Goal: Task Accomplishment & Management: Use online tool/utility

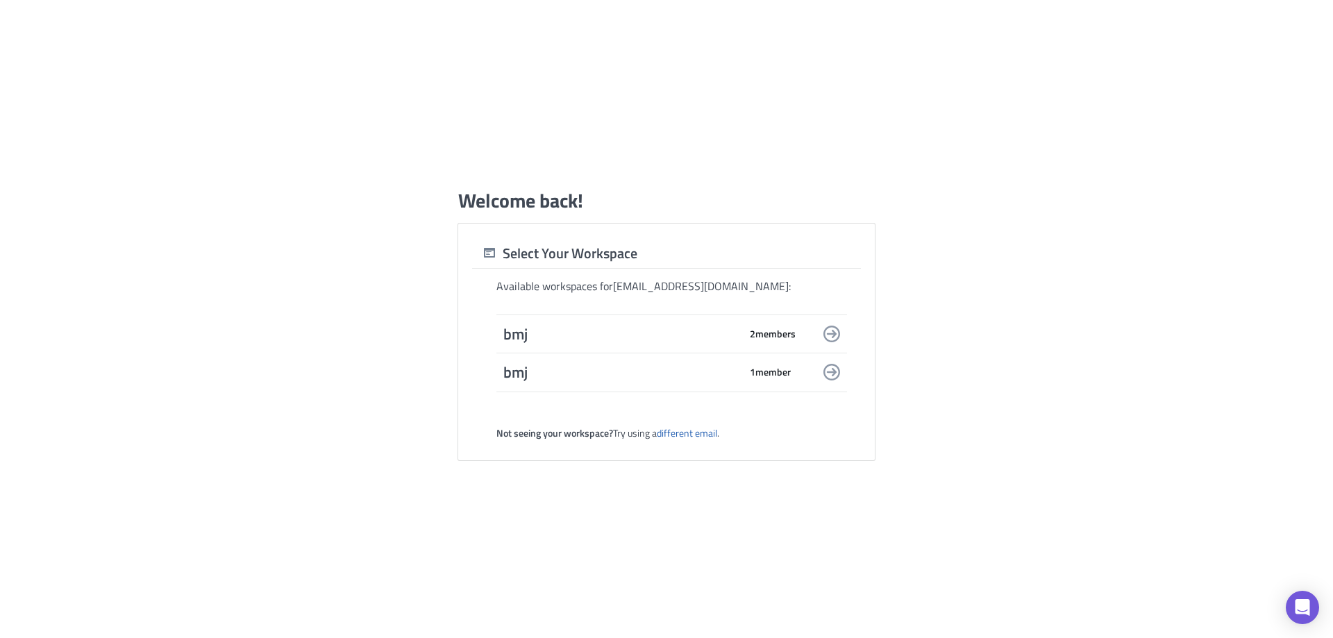
click at [789, 343] on div "bmj 2 member s" at bounding box center [649, 333] width 292 height 19
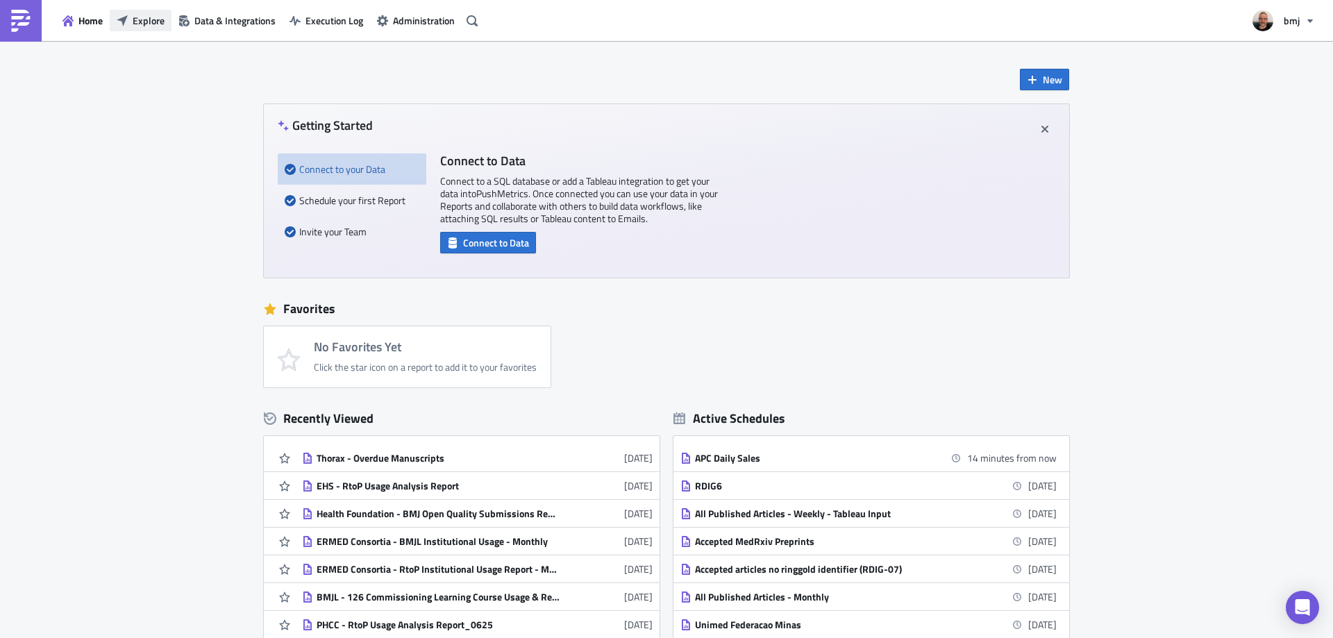
click at [137, 19] on span "Explore" at bounding box center [149, 20] width 32 height 15
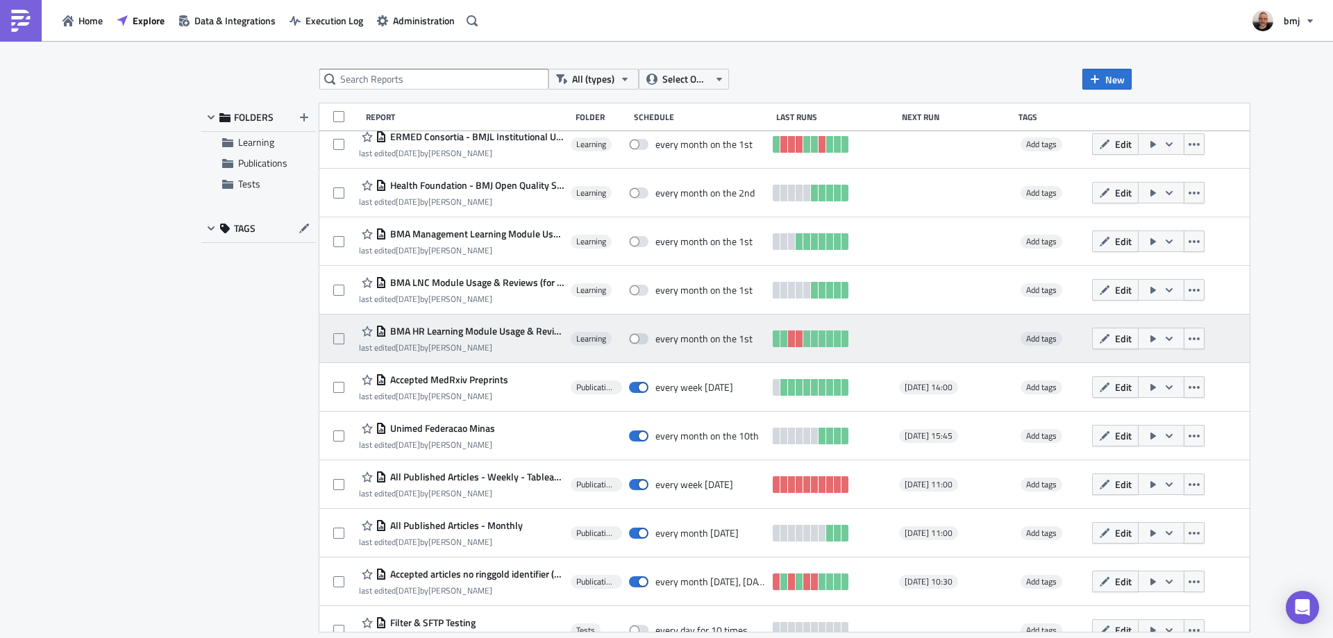
scroll to position [673, 0]
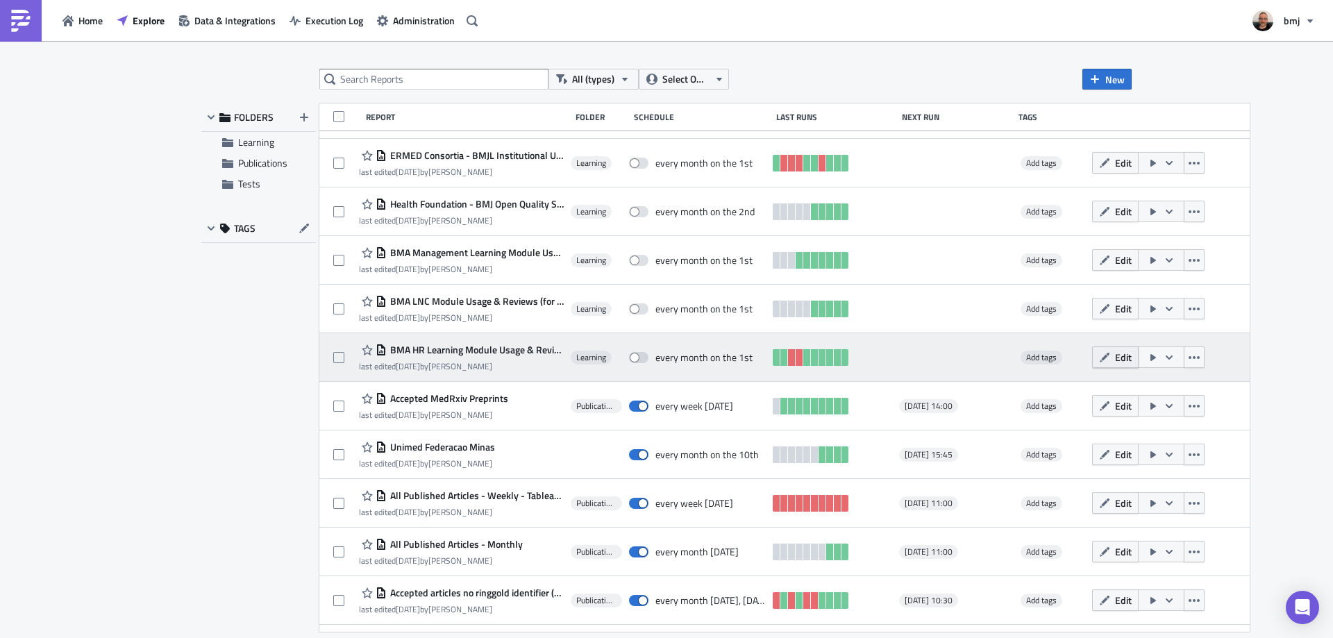
click at [1115, 360] on span "Edit" at bounding box center [1123, 357] width 17 height 15
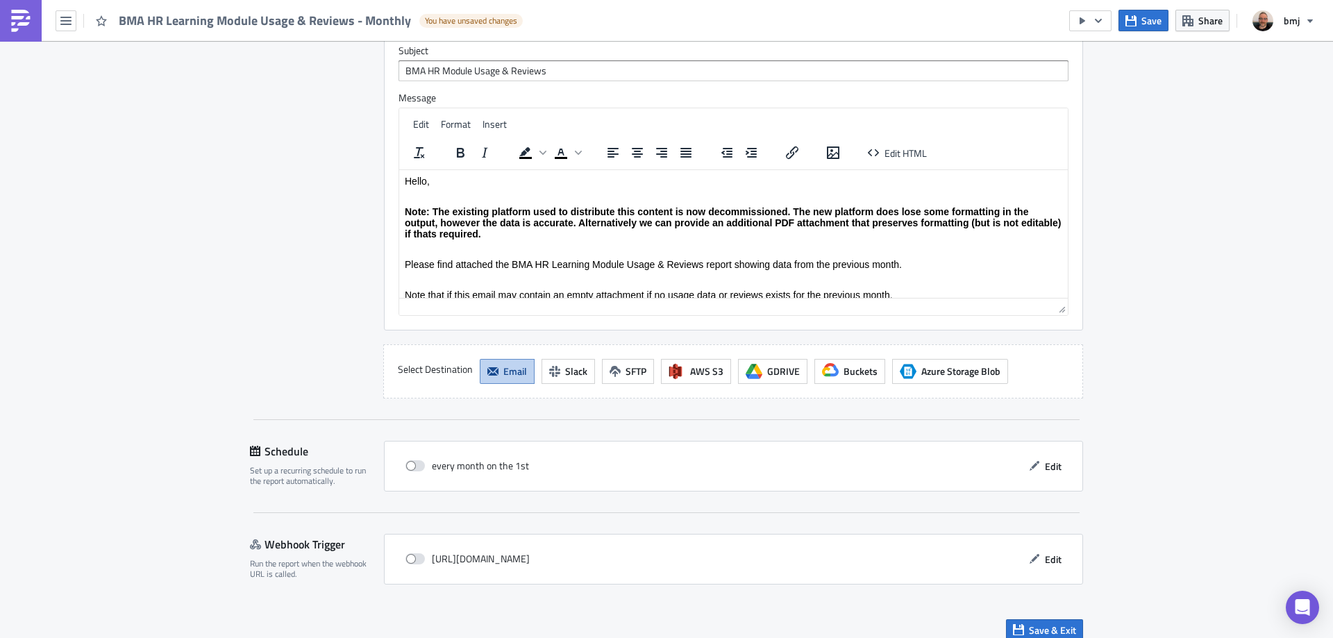
scroll to position [1901, 0]
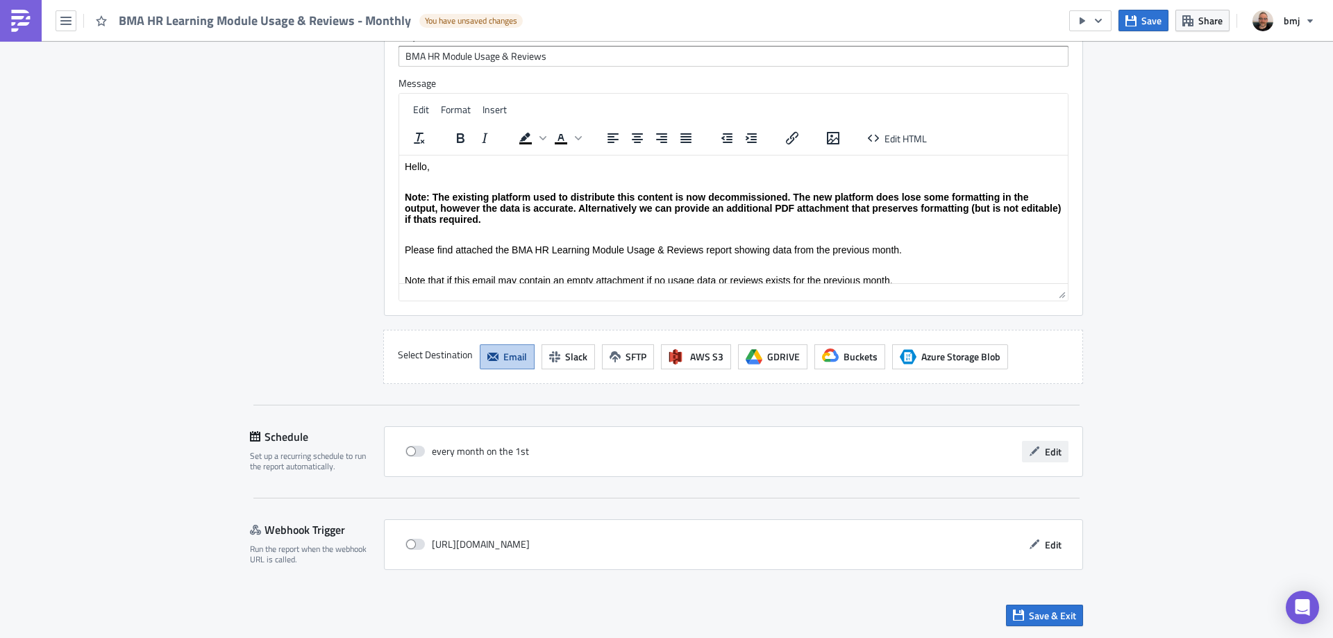
click at [1049, 447] on span "Edit" at bounding box center [1053, 451] width 17 height 15
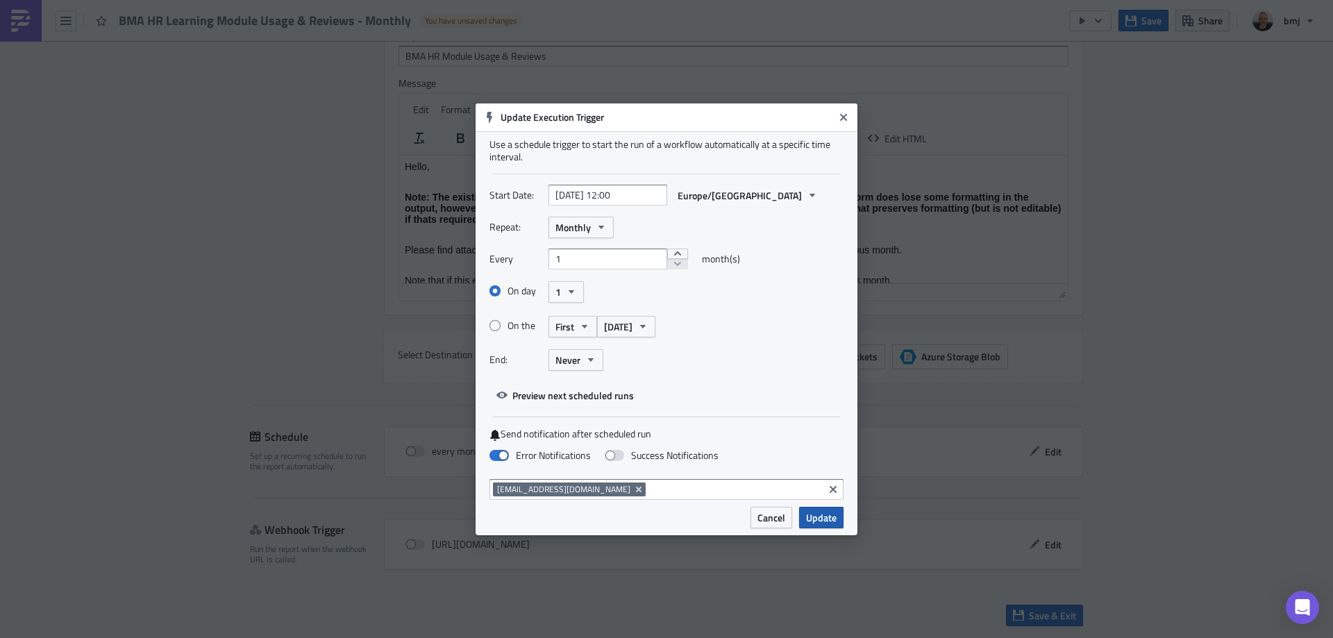
click at [818, 516] on span "Update" at bounding box center [821, 517] width 31 height 15
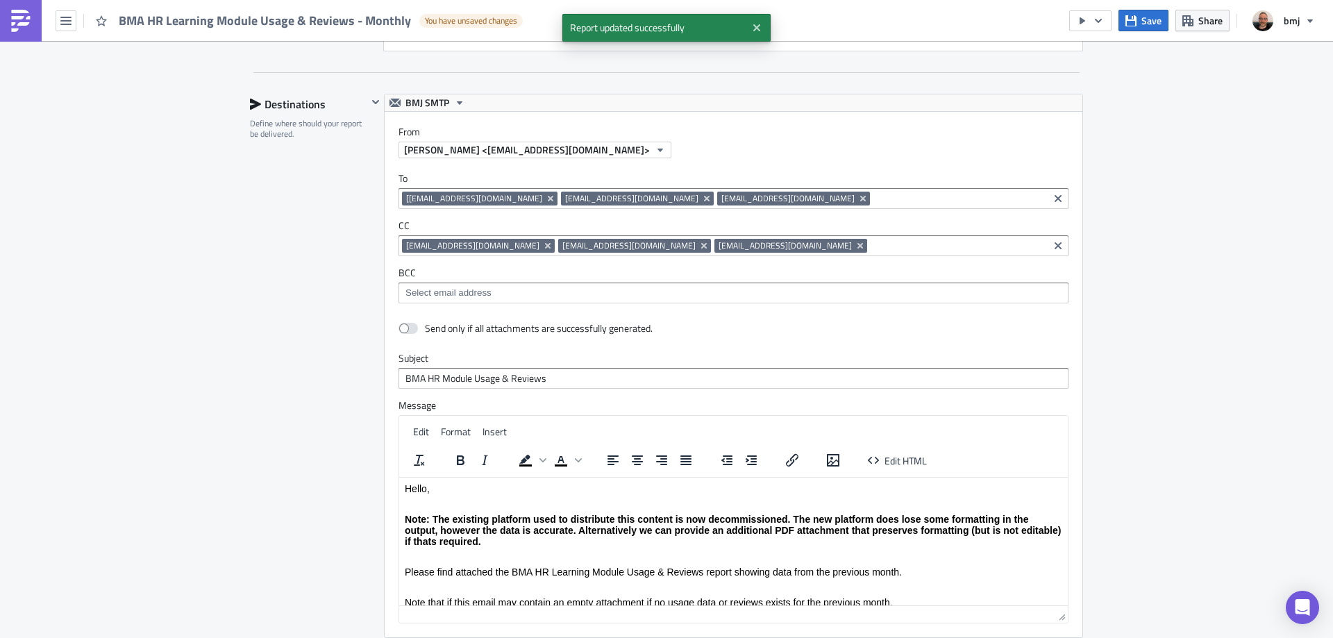
scroll to position [1554, 0]
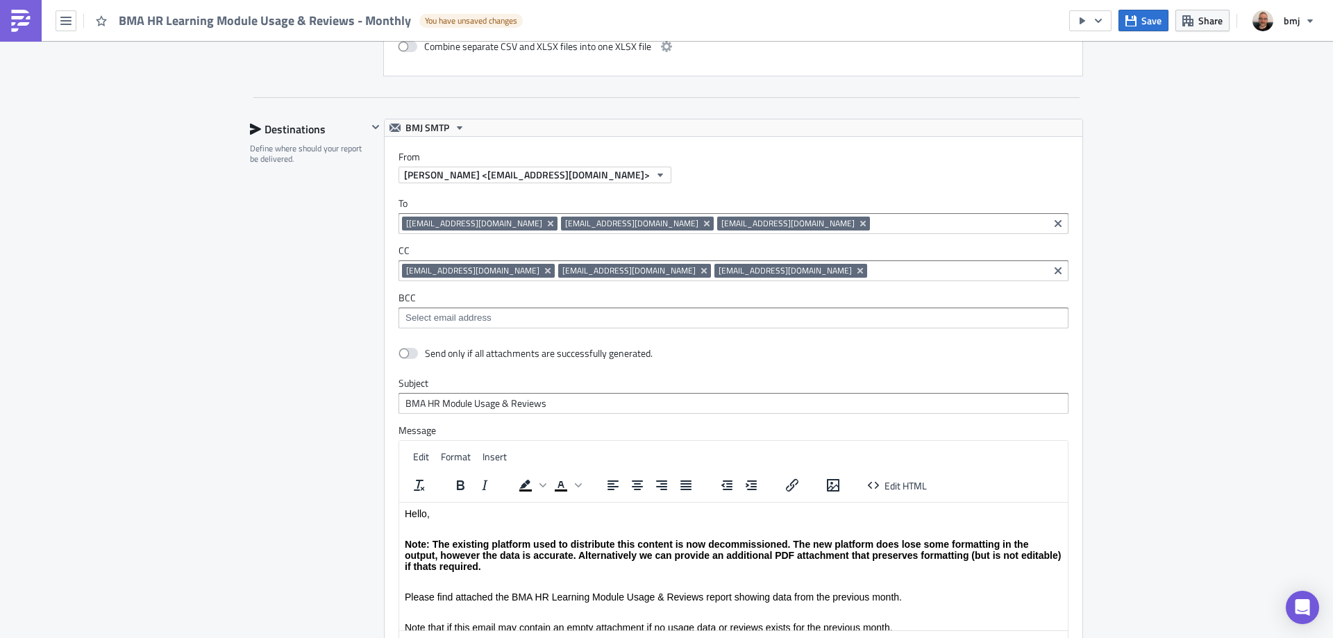
click at [317, 314] on div "Destinations Define where should your report be delivered." at bounding box center [308, 425] width 117 height 612
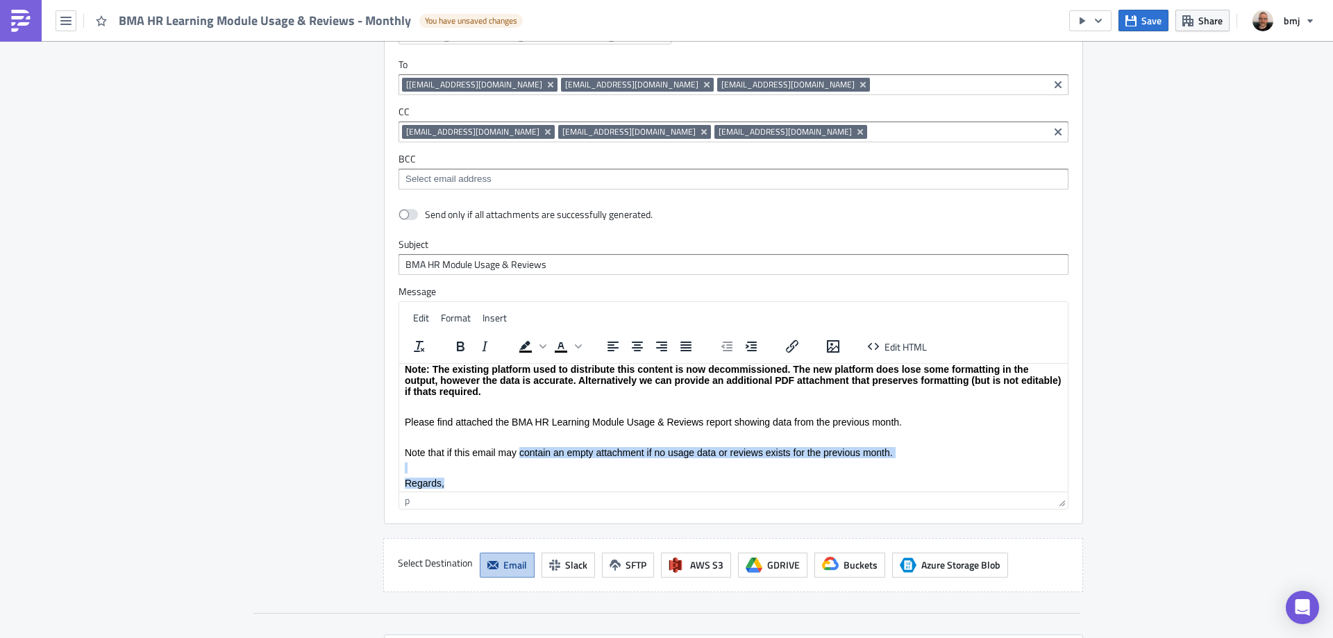
scroll to position [69, 0]
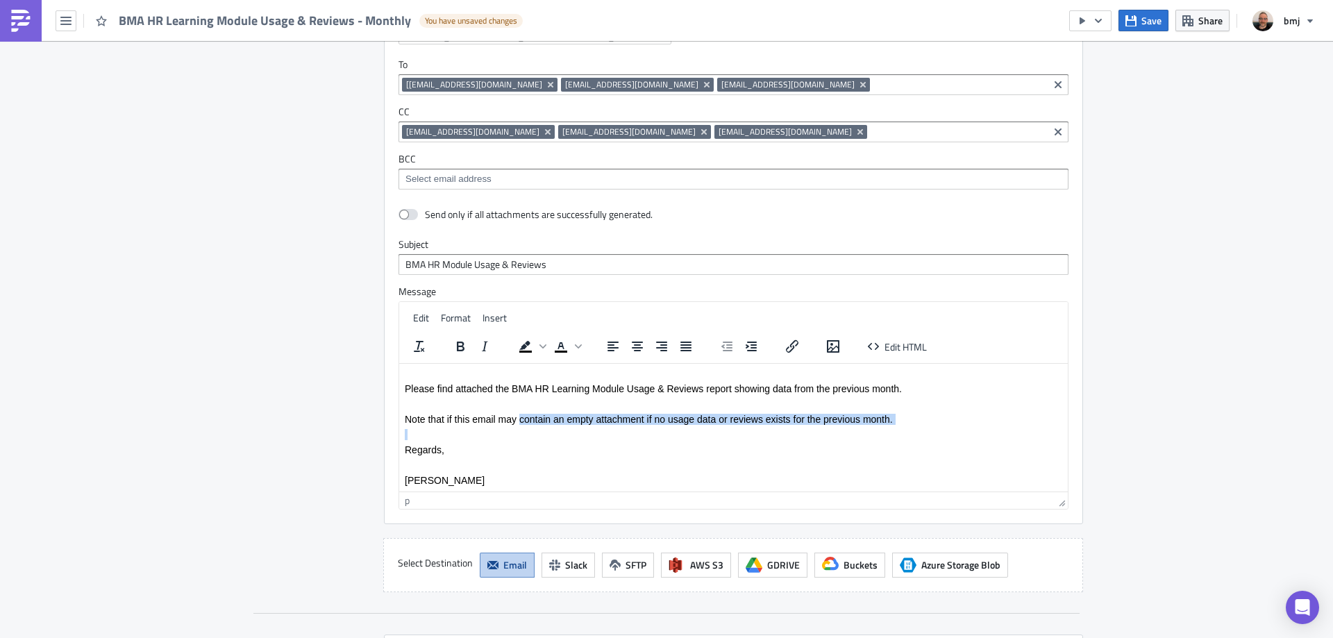
drag, startPoint x: 518, startPoint y: 480, endPoint x: 607, endPoint y: 421, distance: 107.1
click at [600, 424] on body "Hello, Note: The existing platform used to distribute this content is now decom…" at bounding box center [733, 392] width 657 height 186
click at [633, 421] on p "Note that if this email may contain an empty attachment if no usage data or rev…" at bounding box center [733, 418] width 657 height 11
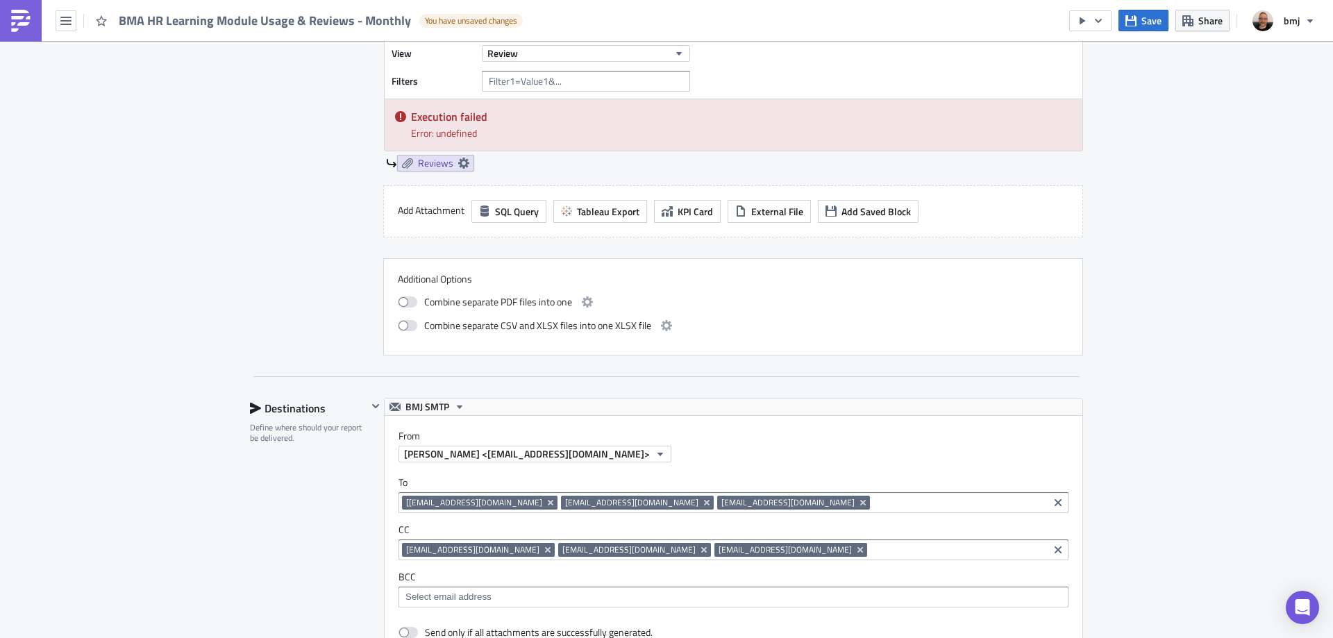
scroll to position [1276, 0]
click at [403, 296] on span at bounding box center [407, 300] width 19 height 11
click at [403, 296] on input "checkbox" at bounding box center [405, 298] width 9 height 9
checkbox input "true"
click at [401, 325] on span at bounding box center [407, 324] width 19 height 11
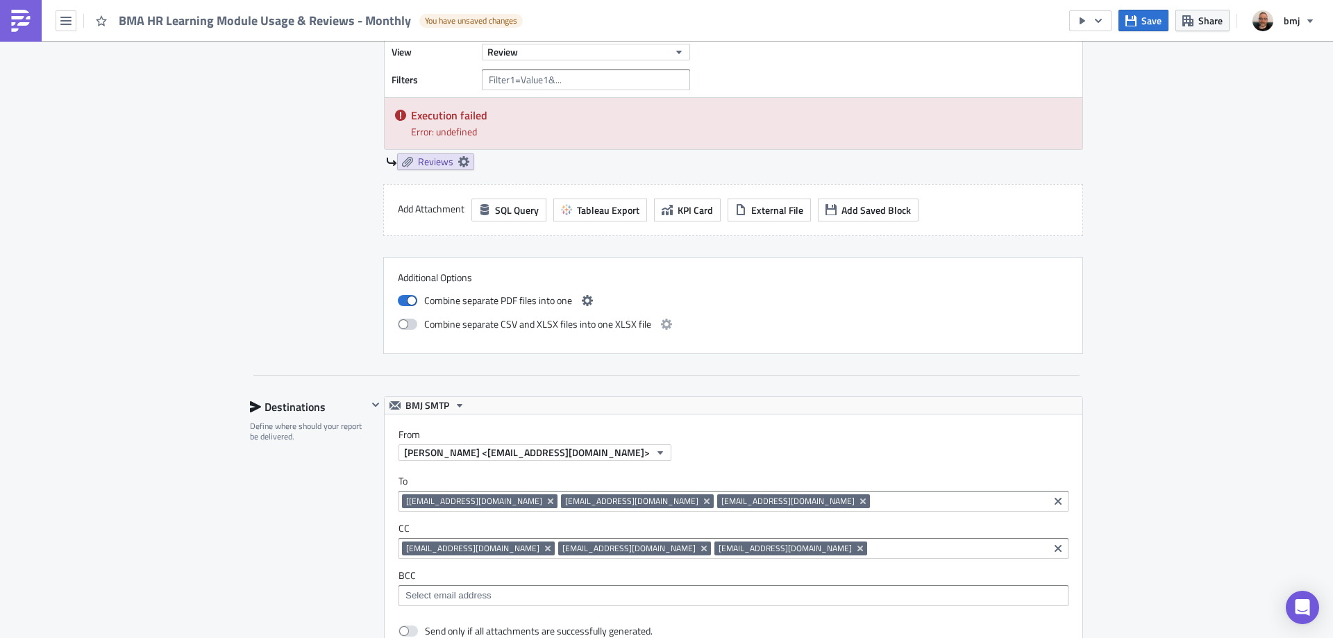
click at [401, 325] on input "checkbox" at bounding box center [405, 322] width 9 height 9
checkbox input "true"
click at [585, 299] on icon "button" at bounding box center [587, 300] width 11 height 11
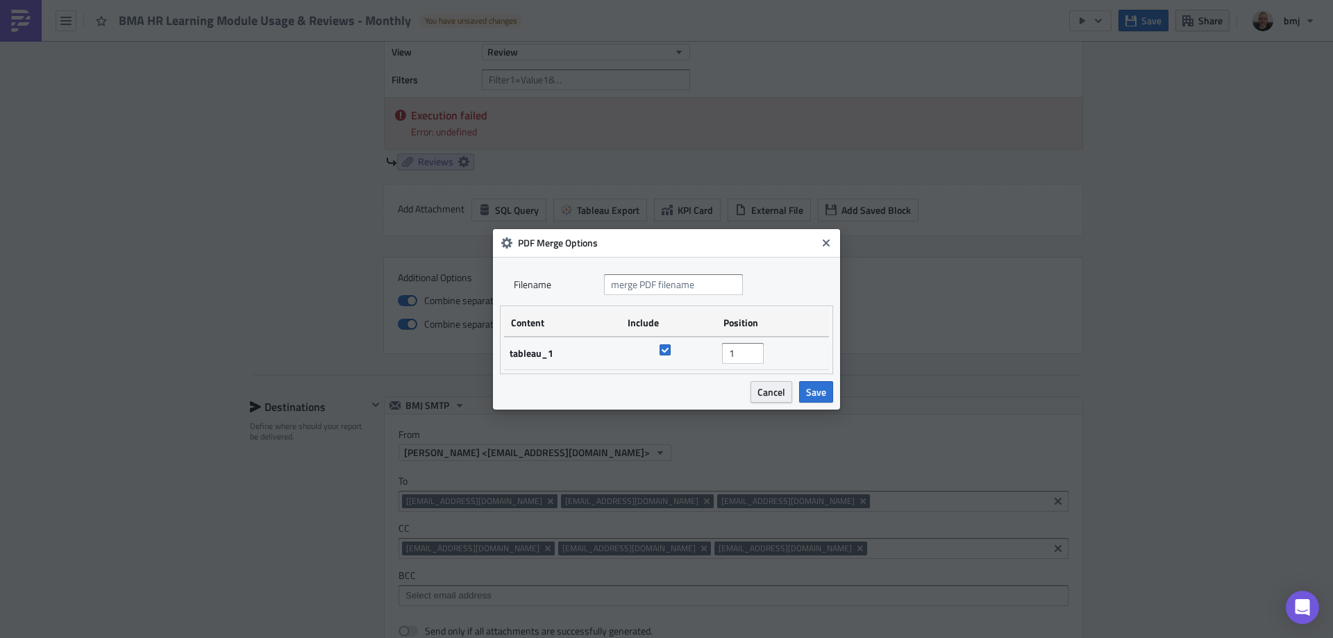
click at [768, 389] on span "Cancel" at bounding box center [771, 392] width 28 height 15
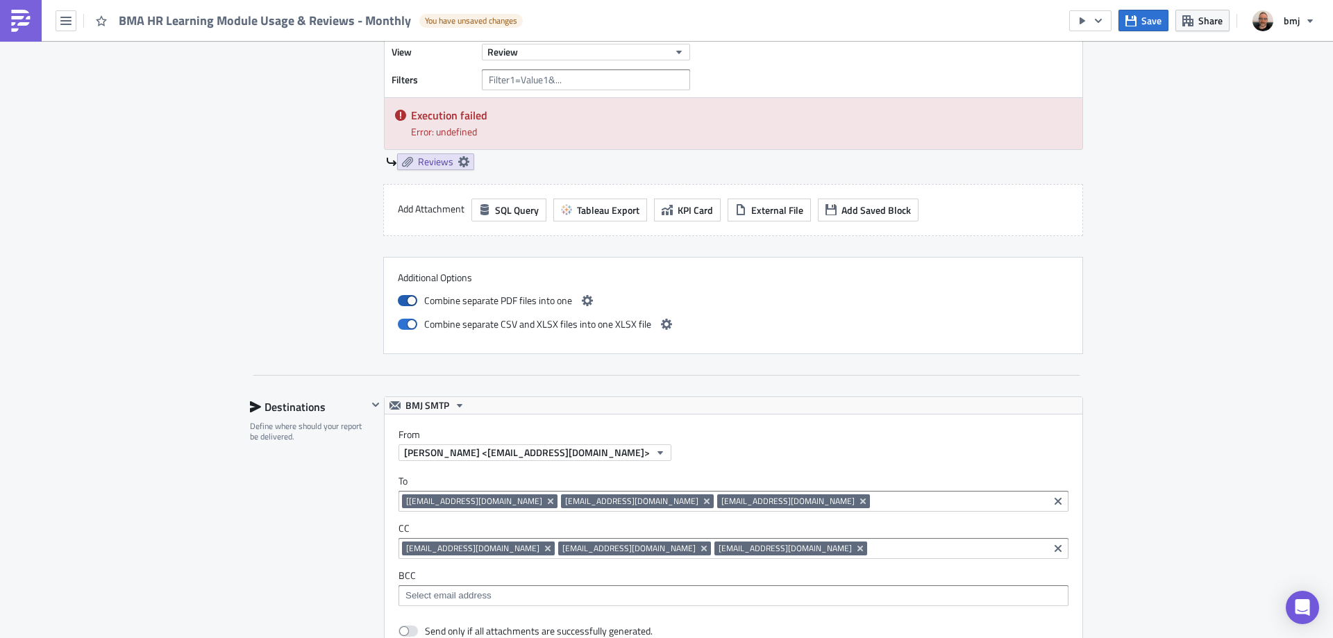
click at [411, 299] on span at bounding box center [407, 300] width 19 height 11
click at [410, 299] on input "checkbox" at bounding box center [405, 298] width 9 height 9
checkbox input "false"
click at [661, 326] on icon "button" at bounding box center [666, 324] width 11 height 11
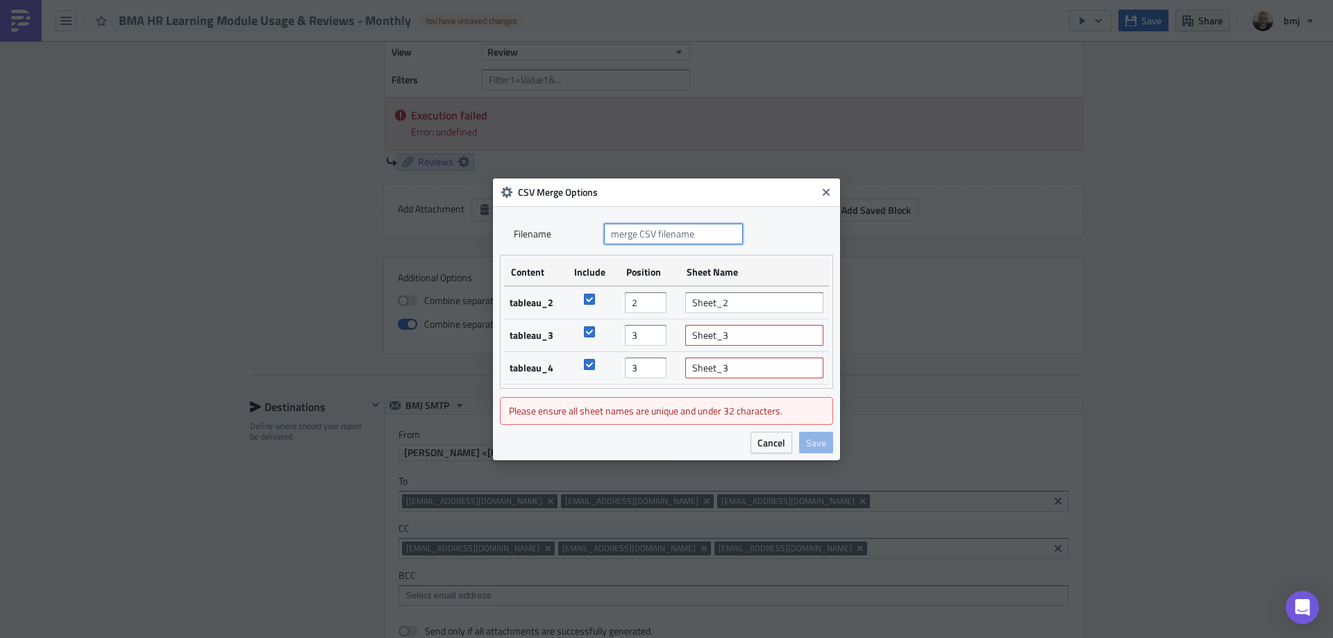
click at [694, 230] on input "text" at bounding box center [673, 234] width 139 height 21
type input "BMA HR Learning Module Usage & Reviews"
drag, startPoint x: 734, startPoint y: 301, endPoint x: 653, endPoint y: 298, distance: 80.6
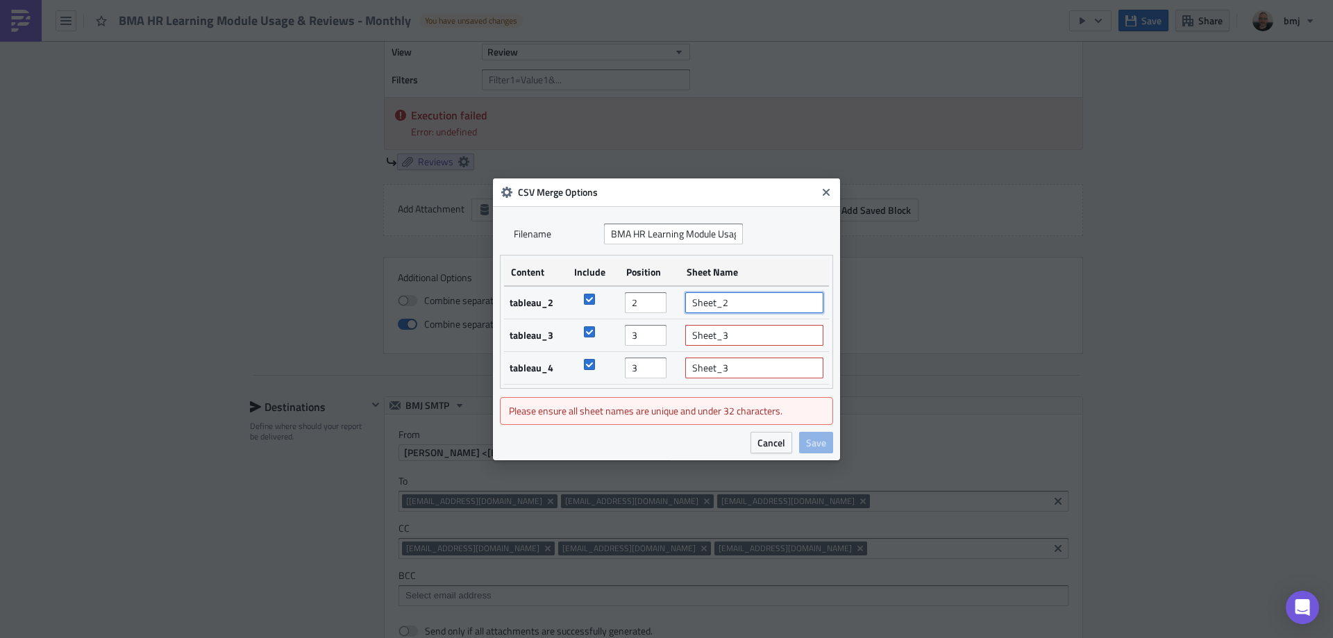
click at [653, 298] on tr "tableau_2 2 Sheet_2" at bounding box center [666, 302] width 325 height 33
click at [766, 343] on input "Sheet_3" at bounding box center [754, 335] width 138 height 21
click at [759, 359] on input "Sheet_3" at bounding box center [754, 368] width 138 height 21
click at [759, 360] on input "Sheet_3" at bounding box center [754, 368] width 138 height 21
click at [759, 361] on input "Sheet_3" at bounding box center [754, 368] width 138 height 21
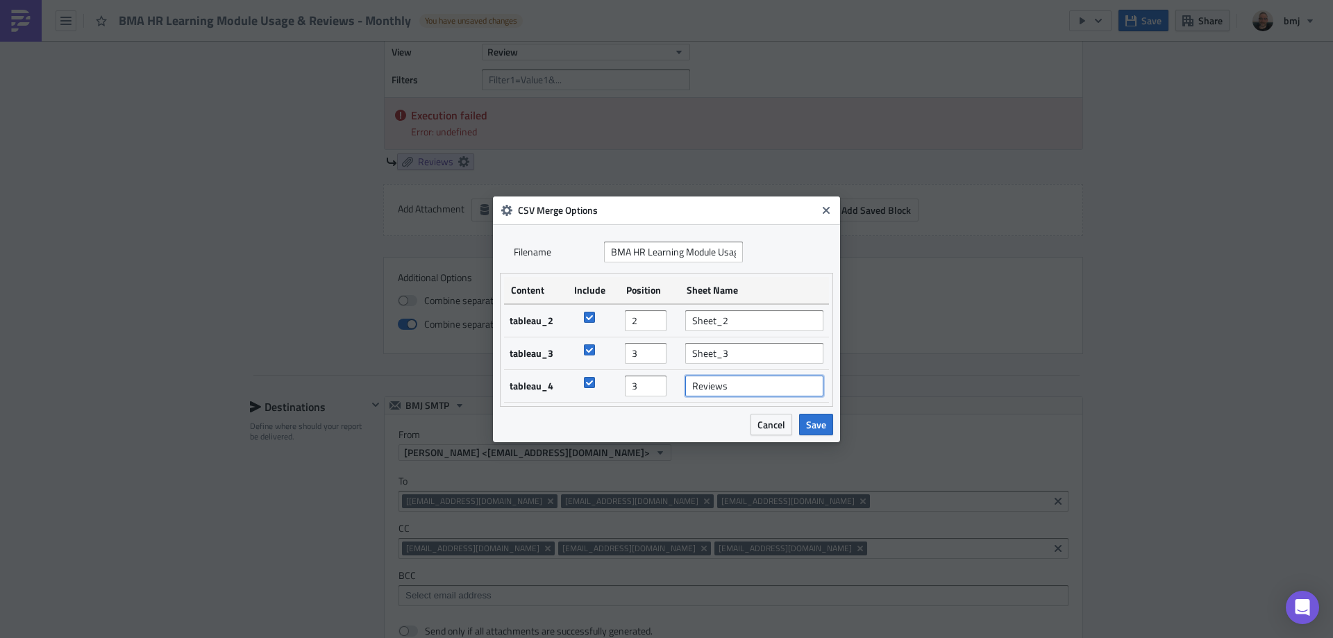
type input "Reviews"
click at [755, 344] on input "Sheet_3" at bounding box center [754, 353] width 138 height 21
click at [754, 346] on input "Sheet_3" at bounding box center [754, 353] width 138 height 21
click at [755, 357] on input "Sheet_3" at bounding box center [754, 353] width 138 height 21
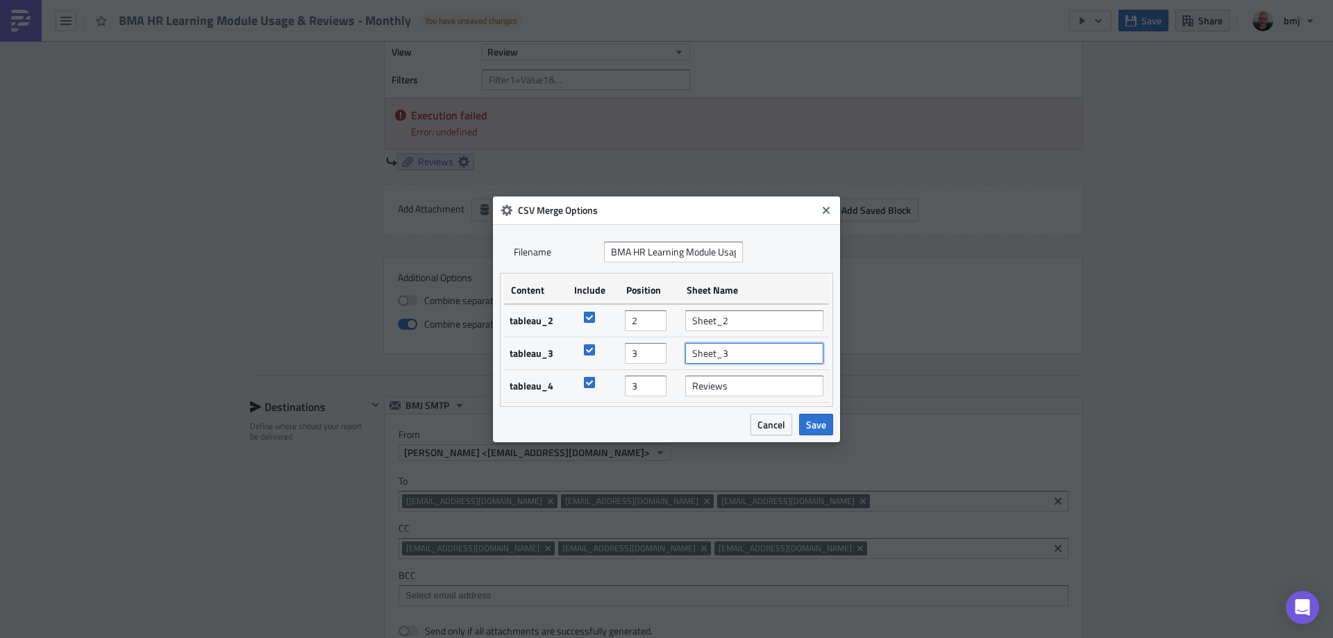
click at [755, 357] on input "Sheet_3" at bounding box center [754, 353] width 138 height 21
click at [811, 425] on span "Save" at bounding box center [816, 424] width 20 height 15
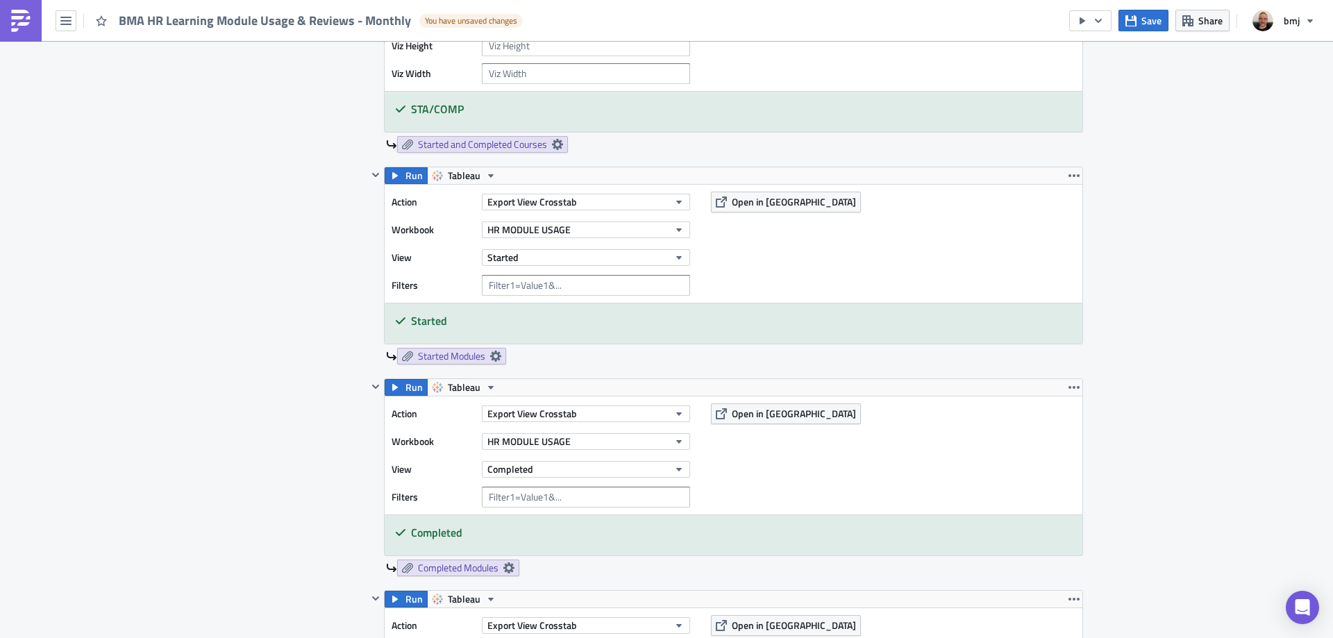
scroll to position [582, 0]
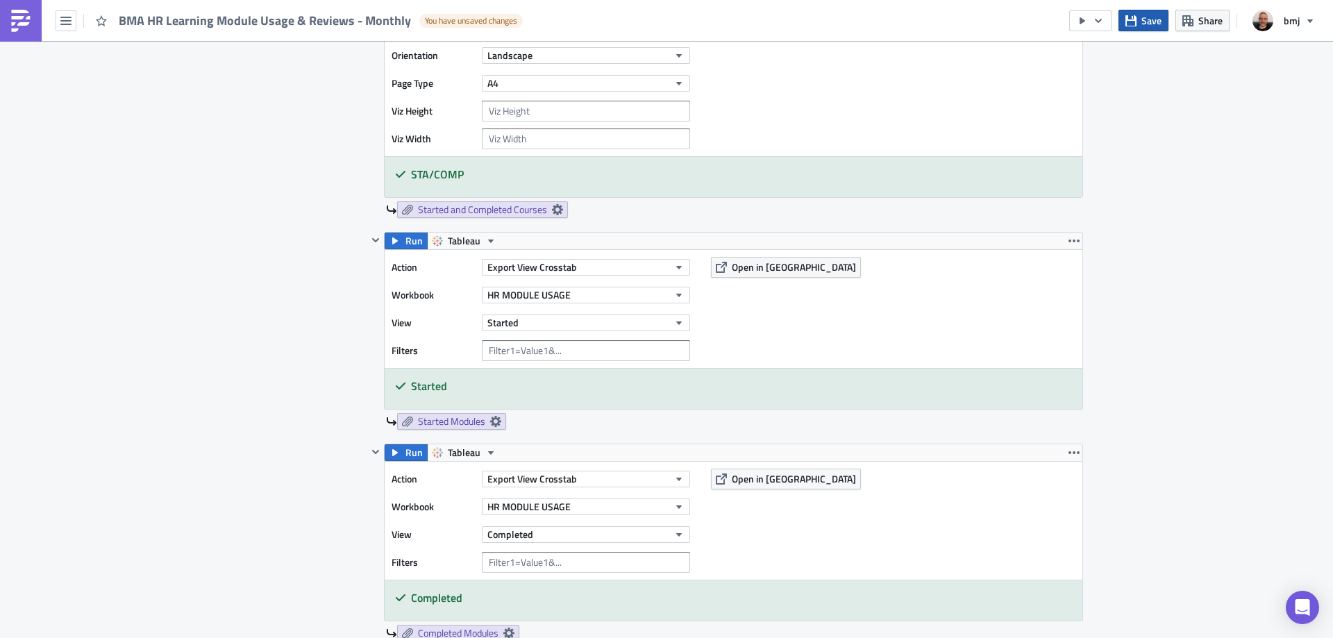
click at [1158, 25] on span "Save" at bounding box center [1151, 20] width 20 height 15
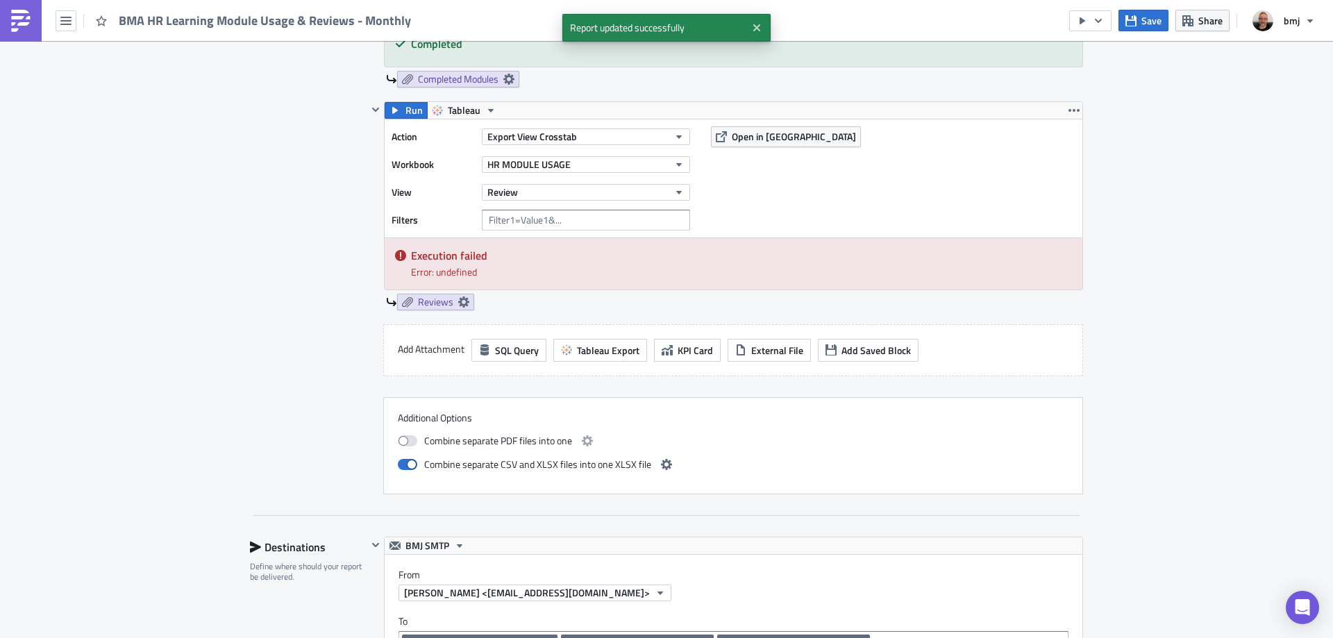
scroll to position [1137, 0]
click at [662, 464] on icon "button" at bounding box center [666, 462] width 11 height 11
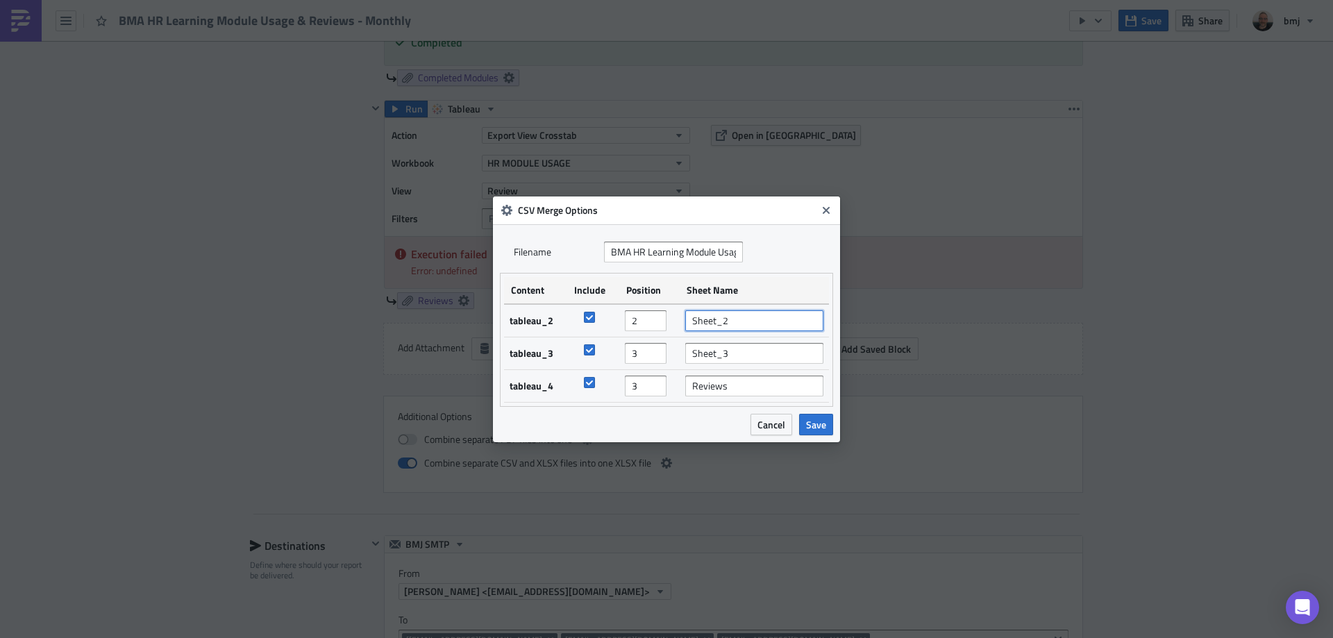
drag, startPoint x: 745, startPoint y: 319, endPoint x: 632, endPoint y: 313, distance: 113.3
click at [637, 313] on tr "tableau_2 2 Sheet_2" at bounding box center [666, 320] width 325 height 33
type input "Started"
drag, startPoint x: 744, startPoint y: 356, endPoint x: 663, endPoint y: 351, distance: 81.4
click at [663, 351] on tr "tableau_3 3 Sheet_3" at bounding box center [666, 353] width 325 height 33
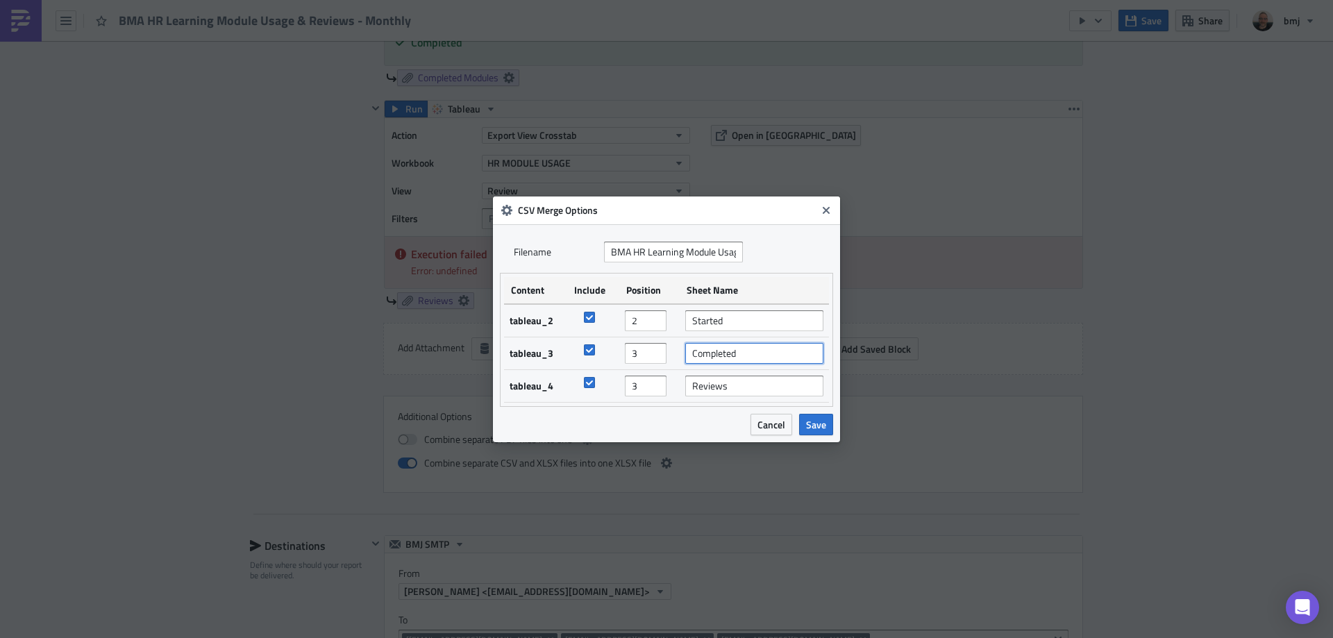
type input "Completed"
click at [657, 379] on input "3" at bounding box center [646, 386] width 42 height 21
click at [657, 382] on input "3" at bounding box center [646, 386] width 42 height 21
type input "2"
click at [656, 358] on input "2" at bounding box center [646, 353] width 42 height 21
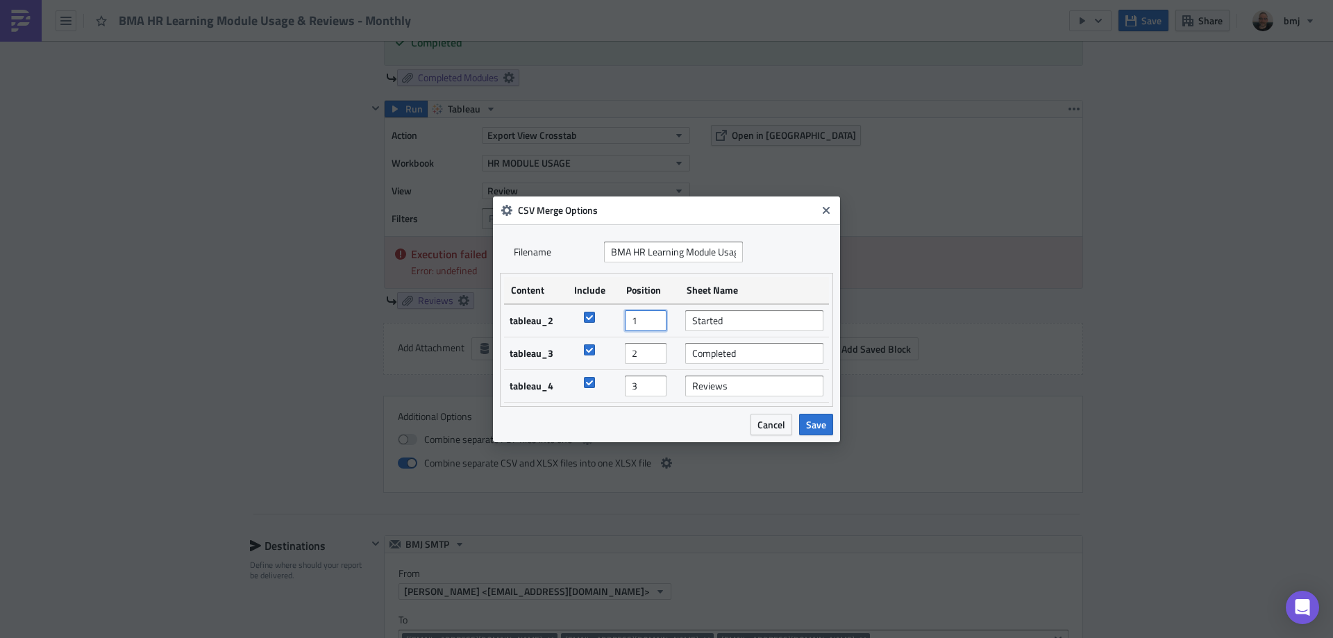
type input "1"
click at [657, 328] on input "1" at bounding box center [646, 320] width 42 height 21
click at [813, 423] on span "Save" at bounding box center [816, 424] width 20 height 15
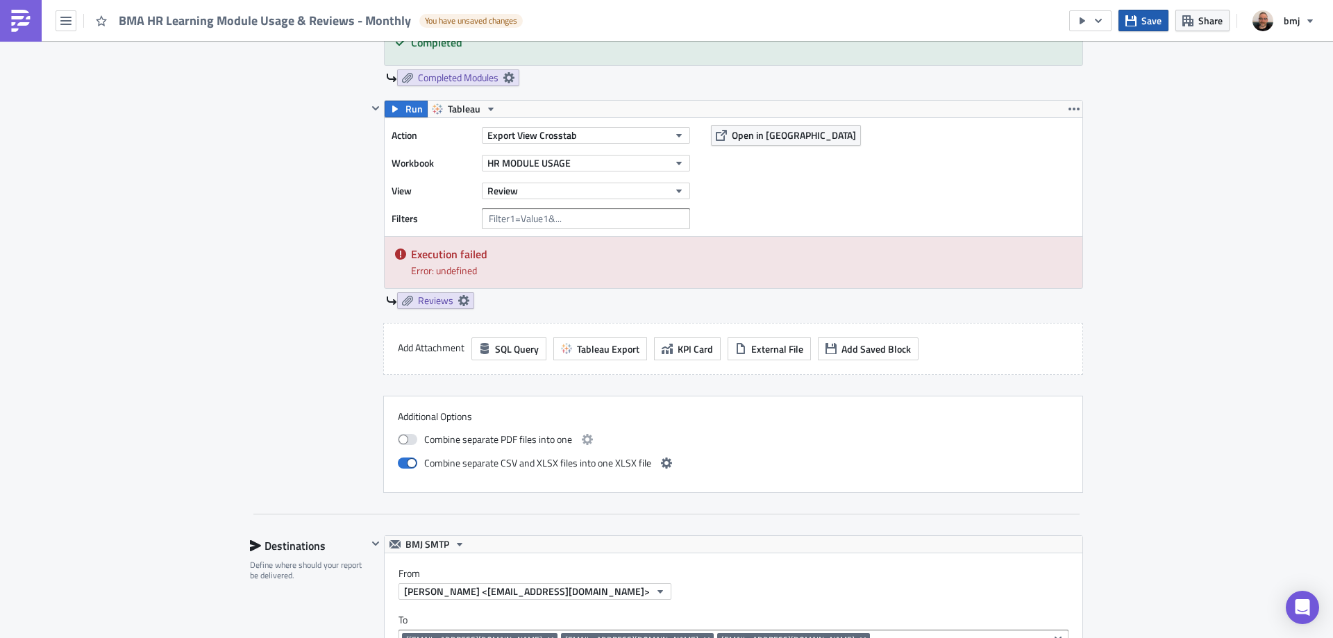
click at [1146, 29] on button "Save" at bounding box center [1143, 21] width 50 height 22
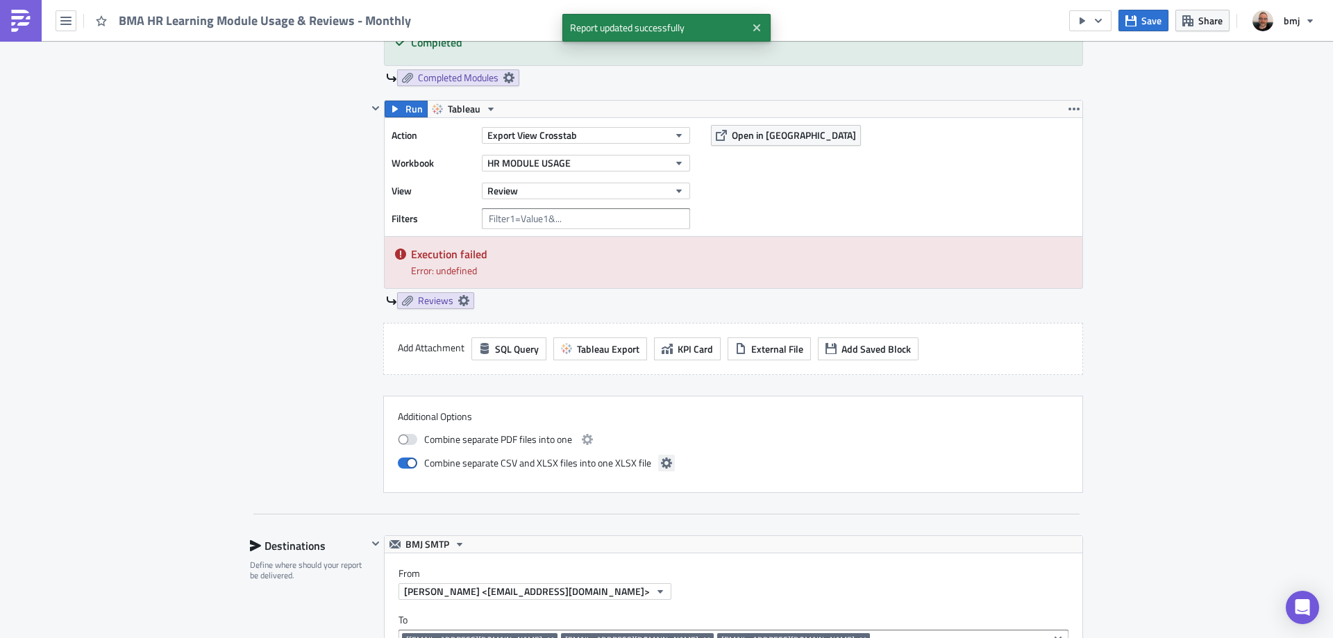
click at [661, 462] on icon "button" at bounding box center [666, 462] width 11 height 11
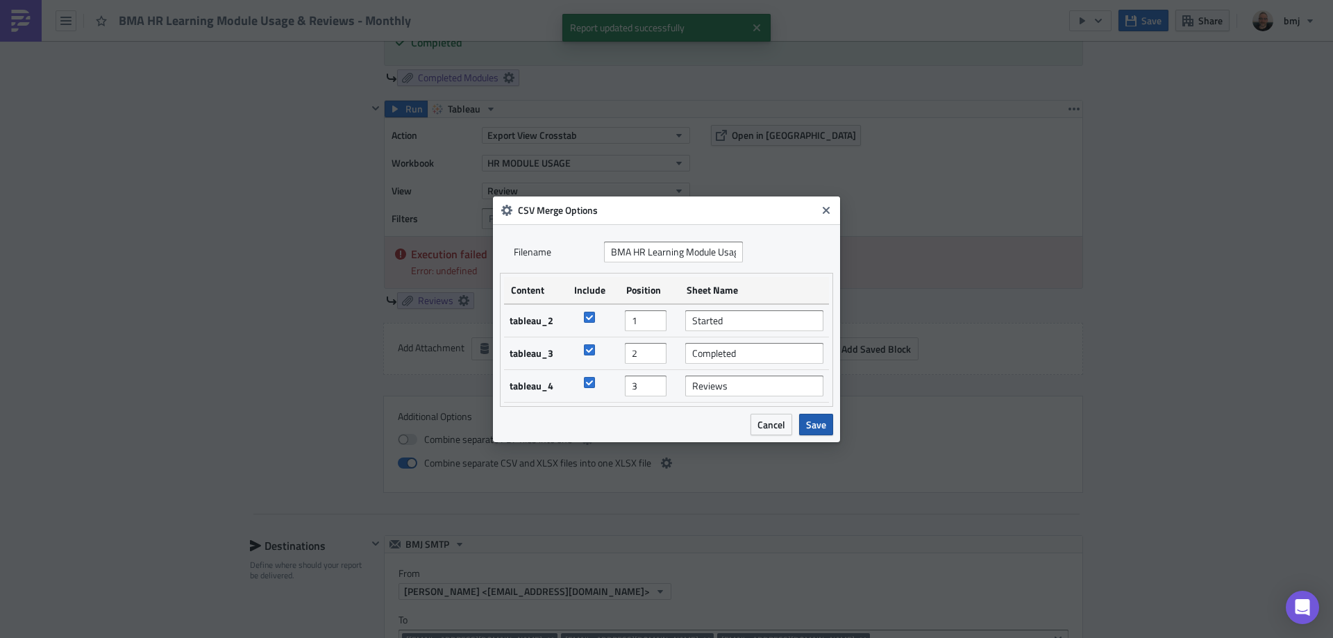
click at [818, 424] on span "Save" at bounding box center [816, 424] width 20 height 15
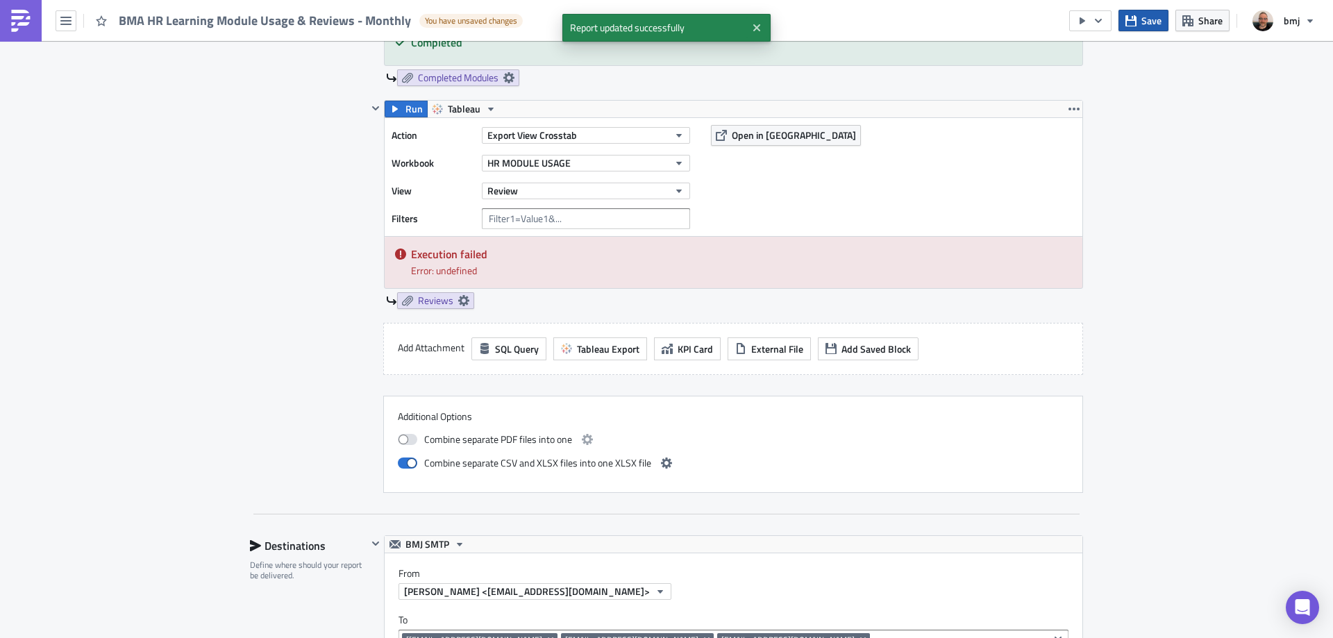
click at [1134, 28] on button "Save" at bounding box center [1143, 21] width 50 height 22
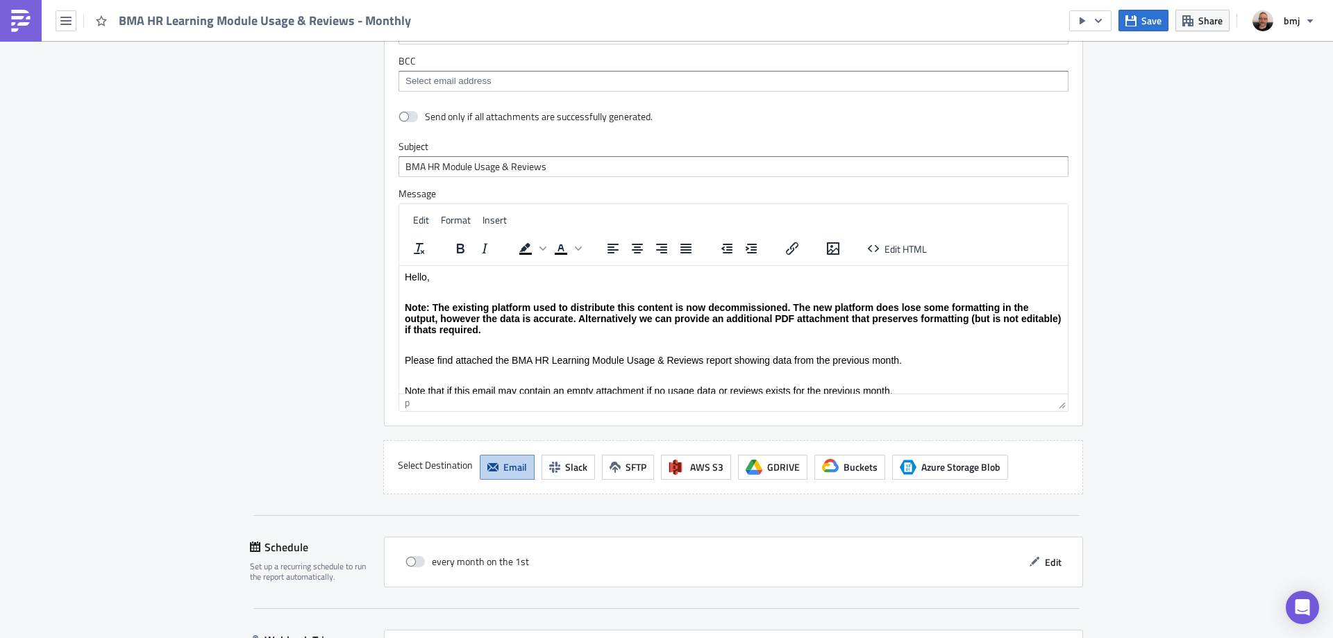
scroll to position [1901, 0]
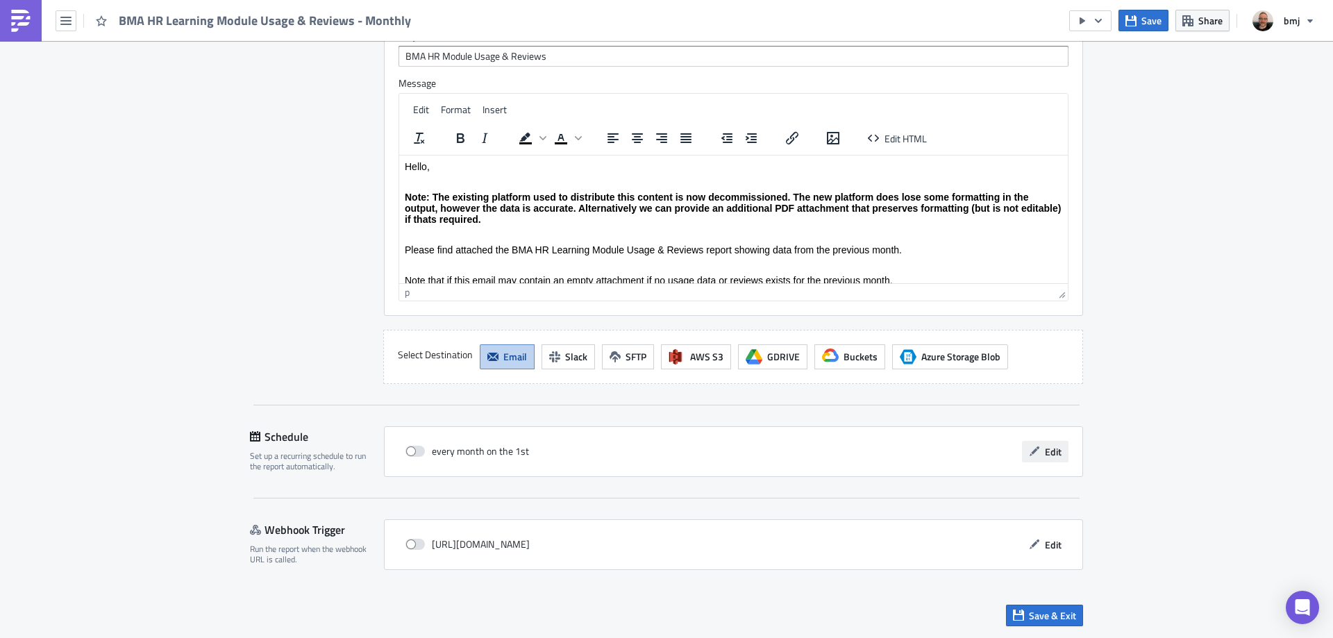
click at [1028, 443] on button "Edit" at bounding box center [1045, 452] width 47 height 22
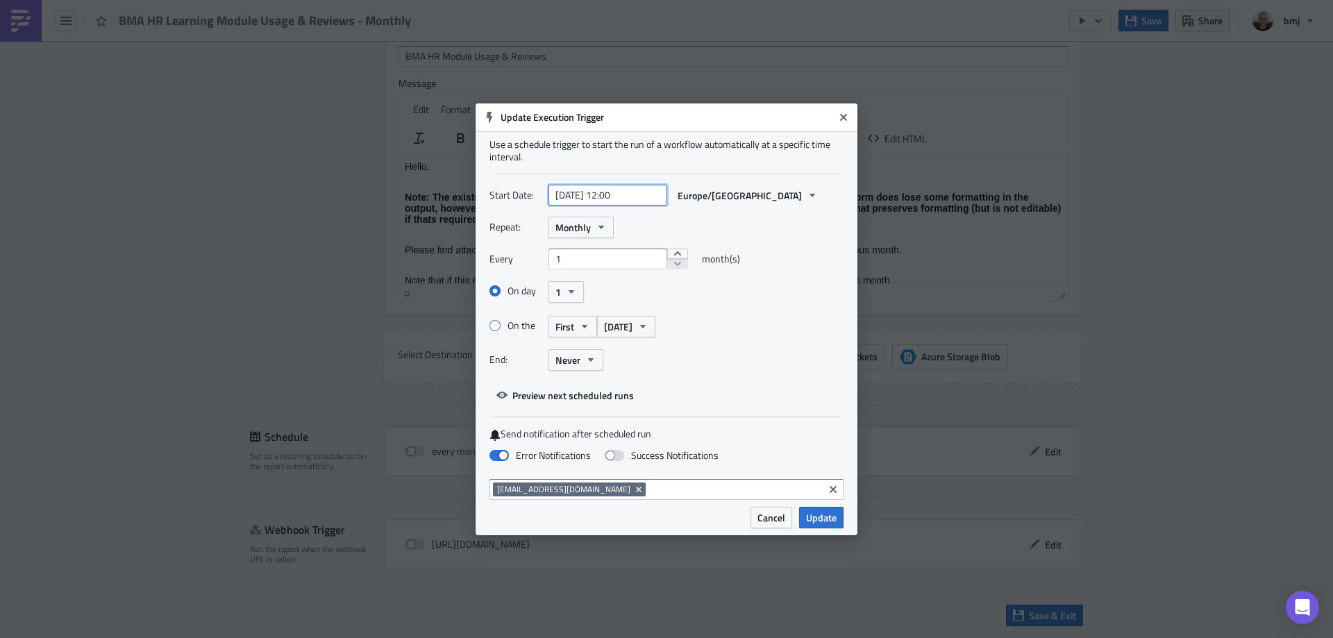
click at [601, 193] on input "[DATE] 12:00" at bounding box center [607, 195] width 119 height 21
select select "8"
select select "2025"
click at [605, 228] on select "January February March April May June July August September October November De…" at bounding box center [581, 229] width 69 height 21
select select "9"
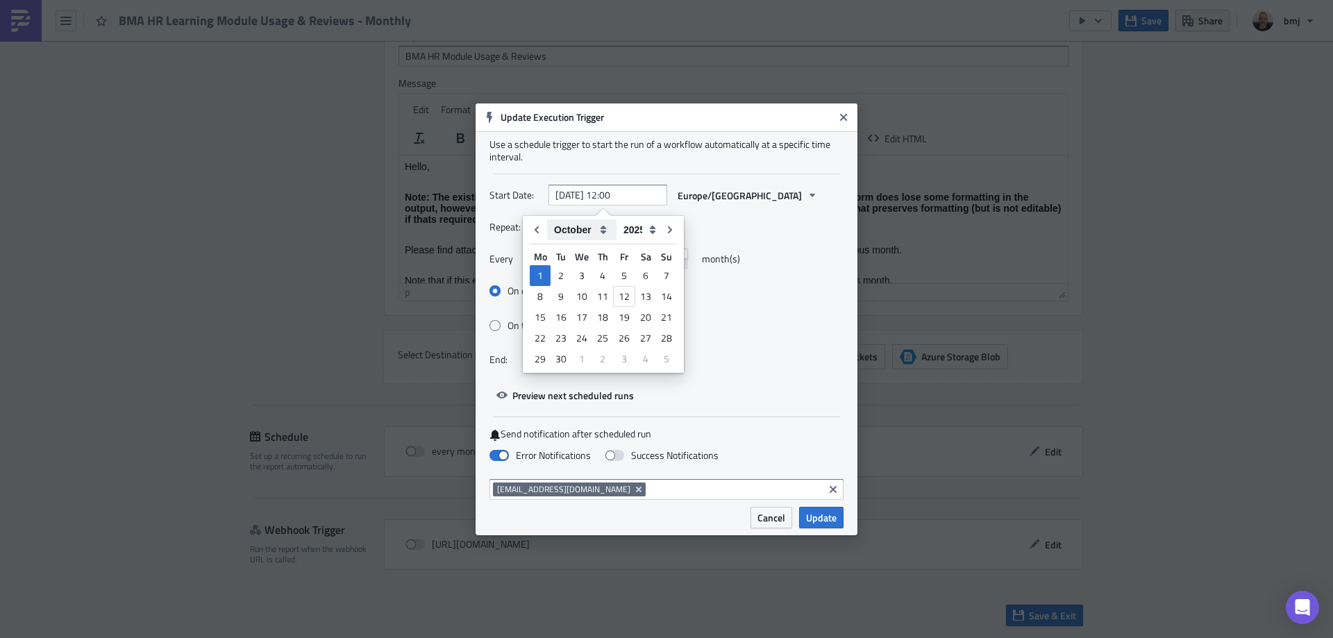
click at [547, 219] on select "January February March April May June July August September October November De…" at bounding box center [581, 229] width 69 height 21
type input "[DATE] 12:00"
select select "9"
click at [585, 276] on div "1" at bounding box center [582, 275] width 21 height 19
click at [582, 271] on div "1" at bounding box center [582, 275] width 21 height 19
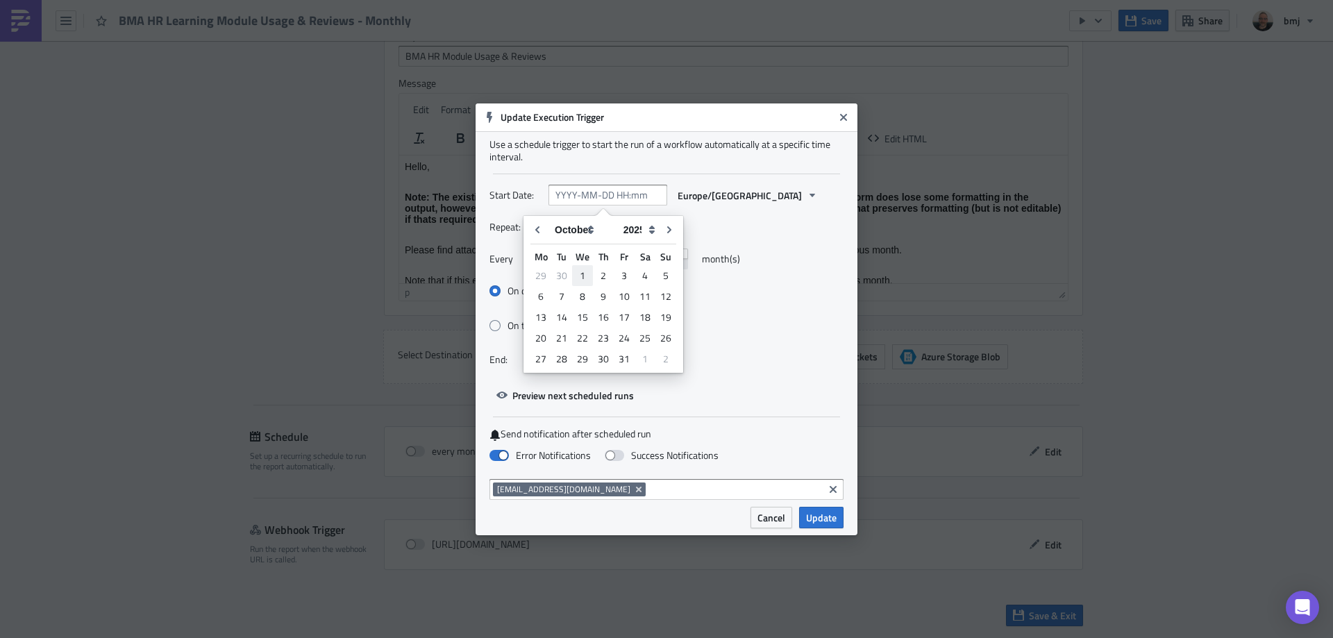
type input "[DATE] 00:00"
select select "9"
select select "2025"
drag, startPoint x: 610, startPoint y: 193, endPoint x: 641, endPoint y: 192, distance: 31.2
click at [641, 192] on input "[DATE] 00:00" at bounding box center [607, 195] width 119 height 21
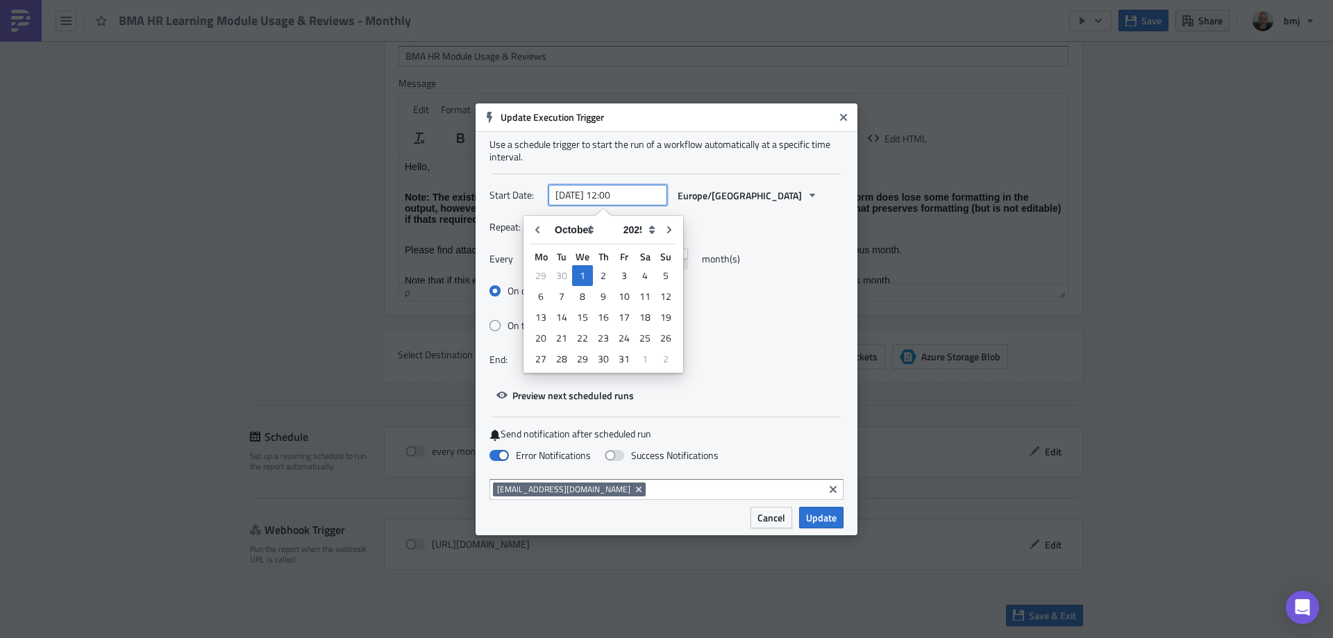
type input "[DATE] 12:00"
click at [726, 212] on div "Start Date: [DATE] 12:00 [GEOGRAPHIC_DATA]/[GEOGRAPHIC_DATA]" at bounding box center [666, 201] width 354 height 32
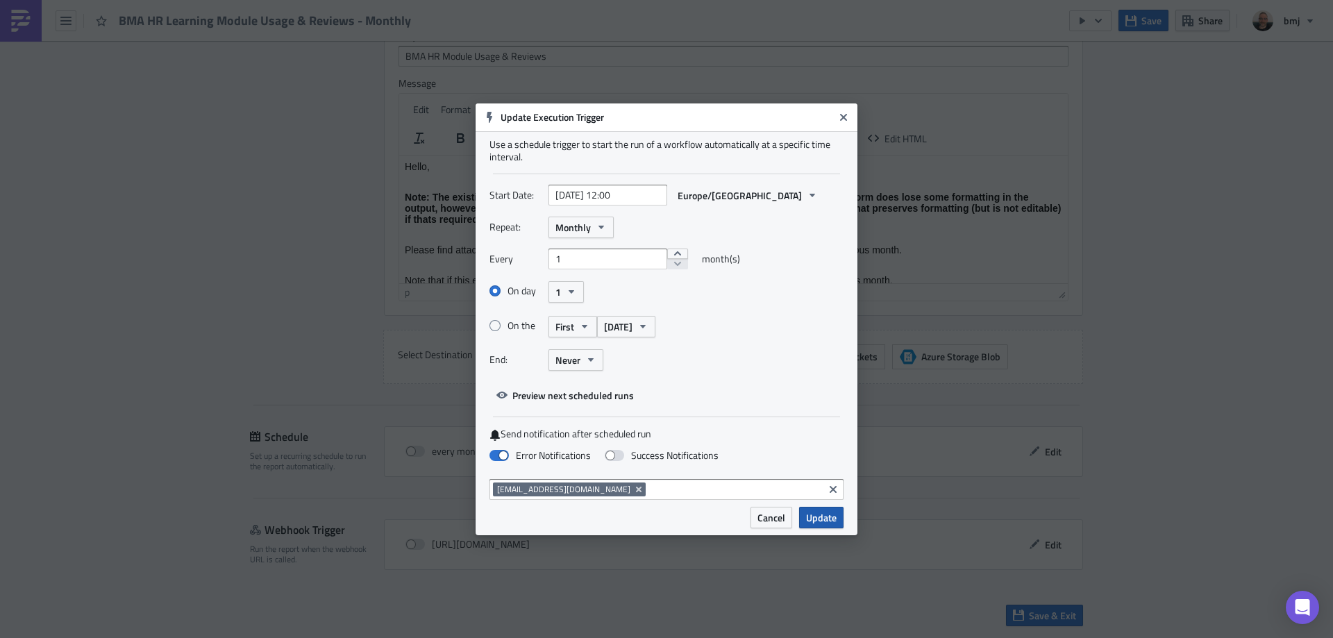
click at [831, 518] on span "Update" at bounding box center [821, 517] width 31 height 15
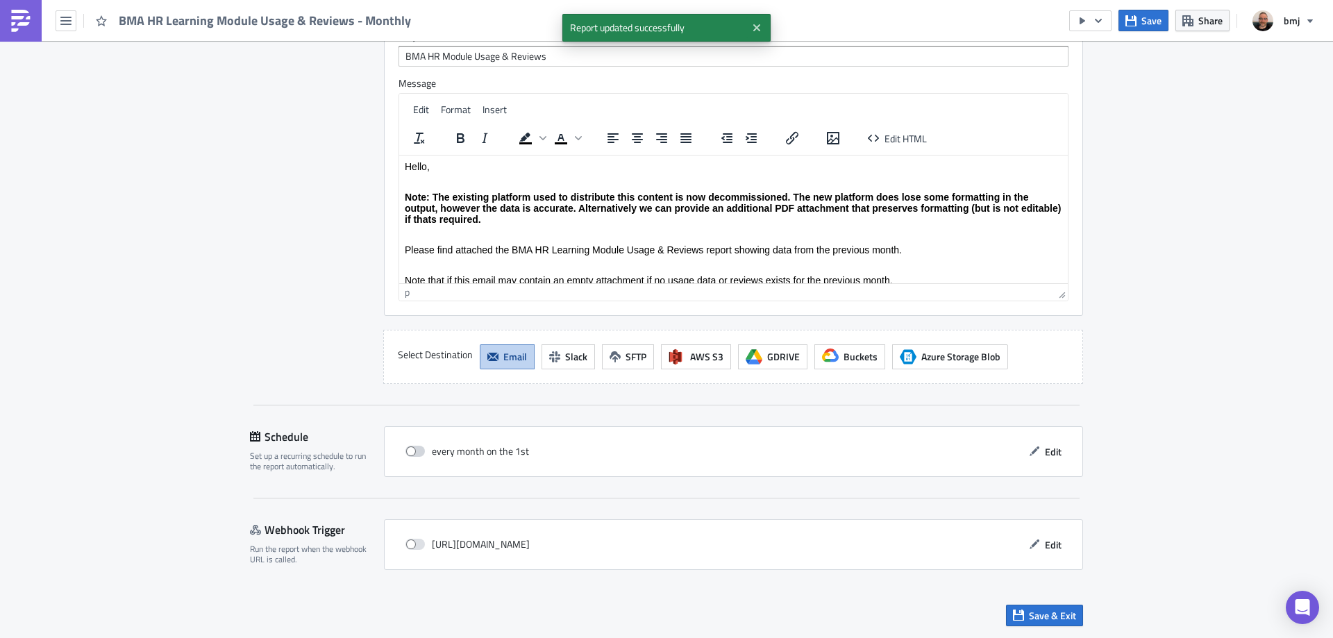
click at [413, 453] on span at bounding box center [414, 451] width 19 height 11
click at [413, 453] on input "checkbox" at bounding box center [412, 451] width 9 height 9
checkbox input "true"
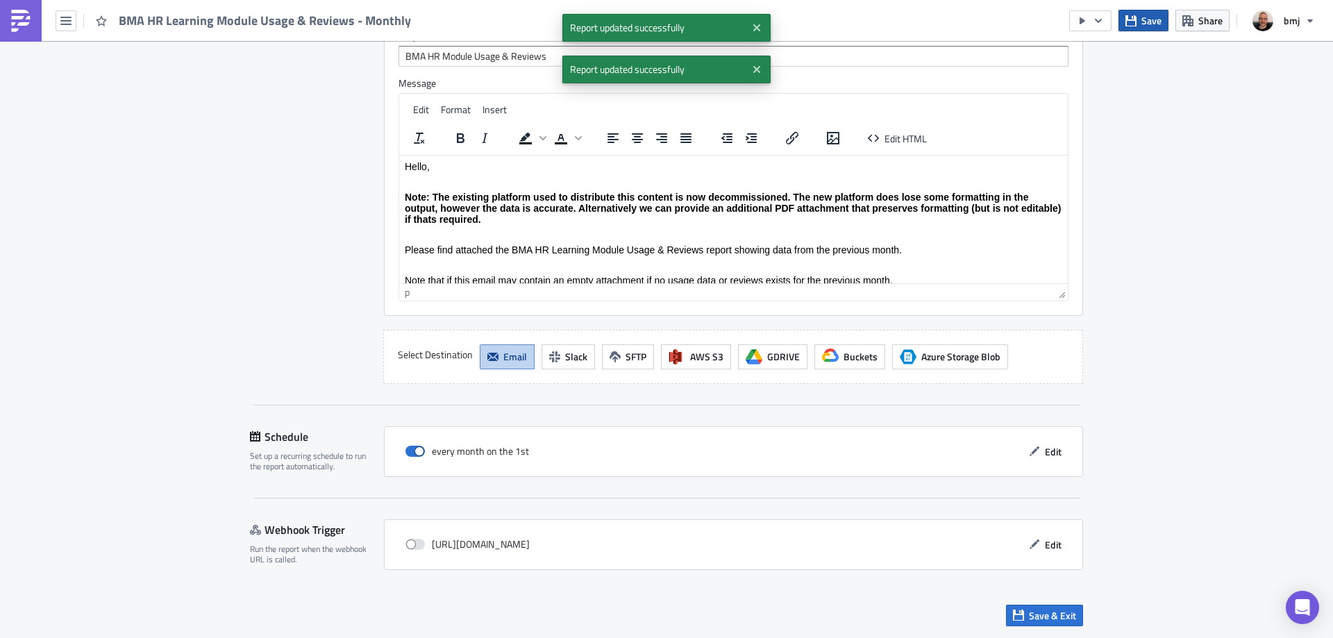
click at [1150, 18] on span "Save" at bounding box center [1151, 20] width 20 height 15
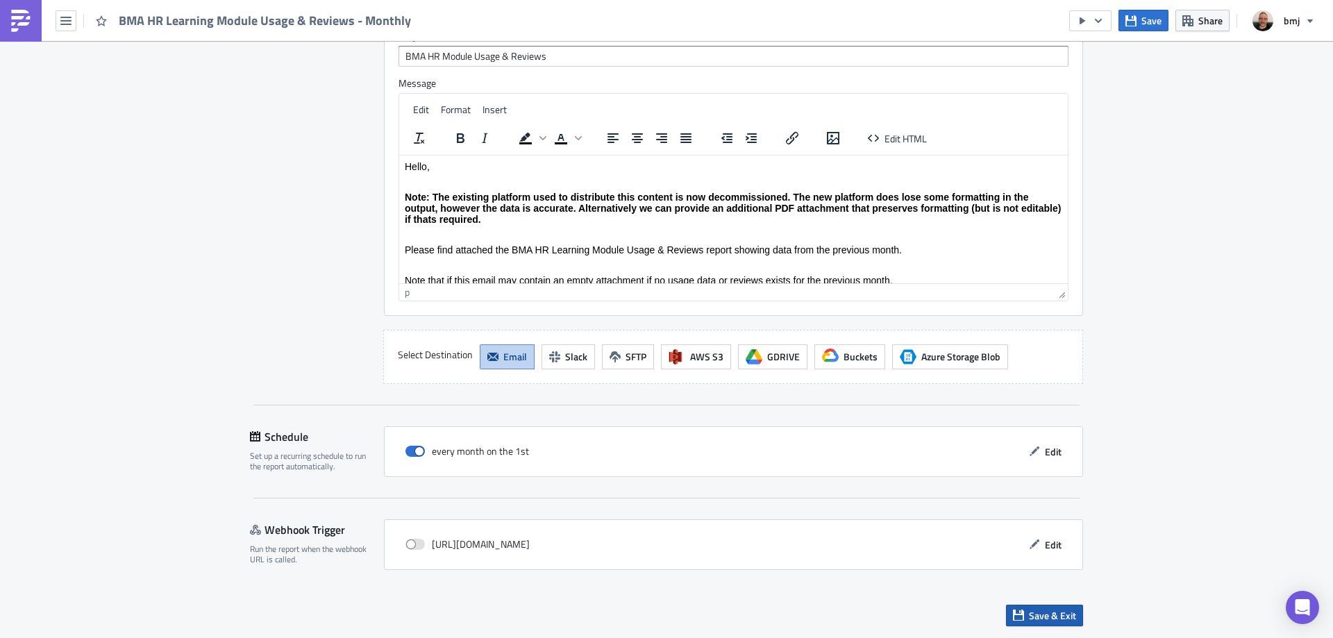
click at [1055, 616] on span "Save & Exit" at bounding box center [1052, 615] width 47 height 15
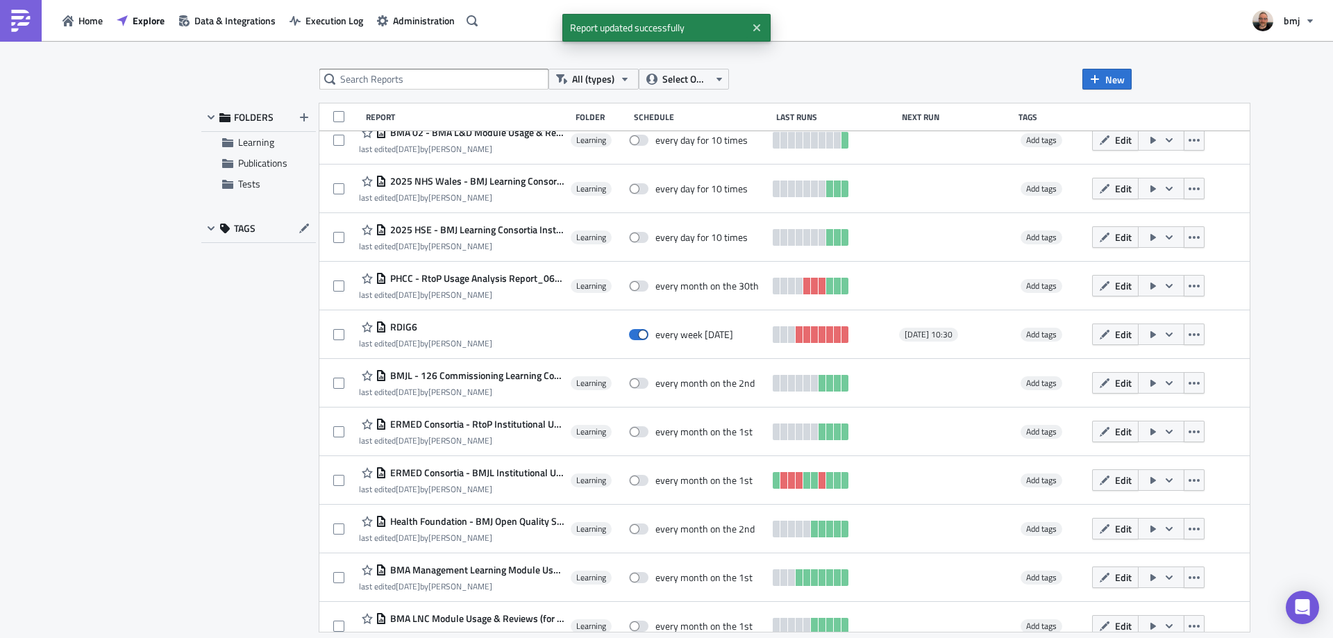
scroll to position [680, 0]
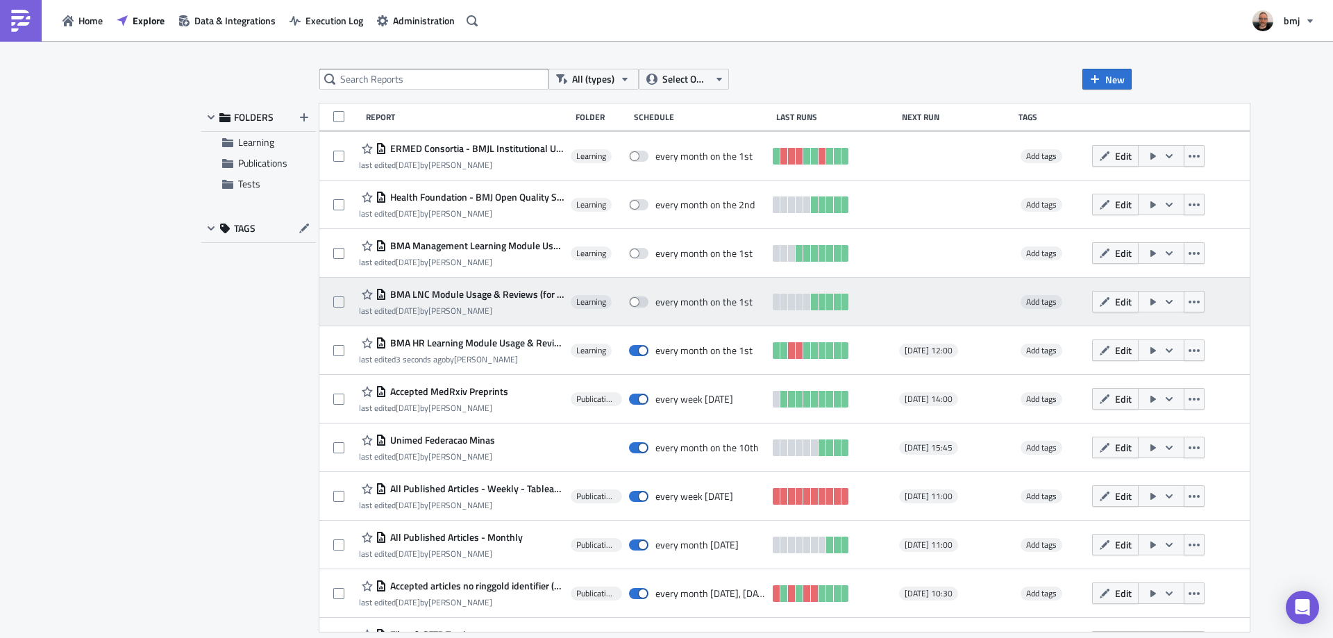
click at [491, 293] on span "BMA LNC Module Usage & Reviews (for publication) - Monthly" at bounding box center [475, 294] width 177 height 12
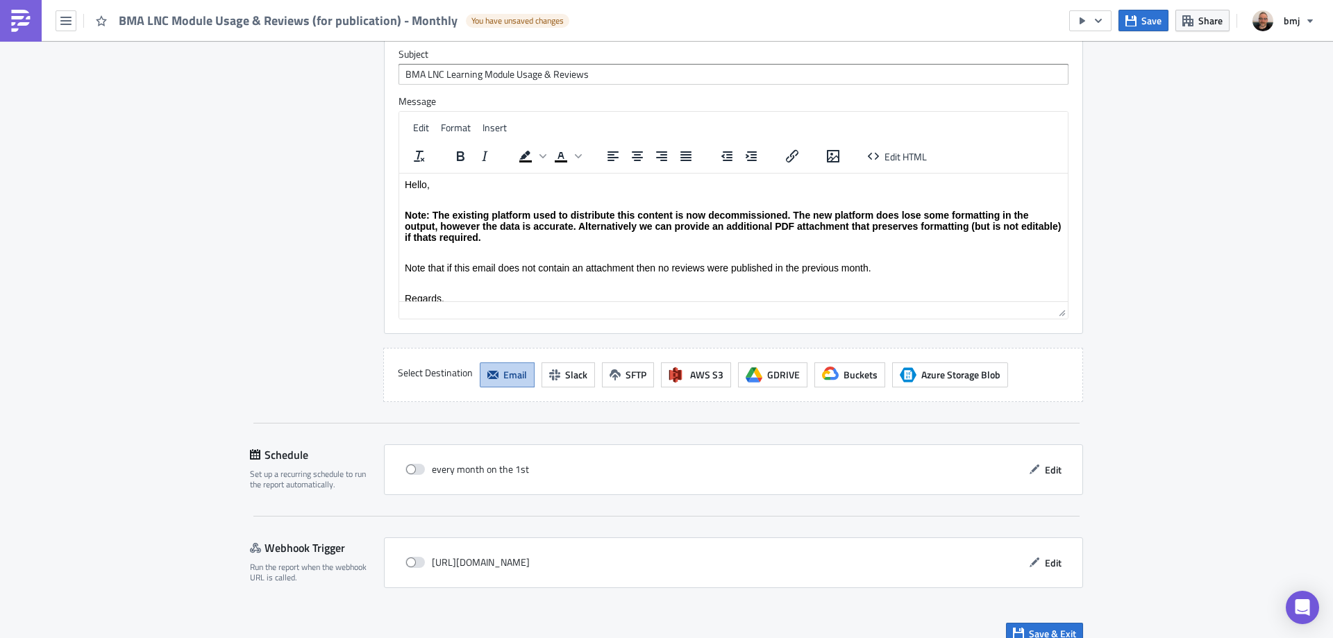
scroll to position [1466, 0]
click at [1036, 458] on button "Edit" at bounding box center [1045, 469] width 47 height 22
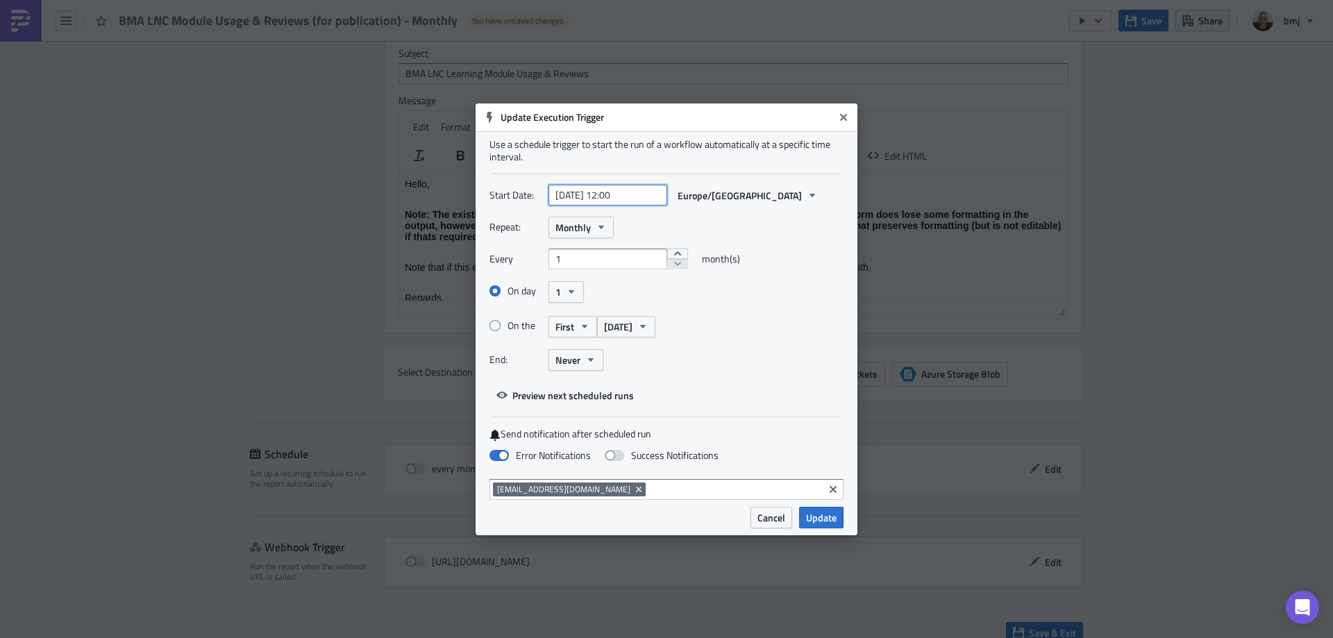
click at [599, 194] on input "[DATE] 12:00" at bounding box center [607, 195] width 119 height 21
select select "8"
select select "2025"
click at [601, 228] on select "January February March April May June July August September October November De…" at bounding box center [581, 229] width 69 height 21
select select "9"
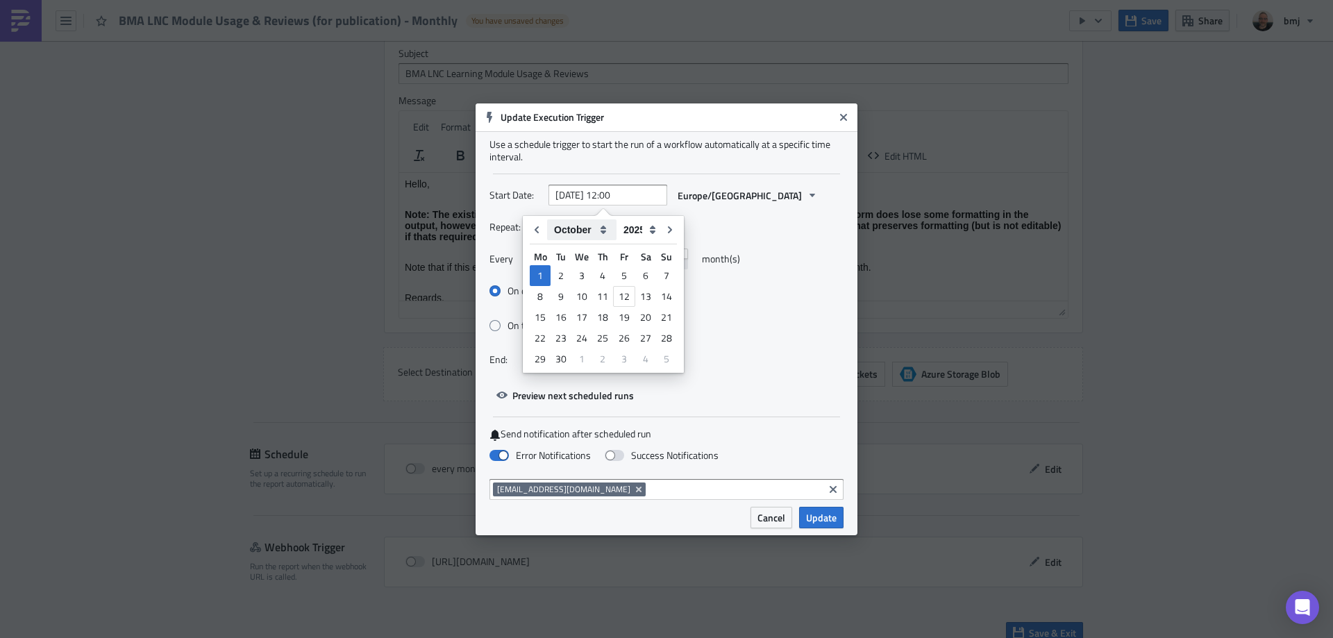
click at [547, 219] on select "January February March April May June July August September October November De…" at bounding box center [581, 229] width 69 height 21
type input "[DATE] 12:00"
select select "9"
click at [641, 272] on div "4" at bounding box center [645, 275] width 21 height 19
type input "[DATE] 12:00"
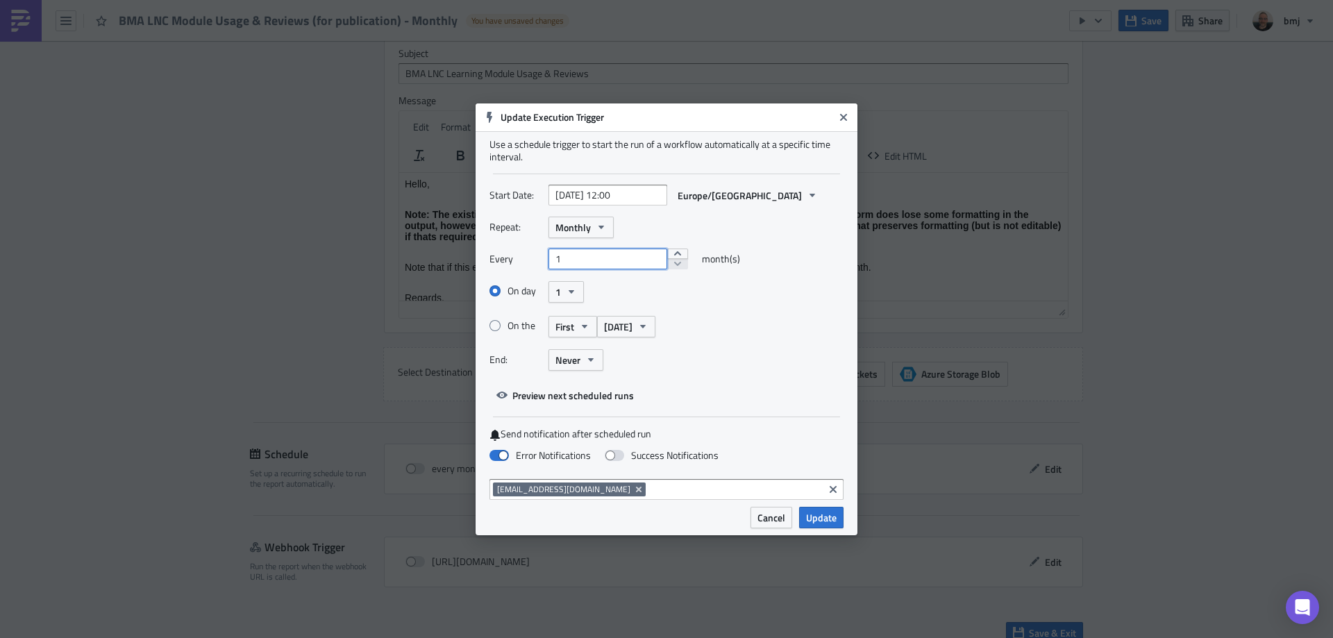
drag, startPoint x: 570, startPoint y: 263, endPoint x: 538, endPoint y: 259, distance: 32.2
click at [538, 259] on div "Every 1" at bounding box center [588, 259] width 199 height 21
click at [607, 288] on div "On day 1" at bounding box center [666, 292] width 354 height 24
click at [521, 326] on label "On the" at bounding box center [518, 325] width 59 height 12
click at [502, 326] on input "On the" at bounding box center [497, 325] width 9 height 9
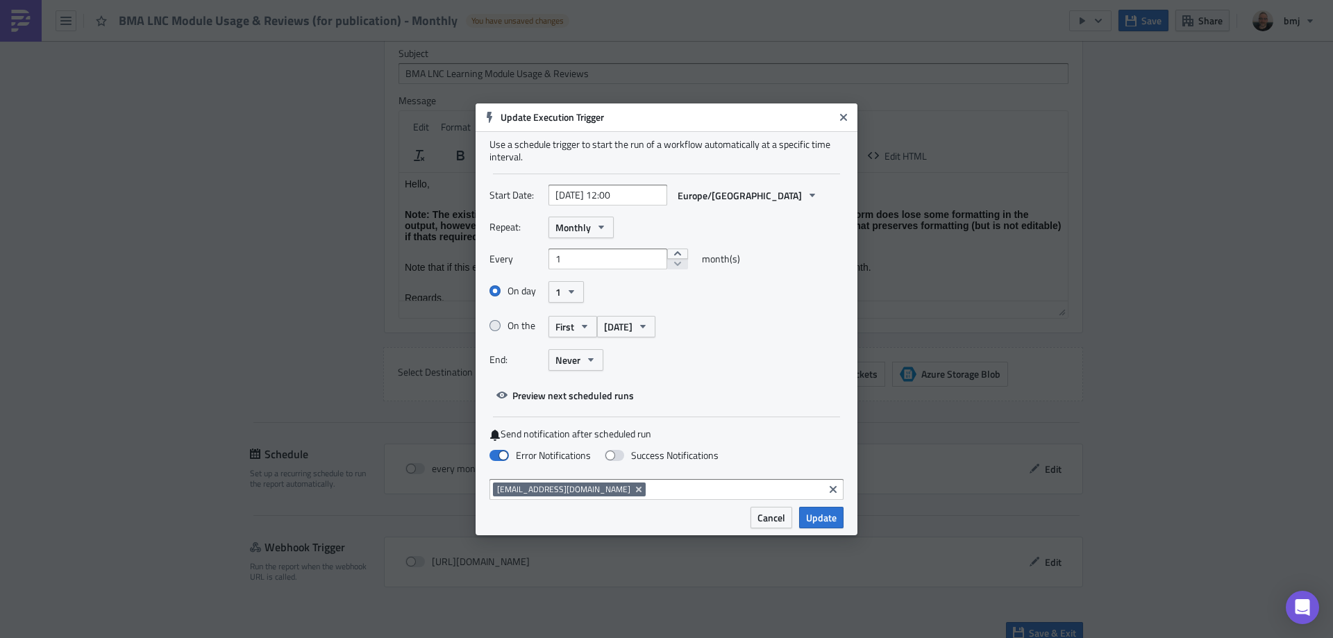
radio input "true"
click at [503, 292] on label "On day" at bounding box center [518, 291] width 59 height 12
click at [502, 292] on input "On day" at bounding box center [497, 291] width 9 height 9
radio input "true"
click at [561, 289] on button "1" at bounding box center [565, 292] width 35 height 22
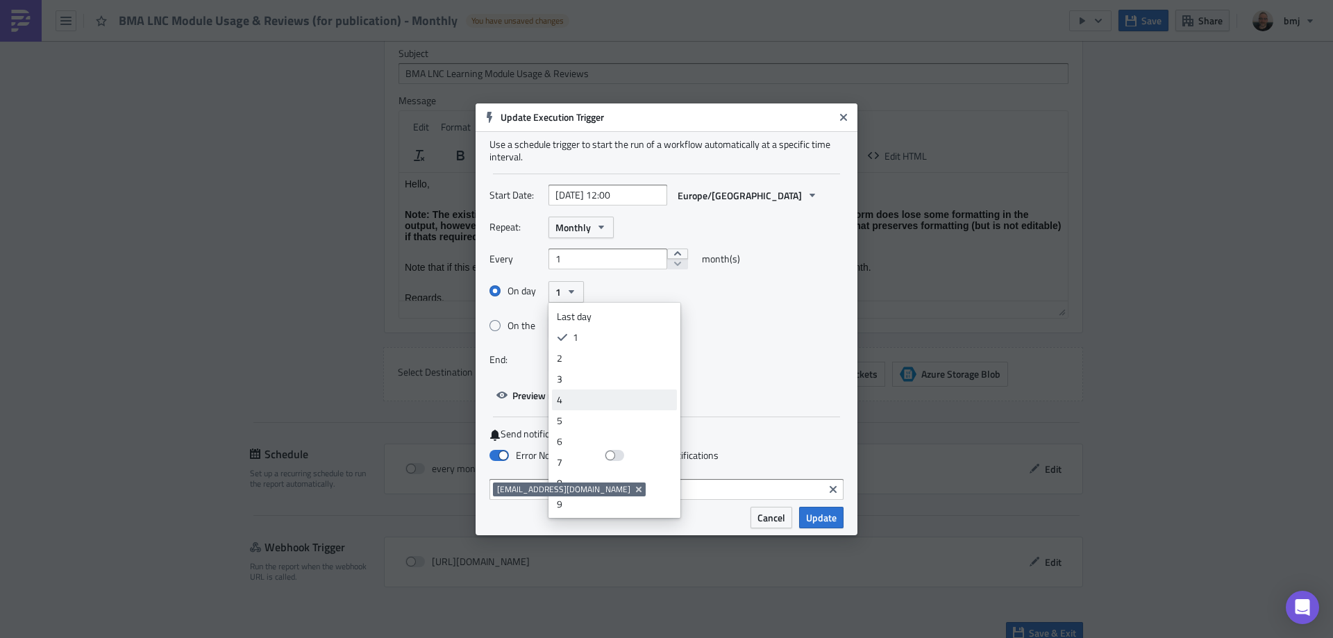
click at [588, 399] on div "4" at bounding box center [614, 400] width 115 height 14
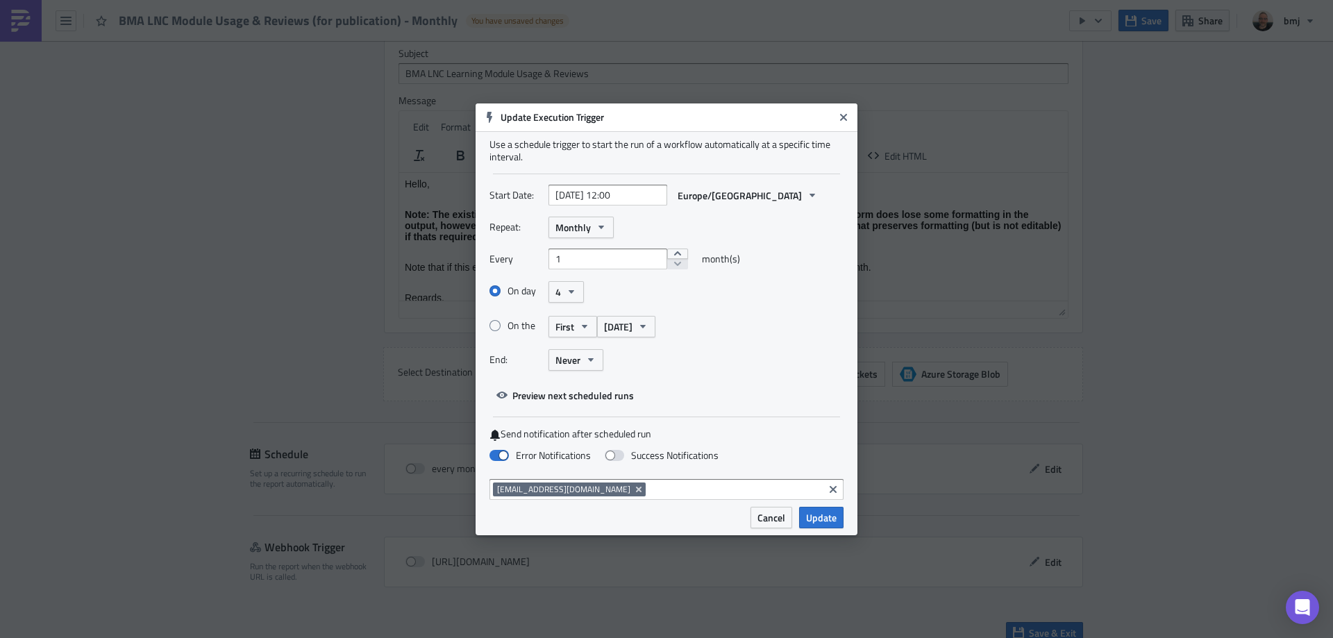
click at [657, 287] on div "On day 4" at bounding box center [666, 292] width 354 height 24
click at [825, 515] on span "Update" at bounding box center [821, 517] width 31 height 15
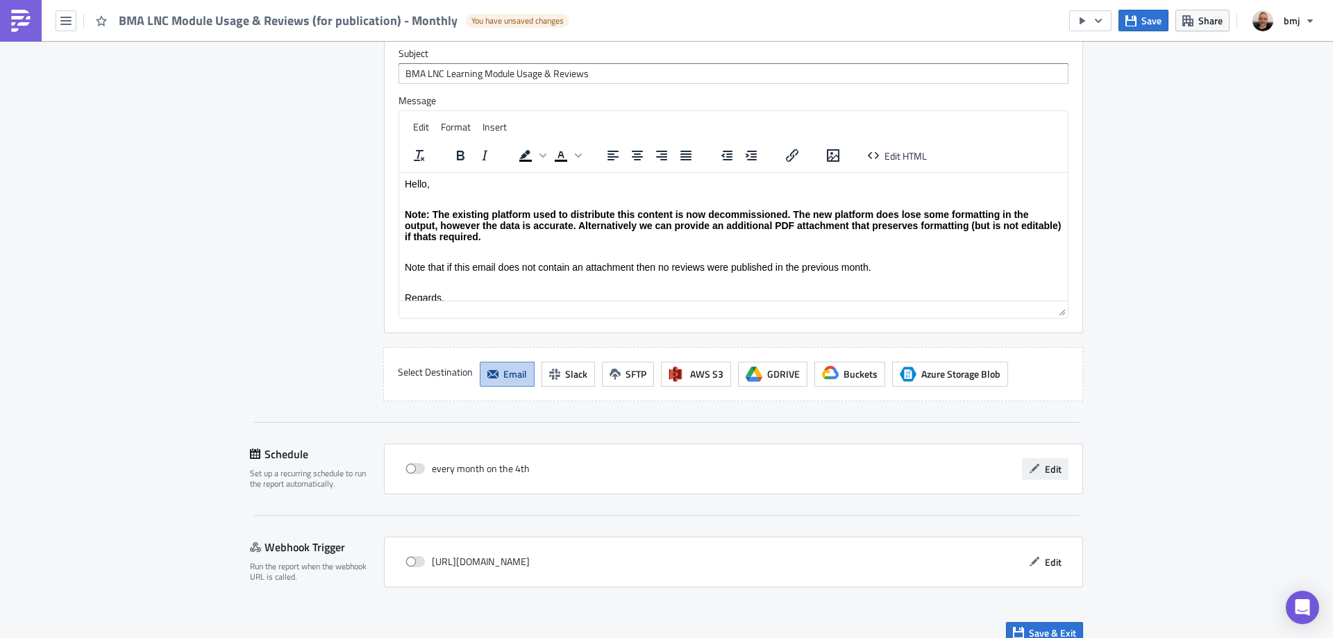
click at [1050, 462] on span "Edit" at bounding box center [1053, 469] width 17 height 15
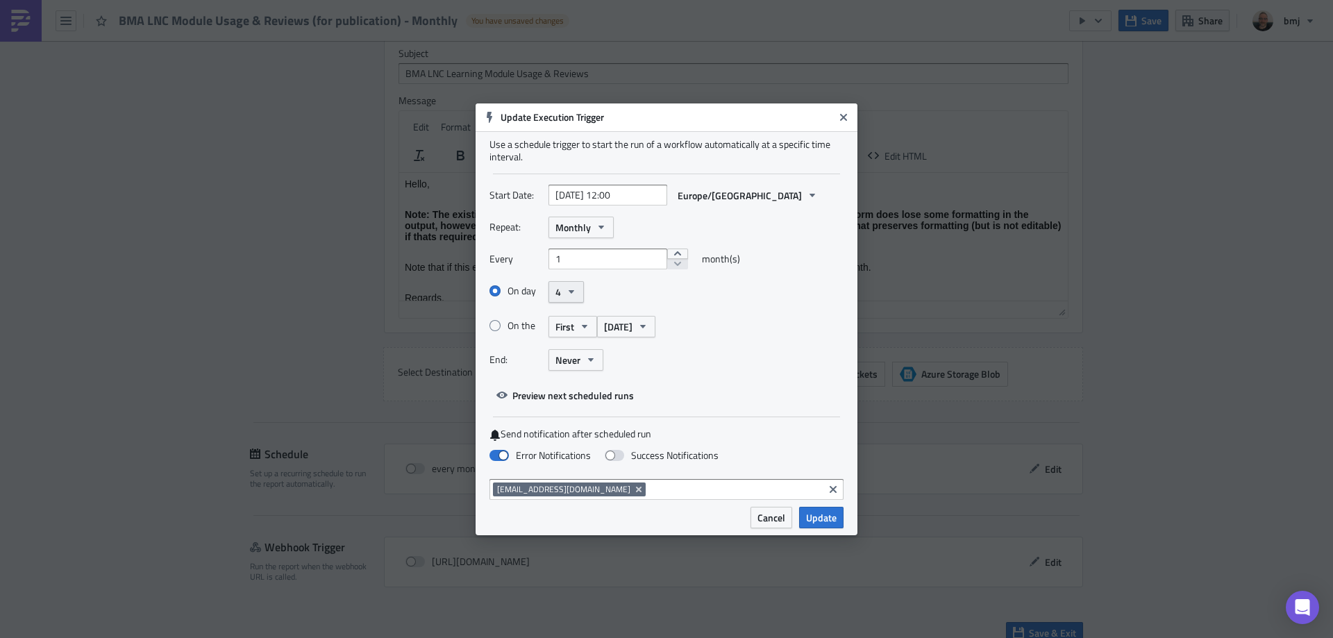
click at [575, 294] on icon "button" at bounding box center [571, 291] width 11 height 11
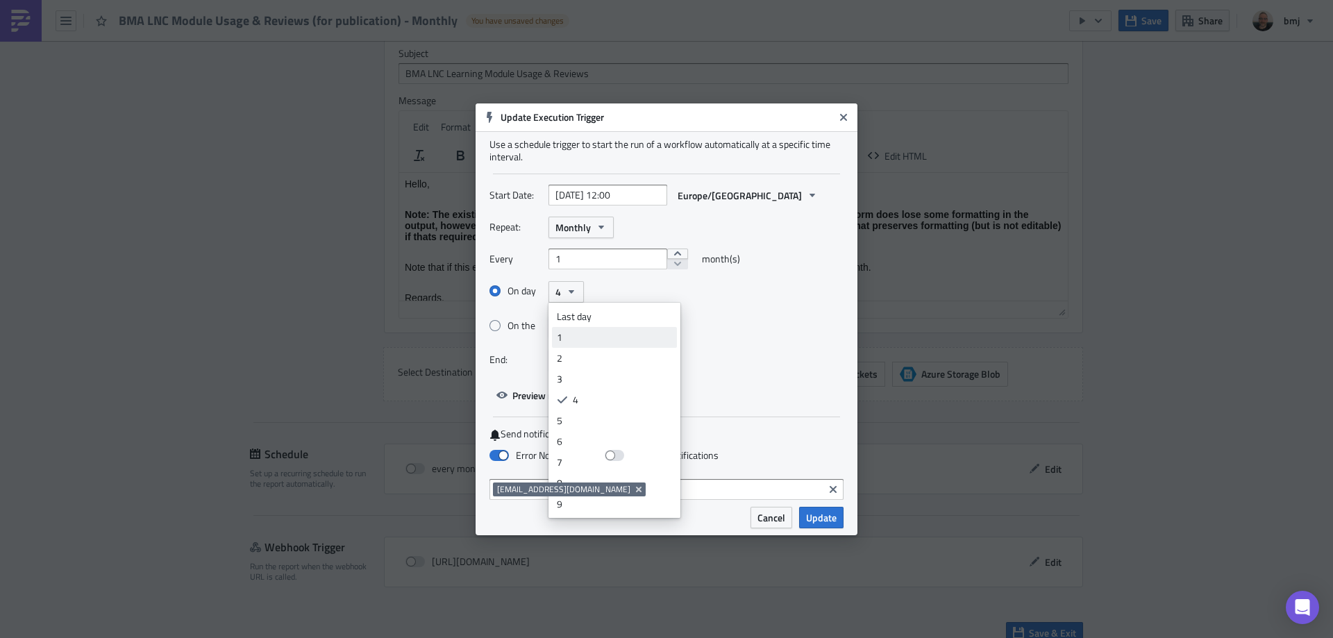
click at [591, 336] on div "1" at bounding box center [614, 337] width 115 height 14
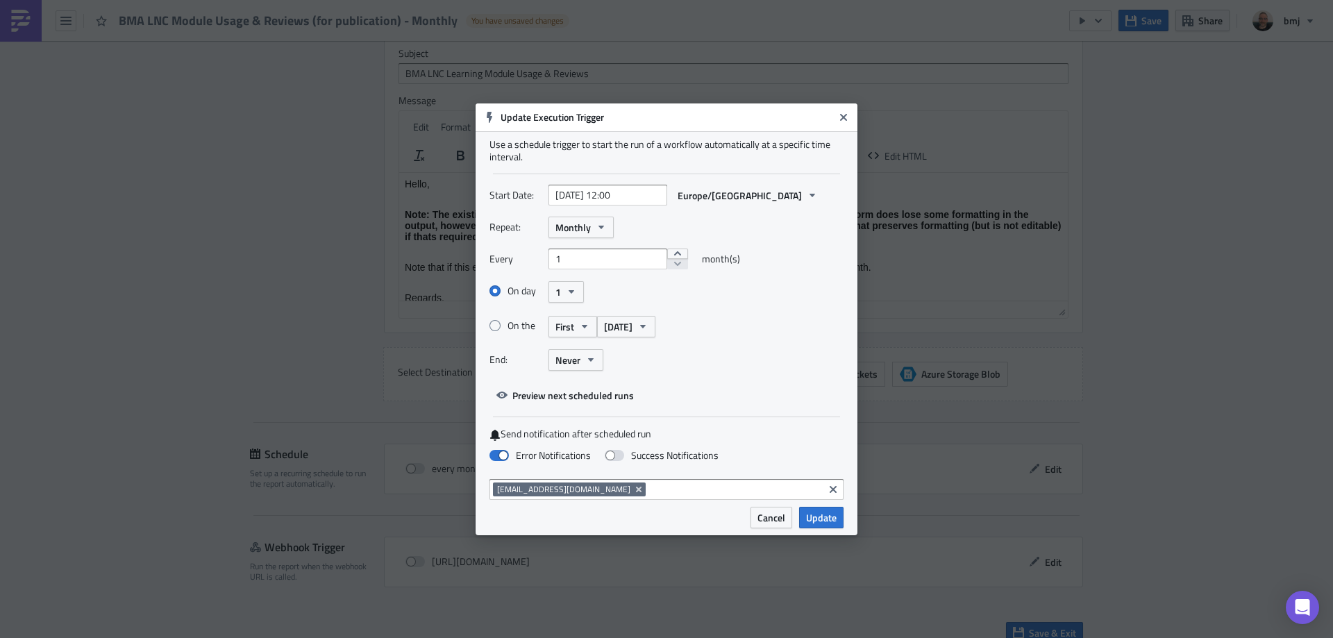
click at [617, 283] on div "On day 1 Last day 1 2 3 4 5 6 7 8 9 10 11 12 13 14 15 16 17 18 19 20 21 22 23 2…" at bounding box center [666, 292] width 354 height 24
select select "9"
select select "2025"
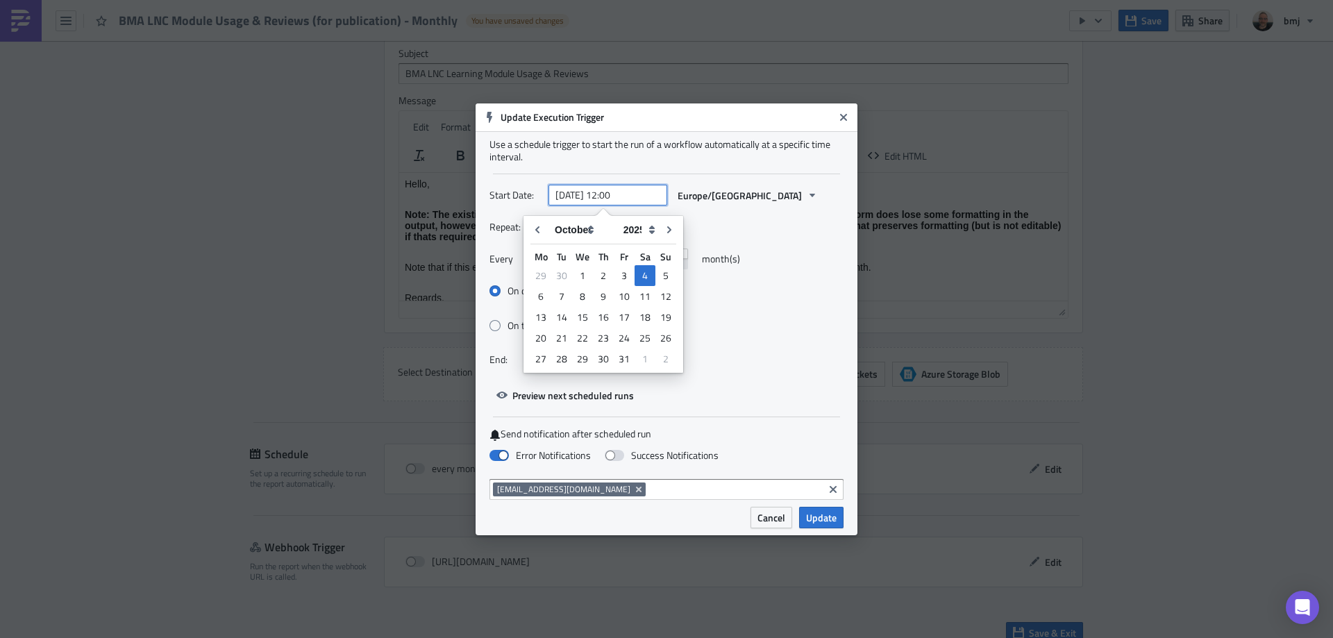
click at [607, 194] on input "[DATE] 12:00" at bounding box center [607, 195] width 119 height 21
click at [586, 274] on div "1" at bounding box center [582, 275] width 21 height 19
type input "[DATE] 12:00"
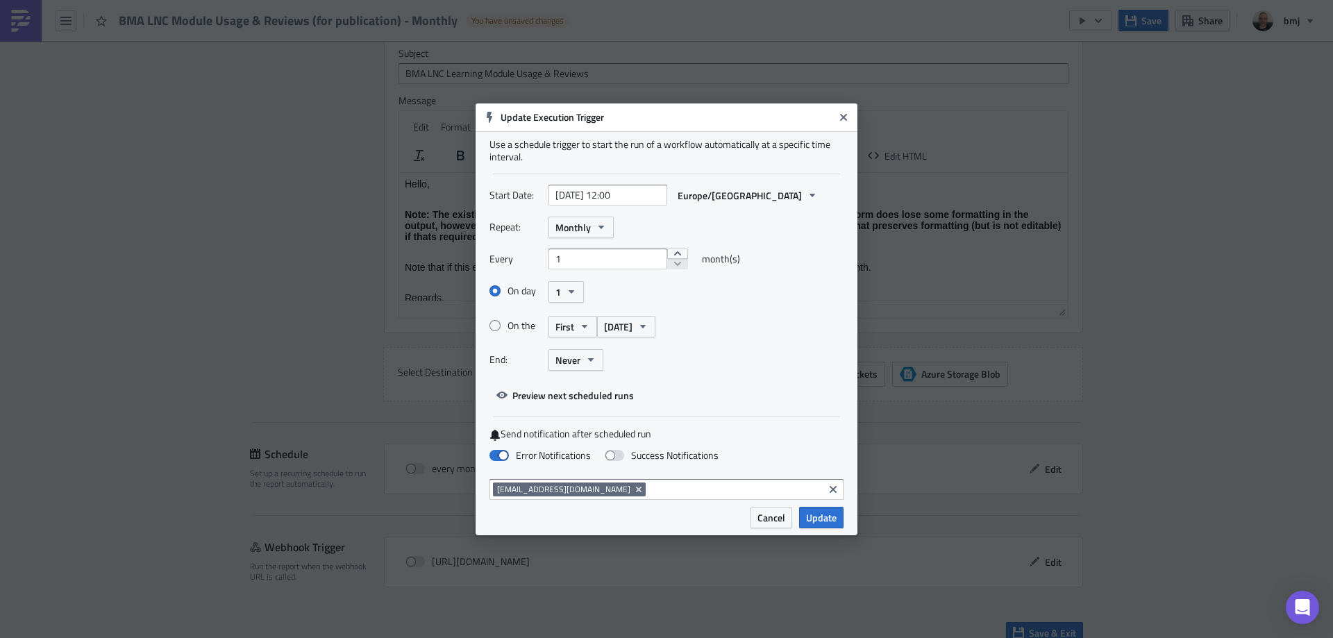
click at [680, 298] on div "On day 1" at bounding box center [666, 292] width 354 height 24
click at [831, 520] on span "Update" at bounding box center [821, 517] width 31 height 15
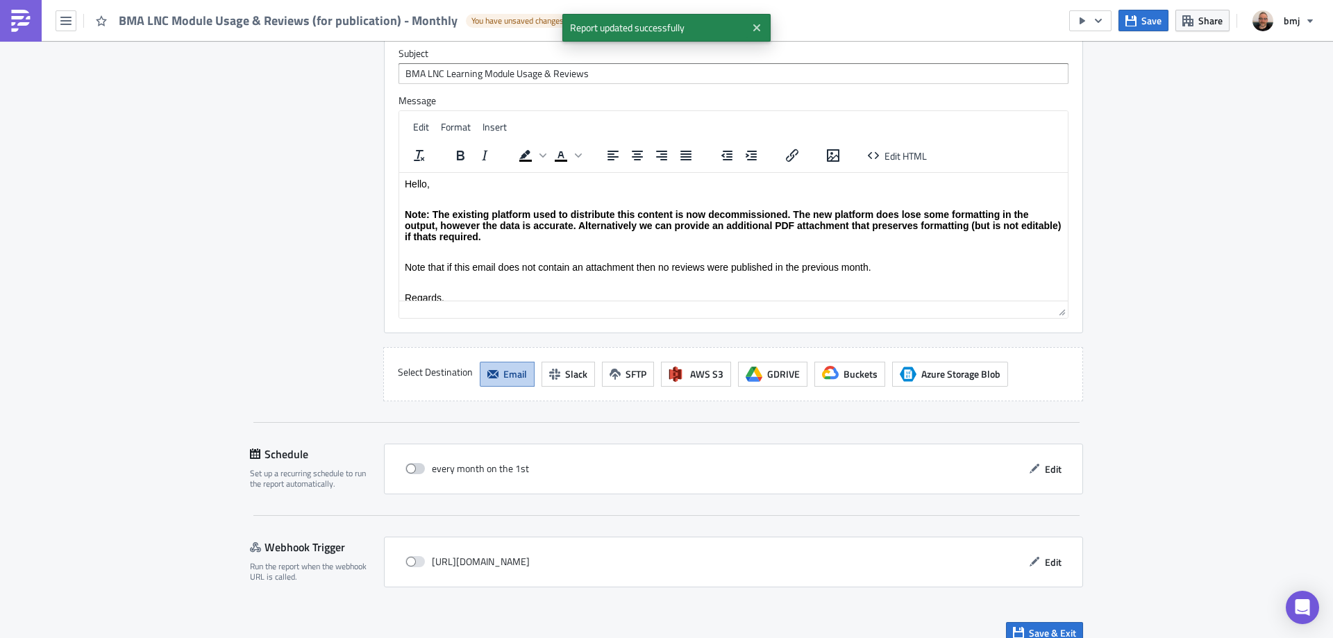
click at [421, 462] on label at bounding box center [418, 468] width 26 height 12
click at [417, 464] on input "checkbox" at bounding box center [412, 468] width 9 height 9
checkbox input "true"
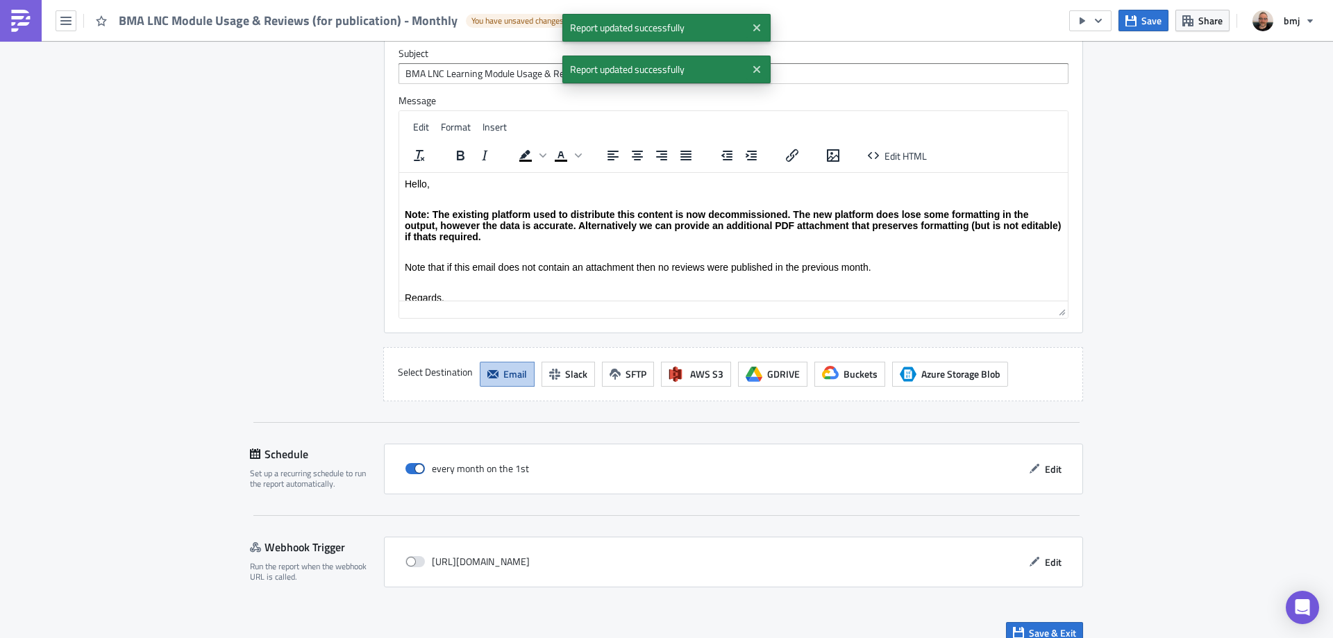
click at [357, 387] on div "Destinations Define where should your report be delivered. BMJ SMTP From [PERSO…" at bounding box center [666, 97] width 833 height 651
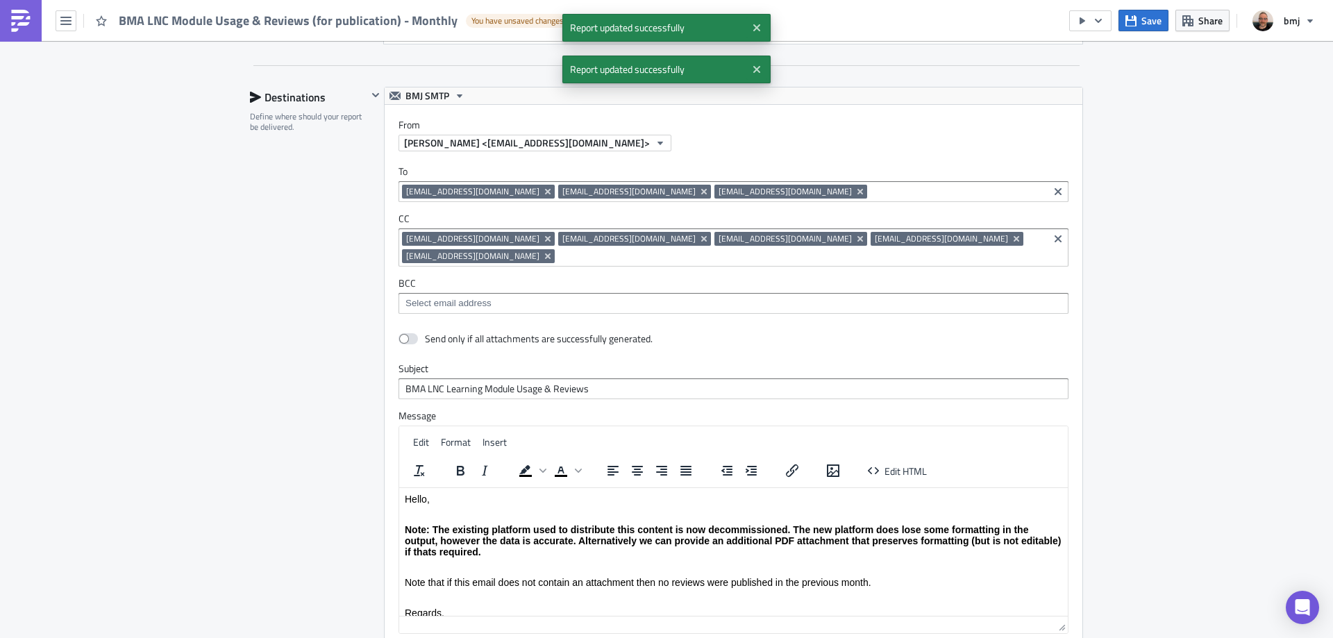
scroll to position [1119, 0]
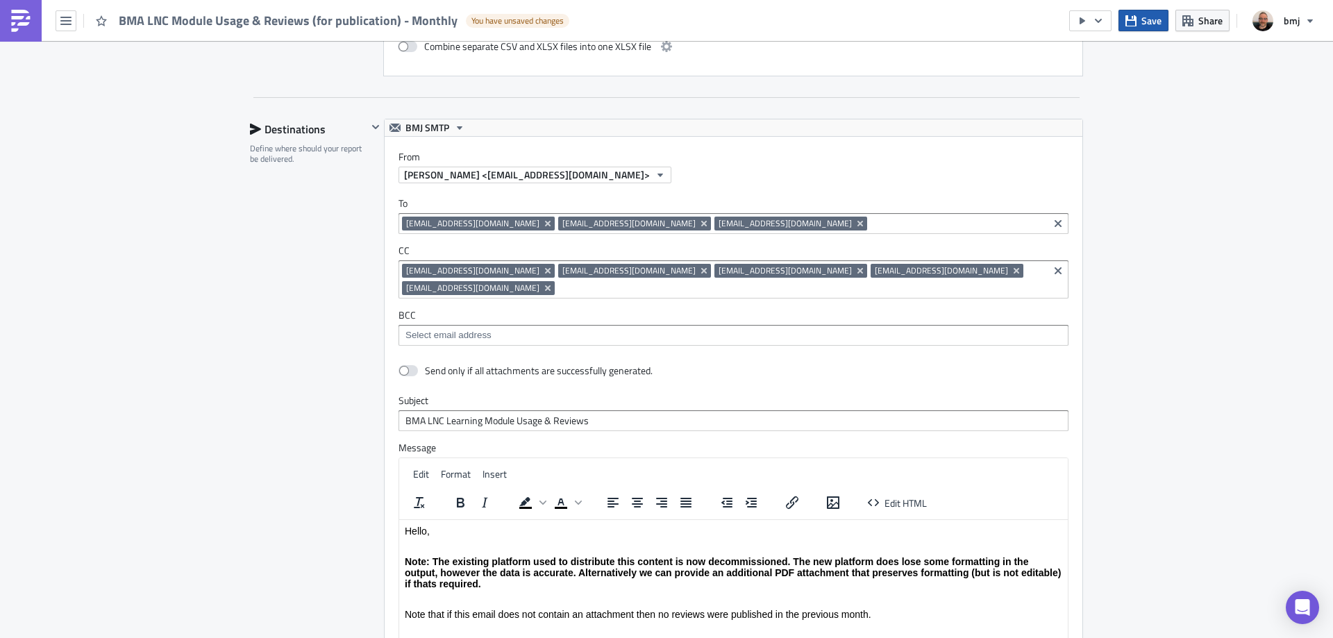
click at [1145, 21] on span "Save" at bounding box center [1151, 20] width 20 height 15
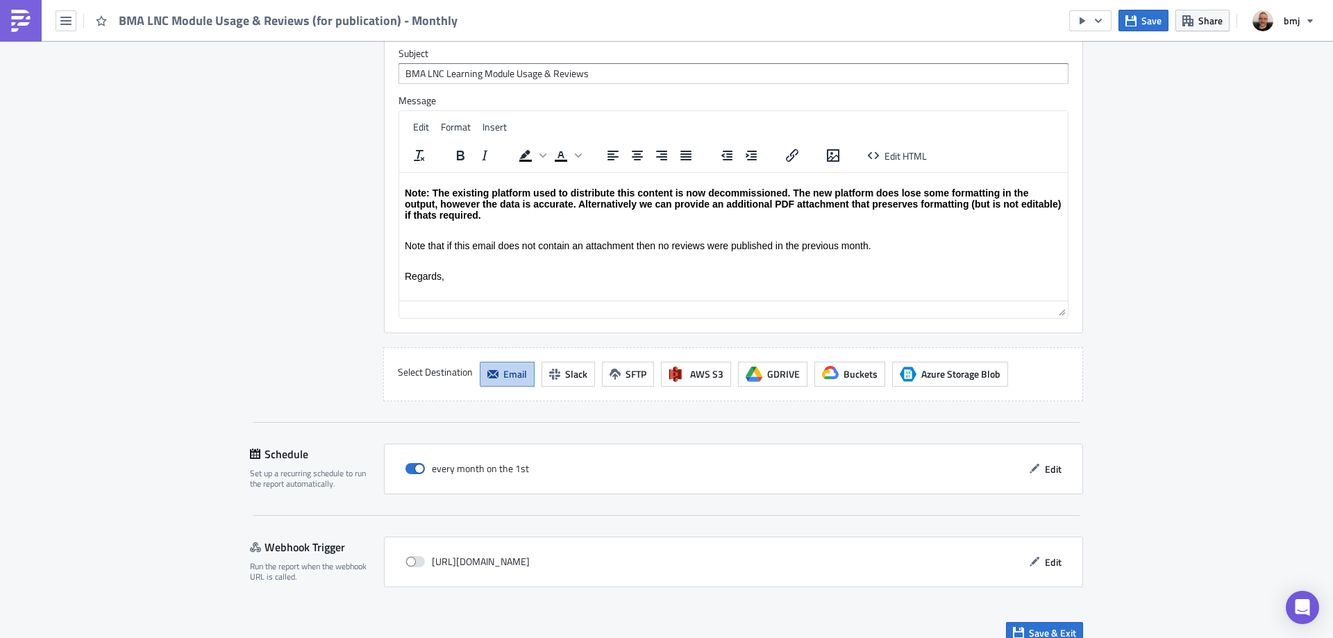
scroll to position [39, 0]
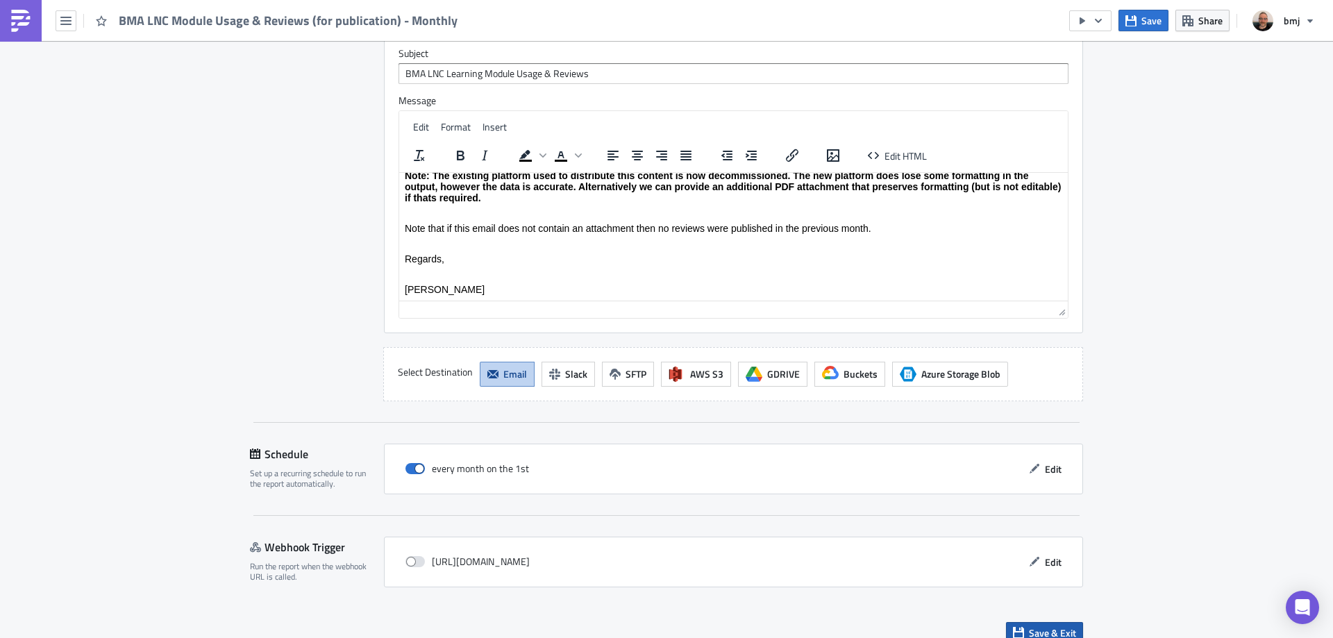
click at [1055, 625] on span "Save & Exit" at bounding box center [1052, 632] width 47 height 15
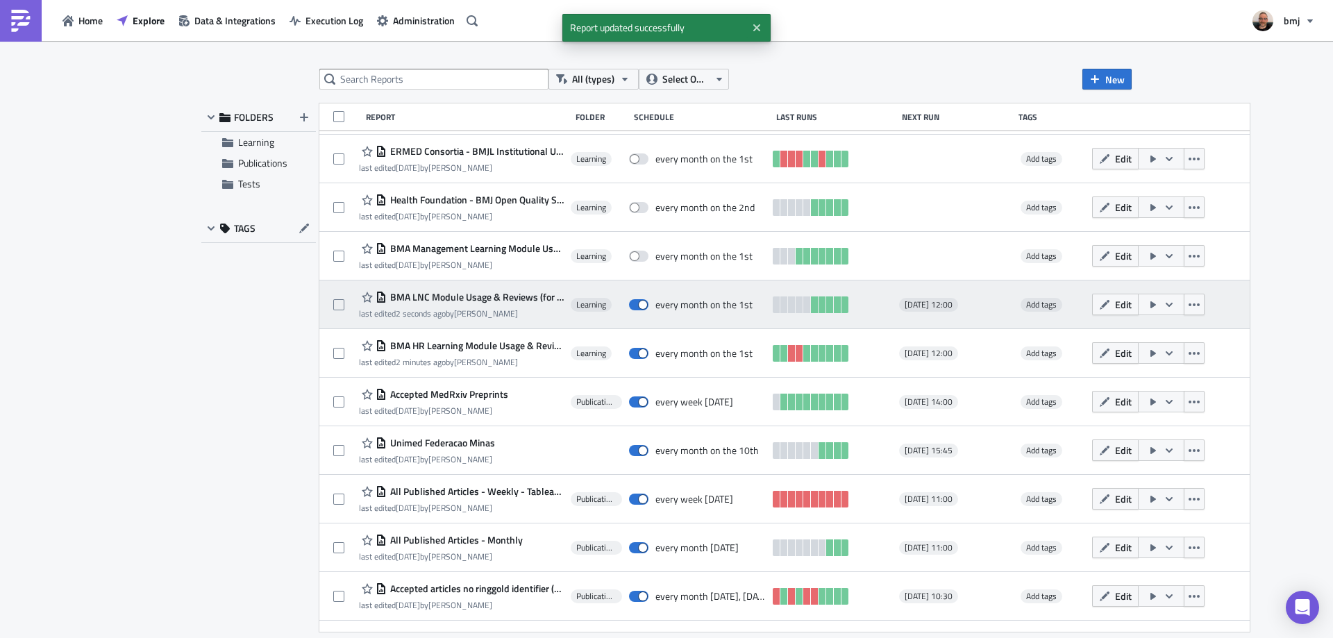
scroll to position [680, 0]
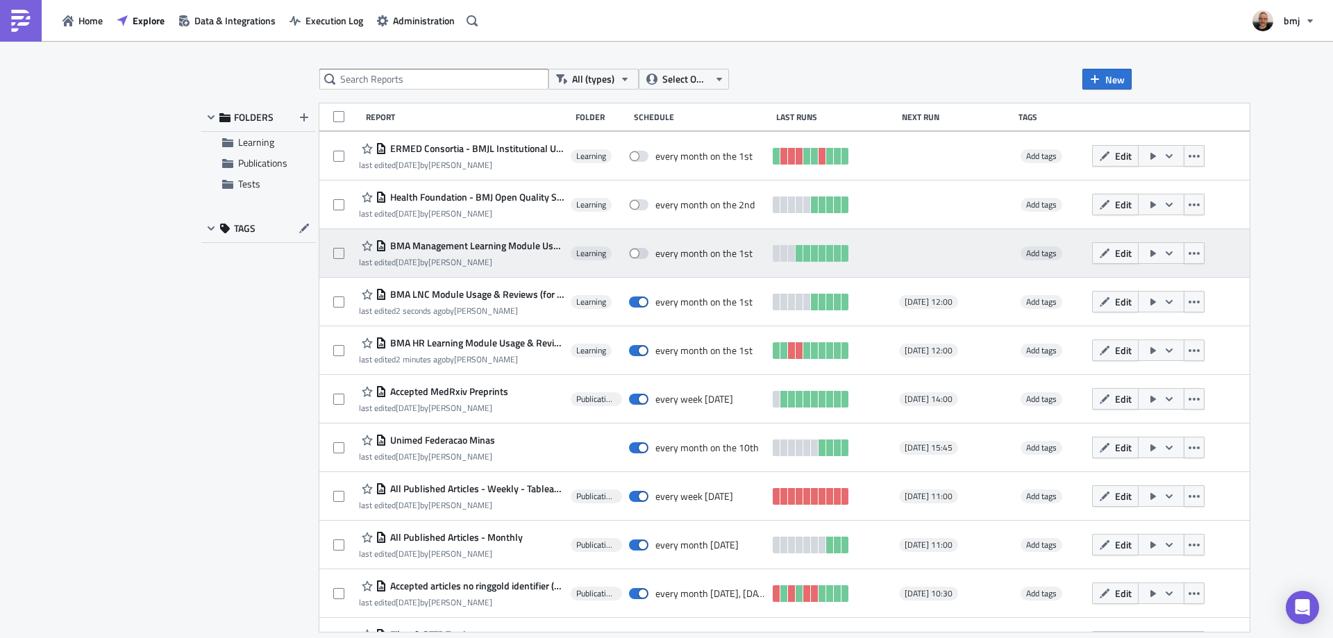
click at [503, 244] on span "BMA Management Learning Module Usage & Reviews" at bounding box center [475, 246] width 177 height 12
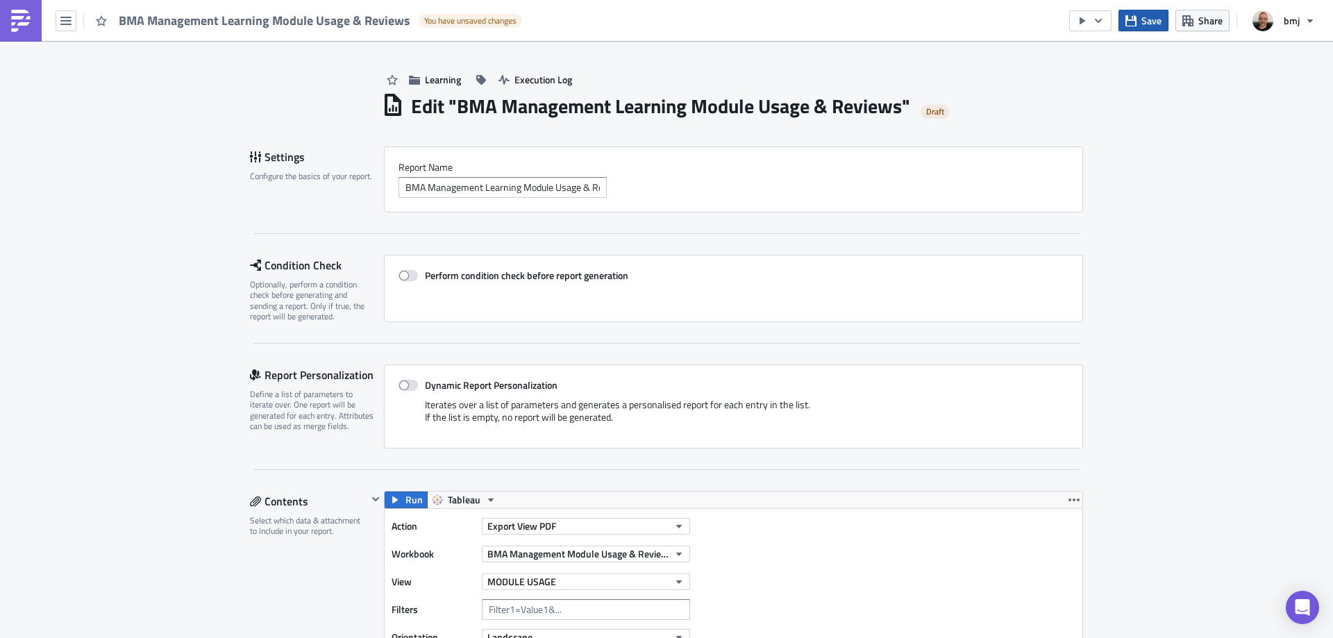
click at [1149, 18] on span "Save" at bounding box center [1151, 20] width 20 height 15
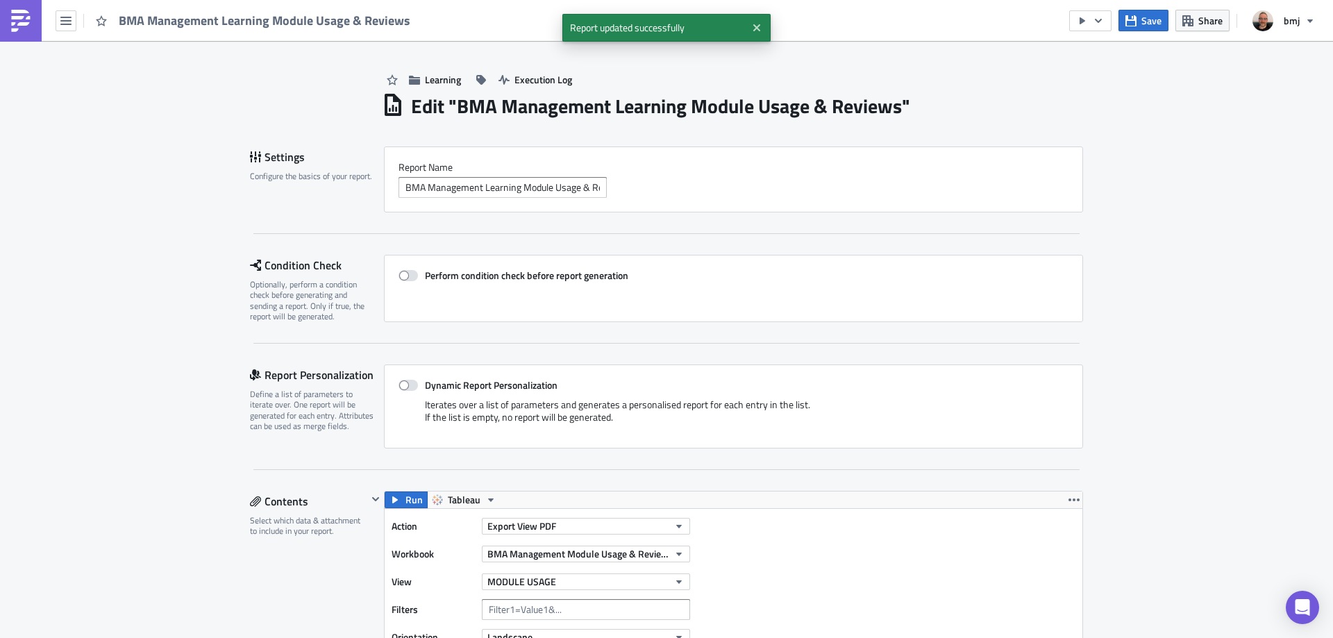
scroll to position [1890, 0]
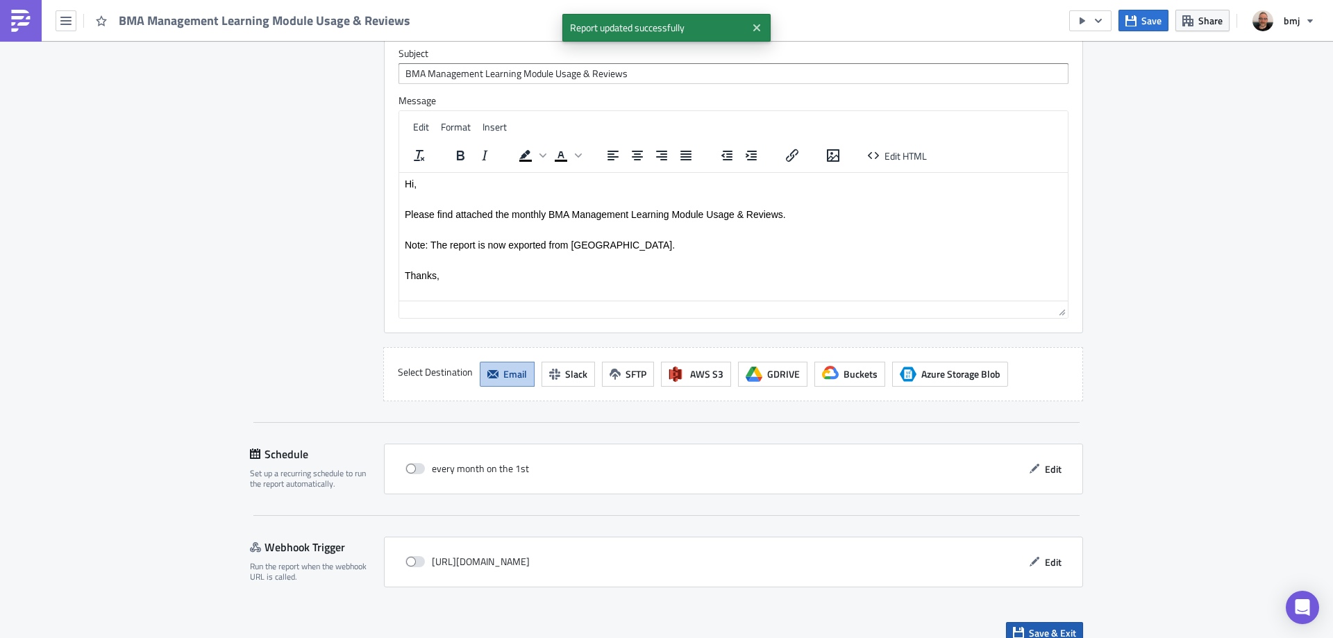
click at [1068, 625] on span "Save & Exit" at bounding box center [1052, 632] width 47 height 15
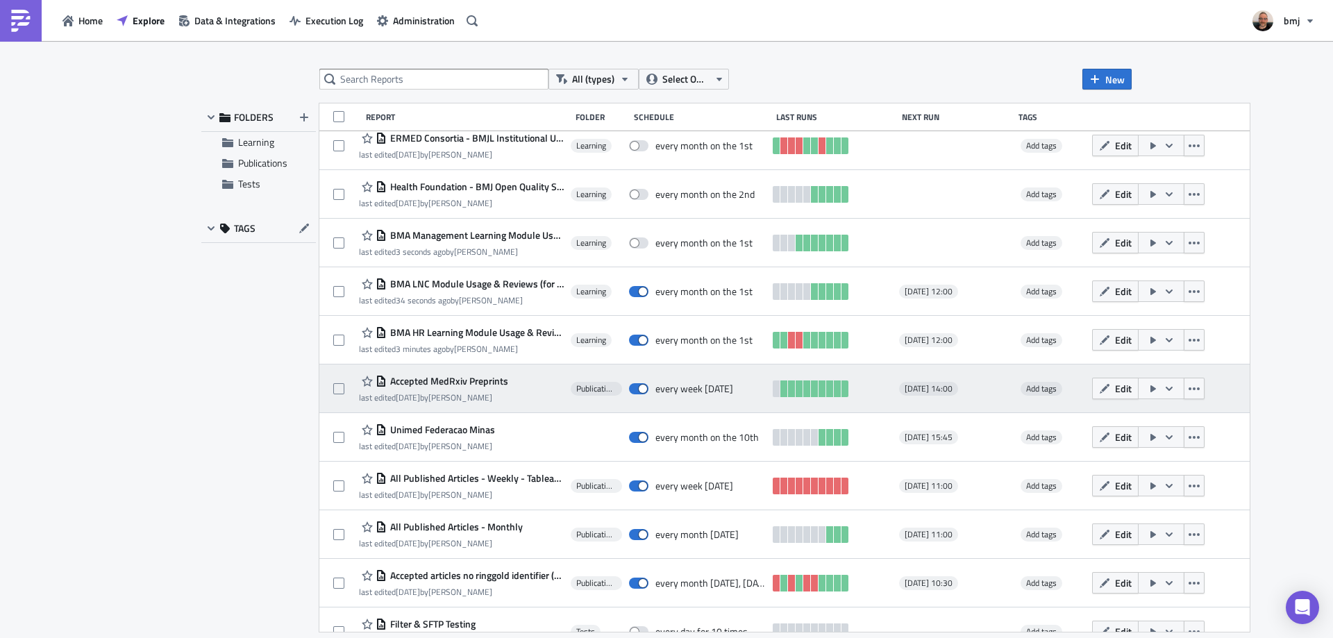
scroll to position [673, 0]
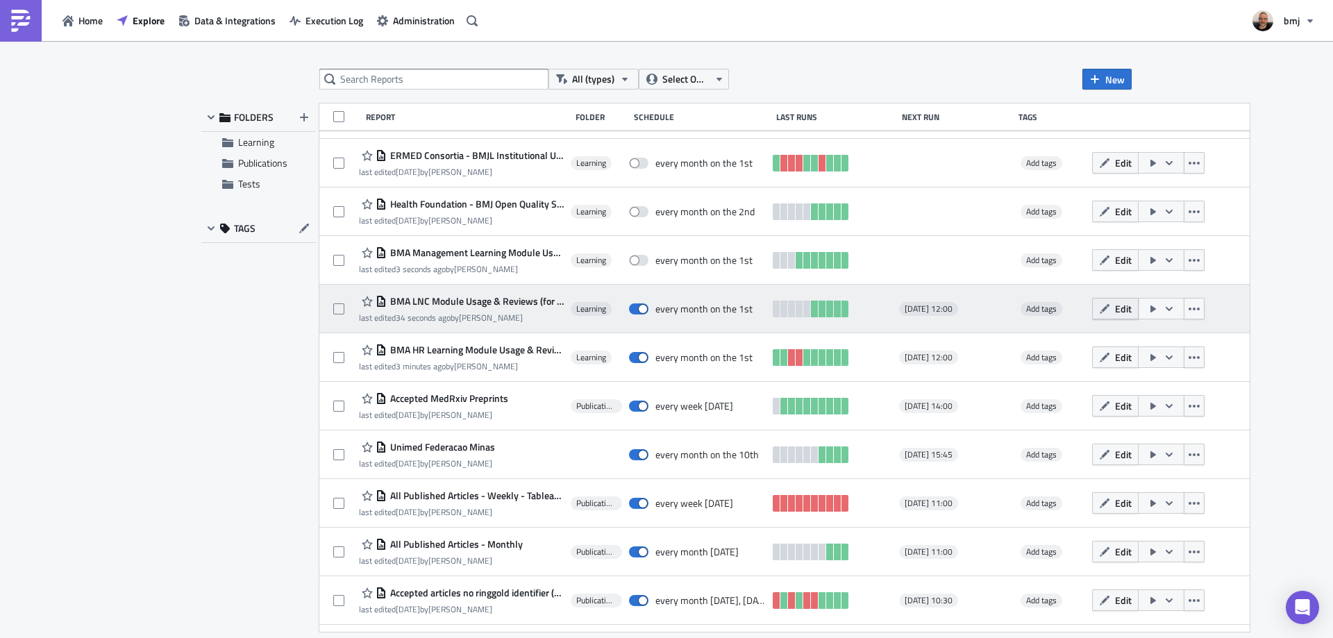
click at [1115, 306] on span "Edit" at bounding box center [1123, 308] width 17 height 15
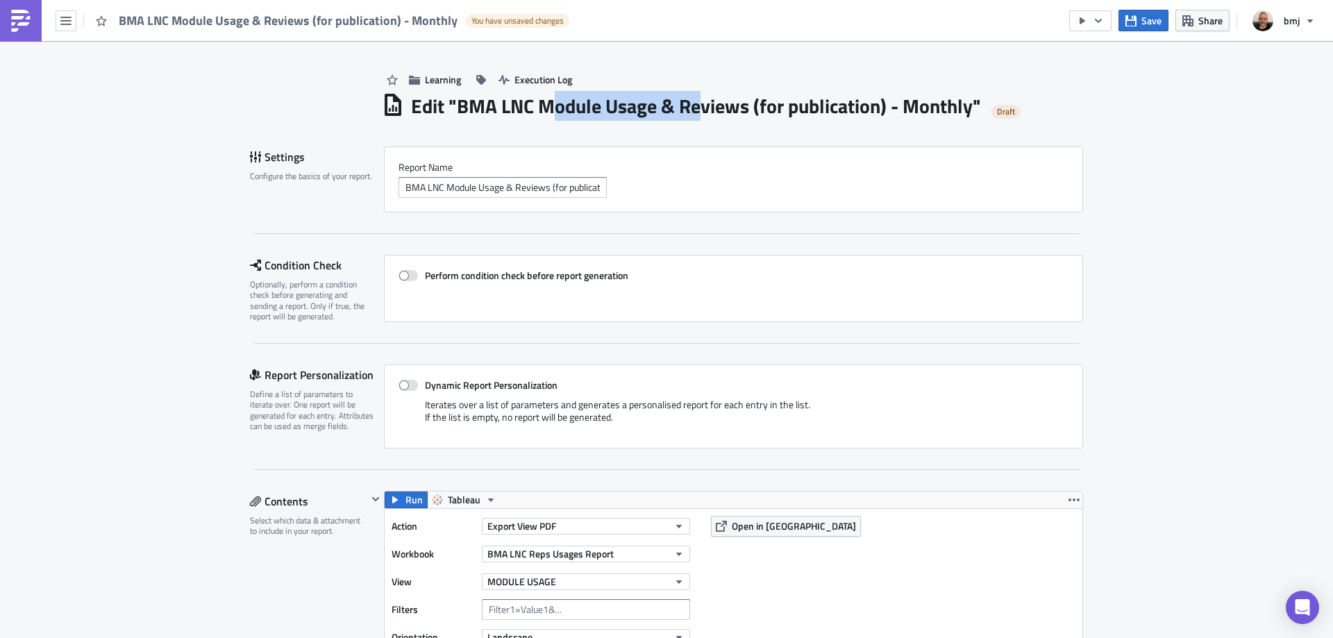
drag, startPoint x: 553, startPoint y: 103, endPoint x: 694, endPoint y: 101, distance: 140.9
click at [694, 101] on h1 "Edit " BMA LNC Module Usage & Reviews (for publication) - Monthly "" at bounding box center [696, 106] width 570 height 25
click at [713, 105] on h1 "Edit " BMA LNC Module Usage & Reviews (for publication) - Monthly "" at bounding box center [696, 106] width 570 height 25
click at [441, 185] on input "BMA LNC Module Usage & Reviews (for publication) - Monthly" at bounding box center [502, 187] width 208 height 21
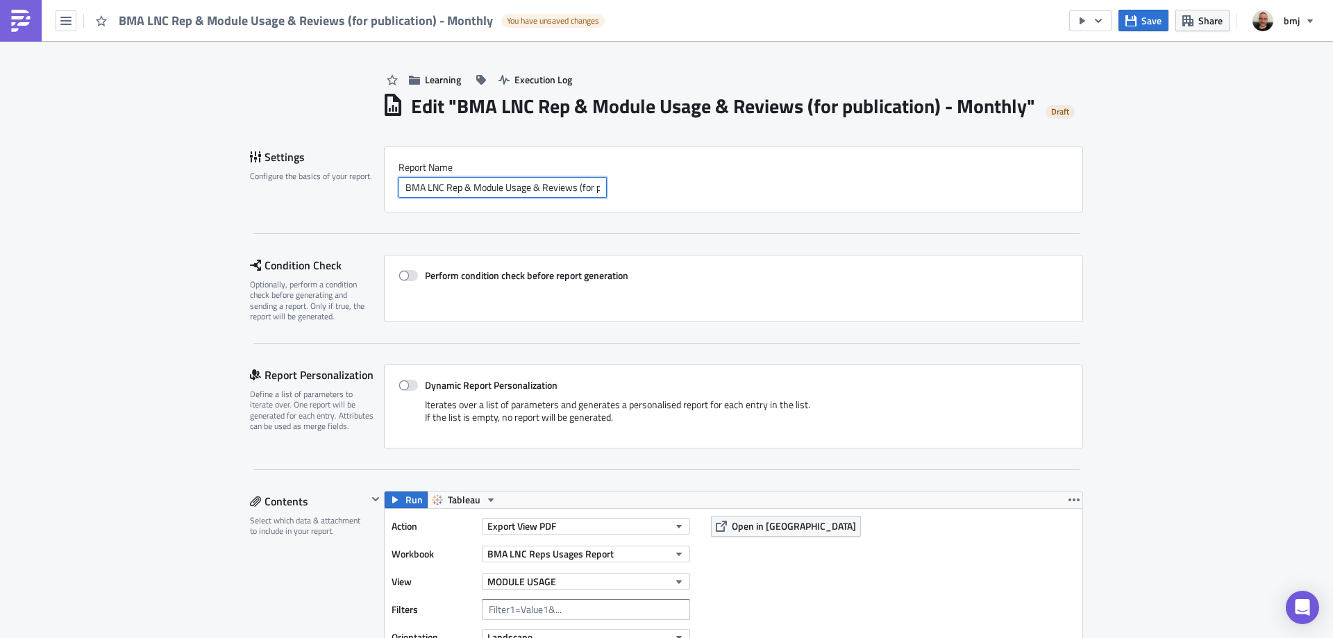
type input "BMA LNC Rep & Module Usage & Reviews (for publication) - Monthly"
click at [1059, 212] on div "Settings Configure the basics of your report. Report Nam﻿e BMA LNC Rep & Module…" at bounding box center [666, 189] width 833 height 87
click at [1161, 22] on span "Save" at bounding box center [1151, 20] width 20 height 15
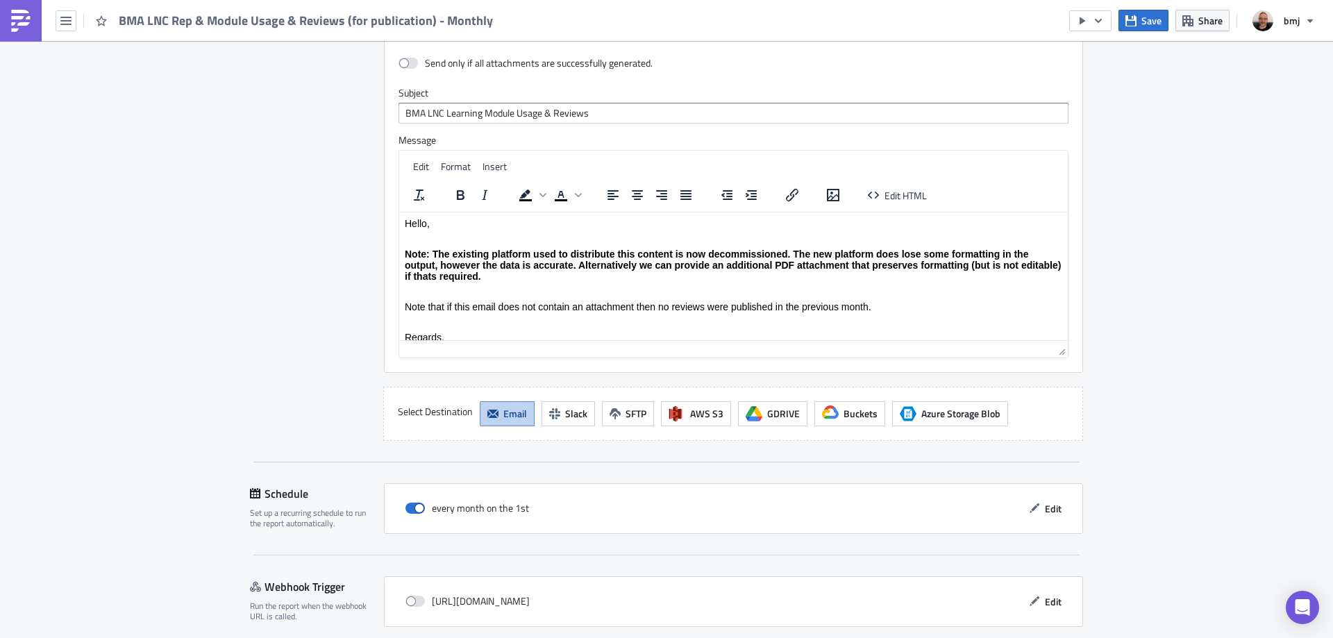
scroll to position [1466, 0]
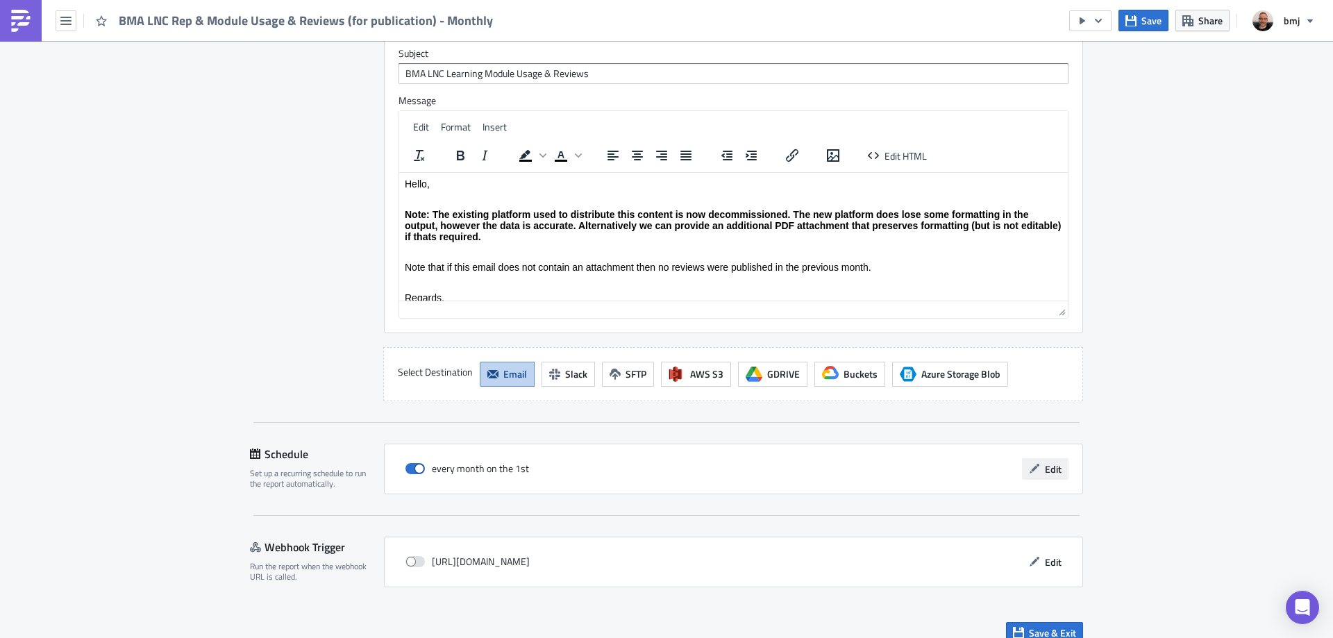
click at [1057, 458] on button "Edit" at bounding box center [1045, 469] width 47 height 22
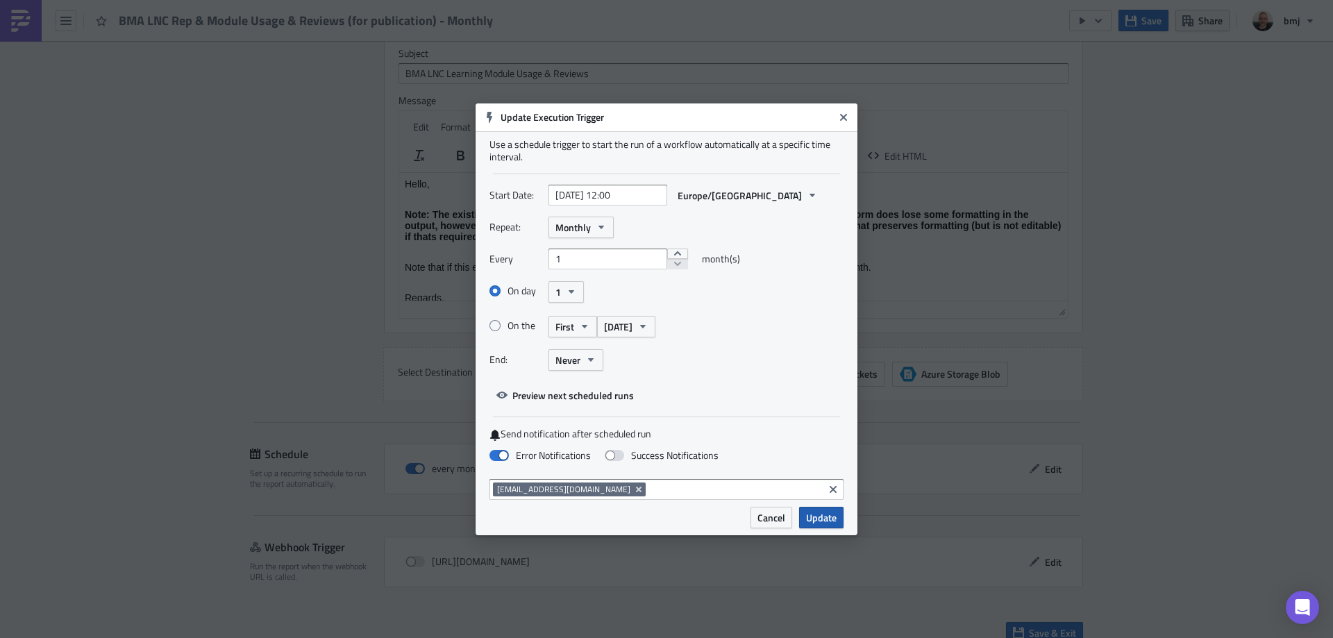
click at [825, 512] on span "Update" at bounding box center [821, 517] width 31 height 15
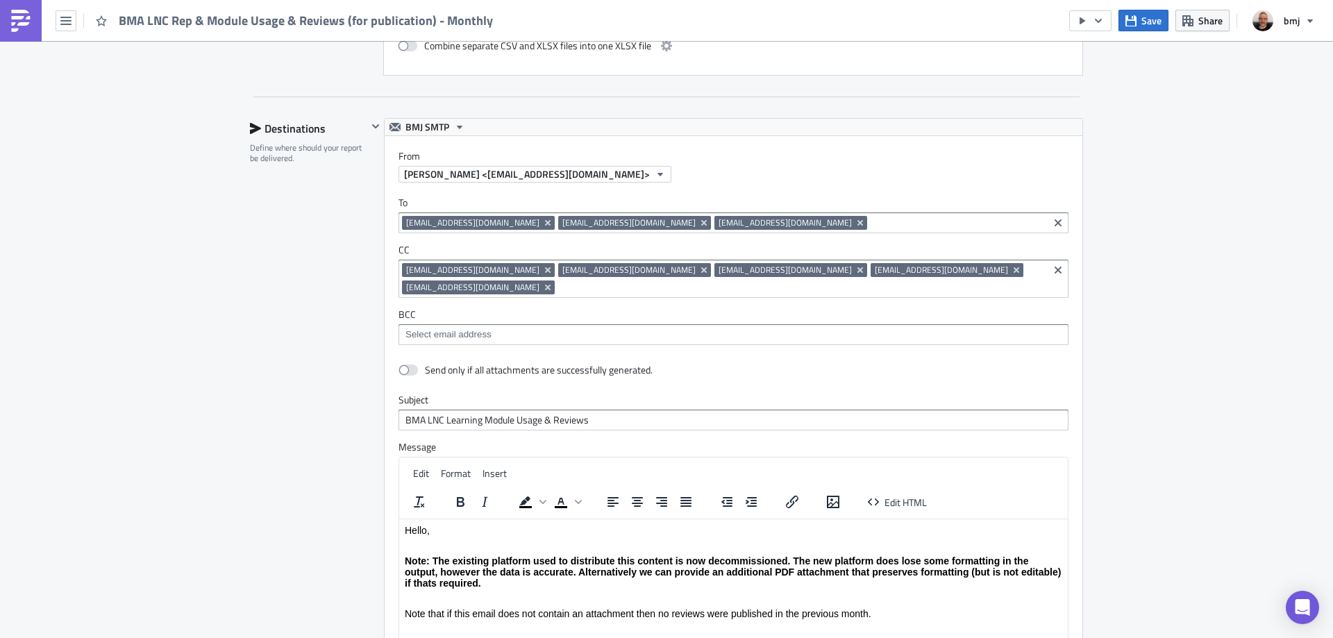
scroll to position [1119, 0]
click at [440, 410] on input "BMA LNC Learning Module Usage & Reviews" at bounding box center [733, 420] width 670 height 21
type input "BMA LNC Rep & Learning Module Usage & Reviews"
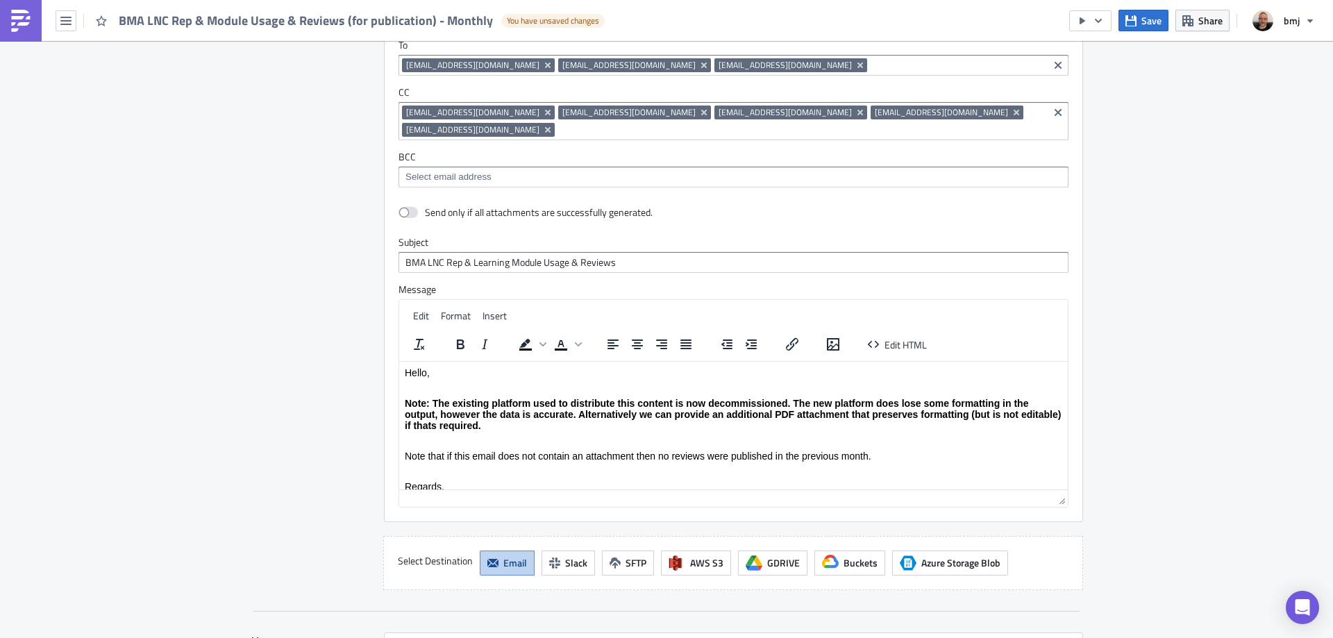
scroll to position [1397, 0]
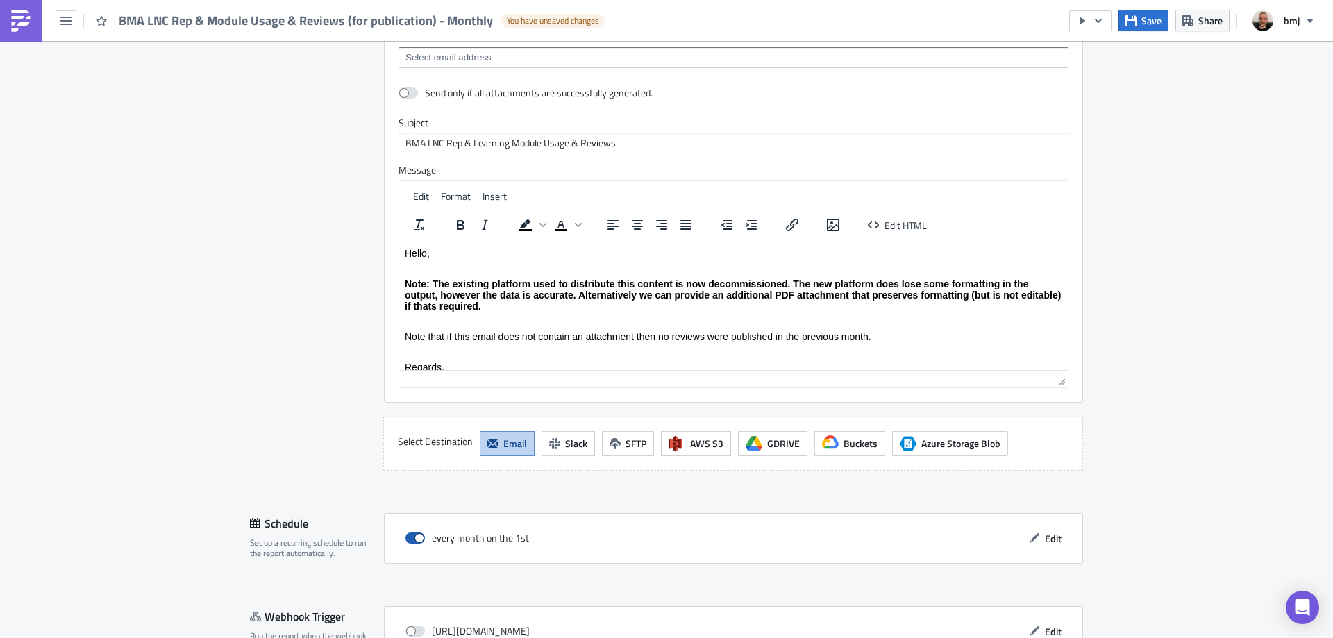
click at [412, 532] on span at bounding box center [414, 537] width 19 height 11
click at [412, 534] on input "checkbox" at bounding box center [412, 538] width 9 height 9
checkbox input "false"
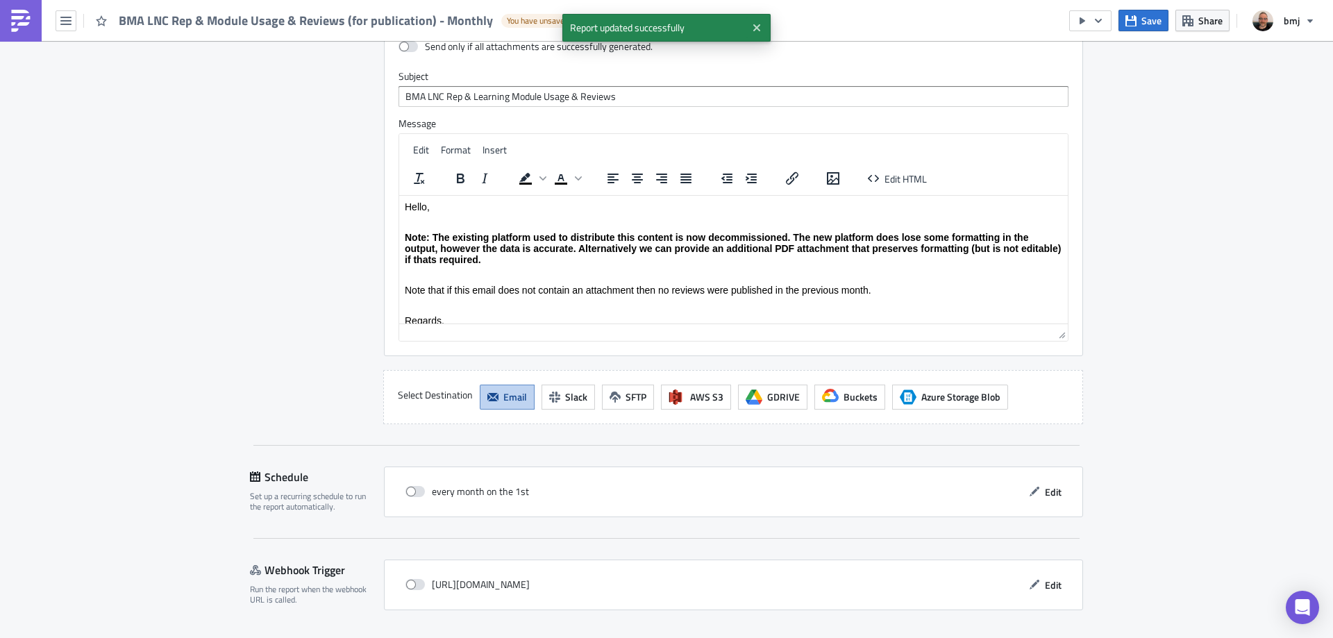
scroll to position [1466, 0]
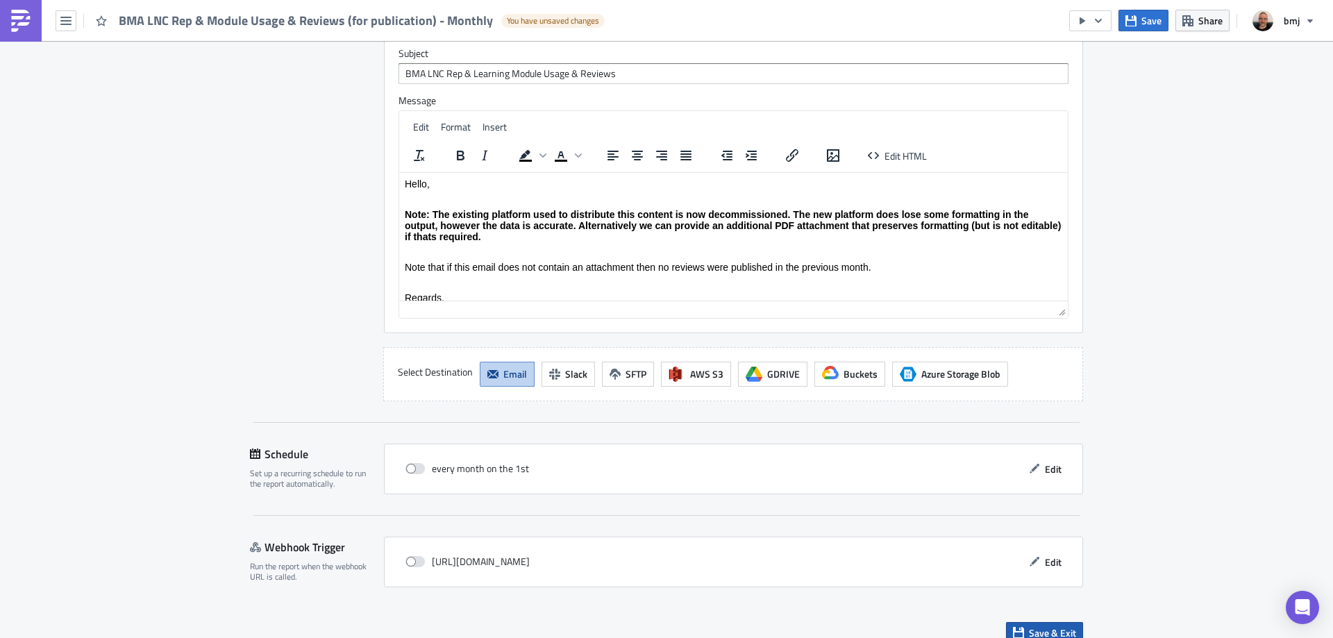
click at [1061, 625] on span "Save & Exit" at bounding box center [1052, 632] width 47 height 15
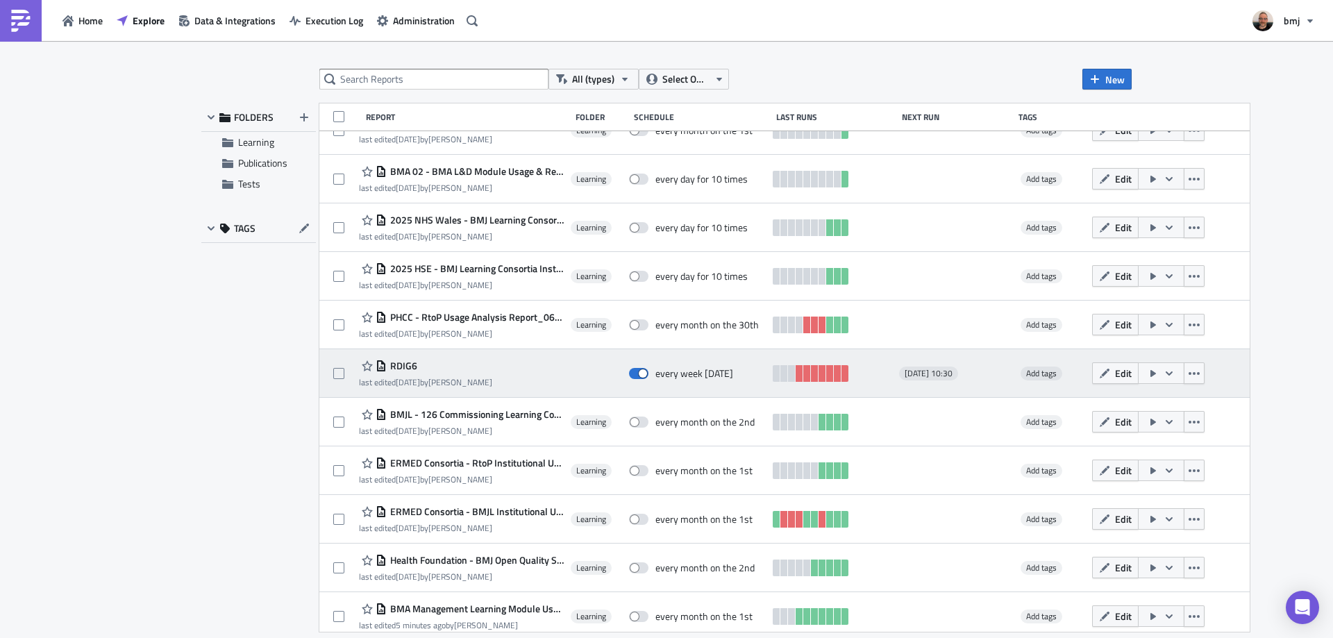
scroll to position [610, 0]
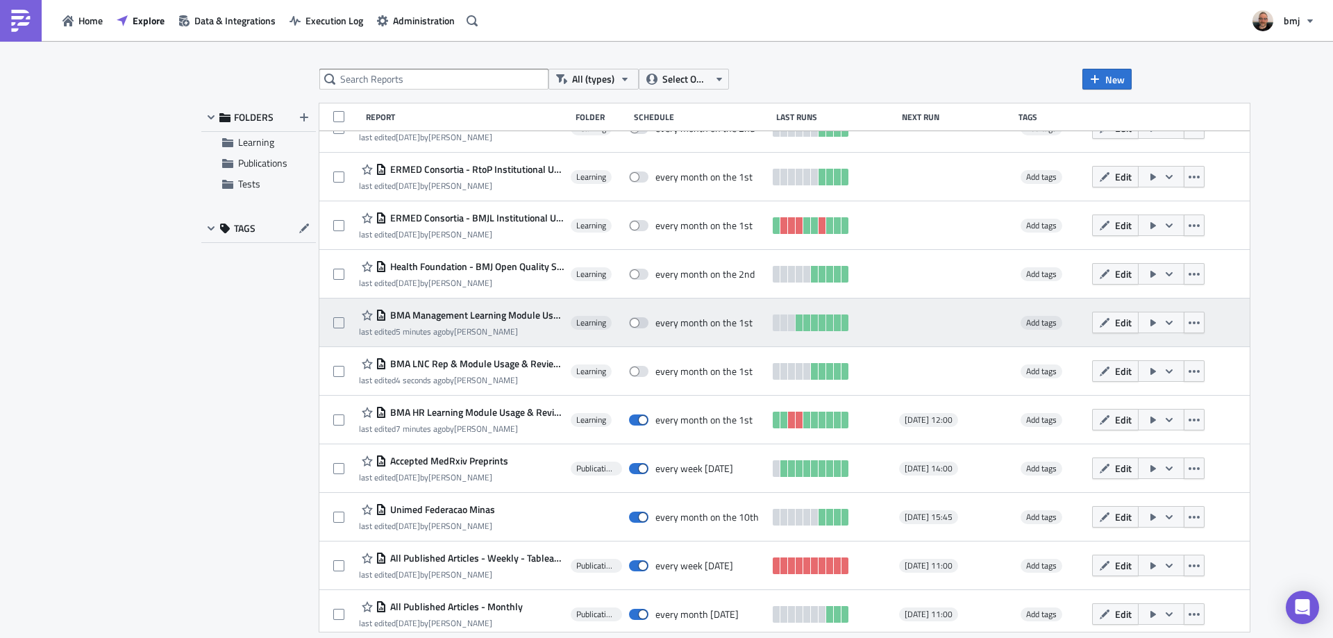
click at [523, 312] on span "BMA Management Learning Module Usage & Reviews" at bounding box center [475, 315] width 177 height 12
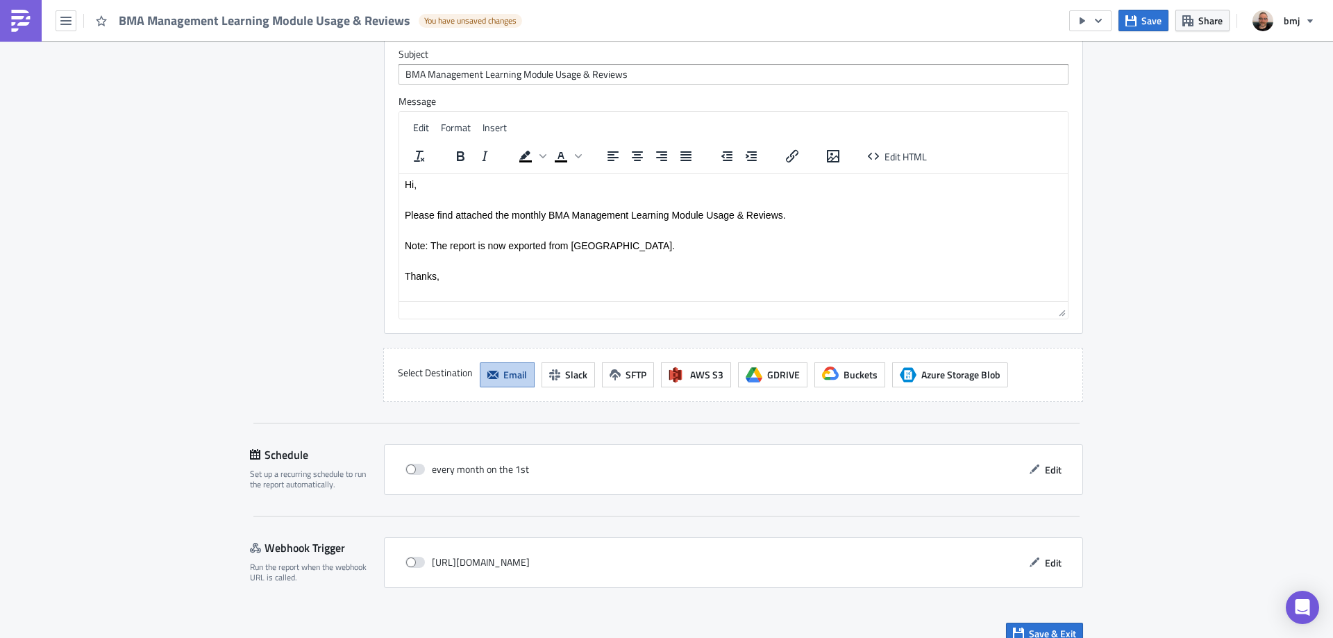
scroll to position [1890, 0]
click at [1049, 462] on span "Edit" at bounding box center [1053, 469] width 17 height 15
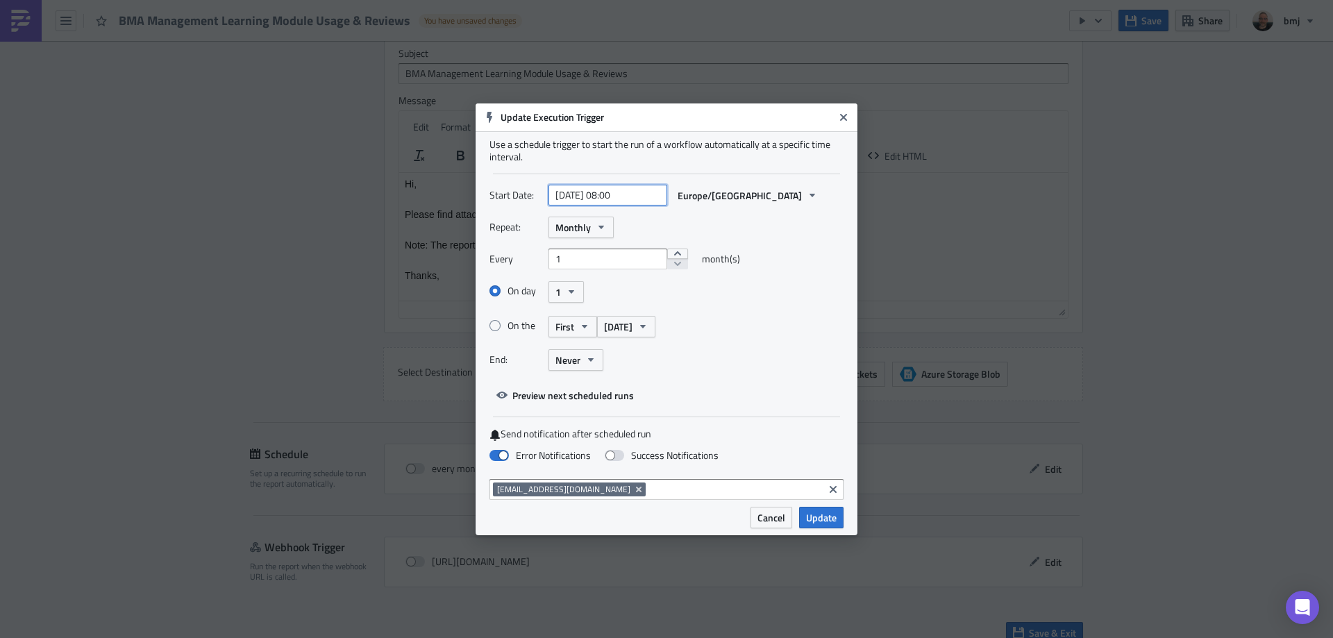
click at [596, 190] on input "[DATE] 08:00" at bounding box center [607, 195] width 119 height 21
select select "8"
select select "2025"
click at [605, 225] on select "January February March April May June July August September October November De…" at bounding box center [581, 229] width 69 height 21
select select "9"
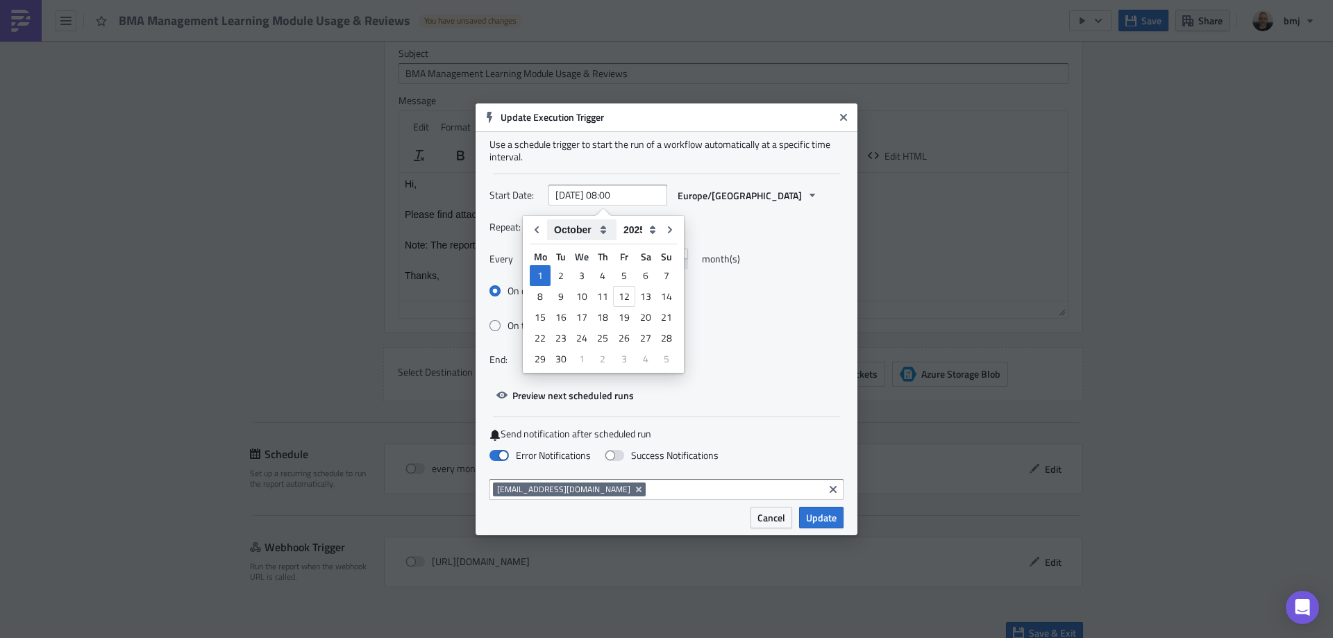
click at [547, 219] on select "January February March April May June July August September October November De…" at bounding box center [581, 229] width 69 height 21
type input "[DATE] 08:00"
select select "9"
drag, startPoint x: 610, startPoint y: 196, endPoint x: 619, endPoint y: 196, distance: 8.3
click at [619, 196] on input "[DATE] 08:00" at bounding box center [607, 195] width 119 height 21
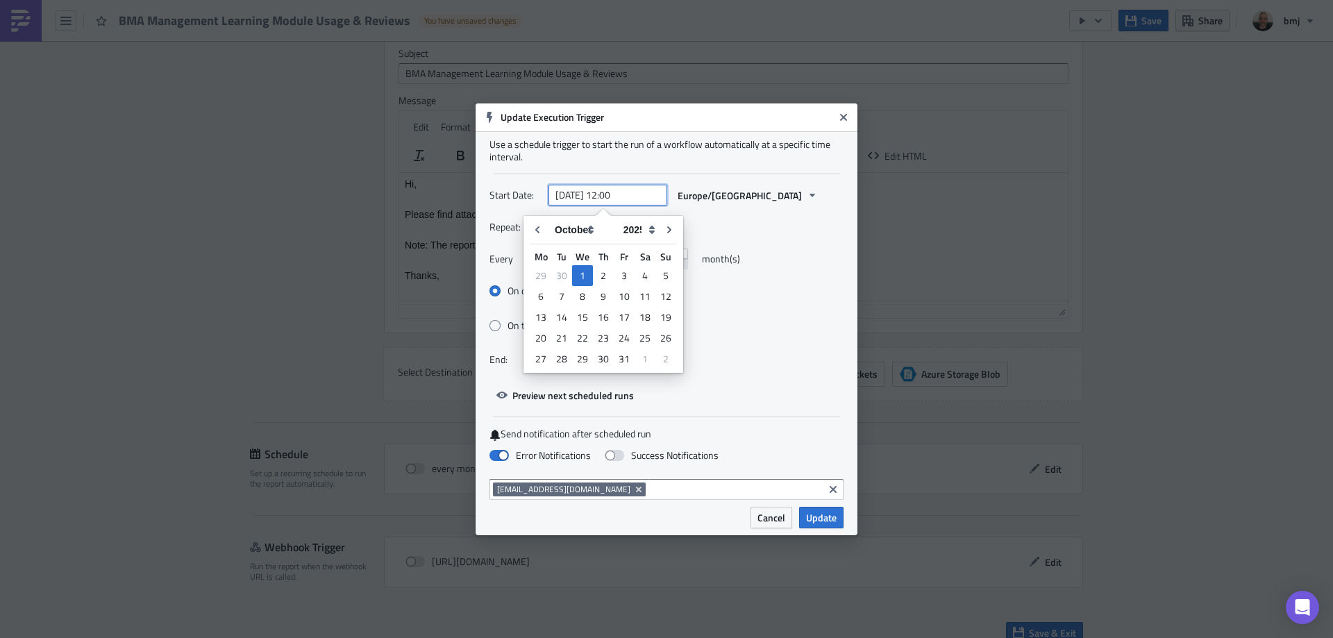
type input "[DATE] 12:00"
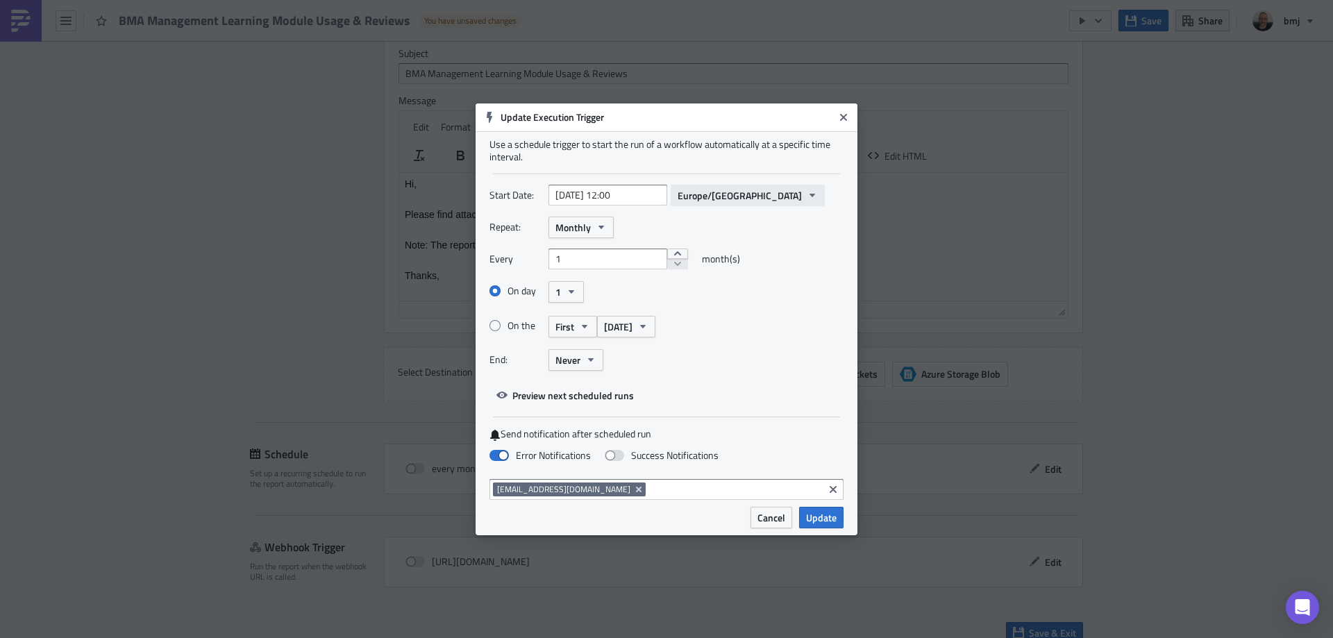
click at [694, 206] on div "Start Date: [DATE] 12:00 [GEOGRAPHIC_DATA]/[GEOGRAPHIC_DATA]" at bounding box center [666, 201] width 354 height 32
click at [818, 516] on span "Update" at bounding box center [821, 517] width 31 height 15
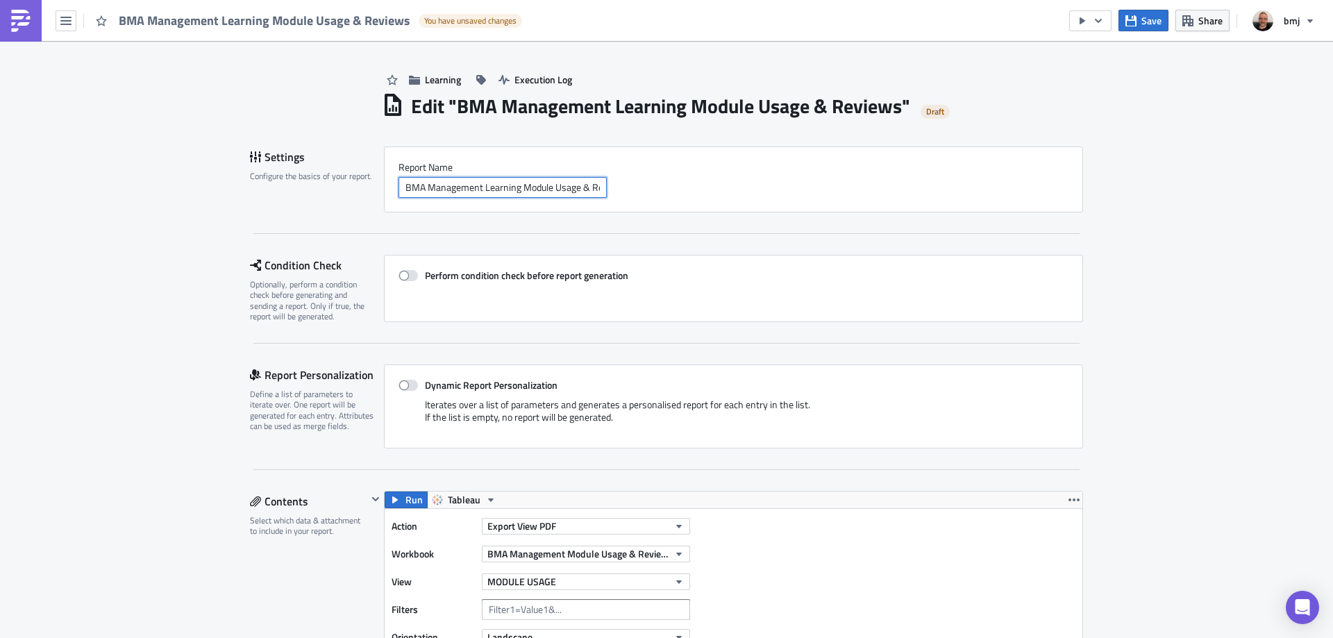
scroll to position [0, 26]
drag, startPoint x: 576, startPoint y: 178, endPoint x: 621, endPoint y: 179, distance: 45.1
click at [621, 179] on div "BMA Management Learning Module Usage & Reviews" at bounding box center [733, 187] width 670 height 21
click at [595, 185] on input "BMA Management Learning Module Usage & Reviews" at bounding box center [502, 187] width 208 height 21
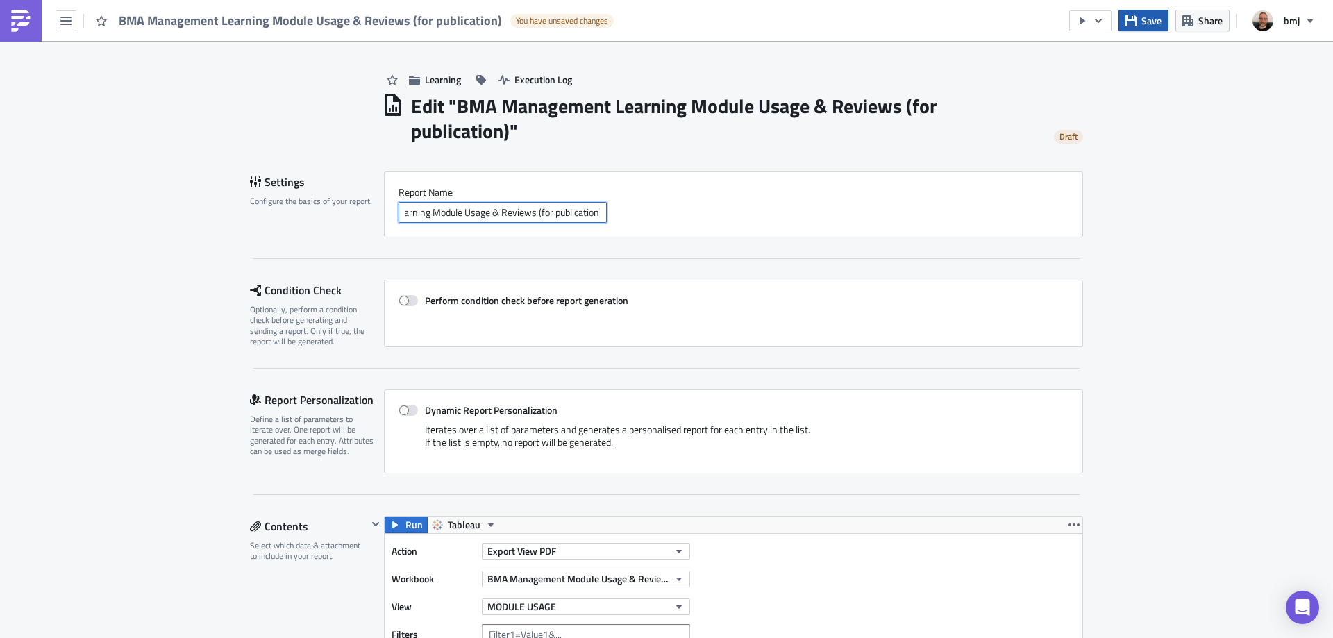
type input "BMA Management Learning Module Usage & Reviews (for publication)"
click at [1144, 19] on span "Save" at bounding box center [1151, 20] width 20 height 15
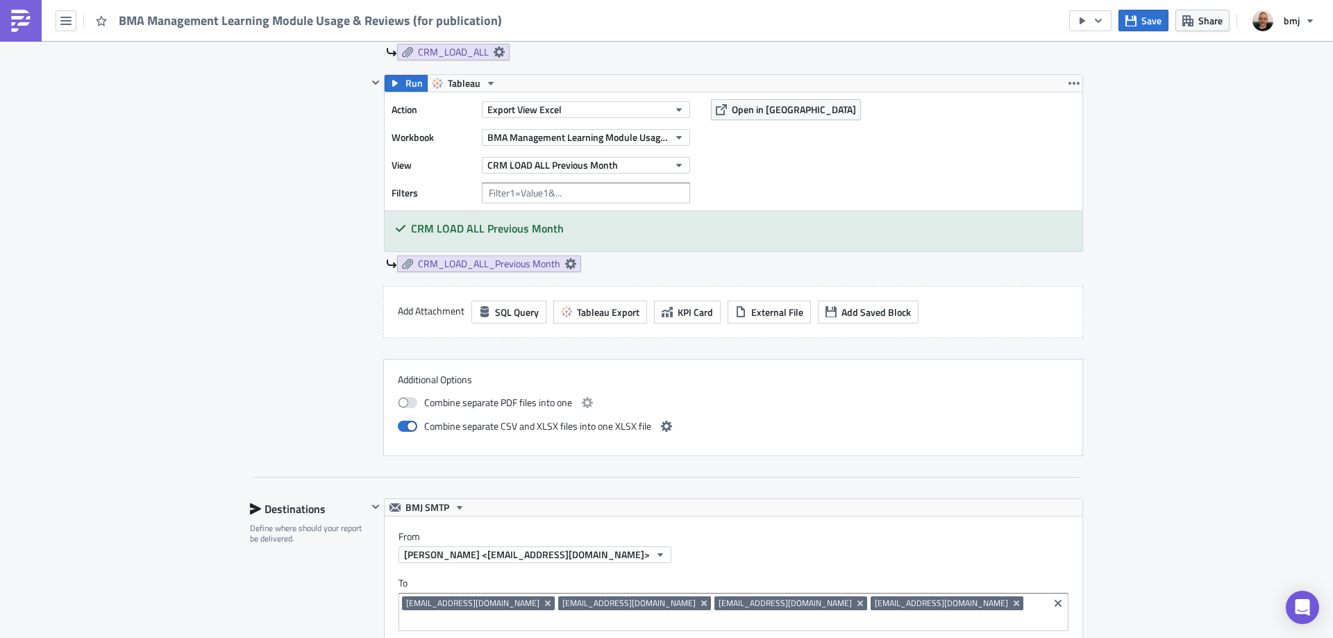
scroll to position [1250, 0]
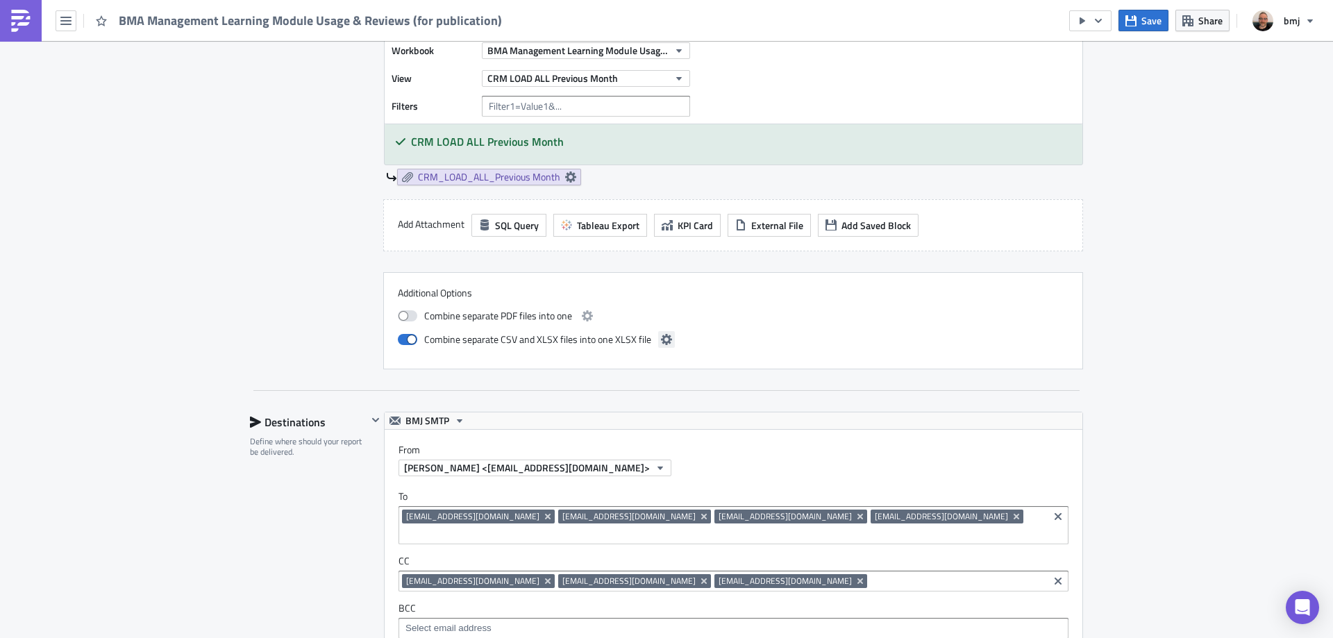
click at [653, 342] on div "Combine separate PDF files into one Combine separate CSV and XLSX files into on…" at bounding box center [733, 329] width 671 height 52
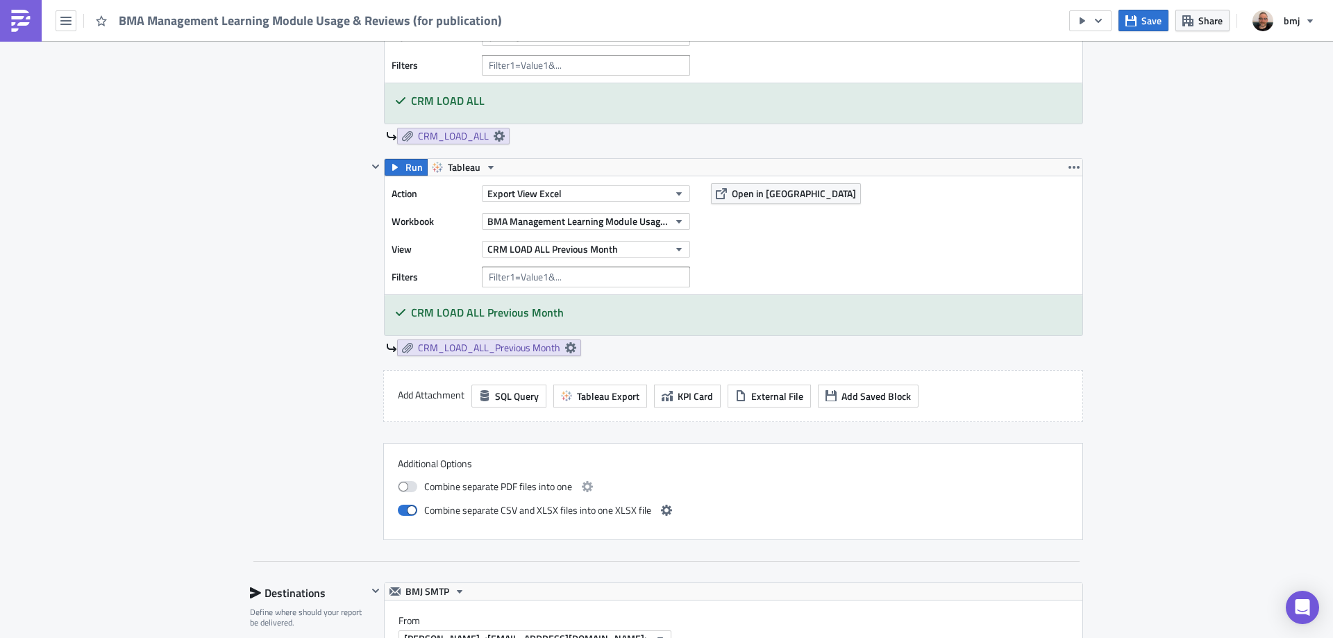
scroll to position [1111, 0]
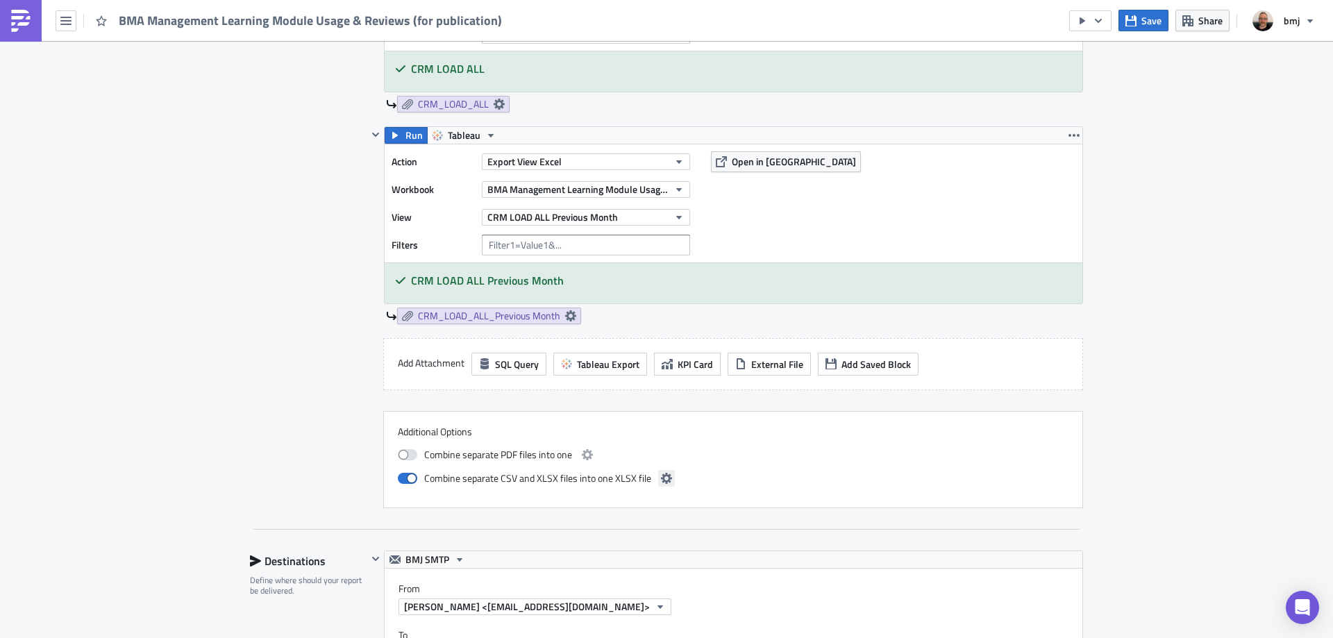
click at [661, 477] on icon "button" at bounding box center [666, 478] width 11 height 11
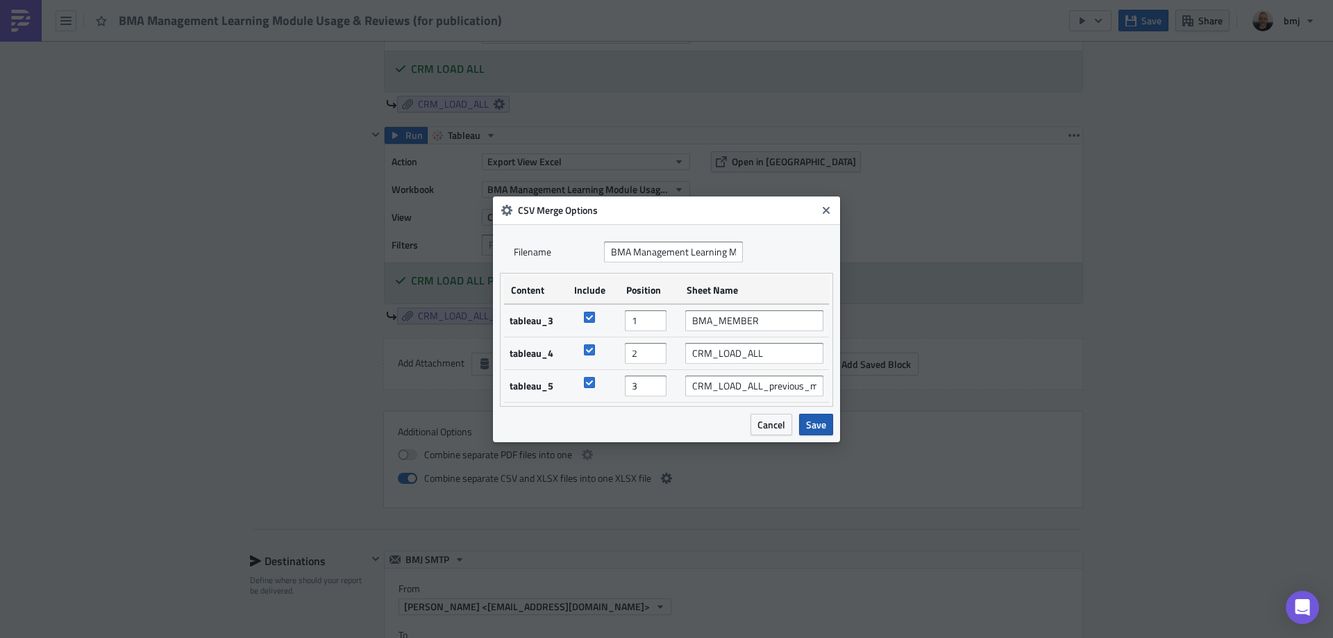
click at [812, 424] on span "Save" at bounding box center [816, 424] width 20 height 15
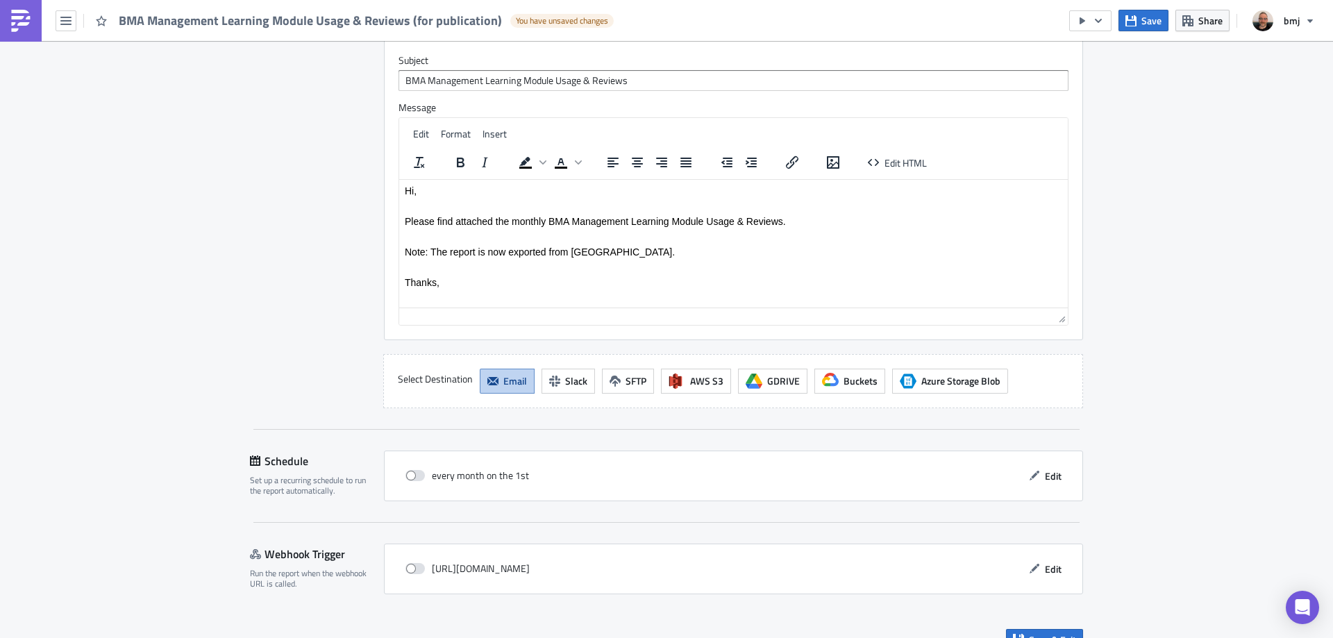
scroll to position [1915, 0]
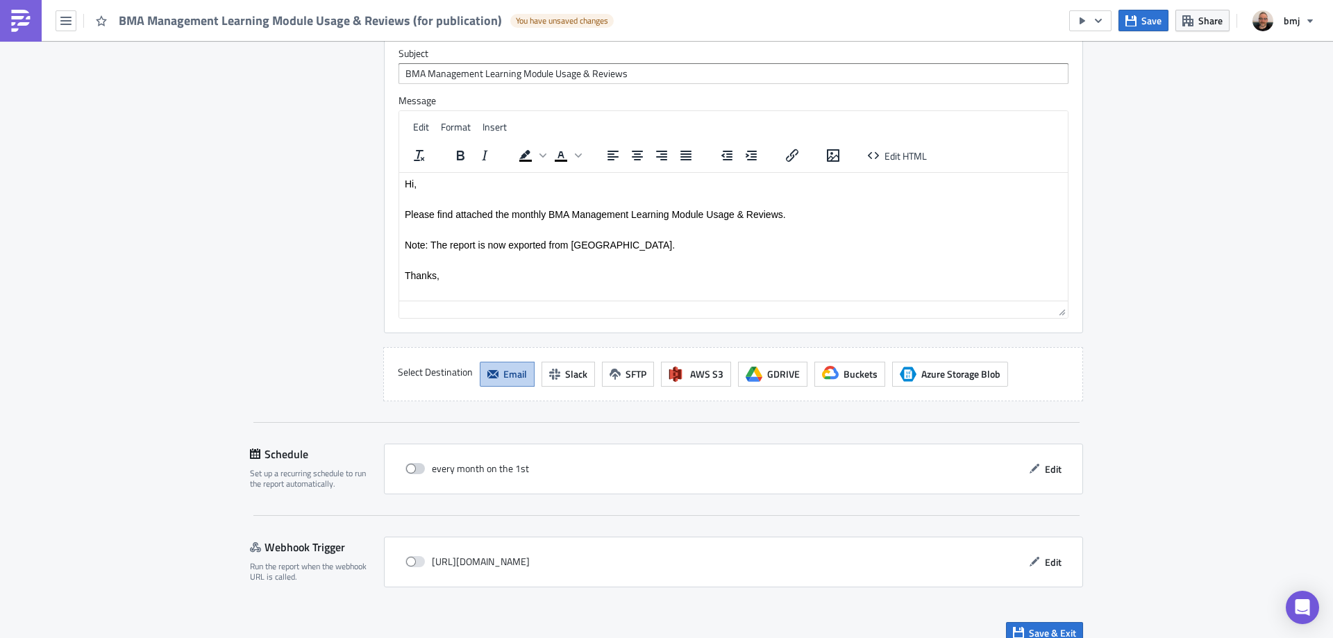
click at [414, 463] on span at bounding box center [414, 468] width 19 height 11
click at [414, 464] on input "checkbox" at bounding box center [412, 468] width 9 height 9
checkbox input "true"
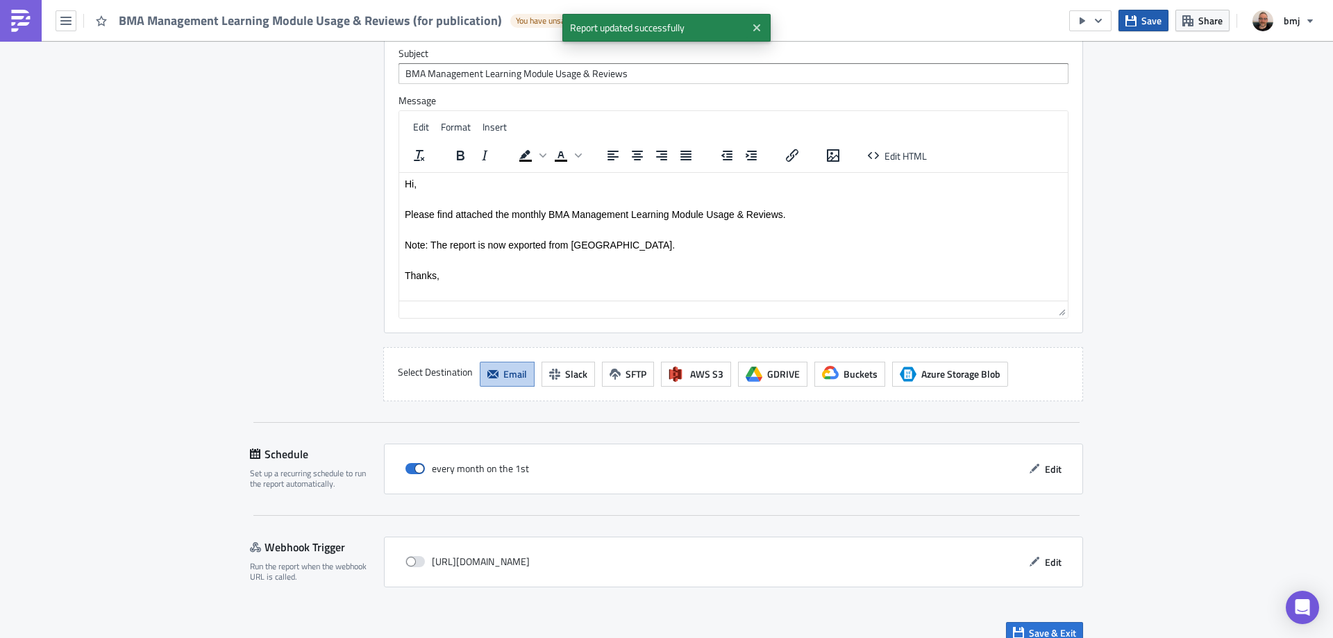
click at [1146, 21] on span "Save" at bounding box center [1151, 20] width 20 height 15
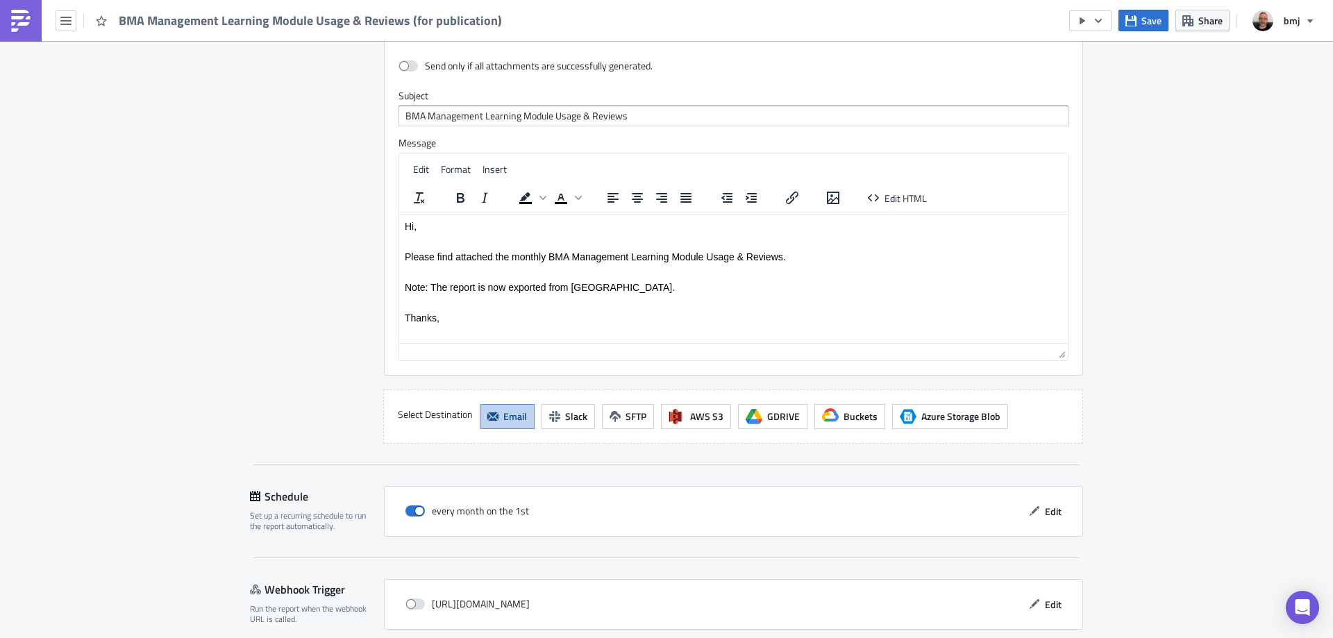
scroll to position [1890, 0]
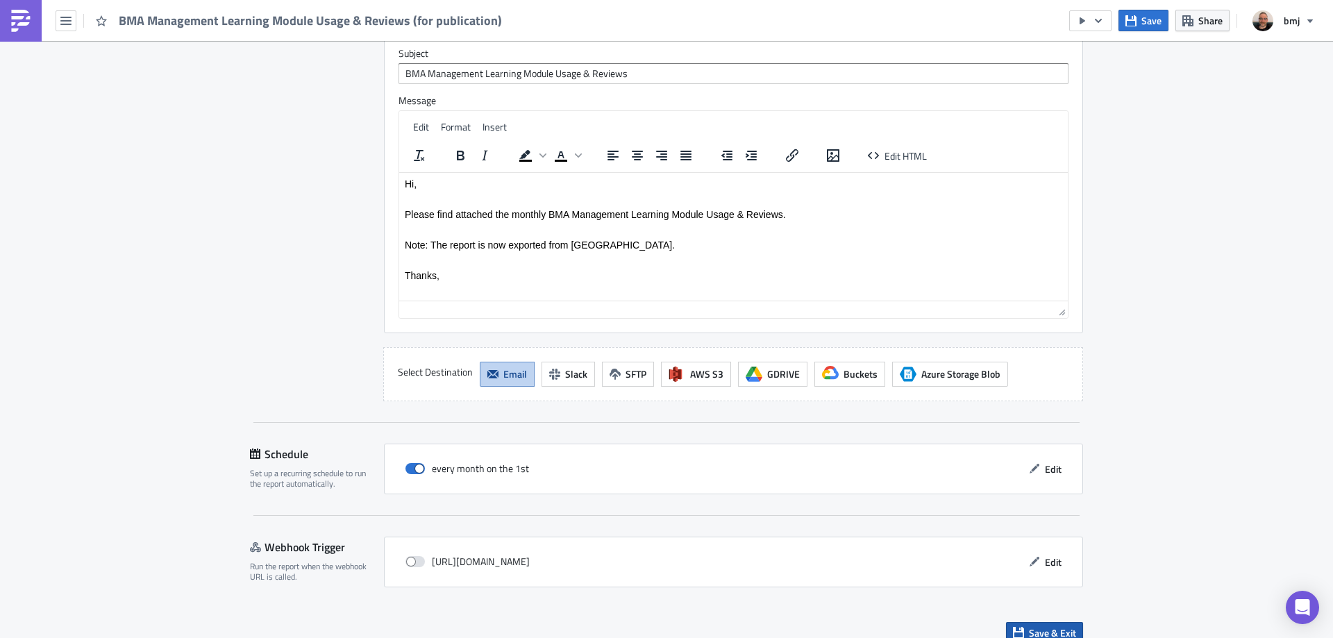
click at [1068, 625] on span "Save & Exit" at bounding box center [1052, 632] width 47 height 15
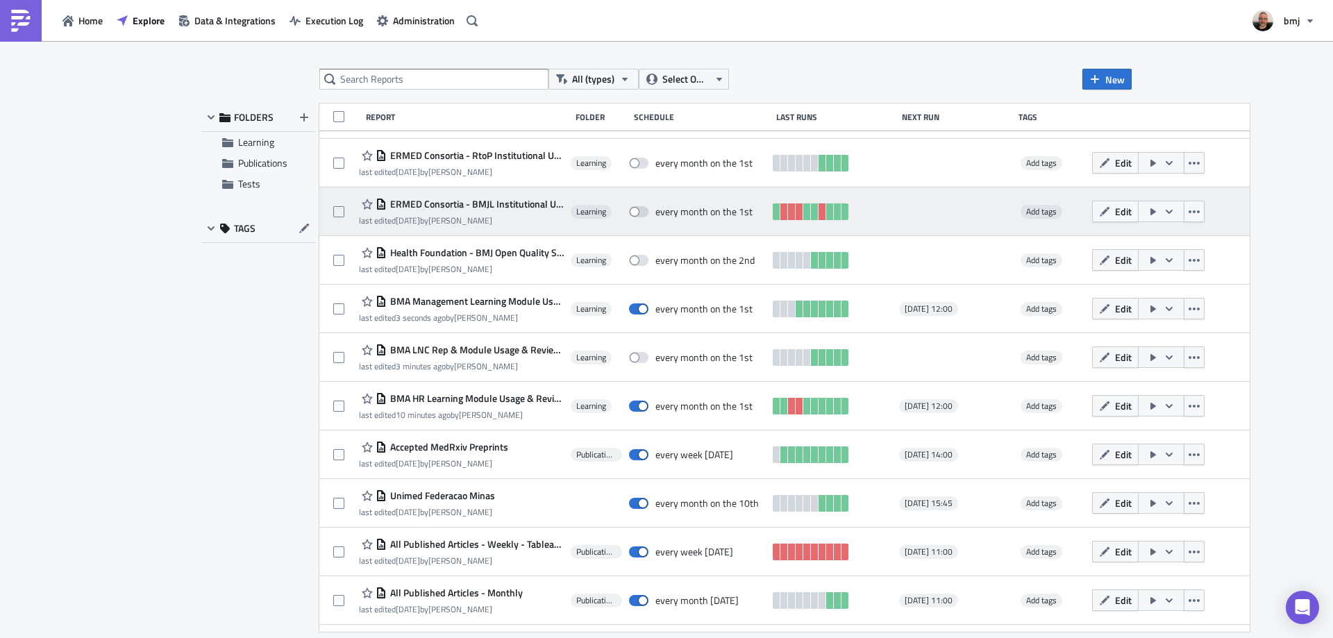
scroll to position [541, 0]
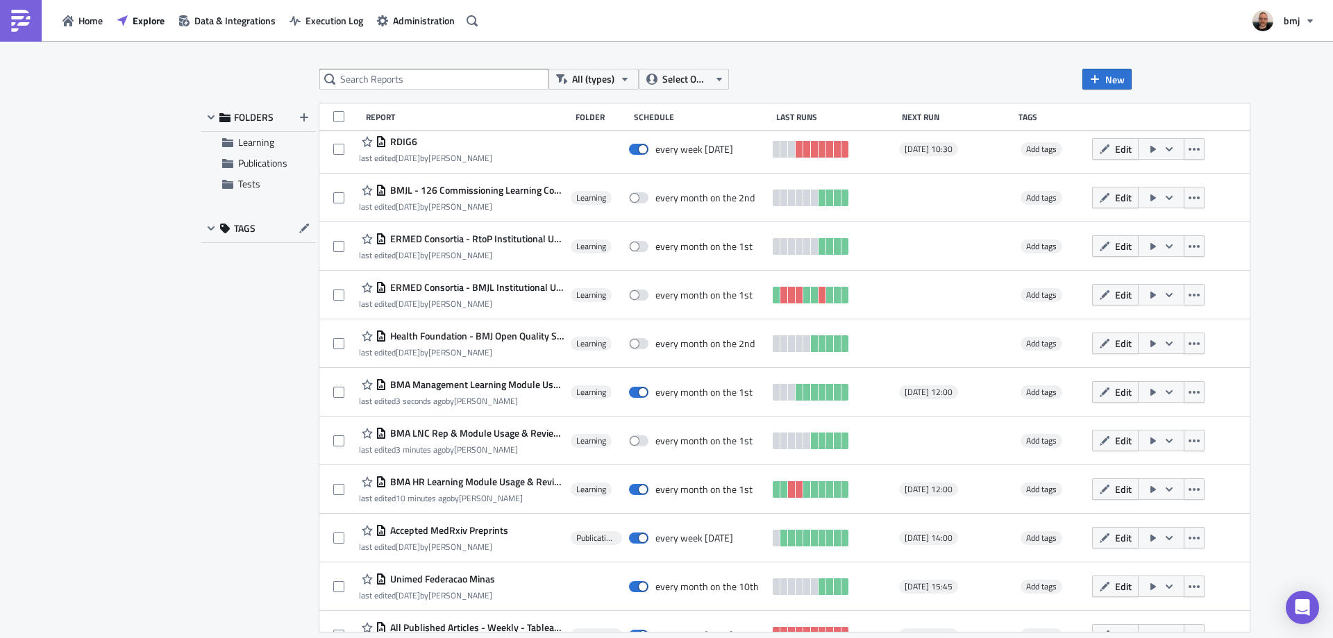
click at [515, 336] on span "Health Foundation - BMJ Open Quality Submissions Report - Monthly" at bounding box center [475, 336] width 177 height 12
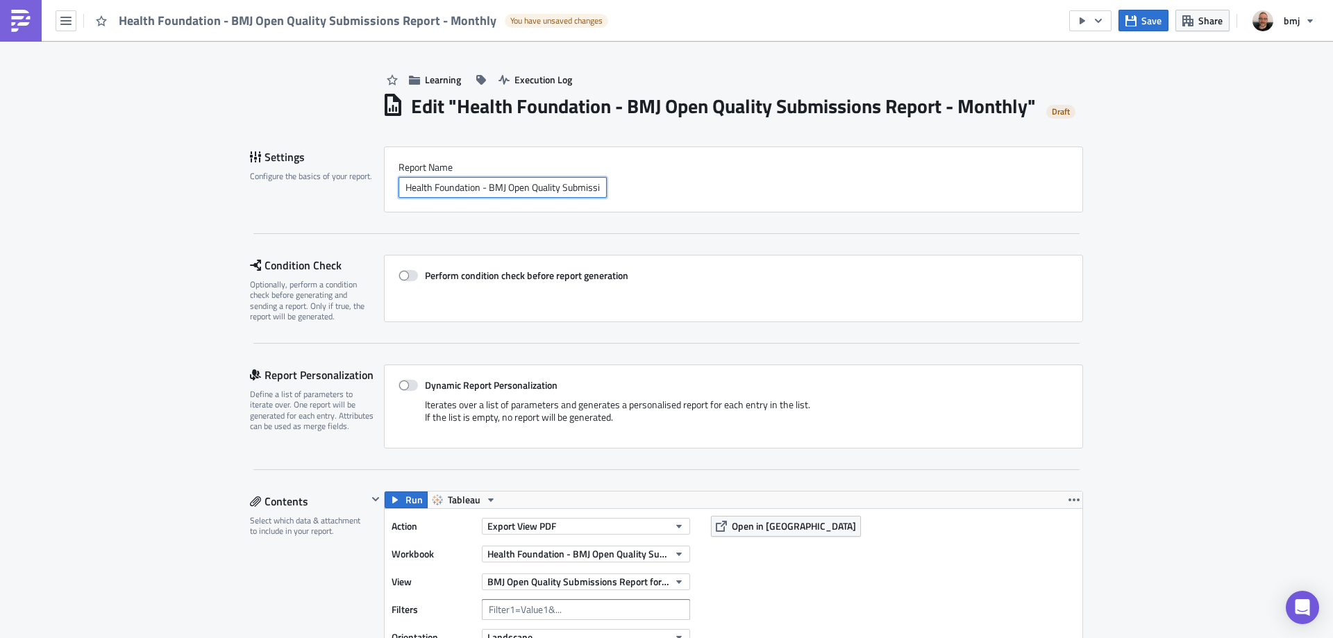
scroll to position [0, 88]
drag, startPoint x: 585, startPoint y: 220, endPoint x: 664, endPoint y: 221, distance: 79.1
click at [666, 198] on div "Health Foundation - BMJ Open Quality Submissions Report - Monthly" at bounding box center [733, 187] width 670 height 21
click at [557, 198] on input "Health Foundation - BMJ Open Quality Submissions Report - Monthly" at bounding box center [502, 187] width 208 height 21
drag, startPoint x: 553, startPoint y: 210, endPoint x: 628, endPoint y: 210, distance: 74.3
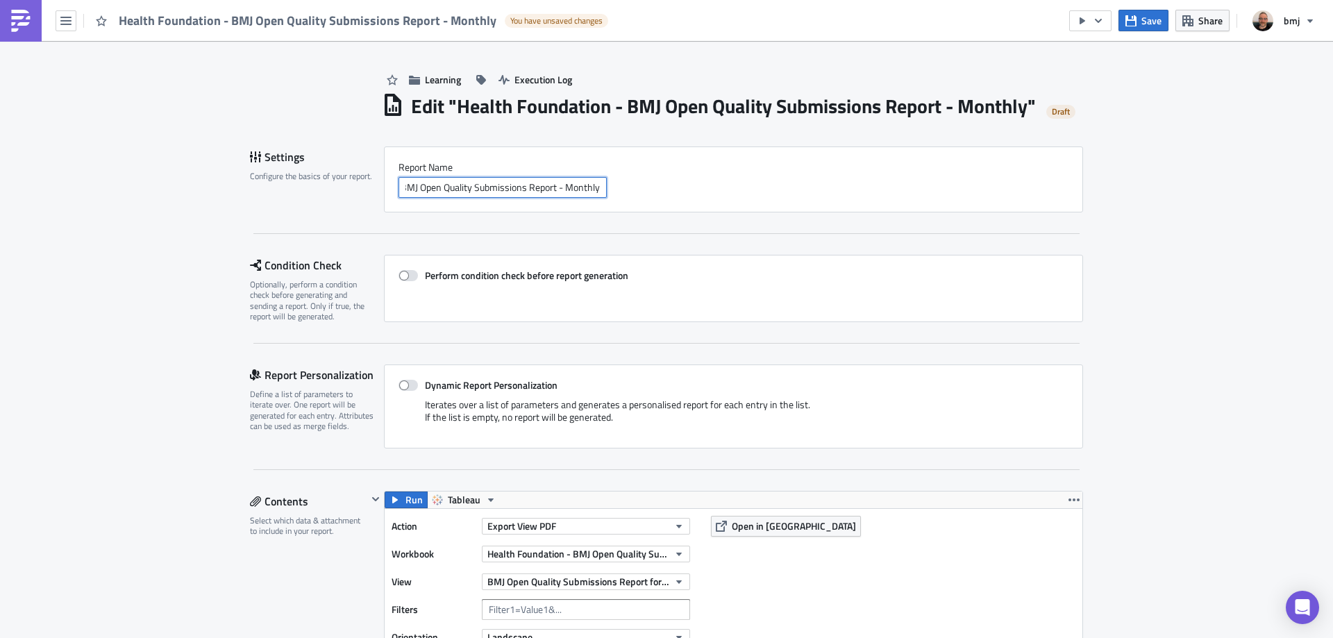
click at [628, 198] on div "Health Foundation - BMJ Open Quality Submissions Report - Monthly" at bounding box center [733, 187] width 670 height 21
type input "Health Foundation - BMJ Open Quality Submissions Report"
click at [1135, 25] on icon "button" at bounding box center [1130, 20] width 11 height 11
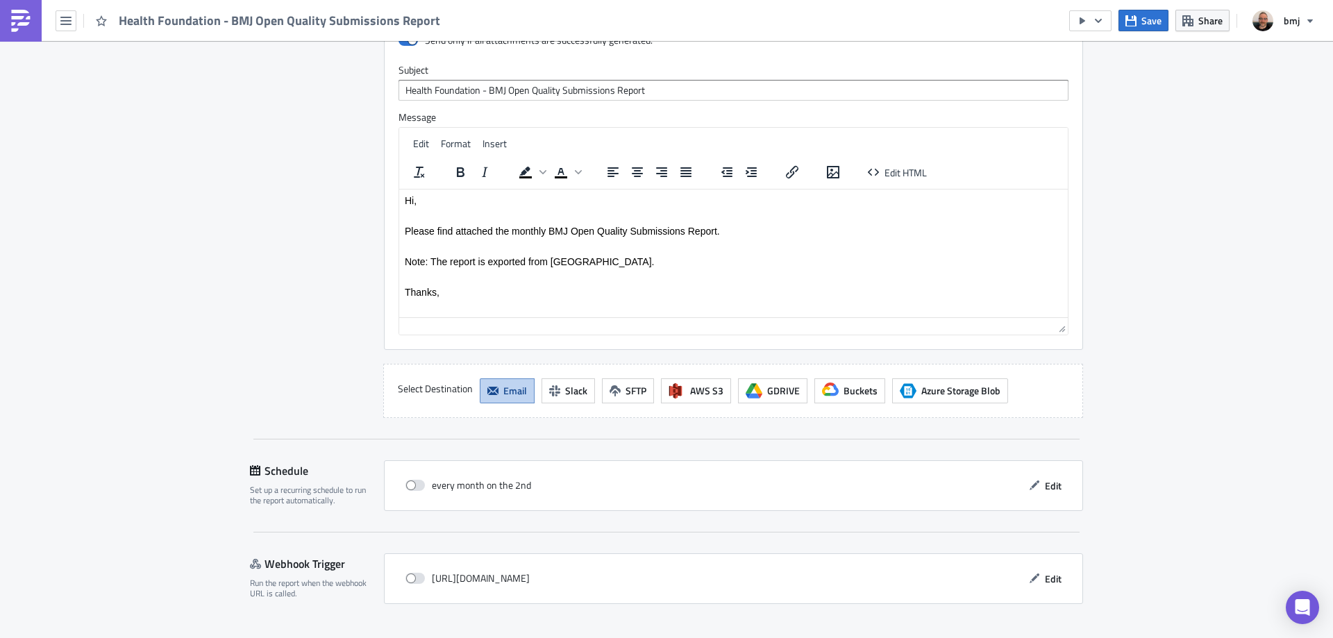
scroll to position [1254, 0]
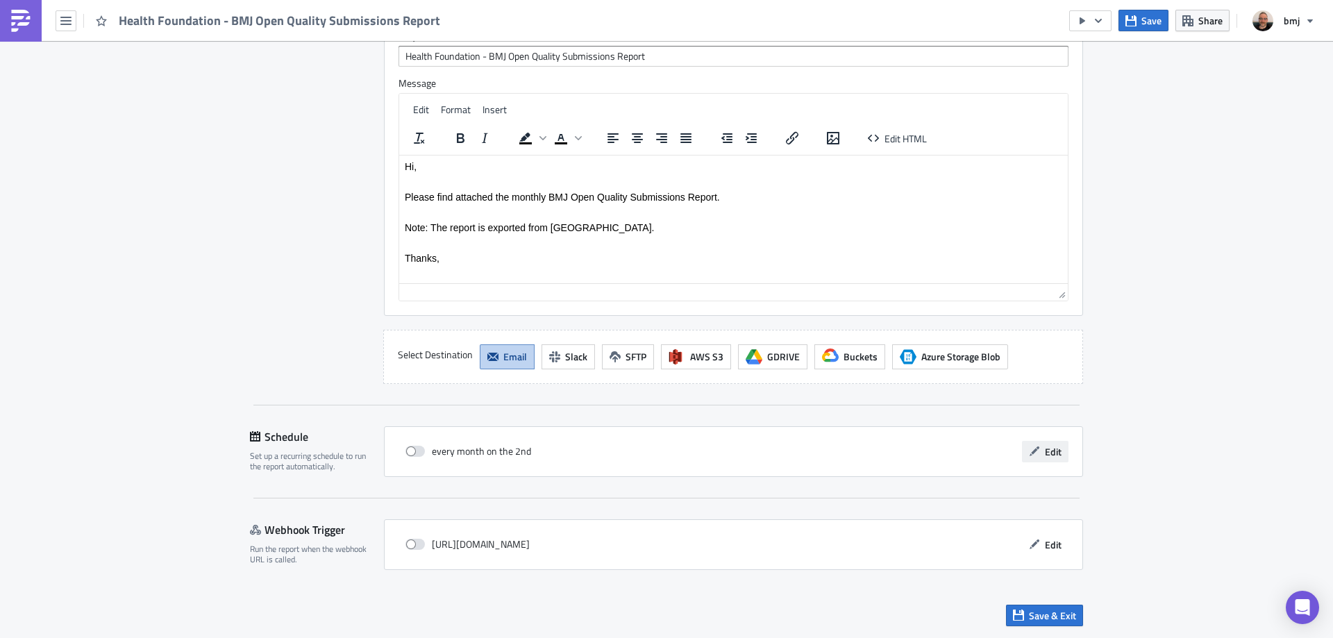
click at [1033, 448] on icon "button" at bounding box center [1035, 451] width 10 height 10
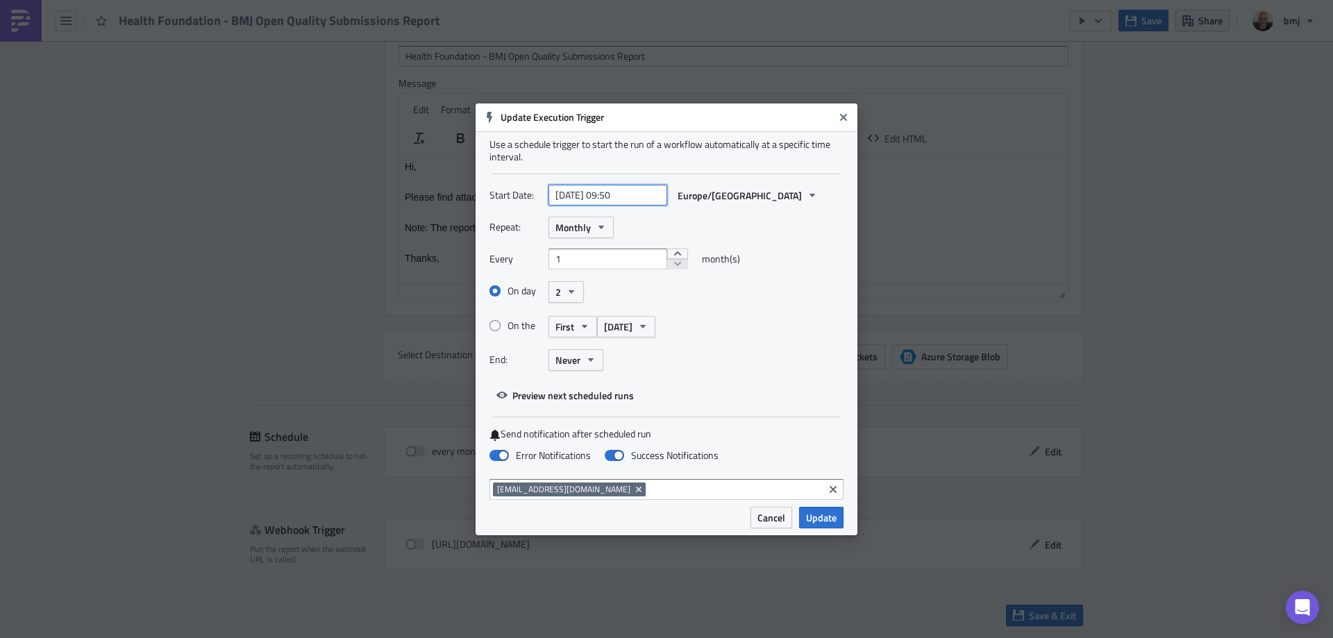
click at [594, 192] on input "[DATE] 09:50" at bounding box center [607, 195] width 119 height 21
select select "7"
select select "2025"
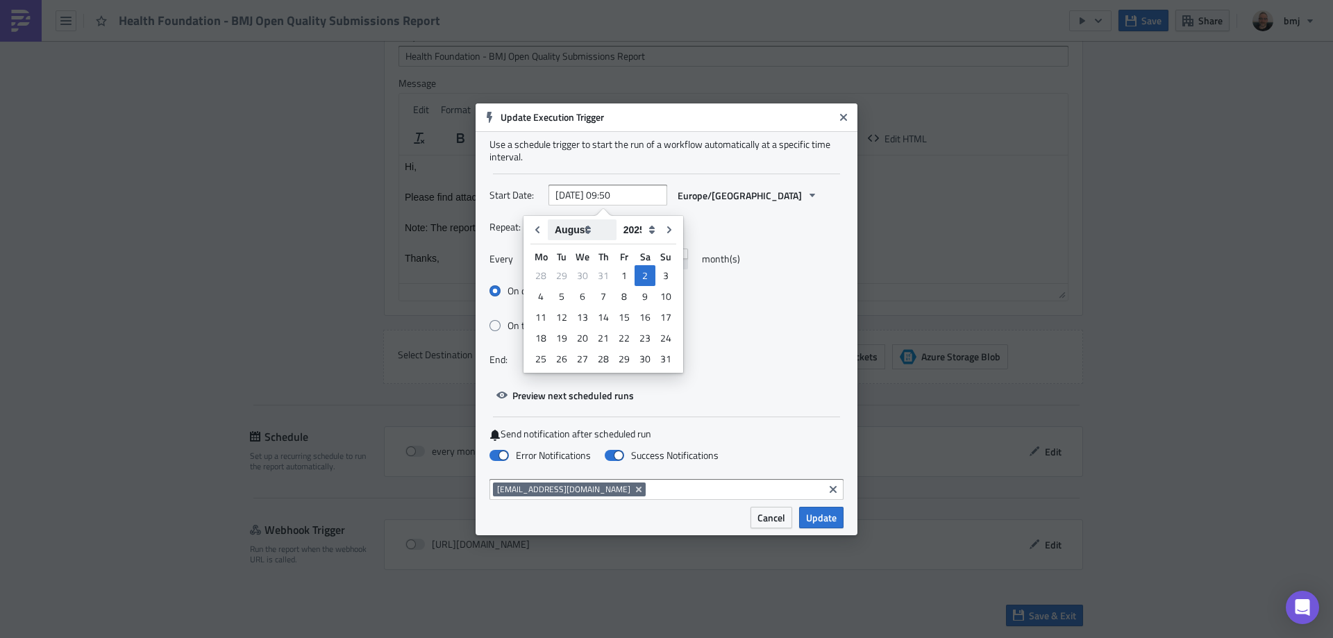
click at [588, 227] on select "January February March April May June July August September October November De…" at bounding box center [582, 229] width 69 height 21
select select "9"
click at [548, 219] on select "January February March April May June July August September October November De…" at bounding box center [582, 229] width 69 height 21
type input "[DATE] 09:50"
select select "9"
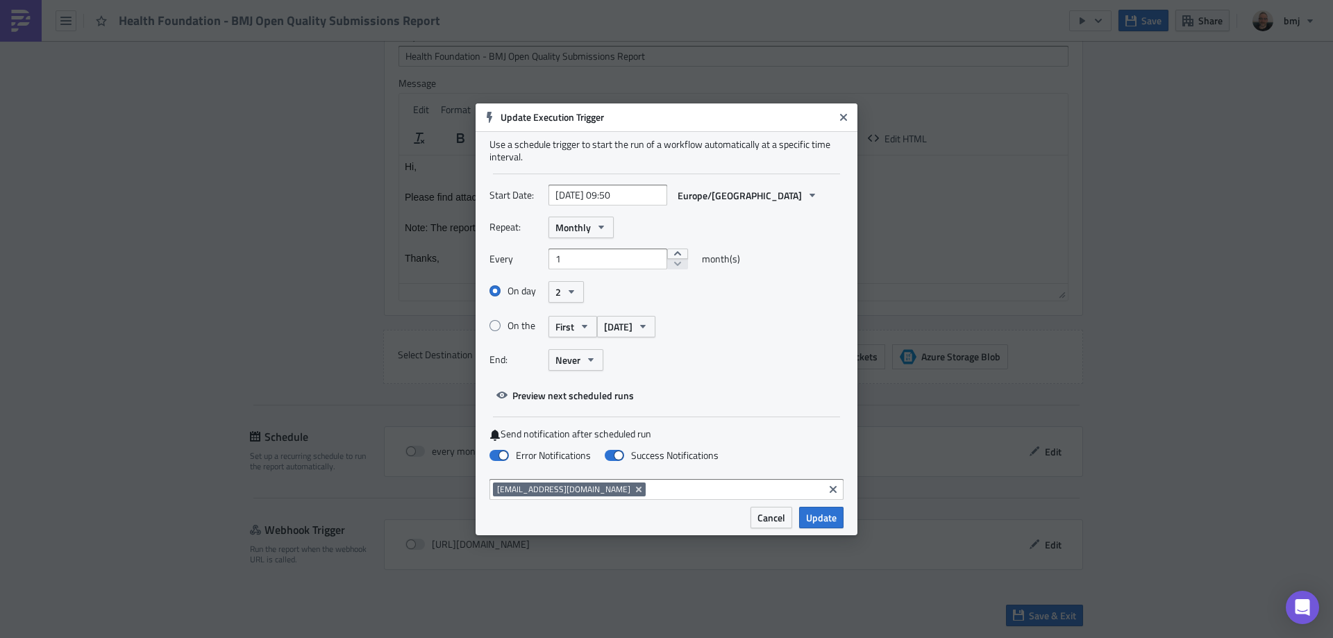
click at [721, 240] on div "Repeat: Monthly Every 1 month(s) On day 2 On the First [DATE] End: Never" at bounding box center [666, 299] width 354 height 165
select select "9"
select select "2025"
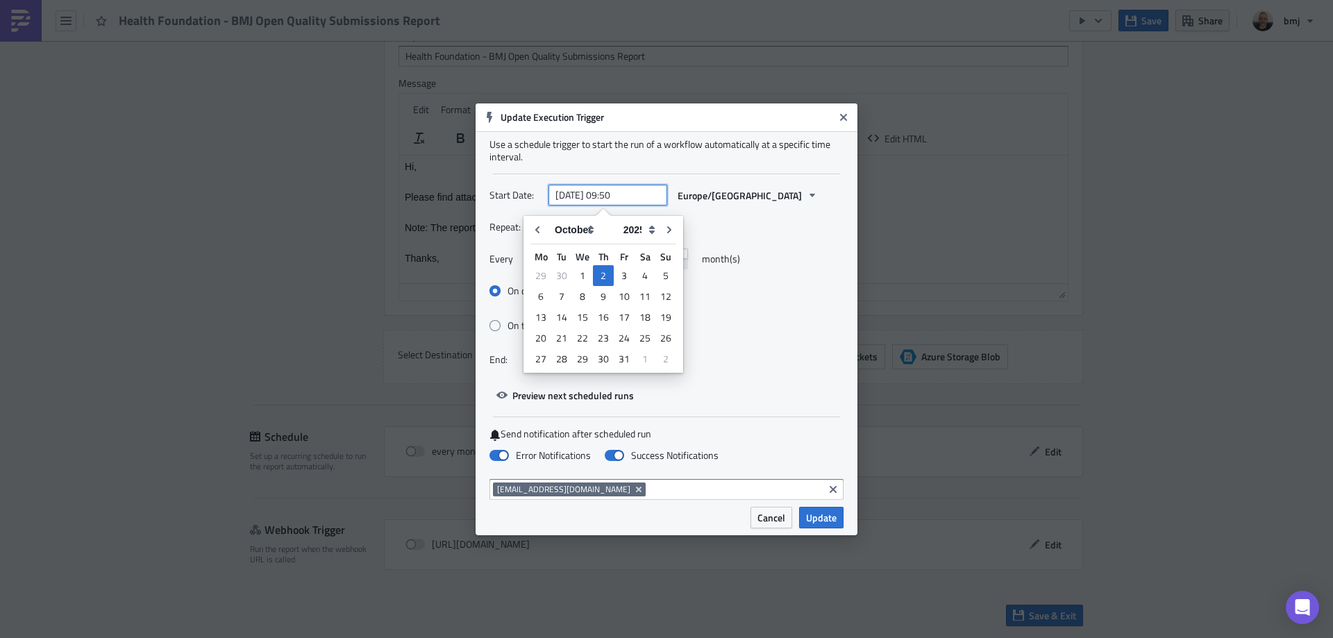
click at [632, 190] on input "[DATE] 09:50" at bounding box center [607, 195] width 119 height 21
drag, startPoint x: 610, startPoint y: 196, endPoint x: 618, endPoint y: 196, distance: 8.4
click at [618, 196] on input "[DATE] 09:50" at bounding box center [607, 195] width 119 height 21
type input "[DATE] 12:50"
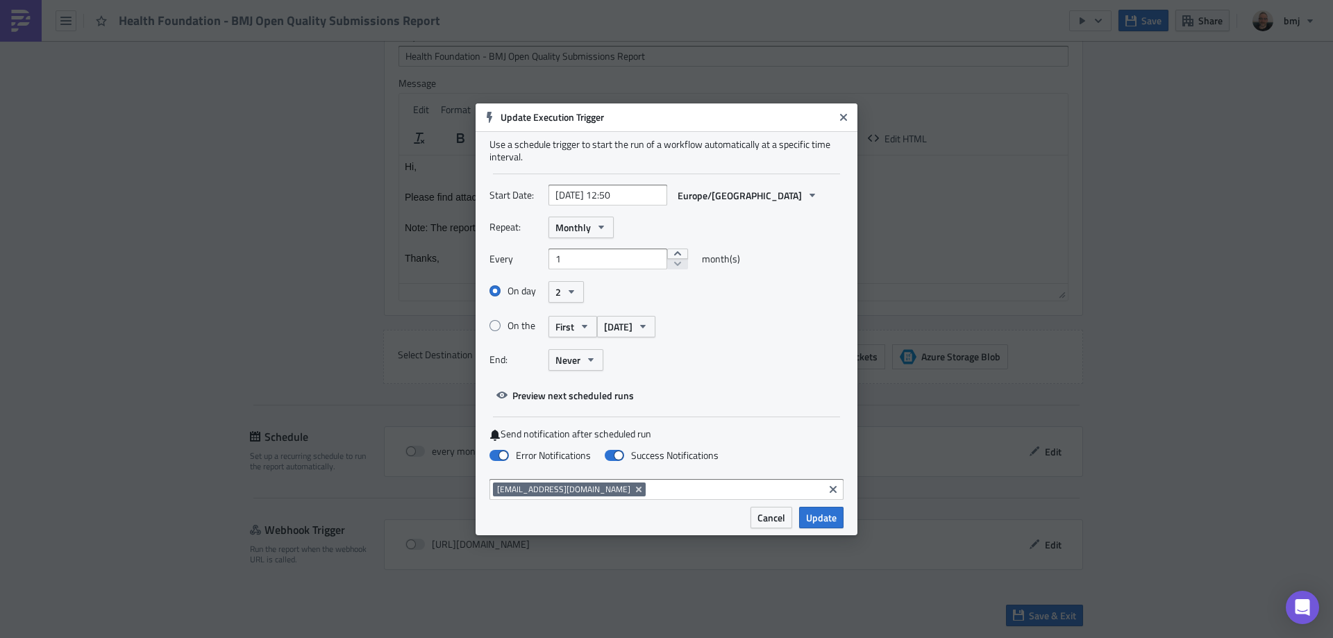
click at [728, 221] on div "Repeat: Monthly" at bounding box center [666, 228] width 354 height 22
click at [616, 453] on span at bounding box center [614, 455] width 19 height 11
click at [12, 11] on input "Success Notifications" at bounding box center [7, 6] width 9 height 9
checkbox input "false"
click at [753, 323] on div "On the First [DATE]" at bounding box center [666, 326] width 354 height 24
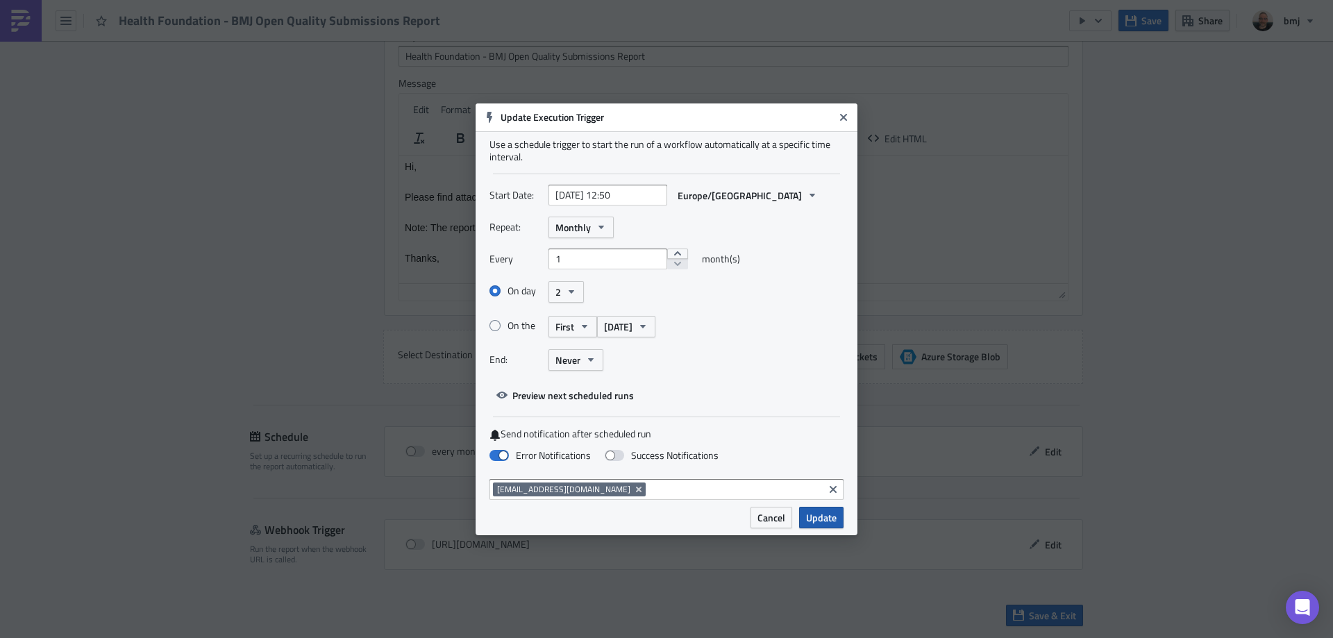
click at [822, 522] on span "Update" at bounding box center [821, 517] width 31 height 15
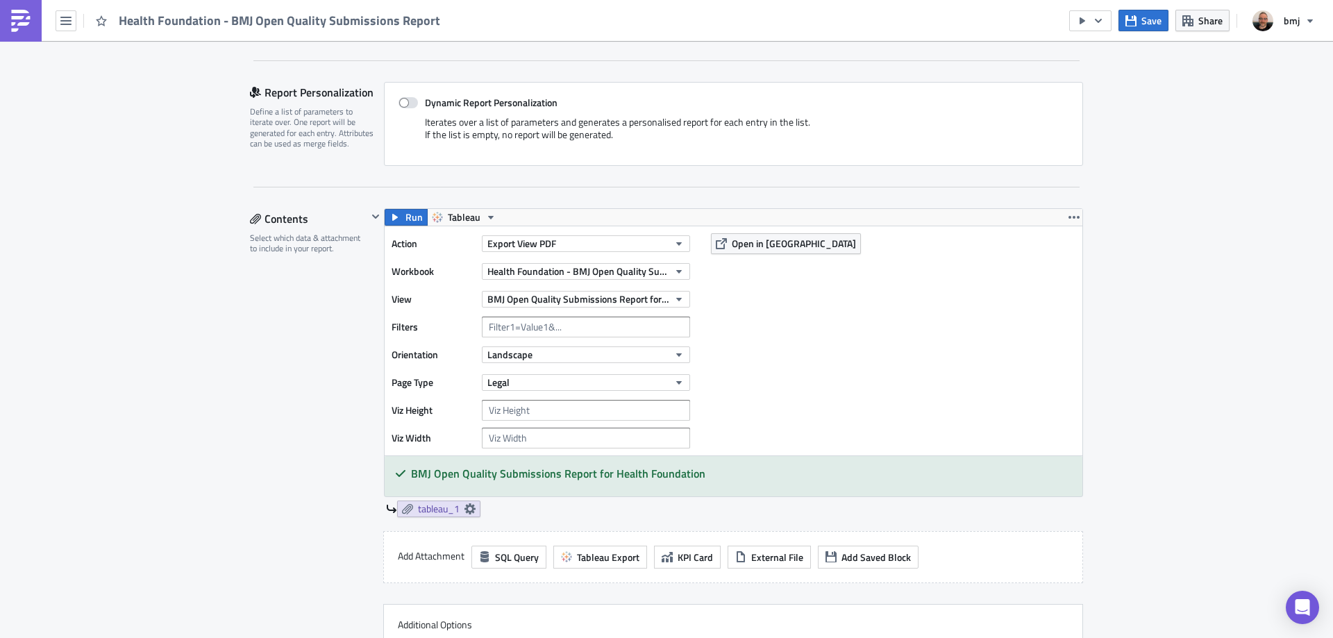
scroll to position [838, 0]
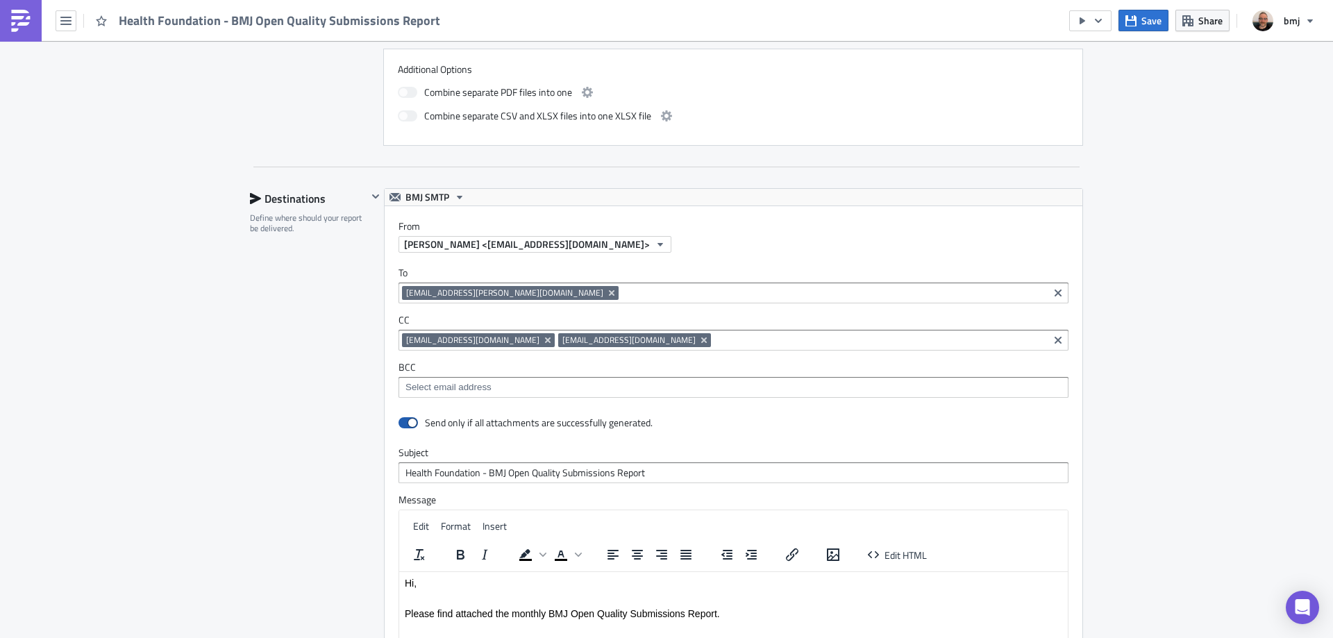
click at [403, 424] on span at bounding box center [407, 422] width 19 height 11
click at [403, 424] on input "checkbox" at bounding box center [405, 423] width 9 height 9
checkbox input "false"
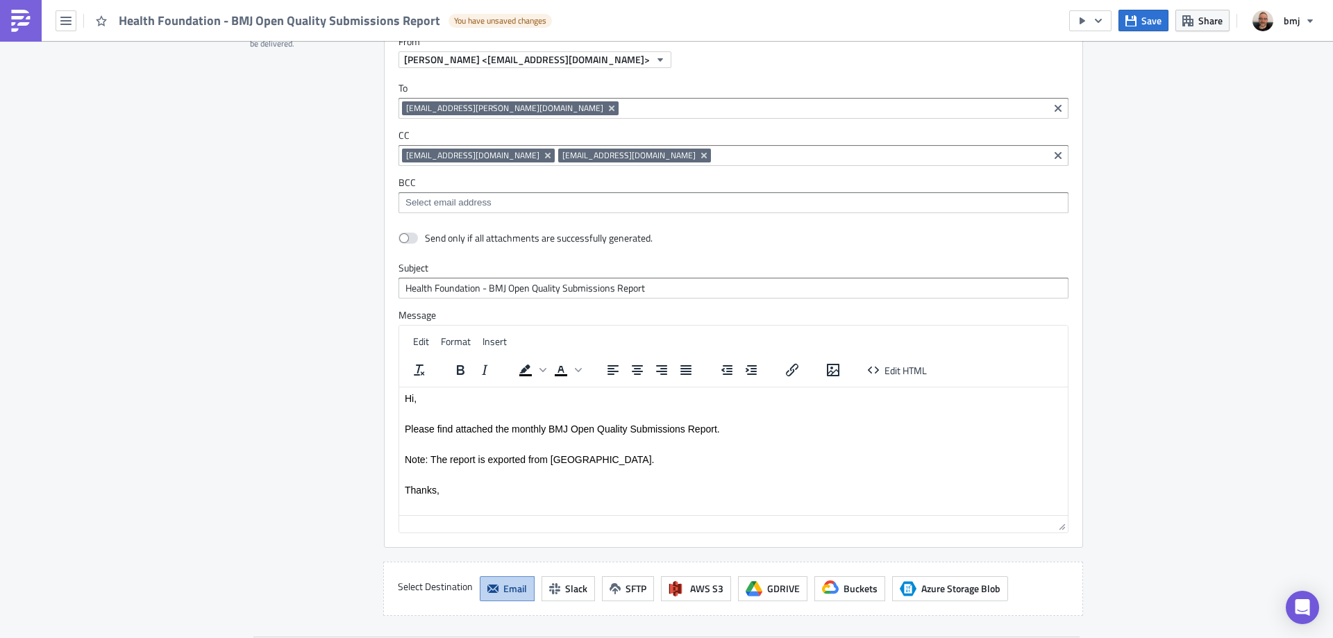
scroll to position [1254, 0]
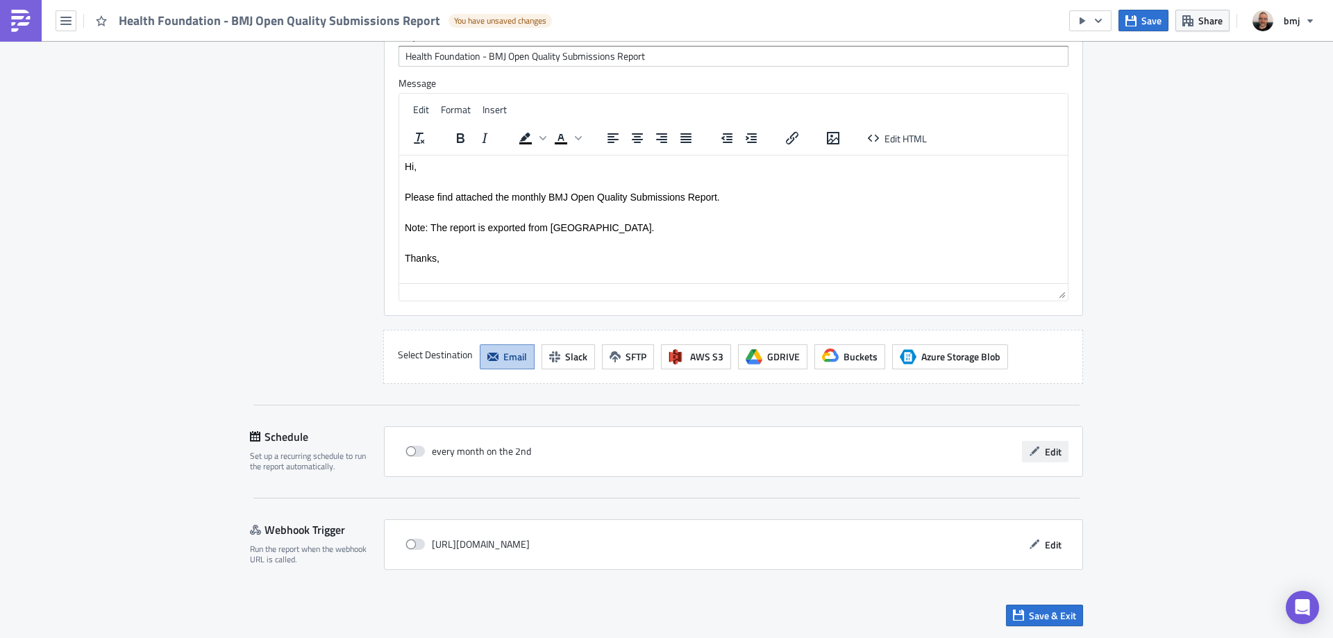
click at [1045, 451] on span "Edit" at bounding box center [1053, 451] width 17 height 15
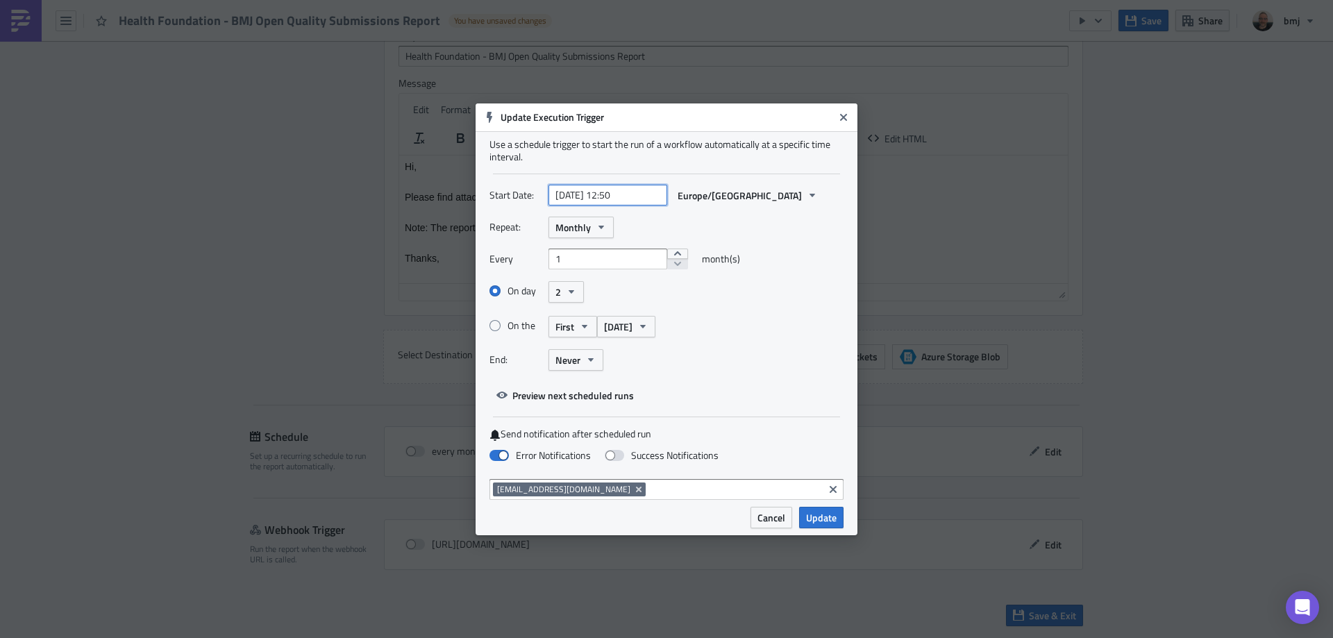
click at [618, 190] on input "[DATE] 12:50" at bounding box center [607, 195] width 119 height 21
select select "9"
select select "2025"
click at [617, 196] on input "[DATE] 12:50" at bounding box center [607, 195] width 119 height 21
type input "[DATE] 09:50"
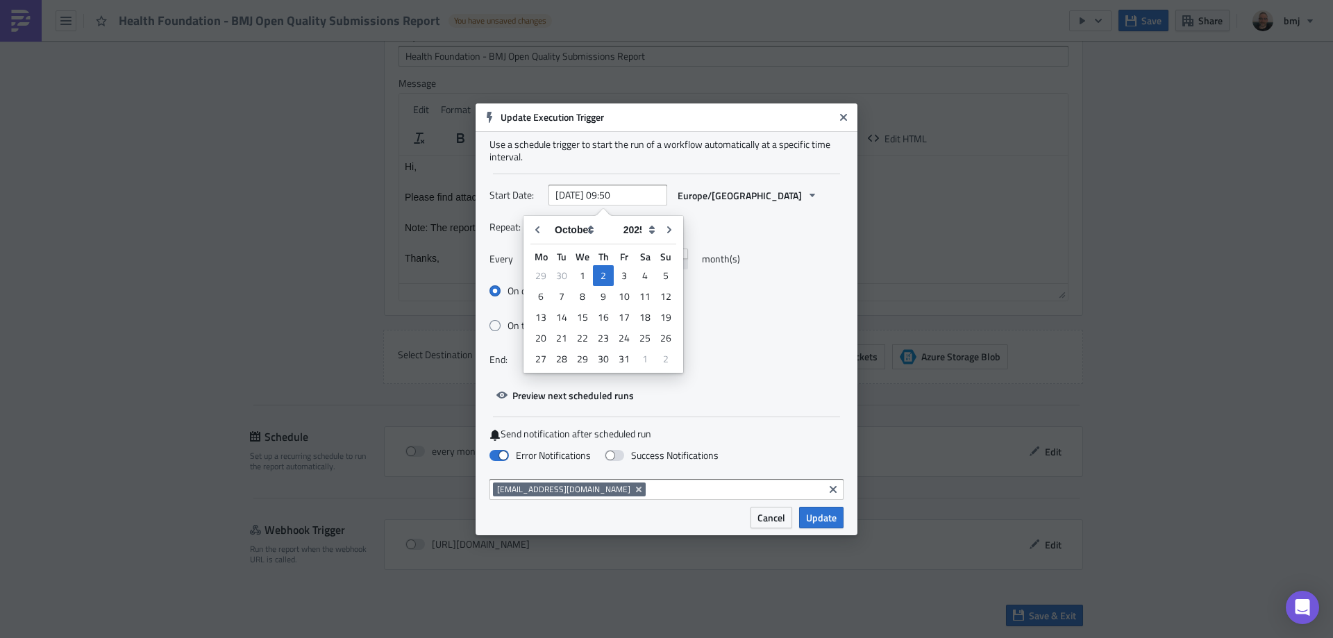
click at [736, 213] on div "Start Date: [DATE] 09:50 [GEOGRAPHIC_DATA]/[GEOGRAPHIC_DATA]" at bounding box center [666, 201] width 354 height 32
click at [830, 521] on span "Update" at bounding box center [821, 517] width 31 height 15
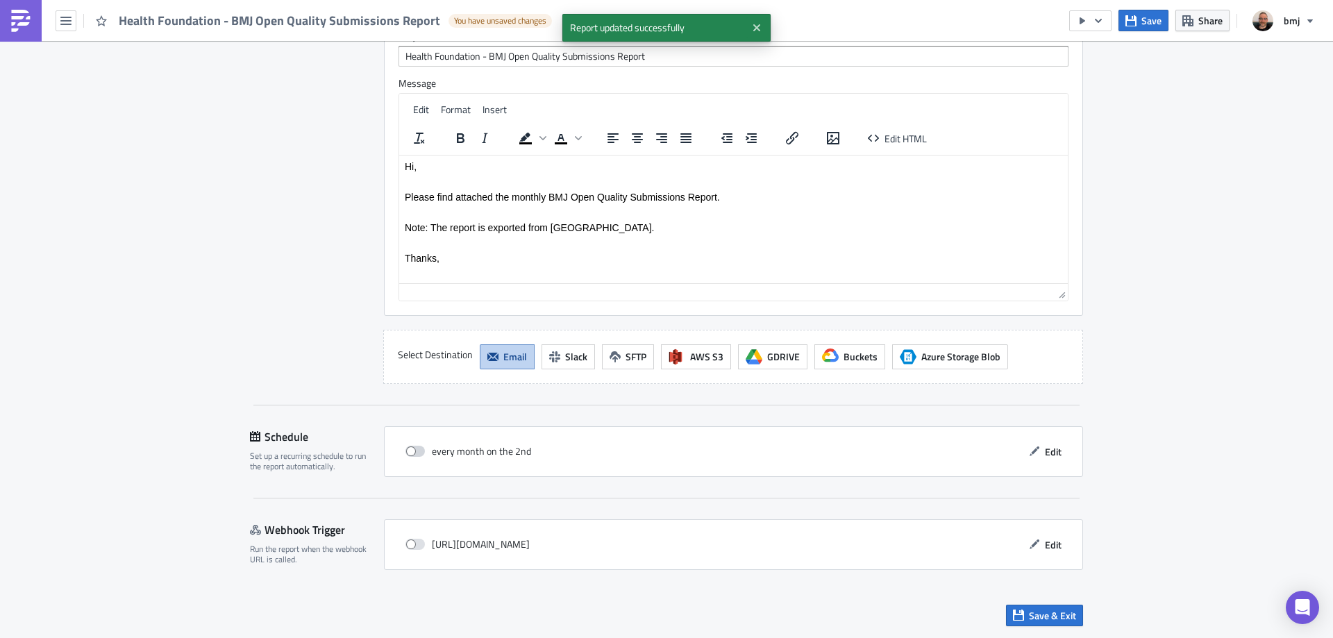
click at [410, 451] on span at bounding box center [414, 451] width 19 height 11
click at [410, 451] on input "checkbox" at bounding box center [412, 451] width 9 height 9
checkbox input "true"
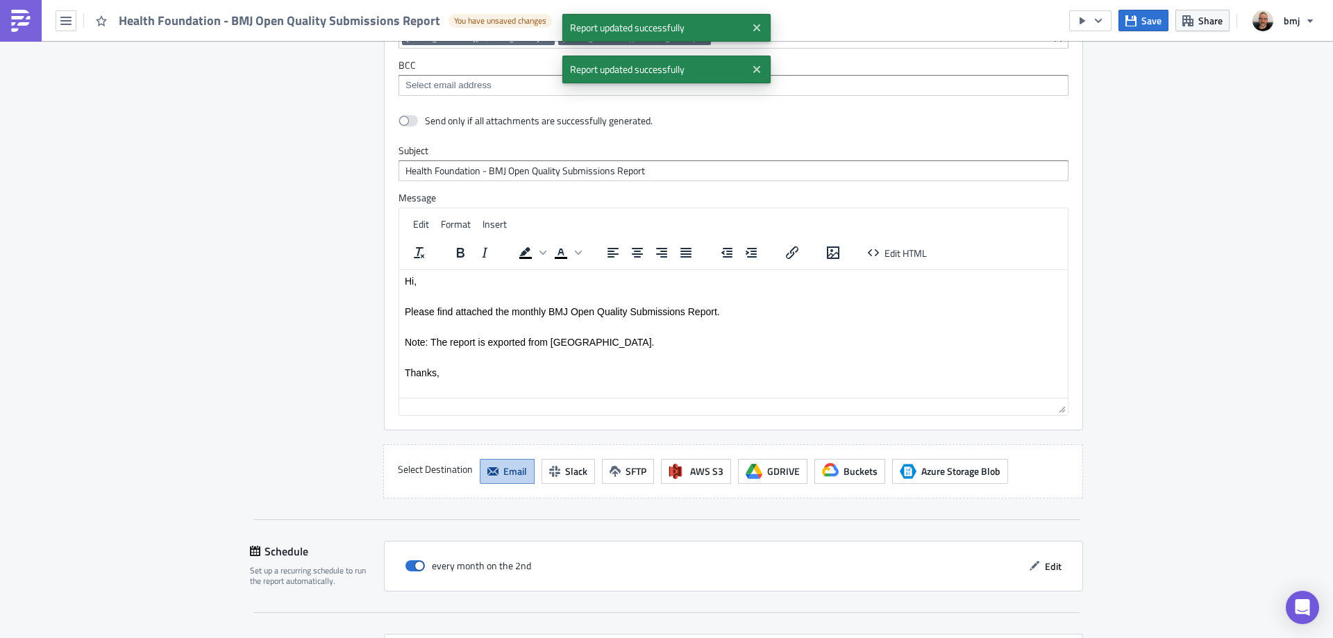
scroll to position [907, 0]
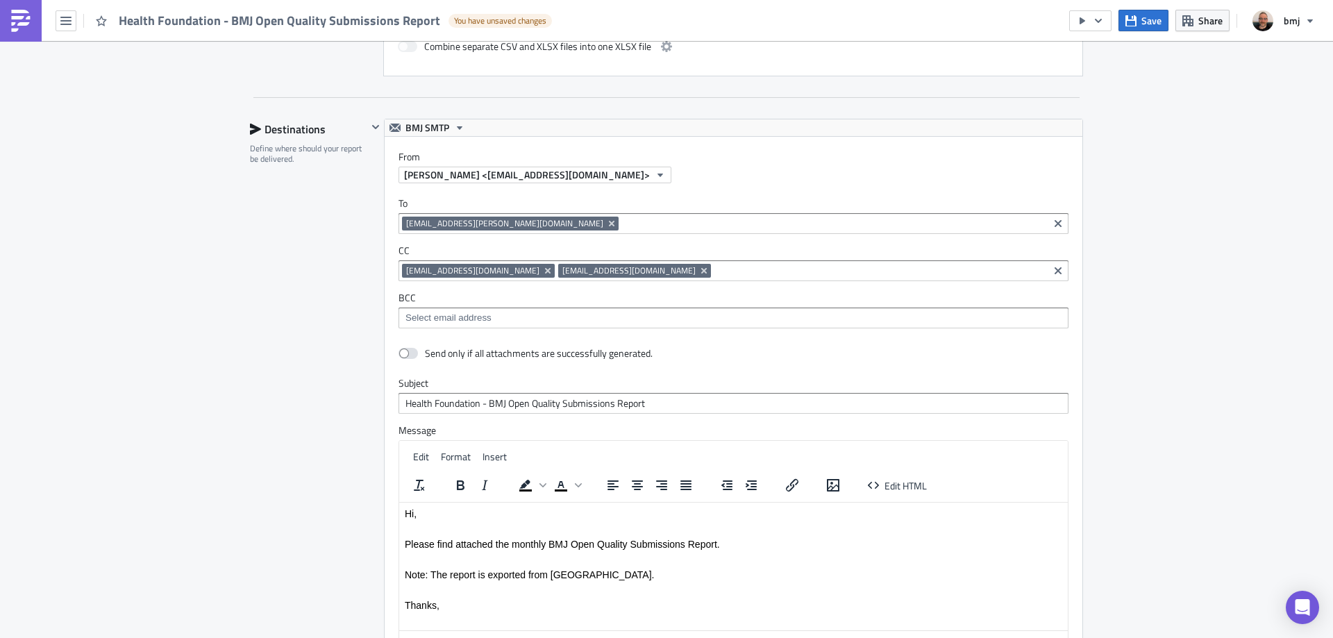
click at [622, 221] on input at bounding box center [833, 224] width 423 height 14
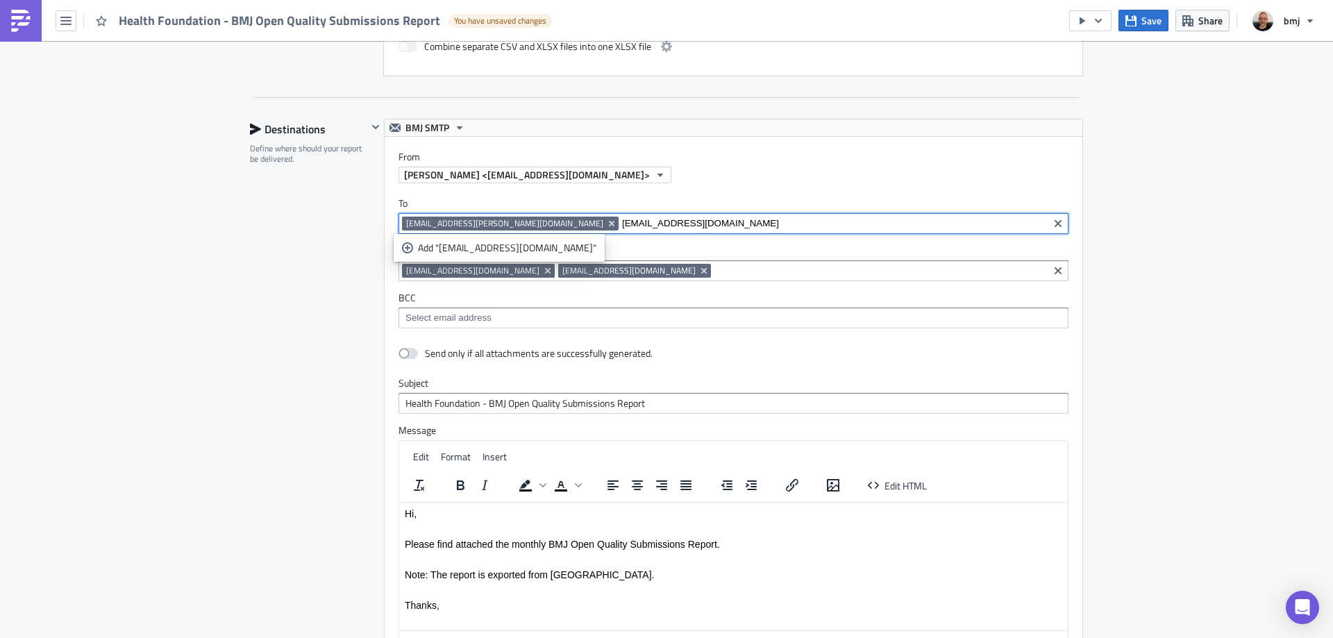
type input "[EMAIL_ADDRESS][DOMAIN_NAME]"
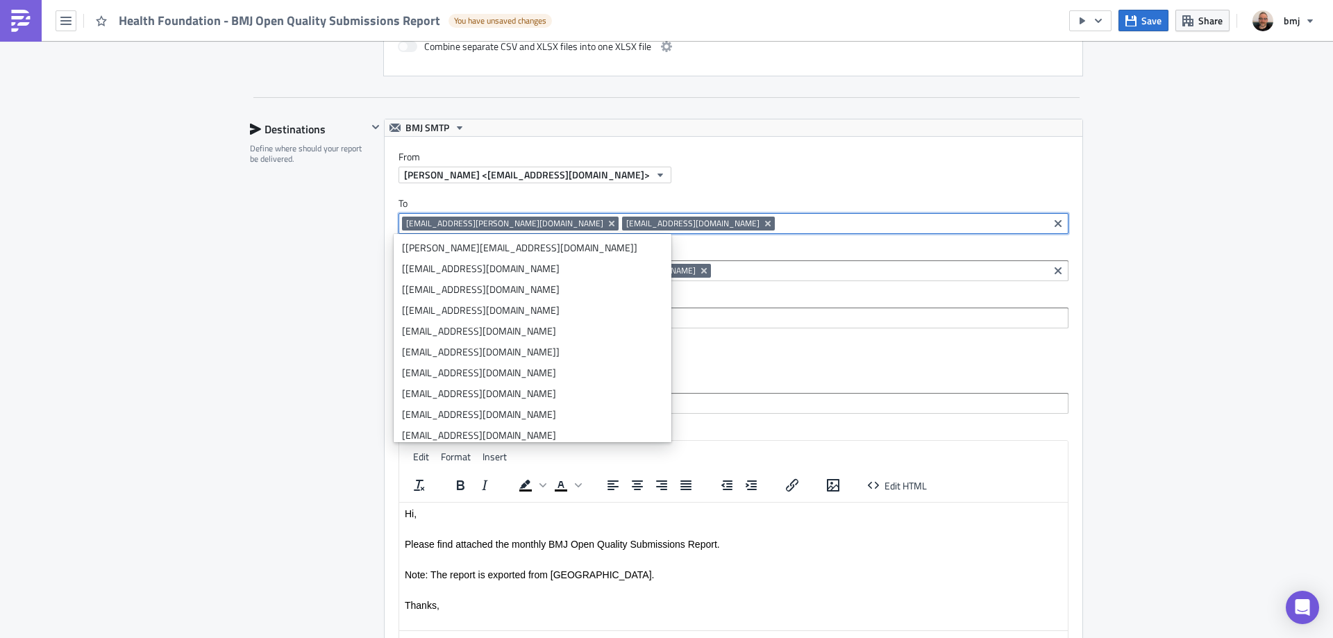
click at [1218, 235] on div "Learning Execution Log Edit " Health Foundation - BMJ Open Quality Submissions …" at bounding box center [666, 61] width 1333 height 1854
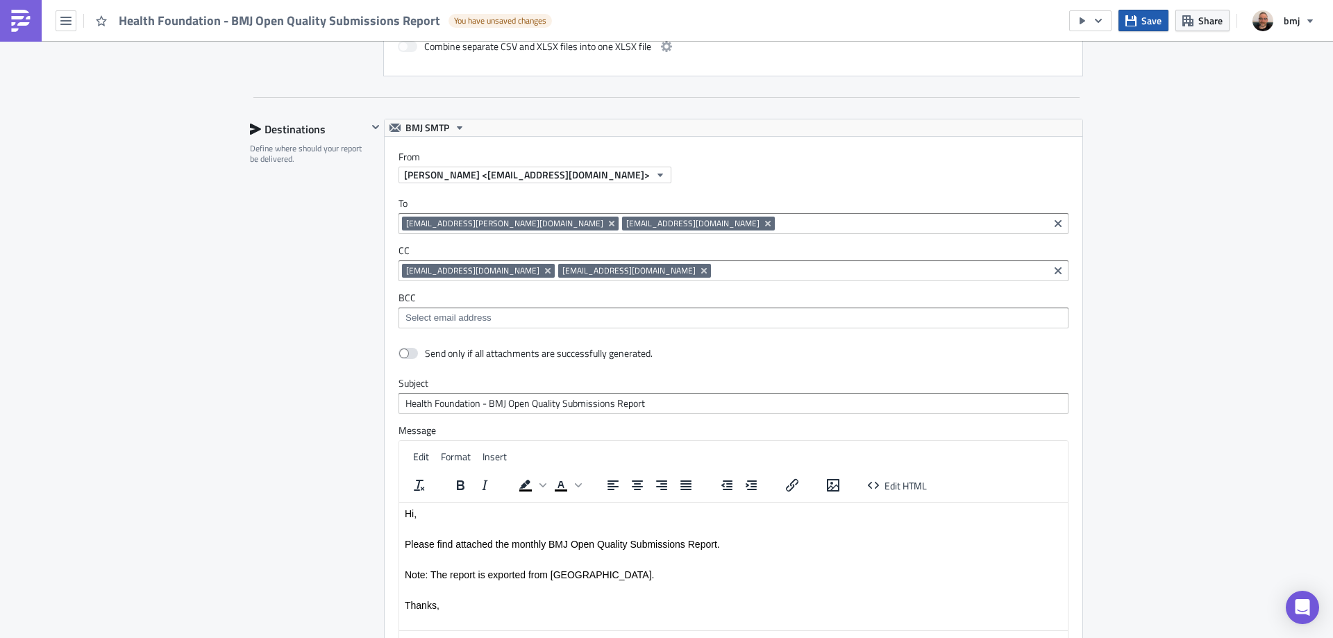
click at [1143, 19] on span "Save" at bounding box center [1151, 20] width 20 height 15
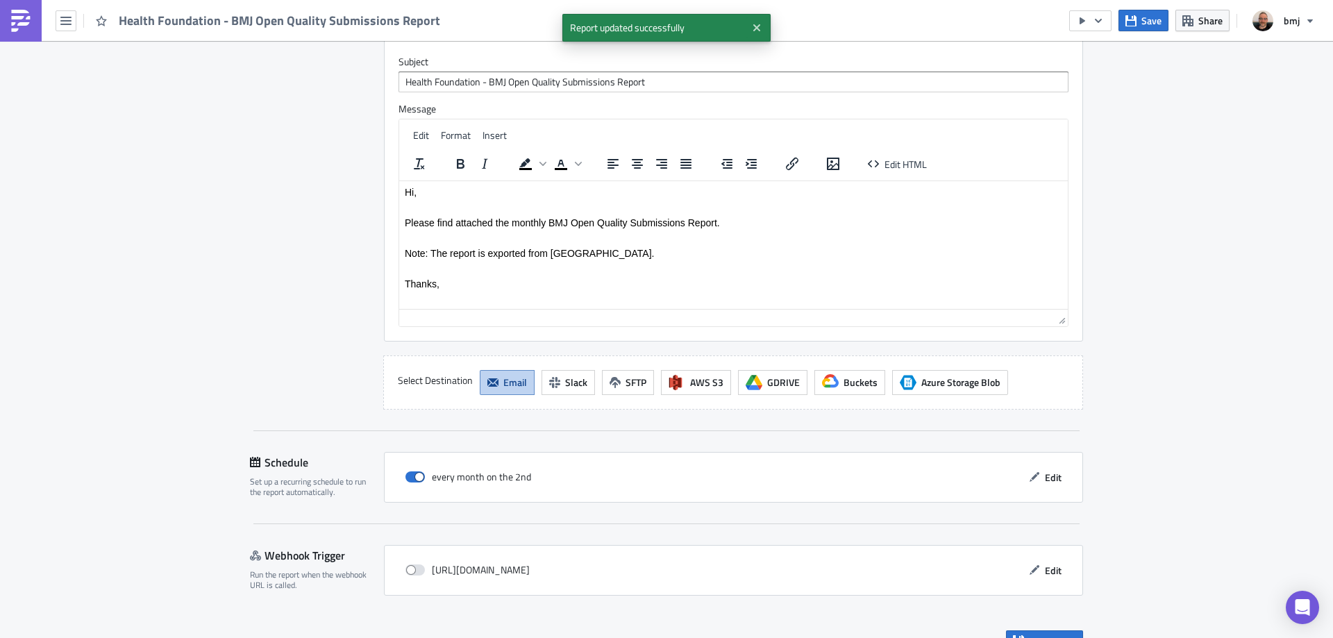
scroll to position [1254, 0]
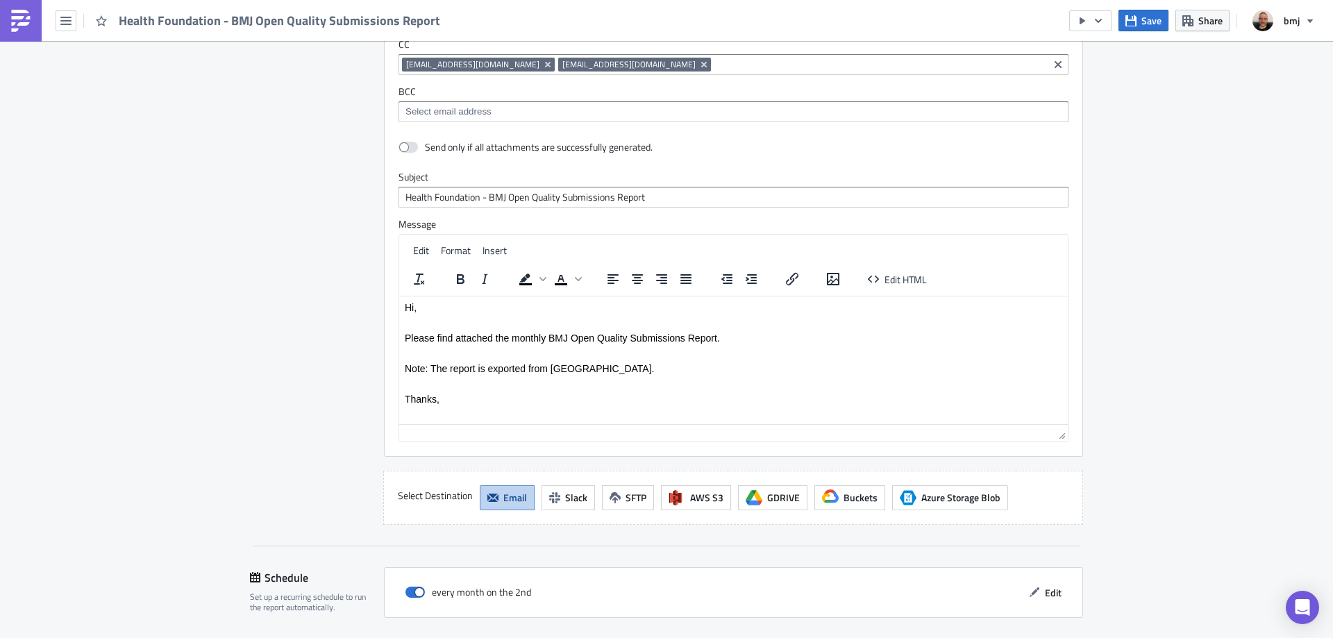
scroll to position [1046, 0]
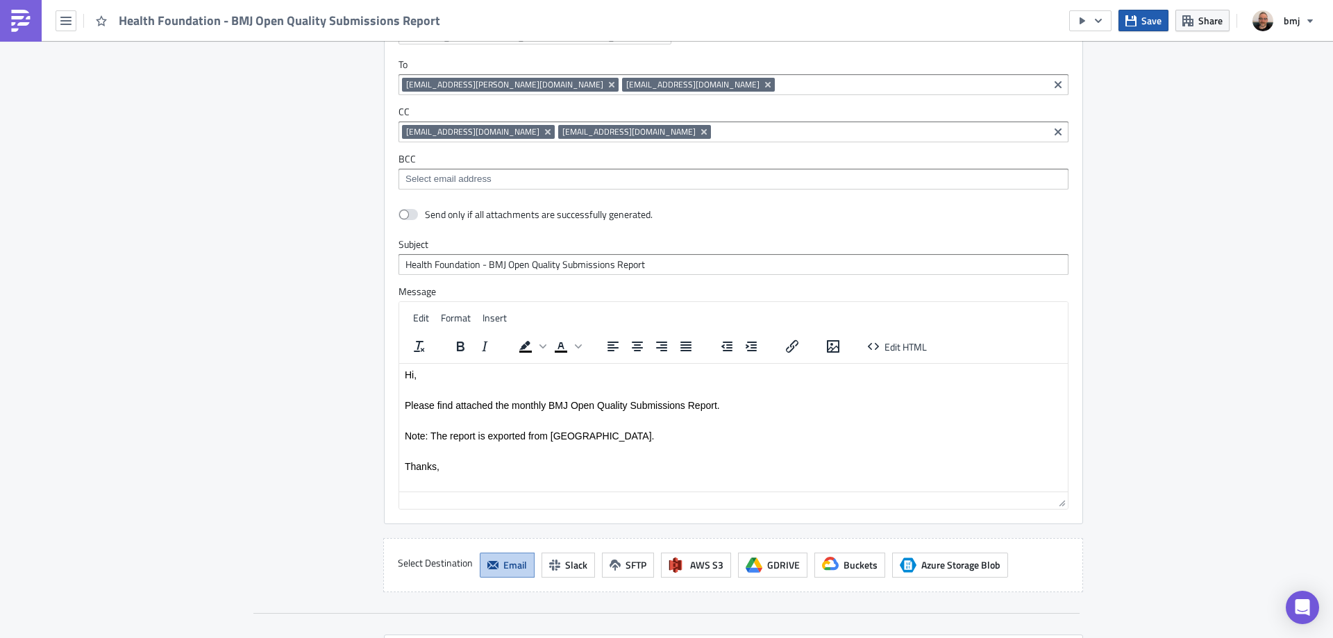
click at [1136, 20] on icon "button" at bounding box center [1130, 20] width 11 height 11
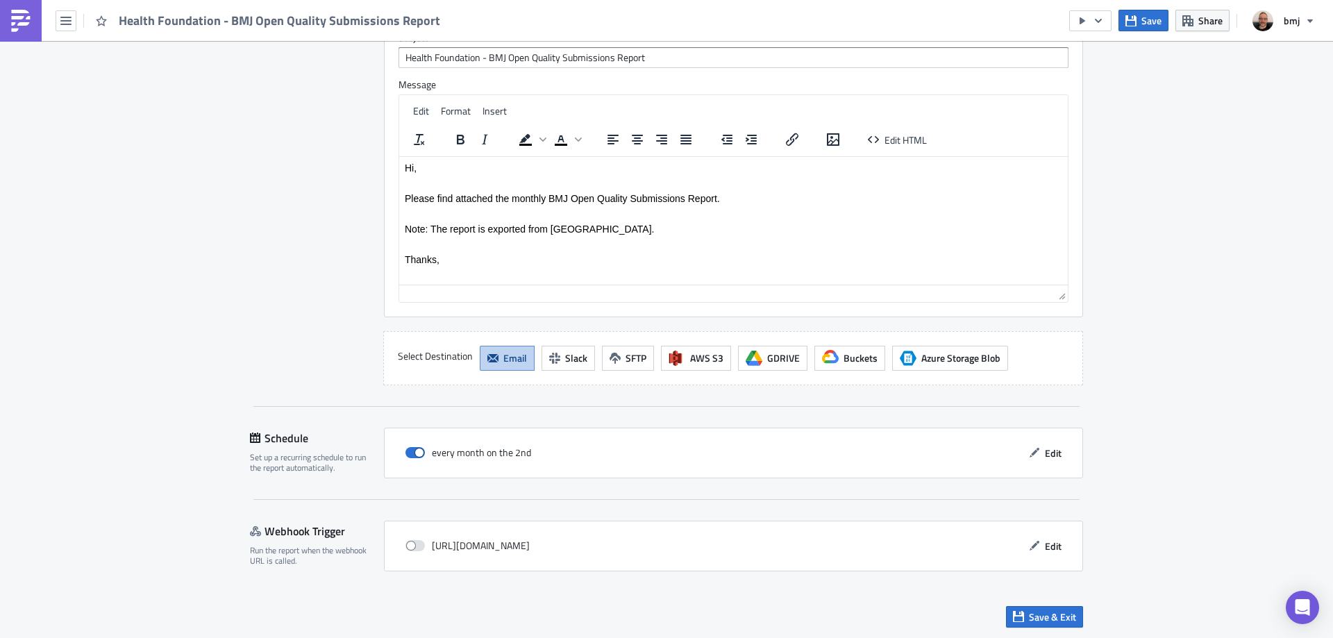
scroll to position [1254, 0]
click at [1064, 620] on span "Save & Exit" at bounding box center [1052, 615] width 47 height 15
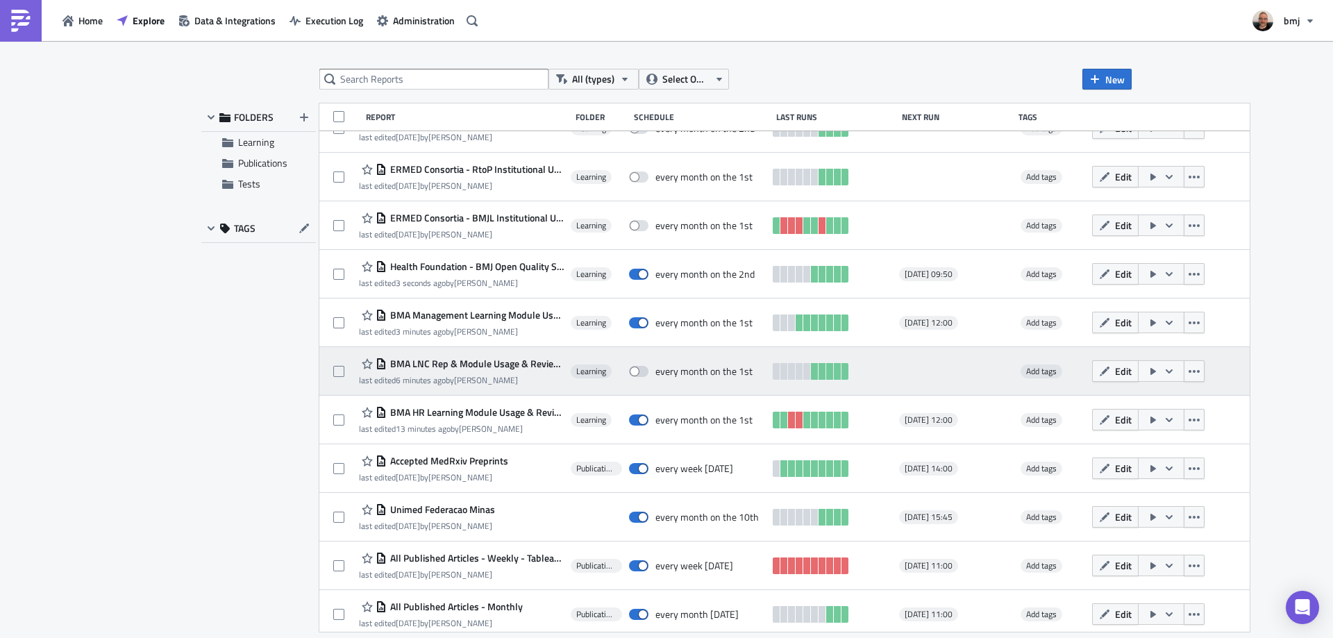
scroll to position [541, 0]
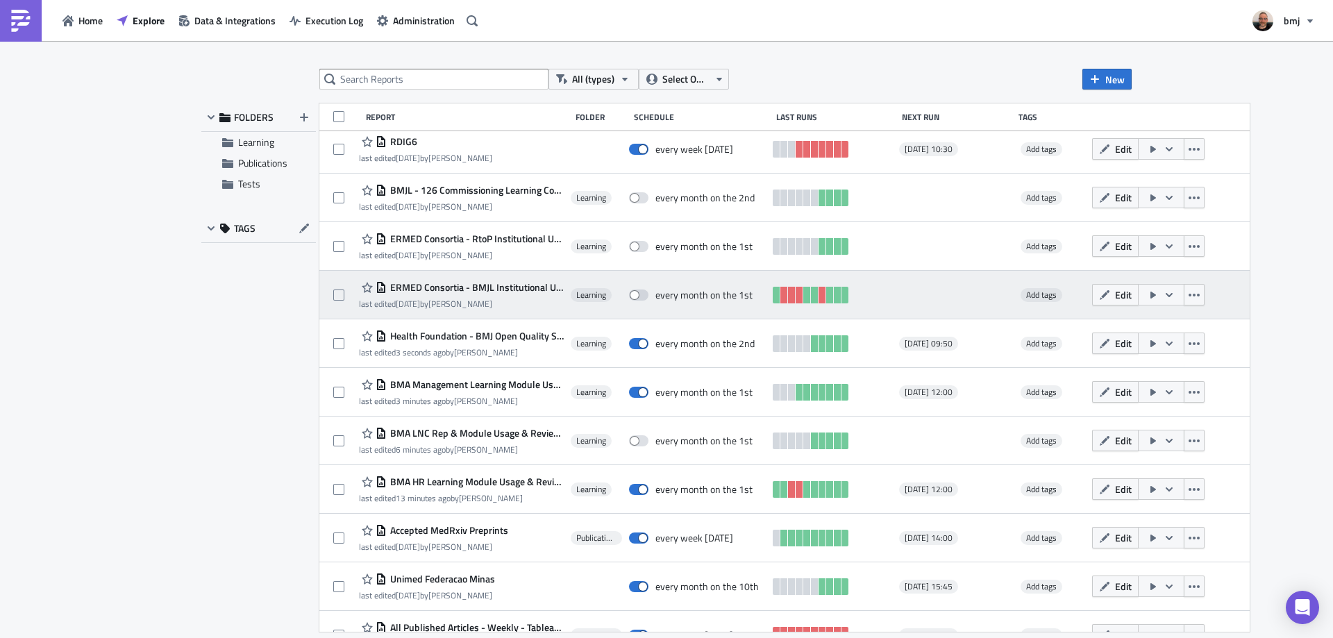
click at [476, 288] on span "ERMED Consortia - BMJL Institutional Usage - Monthly" at bounding box center [475, 287] width 177 height 12
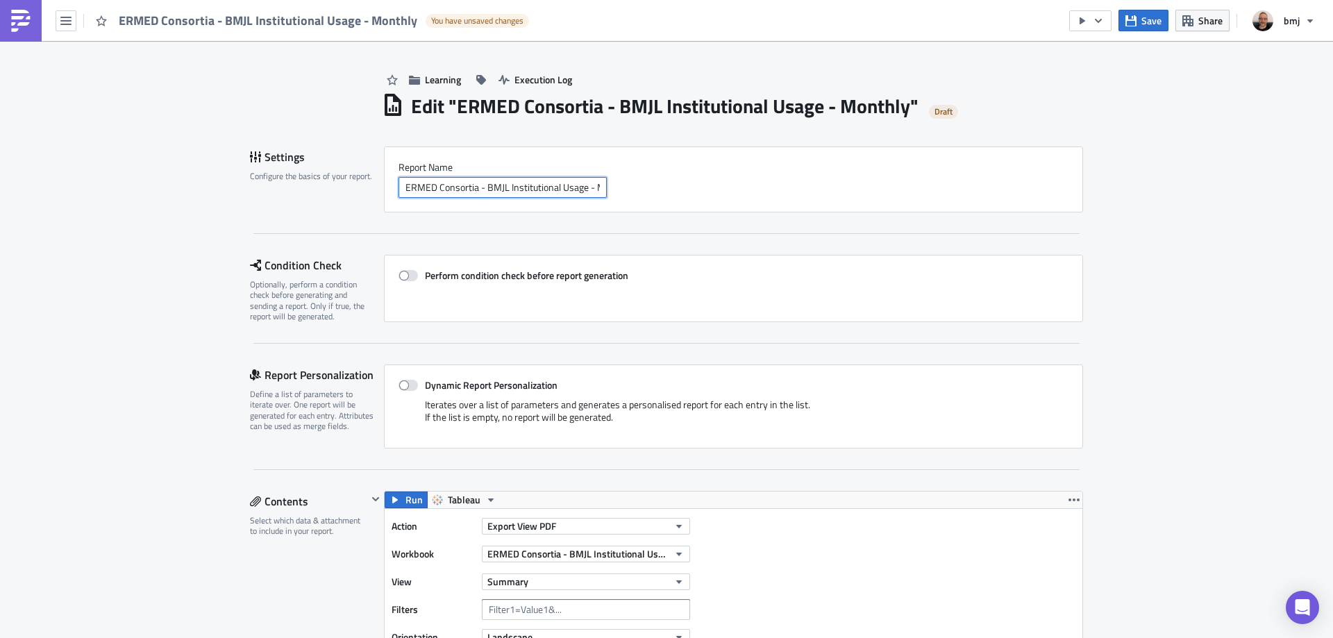
click at [572, 191] on input "ERMED Consortia - BMJL Institutional Usage - Monthly" at bounding box center [502, 187] width 208 height 21
drag, startPoint x: 580, startPoint y: 187, endPoint x: 669, endPoint y: 187, distance: 89.6
click at [669, 187] on div "ERMED Consortia - BMJL Institutional Usage - Monthly" at bounding box center [733, 187] width 670 height 21
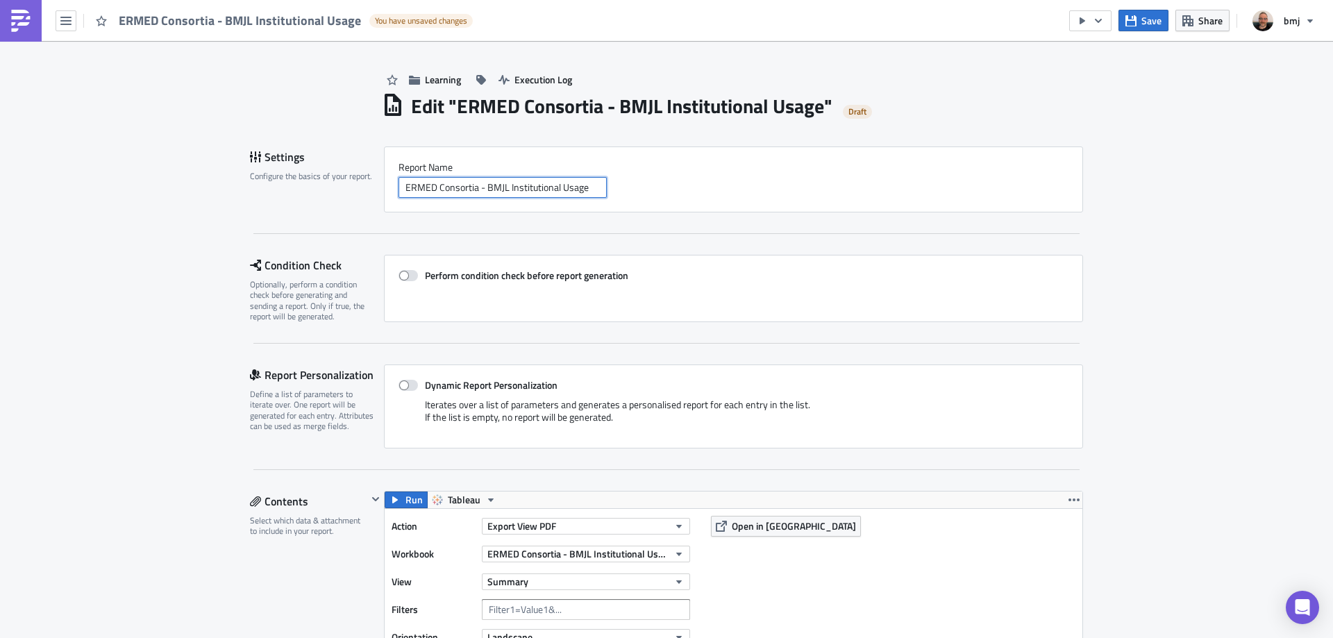
type input "ERMED Consortia - BMJL Institutional Usage"
click at [1152, 19] on span "Save" at bounding box center [1151, 20] width 20 height 15
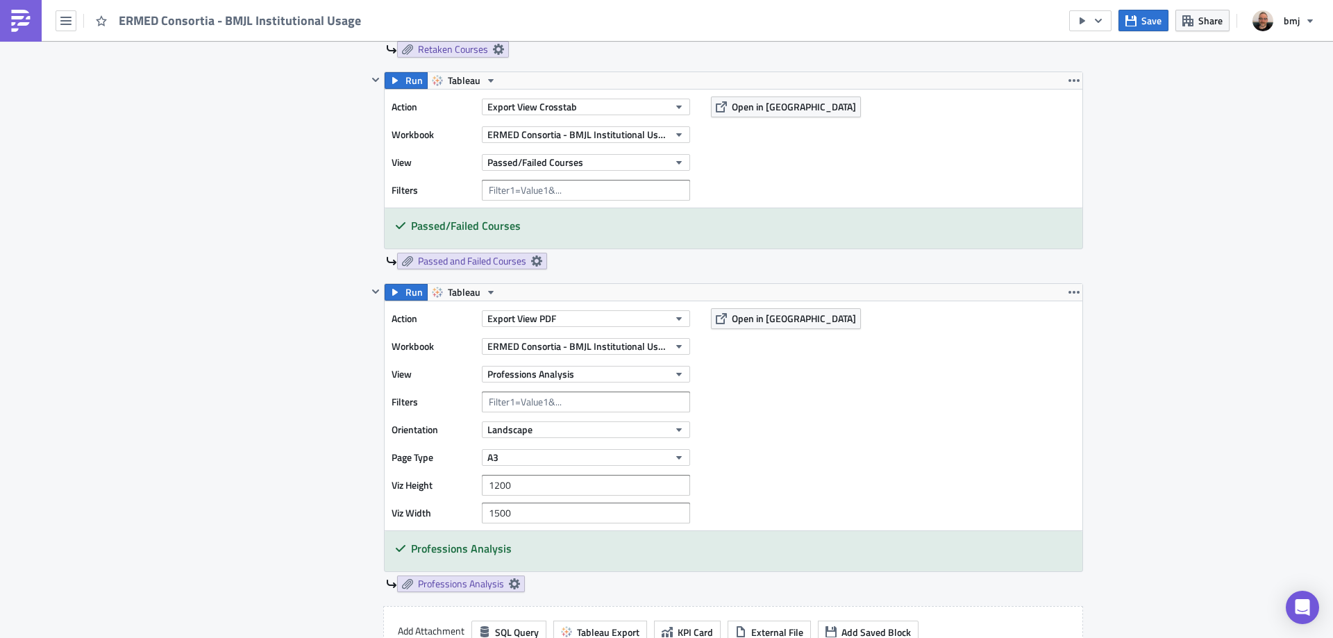
scroll to position [2152, 0]
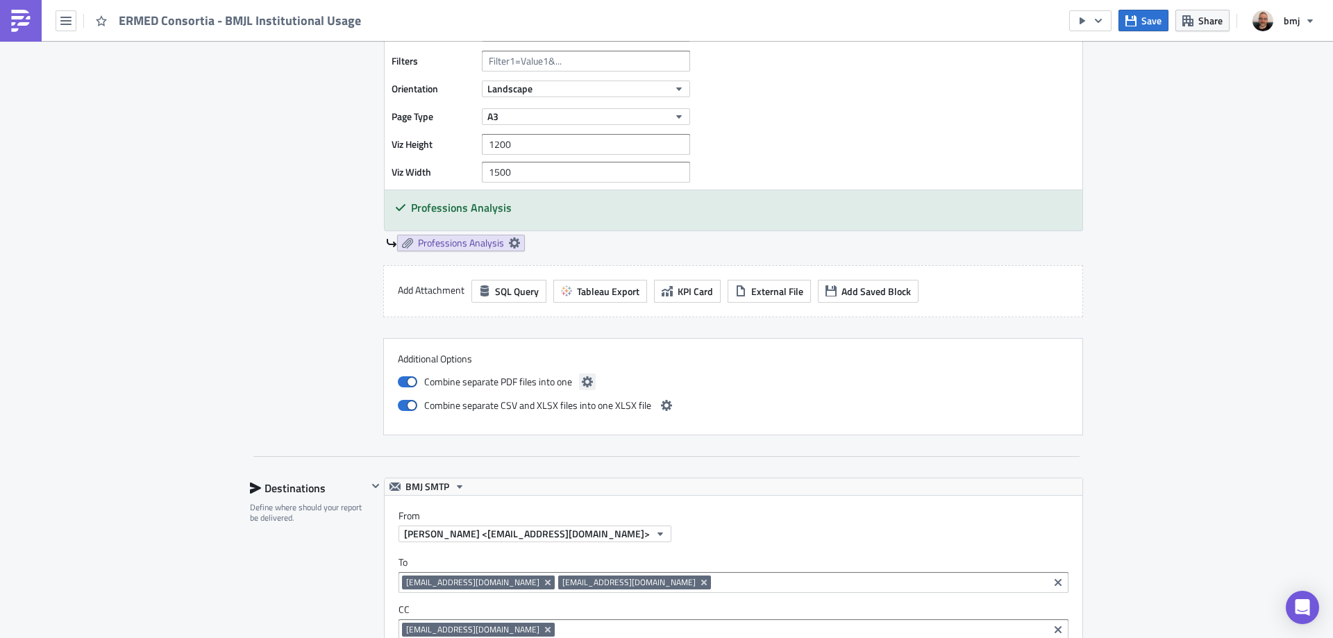
click at [582, 376] on icon "button" at bounding box center [587, 381] width 11 height 11
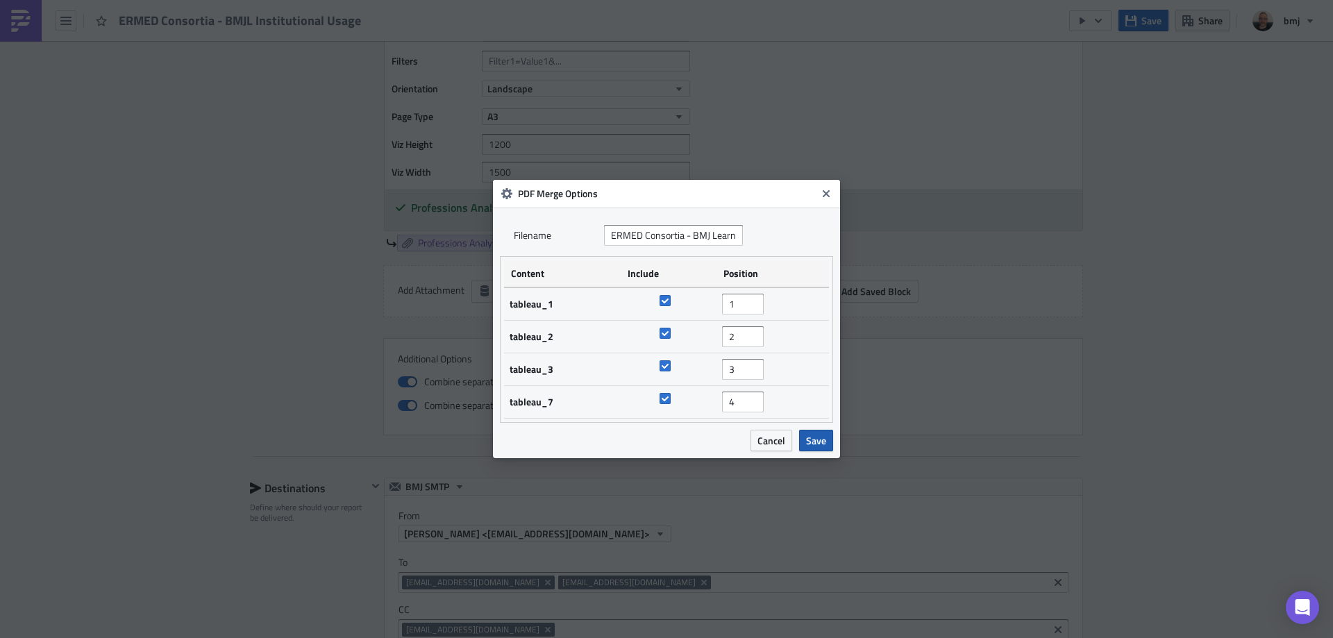
click at [817, 443] on span "Save" at bounding box center [816, 440] width 20 height 15
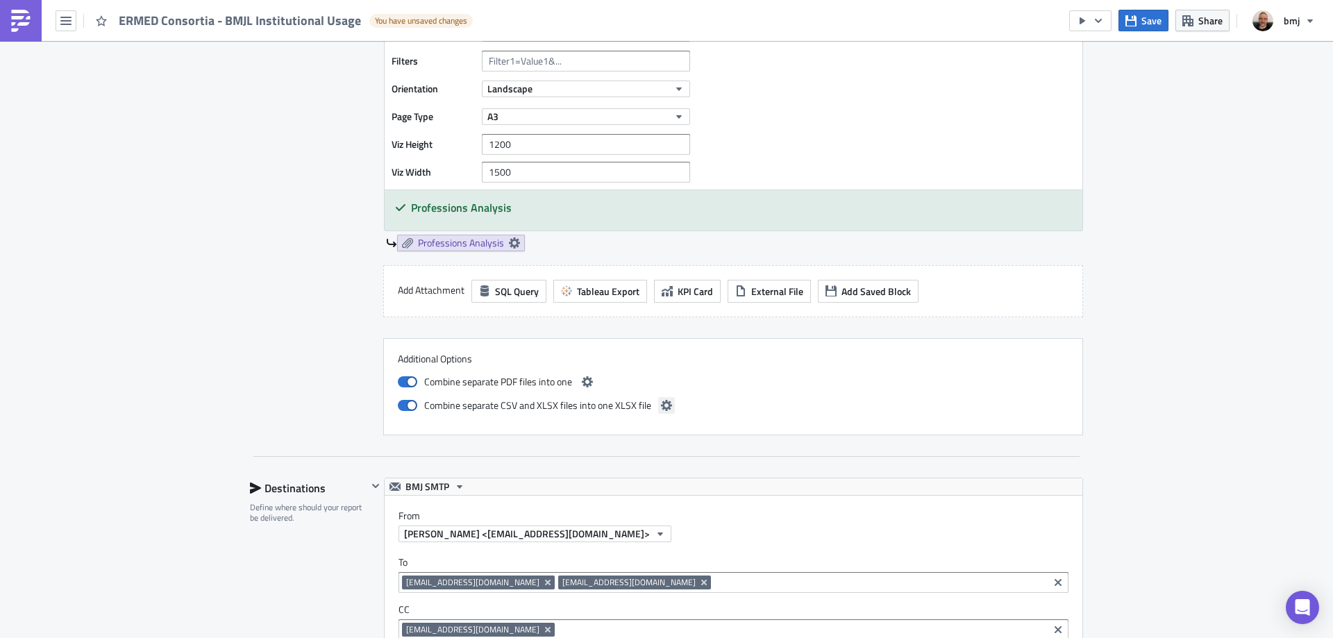
click at [661, 404] on icon "button" at bounding box center [666, 405] width 11 height 11
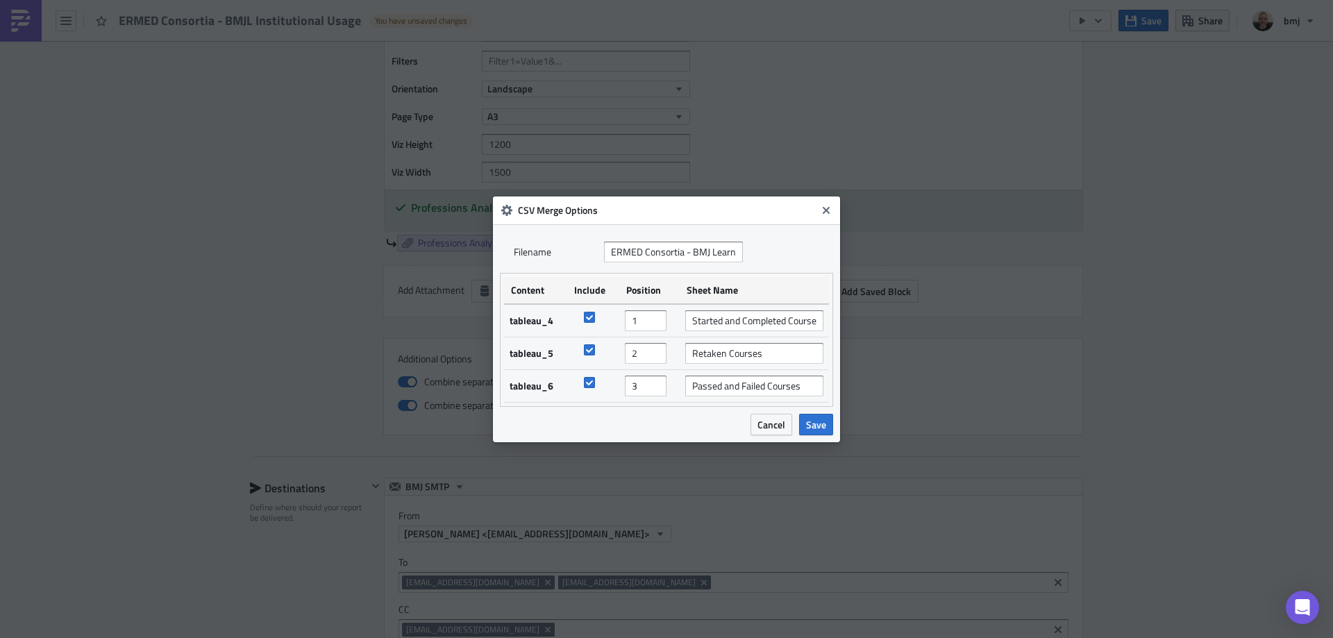
click at [814, 425] on span "Save" at bounding box center [816, 424] width 20 height 15
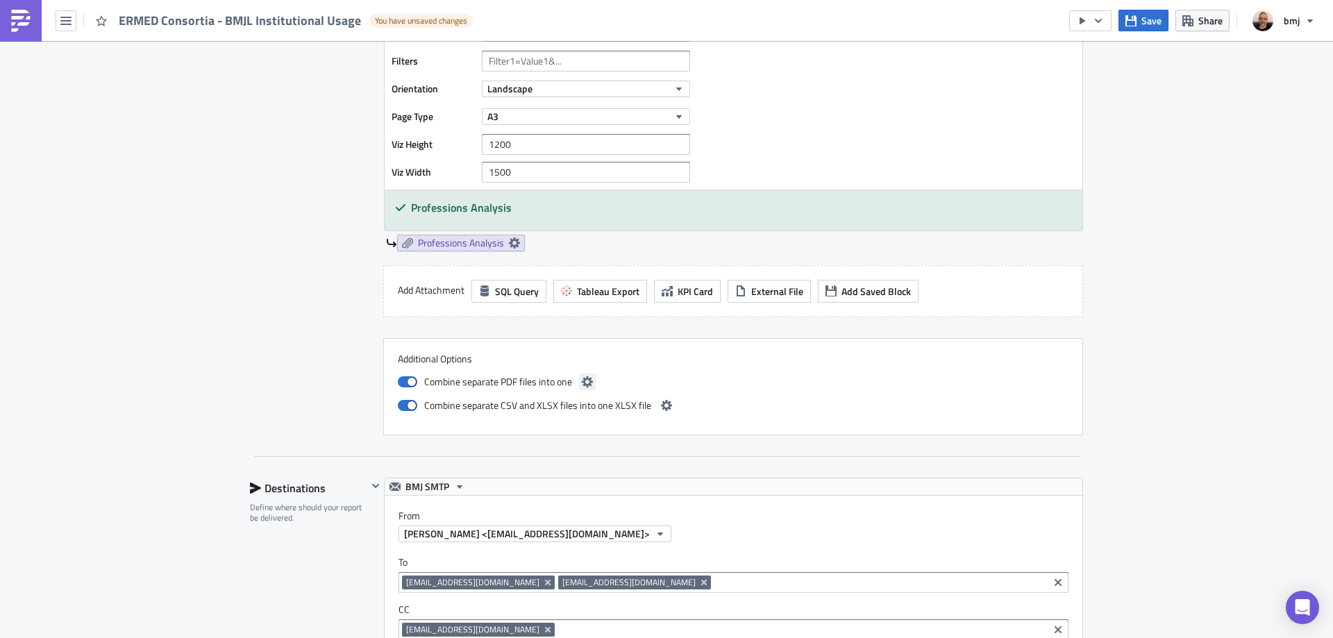
click at [584, 381] on icon "button" at bounding box center [587, 381] width 11 height 11
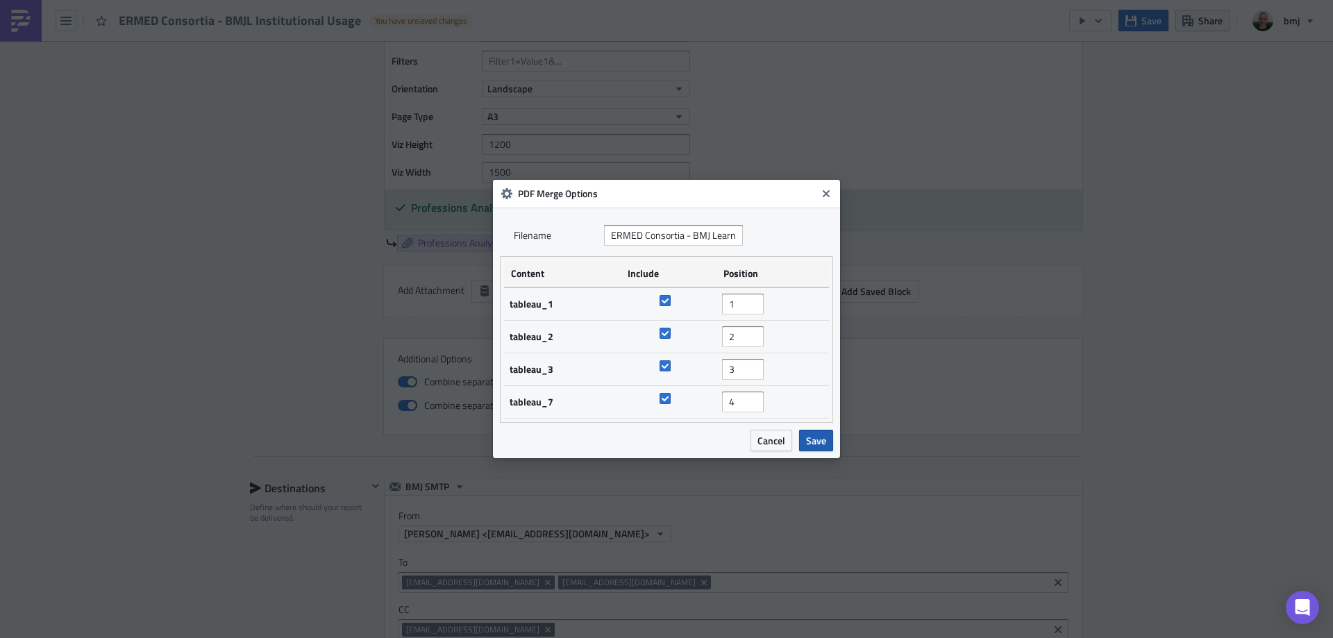
click at [812, 437] on span "Save" at bounding box center [816, 440] width 20 height 15
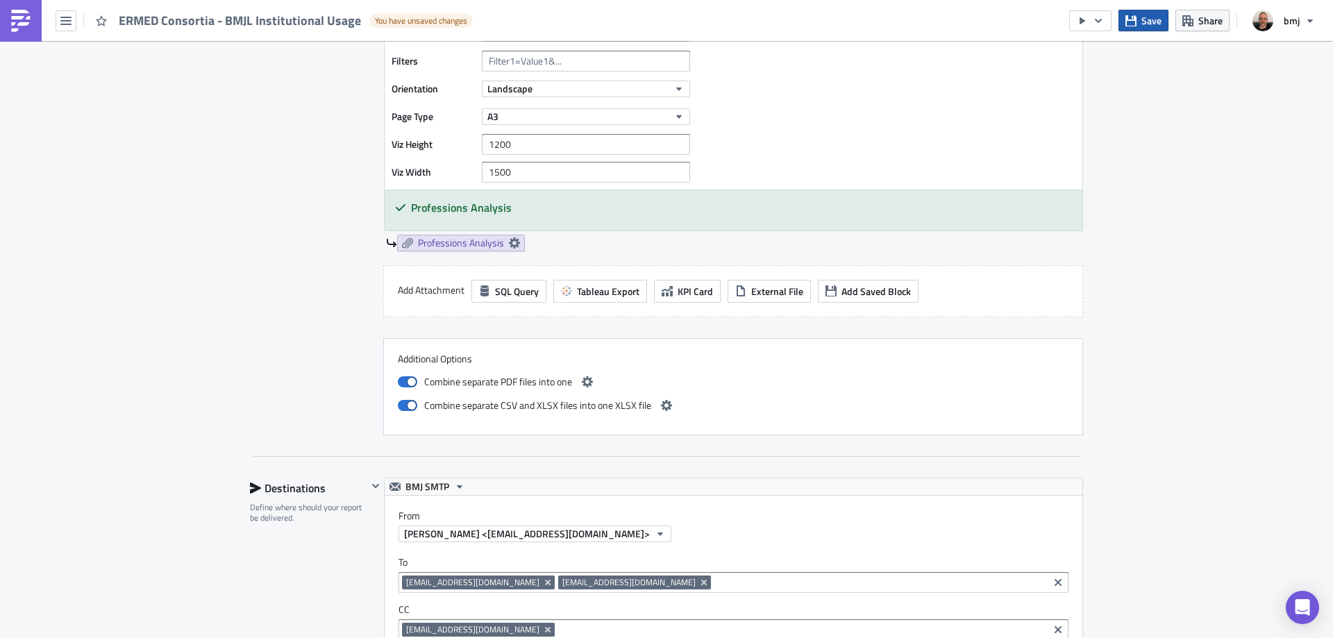
click at [1146, 19] on span "Save" at bounding box center [1151, 20] width 20 height 15
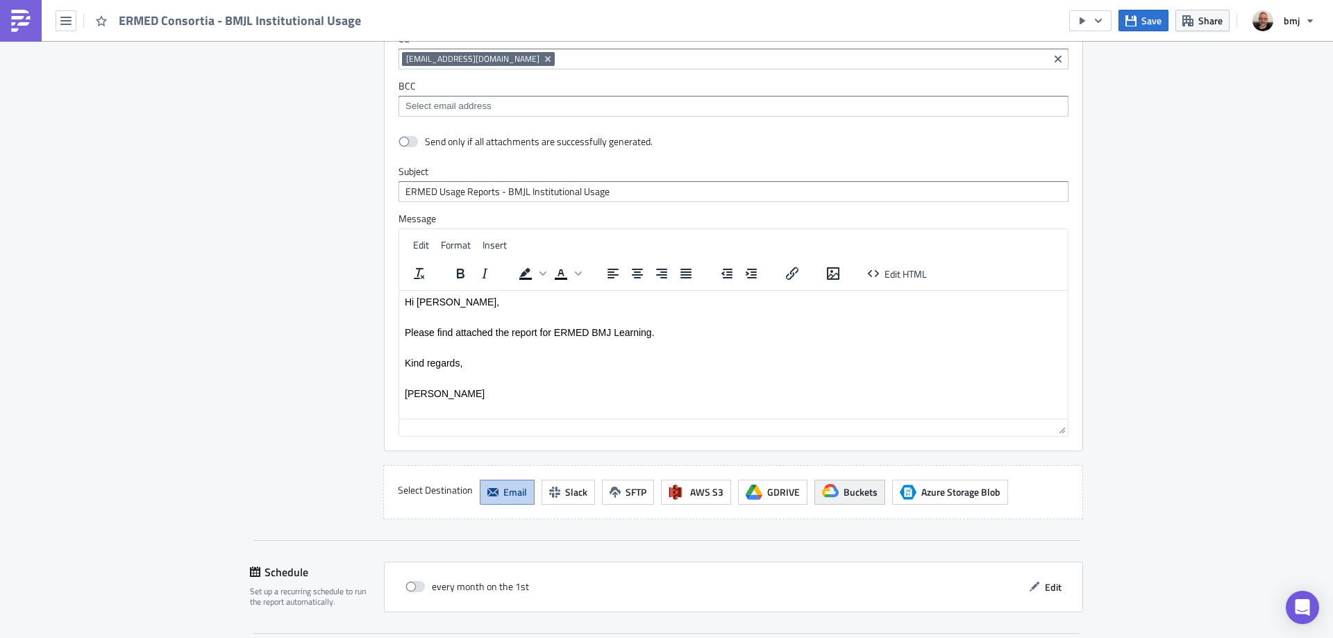
scroll to position [2858, 0]
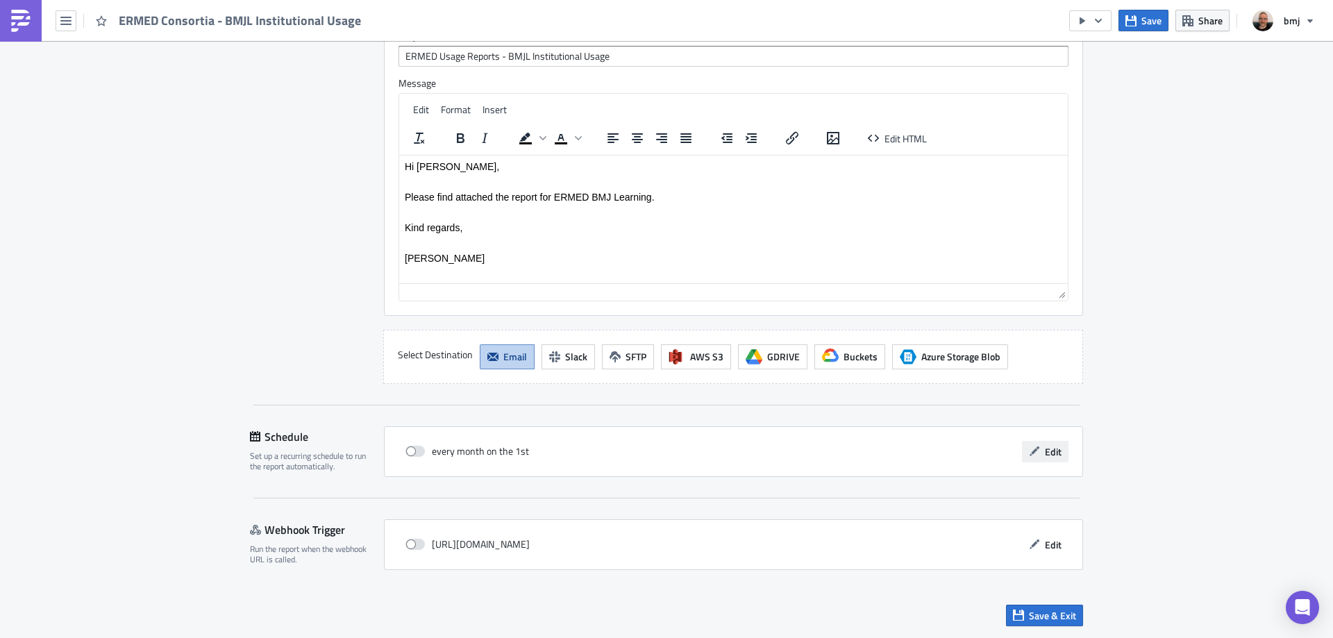
click at [1032, 452] on icon "button" at bounding box center [1034, 451] width 11 height 11
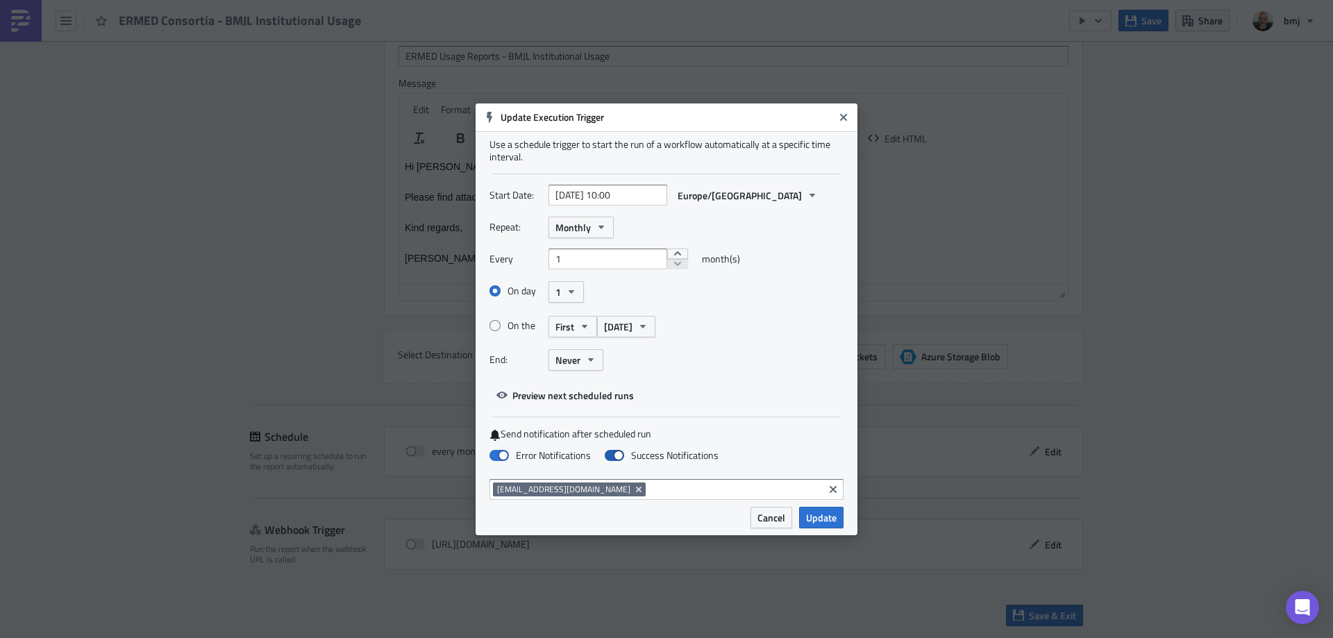
click at [618, 458] on span at bounding box center [614, 455] width 19 height 11
click at [12, 11] on input "Success Notifications" at bounding box center [7, 6] width 9 height 9
checkbox input "false"
click at [818, 524] on span "Update" at bounding box center [821, 517] width 31 height 15
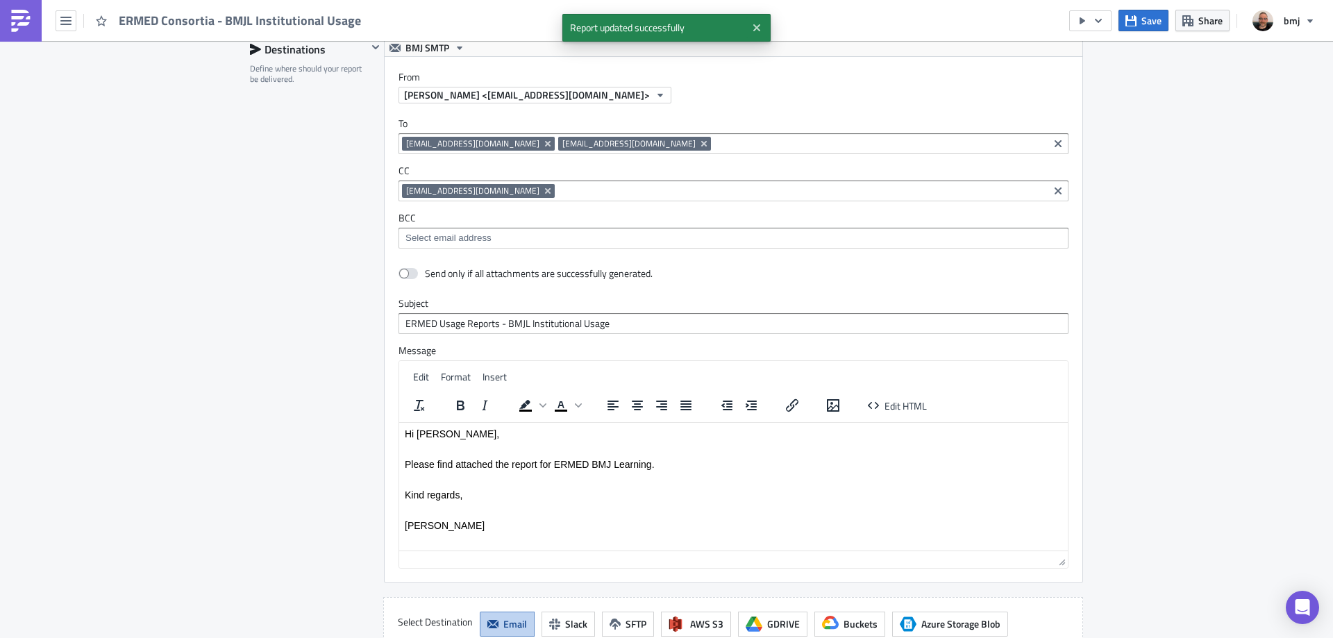
scroll to position [2580, 0]
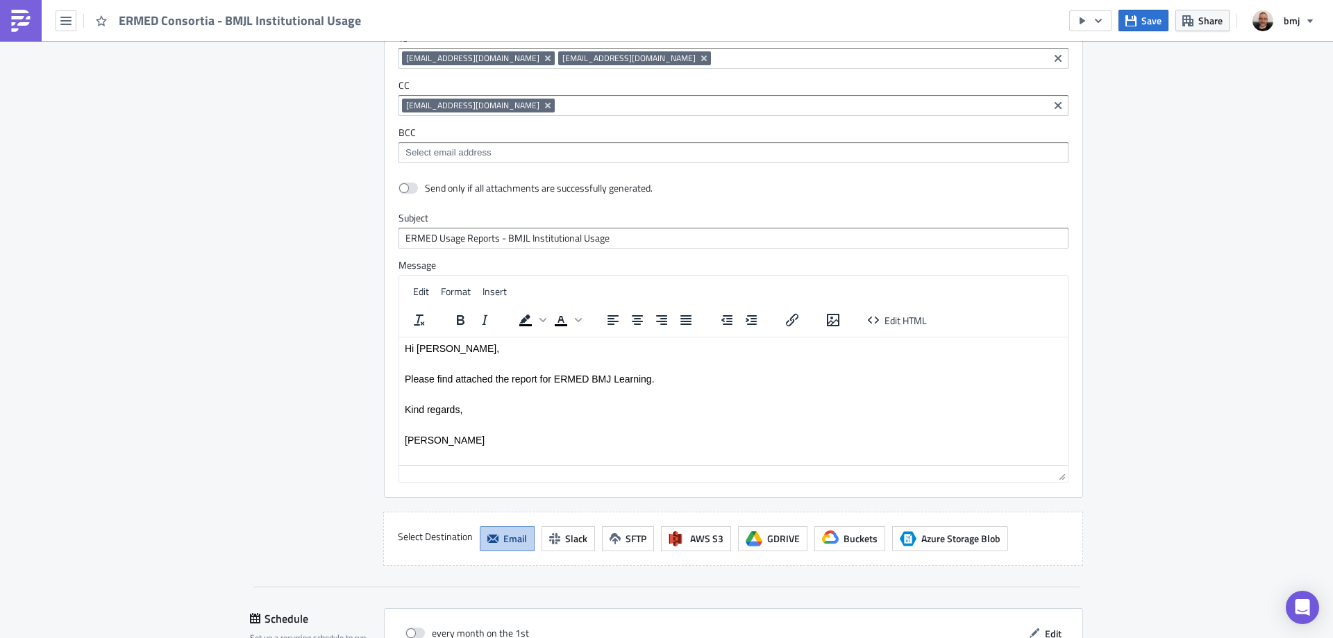
scroll to position [2858, 0]
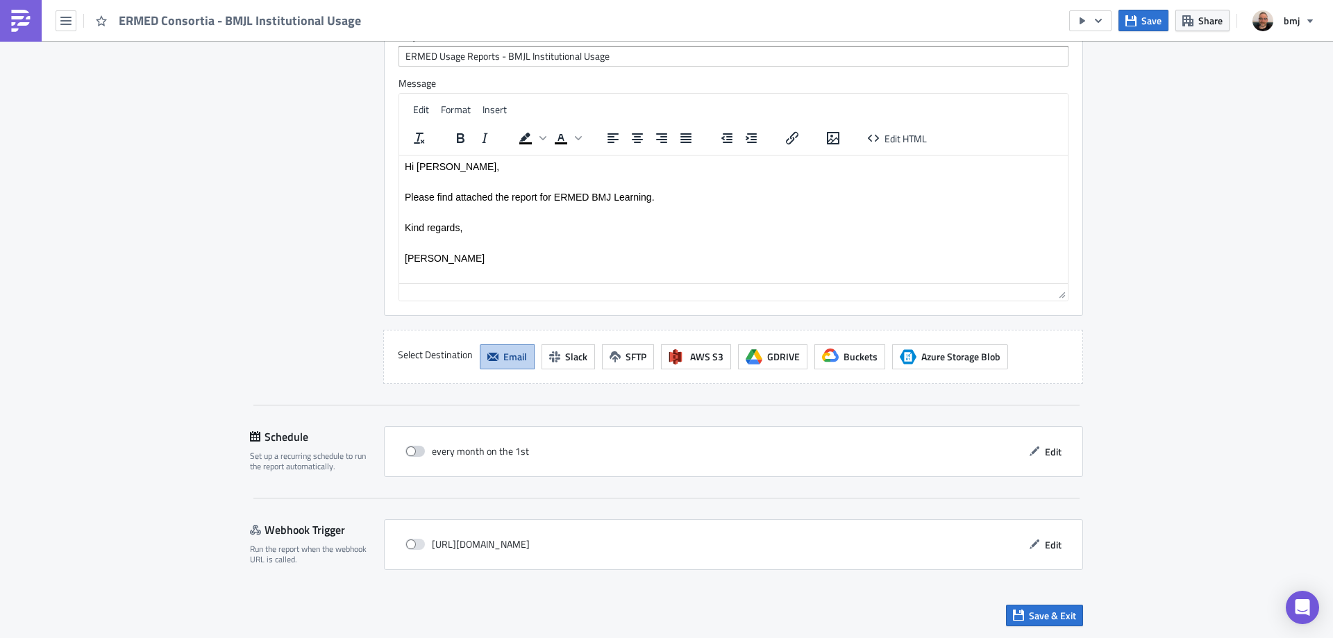
click at [417, 448] on span at bounding box center [414, 451] width 19 height 11
click at [417, 448] on input "checkbox" at bounding box center [412, 451] width 9 height 9
checkbox input "true"
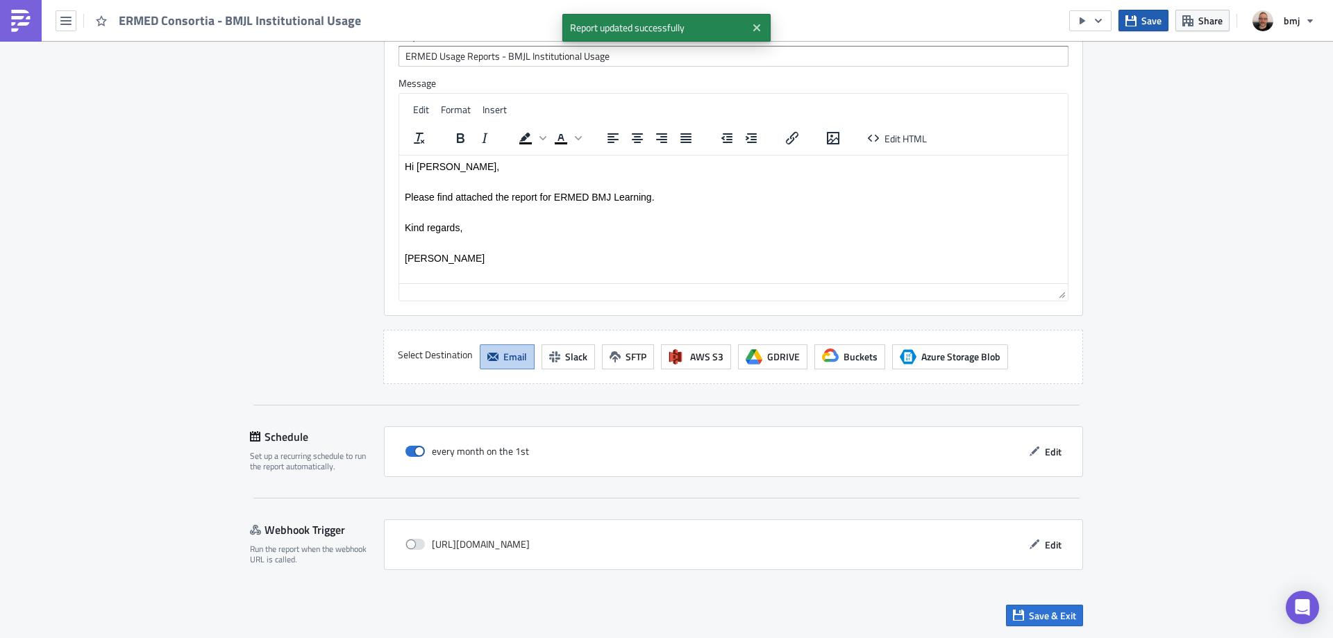
click at [1148, 26] on span "Save" at bounding box center [1151, 20] width 20 height 15
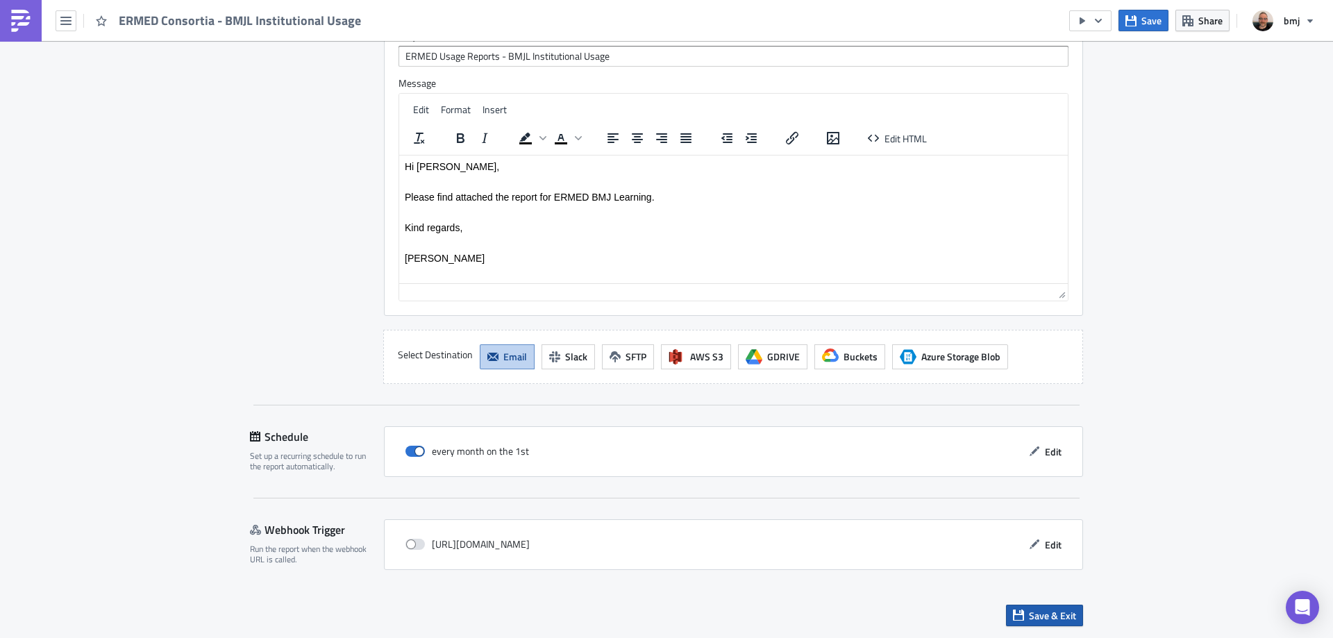
click at [1055, 613] on span "Save & Exit" at bounding box center [1052, 615] width 47 height 15
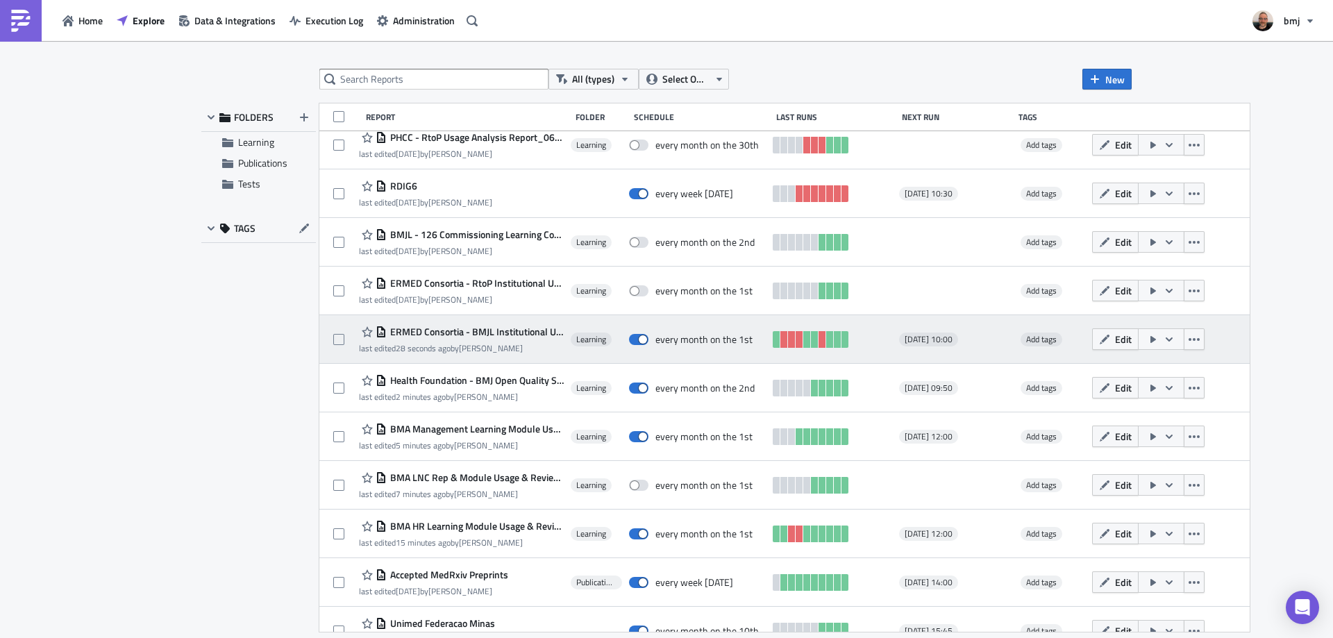
scroll to position [471, 0]
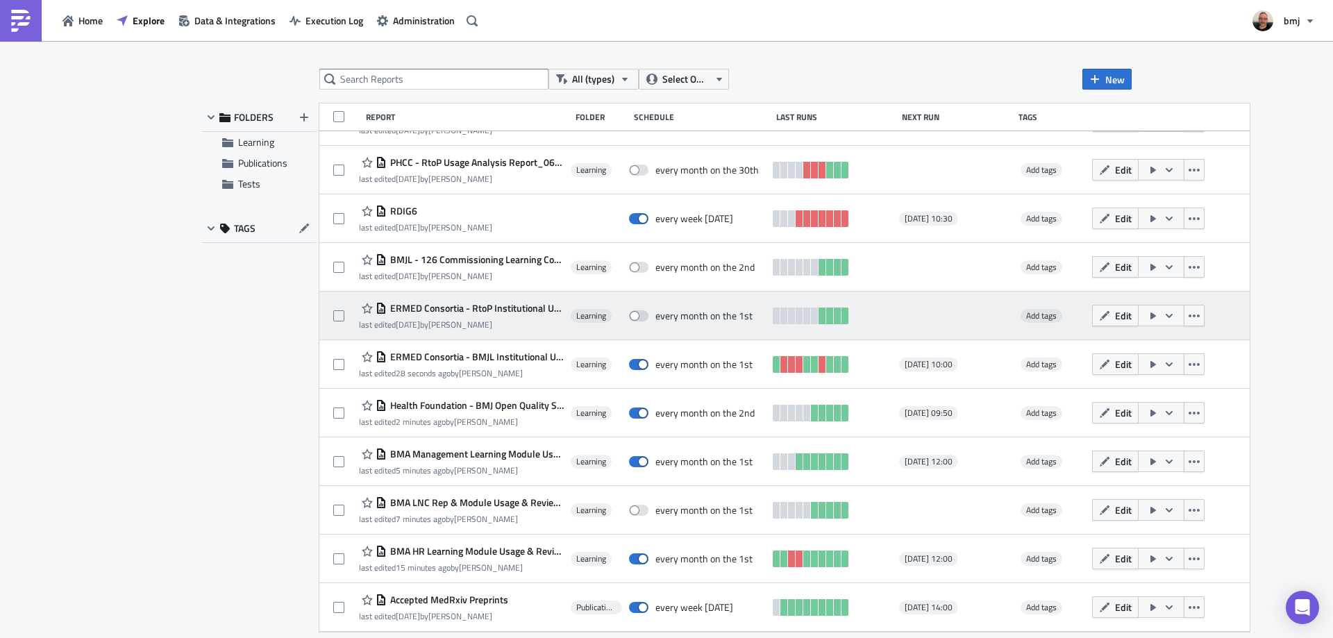
click at [519, 305] on span "ERMED Consortia - RtoP Institutional Usage Report - Monthly" at bounding box center [475, 308] width 177 height 12
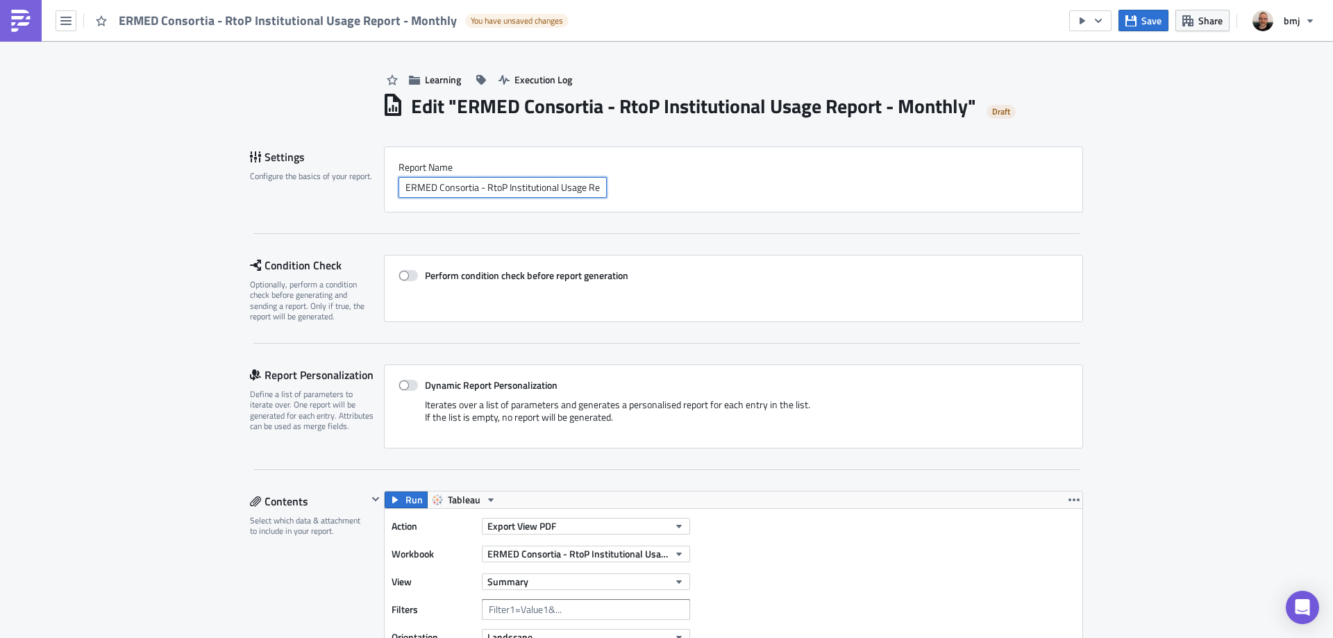
scroll to position [0, 58]
drag, startPoint x: 565, startPoint y: 185, endPoint x: 624, endPoint y: 183, distance: 59.0
click at [624, 183] on div "ERMED Consortia - RtoP Institutional Usage Report - Monthly" at bounding box center [733, 187] width 670 height 21
click at [566, 187] on input "ERMED Consortia - RtoP Institutional Usage Report - Monthly" at bounding box center [502, 187] width 208 height 21
drag, startPoint x: 553, startPoint y: 187, endPoint x: 678, endPoint y: 178, distance: 126.0
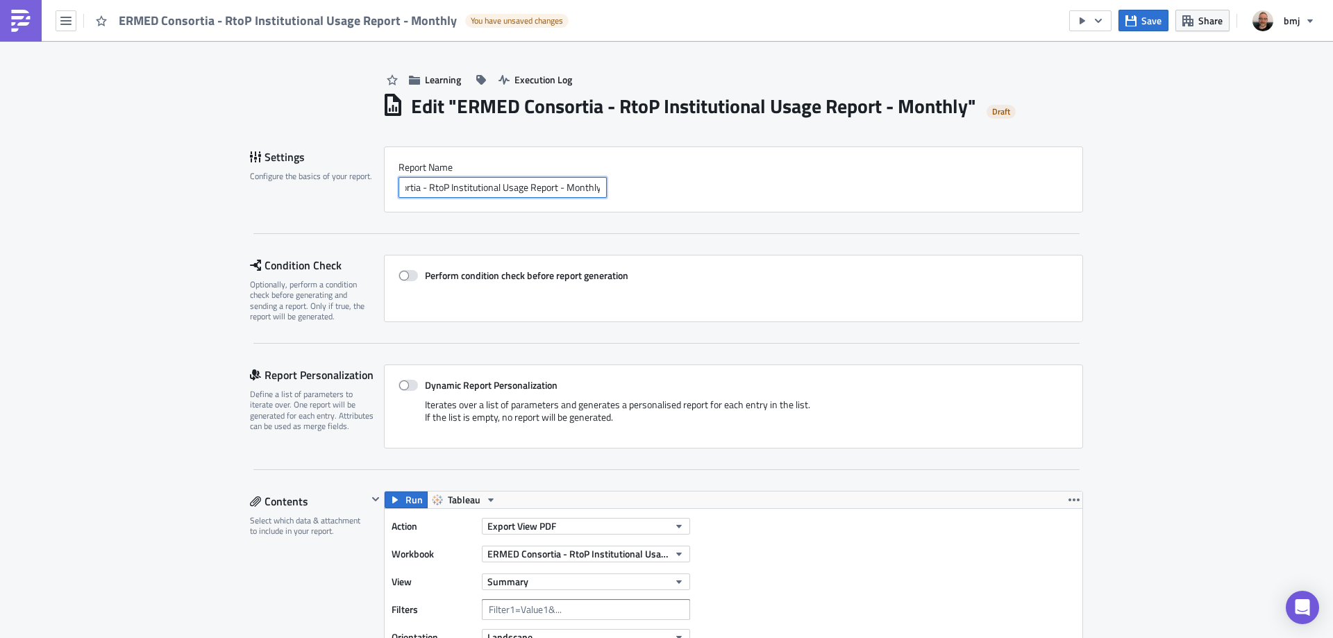
click at [675, 178] on div "ERMED Consortia - RtoP Institutional Usage Report - Monthly" at bounding box center [733, 187] width 670 height 21
type input "ERMED Consortia - RtoP Institutional Usage Report"
click at [721, 175] on div "Report Nam﻿e ERMED Consortia - RtoP Institutional Usage Report" at bounding box center [733, 179] width 670 height 37
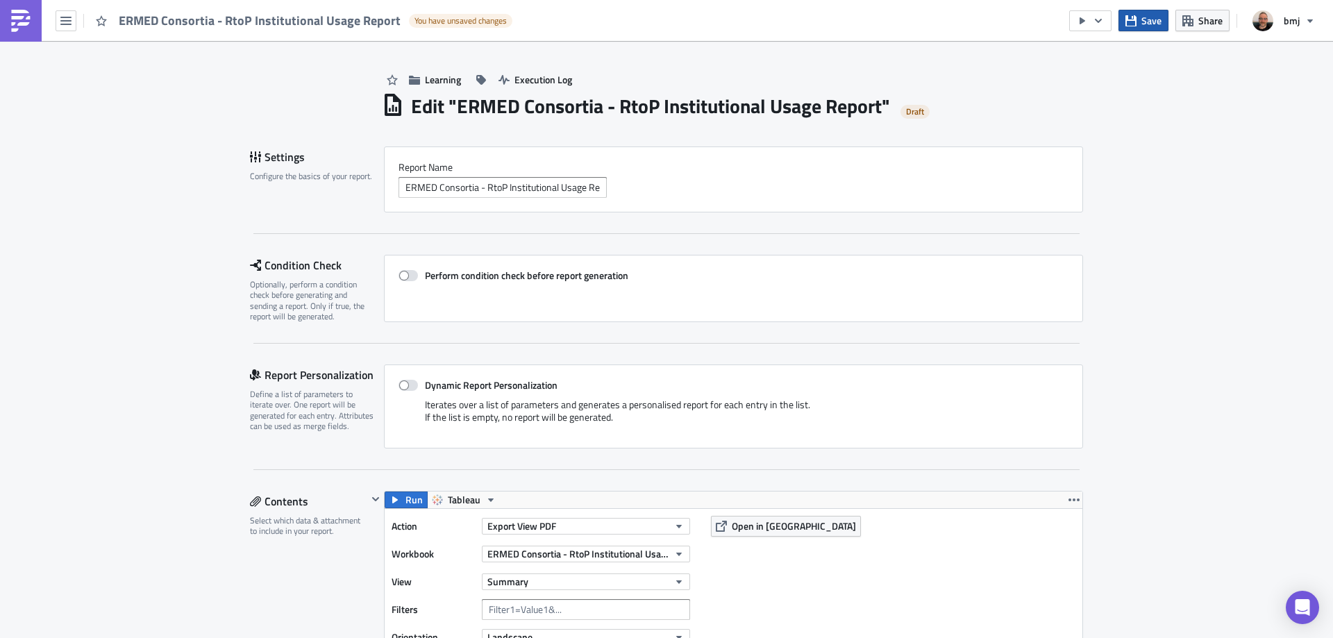
click at [1152, 16] on span "Save" at bounding box center [1151, 20] width 20 height 15
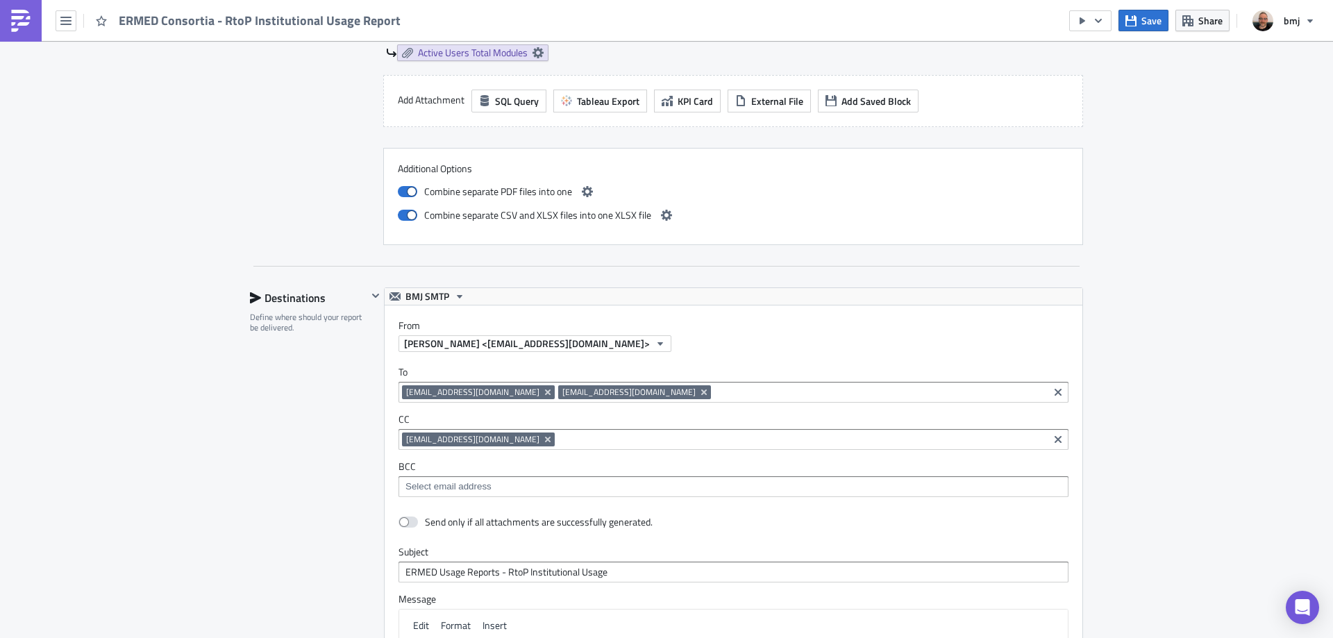
scroll to position [2152, 0]
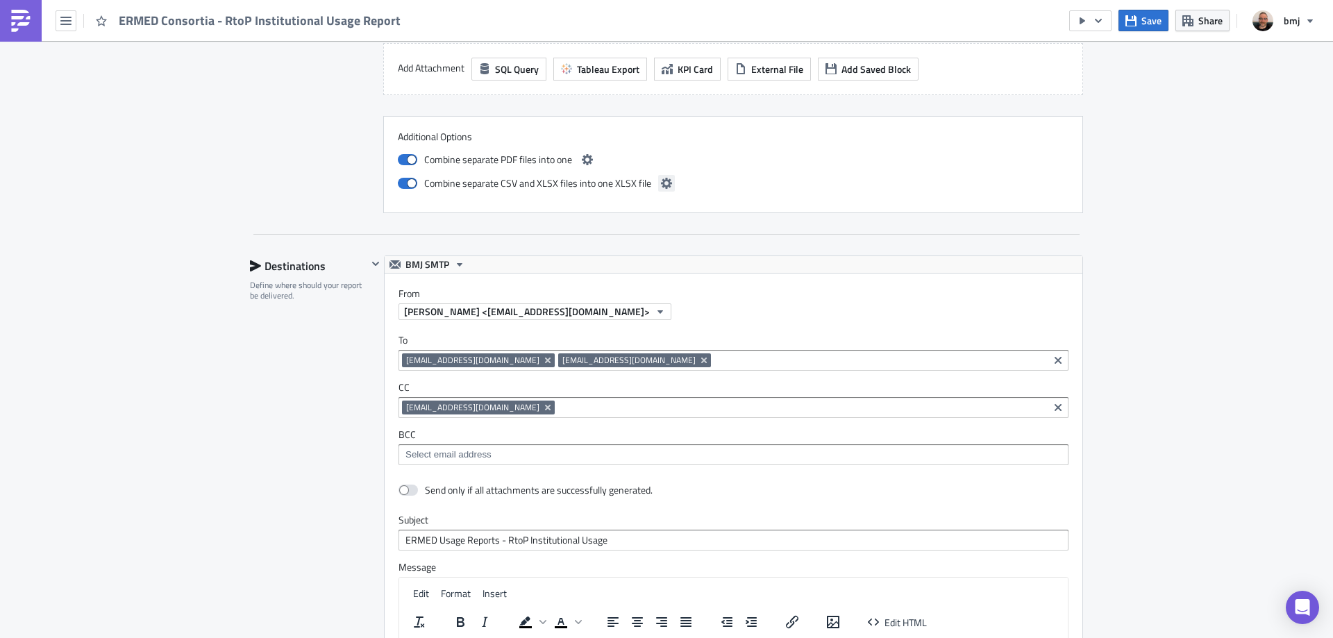
click at [662, 183] on icon "button" at bounding box center [666, 183] width 11 height 11
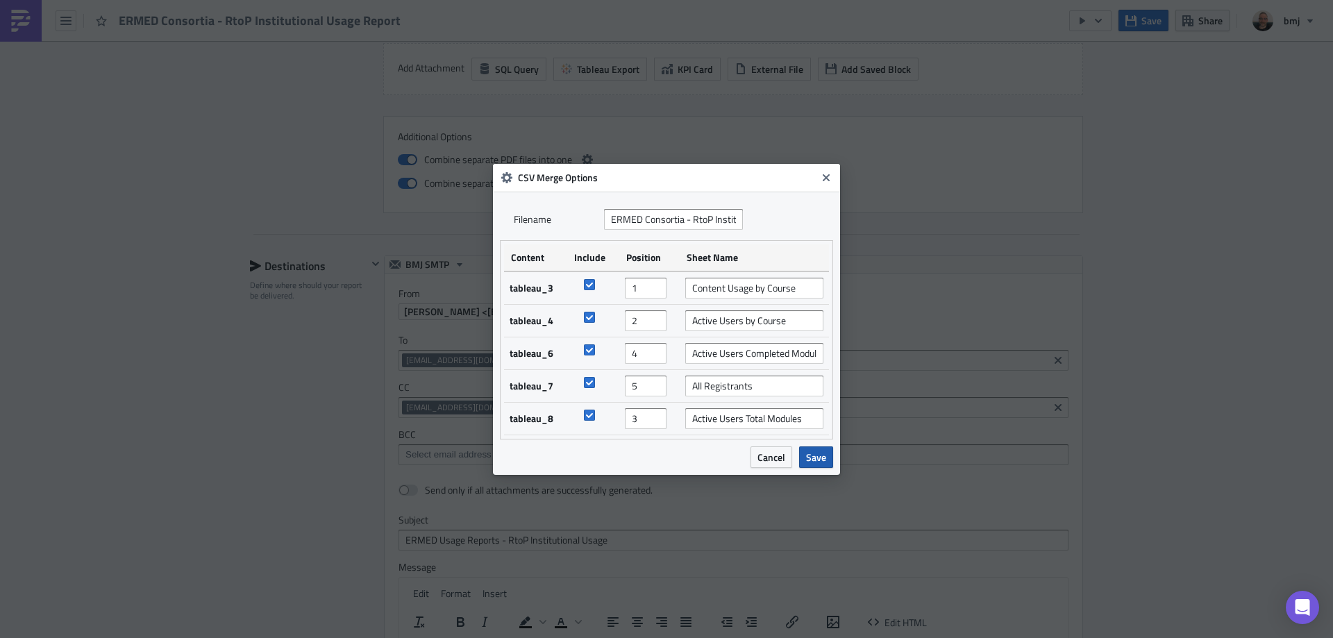
click at [821, 455] on span "Save" at bounding box center [816, 457] width 20 height 15
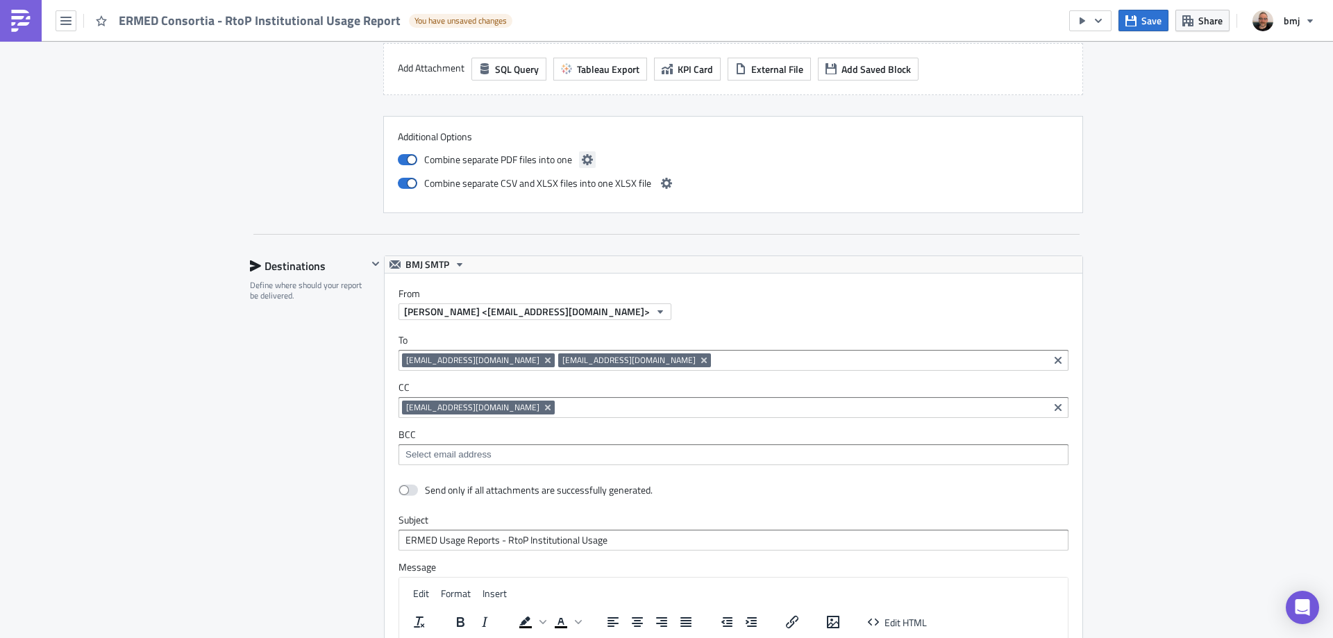
click at [579, 152] on button "button" at bounding box center [587, 159] width 17 height 17
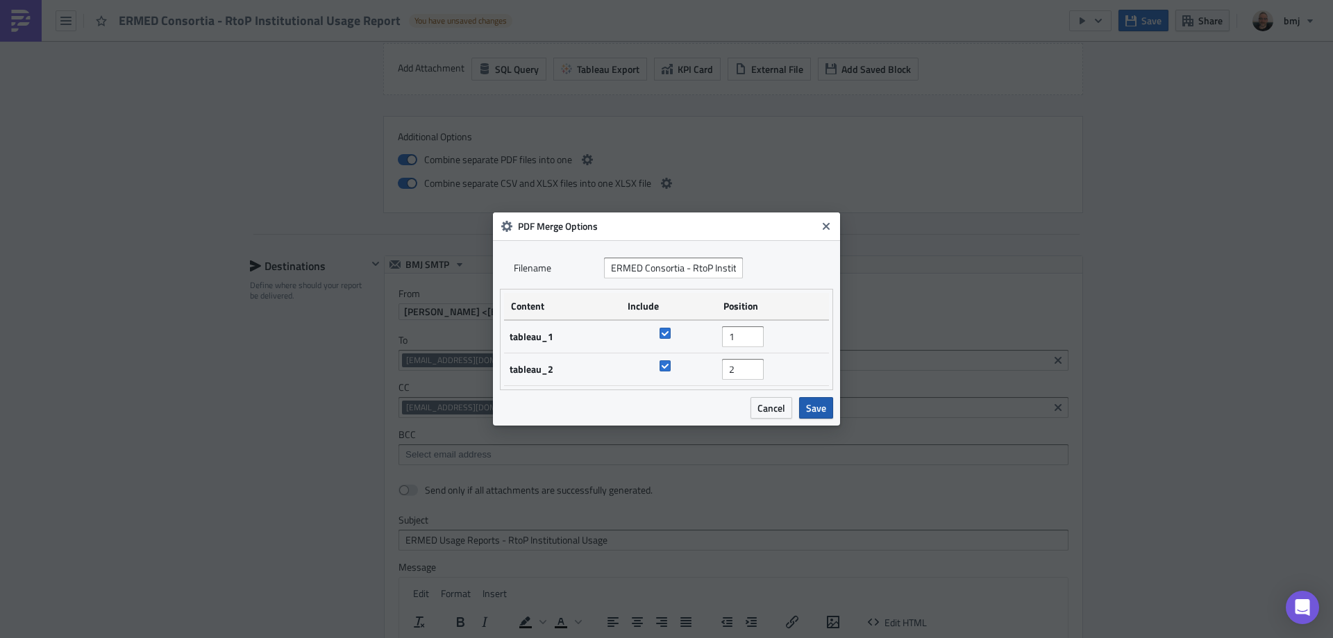
click at [811, 403] on span "Save" at bounding box center [816, 408] width 20 height 15
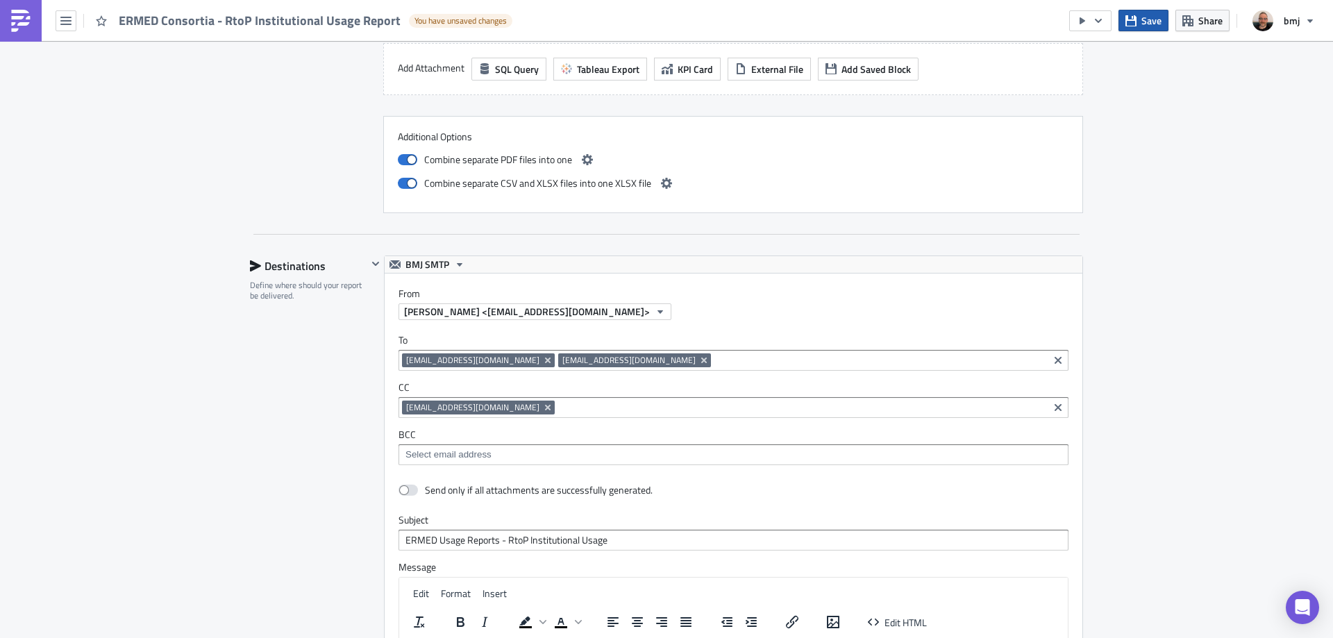
click at [1143, 24] on span "Save" at bounding box center [1151, 20] width 20 height 15
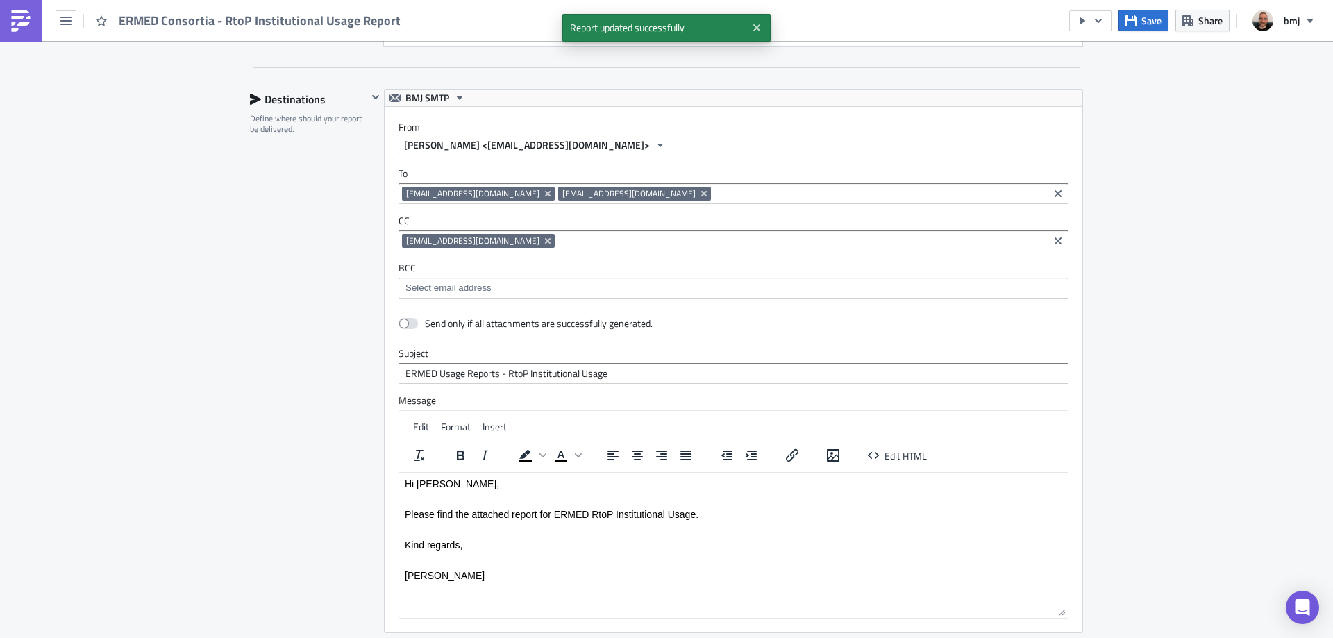
scroll to position [2430, 0]
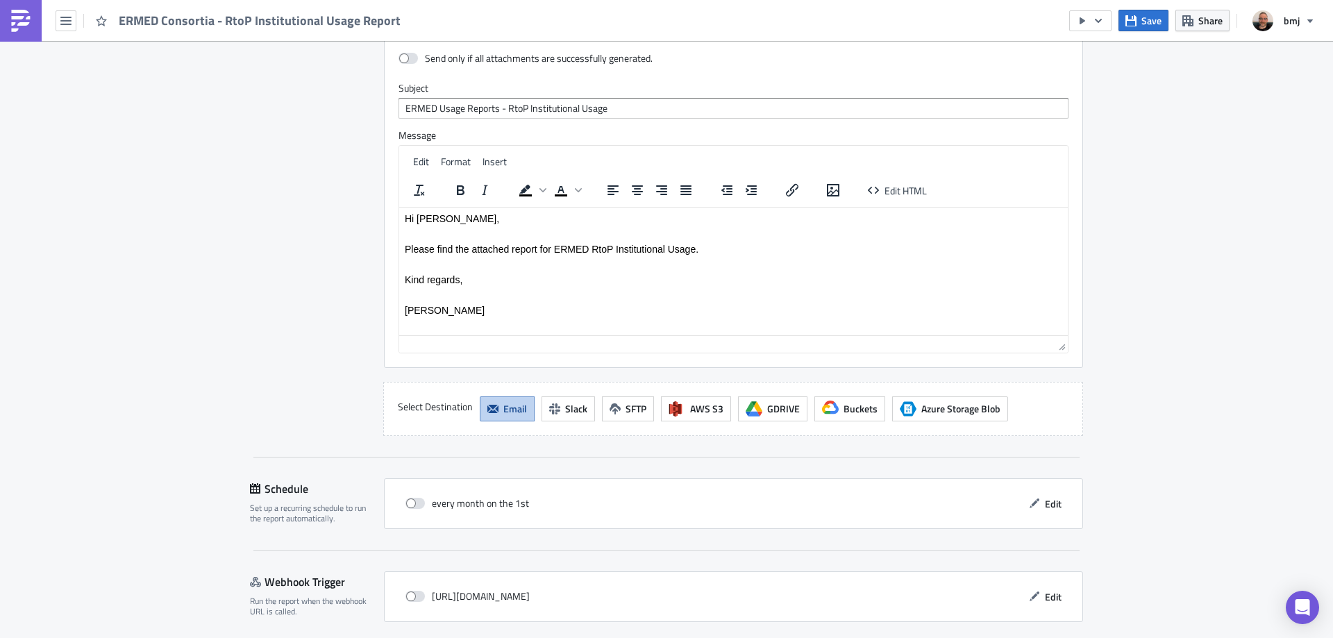
scroll to position [2636, 0]
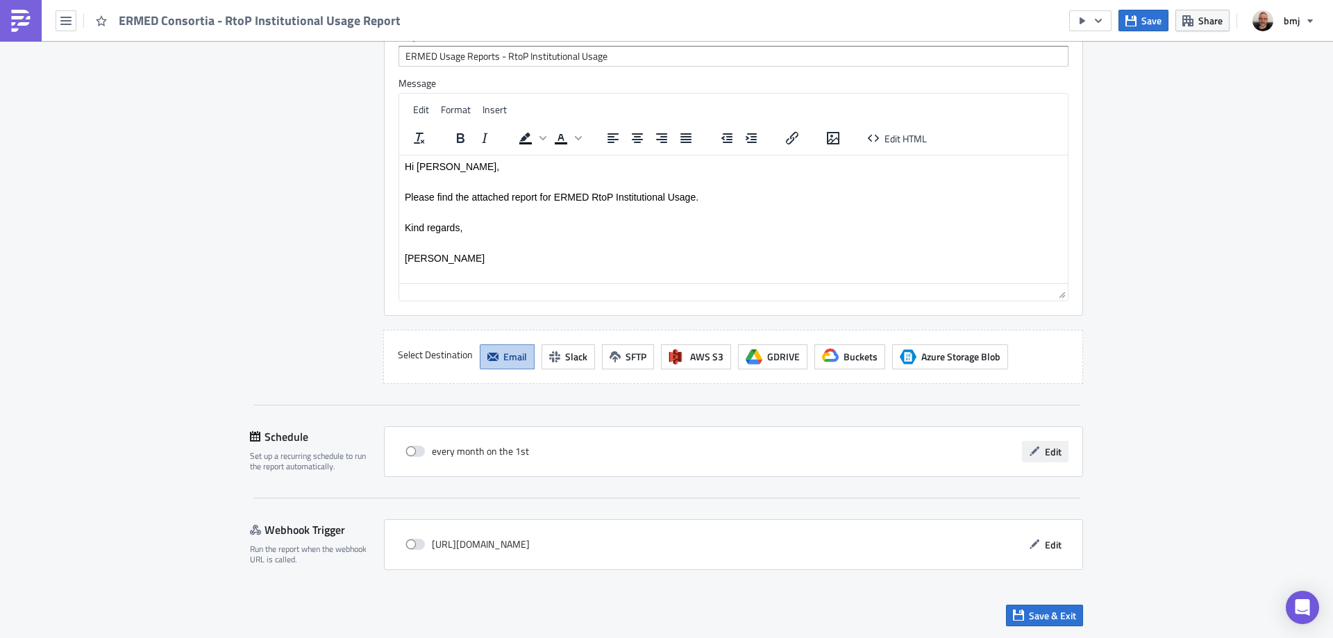
click at [1055, 453] on span "Edit" at bounding box center [1053, 451] width 17 height 15
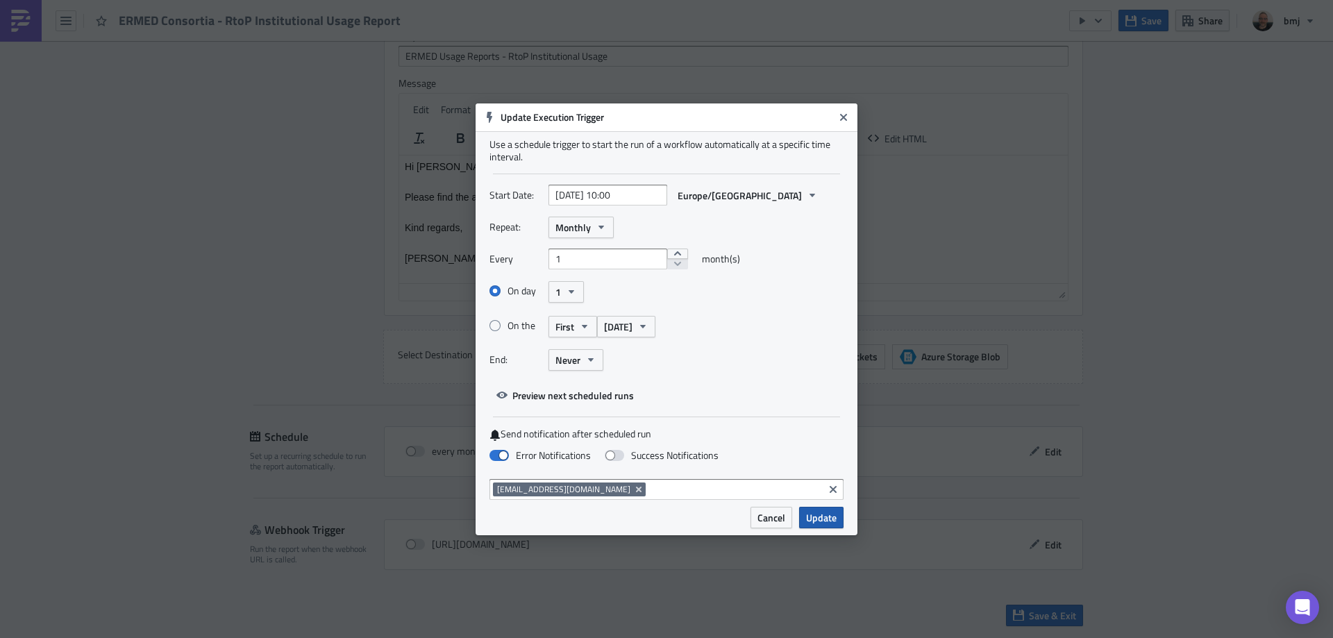
click at [831, 510] on span "Update" at bounding box center [821, 517] width 31 height 15
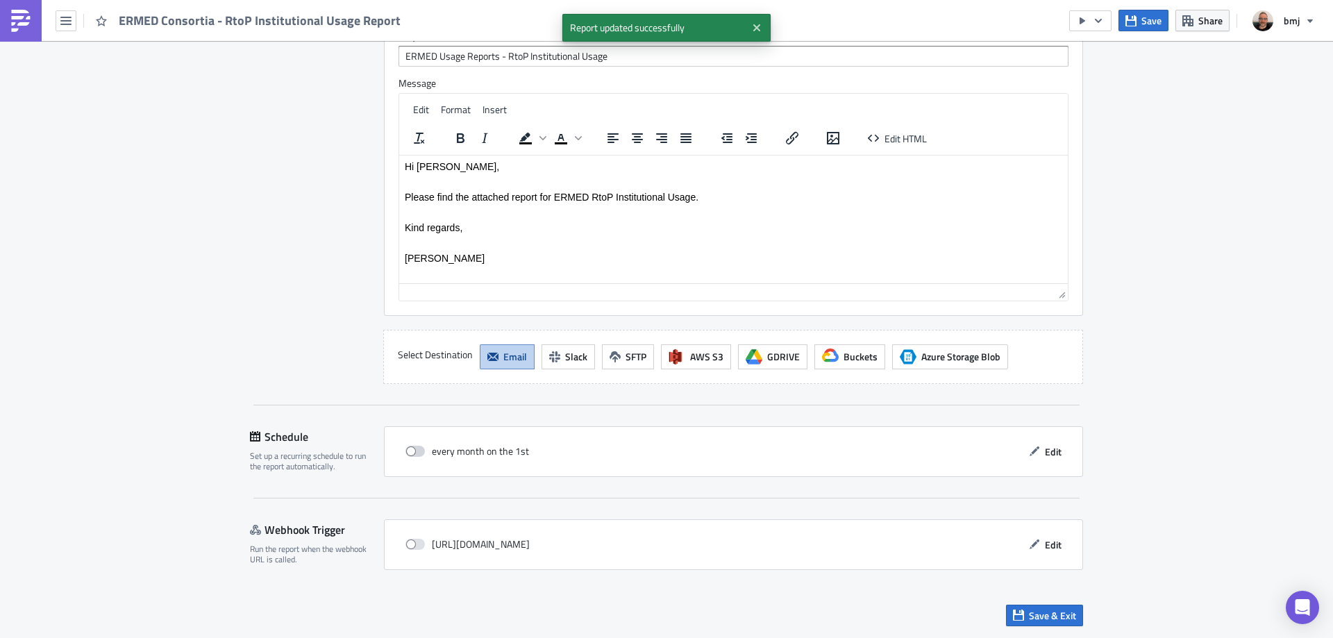
click at [417, 453] on span at bounding box center [414, 451] width 19 height 11
click at [417, 453] on input "checkbox" at bounding box center [412, 451] width 9 height 9
checkbox input "true"
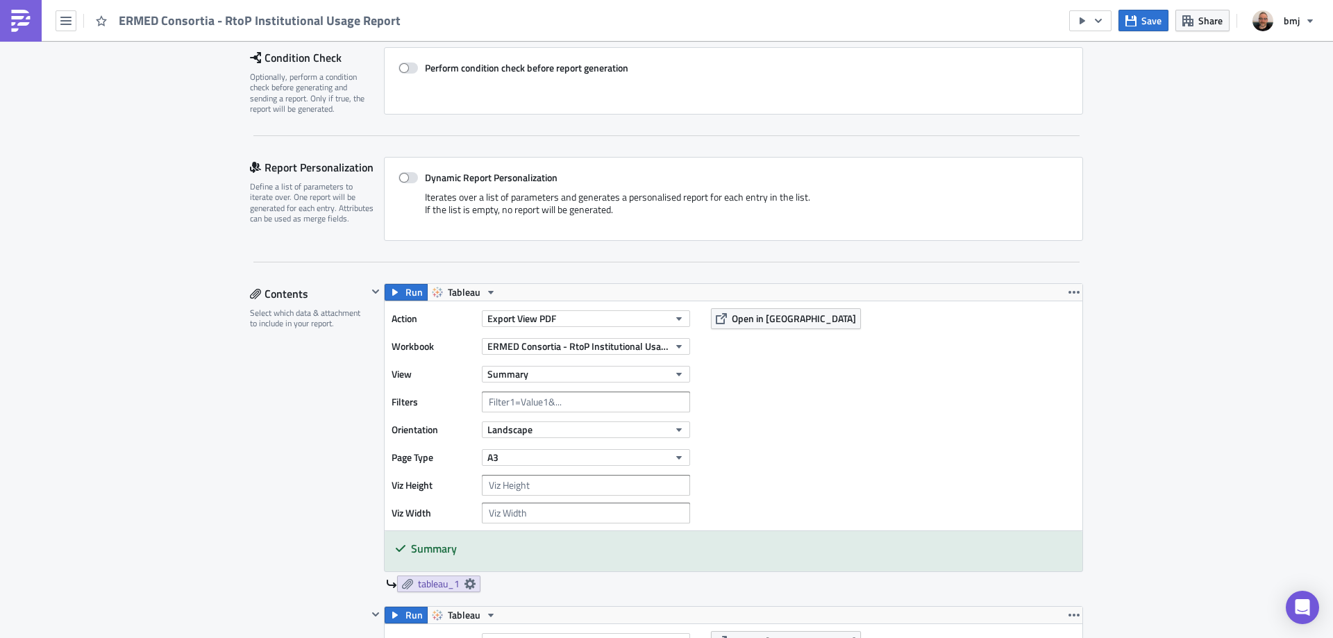
scroll to position [208, 0]
click at [1150, 24] on span "Save" at bounding box center [1151, 20] width 20 height 15
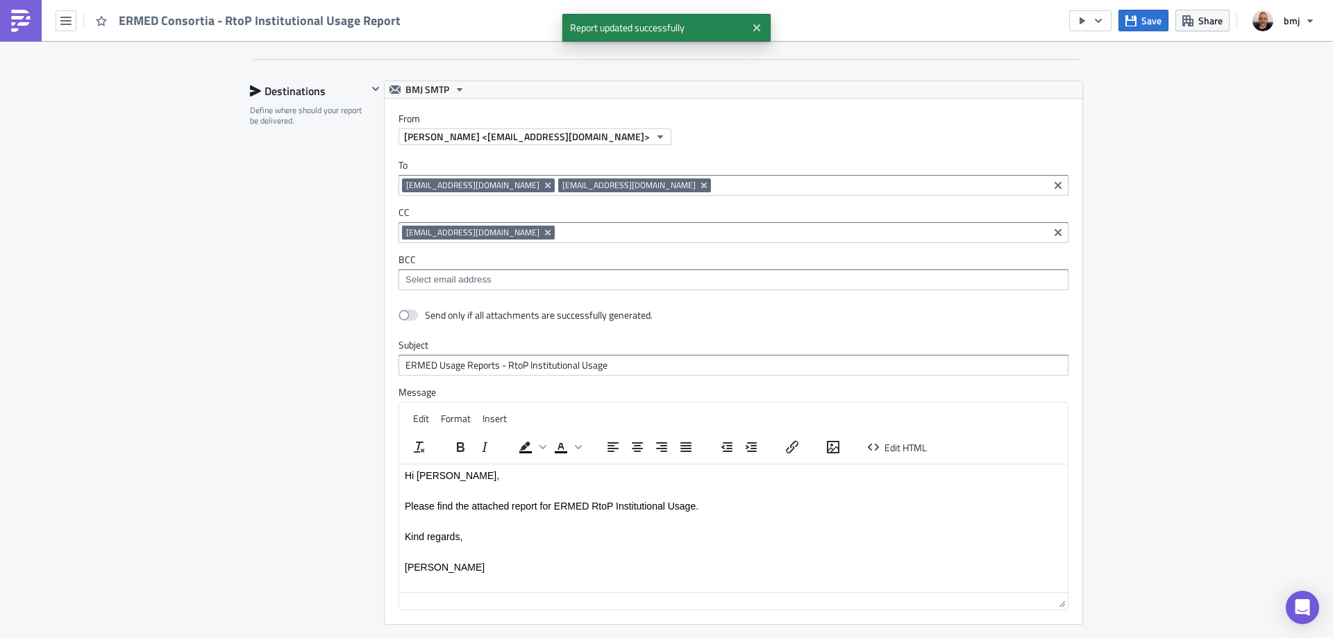
scroll to position [2636, 0]
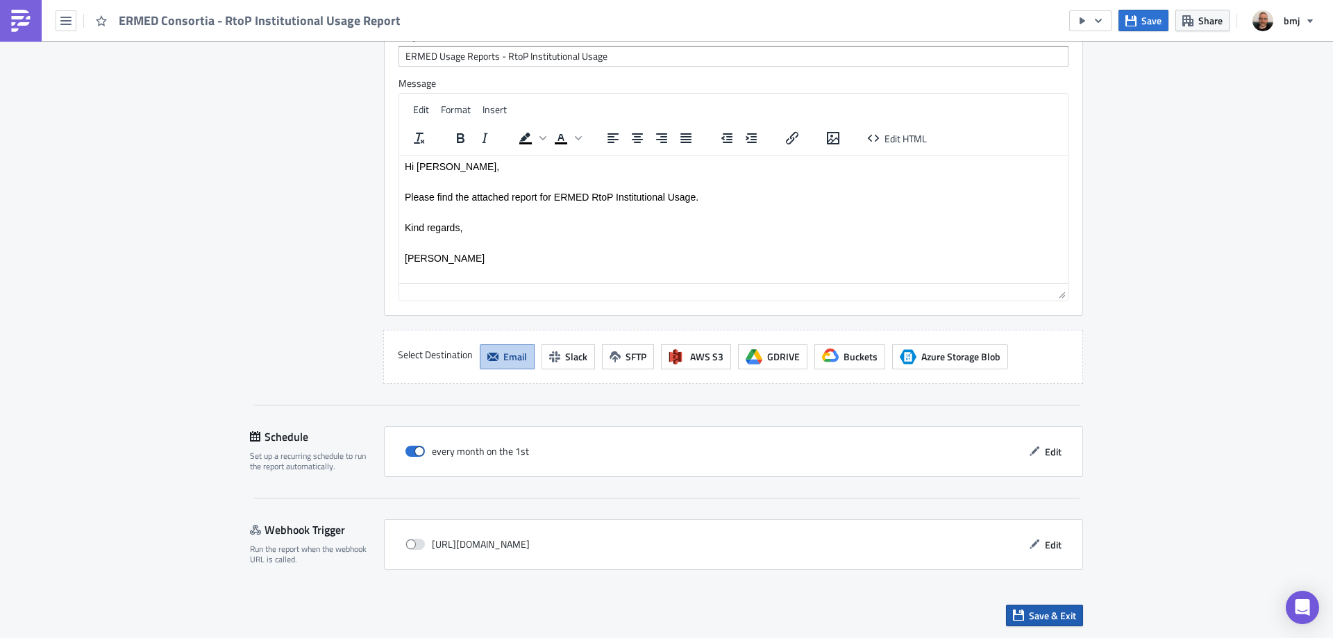
click at [1059, 619] on span "Save & Exit" at bounding box center [1052, 615] width 47 height 15
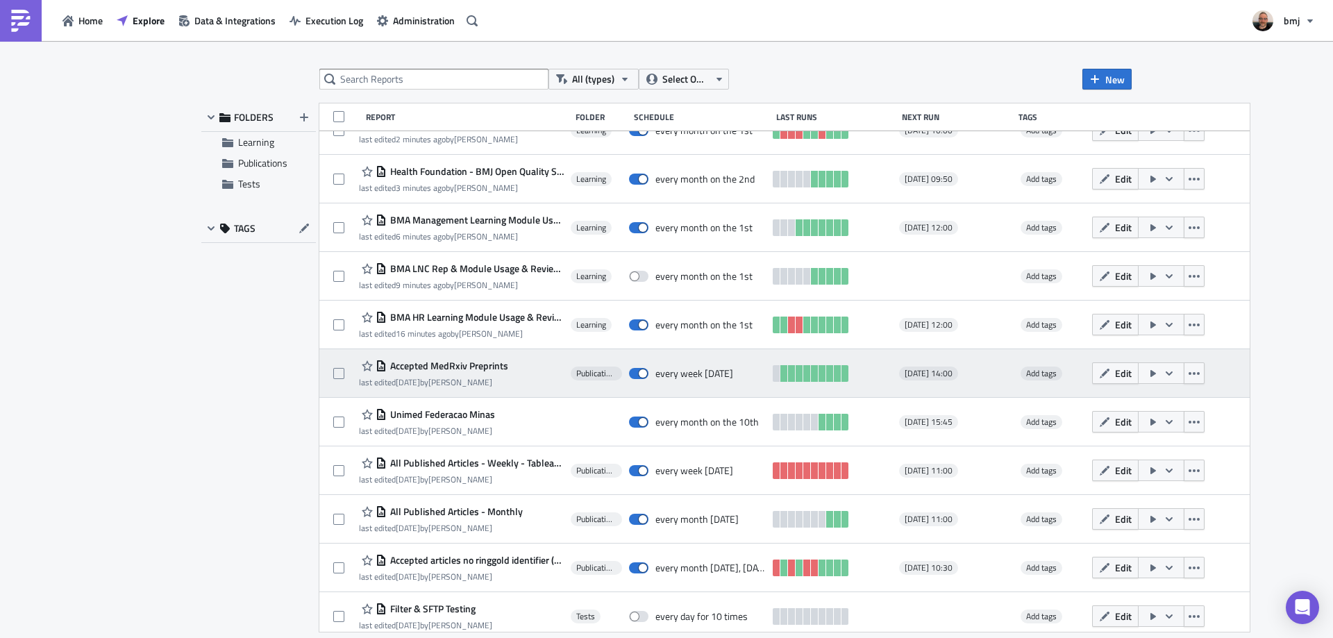
scroll to position [673, 0]
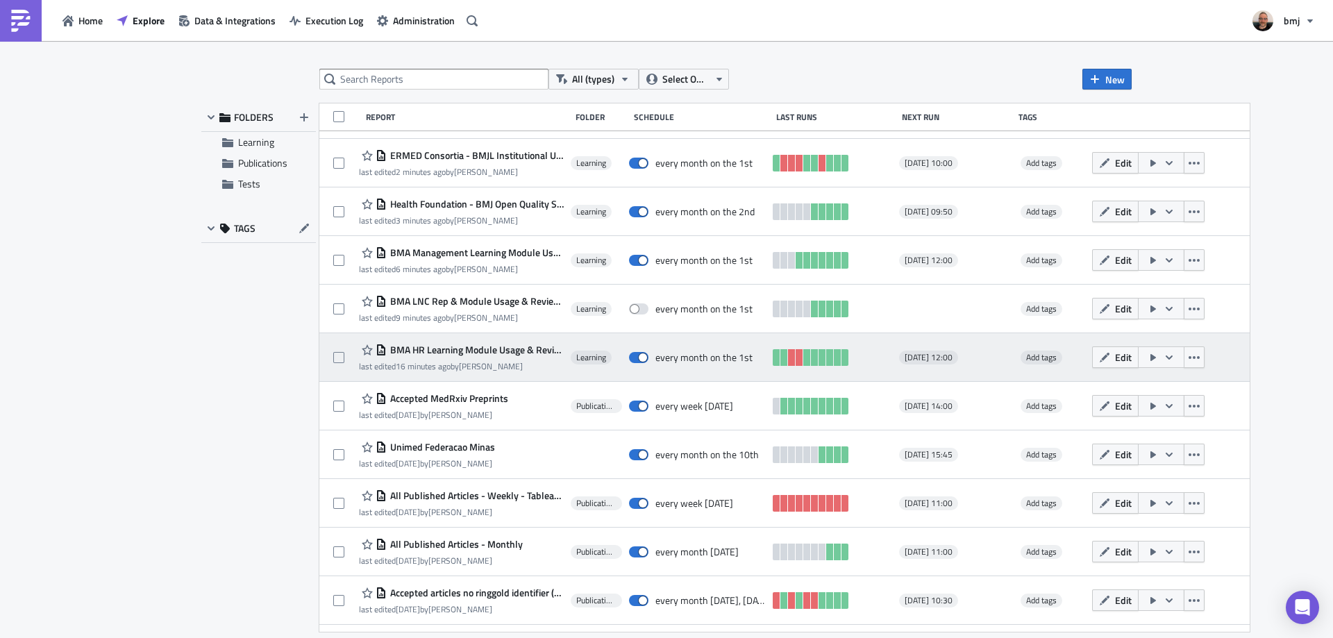
click at [1164, 359] on icon "button" at bounding box center [1169, 357] width 11 height 11
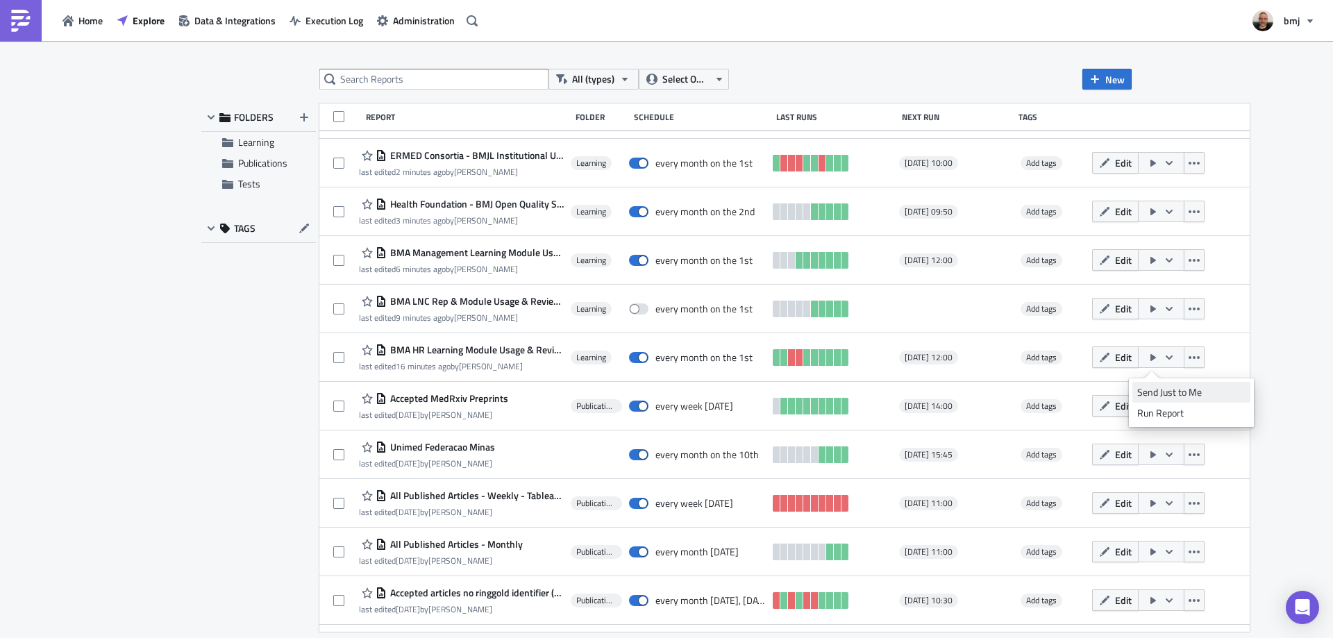
click at [1200, 391] on div "Send Just to Me" at bounding box center [1191, 392] width 108 height 14
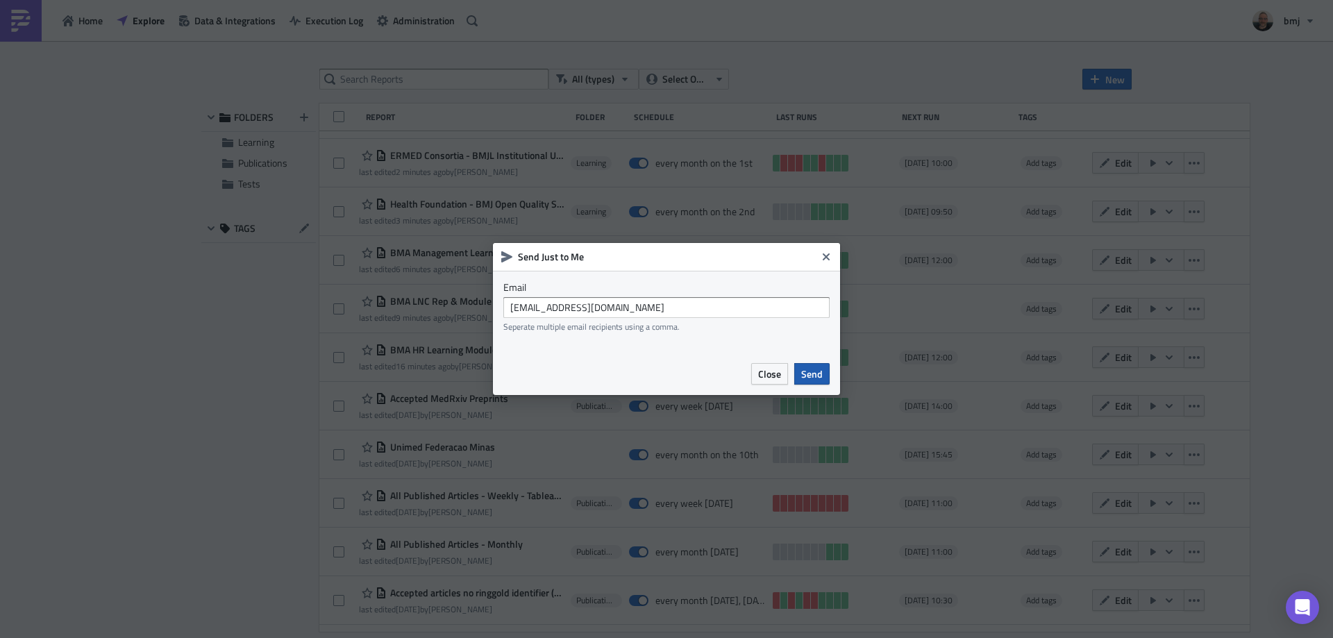
click at [822, 370] on span "Send" at bounding box center [812, 374] width 22 height 15
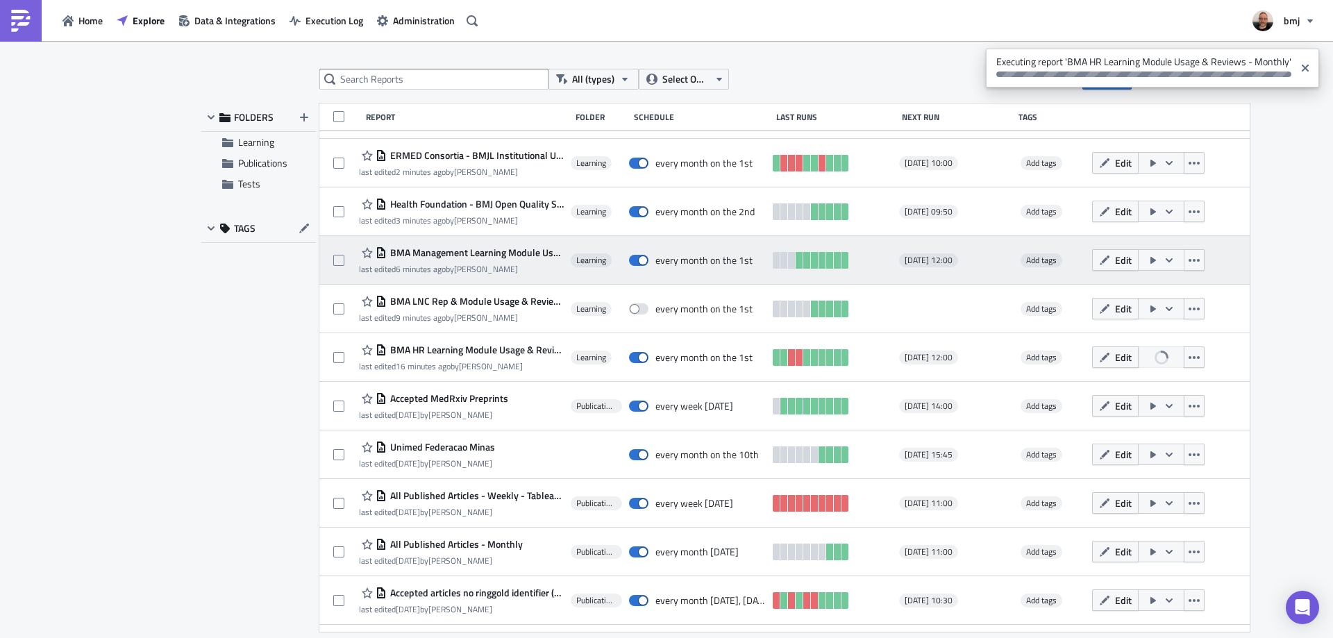
click at [1166, 259] on icon "button" at bounding box center [1169, 260] width 7 height 4
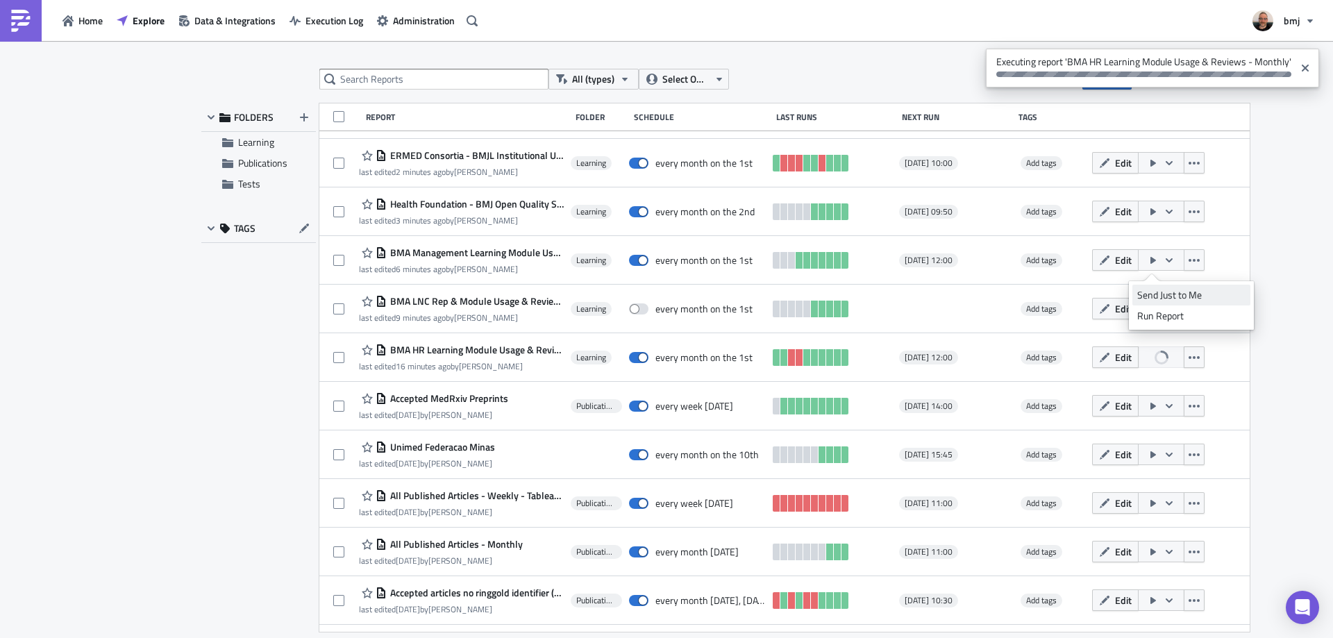
click at [1202, 301] on div "Send Just to Me" at bounding box center [1191, 295] width 108 height 14
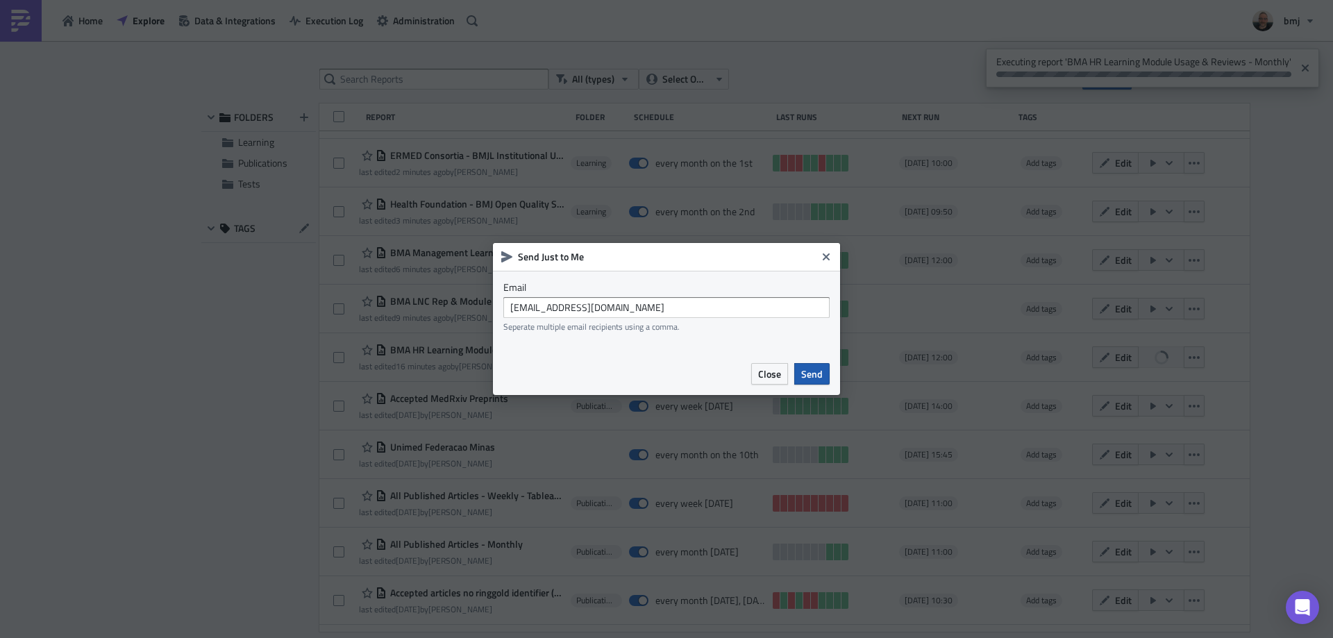
click at [812, 373] on span "Send" at bounding box center [812, 374] width 22 height 15
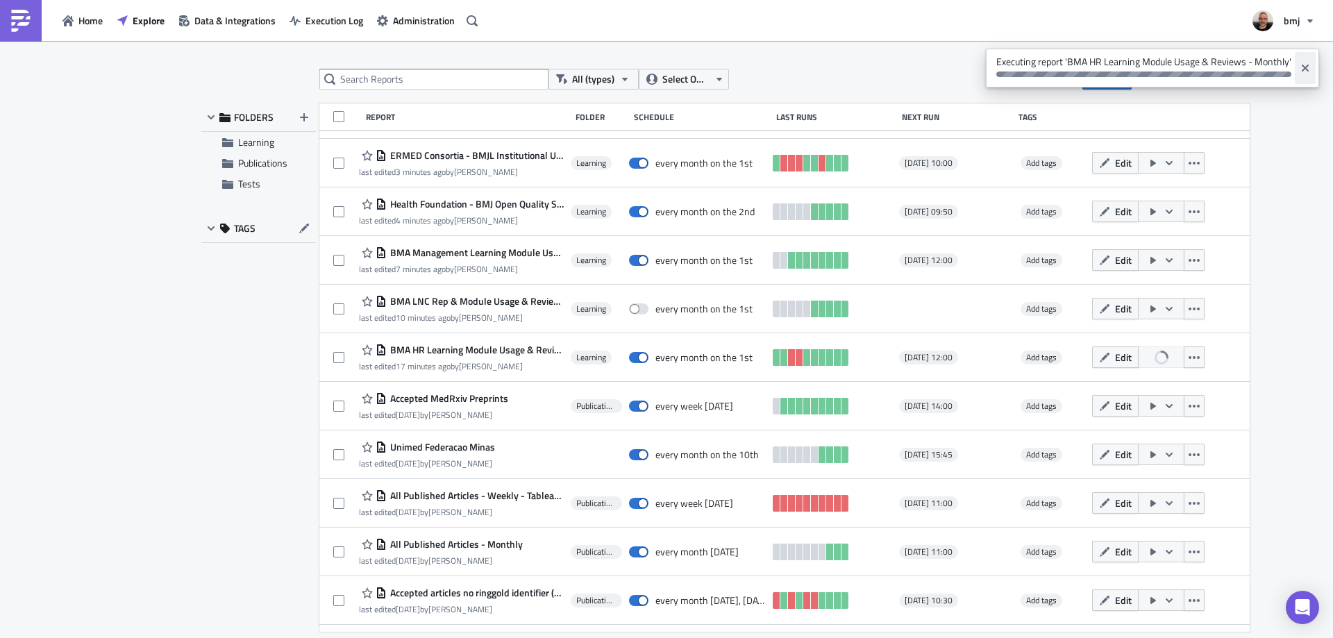
click at [1305, 68] on icon "Close" at bounding box center [1305, 68] width 7 height 7
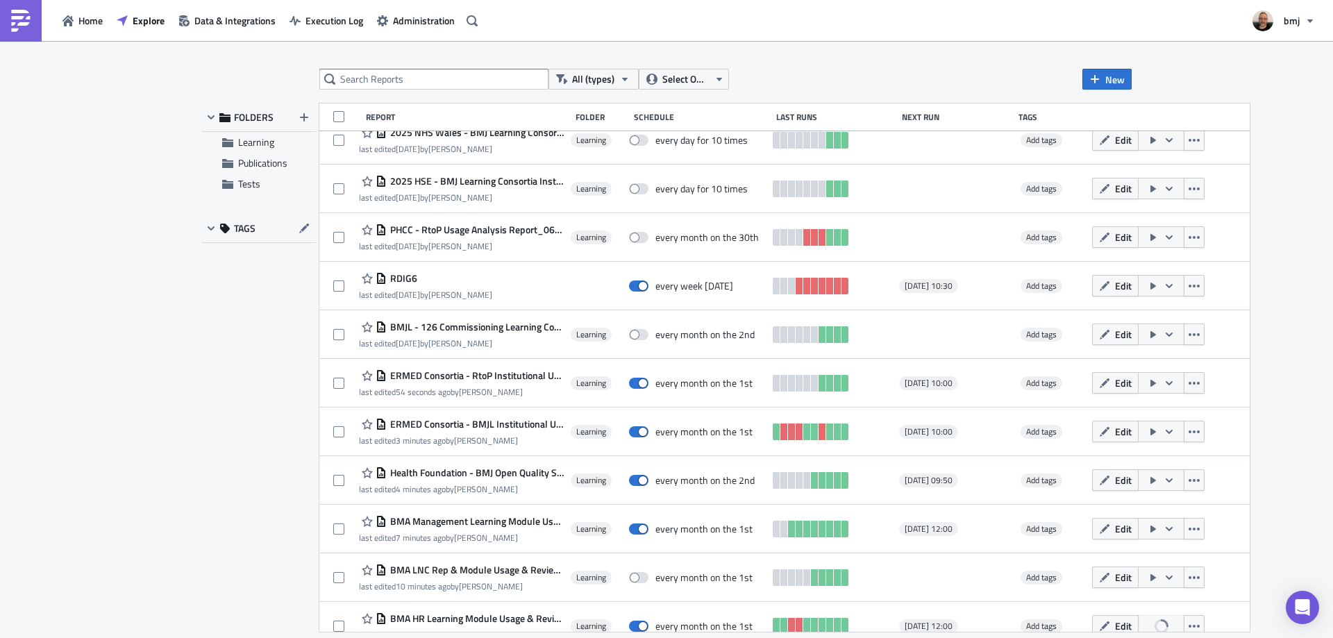
scroll to position [402, 0]
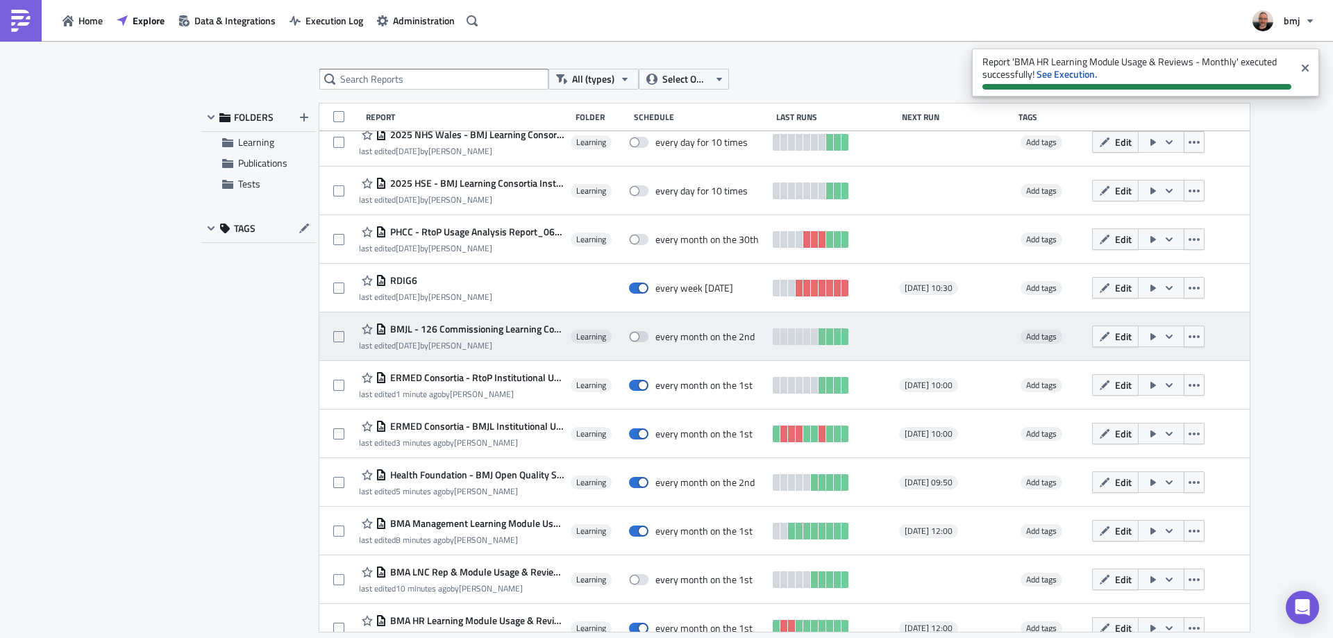
click at [504, 330] on span "BMJL - 126 Commissioning Learning Course Usage & Reviews BO" at bounding box center [475, 329] width 177 height 12
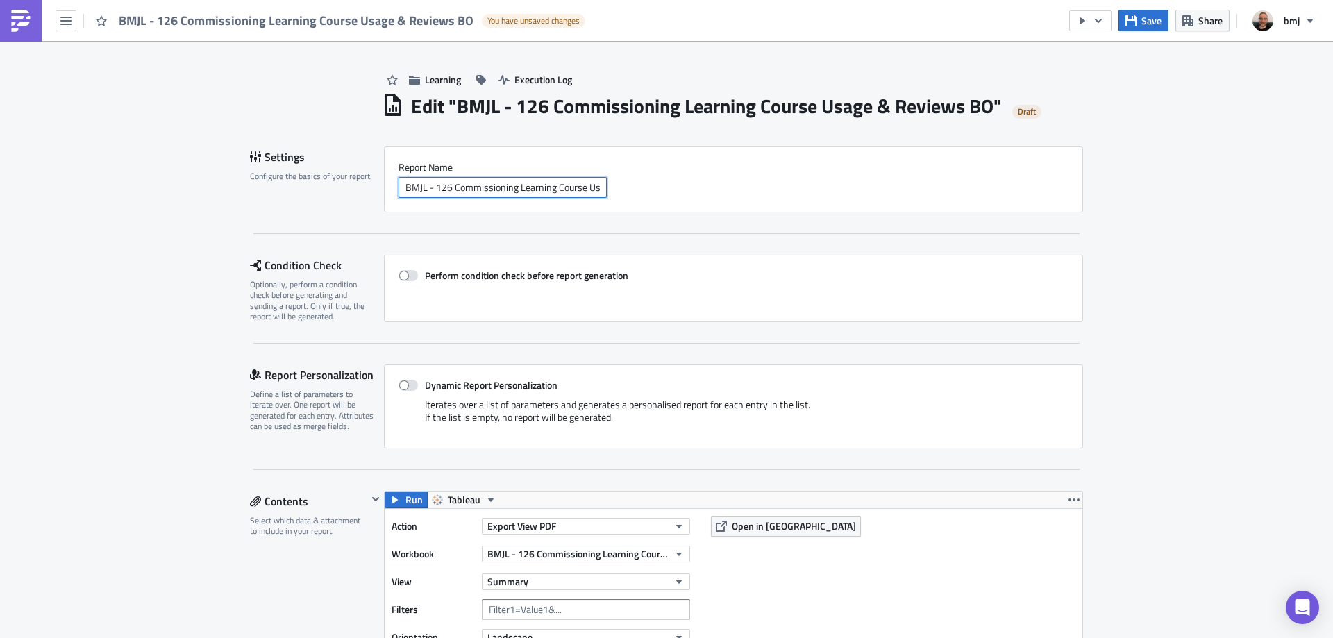
scroll to position [0, 72]
drag, startPoint x: 563, startPoint y: 187, endPoint x: 643, endPoint y: 187, distance: 79.8
click at [643, 187] on div "BMJL - 126 Commissioning Learning Course Usage & Reviews BO" at bounding box center [733, 187] width 670 height 21
click at [580, 189] on input "BMJL - 126 Commissioning Learning Course Usage & Reviews BO" at bounding box center [502, 187] width 208 height 21
drag, startPoint x: 580, startPoint y: 186, endPoint x: 607, endPoint y: 184, distance: 27.2
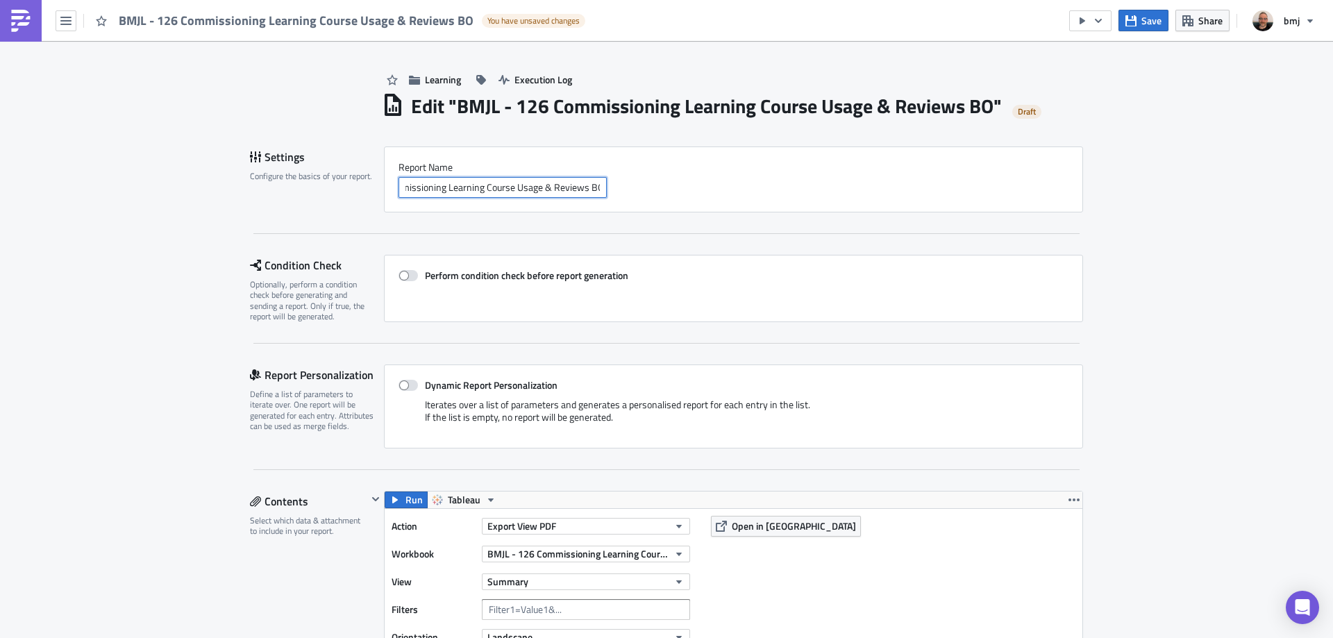
click at [605, 185] on div "BMJL - 126 Commissioning Learning Course Usage & Reviews BO" at bounding box center [733, 187] width 670 height 21
type input "BMJL - 126 Commissioning Learning Course Usage & Reviews"
click at [1144, 19] on span "Save" at bounding box center [1151, 20] width 20 height 15
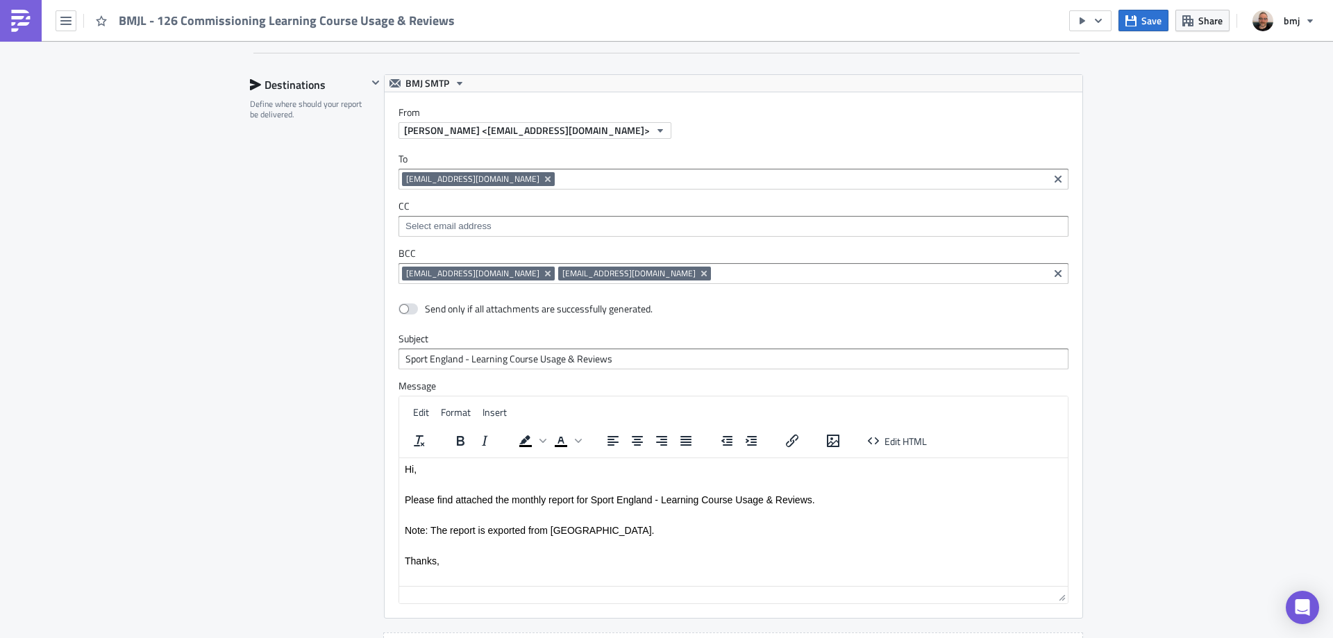
scroll to position [1319, 0]
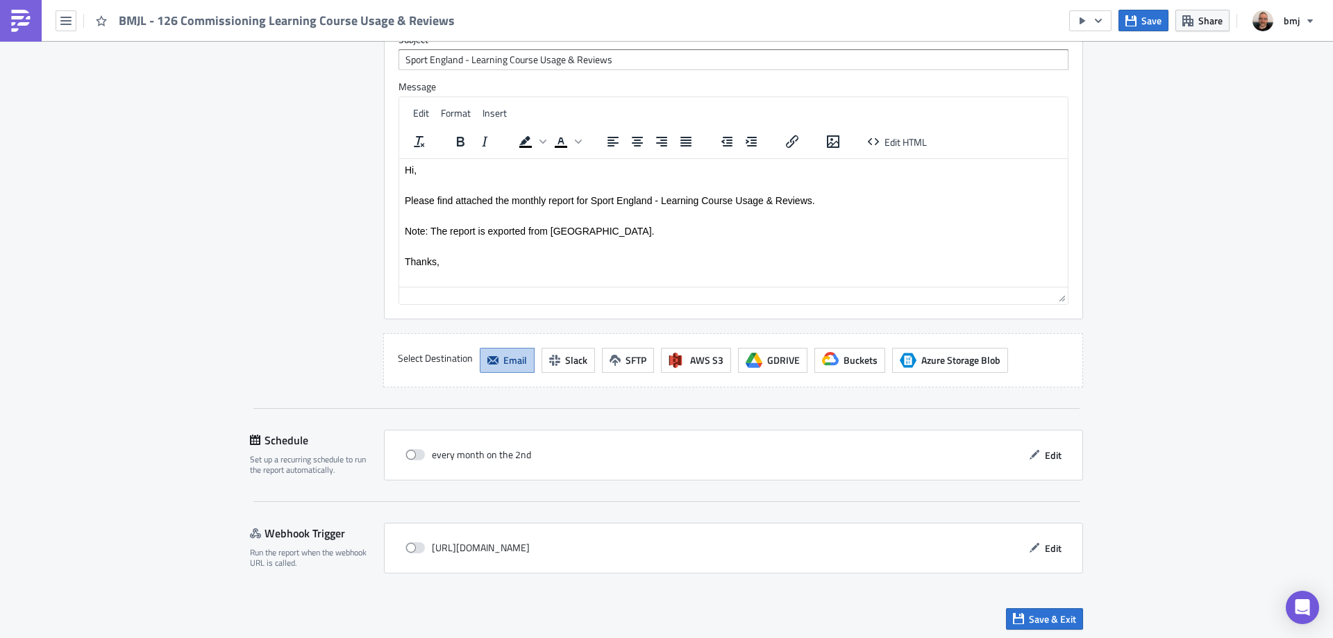
scroll to position [1577, 0]
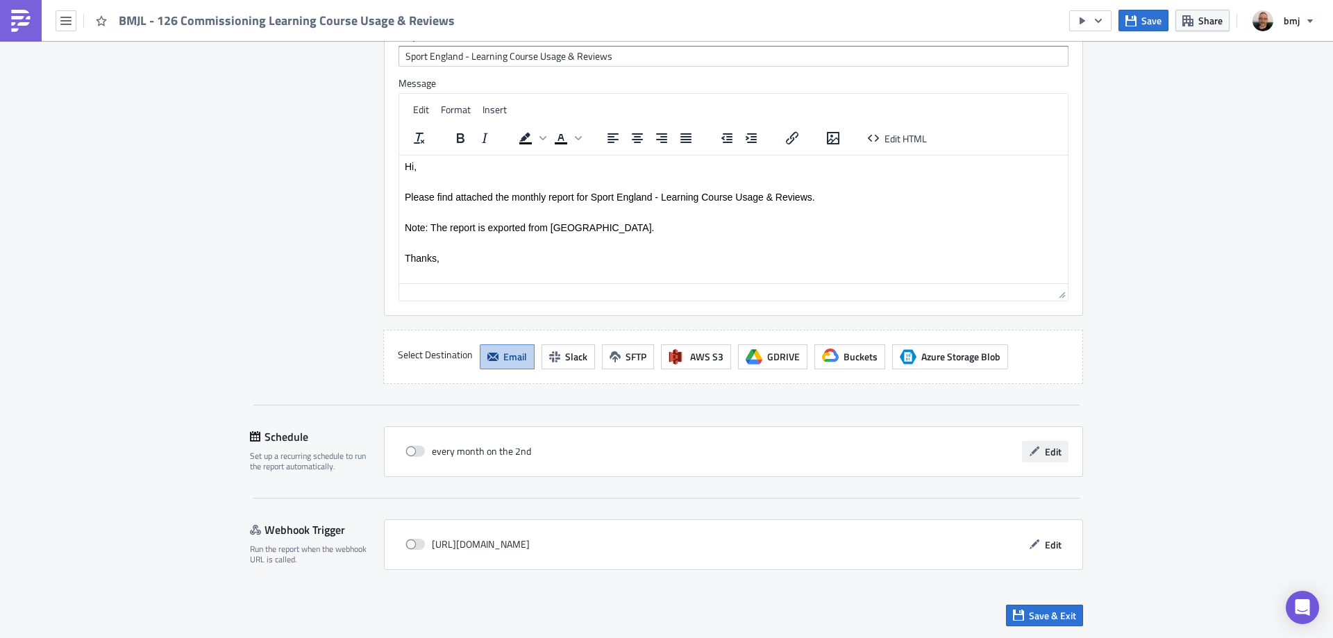
click at [1050, 451] on span "Edit" at bounding box center [1053, 451] width 17 height 15
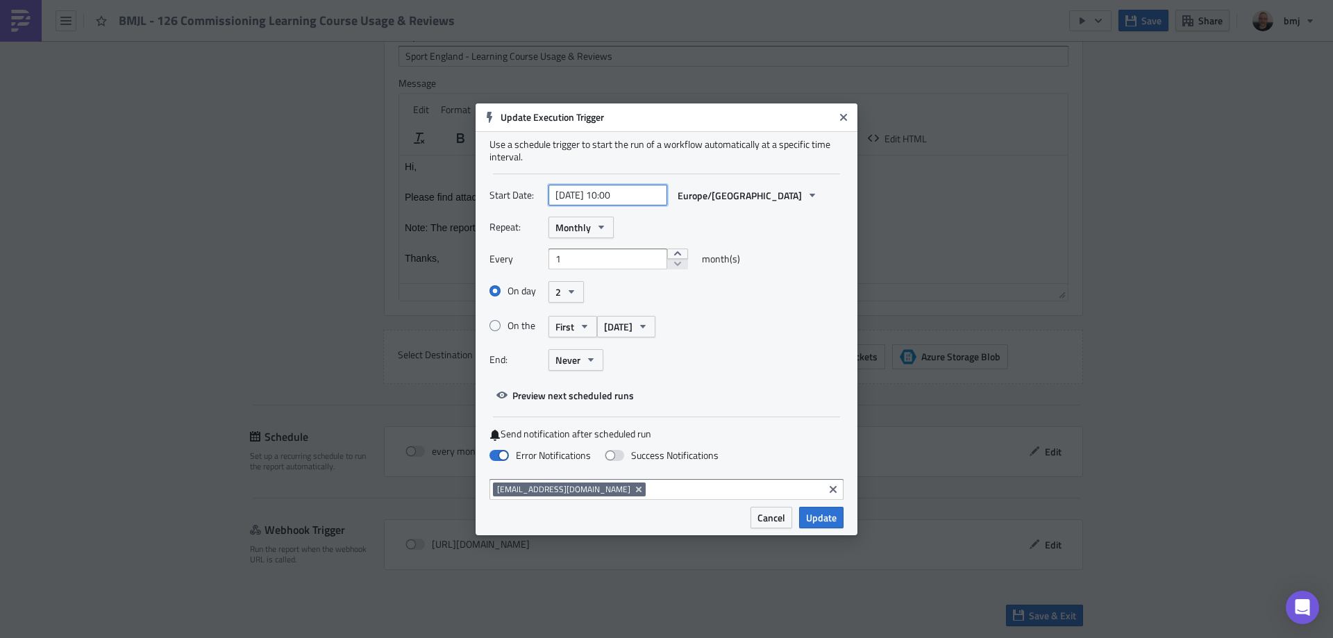
select select "9"
select select "2025"
drag, startPoint x: 610, startPoint y: 195, endPoint x: 621, endPoint y: 195, distance: 11.1
click at [621, 195] on input "[DATE] 10:00" at bounding box center [607, 195] width 119 height 21
drag, startPoint x: 632, startPoint y: 195, endPoint x: 625, endPoint y: 193, distance: 7.9
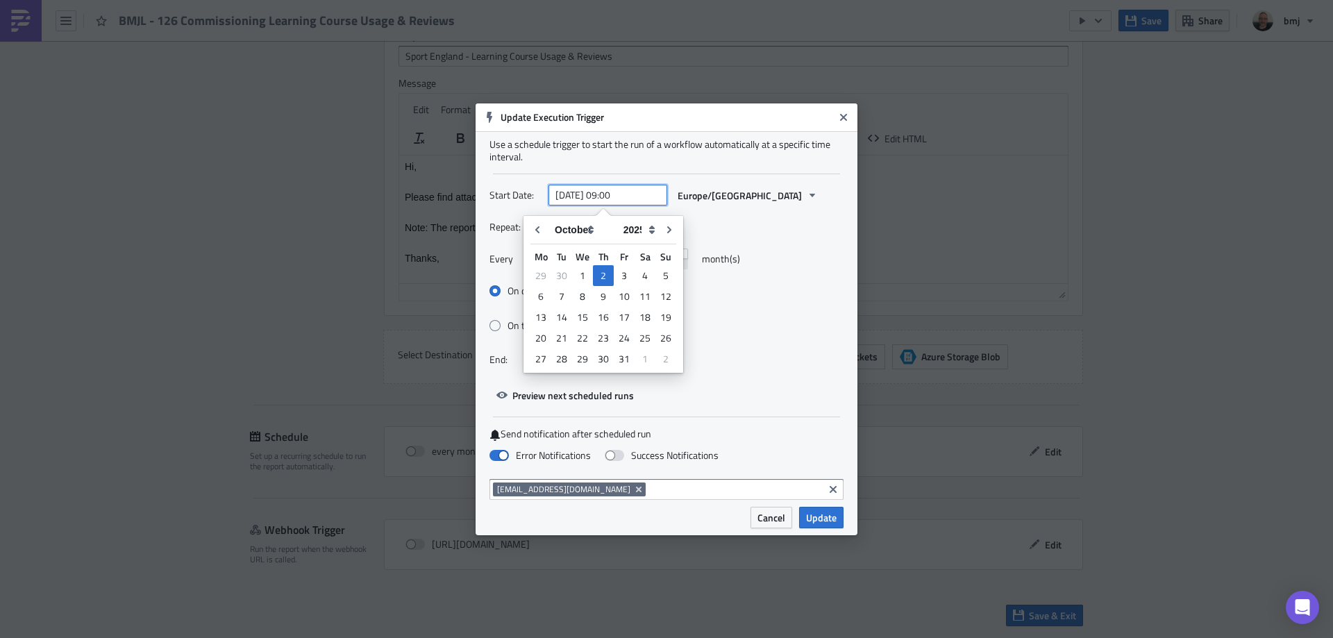
click at [625, 193] on input "[DATE] 09:00" at bounding box center [607, 195] width 119 height 21
type input "[DATE] 09:30"
click at [714, 219] on div "Repeat: Monthly" at bounding box center [666, 228] width 354 height 22
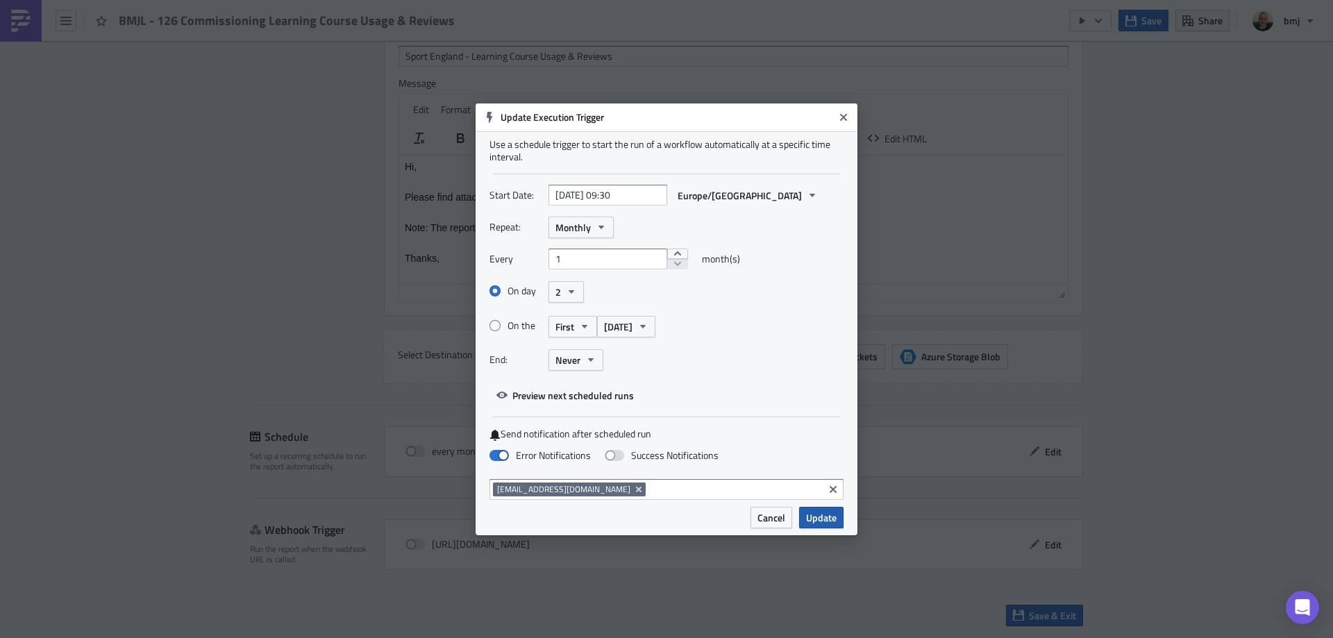
click at [821, 519] on span "Update" at bounding box center [821, 517] width 31 height 15
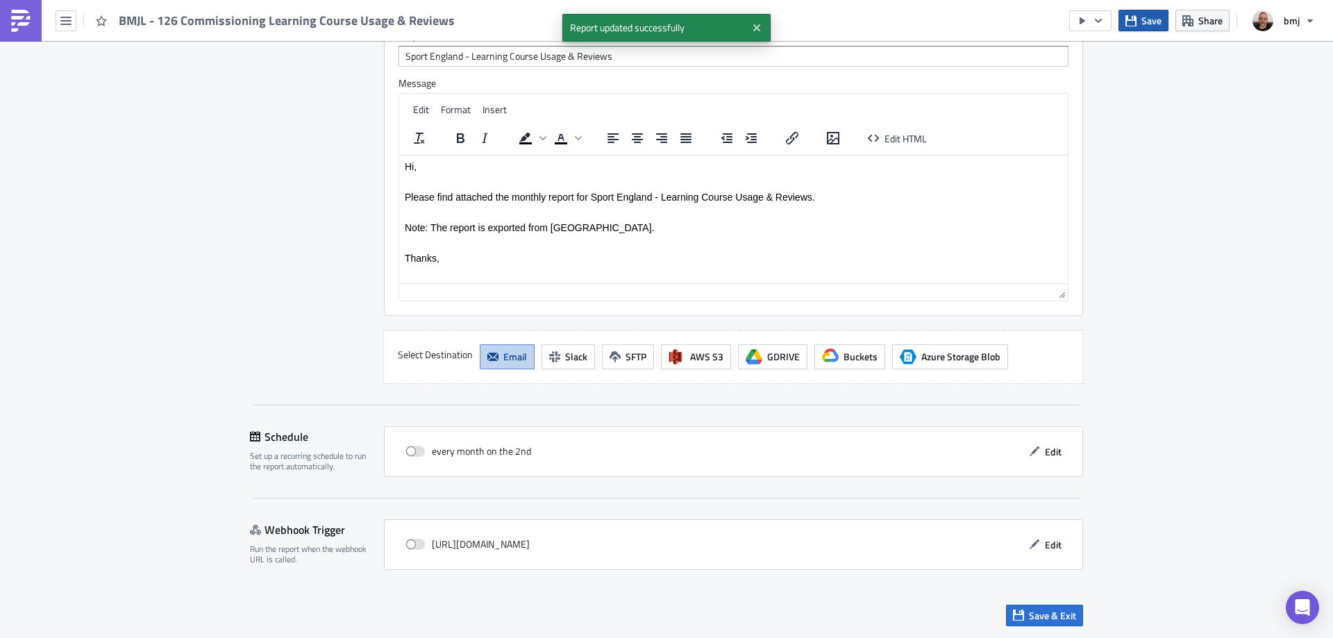
click at [1148, 27] on span "Save" at bounding box center [1151, 20] width 20 height 15
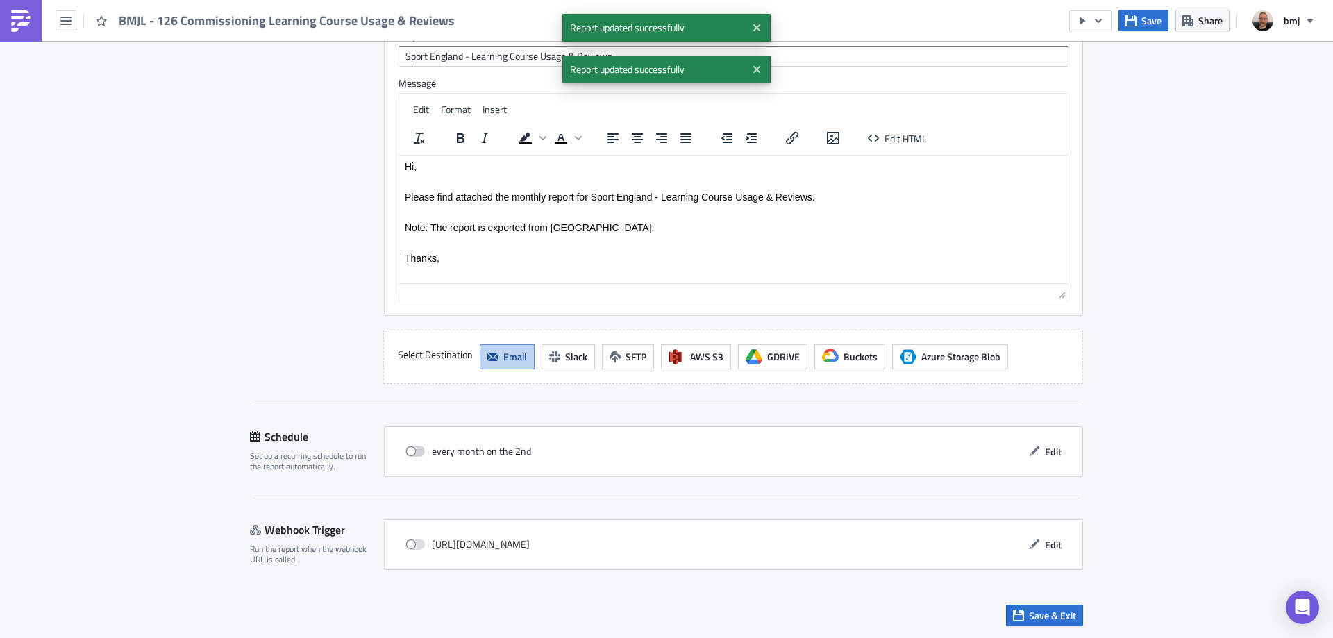
click at [412, 450] on span at bounding box center [414, 451] width 19 height 11
click at [412, 450] on input "checkbox" at bounding box center [412, 451] width 9 height 9
checkbox input "true"
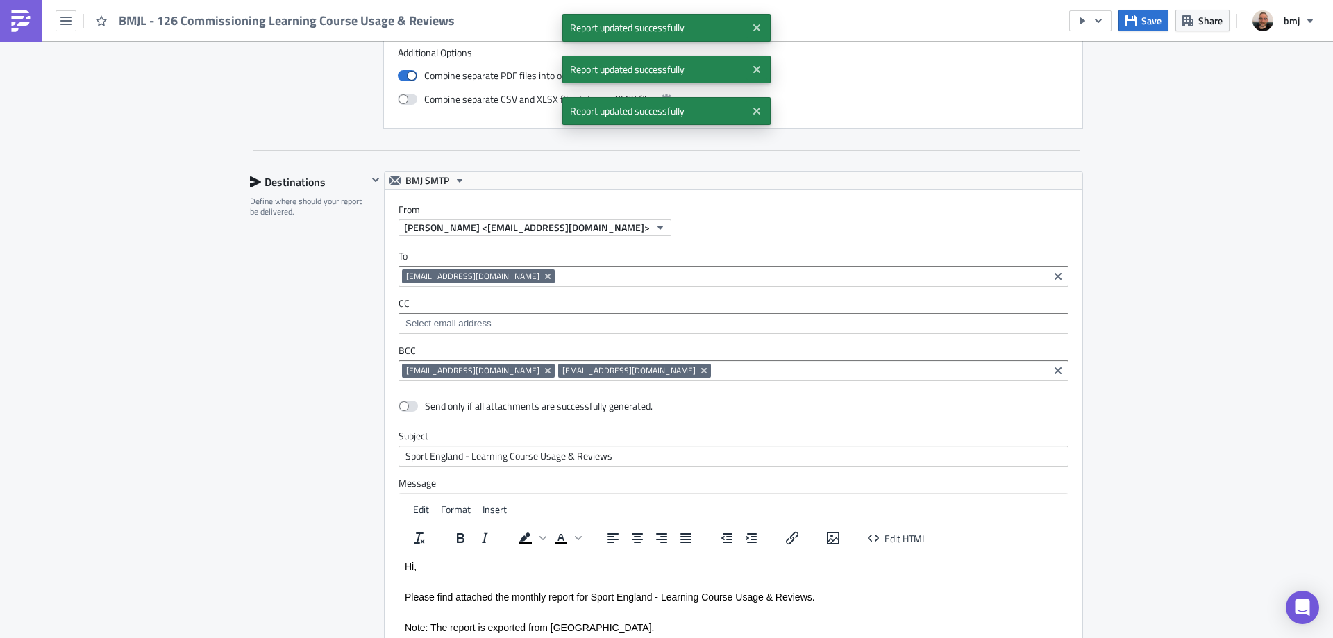
scroll to position [1161, 0]
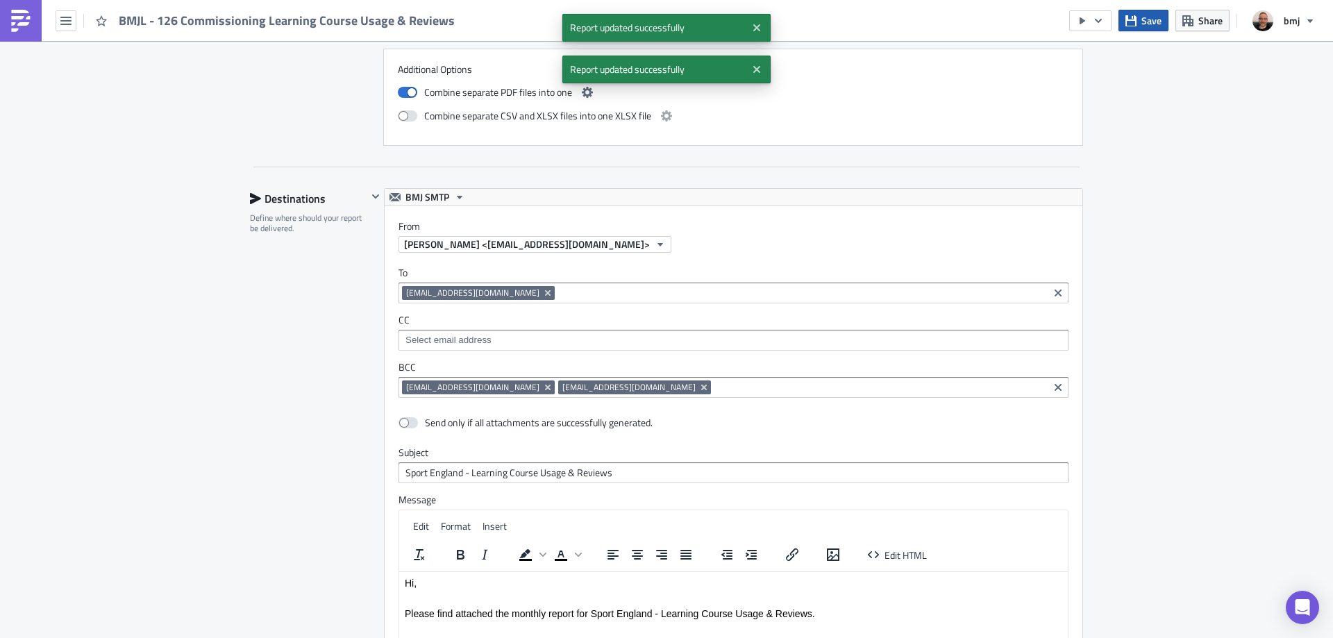
click at [1141, 18] on button "Save" at bounding box center [1143, 21] width 50 height 22
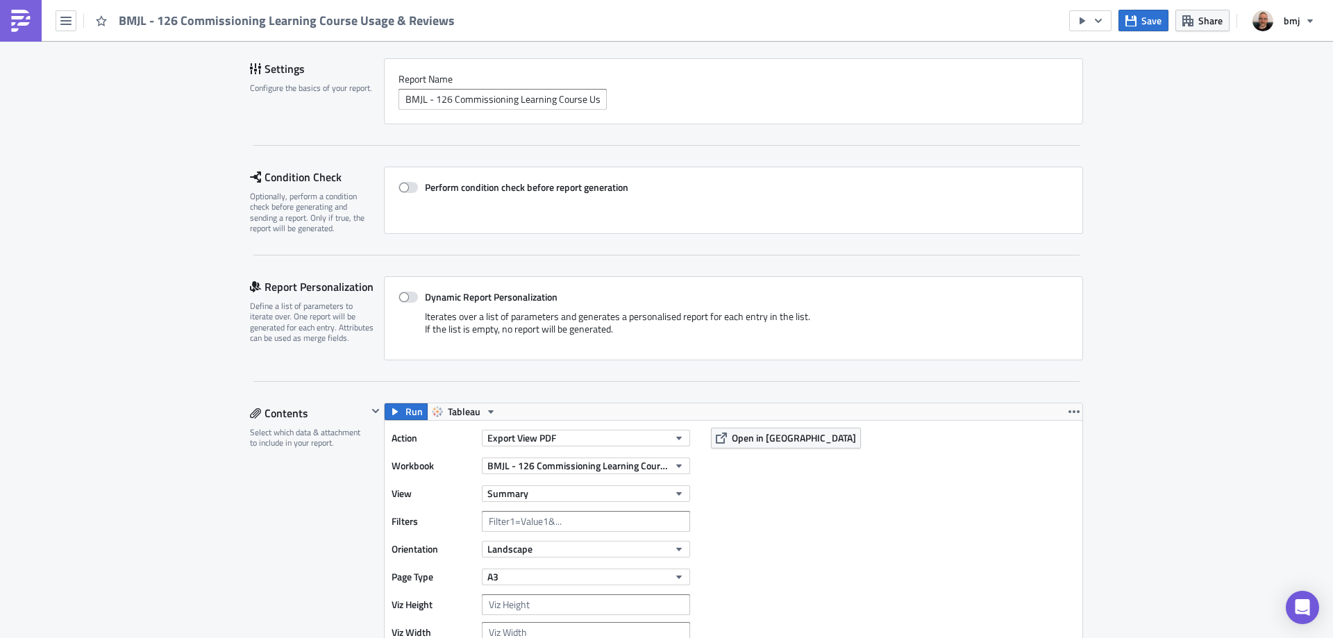
scroll to position [69, 0]
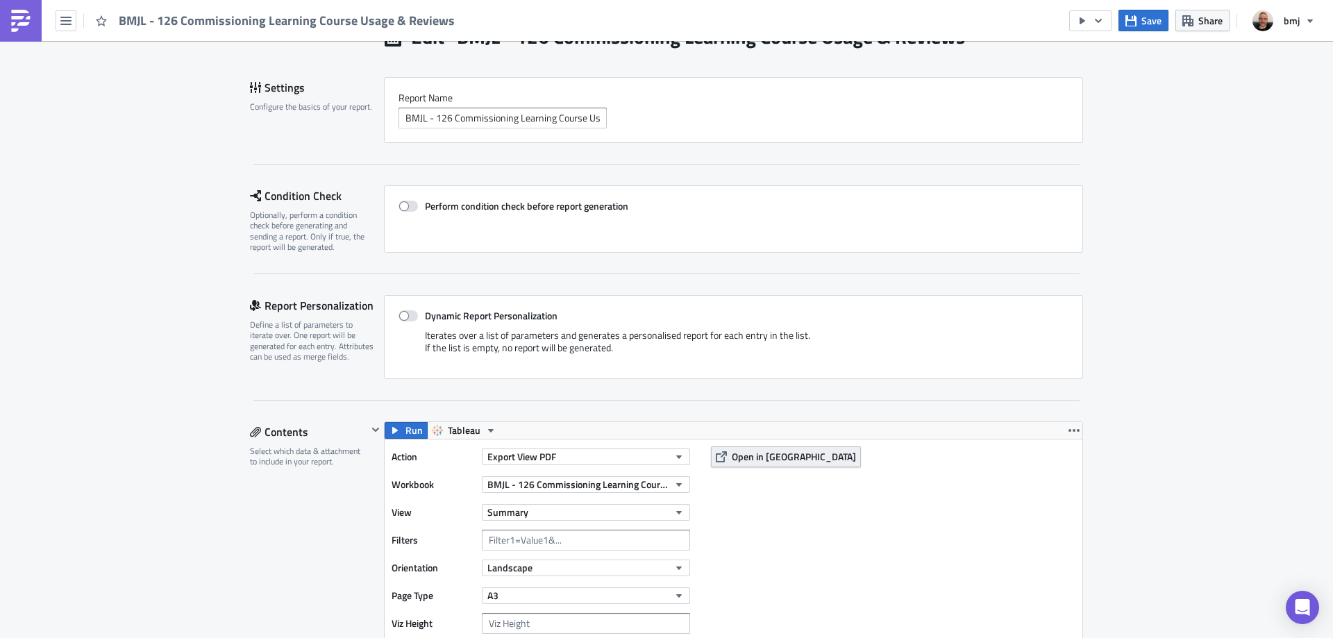
click at [782, 455] on span "Open in [GEOGRAPHIC_DATA]" at bounding box center [794, 456] width 124 height 15
click at [1136, 19] on icon "button" at bounding box center [1130, 20] width 11 height 11
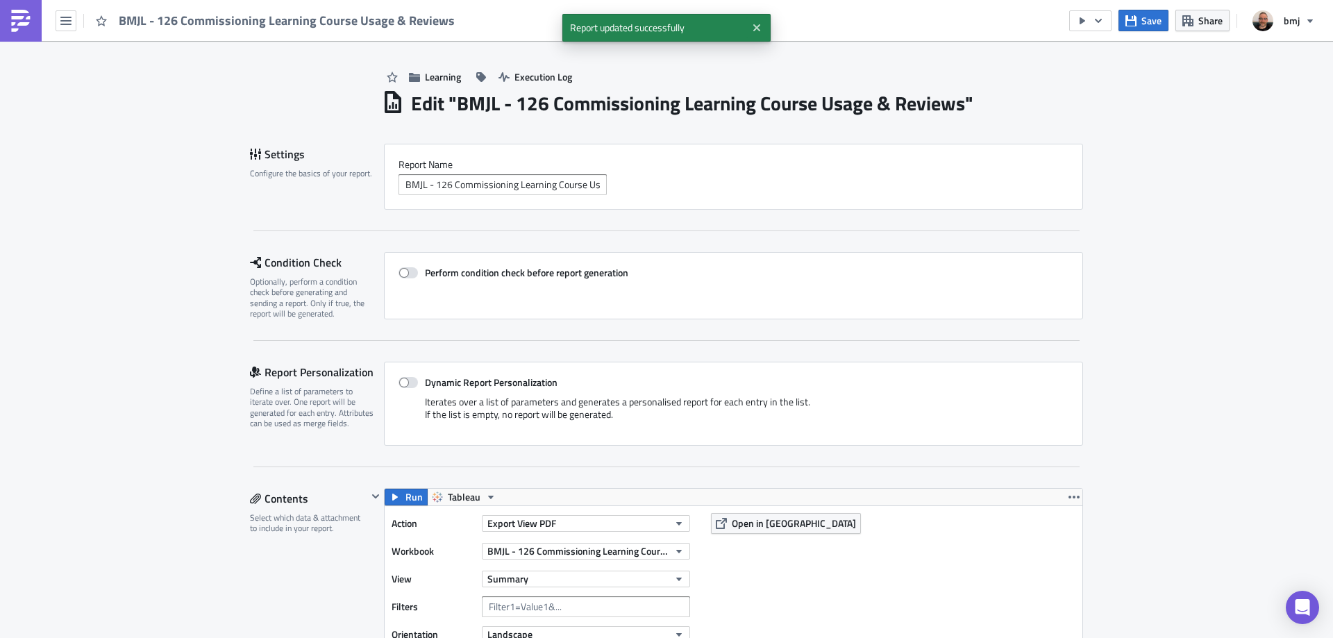
scroll to position [0, 0]
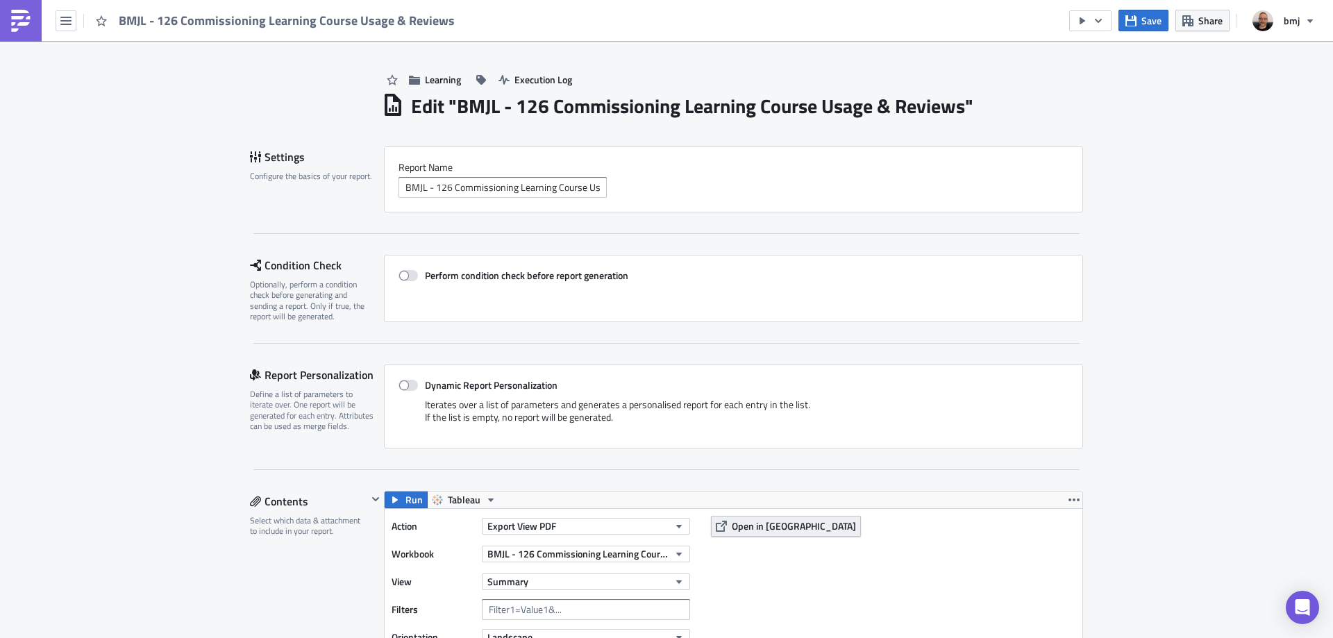
click at [788, 529] on span "Open in [GEOGRAPHIC_DATA]" at bounding box center [794, 526] width 124 height 15
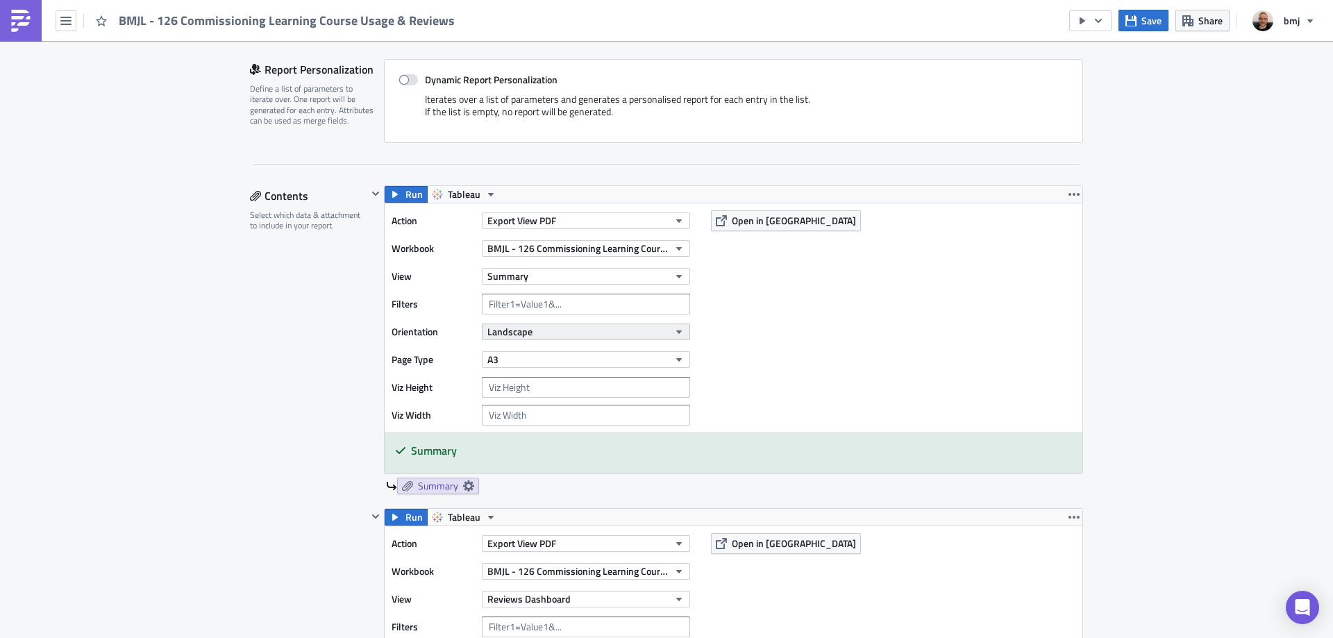
scroll to position [347, 0]
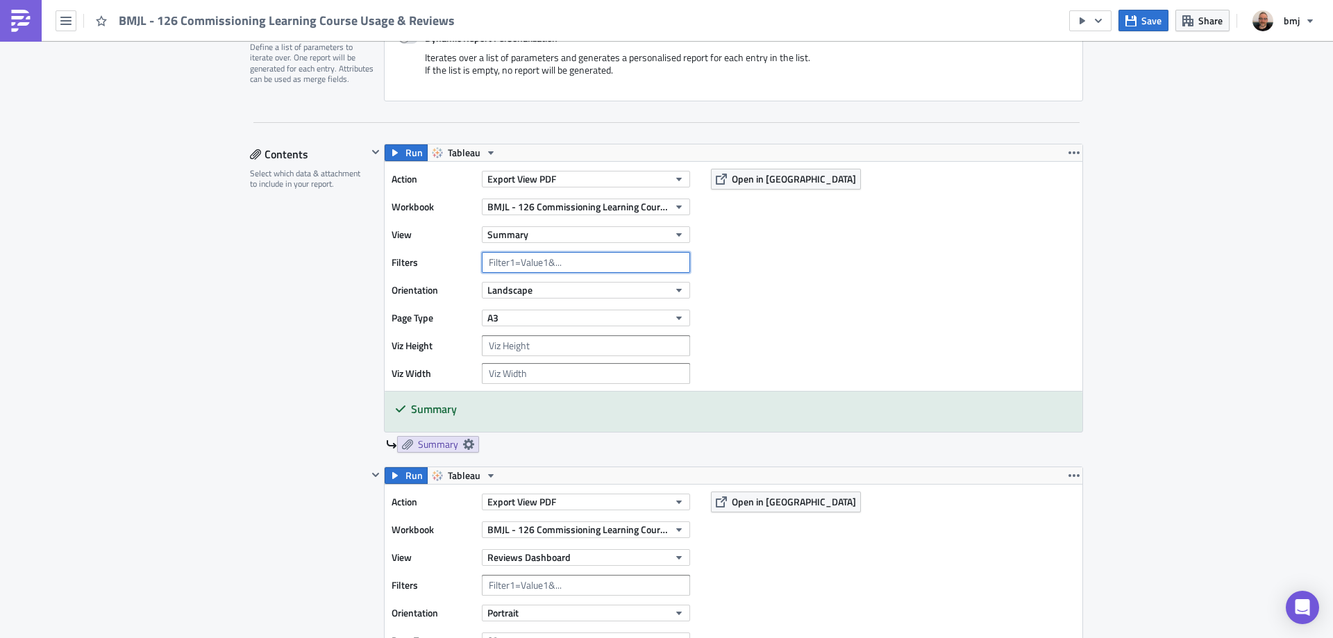
click at [564, 255] on input "text" at bounding box center [586, 262] width 208 height 21
click at [559, 258] on input "ID=" at bounding box center [586, 262] width 208 height 21
click at [650, 261] on input "ID=10051859, 10051877, 10051883, 10051904, 10052313, 10052319, 10052376, 100524…" at bounding box center [586, 262] width 208 height 21
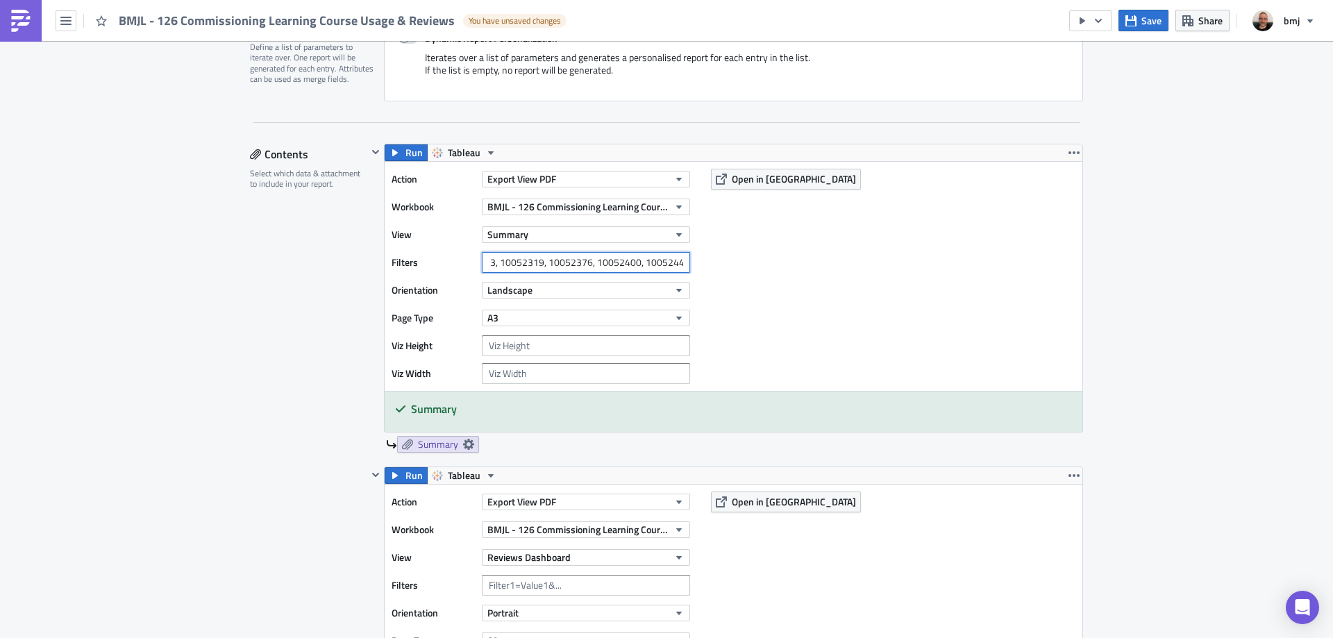
click at [650, 261] on input "ID=10051859, 10051877, 10051883, 10051904, 10052313, 10052319, 10052376, 100524…" at bounding box center [586, 262] width 208 height 21
click at [768, 181] on span "Open in [GEOGRAPHIC_DATA]" at bounding box center [794, 178] width 124 height 15
click at [542, 262] on input "ID=10051859, 10051877, 10051883, 10051904, 10052313, 10052319, 10052376, 100524…" at bounding box center [586, 262] width 208 height 21
click at [539, 261] on input "ID=10051859, 10051877, 10051883, 10051904, 10052313, 10052319, 10052376, 100524…" at bounding box center [586, 262] width 208 height 21
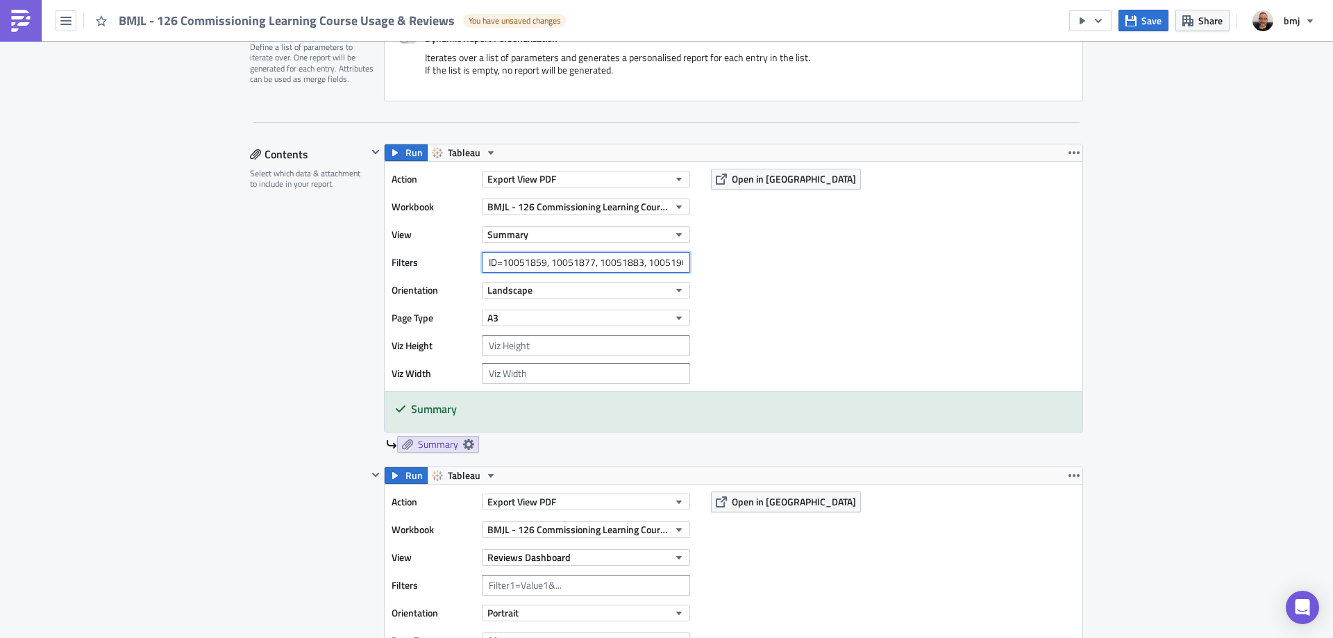
click at [500, 264] on input "ID=10051859, 10051877, 10051883, 10051904, 10052313, 10052319, 10052376, 100524…" at bounding box center [586, 262] width 208 height 21
drag, startPoint x: 671, startPoint y: 262, endPoint x: 716, endPoint y: 261, distance: 44.5
click at [716, 261] on div "Action Export View PDF Workbook BMJL - 126 Commissioning Learning Course Usage …" at bounding box center [734, 276] width 698 height 229
click at [677, 258] on input "ID= (10051859, 10051877, 10051883, 10051904, 10052313, 10052319, 10052376, 1005…" at bounding box center [586, 262] width 208 height 21
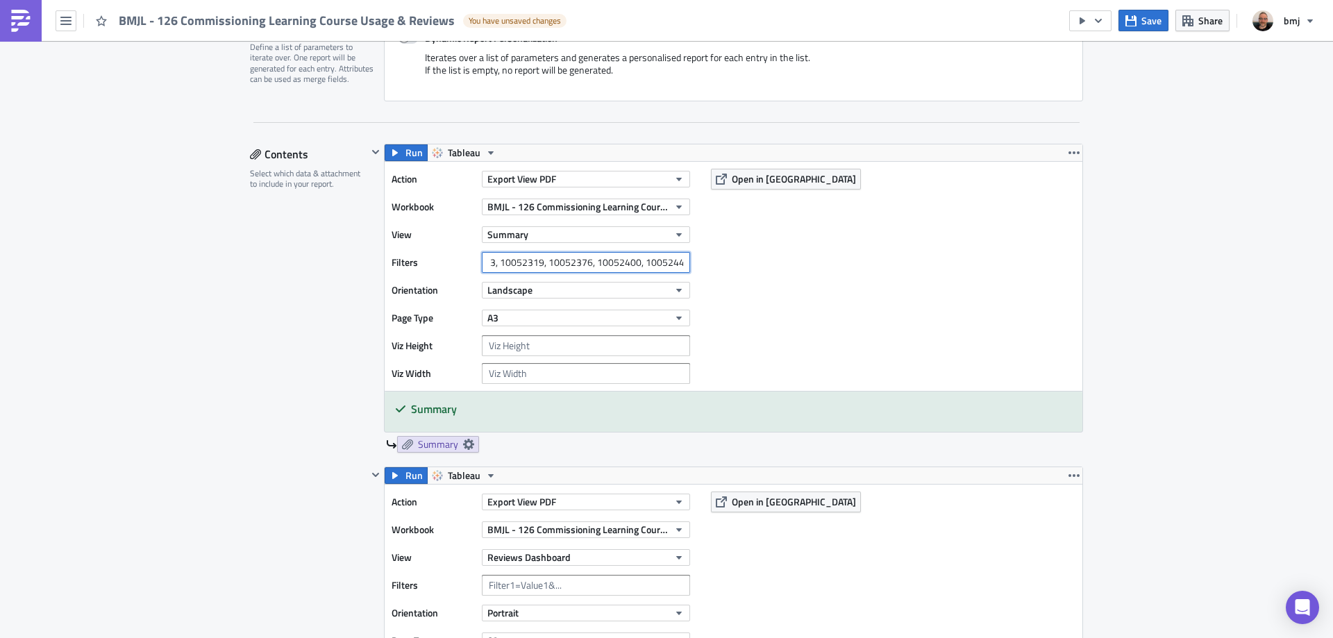
scroll to position [0, 253]
click at [780, 170] on button "Open in [GEOGRAPHIC_DATA]" at bounding box center [786, 179] width 150 height 21
click at [505, 260] on input "ID= (10051859, 10051877, 10051883, 10051904, 10052313, 10052319, 10052376, 1005…" at bounding box center [586, 262] width 208 height 21
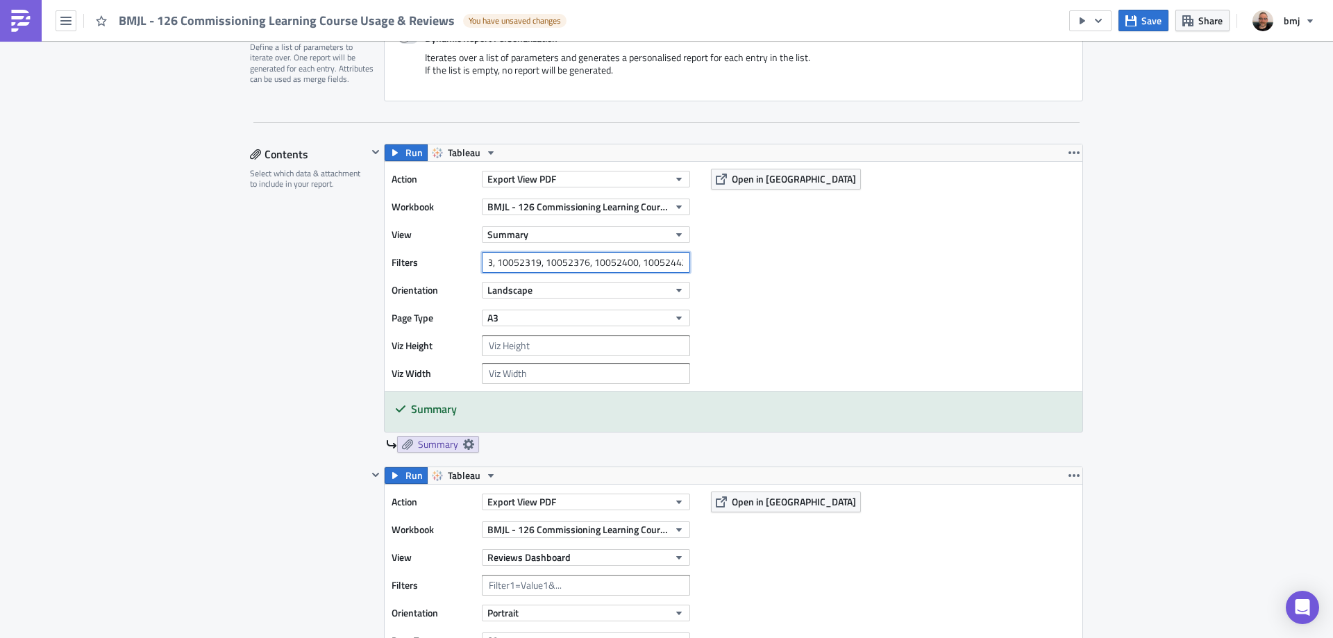
drag, startPoint x: 641, startPoint y: 266, endPoint x: 710, endPoint y: 267, distance: 68.7
click at [783, 270] on div "Action Export View PDF Workbook BMJL - 126 Commissioning Learning Course Usage …" at bounding box center [734, 276] width 698 height 229
click at [679, 261] on input "ID= 10051859, 10051877, 10051883, 10051904, 10052313, 10052319, 10052376, 10052…" at bounding box center [586, 262] width 208 height 21
click at [637, 263] on input "ID= 10051859, 10051877, 10051883, 10051904, 10052313, 10052319, 10052376, 10052…" at bounding box center [586, 262] width 208 height 21
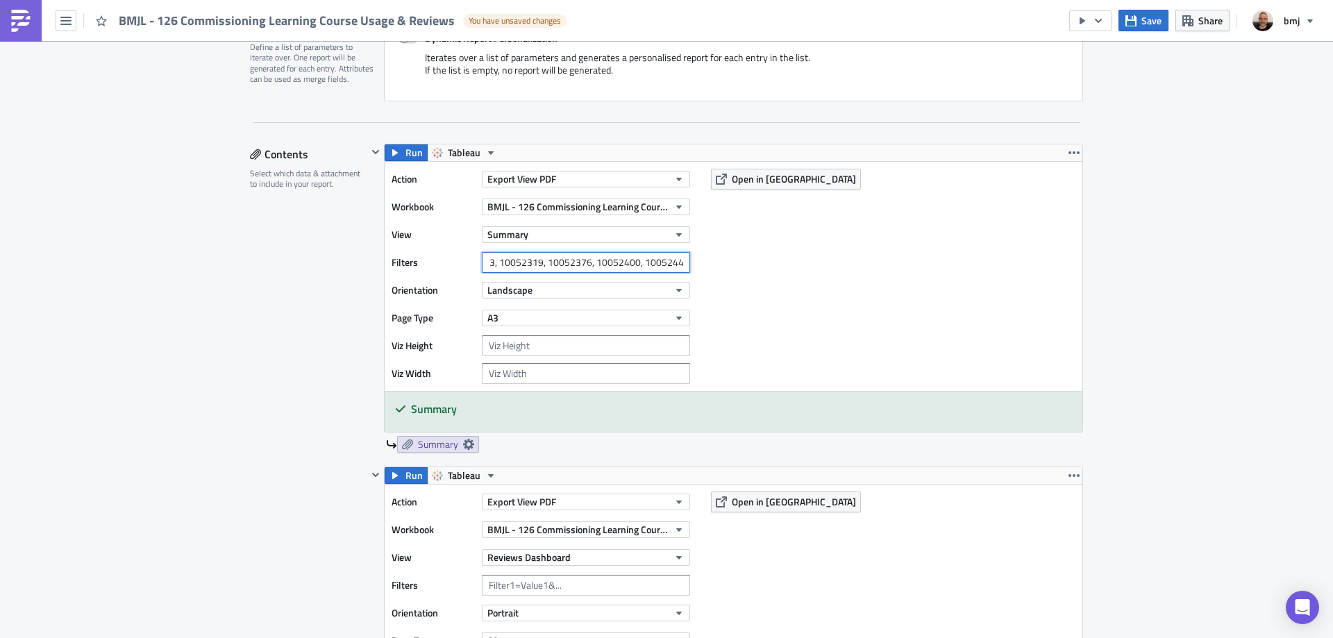
scroll to position [0, 0]
drag, startPoint x: 649, startPoint y: 260, endPoint x: 444, endPoint y: 261, distance: 205.5
click at [444, 261] on div "Filters ID= 10051859, 10051877, 10051883, 10051904, 10052313, 10052319, 1005237…" at bounding box center [544, 262] width 305 height 21
click at [546, 258] on input "ID= 10051859, 10051877, 10051883, 10051904, 10052313, 10052319, 10052376, 10052…" at bounding box center [586, 262] width 208 height 21
type input "ID= 10051859, 10051877, 10051883, 10051904, 10052313, 10052319, 10052376, 10052…"
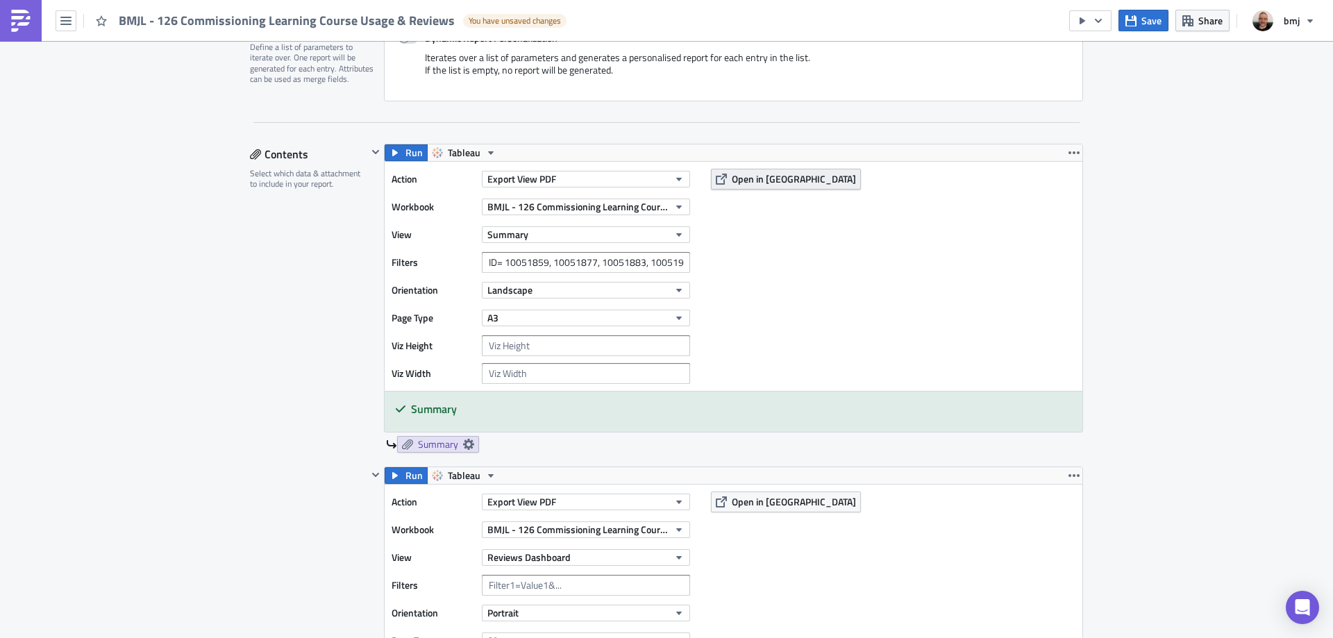
click at [738, 181] on span "Open in [GEOGRAPHIC_DATA]" at bounding box center [794, 178] width 124 height 15
drag, startPoint x: 596, startPoint y: 258, endPoint x: 779, endPoint y: 256, distance: 182.6
click at [779, 256] on div "Action Export View PDF Workbook BMJL - 126 Commissioning Learning Course Usage …" at bounding box center [734, 276] width 698 height 229
click at [649, 260] on input "ID= 10051859, 10051877, 10051883, 10051904, 10052313, 10052319, 10052376, 10052…" at bounding box center [586, 262] width 208 height 21
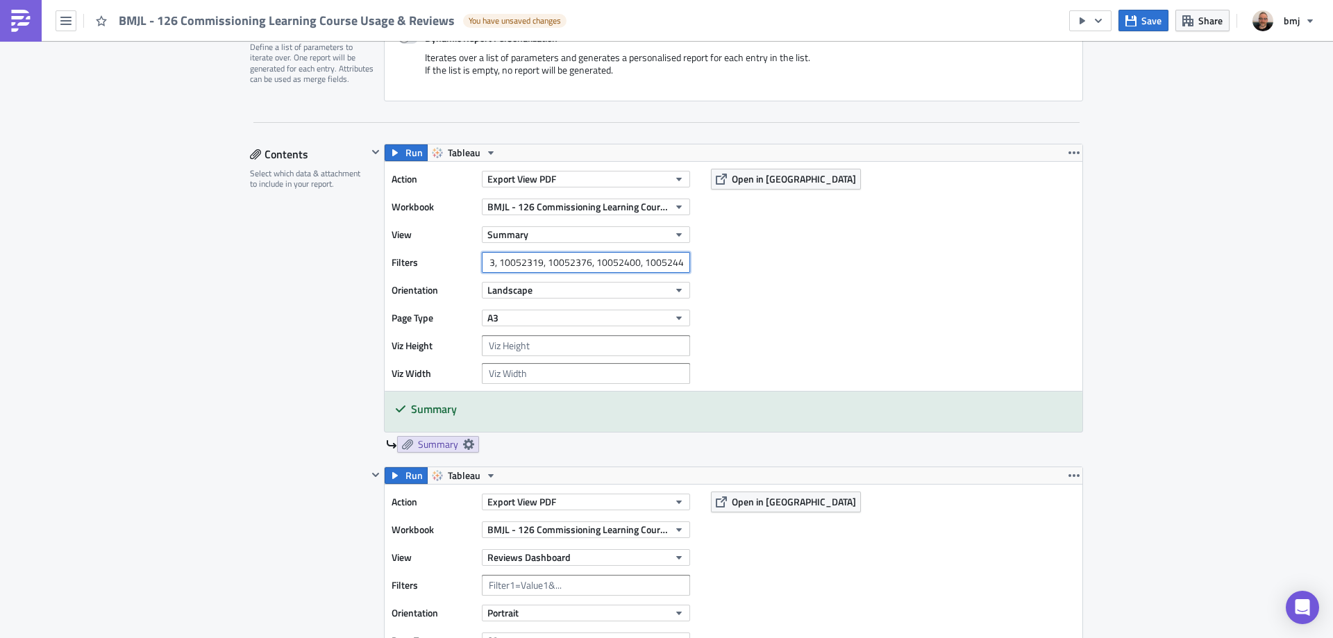
click at [680, 261] on input "ID= 10051859, 10051877, 10051883, 10051904, 10052313, 10052319, 10052376, 10052…" at bounding box center [586, 262] width 208 height 21
click at [810, 261] on div "Action Export View PDF Workbook BMJL - 126 Commissioning Learning Course Usage …" at bounding box center [734, 276] width 698 height 229
click at [644, 253] on input "ID= 10051859, 10051877, 10051883, 10051904, 10052313, 10052319, 10052376, 10052…" at bounding box center [586, 262] width 208 height 21
click at [644, 251] on div "Action Export View PDF Workbook BMJL - 126 Commissioning Learning Course Usage …" at bounding box center [544, 276] width 305 height 215
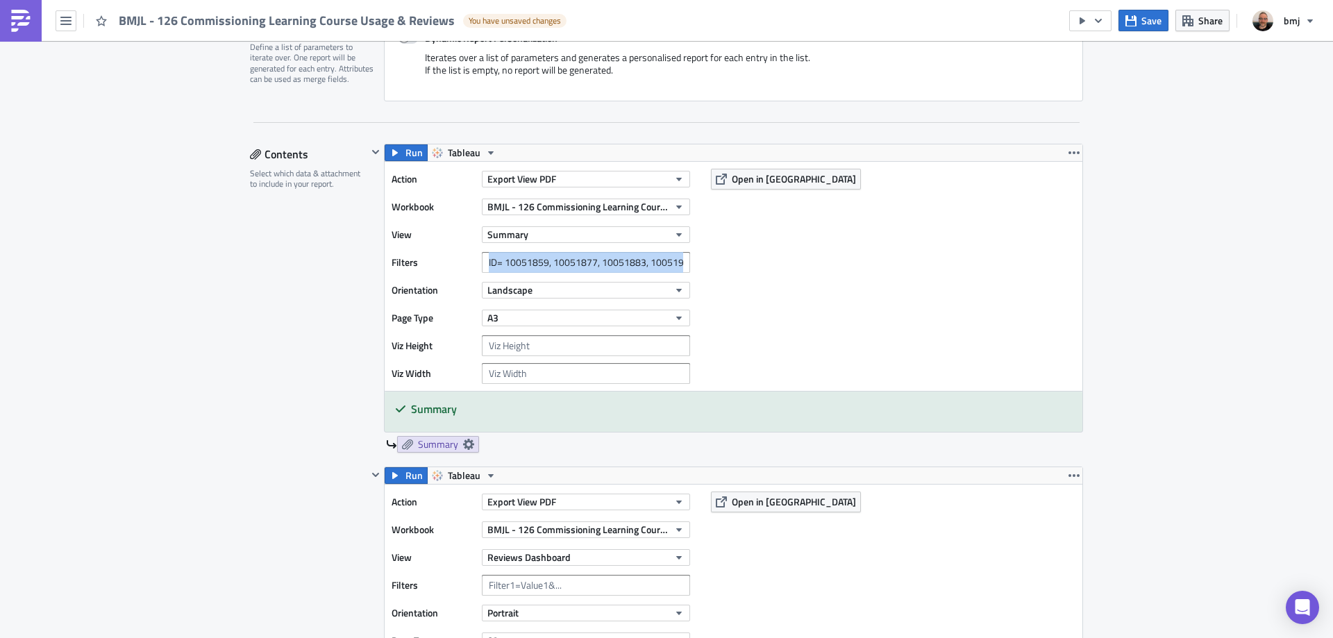
click at [644, 251] on div "Action Export View PDF Workbook BMJL - 126 Commissioning Learning Course Usage …" at bounding box center [544, 276] width 305 height 215
click at [566, 266] on input "ID= 10051859, 10051877, 10051883, 10051904, 10052313, 10052319, 10052376, 10052…" at bounding box center [586, 262] width 208 height 21
click at [515, 262] on input "ID= 10051859, 10051877, 10051883, 10051904, 10052313, 10052319, 10052376, 10052…" at bounding box center [586, 262] width 208 height 21
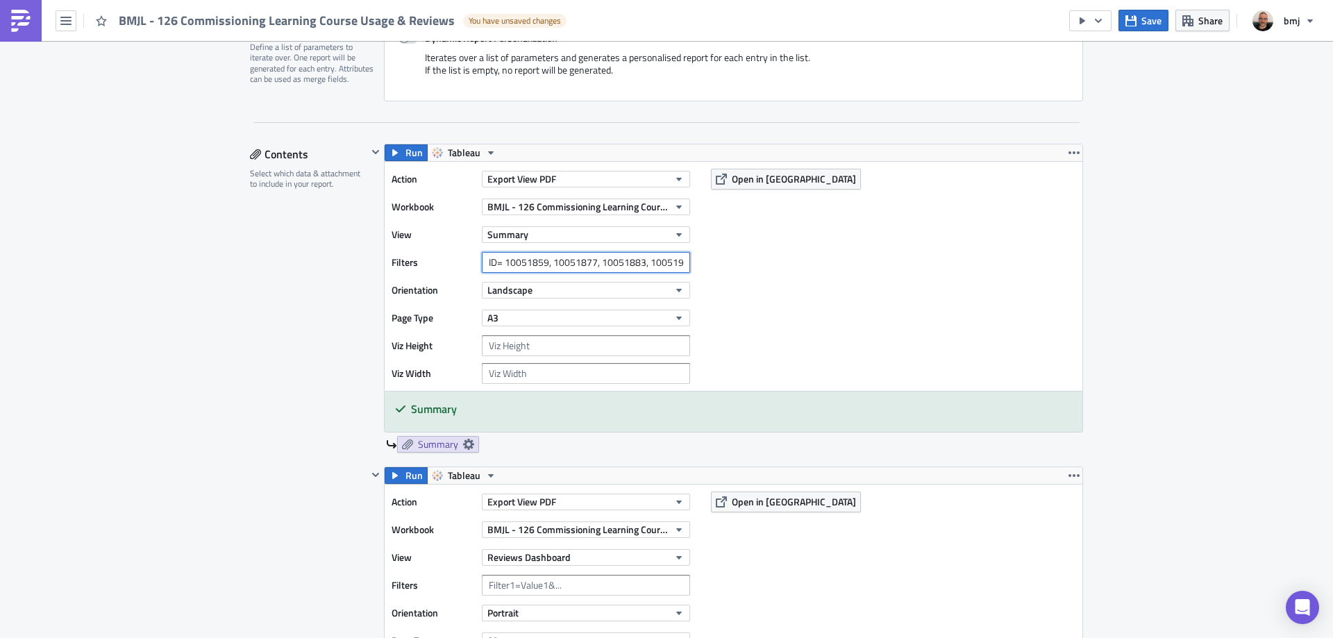
click at [496, 264] on input "ID= 10051859, 10051877, 10051883, 10051904, 10052313, 10052319, 10052376, 10052…" at bounding box center [586, 262] width 208 height 21
click at [498, 262] on input "ID= 10051859, 10051877, 10051883, 10051904, 10052313, 10052319, 10052376, 10052…" at bounding box center [586, 262] width 208 height 21
click at [501, 262] on input "ID= 10051859, 10051877, 10051883, 10051904, 10052313, 10052319, 10052376, 10052…" at bounding box center [586, 262] width 208 height 21
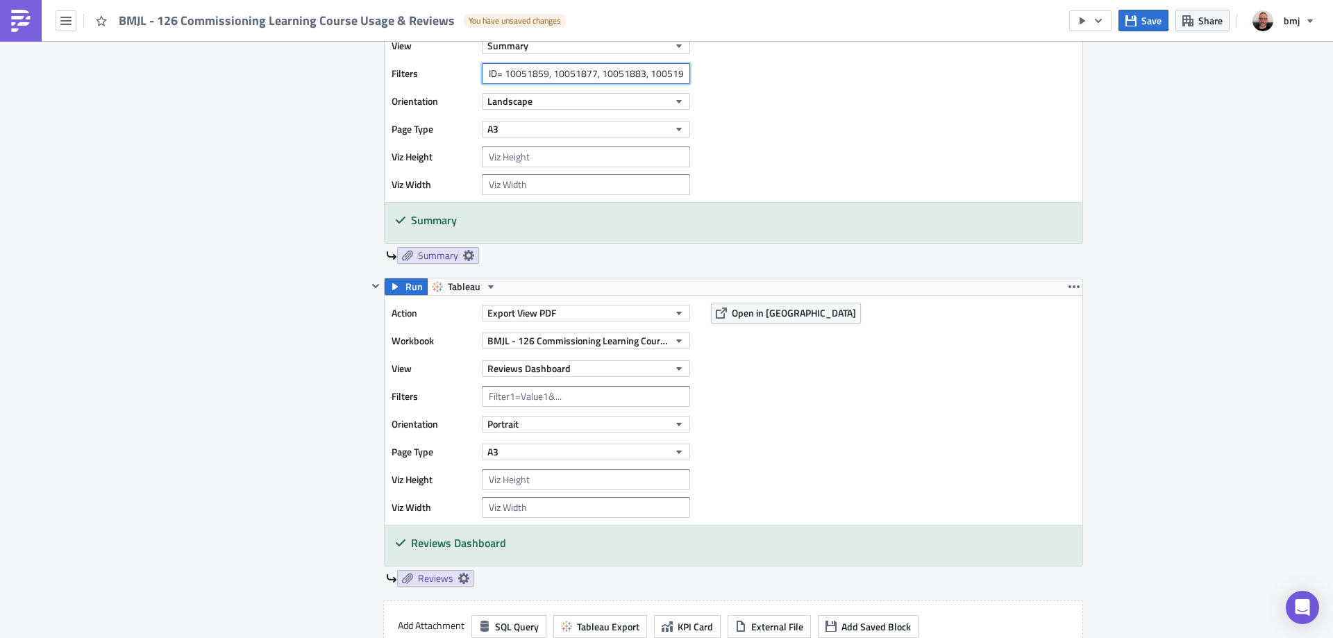
scroll to position [625, 0]
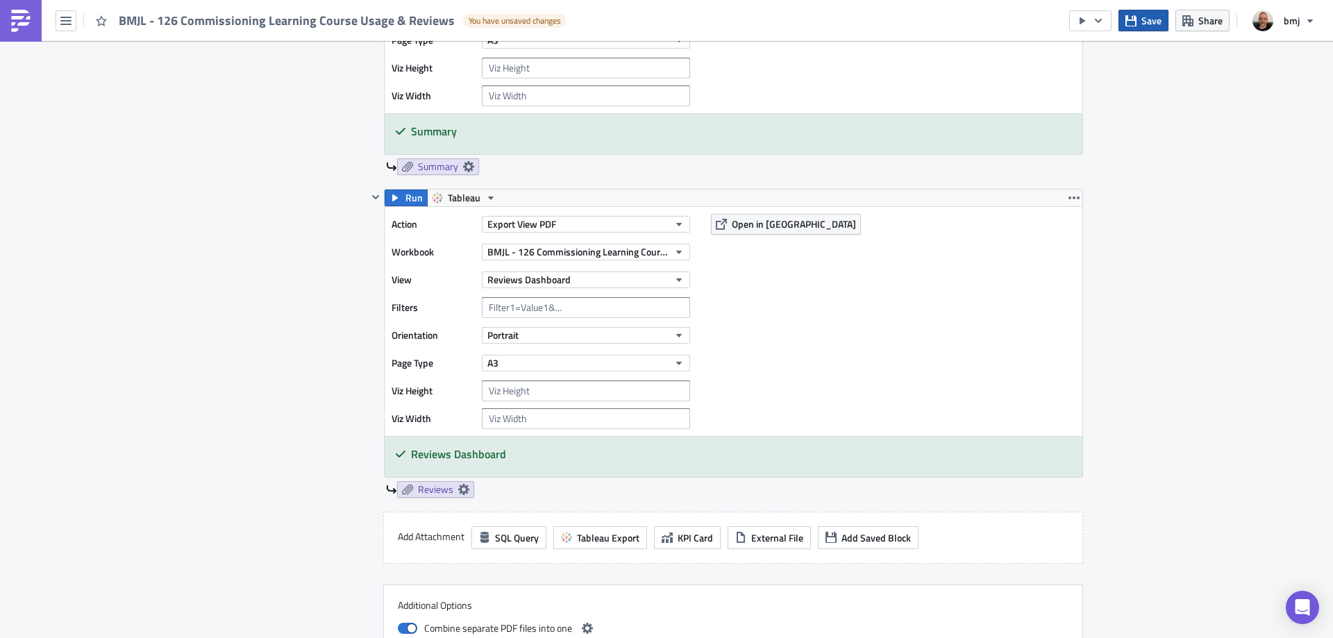
click at [1161, 26] on span "Save" at bounding box center [1151, 20] width 20 height 15
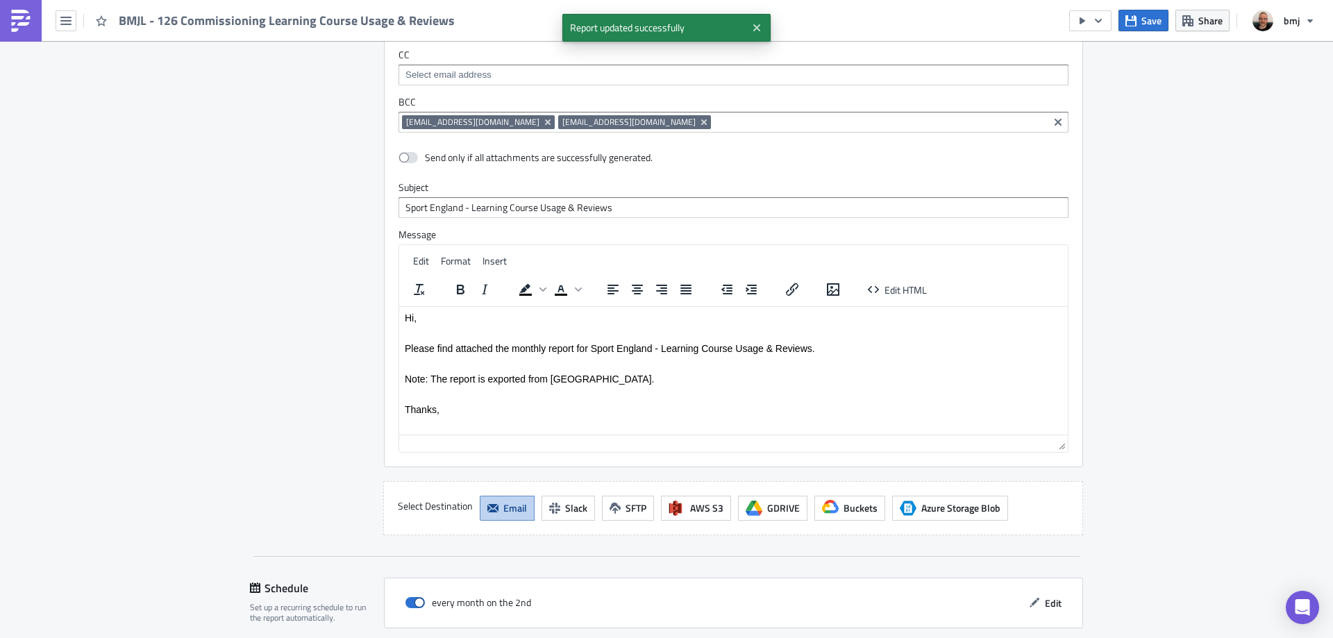
scroll to position [1577, 0]
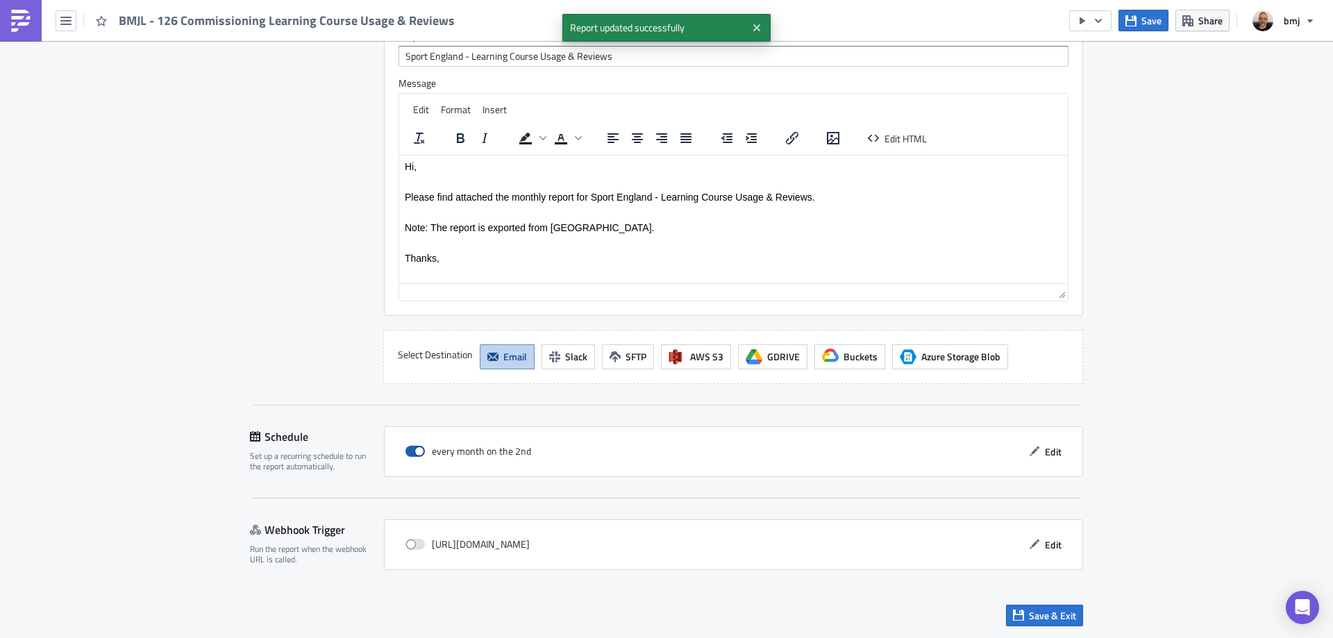
click at [415, 456] on span at bounding box center [414, 451] width 19 height 11
click at [415, 456] on input "checkbox" at bounding box center [412, 451] width 9 height 9
checkbox input "false"
click at [1151, 21] on span "Save" at bounding box center [1151, 20] width 20 height 15
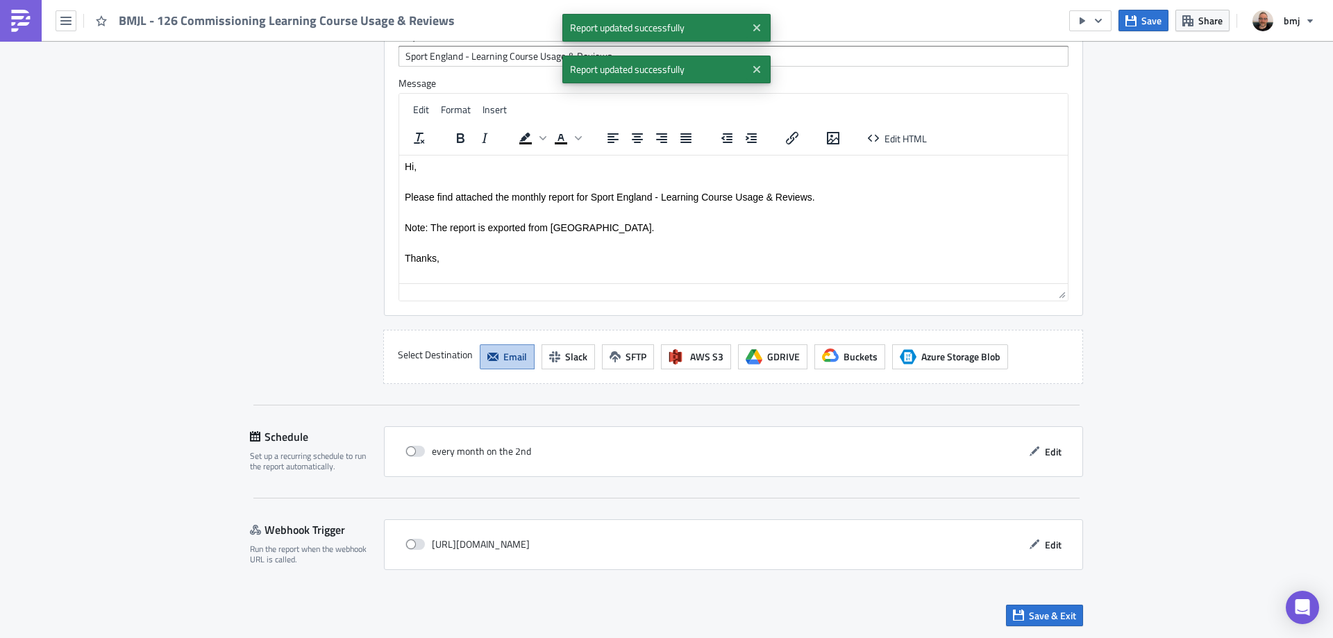
click at [1060, 619] on span "Save & Exit" at bounding box center [1052, 615] width 47 height 15
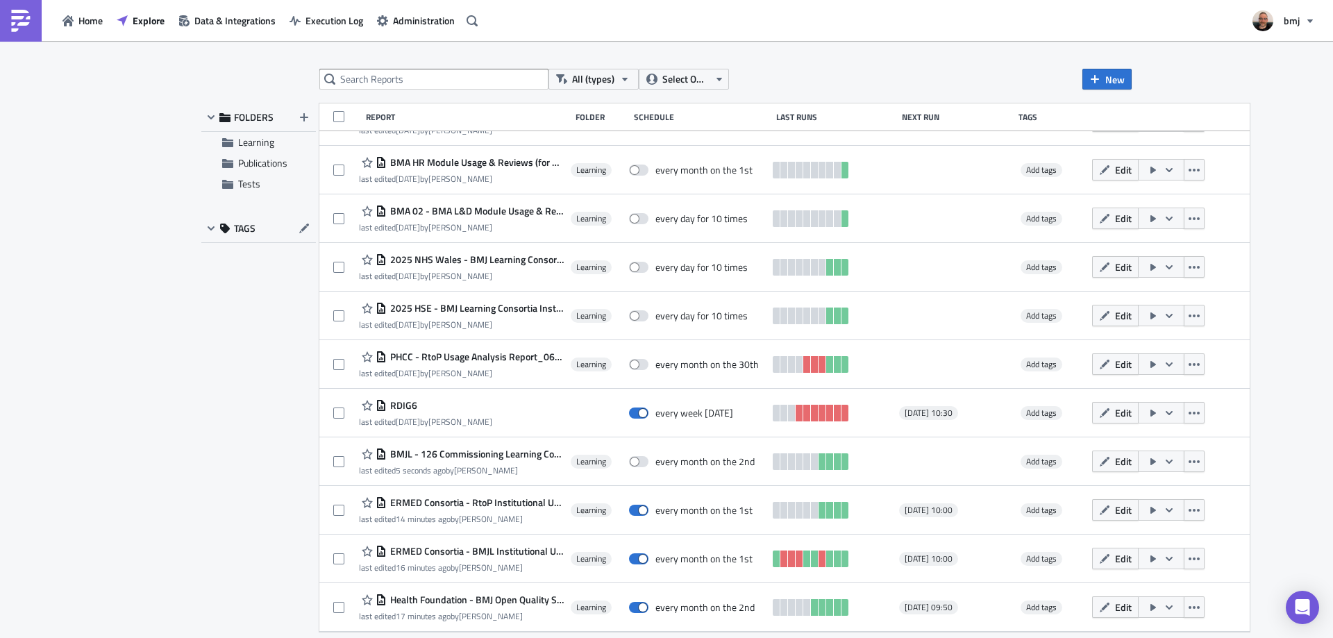
scroll to position [256, 0]
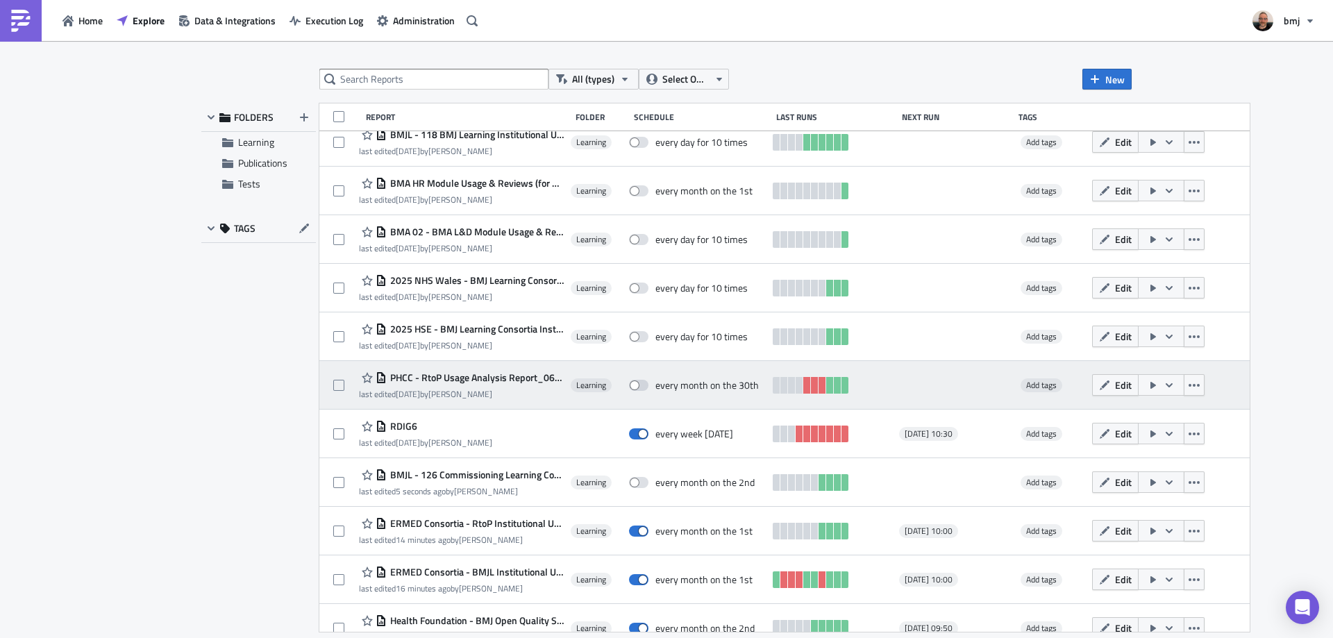
click at [490, 378] on span "PHCC - RtoP Usage Analysis Report_0625" at bounding box center [475, 377] width 177 height 12
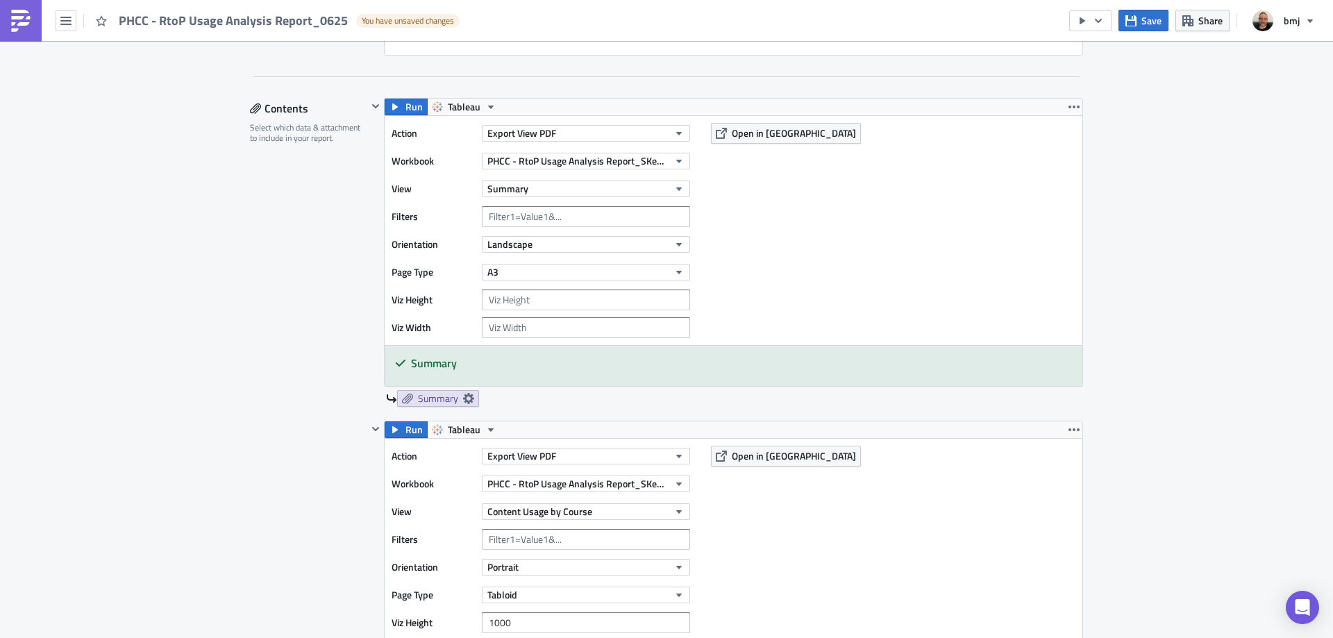
scroll to position [278, 0]
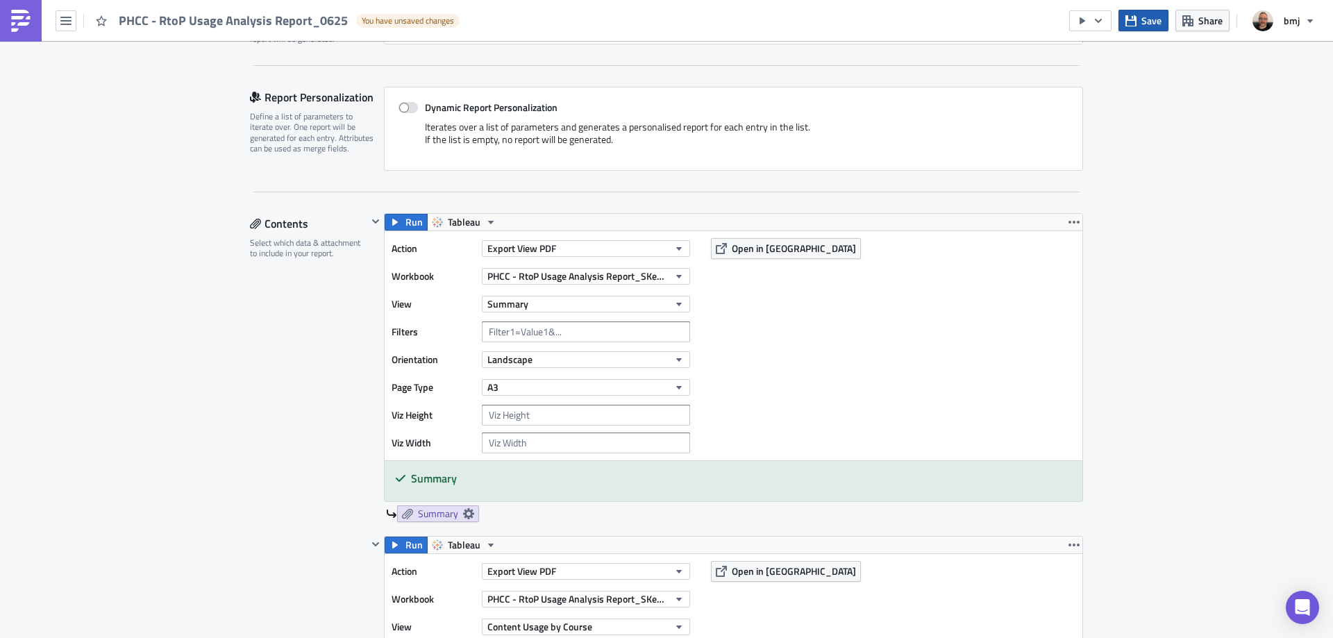
click at [1147, 15] on span "Save" at bounding box center [1151, 20] width 20 height 15
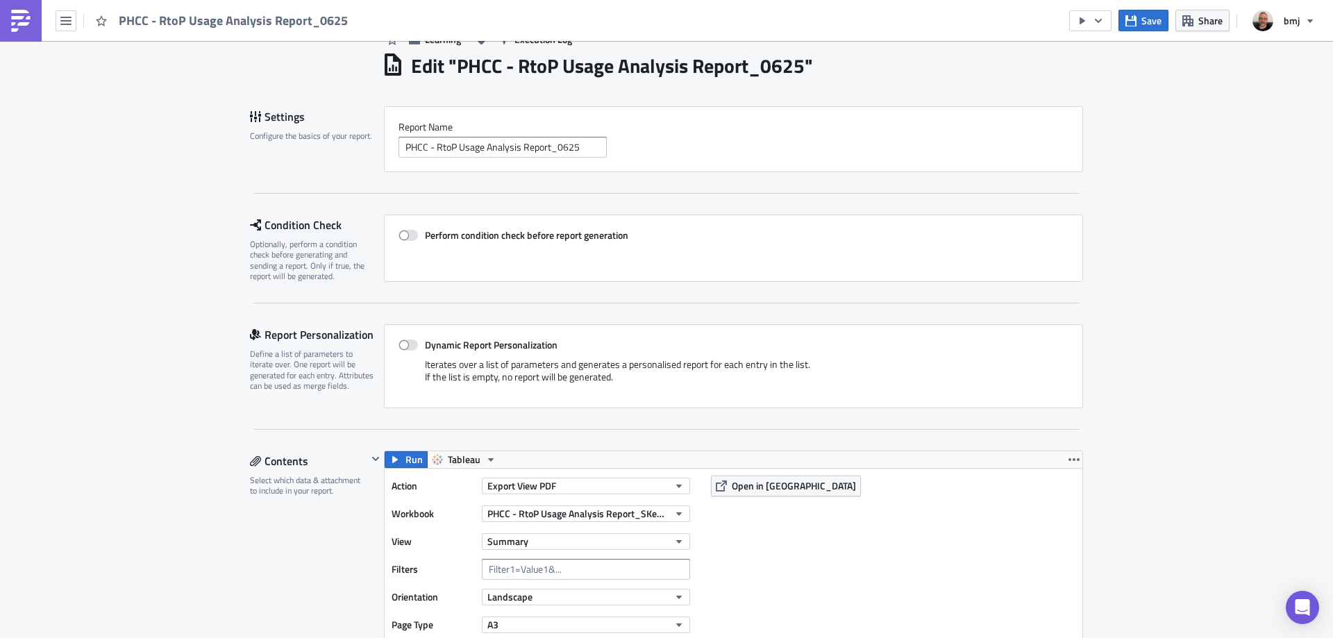
scroll to position [0, 0]
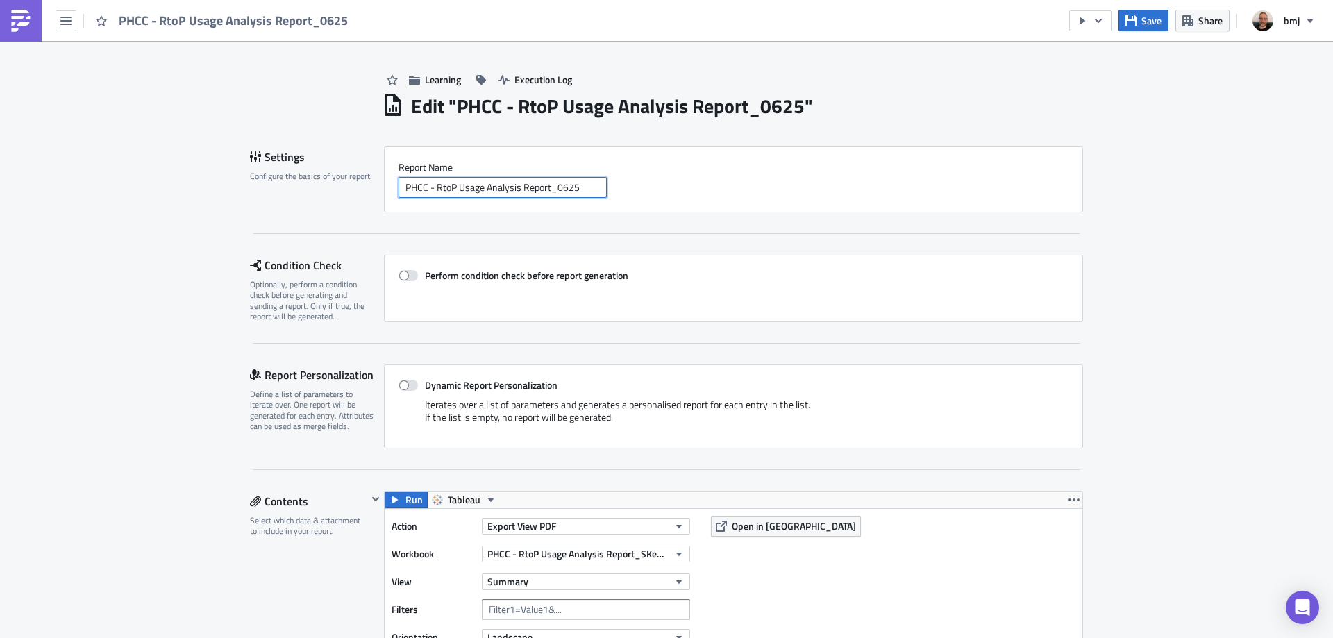
drag, startPoint x: 550, startPoint y: 188, endPoint x: 591, endPoint y: 194, distance: 41.3
click at [590, 194] on input "PHCC - RtoP Usage Analysis Report_0625" at bounding box center [502, 187] width 208 height 21
type input "PHCC - RtoP Usage Analysis Report"
click at [1143, 28] on button "Save" at bounding box center [1143, 21] width 50 height 22
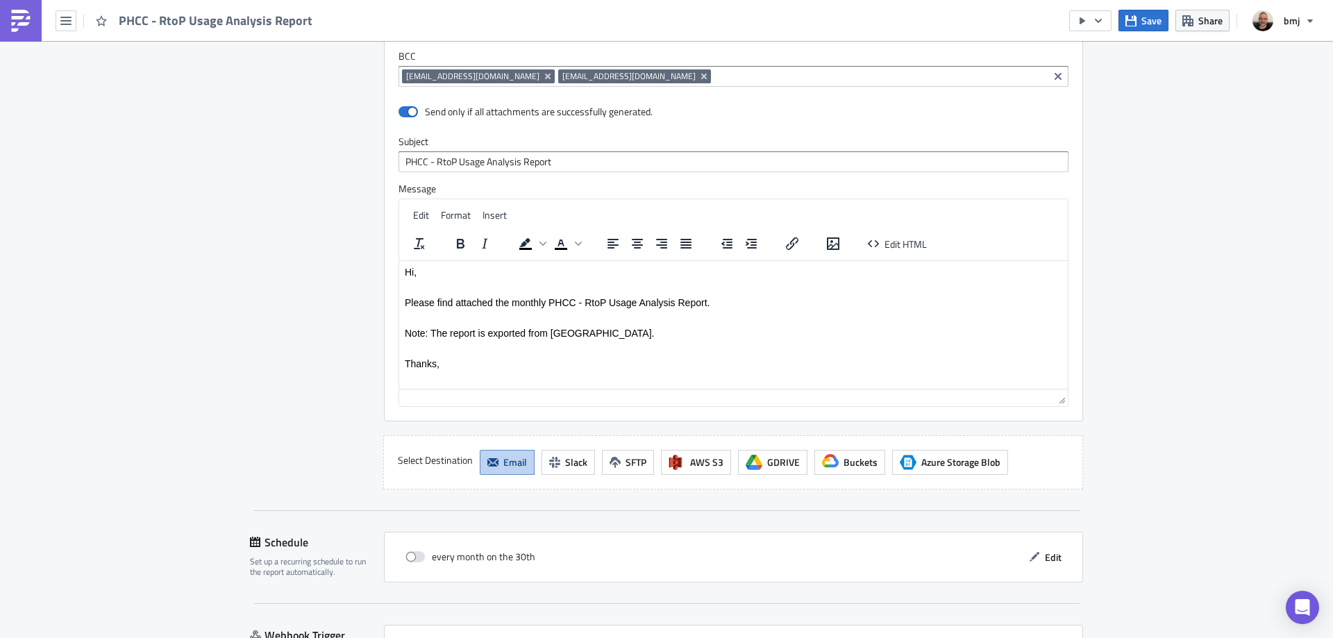
scroll to position [1935, 0]
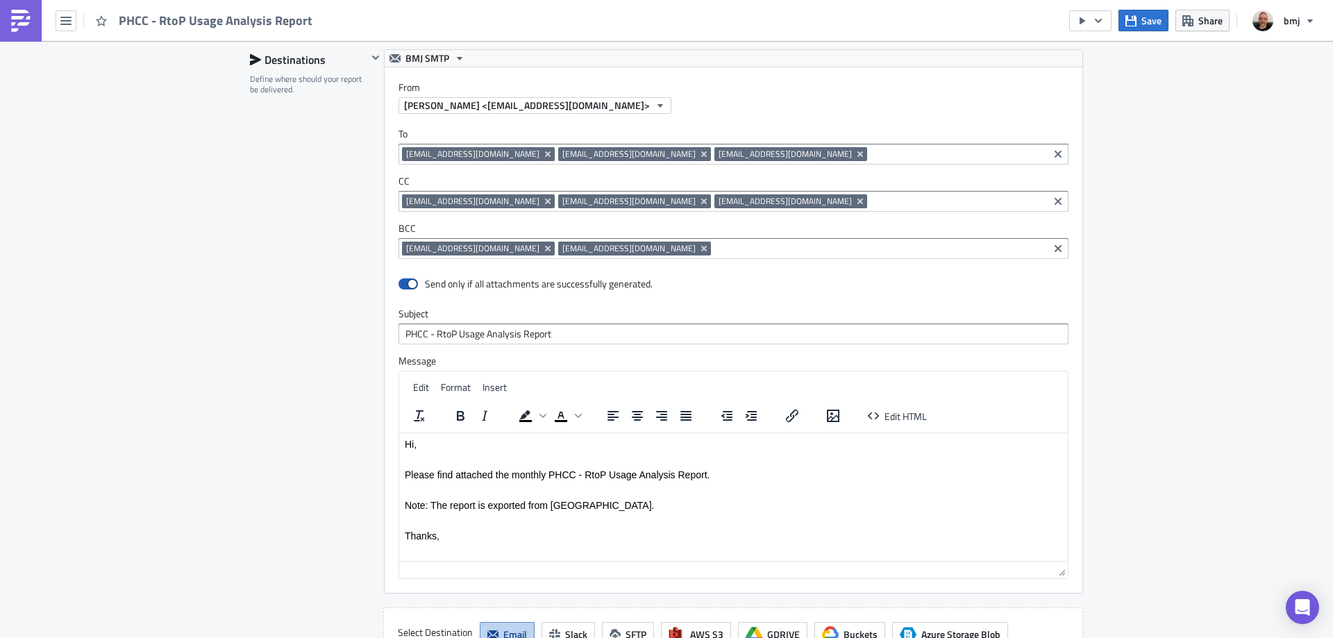
click at [405, 285] on span at bounding box center [407, 283] width 19 height 11
click at [405, 285] on input "checkbox" at bounding box center [405, 284] width 9 height 9
checkbox input "false"
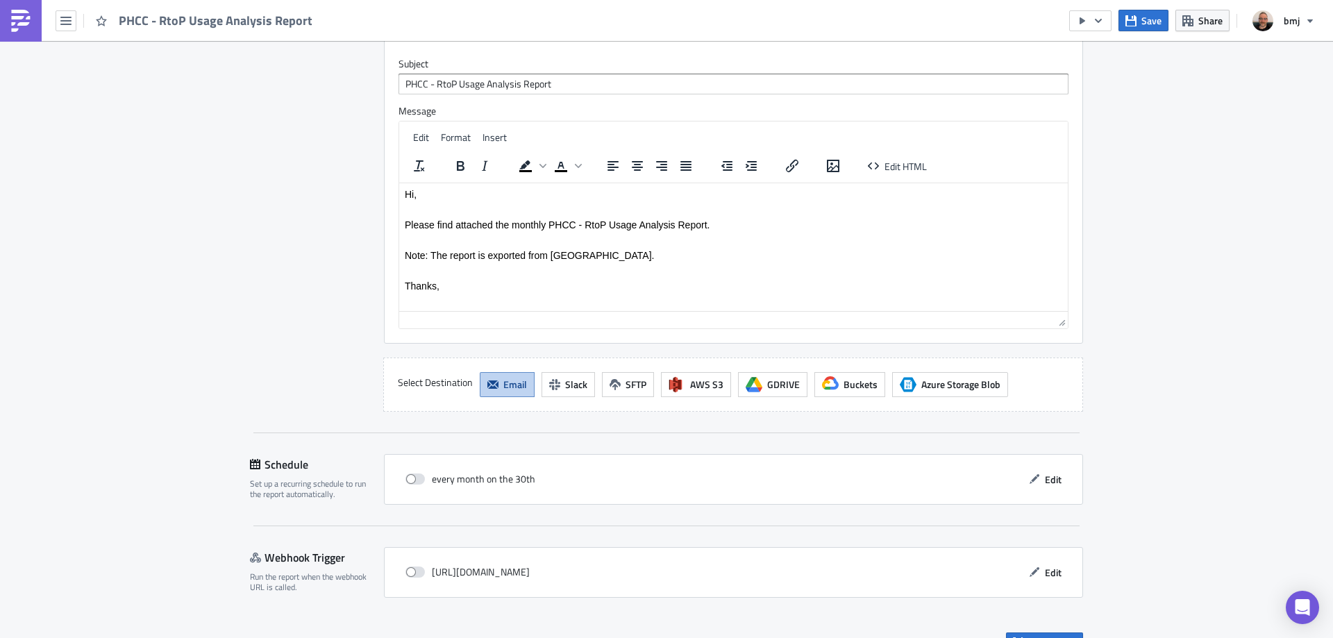
scroll to position [2212, 0]
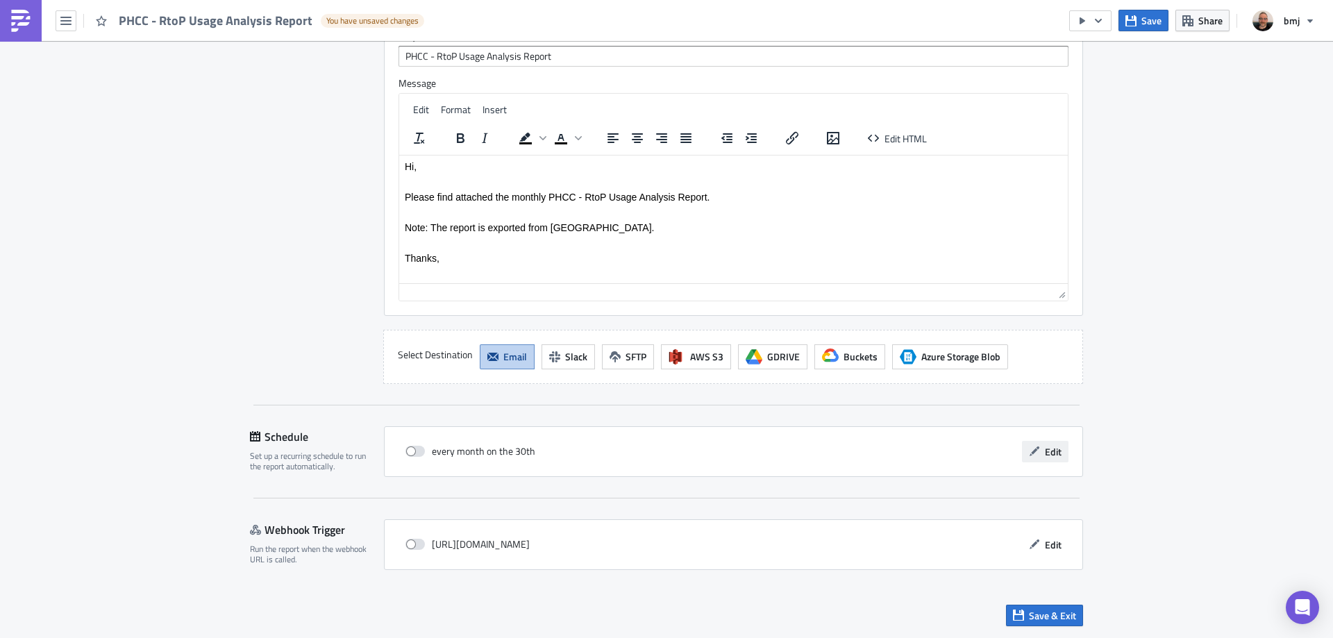
click at [1045, 451] on span "Edit" at bounding box center [1053, 451] width 17 height 15
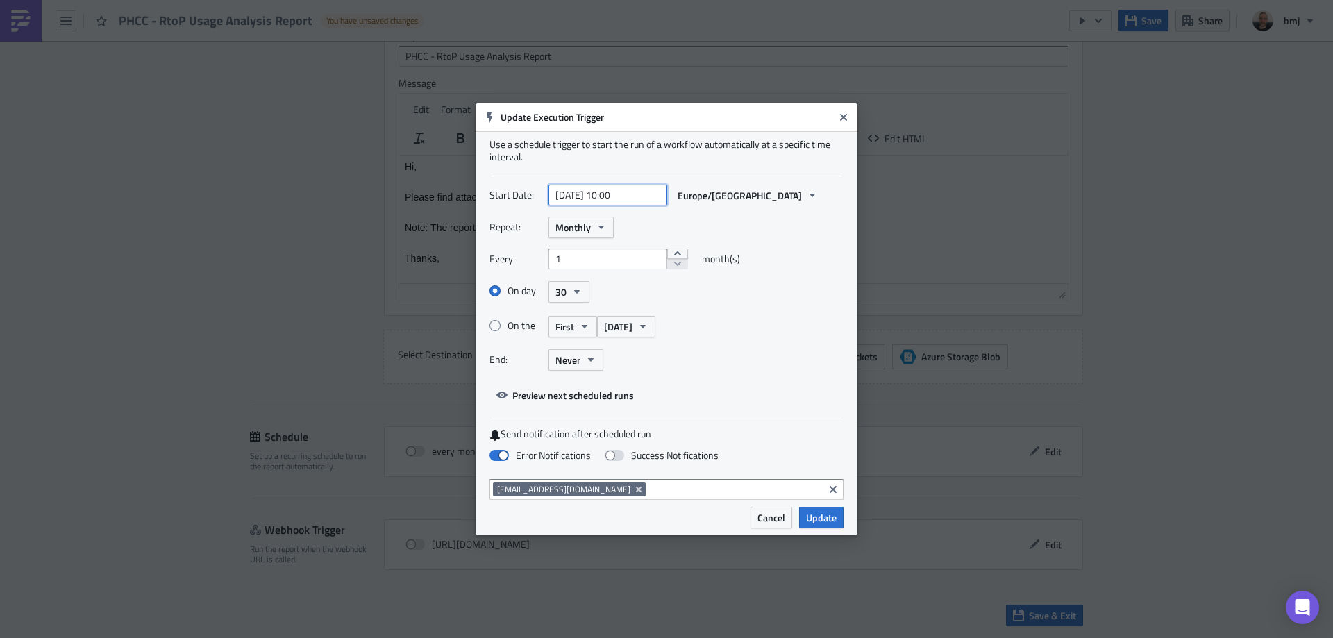
select select "8"
select select "2025"
click at [607, 196] on input "[DATE] 10:00" at bounding box center [607, 195] width 119 height 21
click at [605, 228] on select "January February March April May June July August September October November De…" at bounding box center [581, 229] width 69 height 21
click at [547, 219] on select "January February March April May June July August September October November De…" at bounding box center [581, 229] width 69 height 21
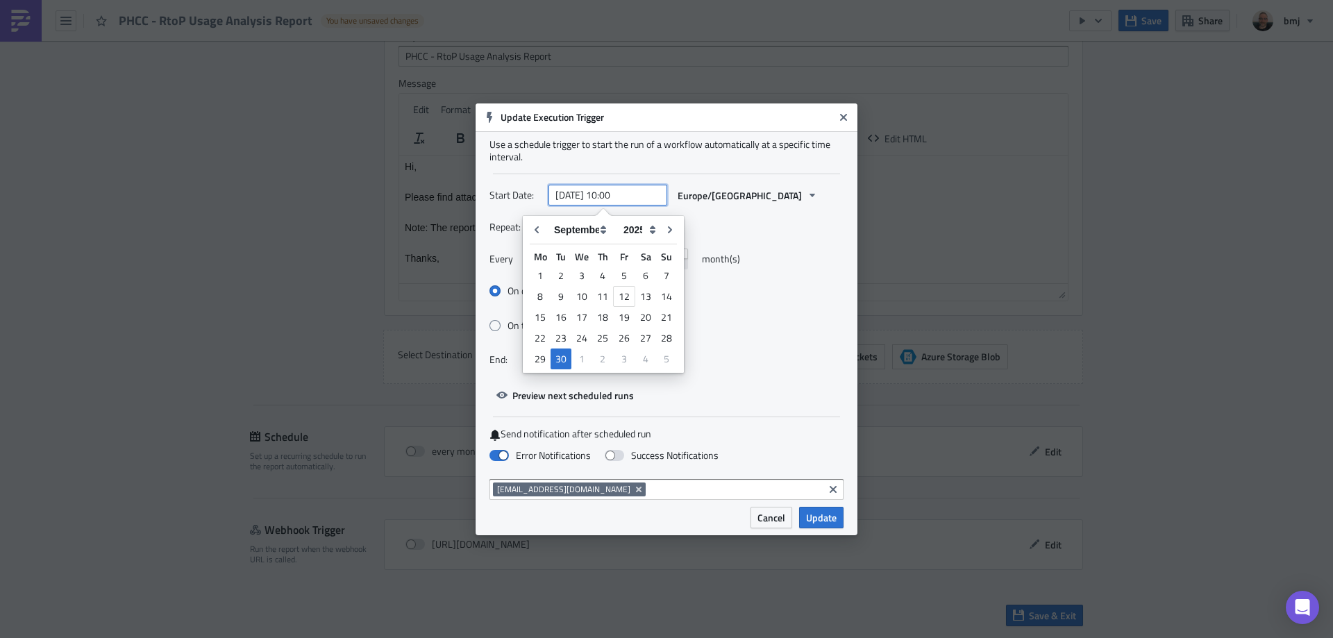
click at [614, 194] on input "[DATE] 10:00" at bounding box center [607, 195] width 119 height 21
click at [700, 218] on div "Repeat: Monthly" at bounding box center [666, 228] width 354 height 22
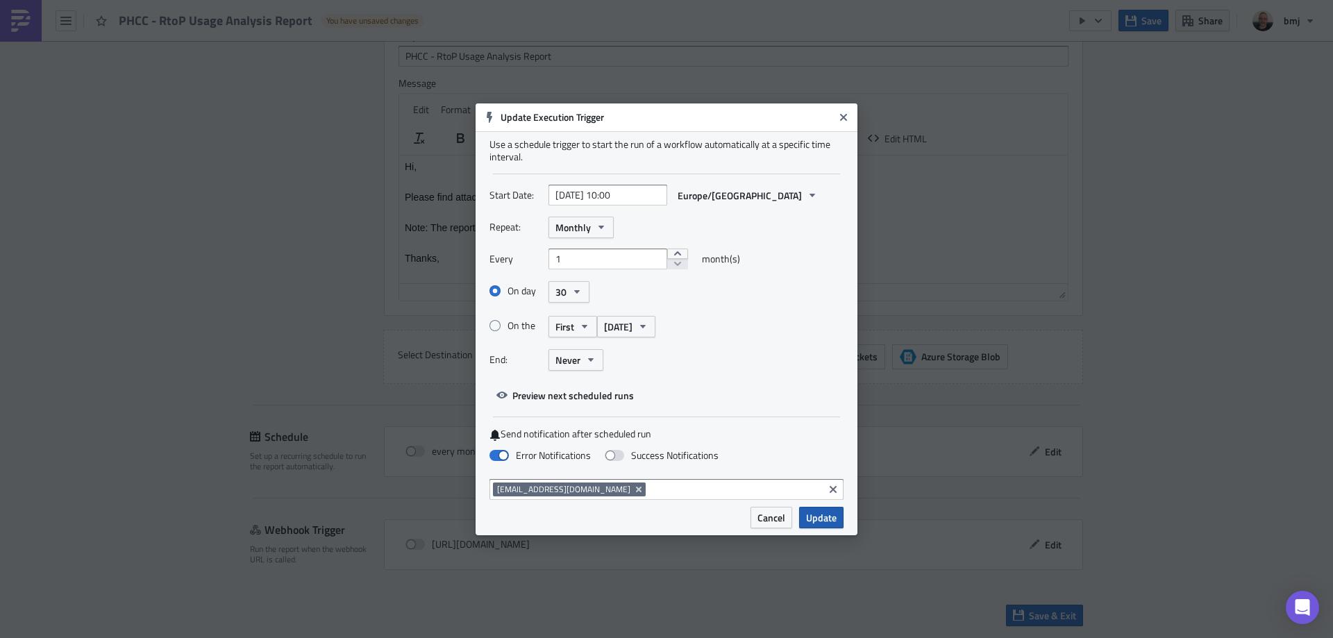
click at [830, 514] on span "Update" at bounding box center [821, 517] width 31 height 15
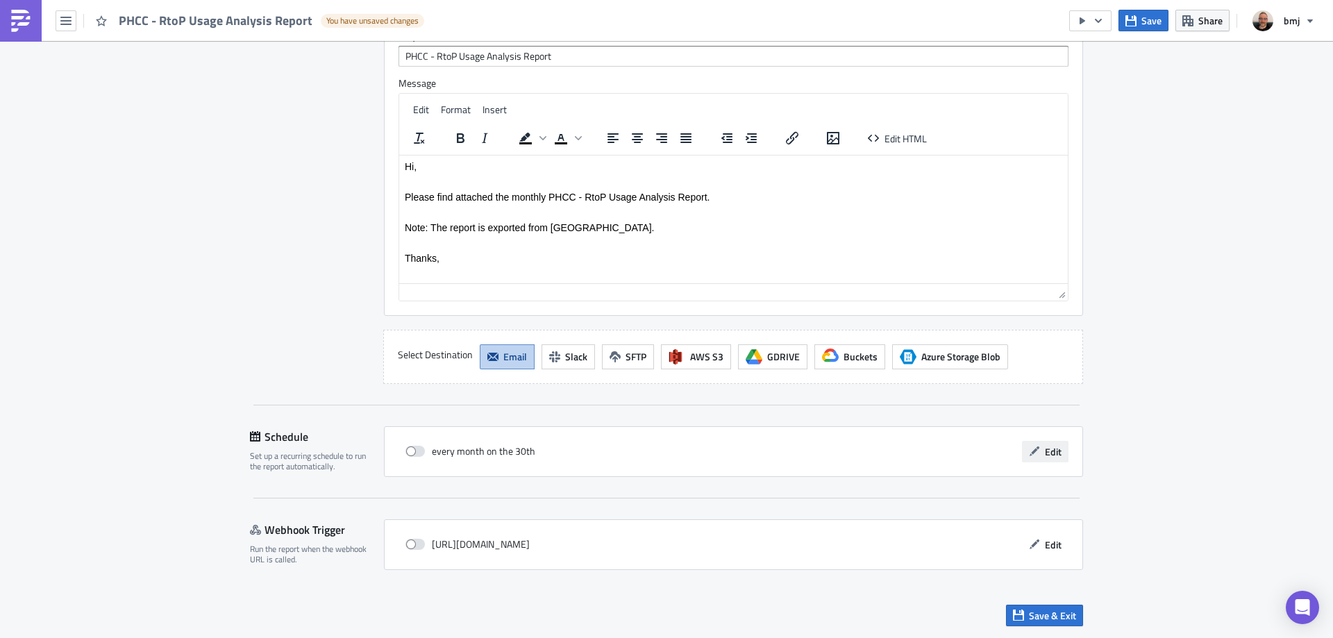
click at [1030, 452] on icon "button" at bounding box center [1035, 451] width 10 height 10
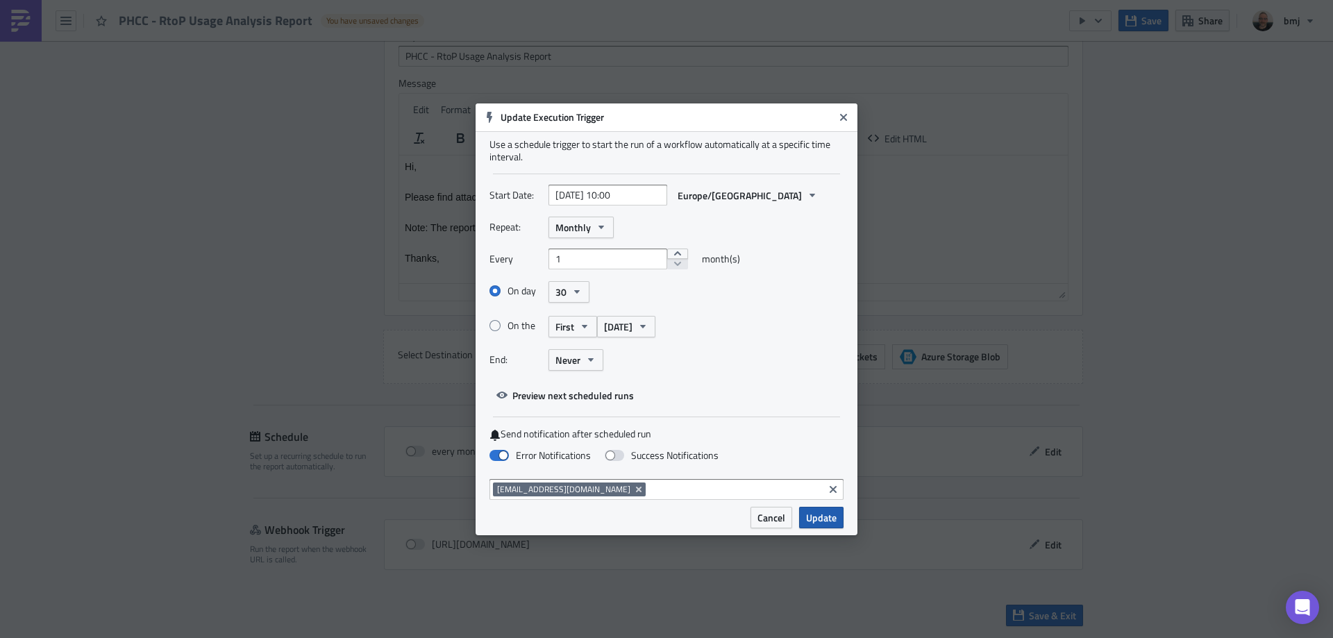
click at [825, 526] on button "Update" at bounding box center [821, 518] width 44 height 22
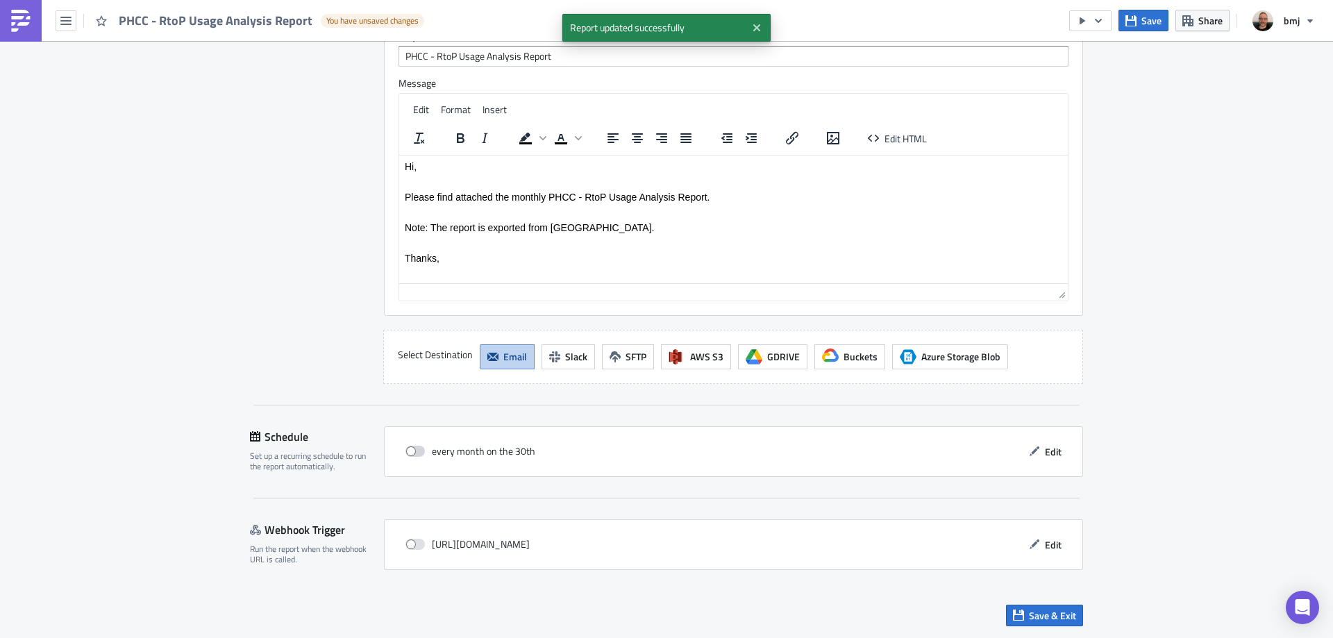
click at [407, 449] on span at bounding box center [414, 451] width 19 height 11
click at [408, 449] on input "checkbox" at bounding box center [412, 451] width 9 height 9
checkbox input "true"
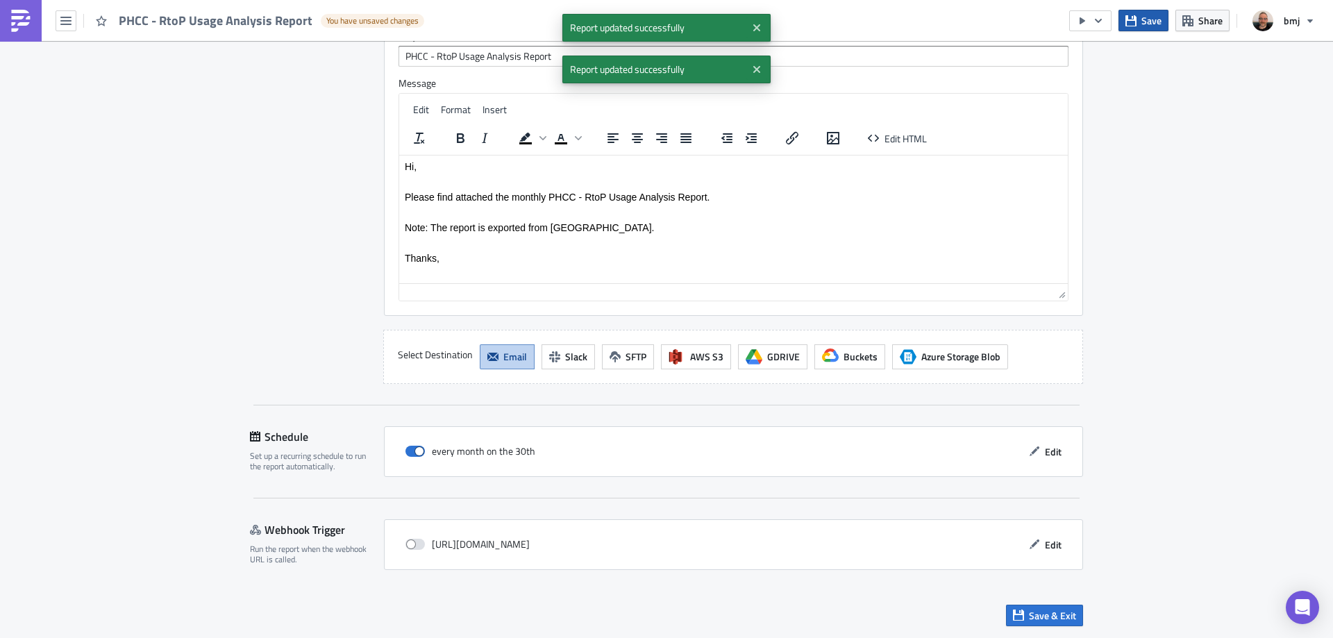
click at [1156, 19] on span "Save" at bounding box center [1151, 20] width 20 height 15
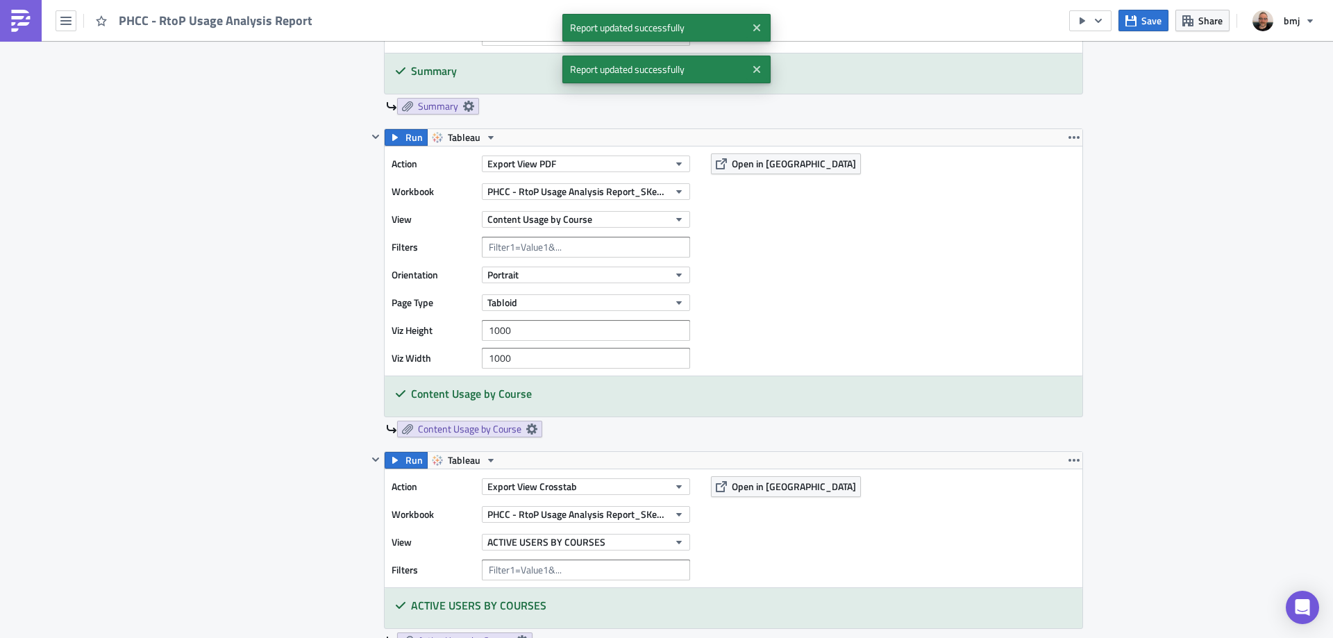
scroll to position [130, 0]
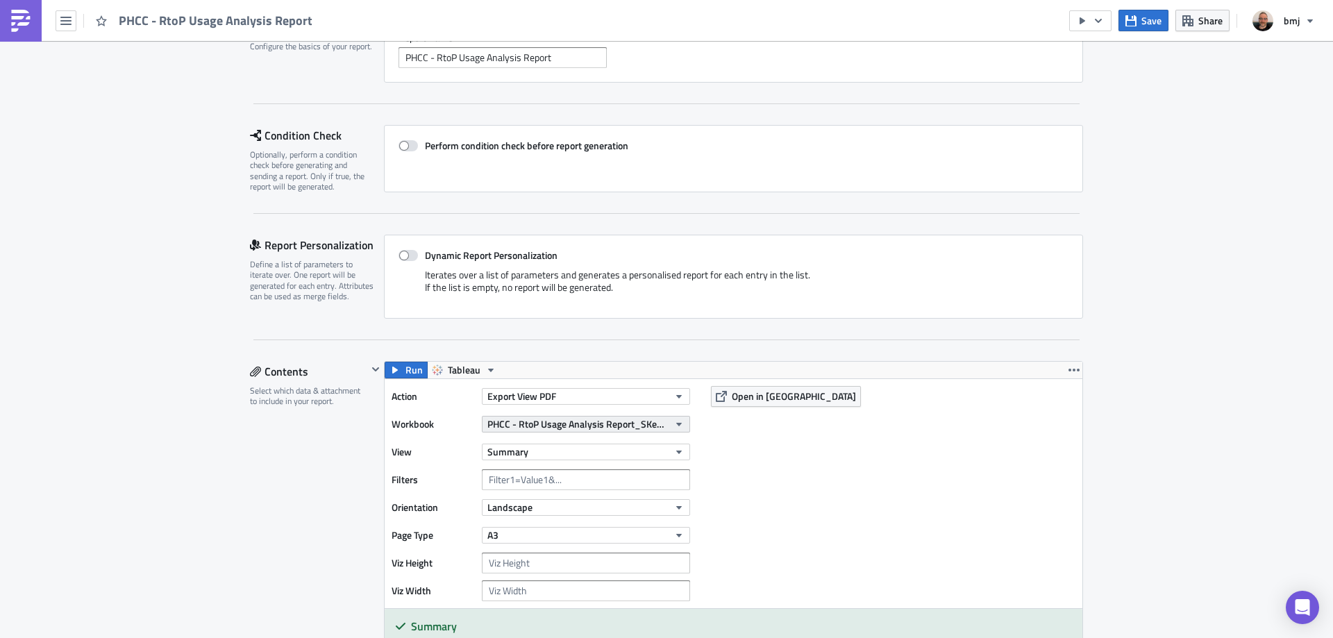
click at [629, 423] on span "PHCC - RtoP Usage Analysis Report_SKedits" at bounding box center [577, 424] width 181 height 15
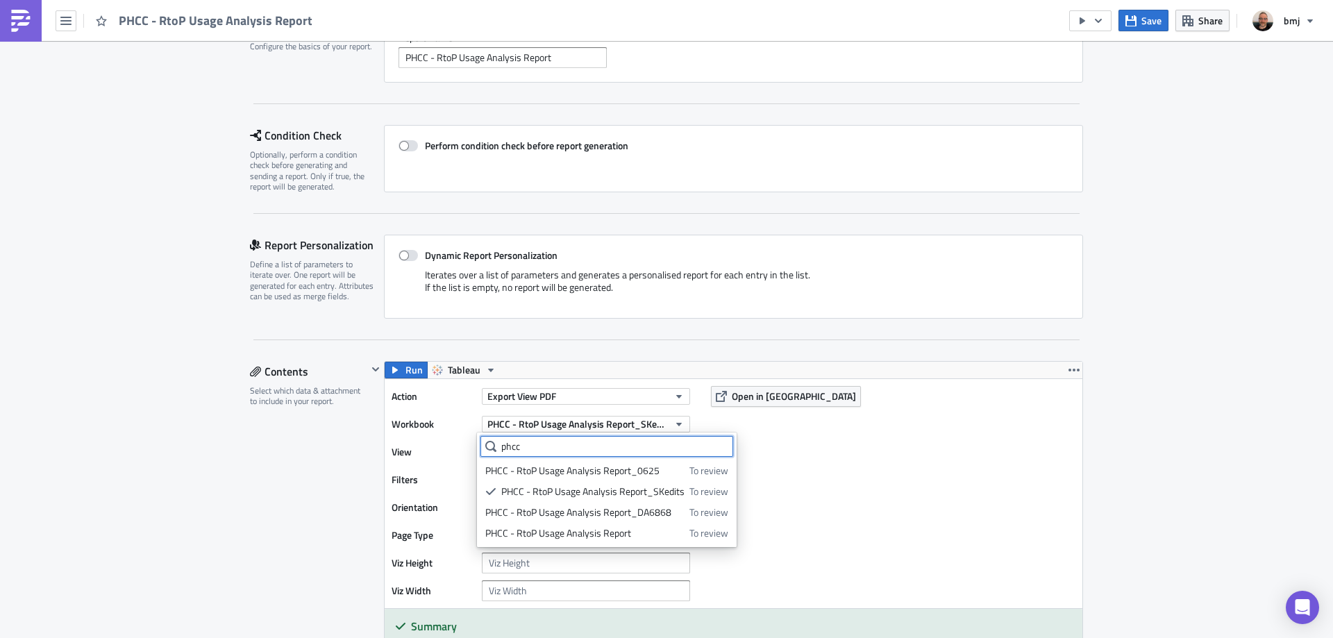
type input "phcc"
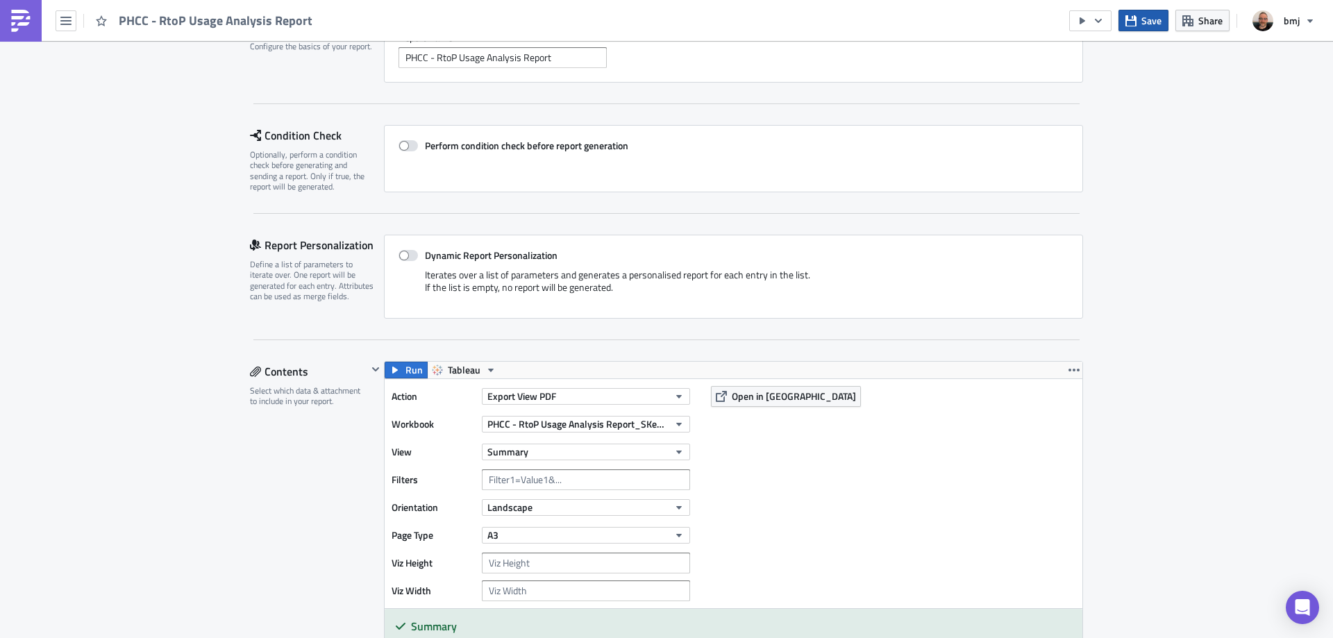
click at [1146, 25] on span "Save" at bounding box center [1151, 20] width 20 height 15
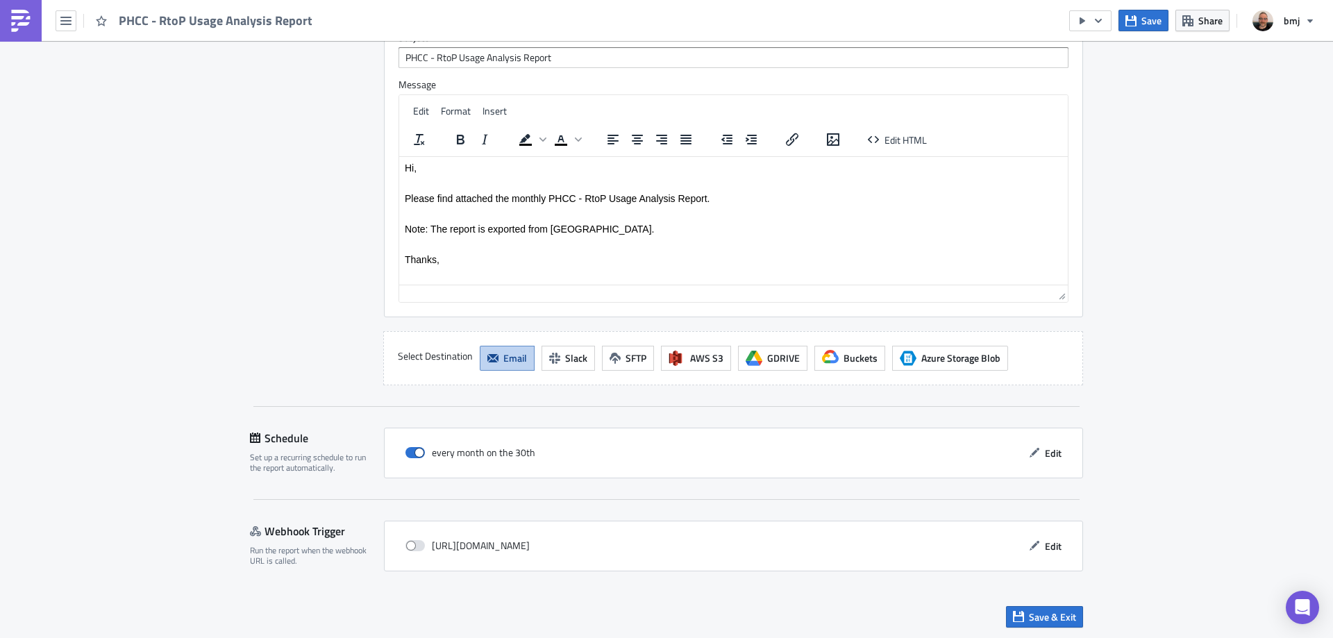
scroll to position [2212, 0]
click at [1141, 25] on button "Save" at bounding box center [1143, 21] width 50 height 22
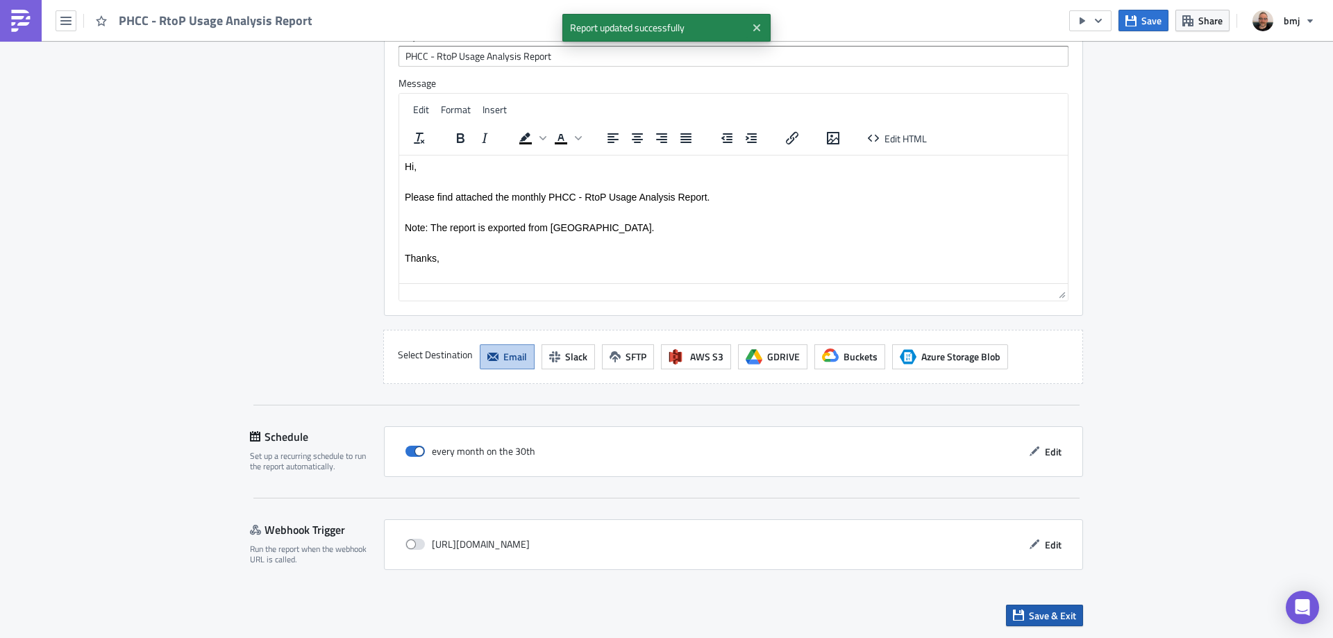
click at [1070, 608] on span "Save & Exit" at bounding box center [1052, 615] width 47 height 15
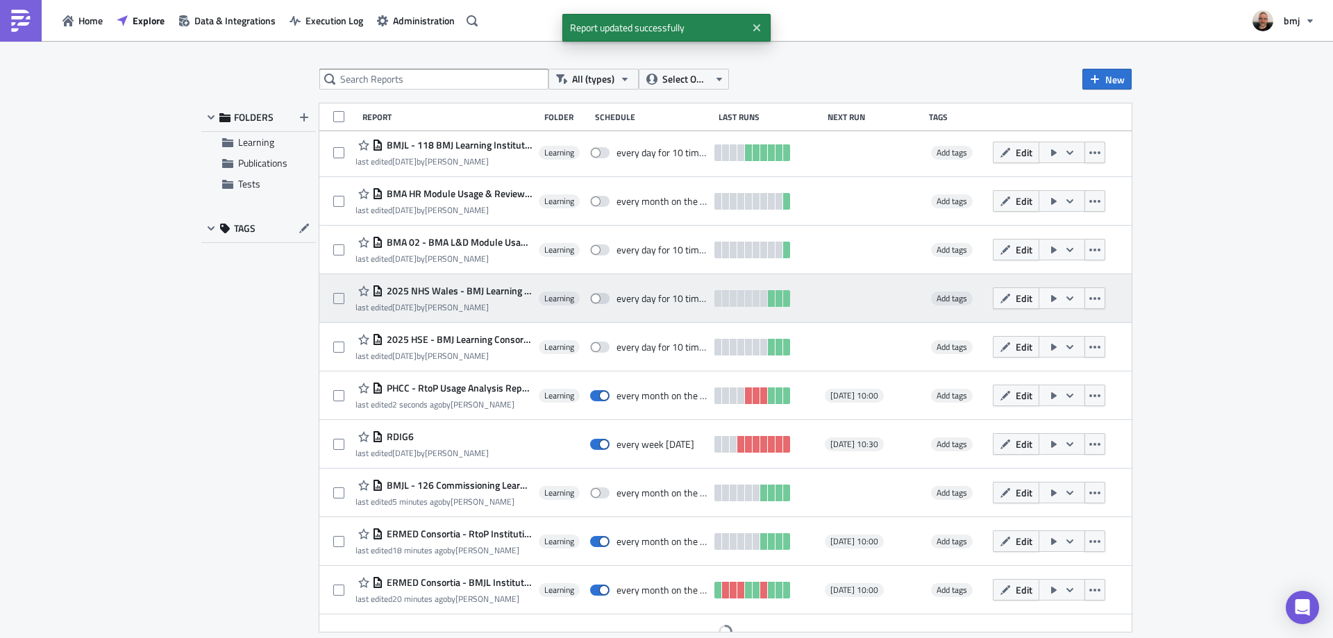
scroll to position [263, 0]
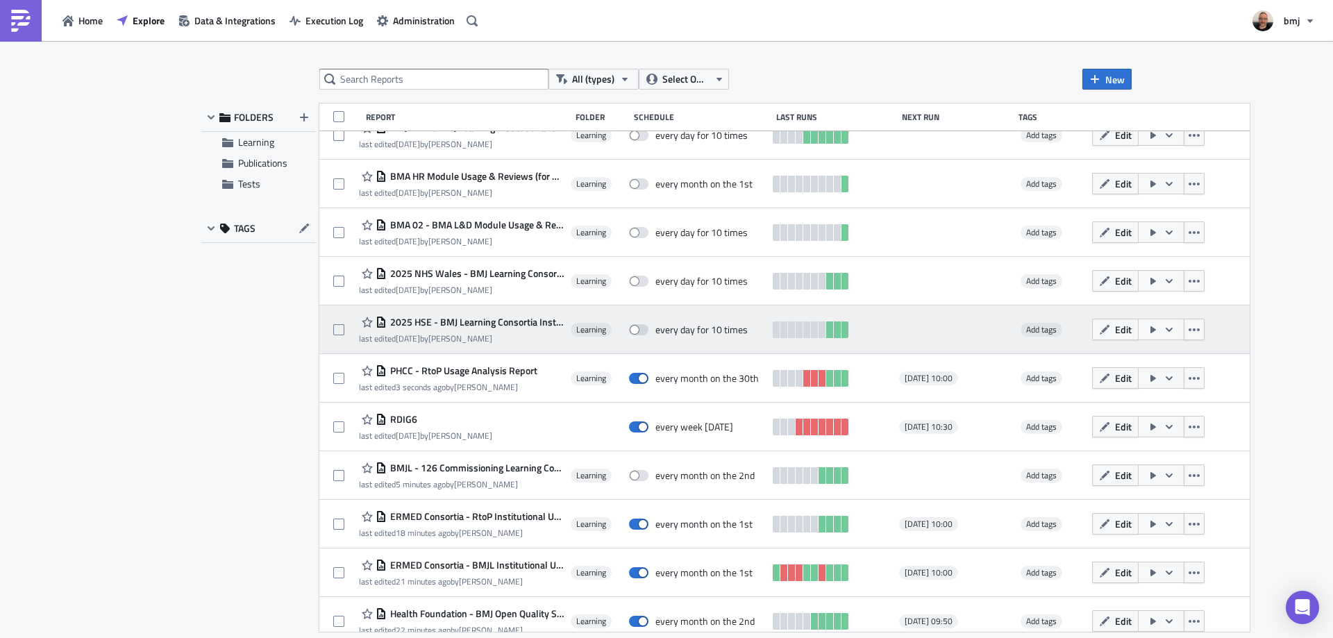
click at [508, 321] on span "2025 HSE - BMJ Learning Consortia Institutional Usage" at bounding box center [475, 322] width 177 height 12
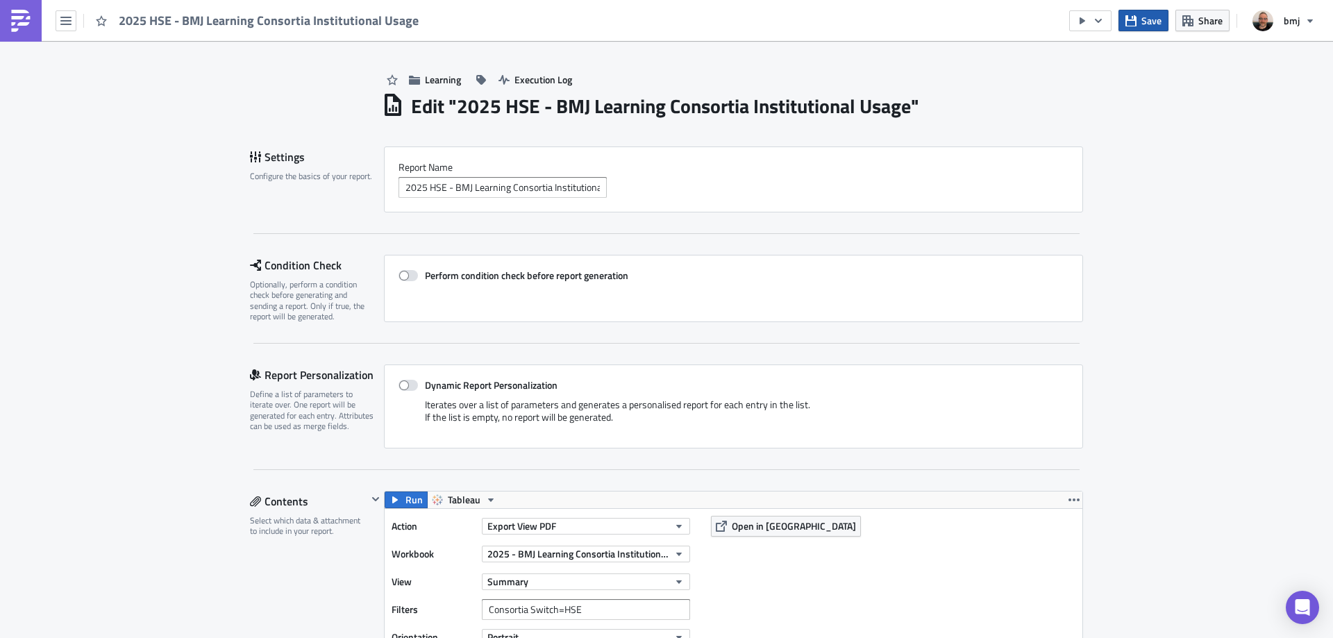
click at [1156, 25] on span "Save" at bounding box center [1151, 20] width 20 height 15
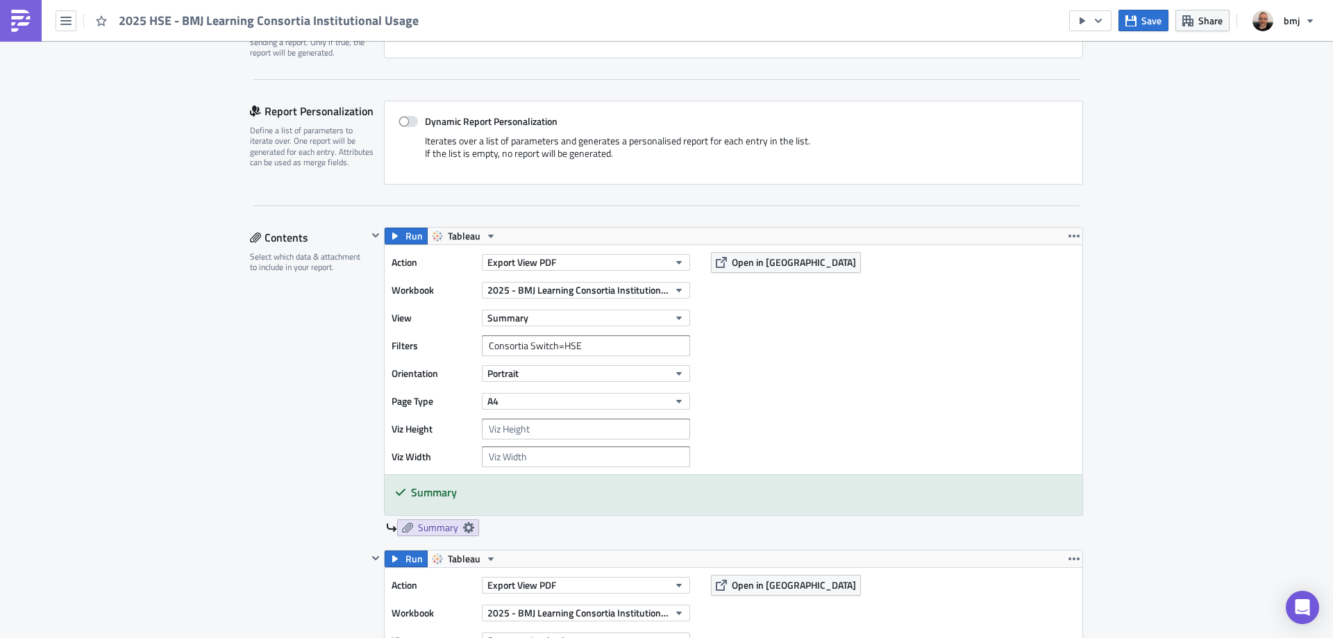
scroll to position [278, 0]
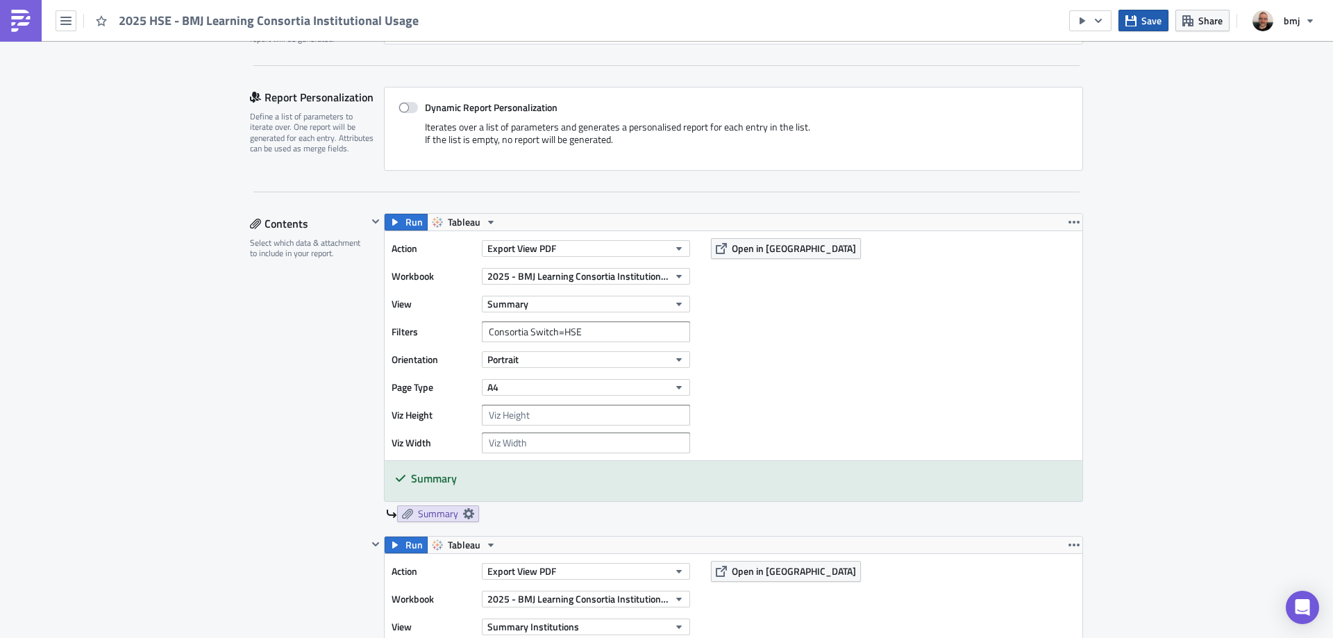
click at [1151, 22] on span "Save" at bounding box center [1151, 20] width 20 height 15
click at [582, 328] on input "Consortia Switch=HSE" at bounding box center [586, 331] width 208 height 21
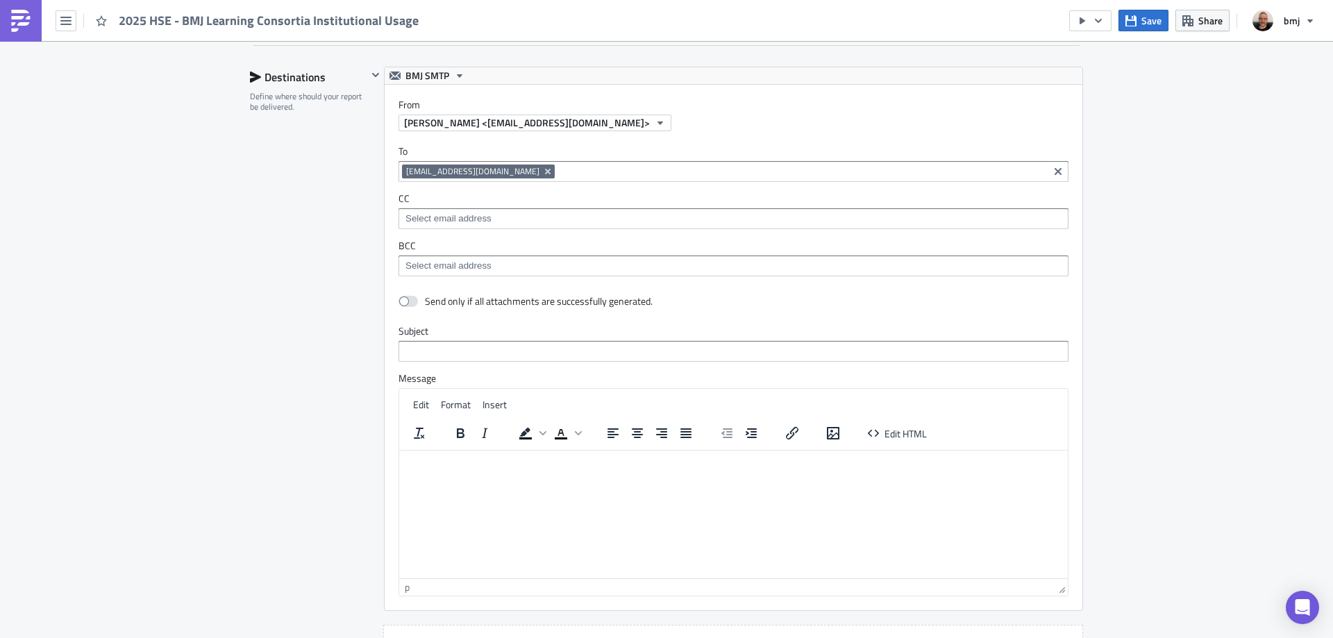
scroll to position [2569, 0]
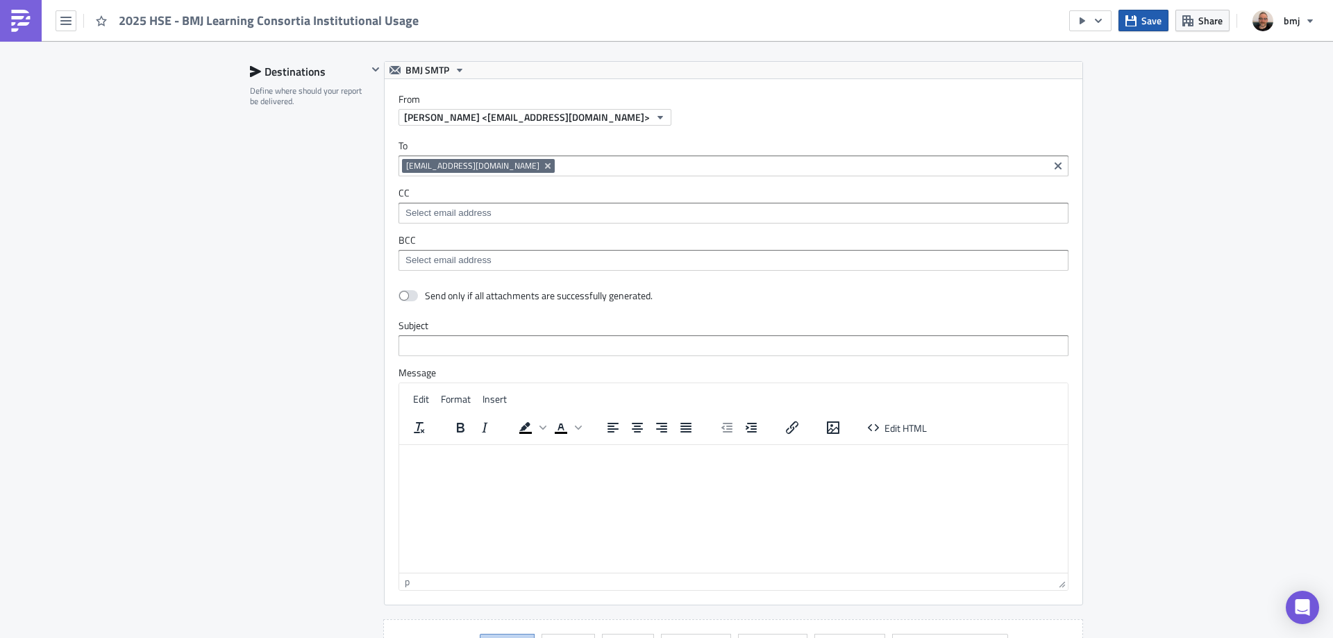
click at [1155, 24] on span "Save" at bounding box center [1151, 20] width 20 height 15
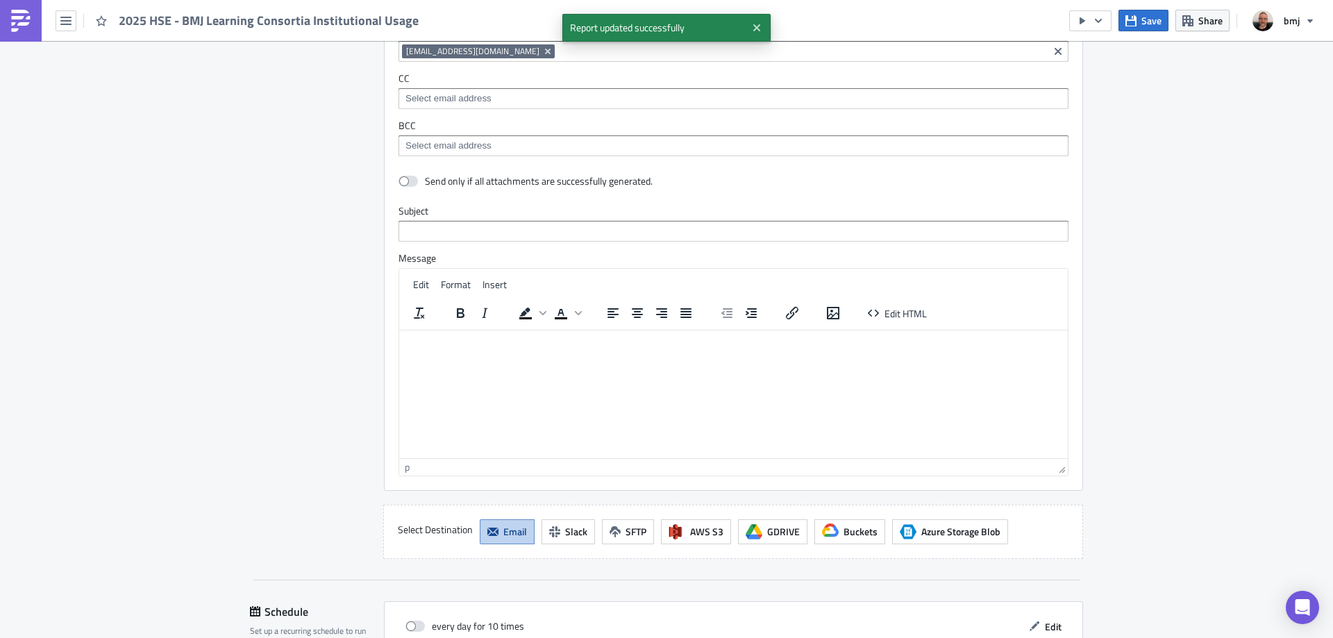
scroll to position [2858, 0]
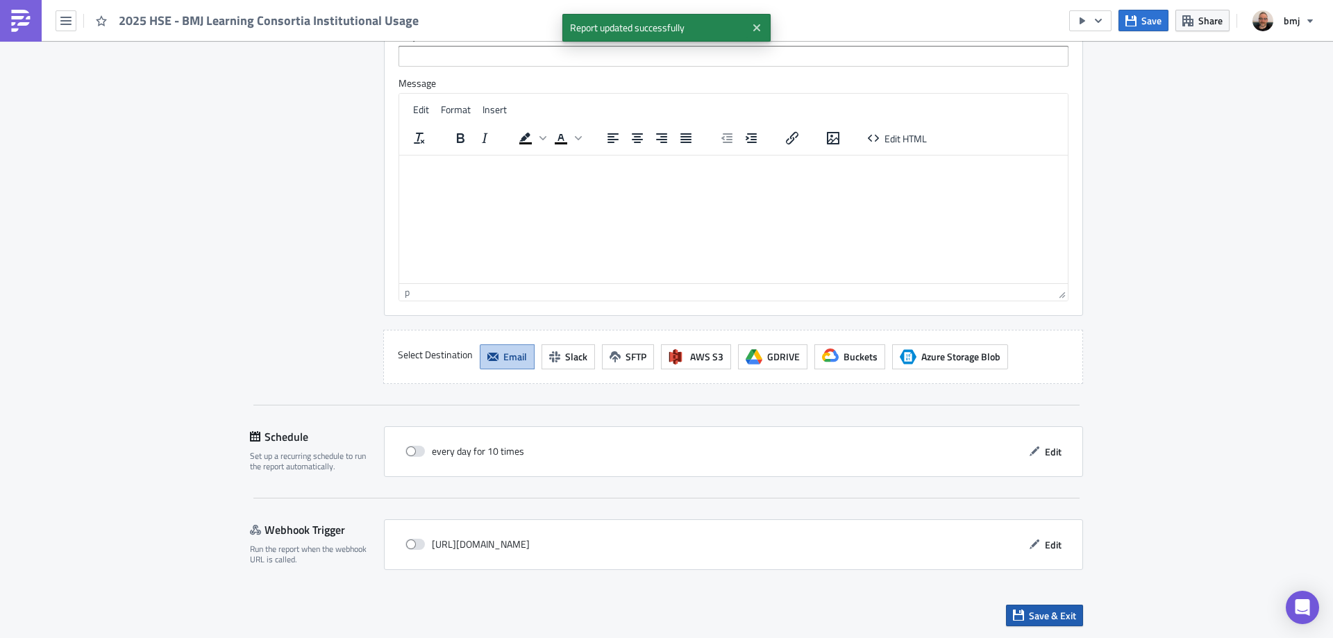
click at [1055, 610] on span "Save & Exit" at bounding box center [1052, 615] width 47 height 15
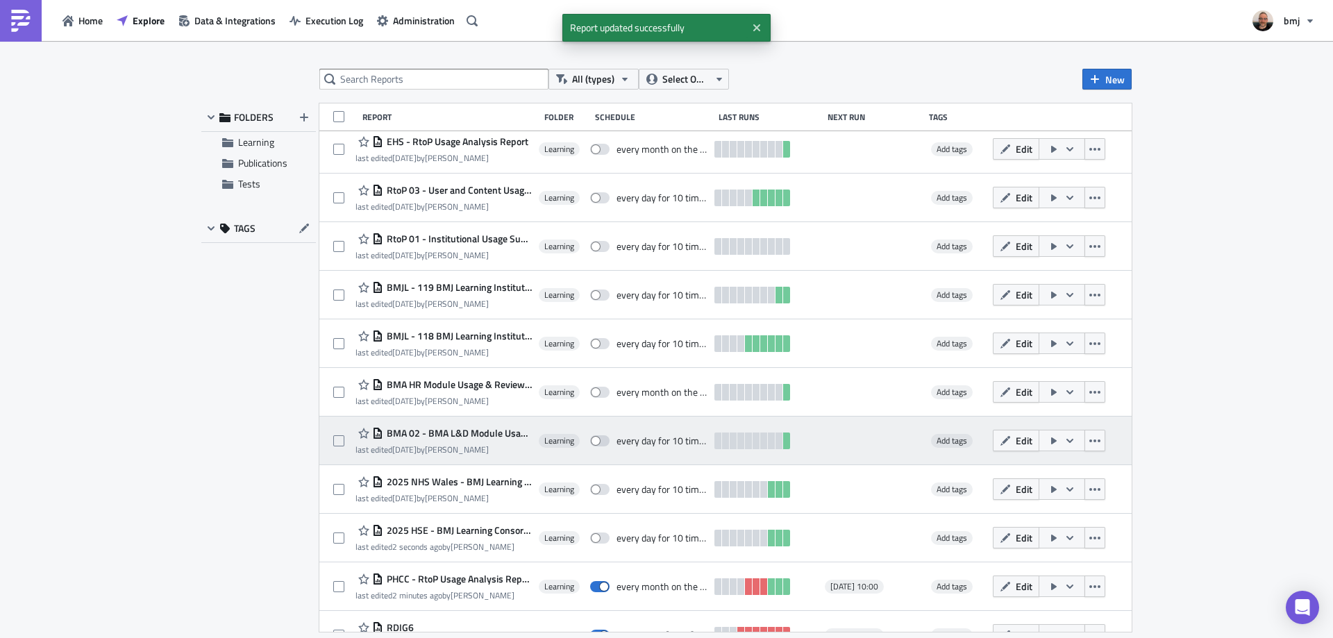
scroll to position [263, 0]
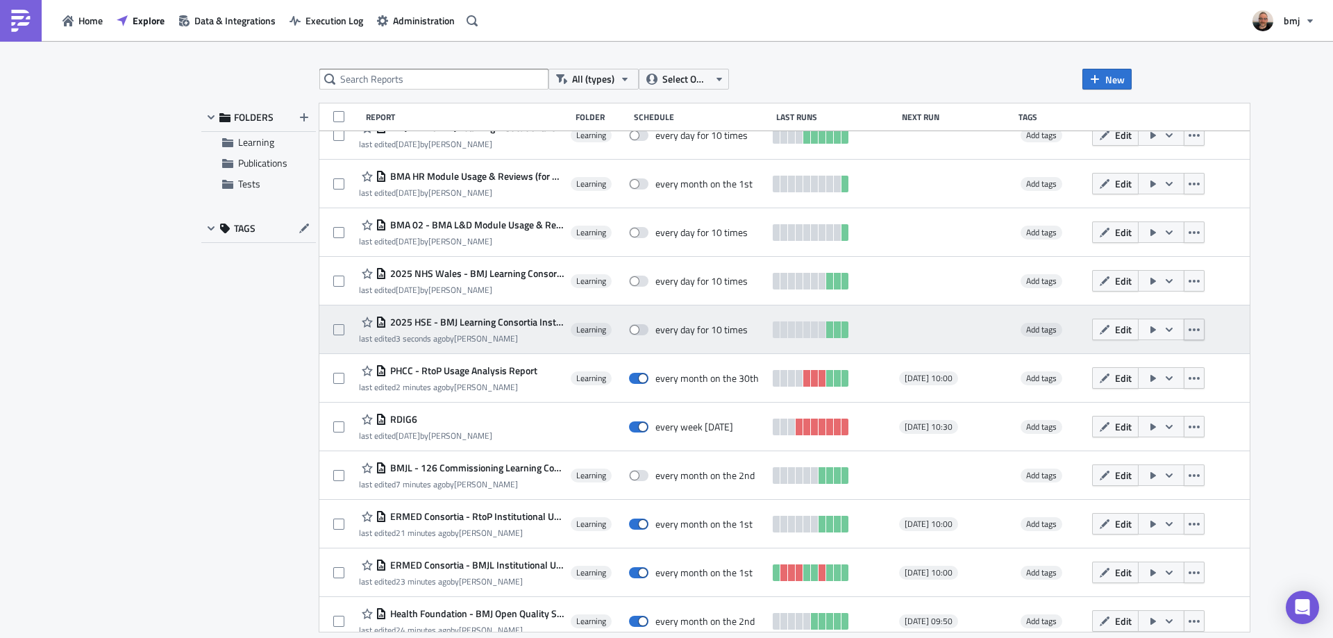
click at [1188, 327] on icon "button" at bounding box center [1193, 329] width 11 height 11
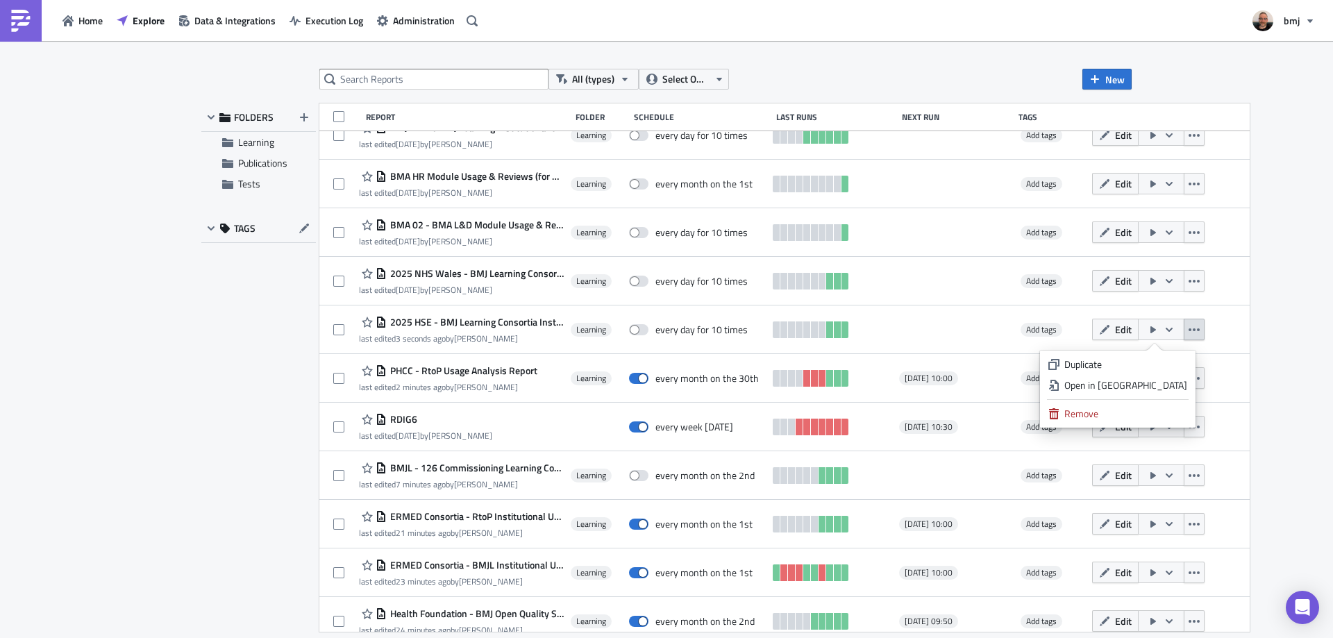
click at [1305, 324] on div "All (types) Select Owner New FOLDERS Learning Publications Tests TAGS Report Fo…" at bounding box center [666, 340] width 1333 height 599
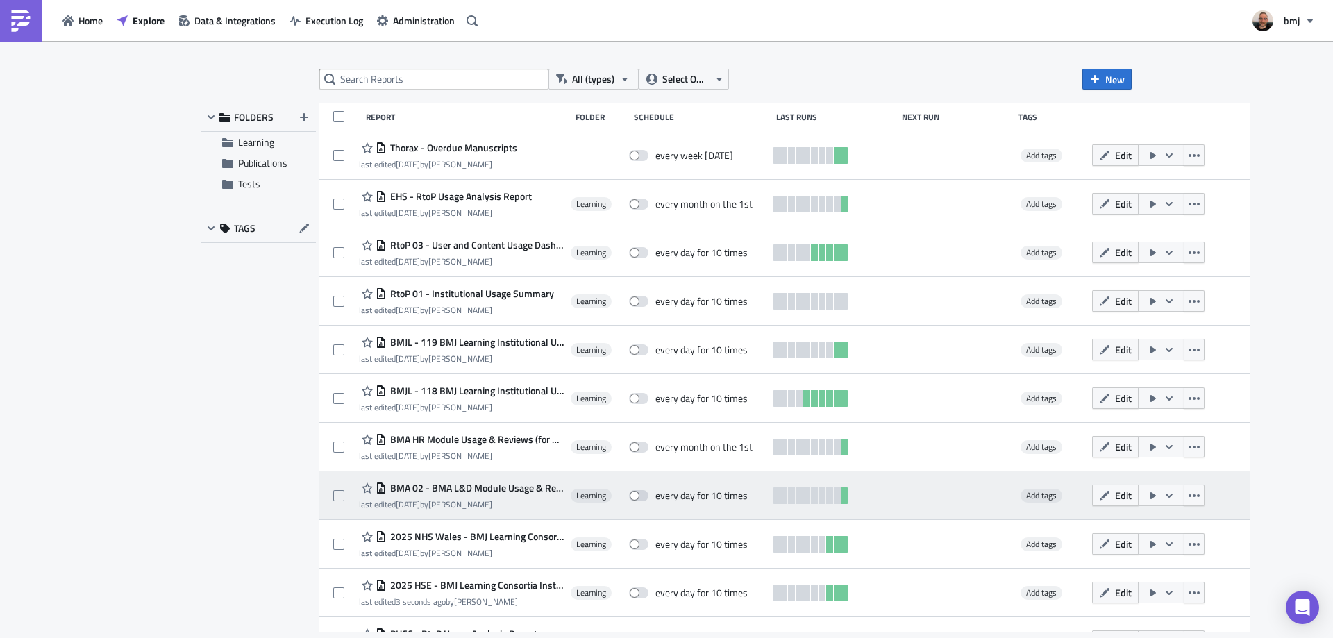
scroll to position [69, 0]
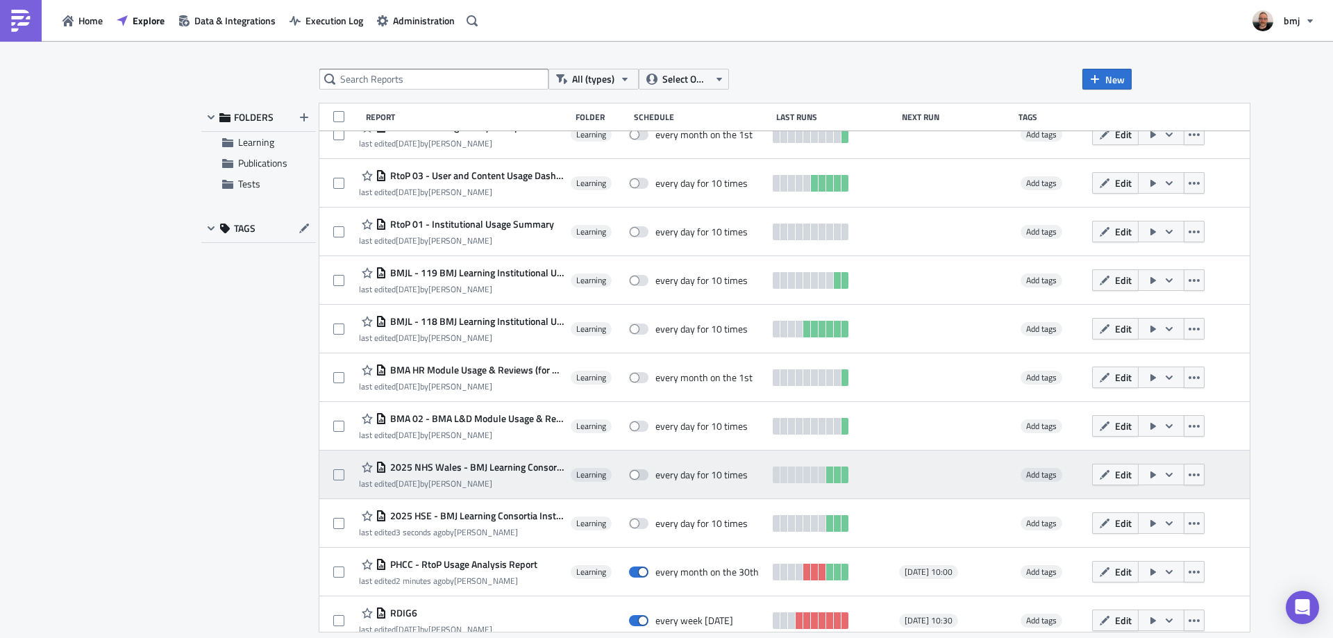
click at [498, 464] on span "2025 NHS Wales - BMJ Learning Consortia Institutional Usage" at bounding box center [475, 467] width 177 height 12
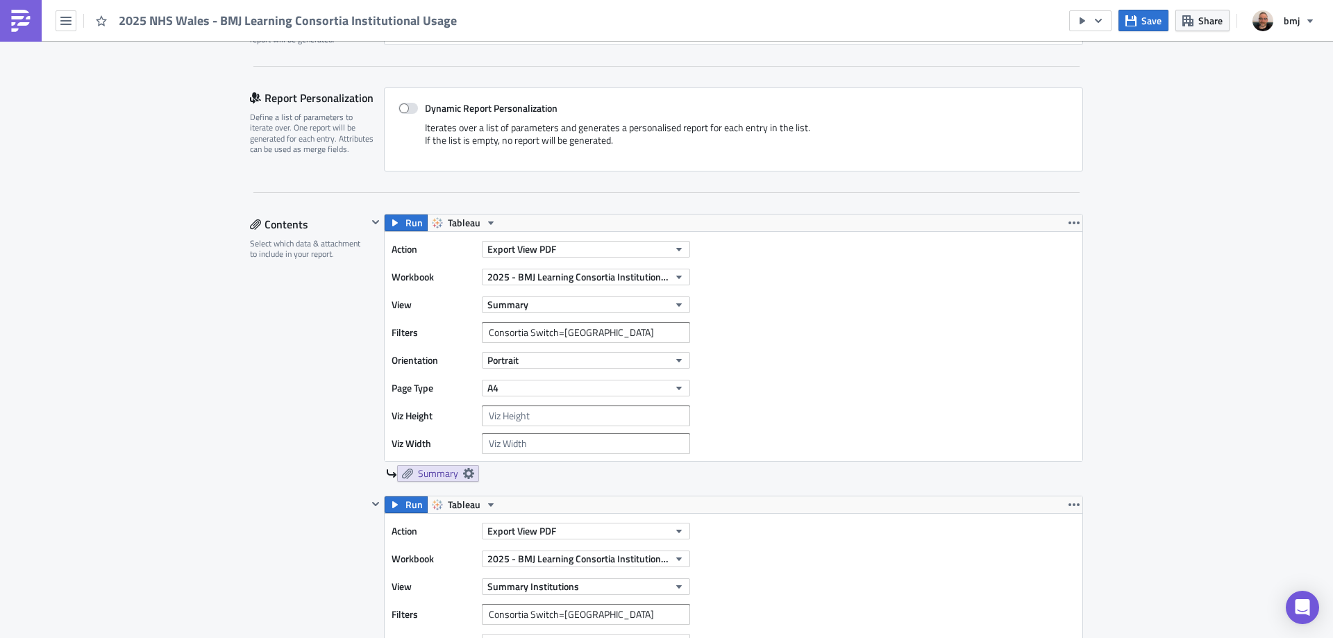
scroll to position [278, 0]
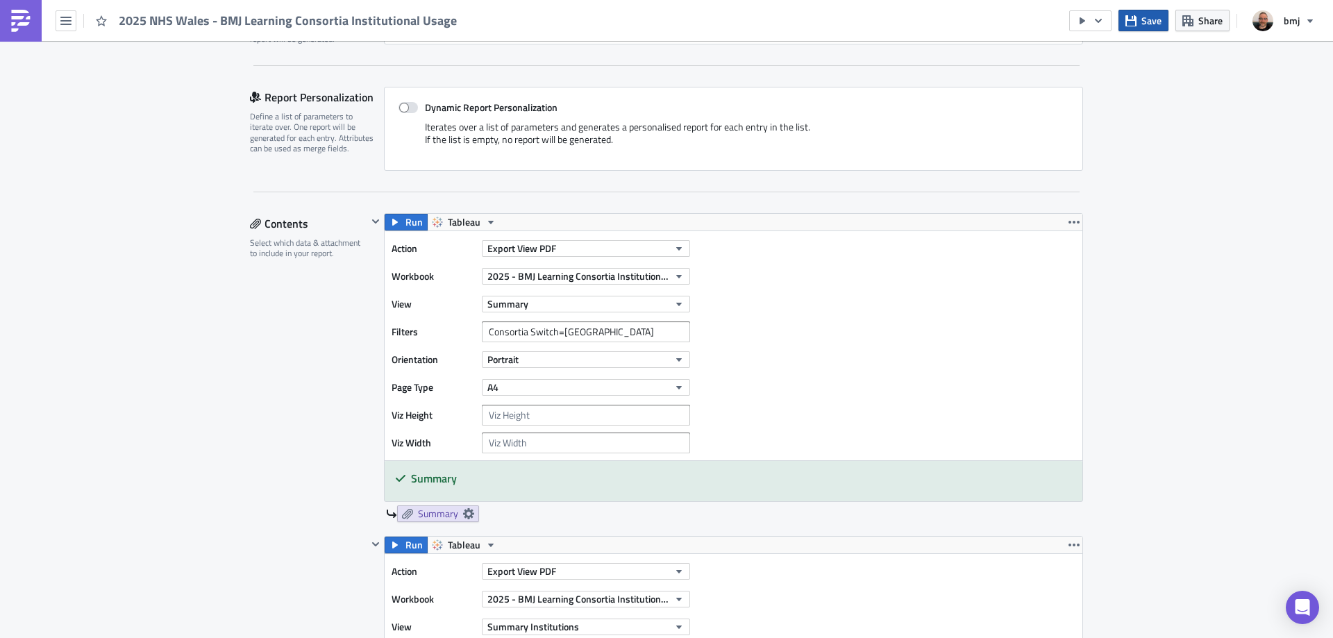
click at [1154, 19] on span "Save" at bounding box center [1151, 20] width 20 height 15
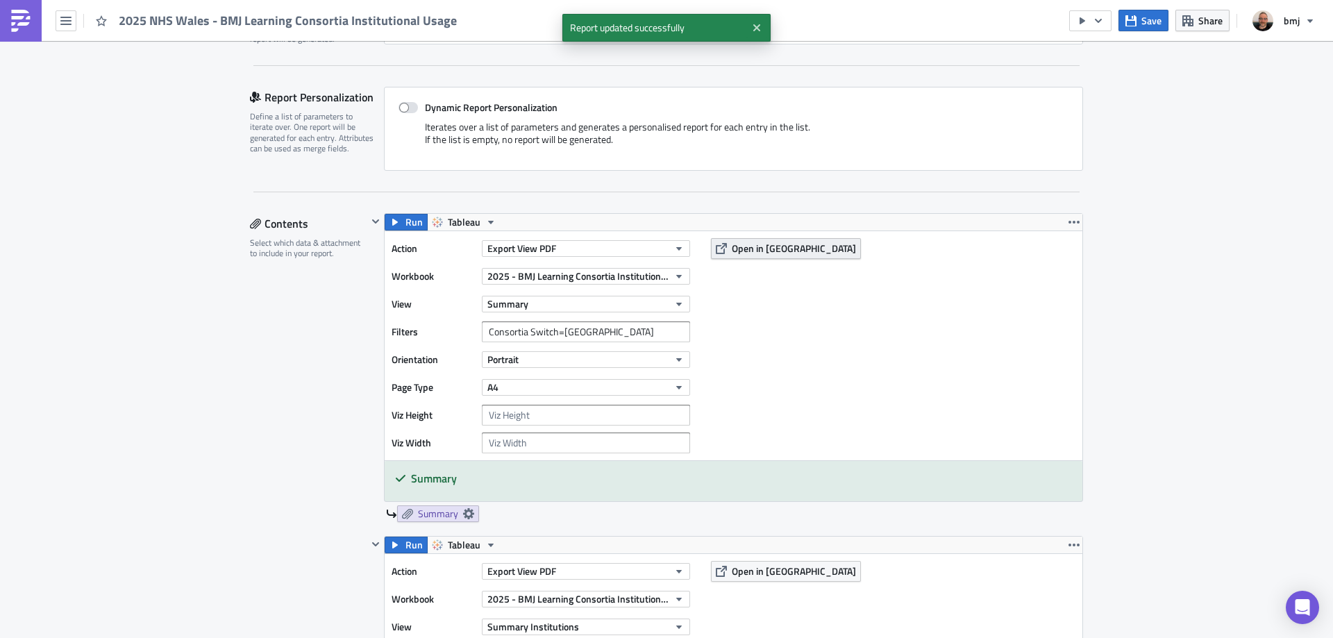
click at [789, 246] on span "Open in [GEOGRAPHIC_DATA]" at bounding box center [794, 248] width 124 height 15
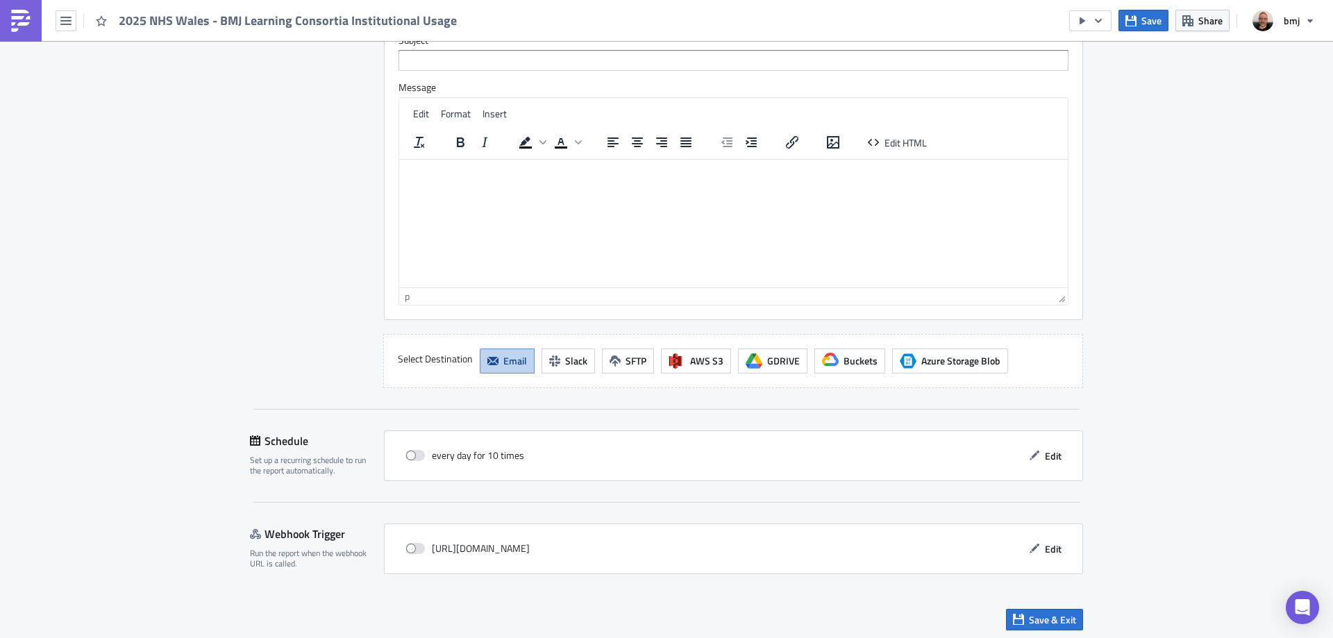
scroll to position [2858, 0]
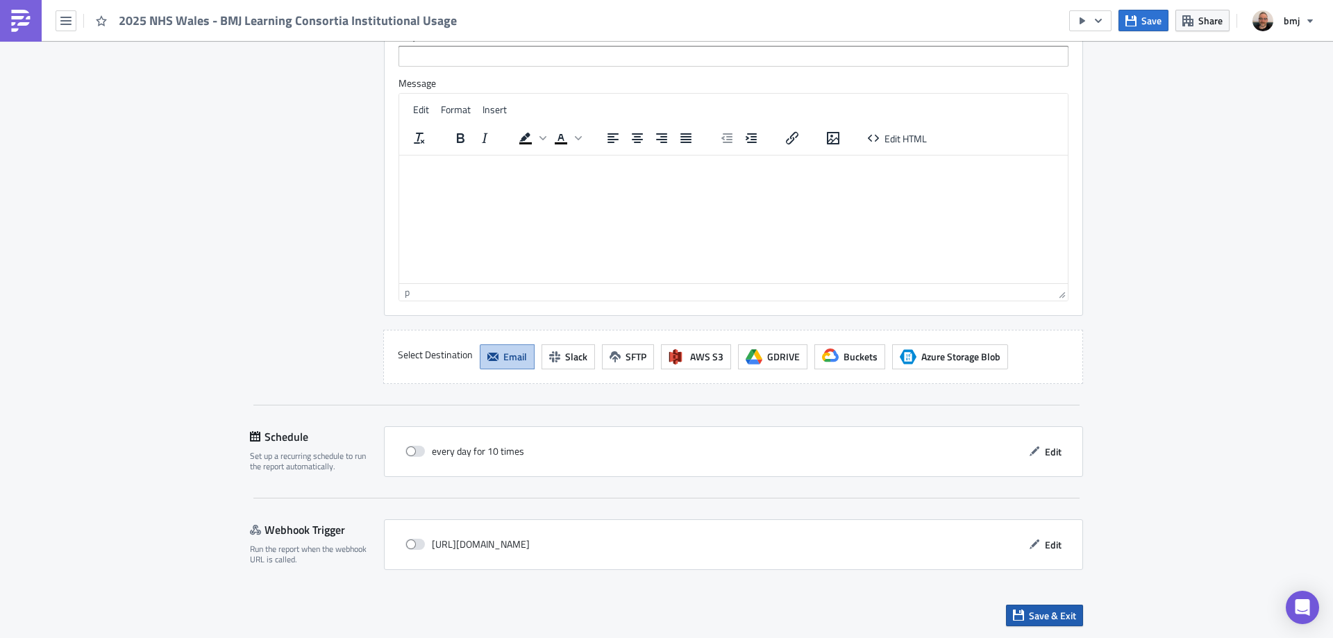
click at [1061, 615] on span "Save & Exit" at bounding box center [1052, 615] width 47 height 15
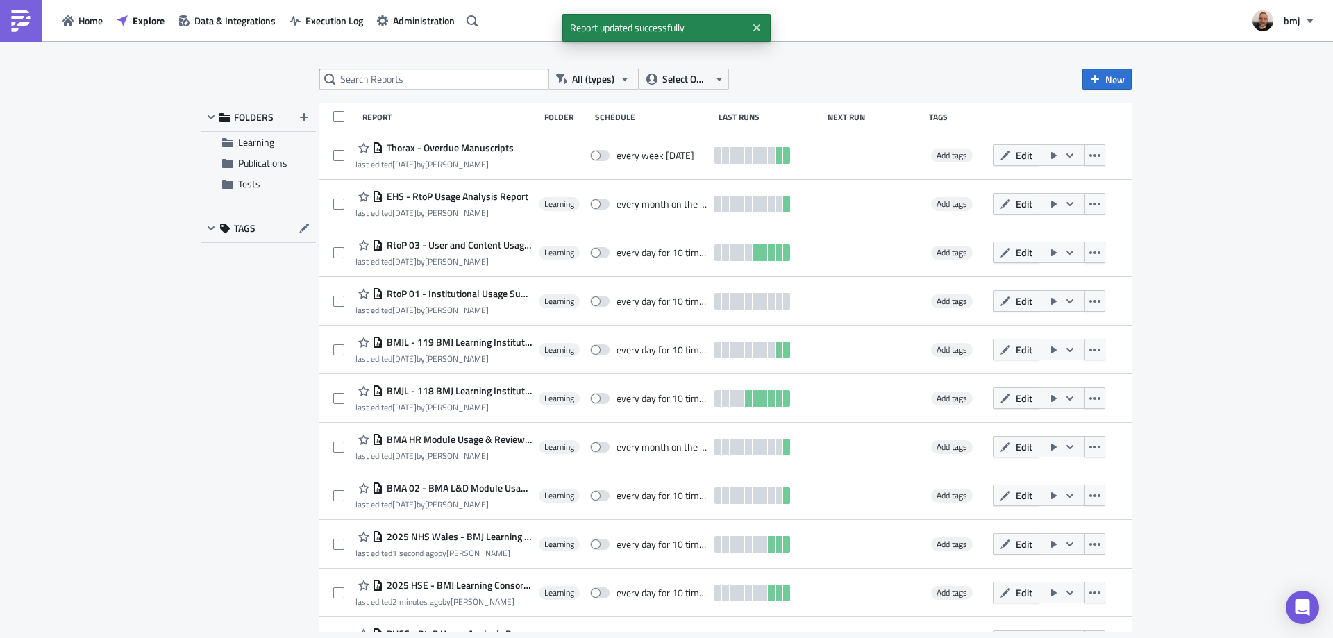
click at [482, 489] on span "BMA 02 - BMA L&D Module Usage & Reviews" at bounding box center [457, 488] width 149 height 12
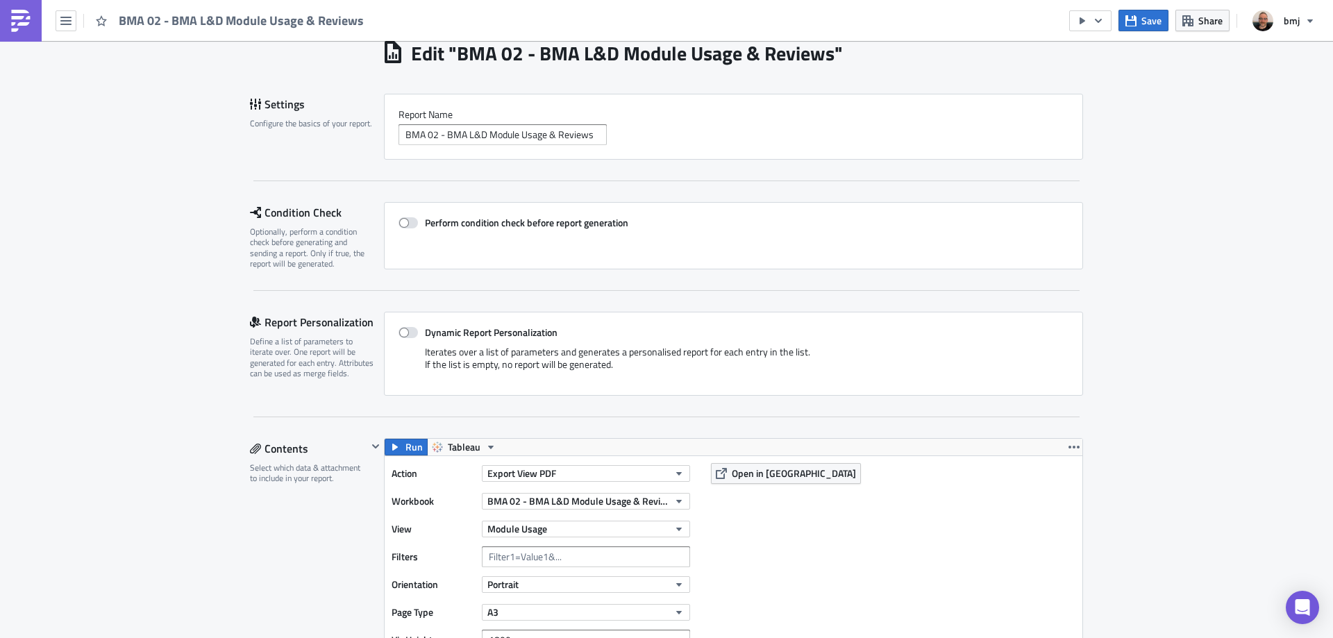
scroll to position [208, 0]
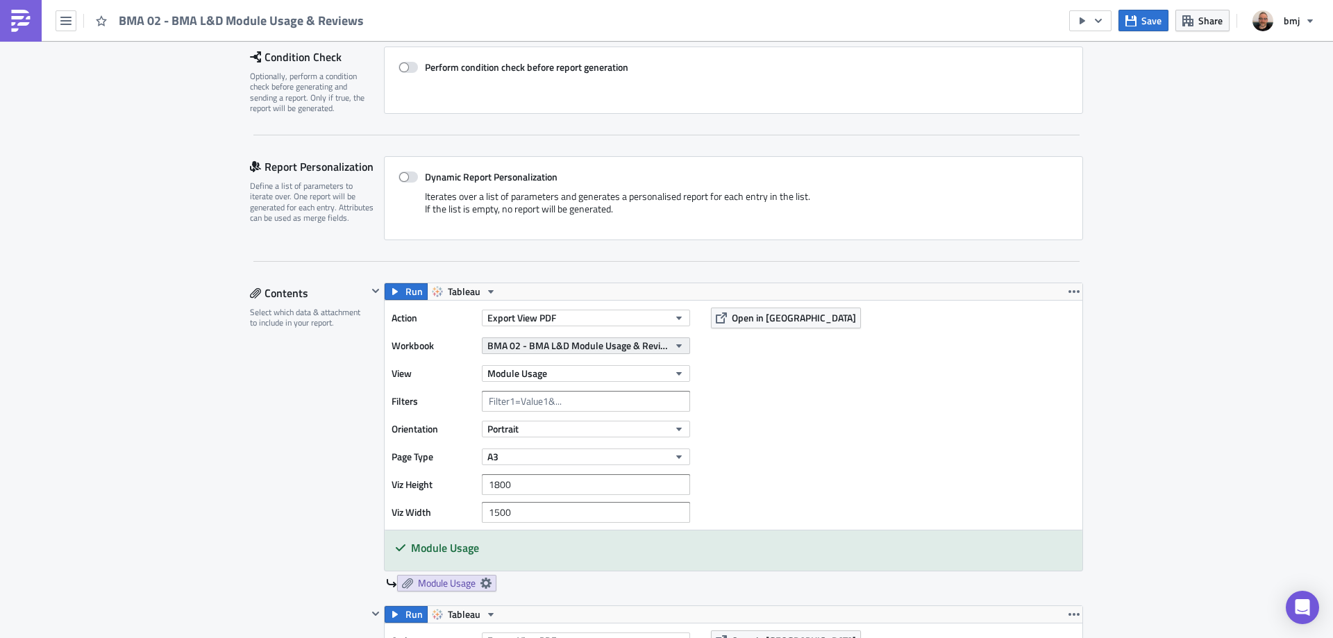
click at [676, 345] on icon "button" at bounding box center [679, 345] width 6 height 3
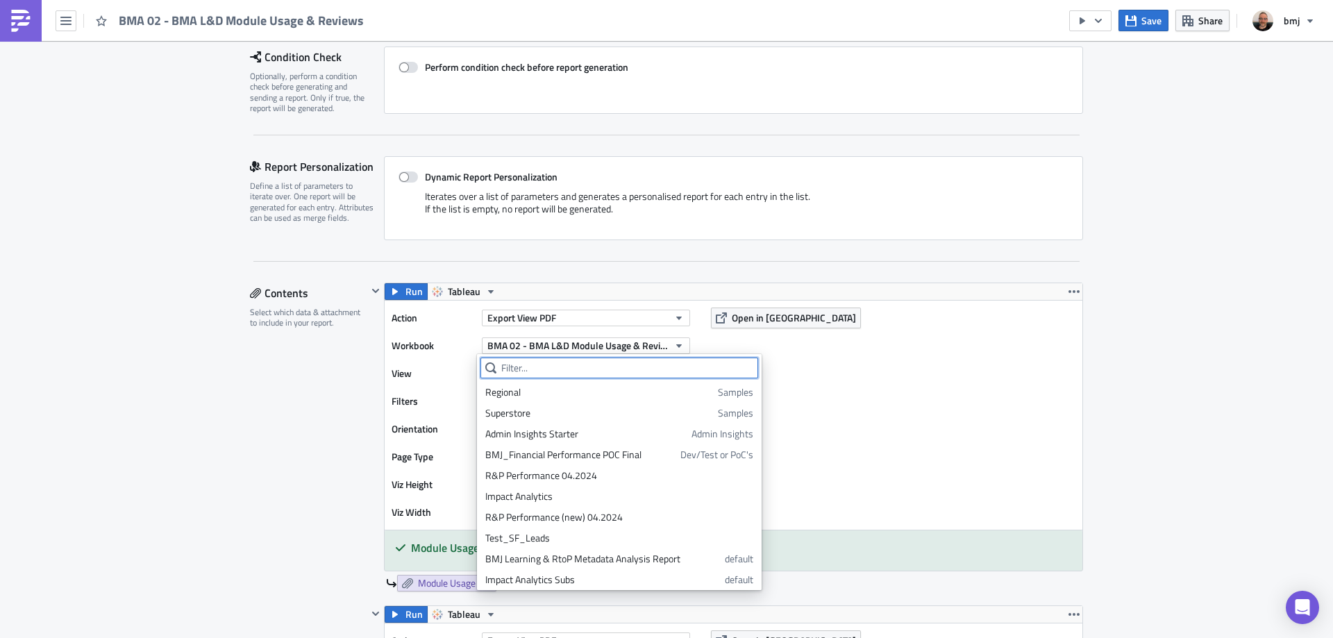
click at [658, 368] on input "text" at bounding box center [619, 368] width 278 height 21
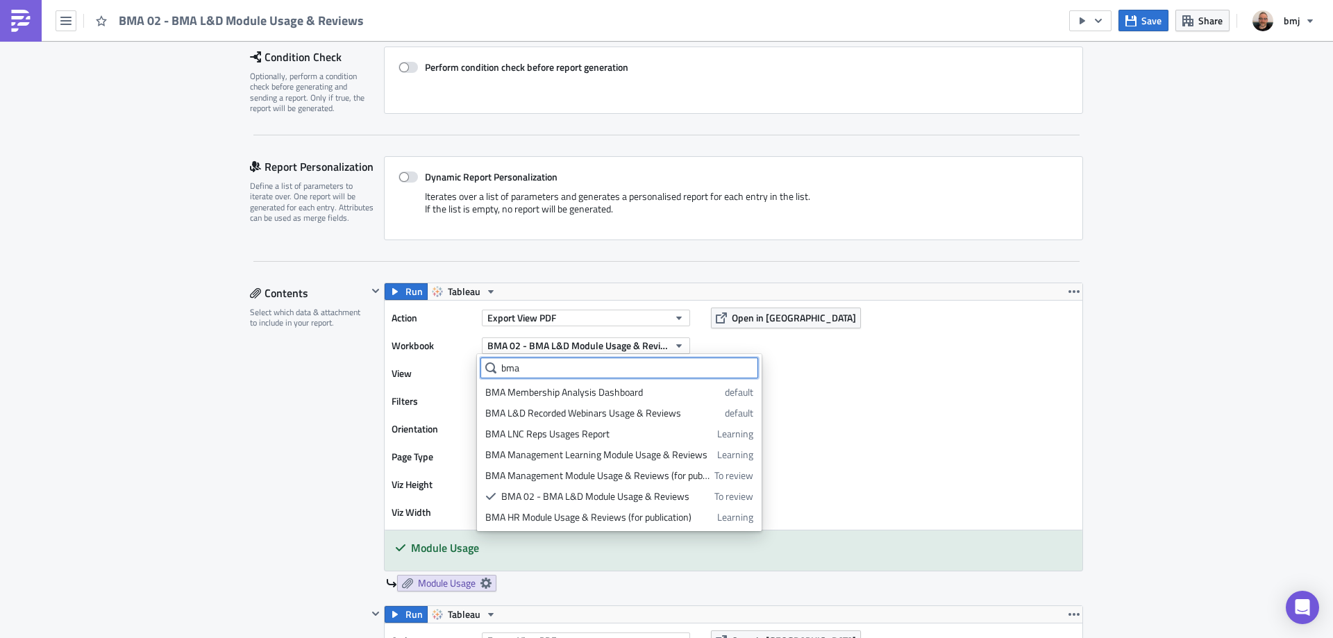
type input "bma"
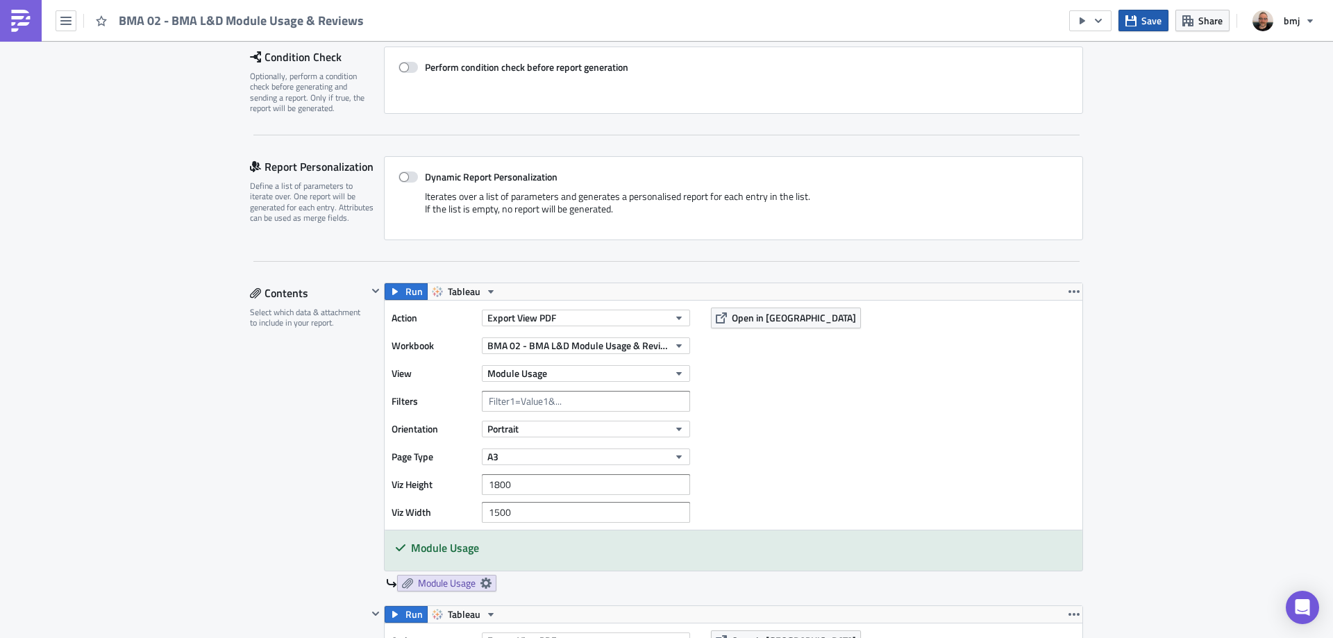
click at [1156, 22] on span "Save" at bounding box center [1151, 20] width 20 height 15
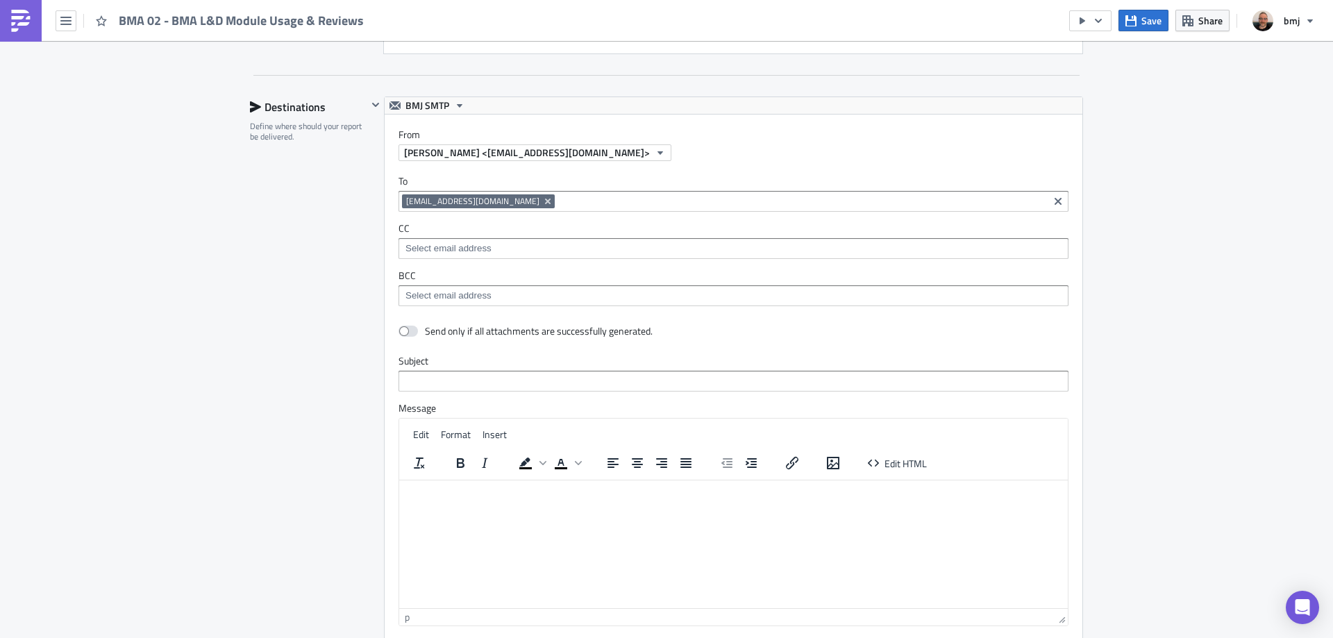
scroll to position [1597, 0]
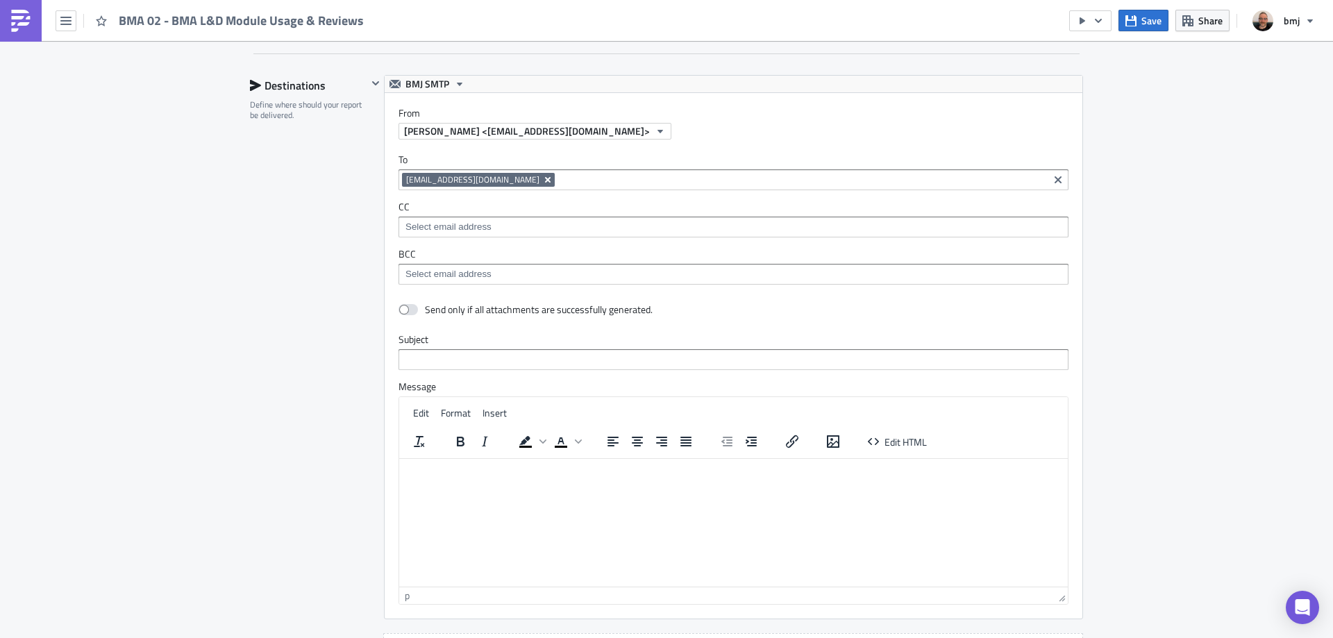
click at [542, 180] on icon "Remove Tag" at bounding box center [547, 179] width 11 height 11
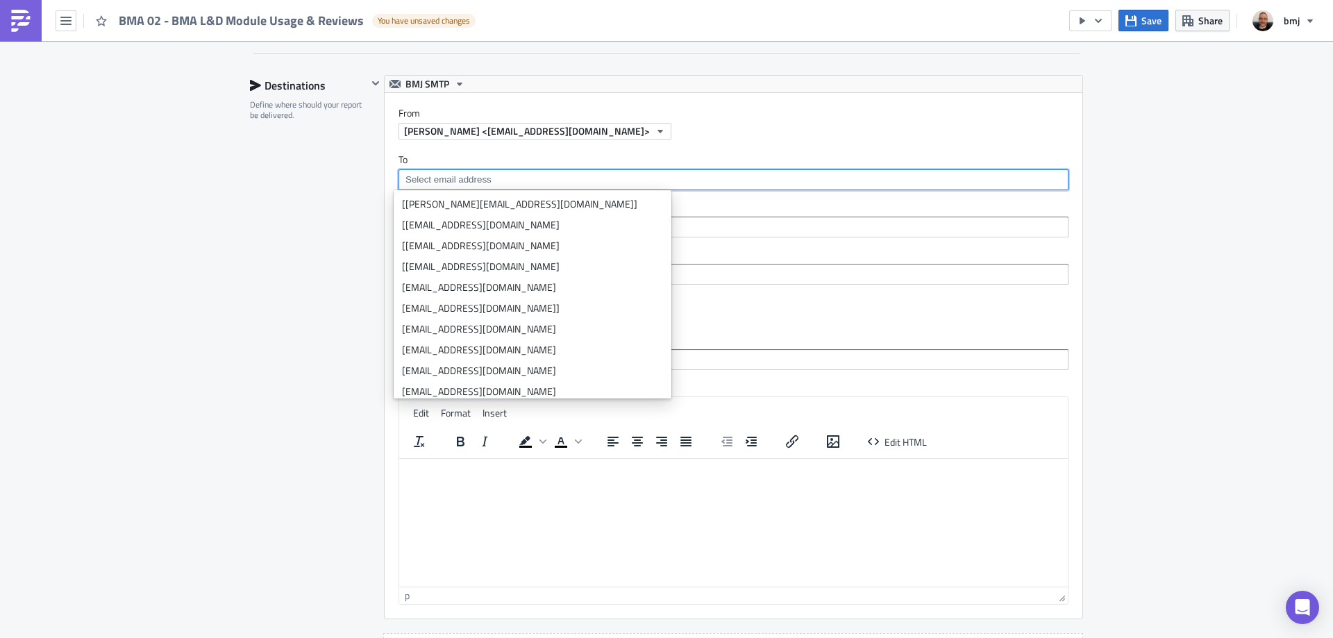
click at [623, 232] on input at bounding box center [733, 227] width 662 height 14
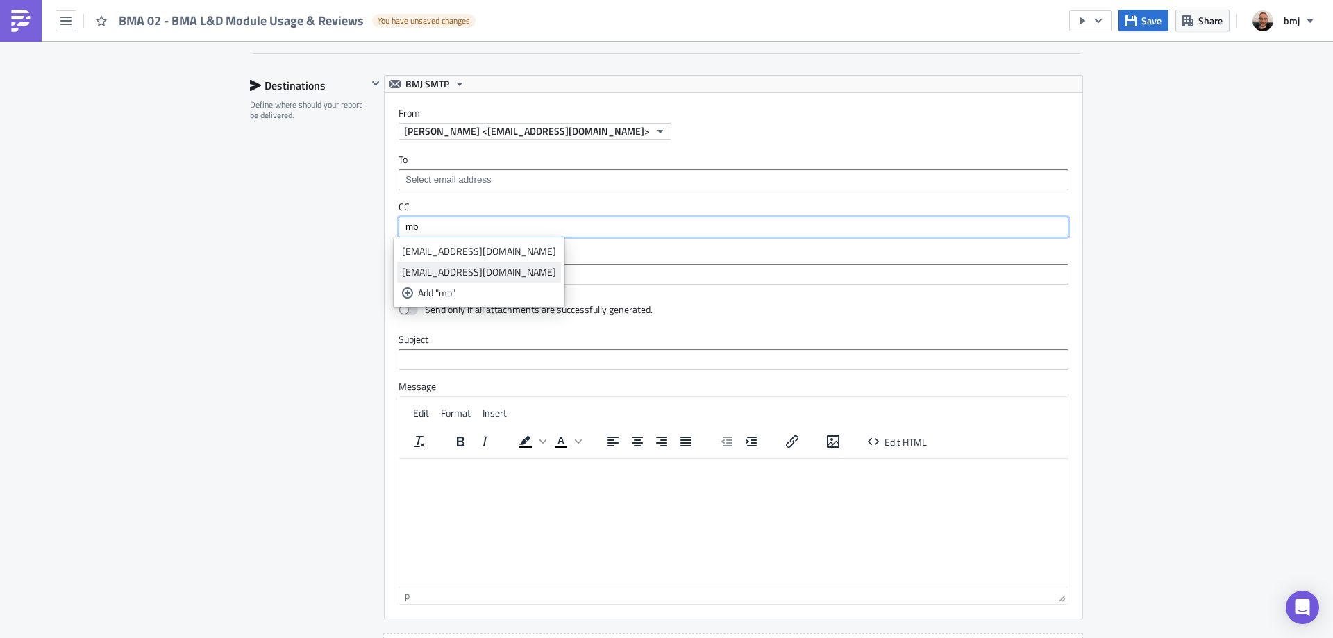
type input "mb"
click at [483, 267] on div "[EMAIL_ADDRESS][DOMAIN_NAME]" at bounding box center [479, 272] width 154 height 14
type input "sk"
click at [483, 267] on div "[EMAIL_ADDRESS][DOMAIN_NAME]" at bounding box center [479, 272] width 154 height 14
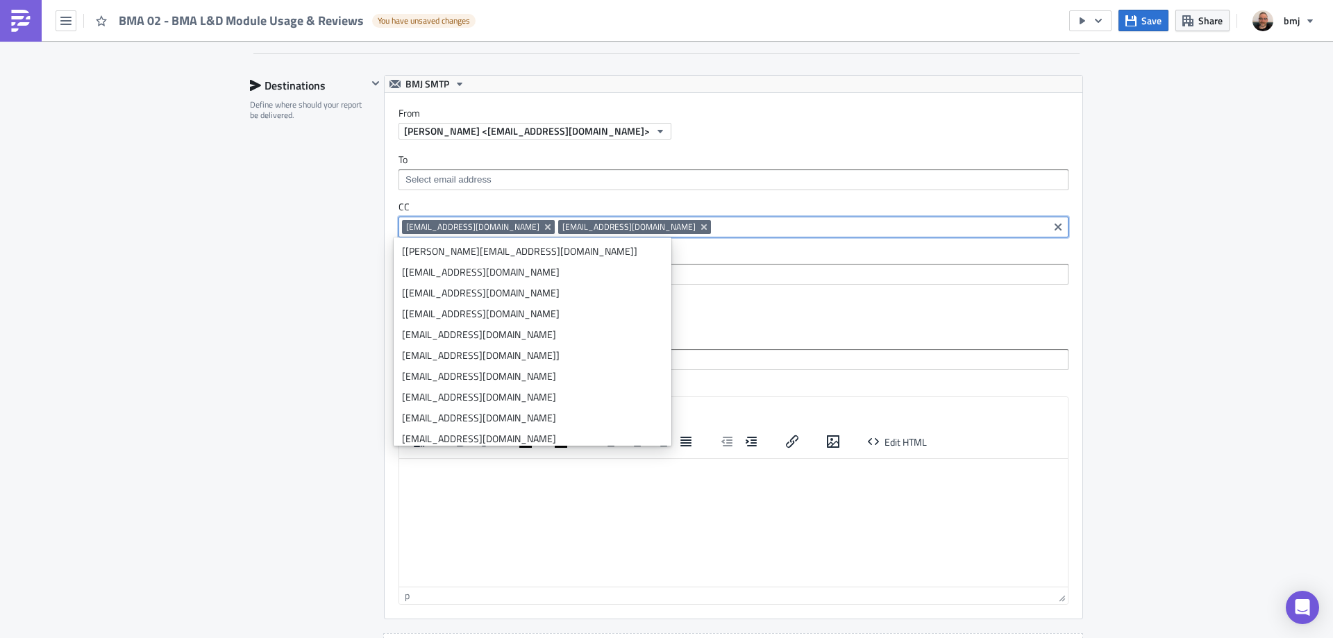
click at [355, 264] on div "Destinations Define where should your report be delivered." at bounding box center [308, 381] width 117 height 612
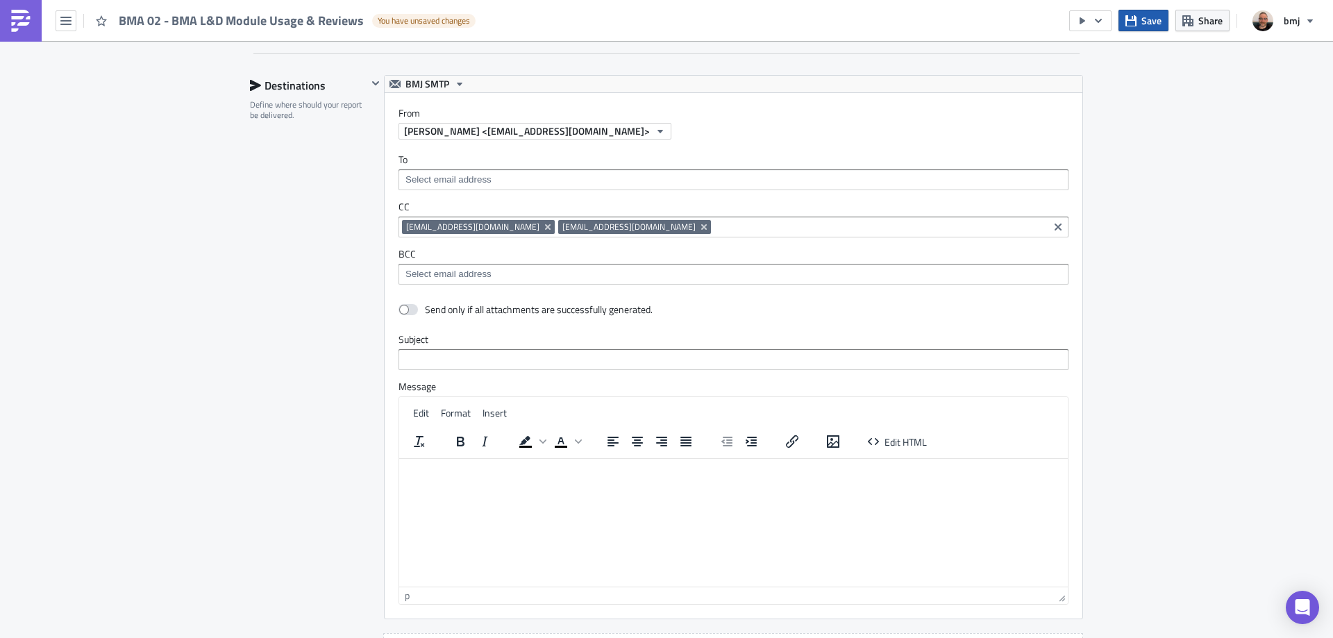
click at [1134, 19] on icon "button" at bounding box center [1130, 20] width 11 height 11
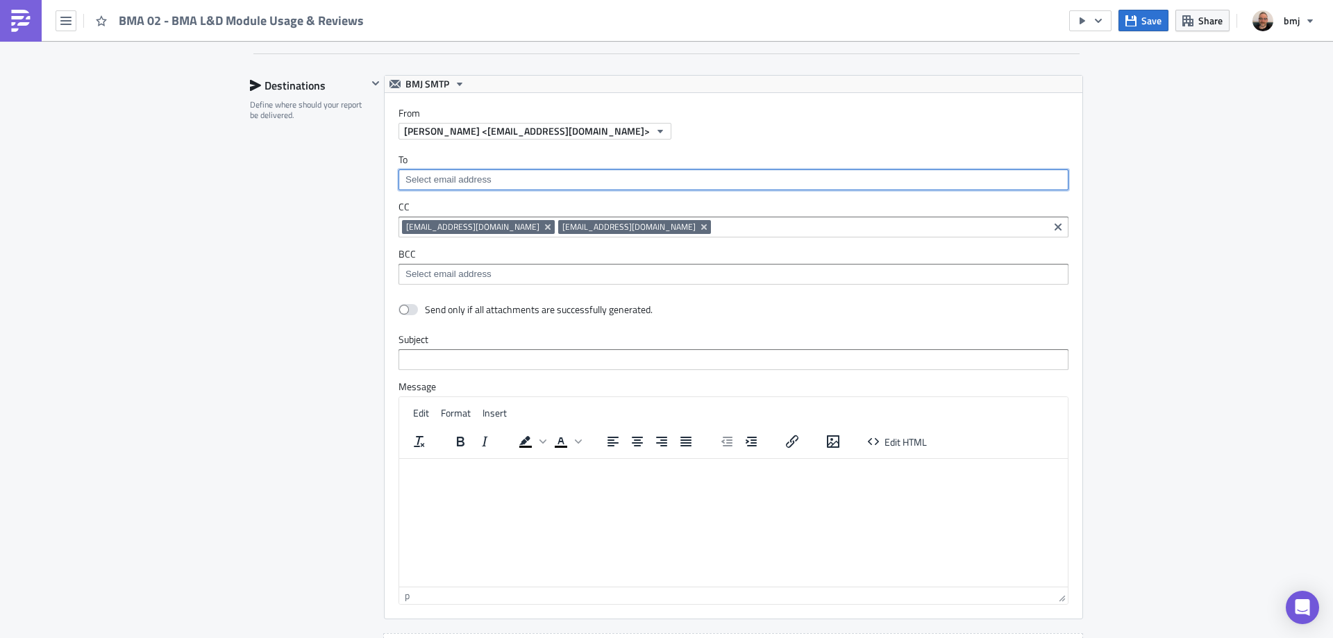
click at [521, 173] on input at bounding box center [733, 180] width 662 height 14
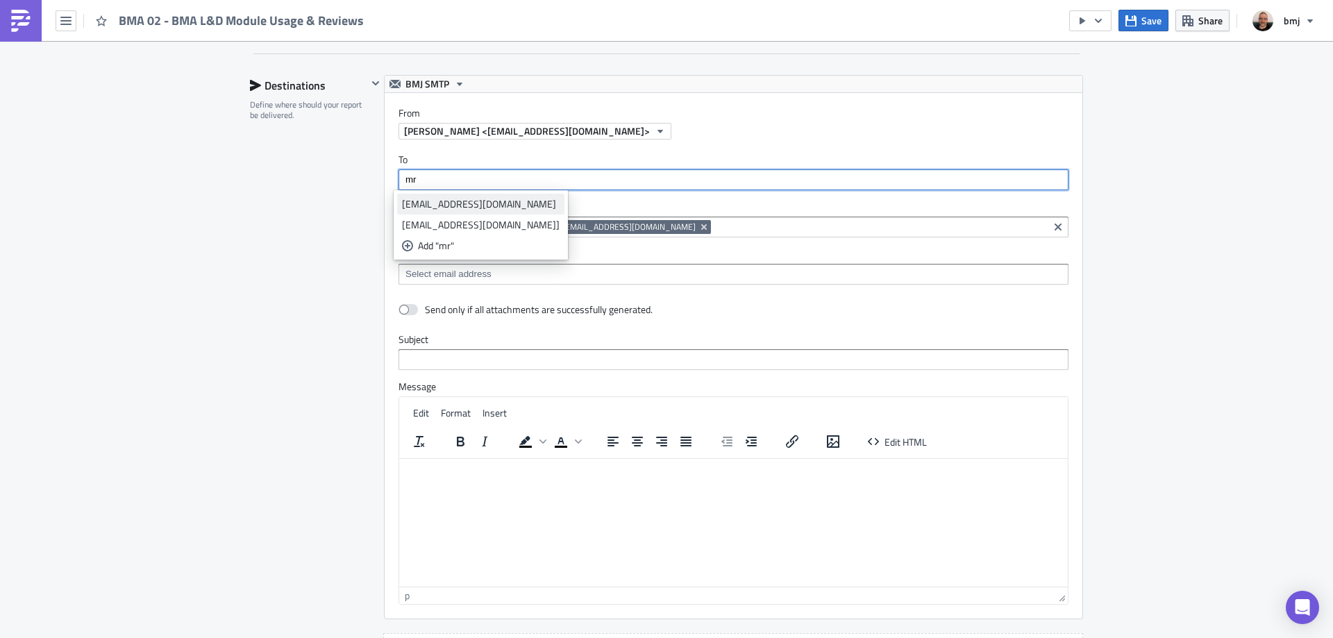
type input "mr"
click at [459, 208] on div "[EMAIL_ADDRESS][DOMAIN_NAME]" at bounding box center [481, 204] width 158 height 14
type input "aseg"
click at [478, 203] on div "[EMAIL_ADDRESS][DOMAIN_NAME]" at bounding box center [479, 204] width 154 height 14
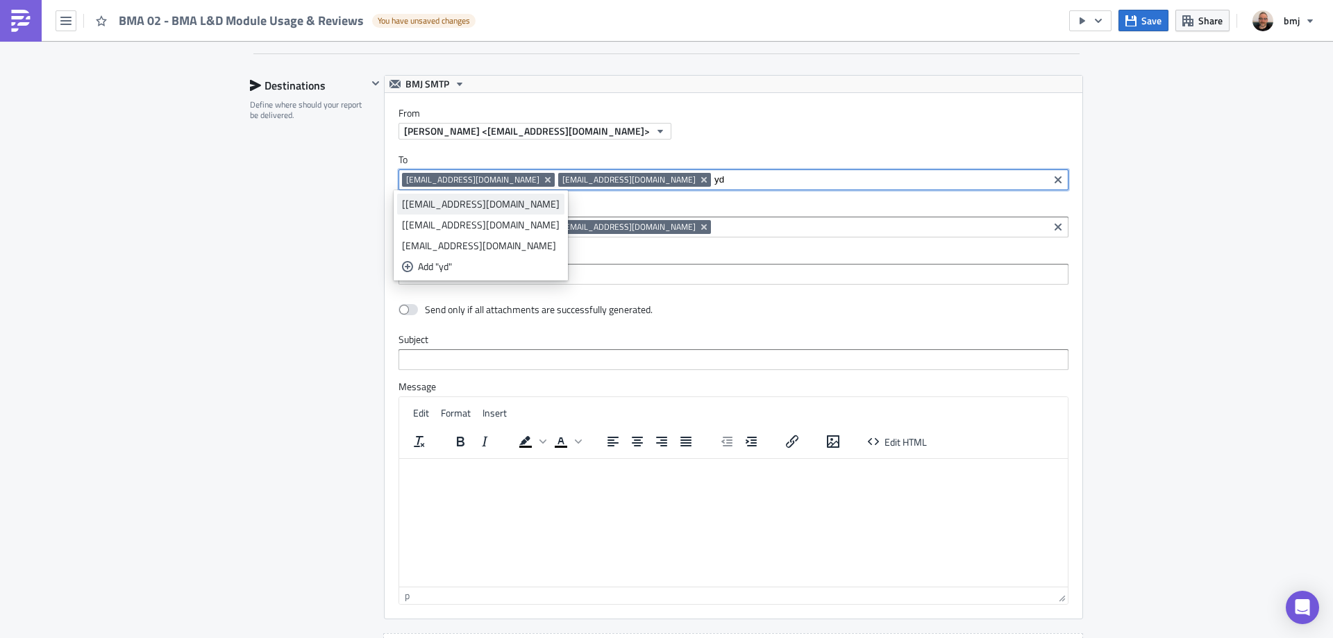
type input "yd"
click at [455, 201] on div "[[EMAIL_ADDRESS][DOMAIN_NAME]" at bounding box center [481, 204] width 158 height 14
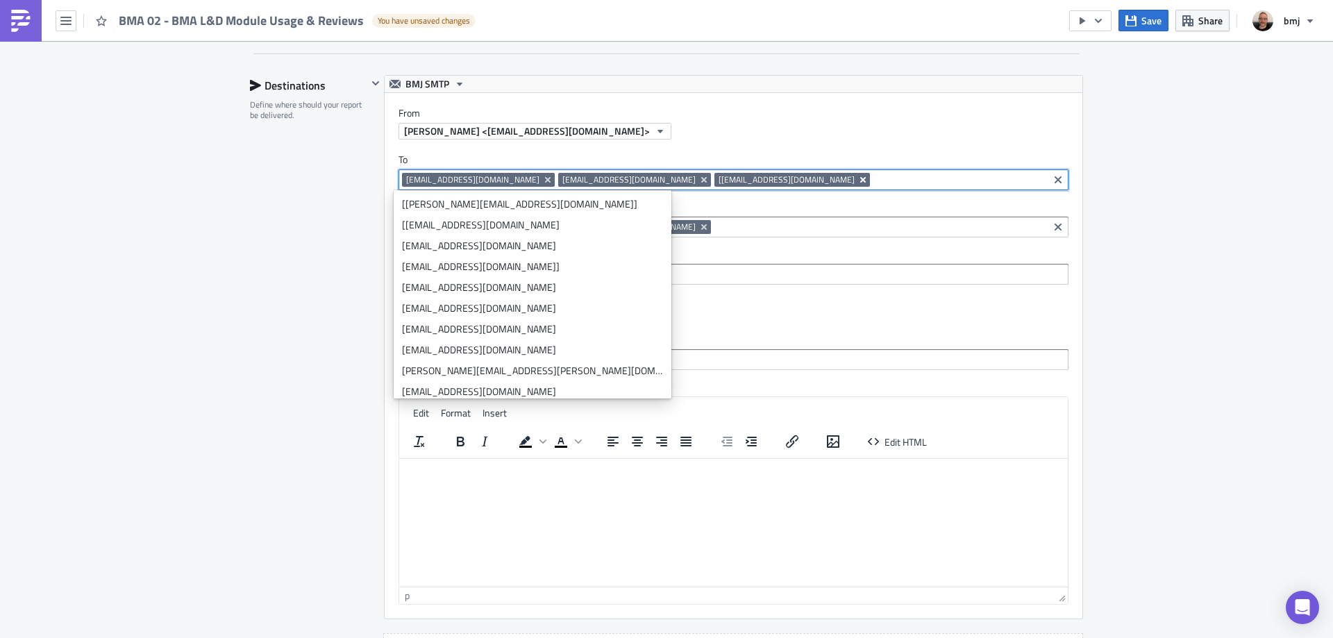
click at [857, 177] on icon "Remove Tag" at bounding box center [862, 179] width 11 height 11
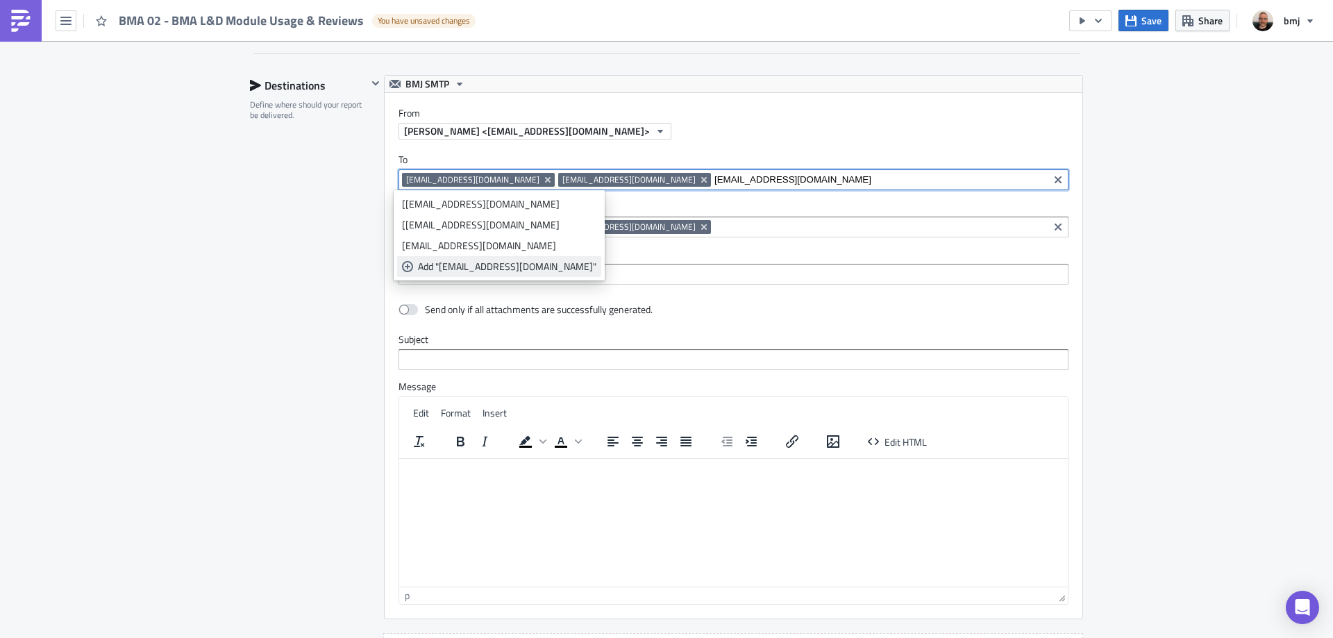
type input "[EMAIL_ADDRESS][DOMAIN_NAME]"
click at [499, 268] on div "Add "[EMAIL_ADDRESS][DOMAIN_NAME]"" at bounding box center [507, 267] width 178 height 14
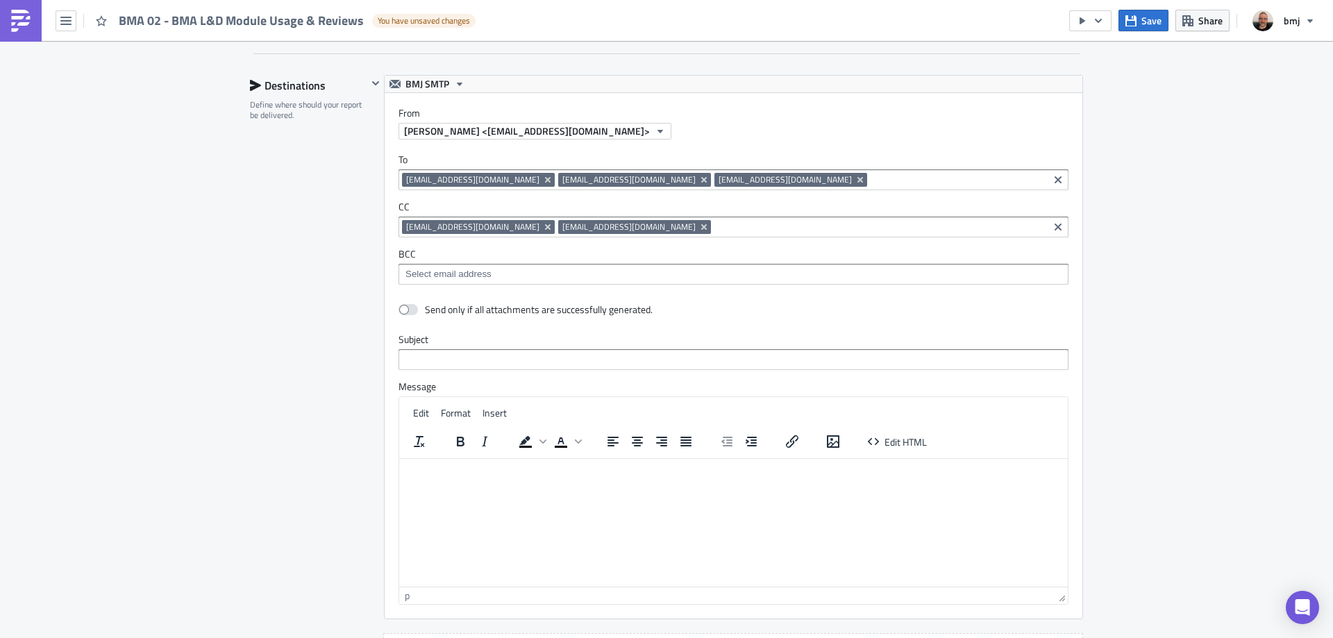
click at [714, 230] on input at bounding box center [879, 227] width 330 height 14
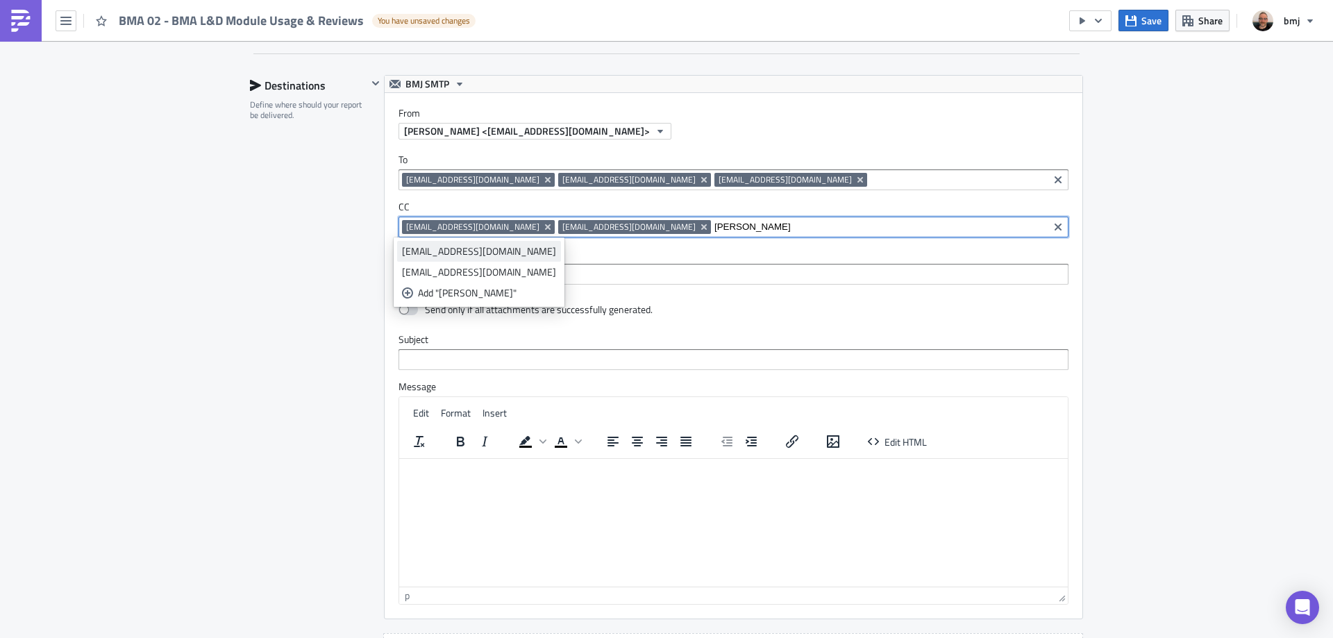
type input "[PERSON_NAME]"
click at [469, 253] on div "[EMAIL_ADDRESS][DOMAIN_NAME]" at bounding box center [479, 251] width 154 height 14
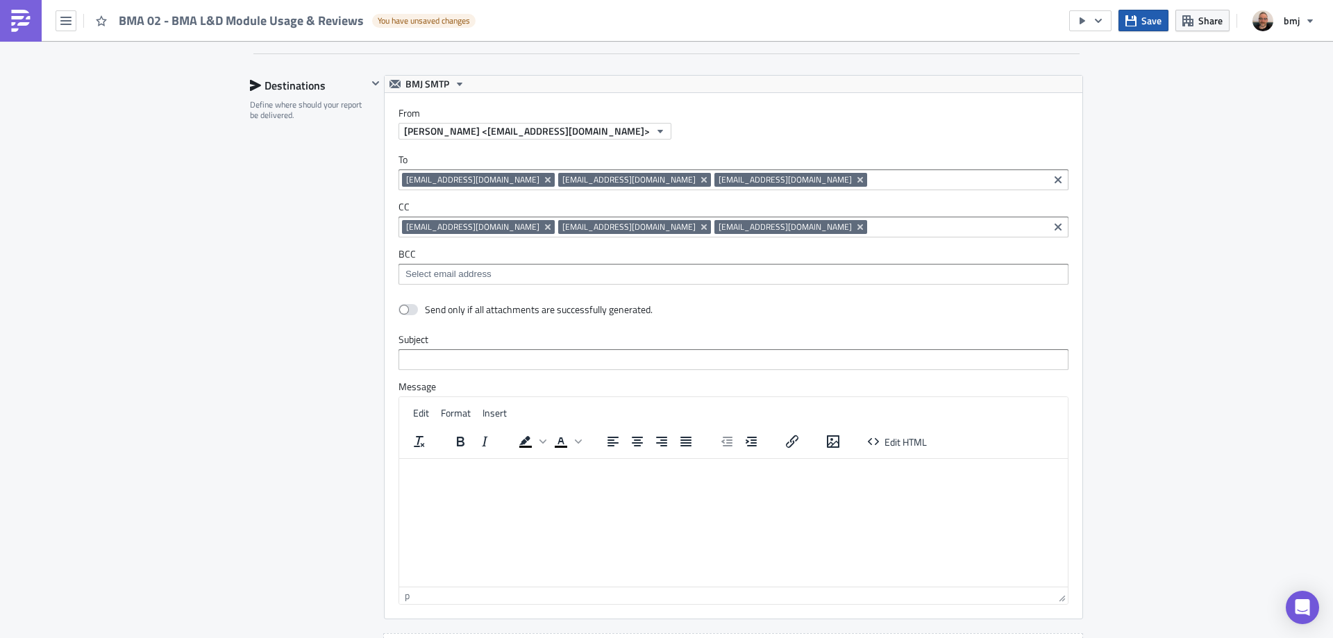
click at [1147, 24] on span "Save" at bounding box center [1151, 20] width 20 height 15
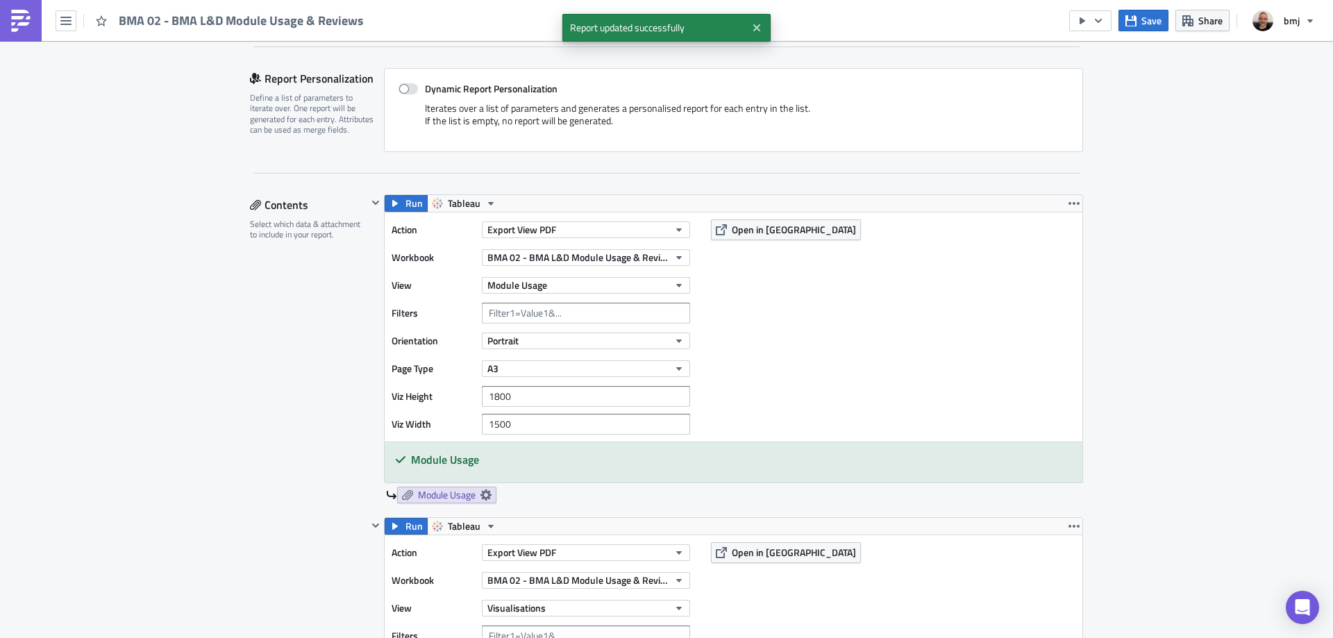
scroll to position [347, 0]
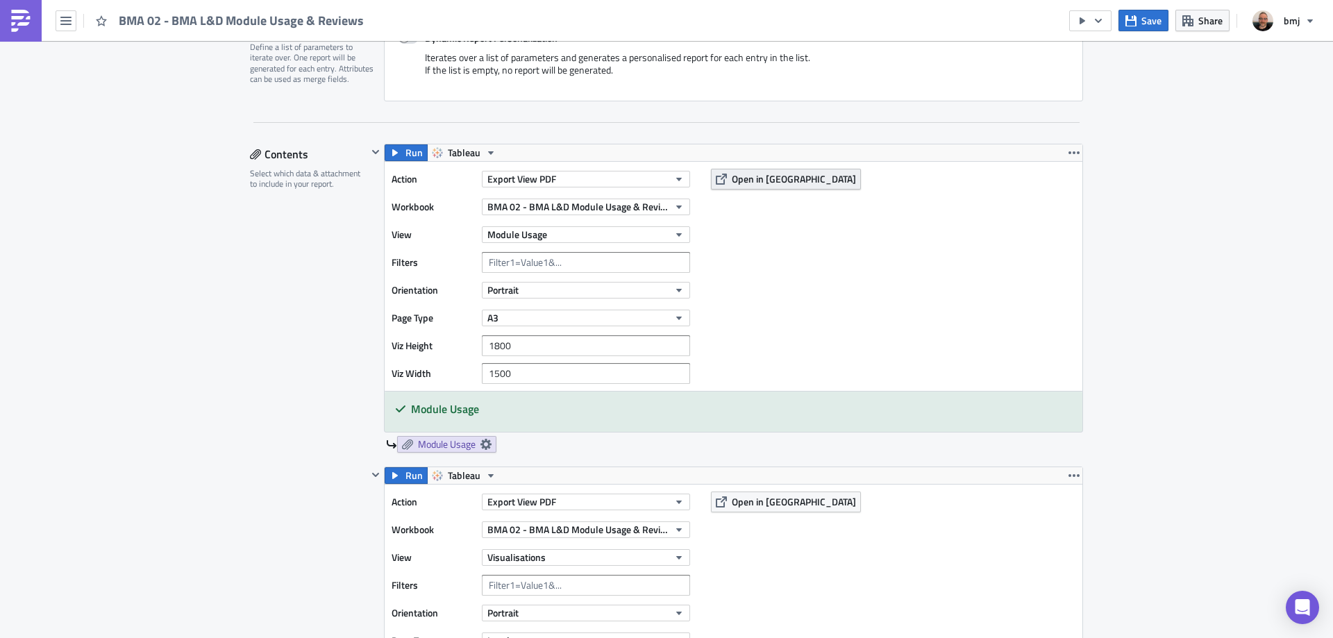
click at [774, 178] on span "Open in [GEOGRAPHIC_DATA]" at bounding box center [794, 178] width 124 height 15
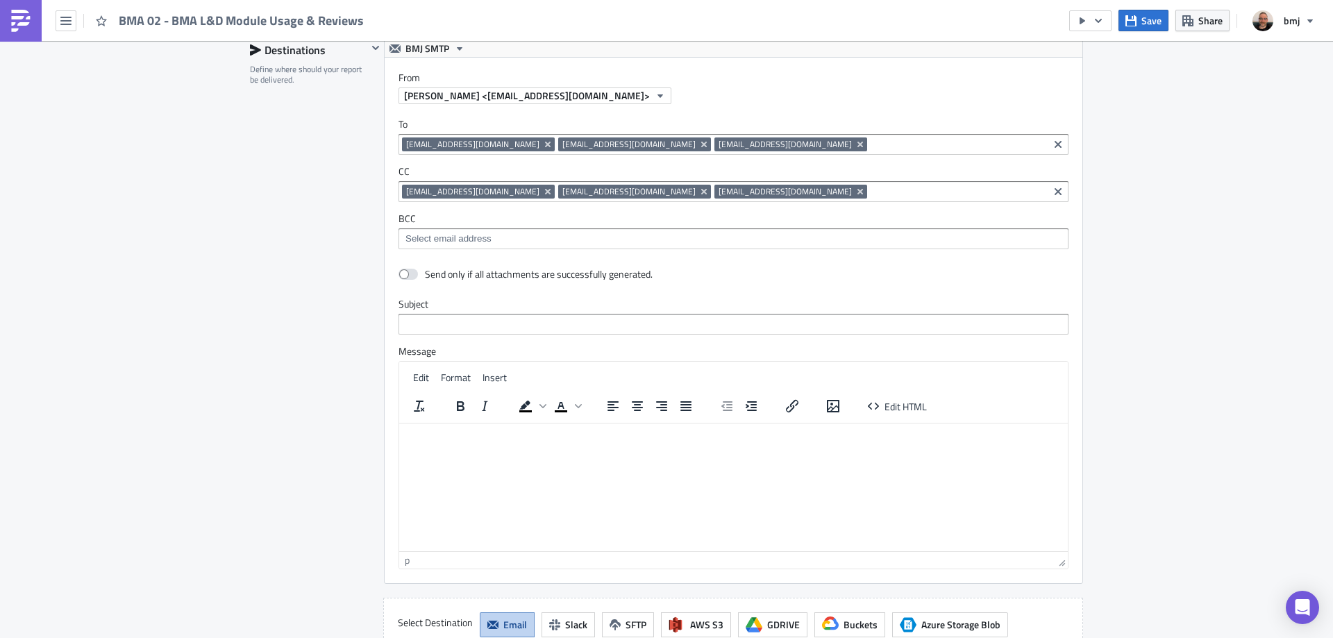
scroll to position [1622, 0]
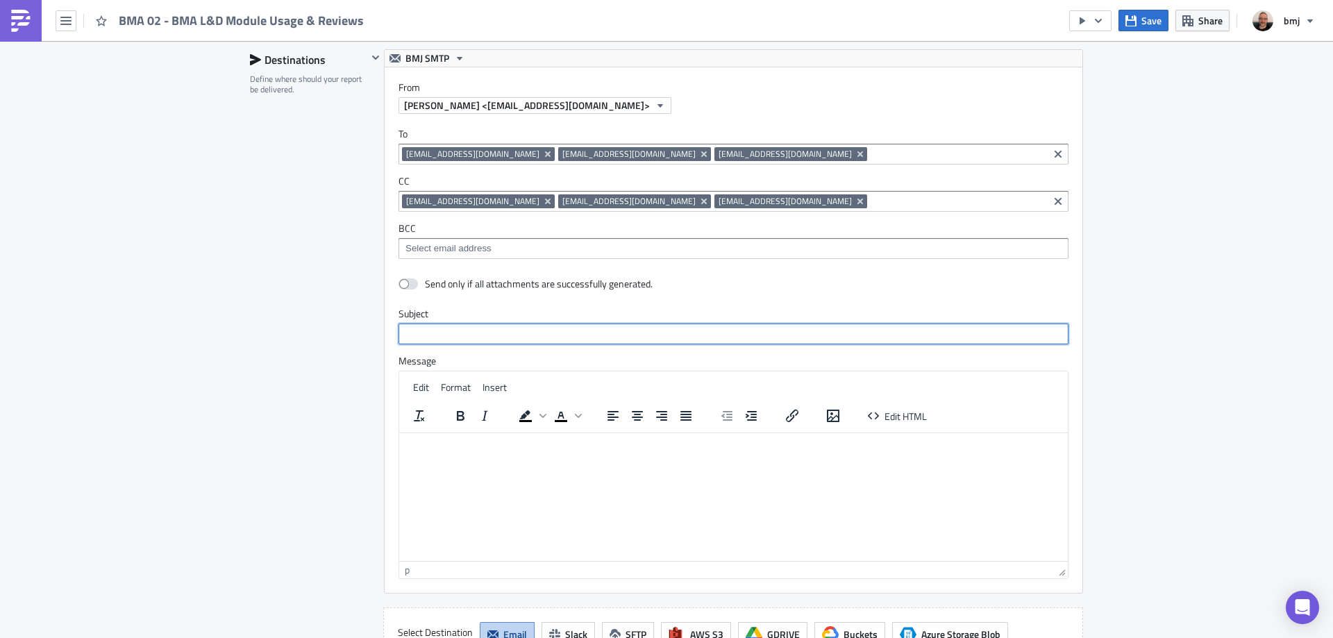
click at [472, 335] on input "text" at bounding box center [733, 334] width 670 height 21
type input "BMA 02 - BMA L&D Module Usage & Reviews"
click at [589, 455] on html at bounding box center [733, 443] width 669 height 22
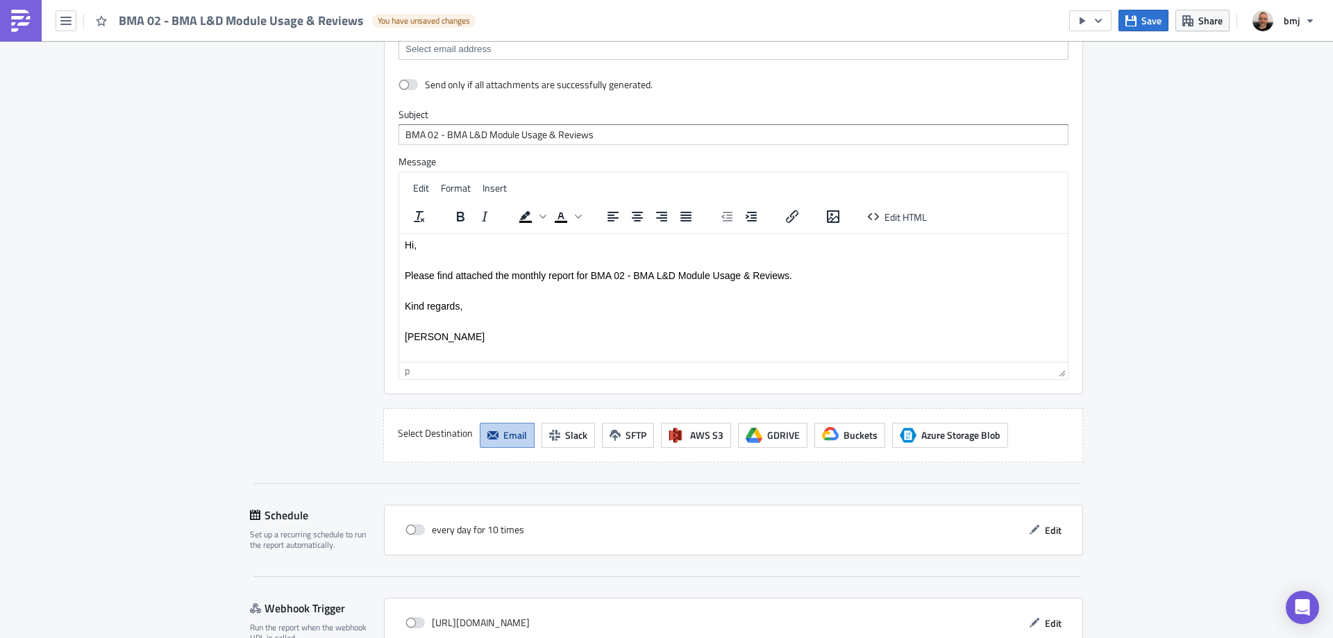
scroll to position [1900, 0]
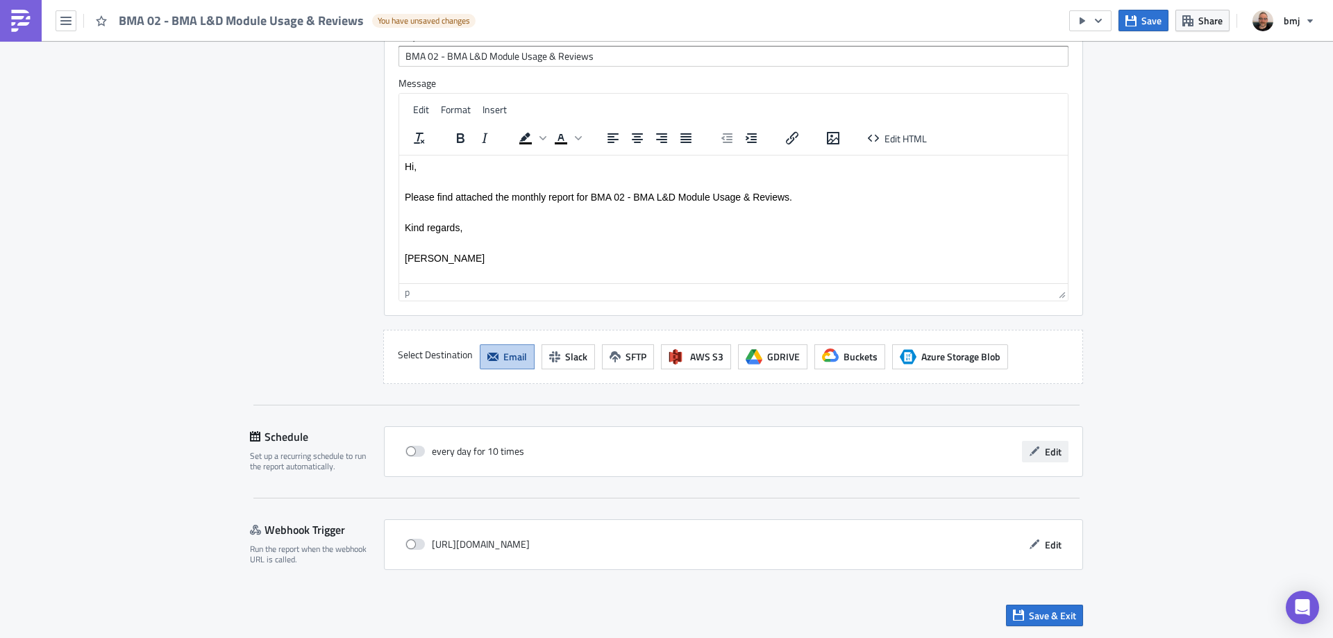
click at [1049, 453] on span "Edit" at bounding box center [1053, 451] width 17 height 15
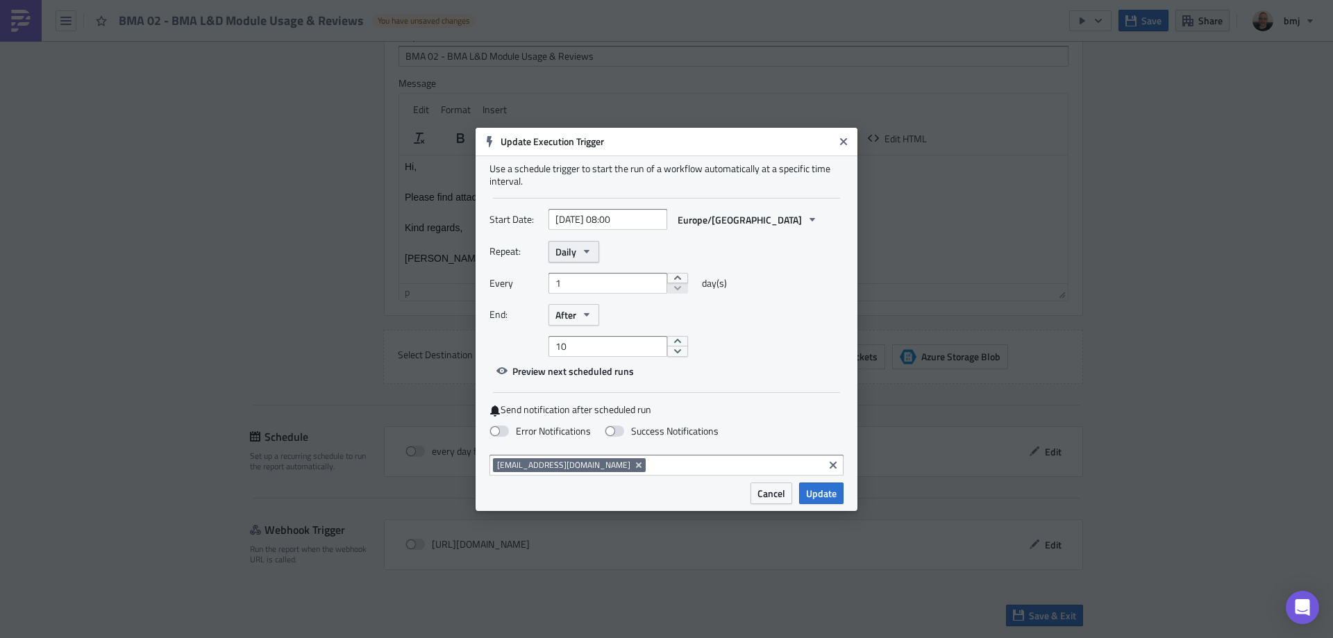
click at [584, 256] on icon "button" at bounding box center [586, 251] width 11 height 11
click at [611, 296] on div "Monthly" at bounding box center [614, 297] width 115 height 14
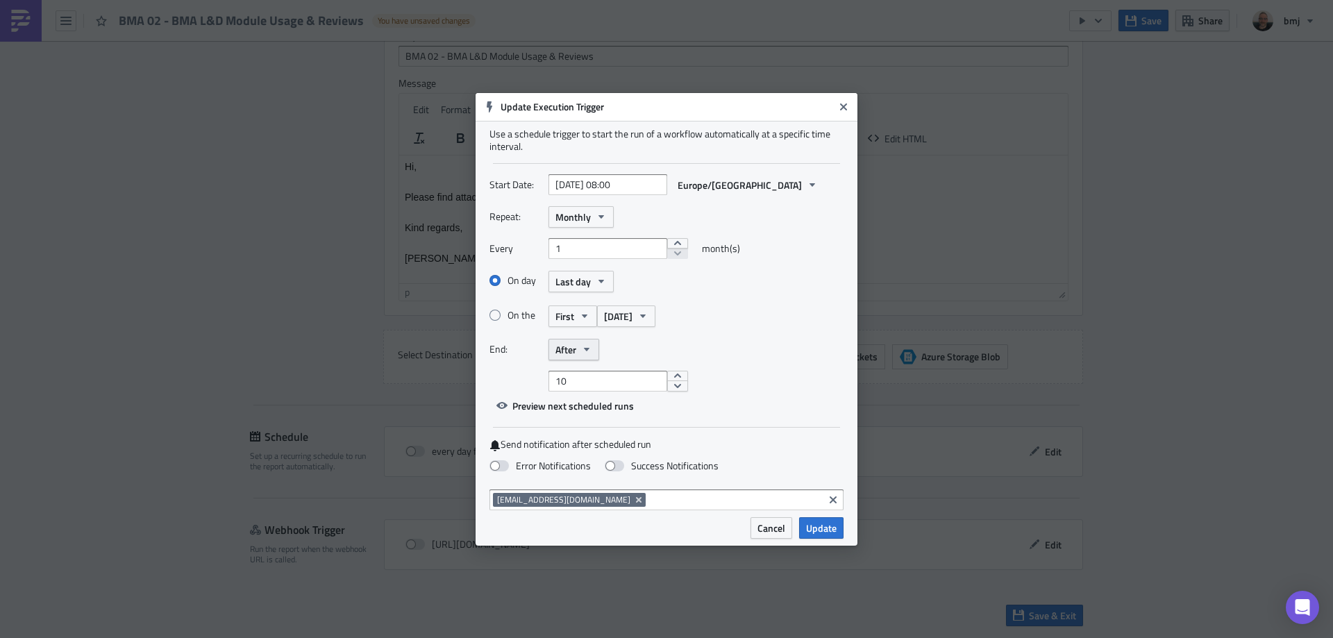
click at [577, 351] on button "After" at bounding box center [573, 350] width 51 height 22
click at [594, 379] on div "Never" at bounding box center [614, 374] width 115 height 14
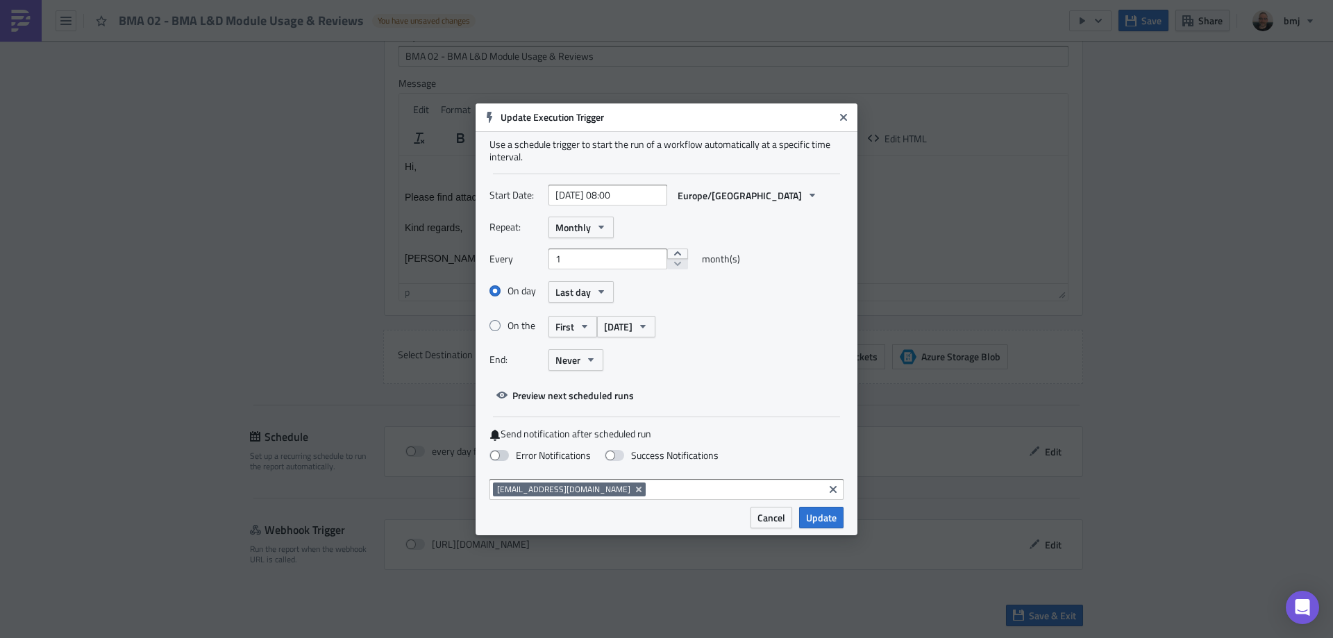
click at [534, 451] on label "Error Notifications" at bounding box center [539, 455] width 101 height 12
click at [12, 11] on input "Error Notifications" at bounding box center [7, 6] width 9 height 9
checkbox input "true"
click at [632, 195] on input "[DATE] 08:00" at bounding box center [607, 195] width 119 height 21
select select "7"
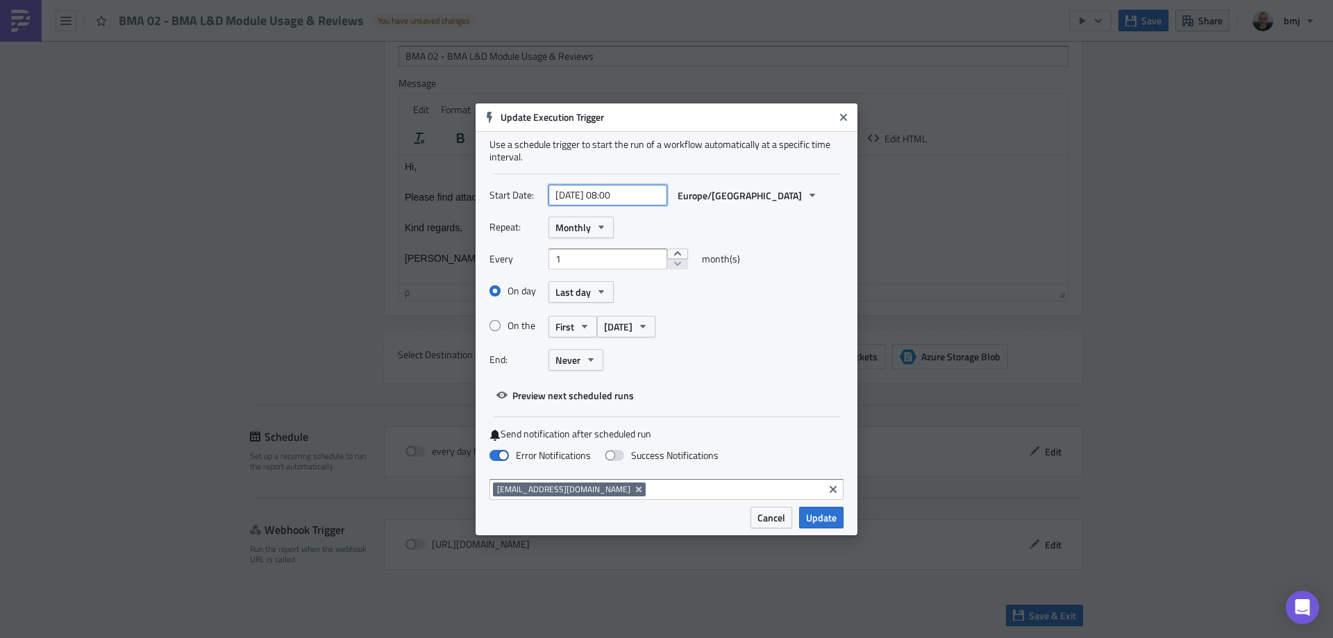
select select "2025"
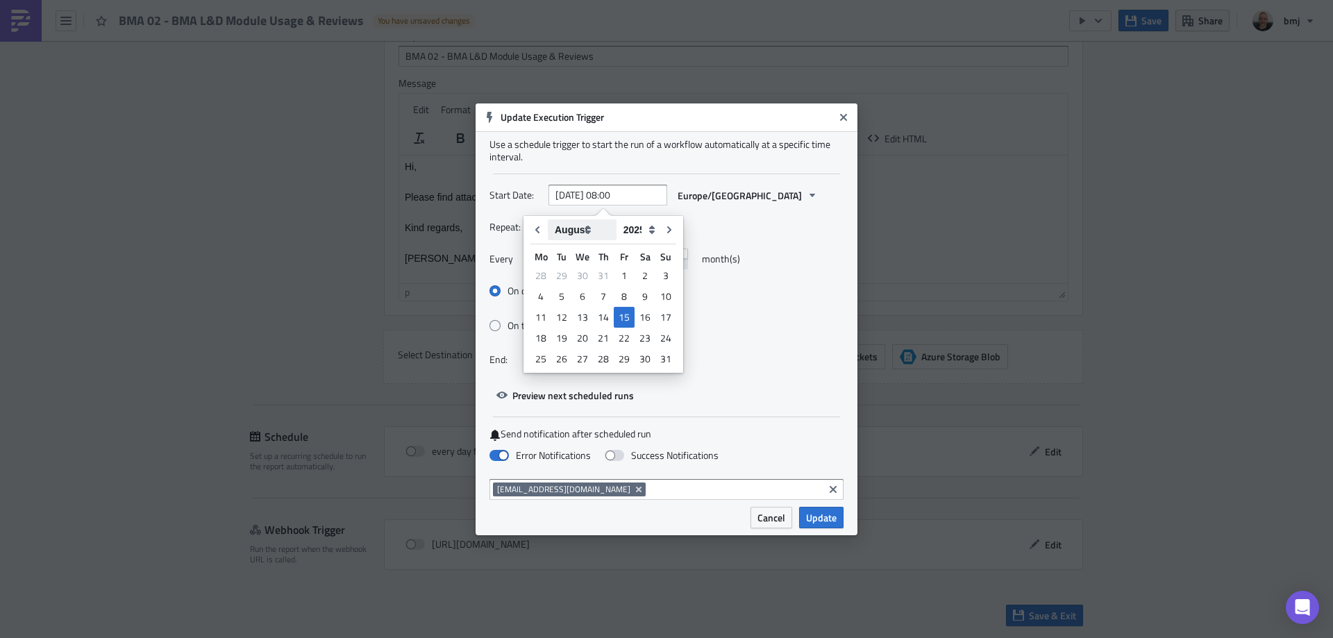
click at [591, 229] on select "January February March April May June July August September October November De…" at bounding box center [582, 229] width 69 height 21
select select "9"
click at [548, 219] on select "January February March April May June July August September October November De…" at bounding box center [582, 229] width 69 height 21
type input "[DATE] 08:00"
select select "9"
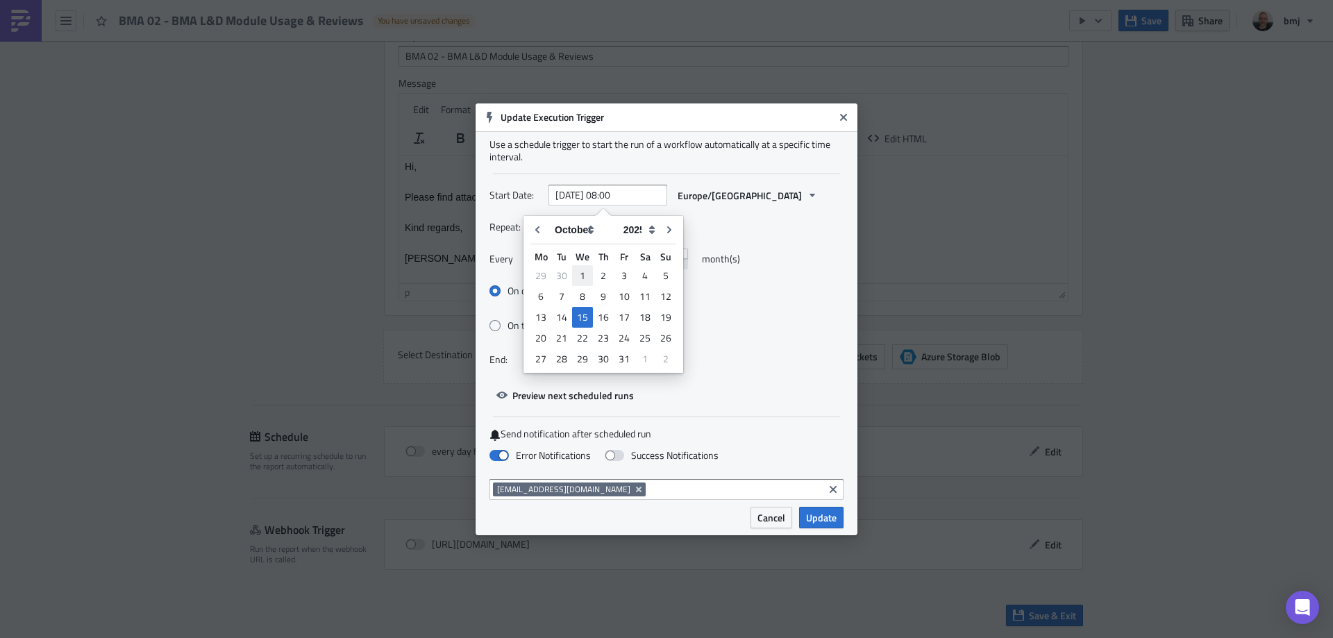
drag, startPoint x: 583, startPoint y: 271, endPoint x: 591, endPoint y: 264, distance: 10.3
click at [584, 271] on div "1" at bounding box center [582, 275] width 21 height 19
type input "[DATE] 08:00"
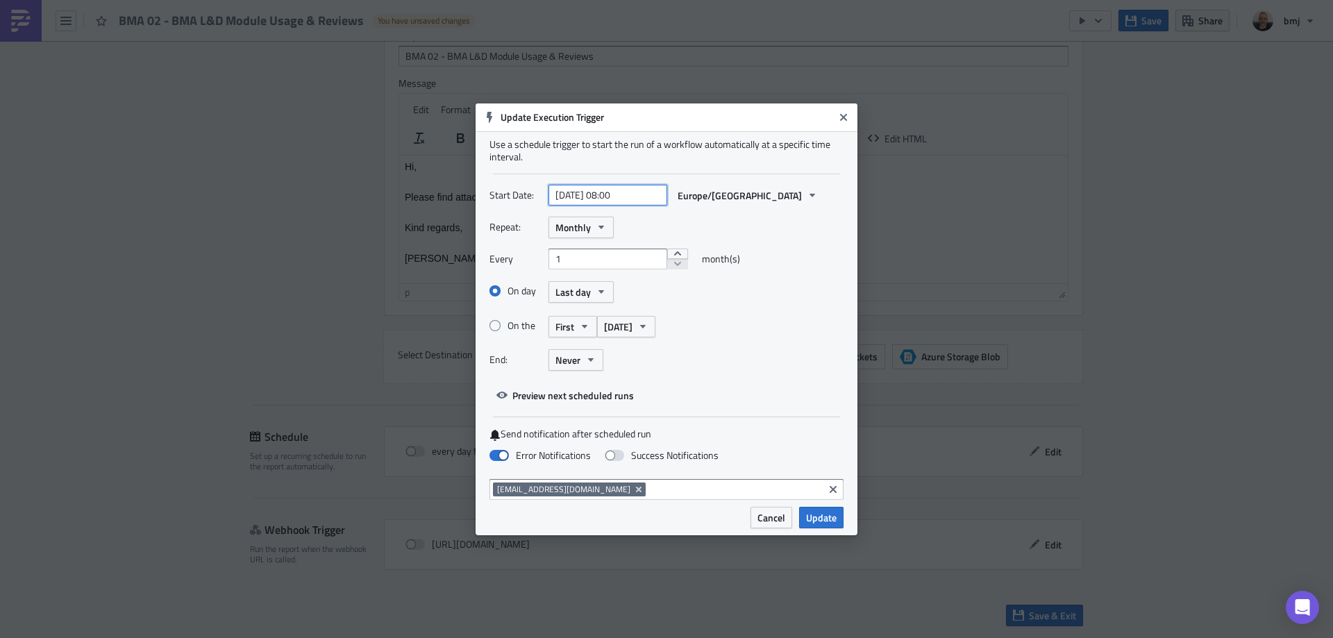
select select "9"
select select "2025"
drag, startPoint x: 609, startPoint y: 195, endPoint x: 619, endPoint y: 196, distance: 9.8
click at [619, 196] on input "[DATE] 08:00" at bounding box center [607, 195] width 119 height 21
type input "[DATE] 10:00"
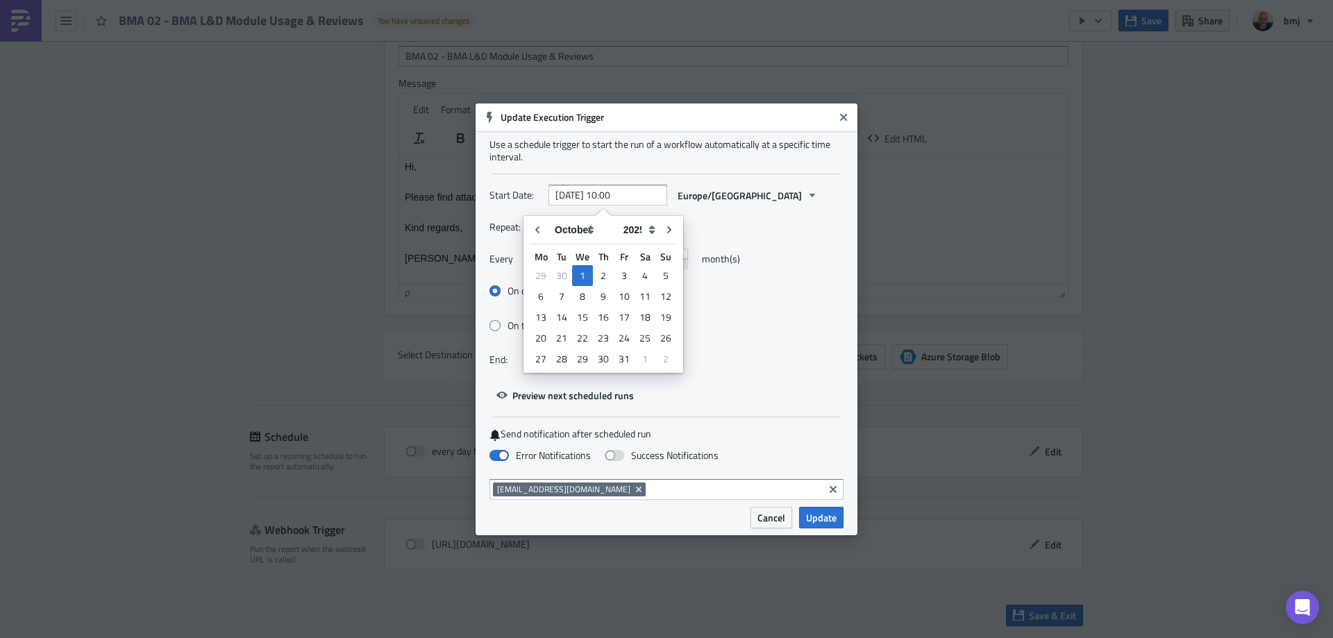
click at [729, 225] on div "Repeat: Monthly" at bounding box center [666, 228] width 354 height 22
click at [817, 514] on span "Update" at bounding box center [821, 517] width 31 height 15
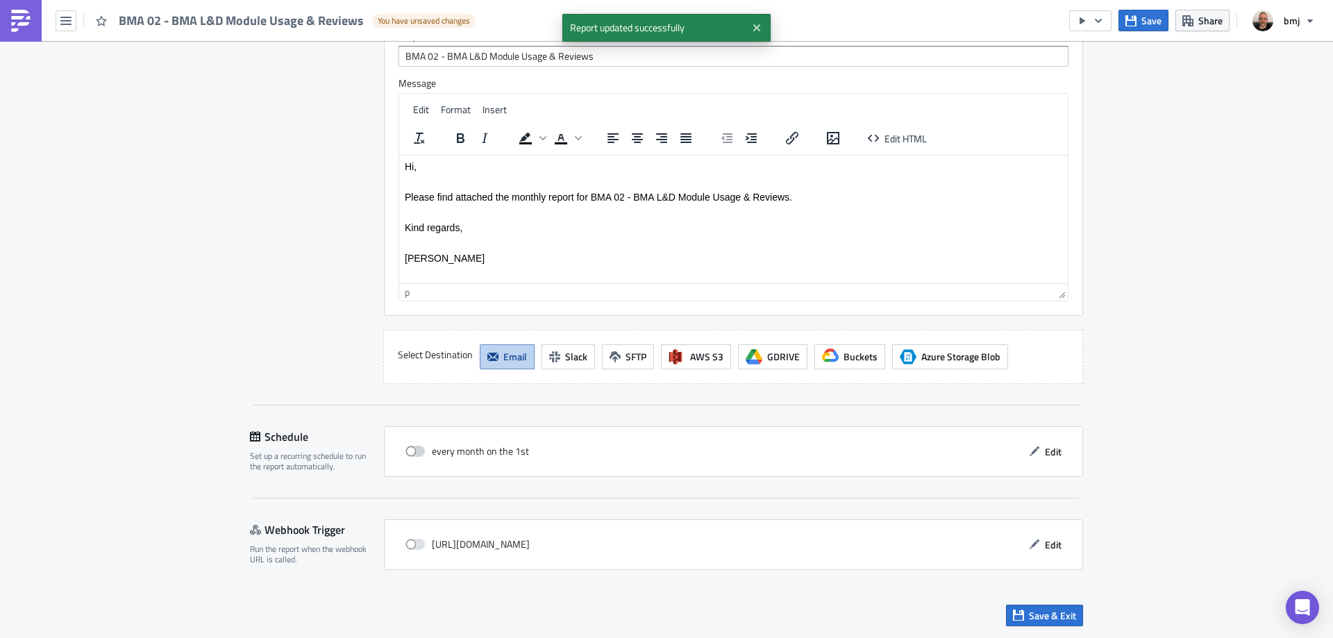
click at [415, 451] on span at bounding box center [414, 451] width 19 height 11
click at [415, 451] on input "checkbox" at bounding box center [412, 451] width 9 height 9
checkbox input "true"
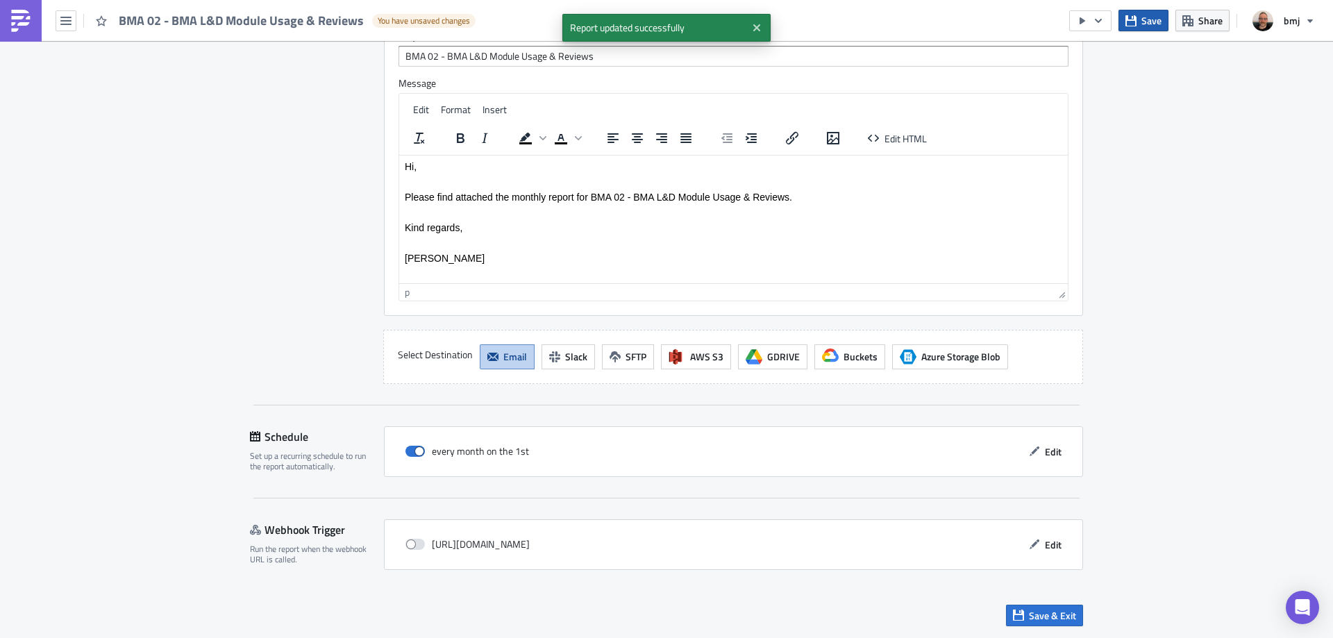
click at [1156, 12] on button "Save" at bounding box center [1143, 21] width 50 height 22
click at [1068, 614] on span "Save & Exit" at bounding box center [1052, 615] width 47 height 15
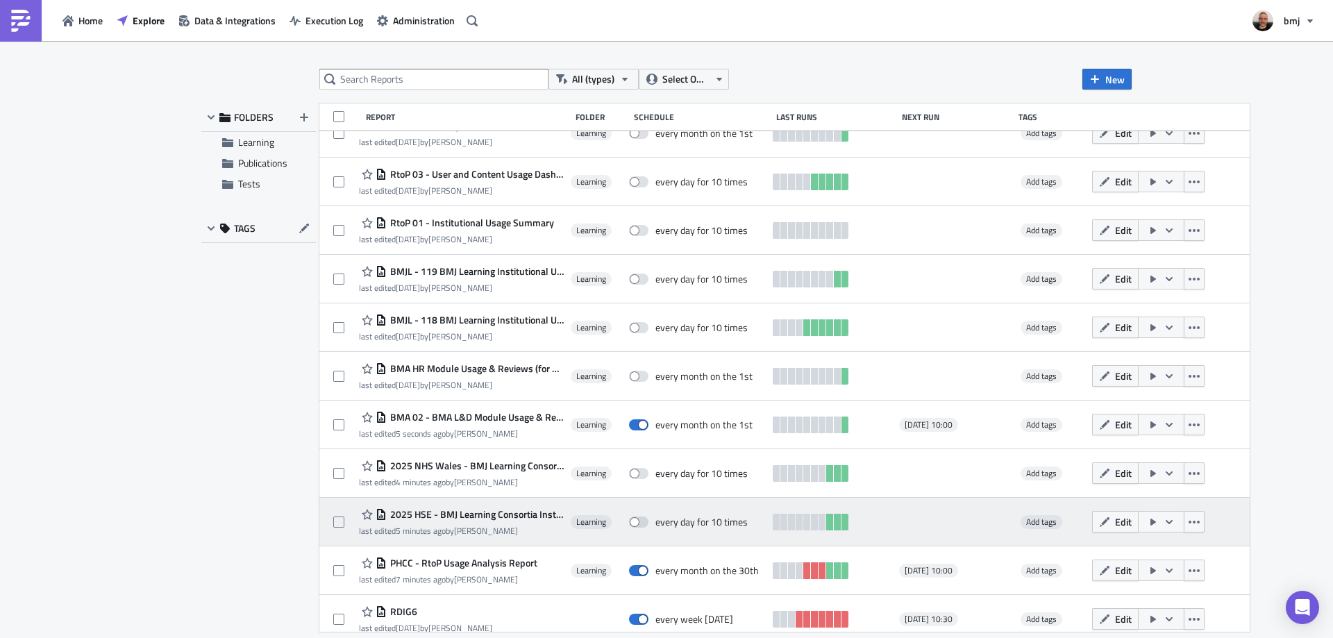
scroll to position [69, 0]
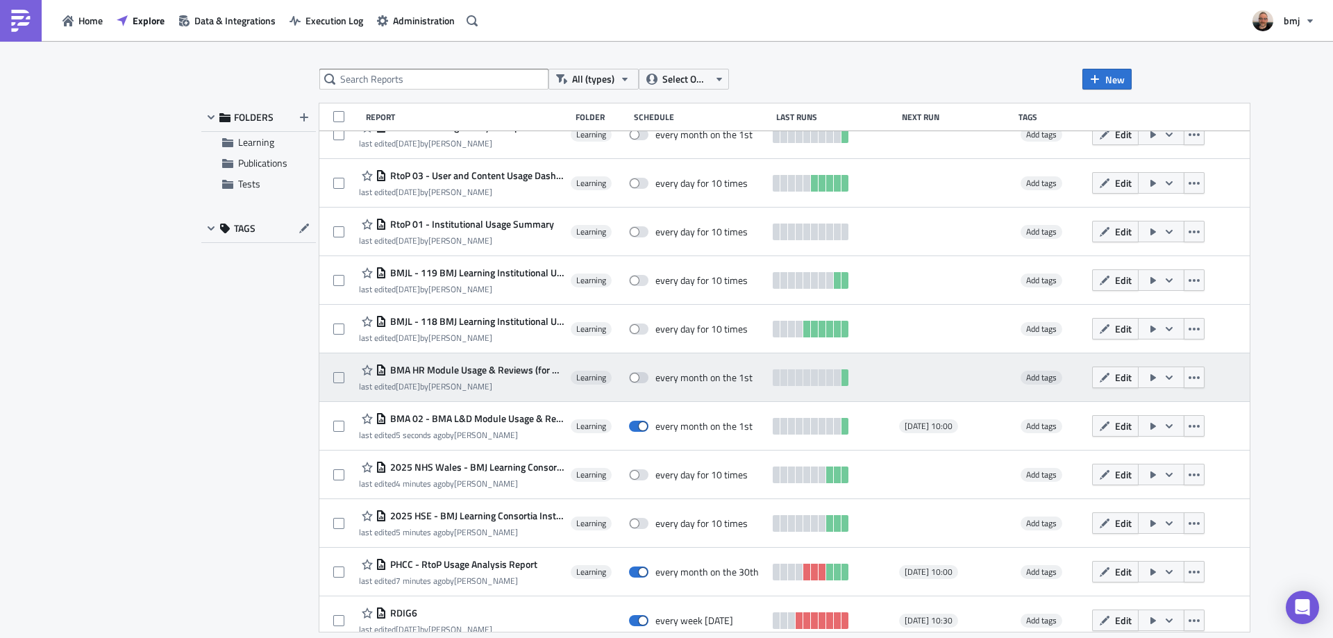
click at [486, 368] on span "BMA HR Module Usage & Reviews (for publication)" at bounding box center [475, 370] width 177 height 12
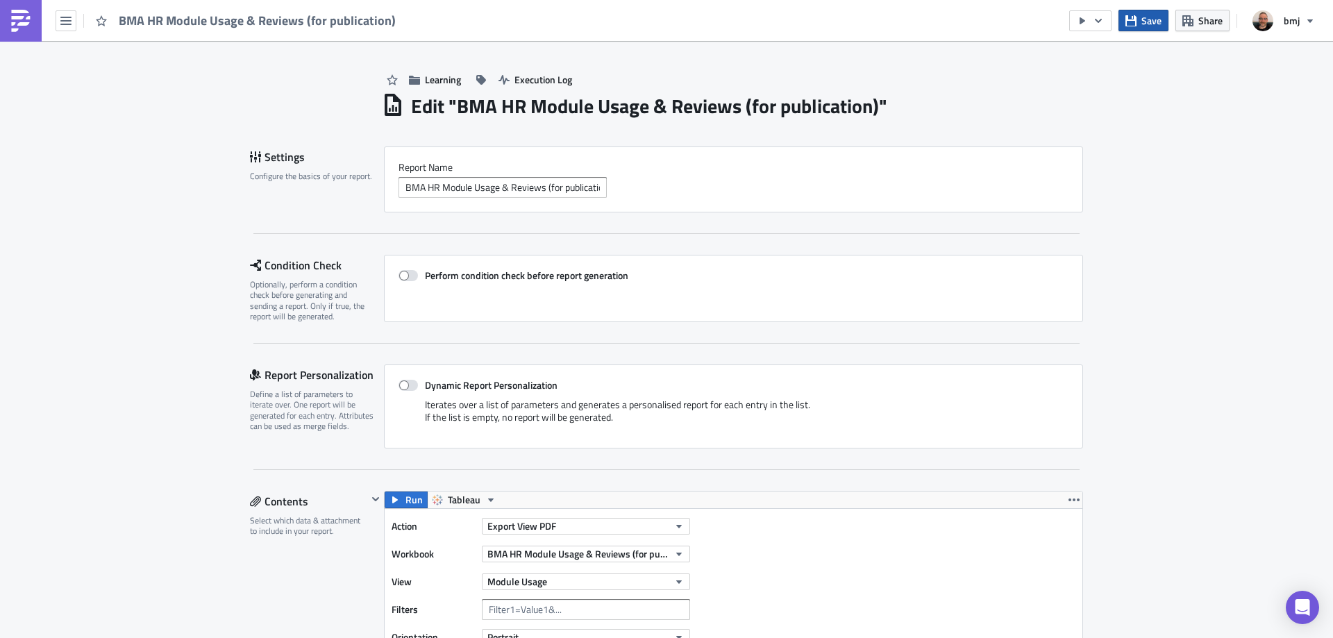
click at [1144, 19] on span "Save" at bounding box center [1151, 20] width 20 height 15
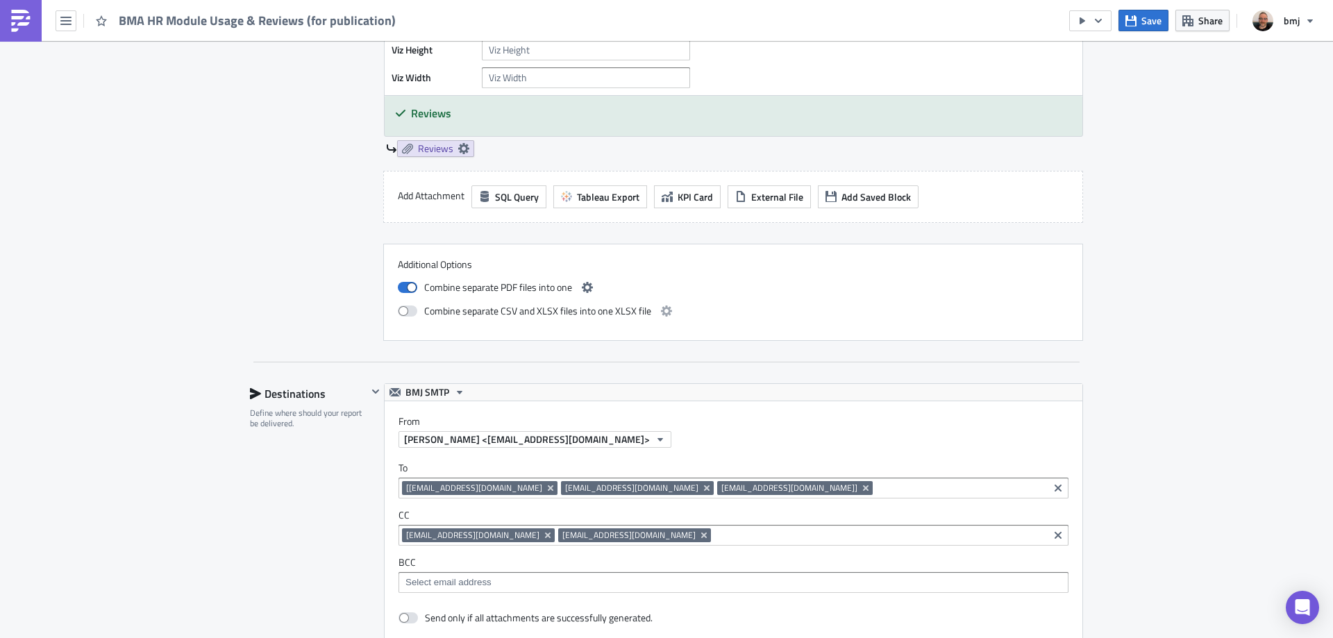
scroll to position [1250, 0]
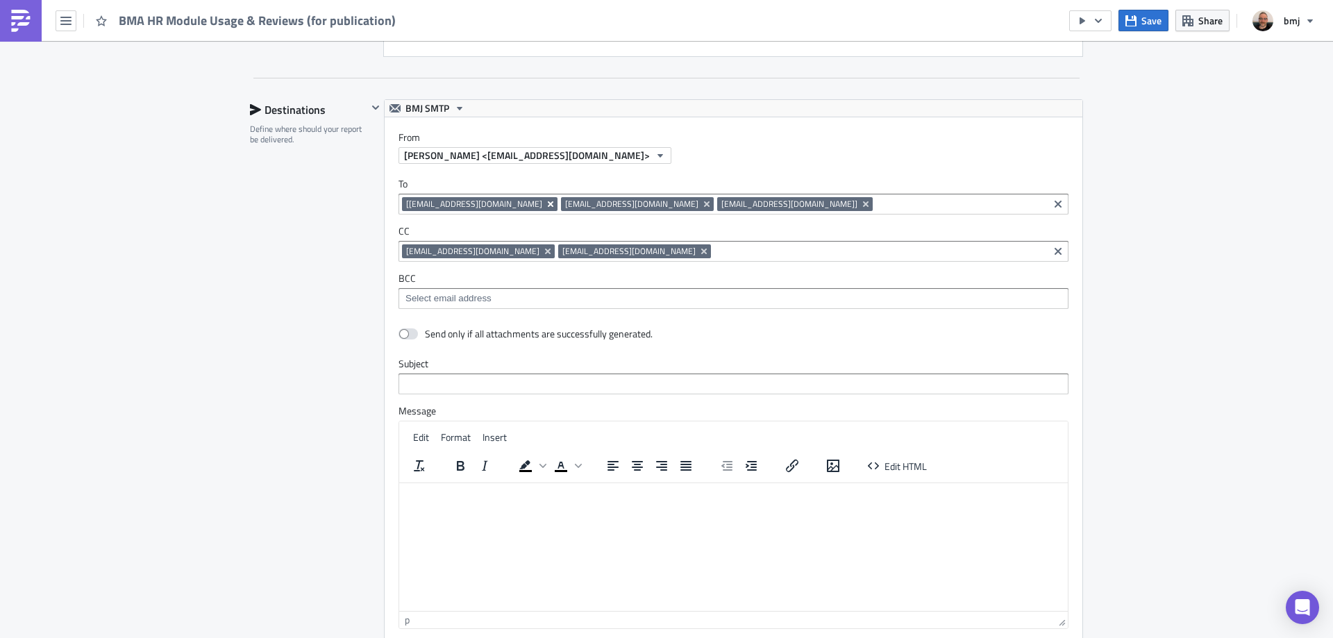
click at [545, 204] on icon "Remove Tag" at bounding box center [550, 204] width 11 height 11
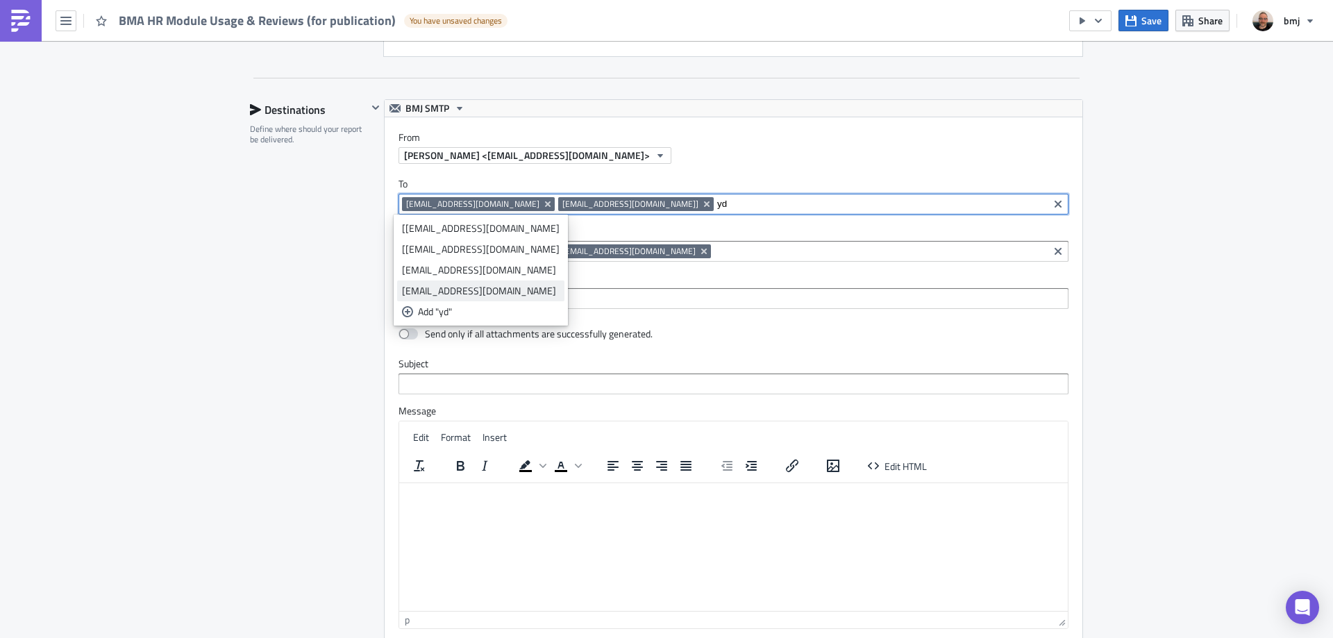
type input "yd"
click at [458, 293] on div "[EMAIL_ADDRESS][DOMAIN_NAME]" at bounding box center [481, 291] width 158 height 14
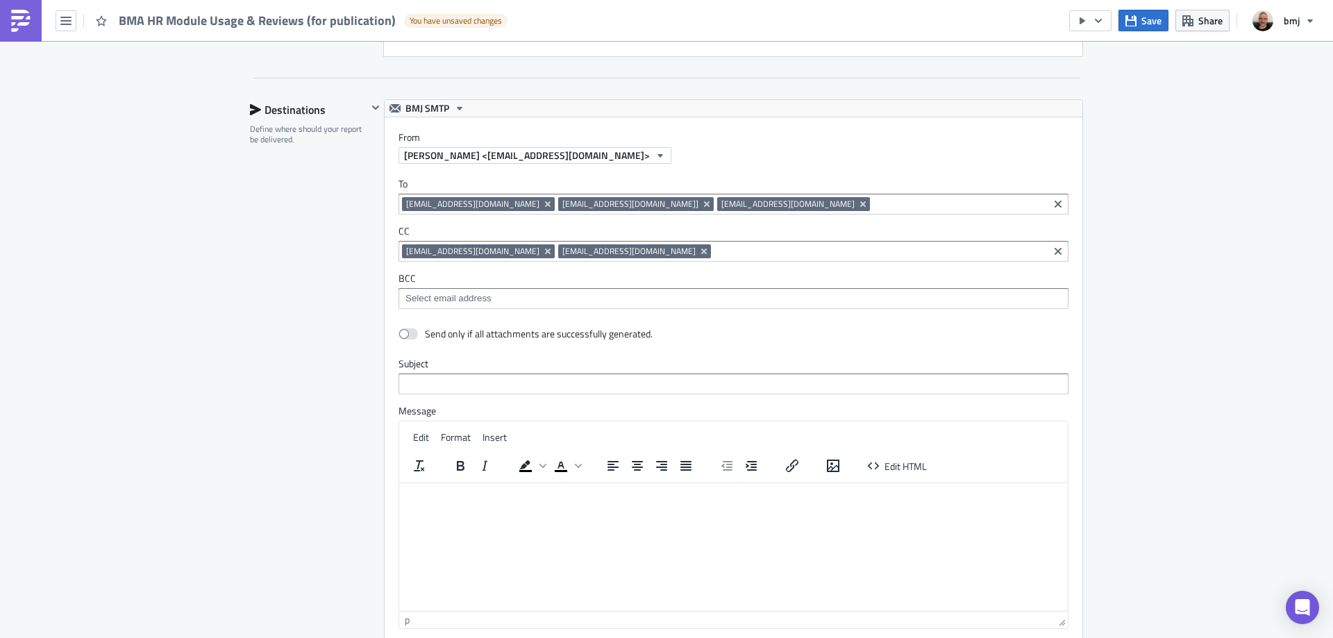
click at [621, 258] on div "[EMAIL_ADDRESS][DOMAIN_NAME] [EMAIL_ADDRESS][DOMAIN_NAME]" at bounding box center [723, 252] width 643 height 17
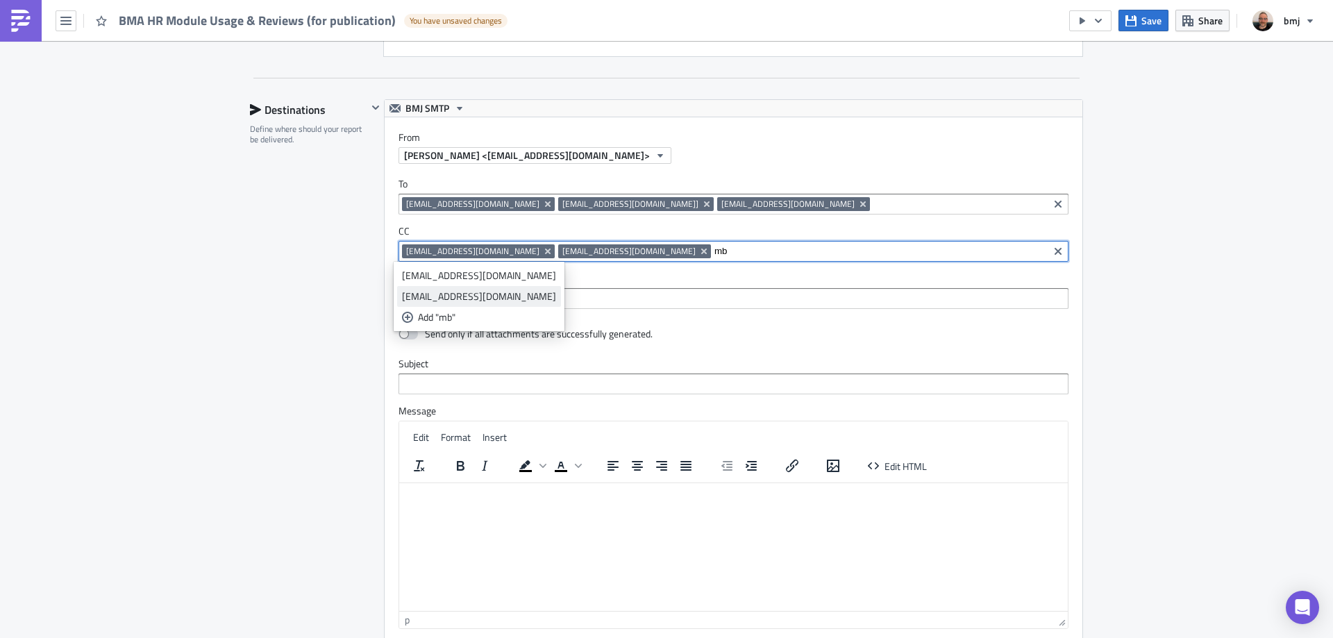
type input "mb"
click at [469, 303] on link "[EMAIL_ADDRESS][DOMAIN_NAME]" at bounding box center [479, 296] width 164 height 21
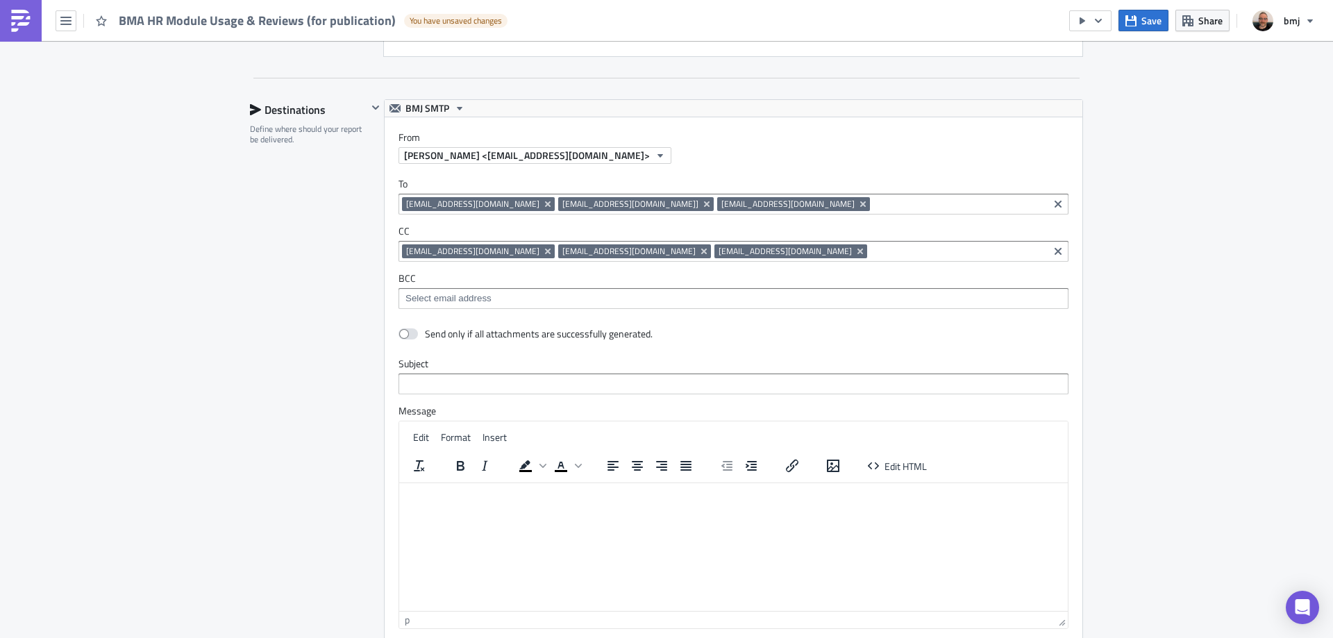
click at [321, 283] on div "Destinations Define where should your report be delivered." at bounding box center [308, 405] width 117 height 612
click at [437, 386] on input "text" at bounding box center [733, 383] width 670 height 21
type input "BMA HR Module Usage & Reviews (for publication)"
click at [285, 374] on div "Destinations Define where should your report be delivered." at bounding box center [308, 405] width 117 height 612
click at [721, 505] on html at bounding box center [733, 493] width 669 height 22
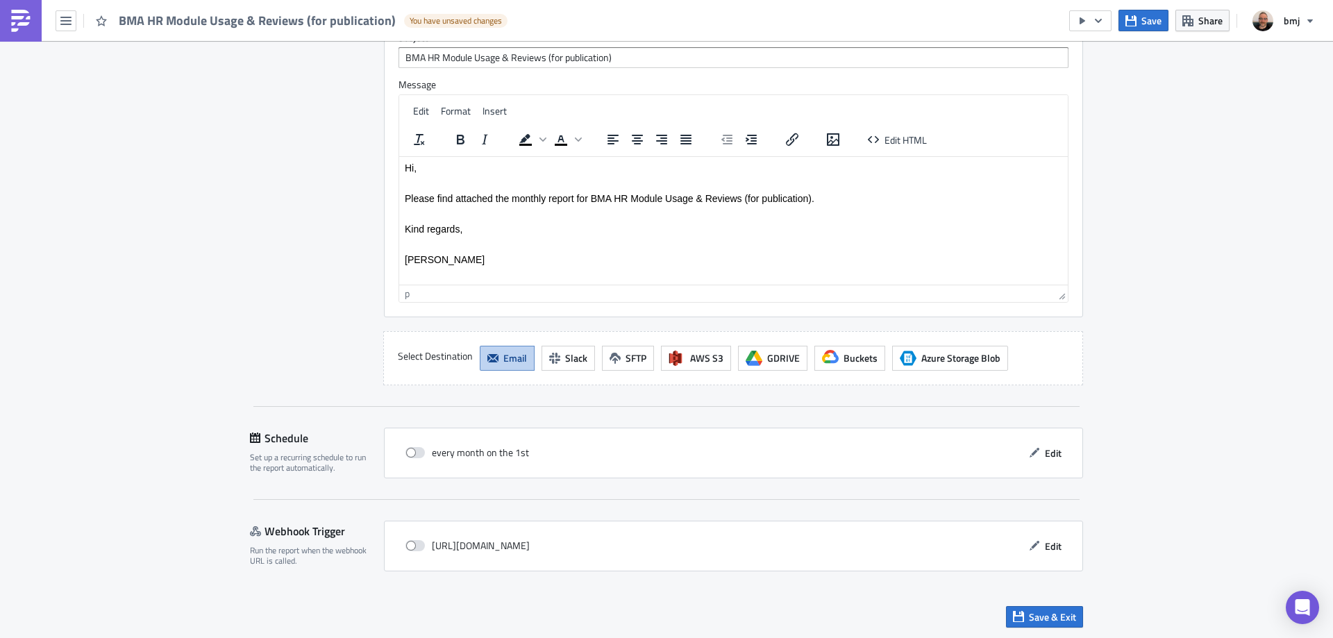
scroll to position [1577, 0]
click at [1140, 22] on button "Save" at bounding box center [1143, 21] width 50 height 22
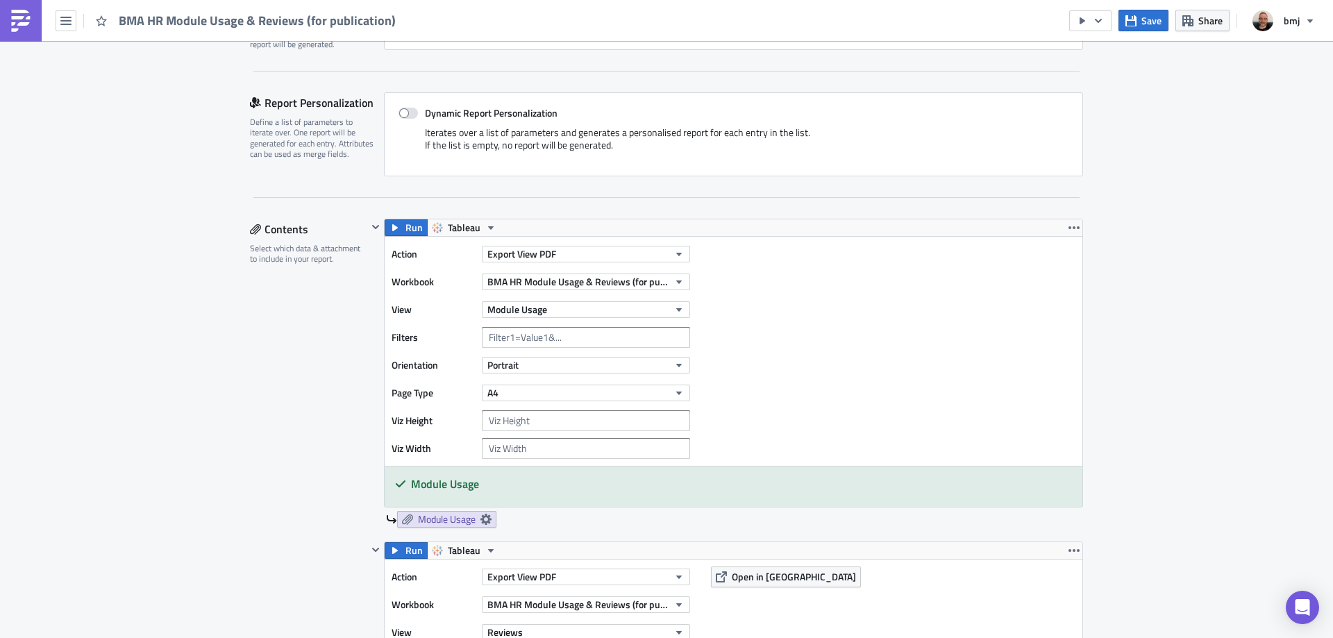
scroll to position [349, 0]
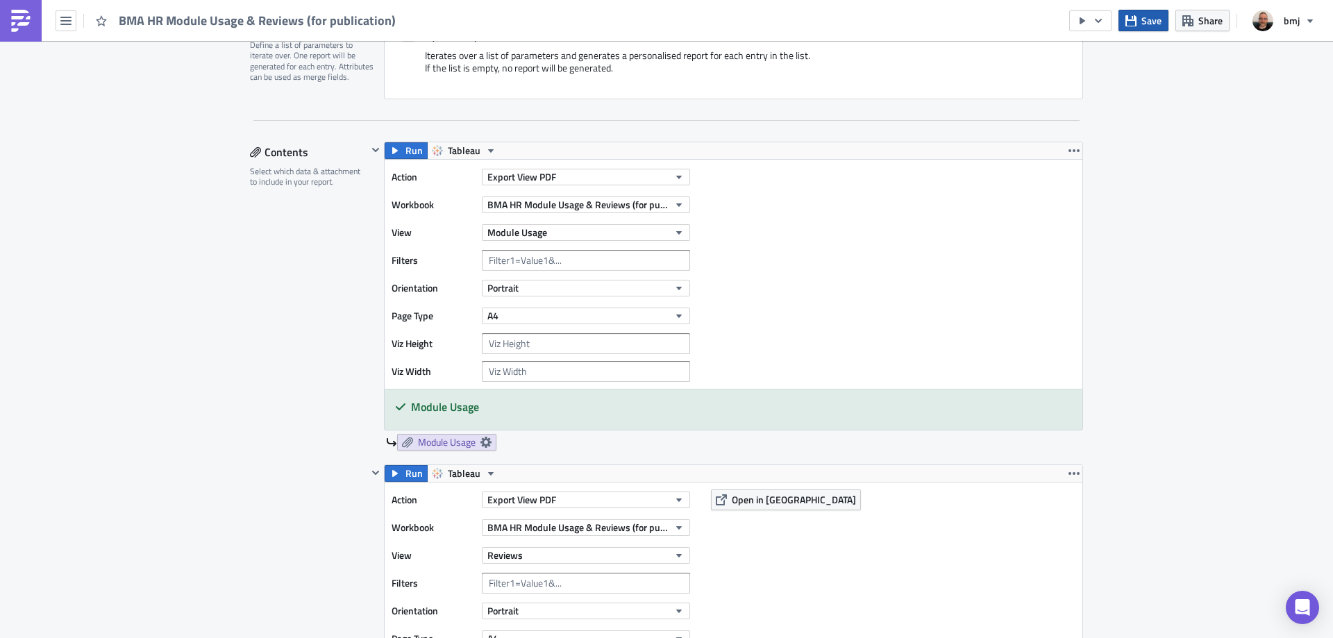
click at [1145, 20] on span "Save" at bounding box center [1151, 20] width 20 height 15
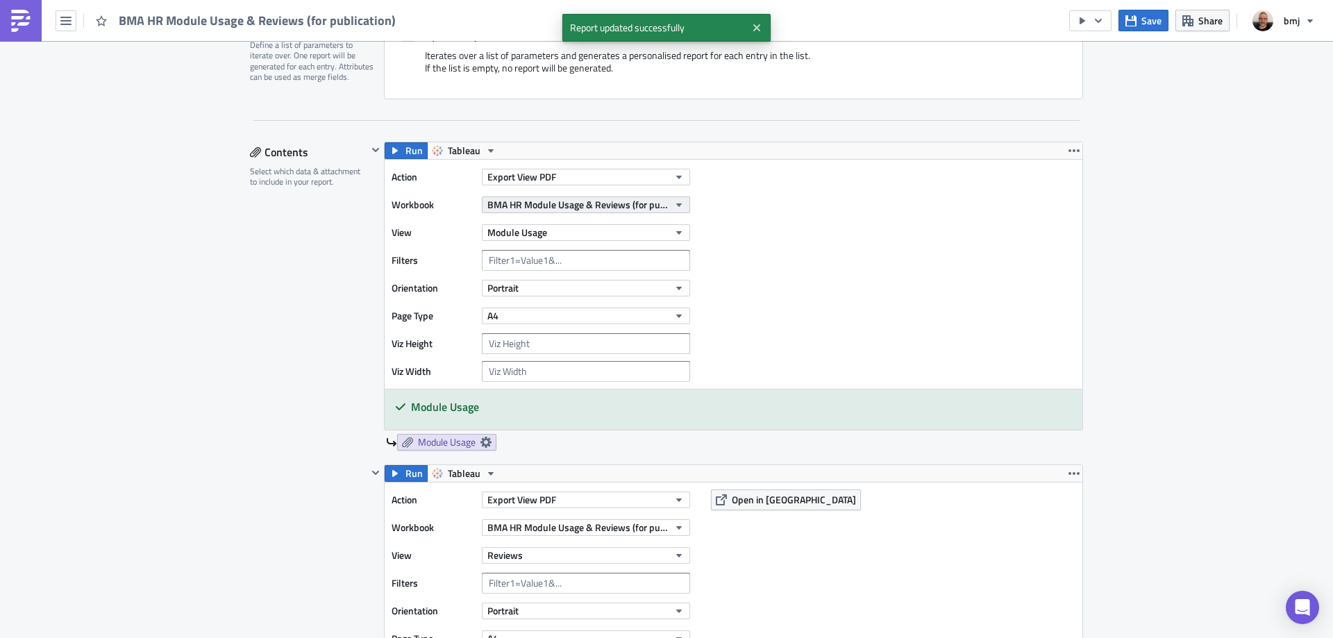
click at [664, 203] on button "BMA HR Module Usage & Reviews (for publication)" at bounding box center [586, 204] width 208 height 17
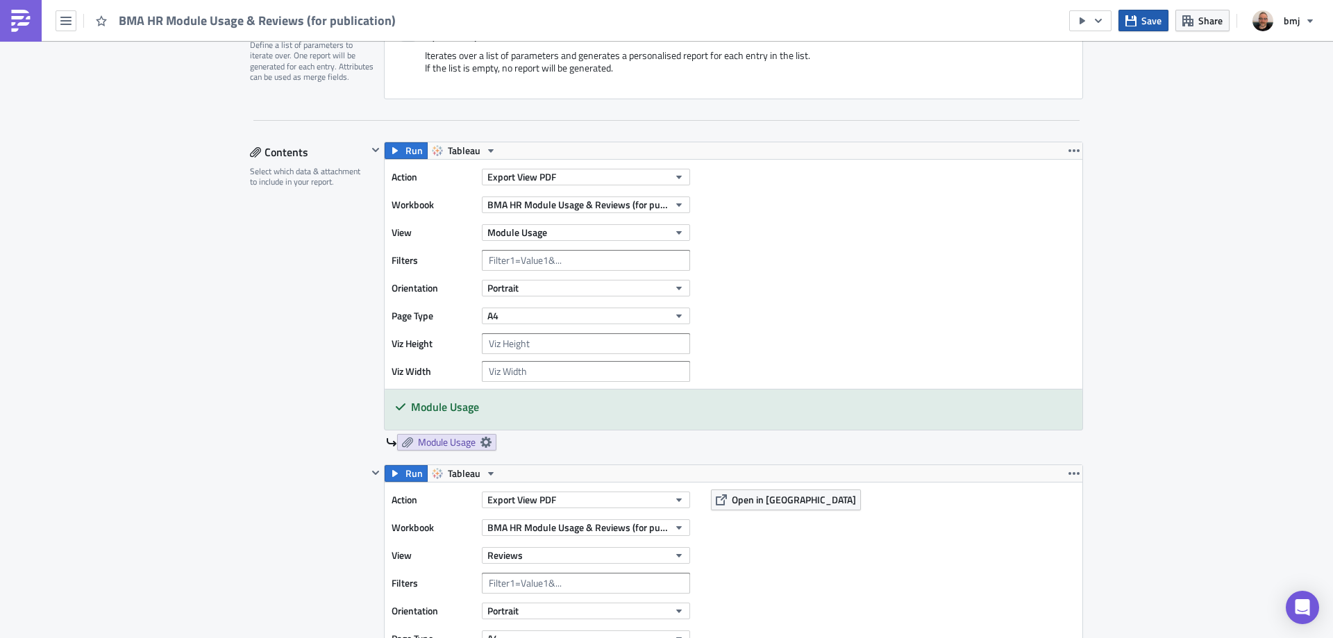
click at [1136, 24] on icon "button" at bounding box center [1130, 20] width 11 height 11
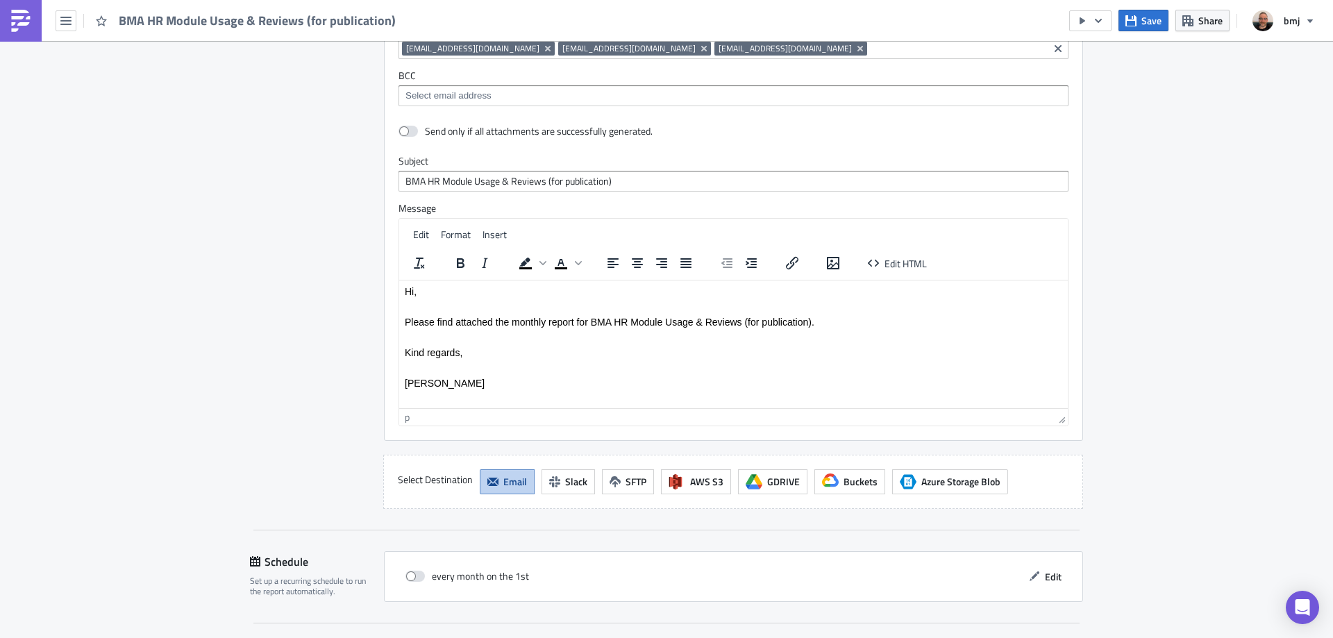
scroll to position [1577, 0]
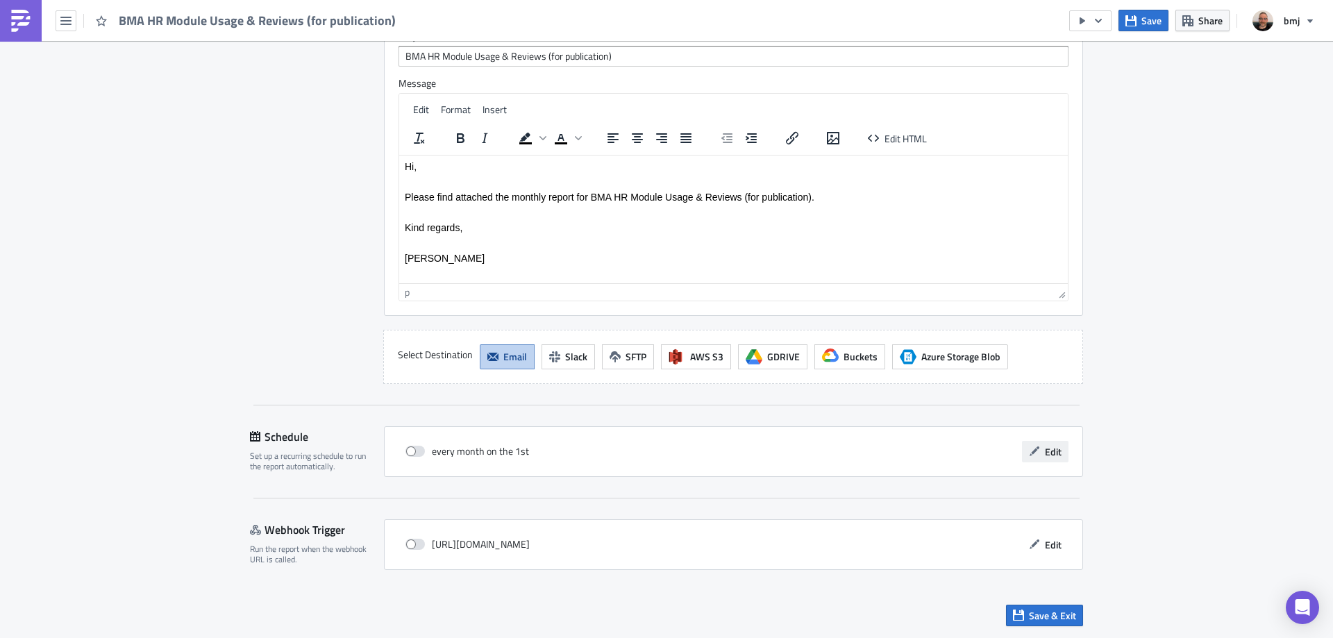
click at [1049, 457] on span "Edit" at bounding box center [1053, 451] width 17 height 15
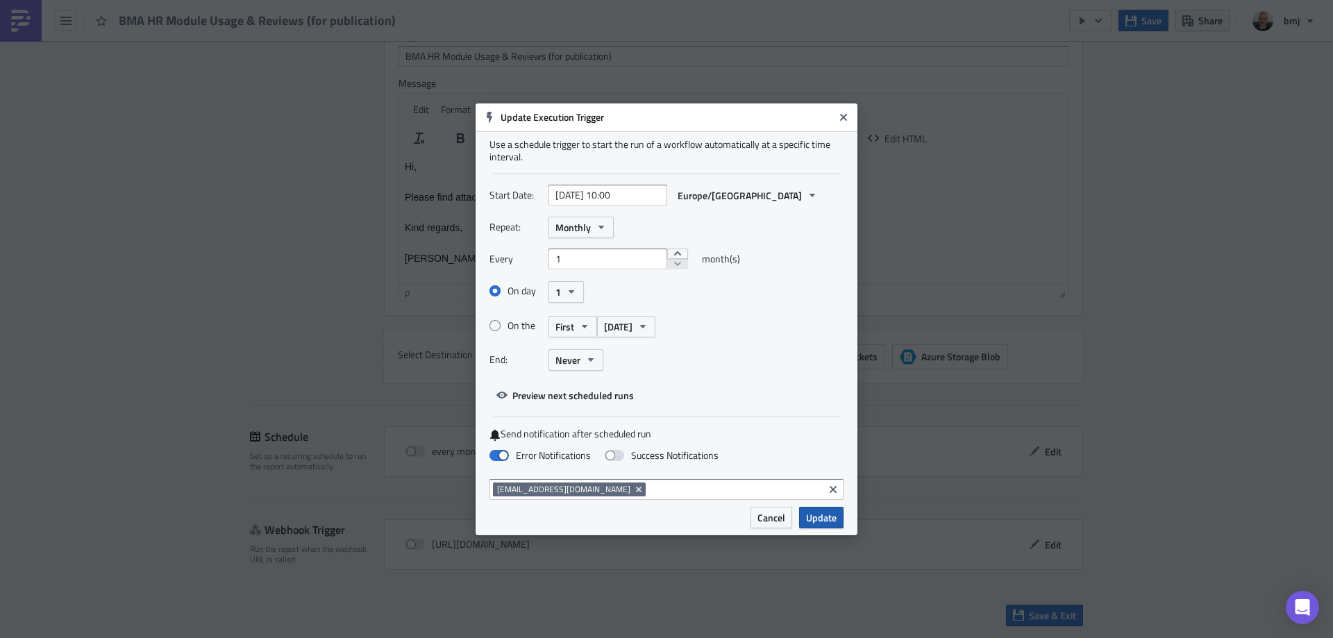
click at [827, 516] on span "Update" at bounding box center [821, 517] width 31 height 15
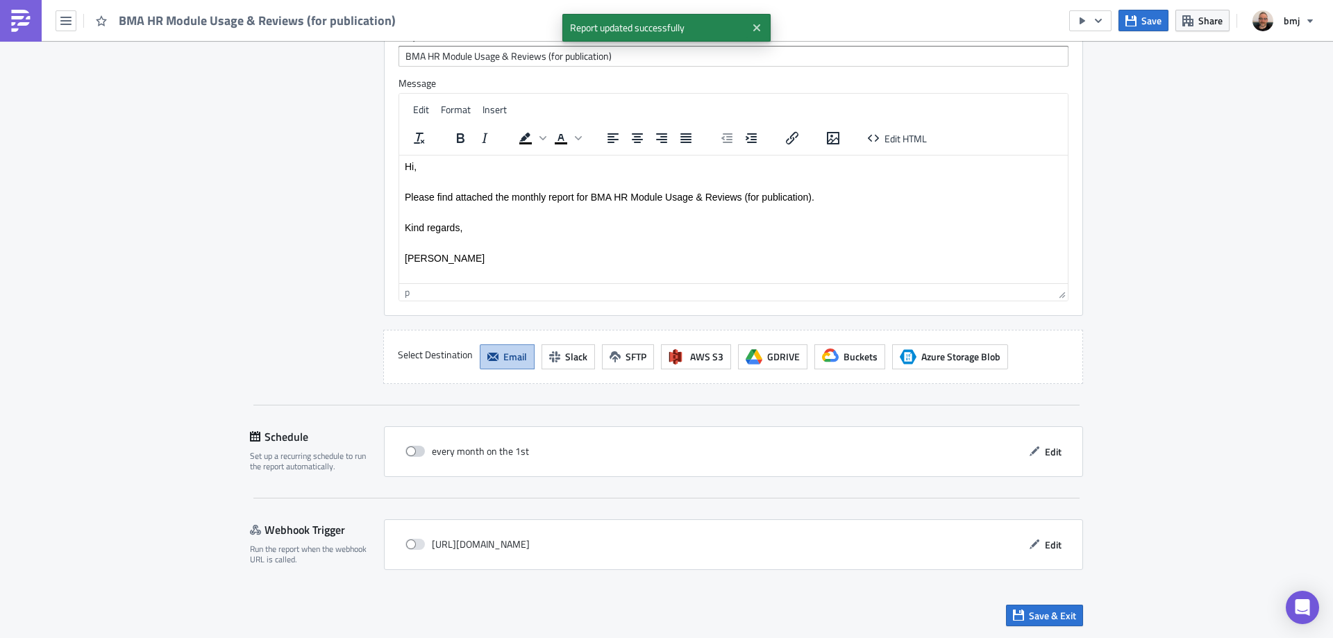
click at [408, 448] on span at bounding box center [414, 451] width 19 height 11
click at [408, 448] on input "checkbox" at bounding box center [412, 451] width 9 height 9
checkbox input "true"
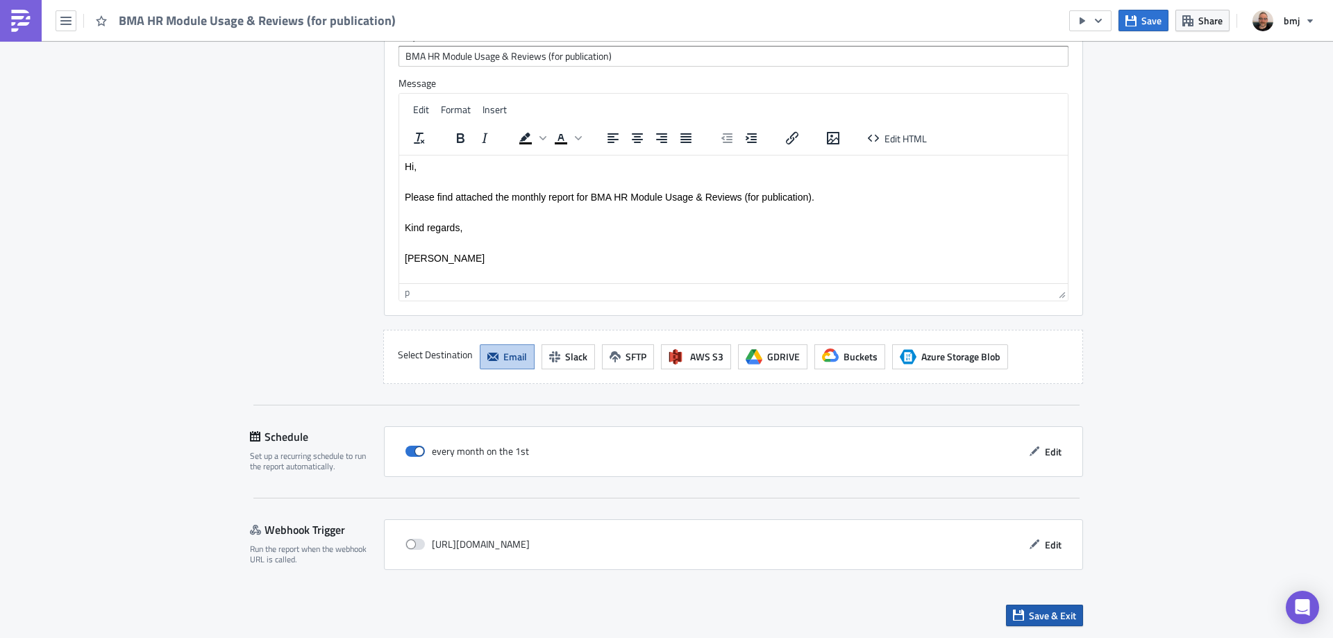
click at [1070, 612] on span "Save & Exit" at bounding box center [1052, 615] width 47 height 15
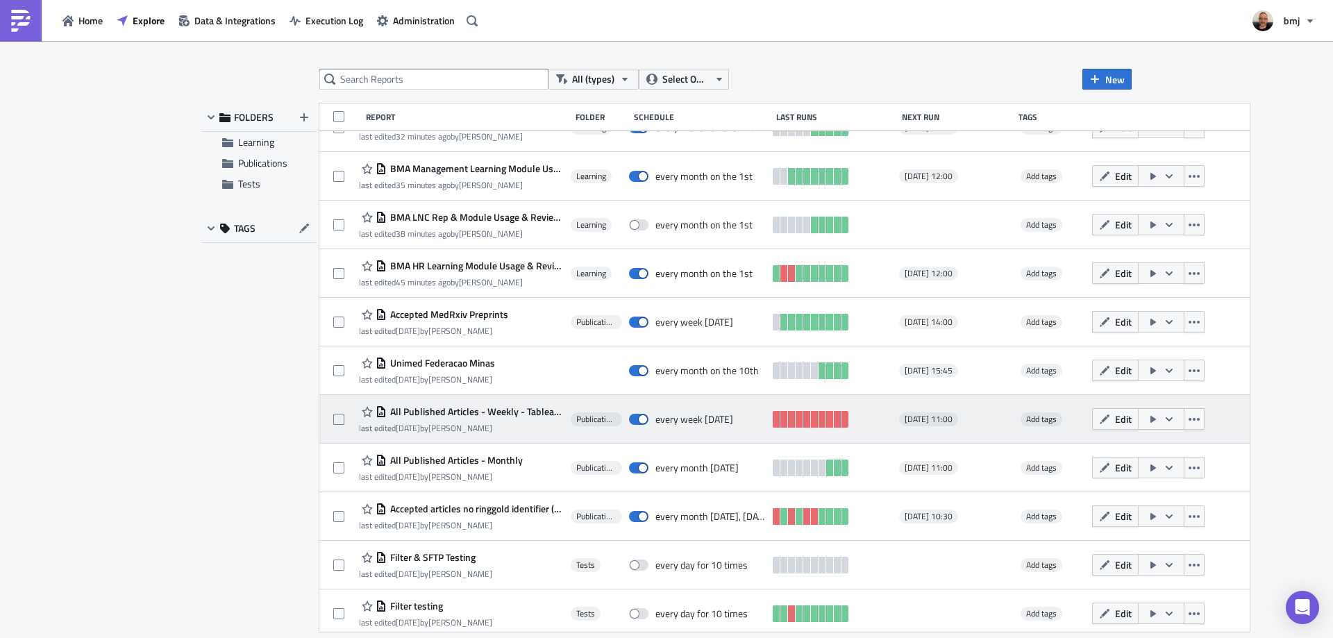
scroll to position [673, 0]
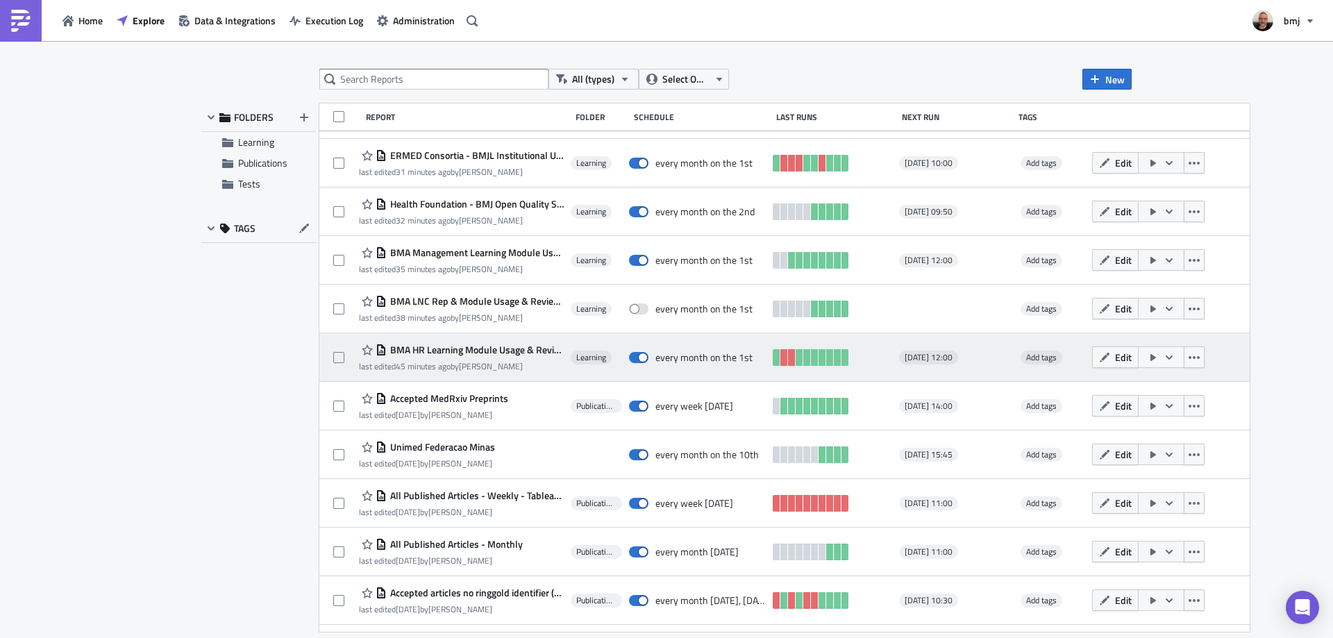
click at [482, 348] on span "BMA HR Learning Module Usage & Reviews - Monthly" at bounding box center [475, 350] width 177 height 12
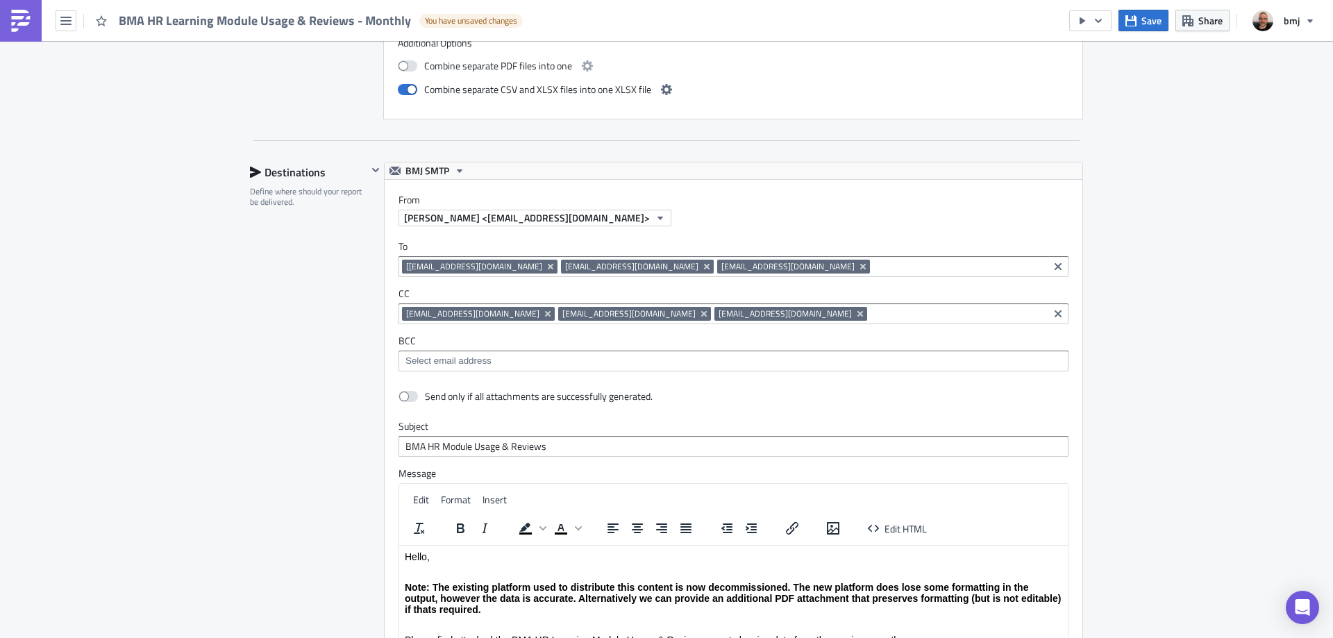
scroll to position [1666, 0]
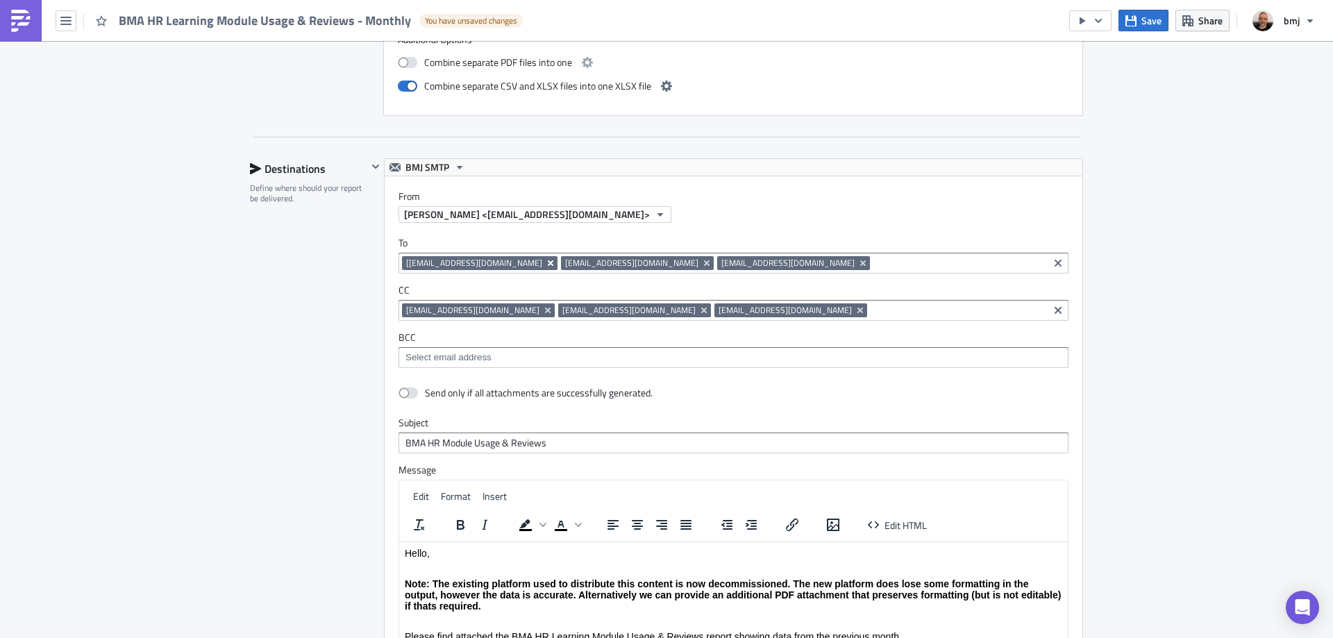
click at [545, 261] on icon "Remove Tag" at bounding box center [550, 263] width 11 height 11
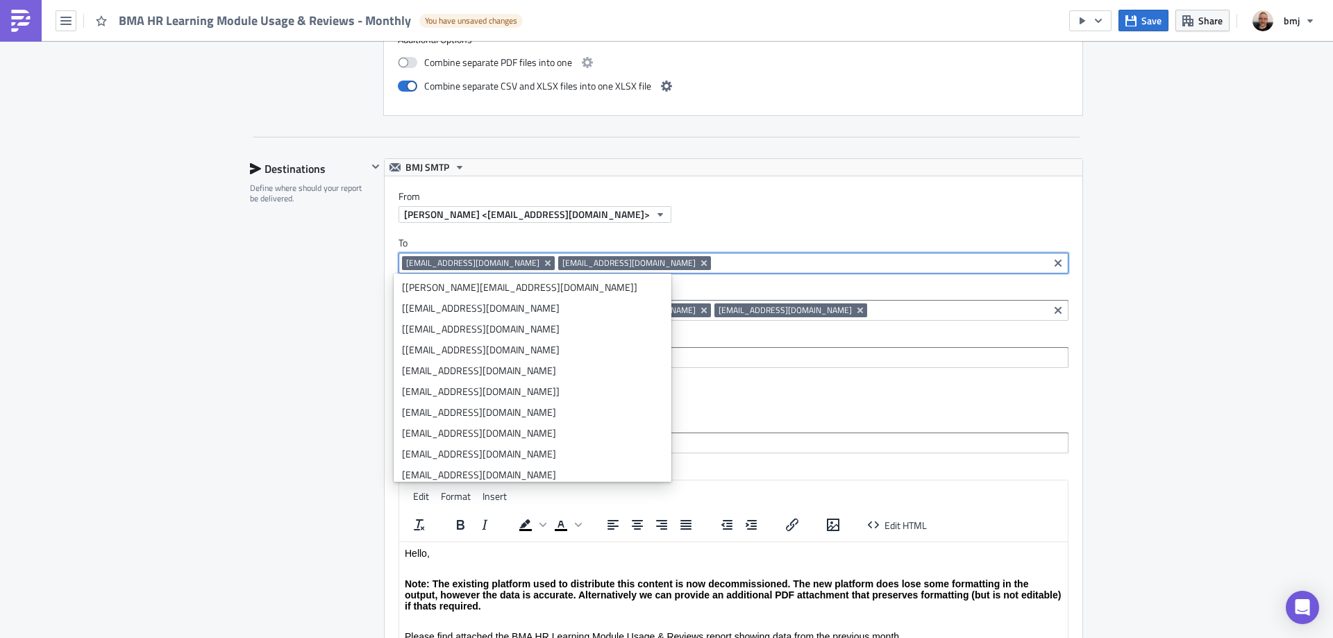
click at [657, 253] on div "[EMAIL_ADDRESS][DOMAIN_NAME] [EMAIL_ADDRESS][DOMAIN_NAME]" at bounding box center [733, 263] width 670 height 21
click at [714, 261] on input at bounding box center [879, 263] width 330 height 14
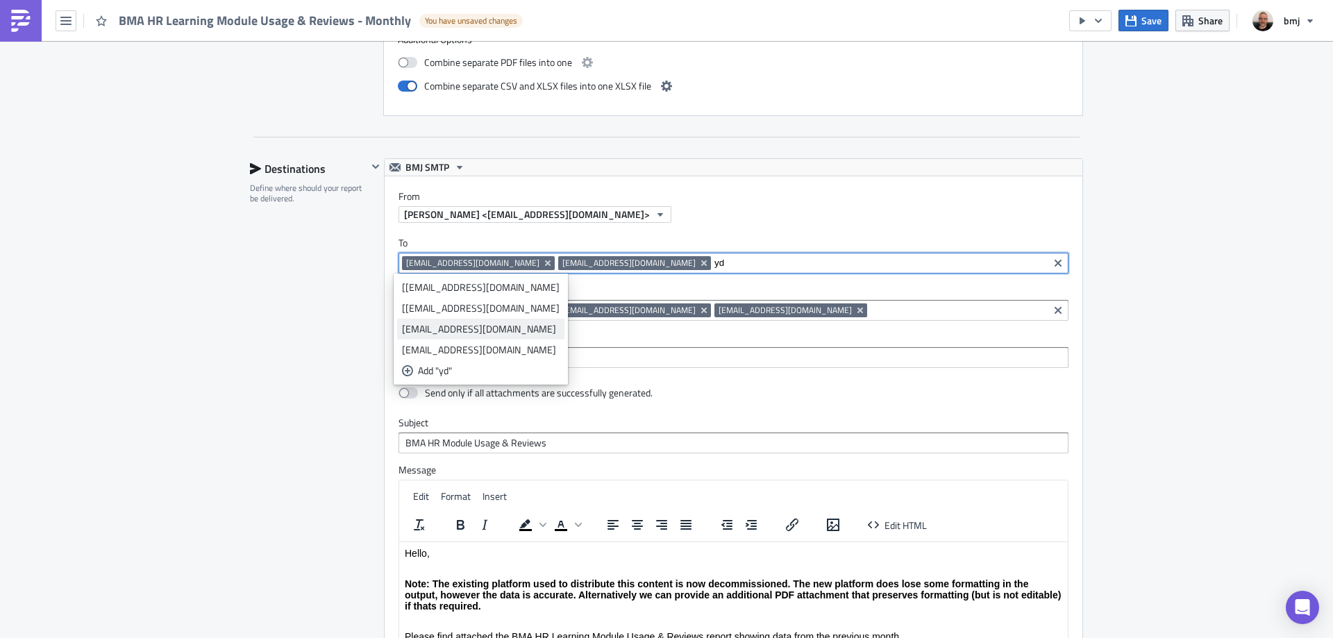
type input "yd"
click at [469, 326] on div "[EMAIL_ADDRESS][DOMAIN_NAME]" at bounding box center [481, 329] width 158 height 14
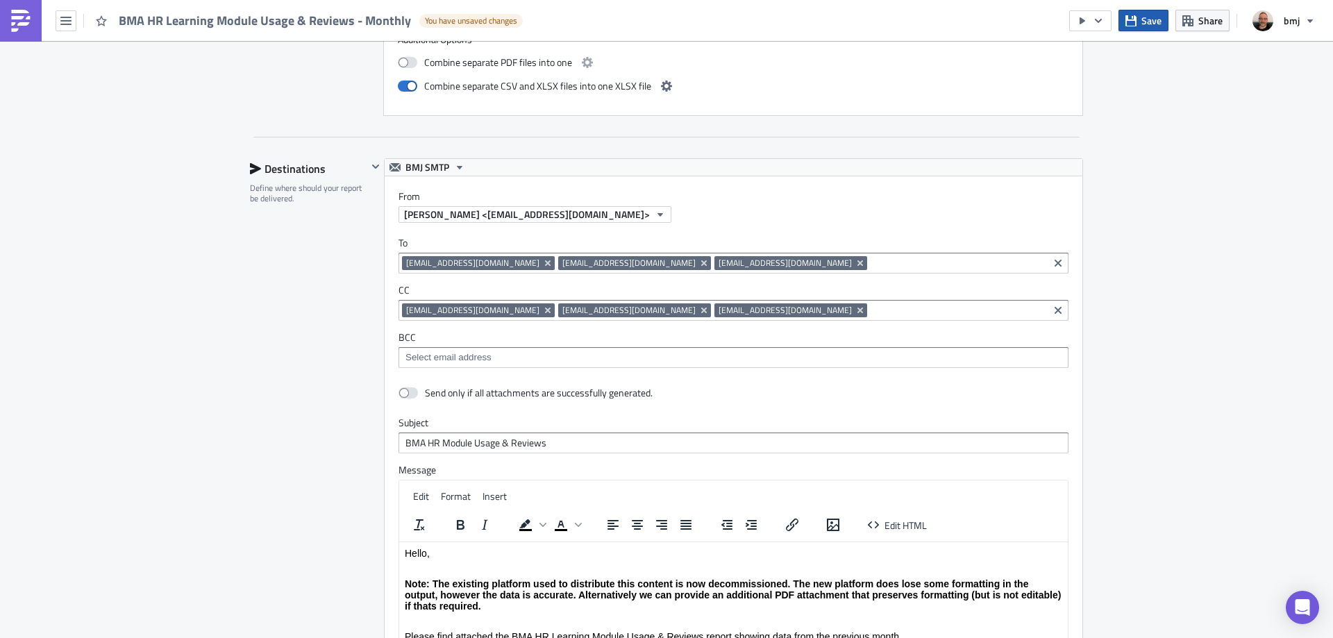
click at [1143, 15] on span "Save" at bounding box center [1151, 20] width 20 height 15
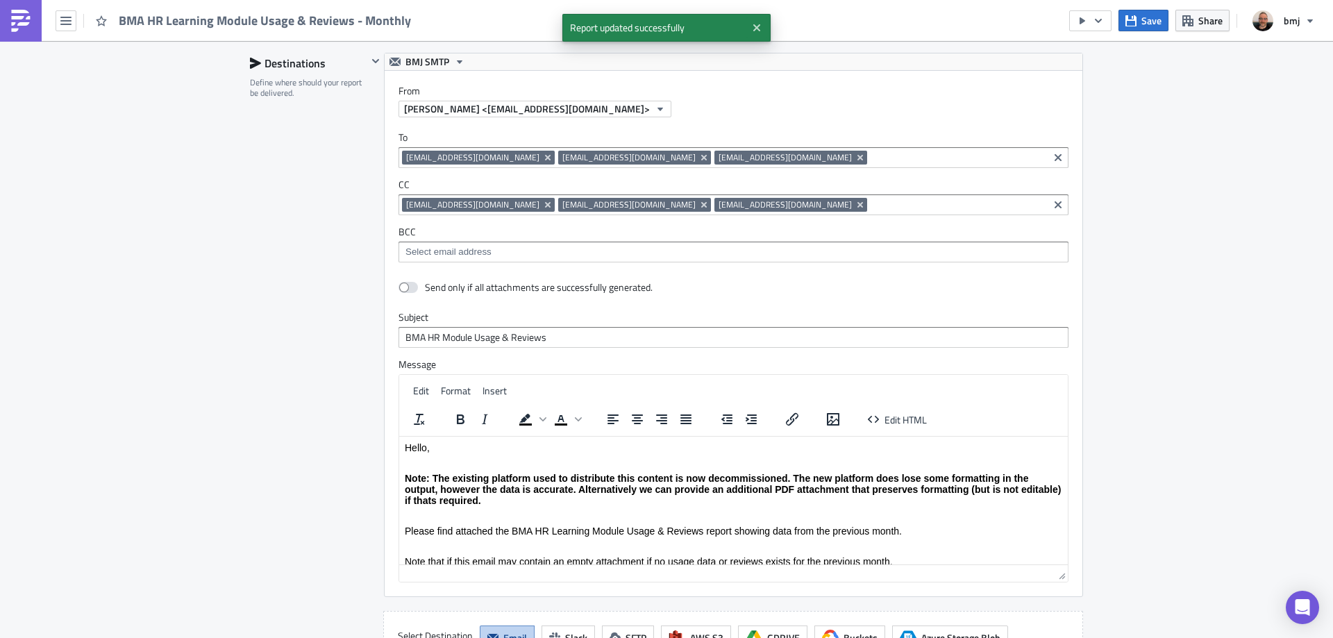
scroll to position [2053, 0]
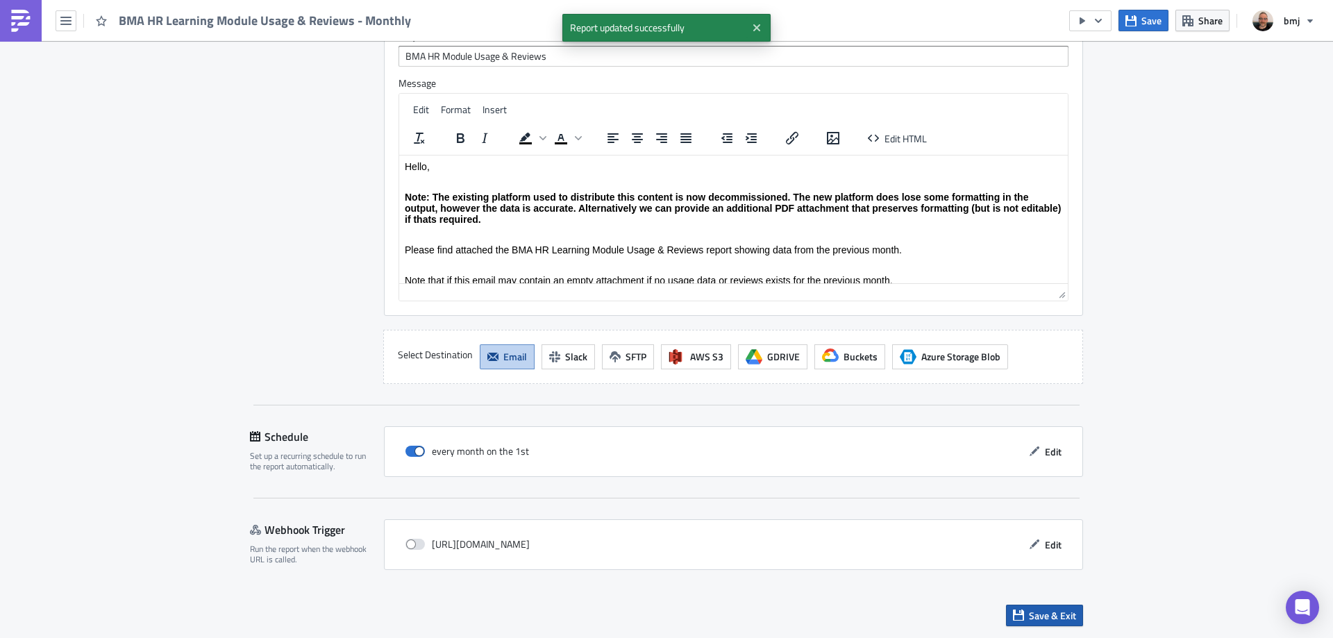
click at [1054, 617] on span "Save & Exit" at bounding box center [1052, 615] width 47 height 15
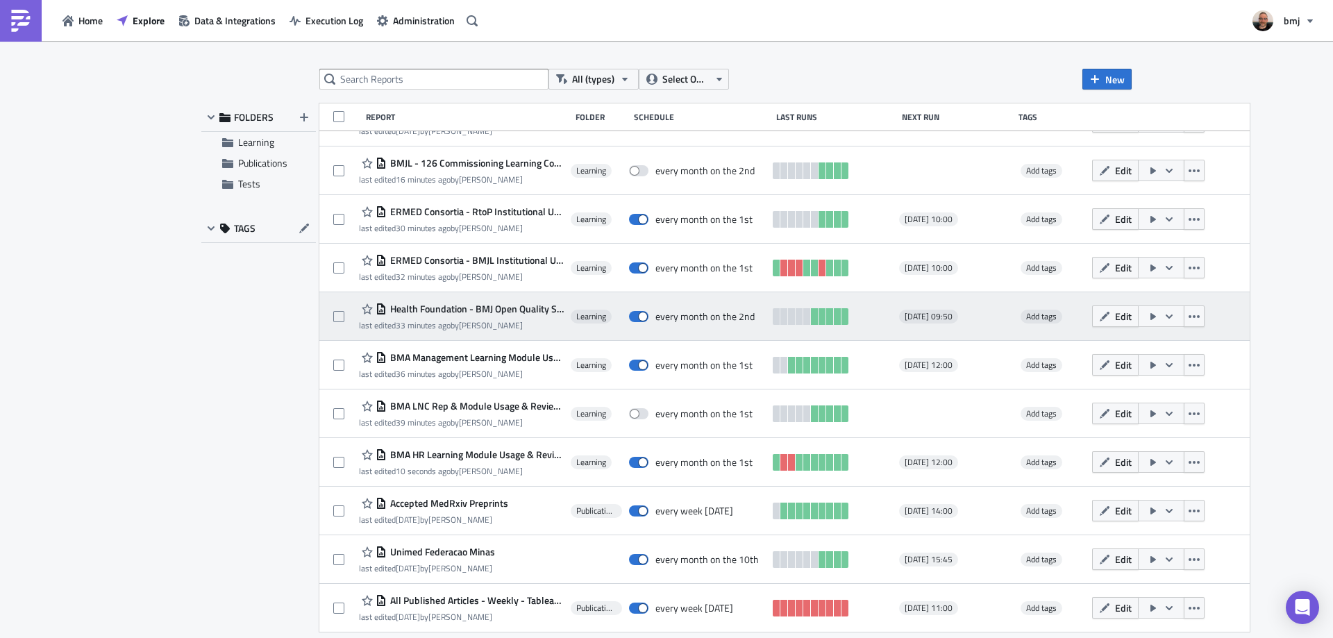
scroll to position [534, 0]
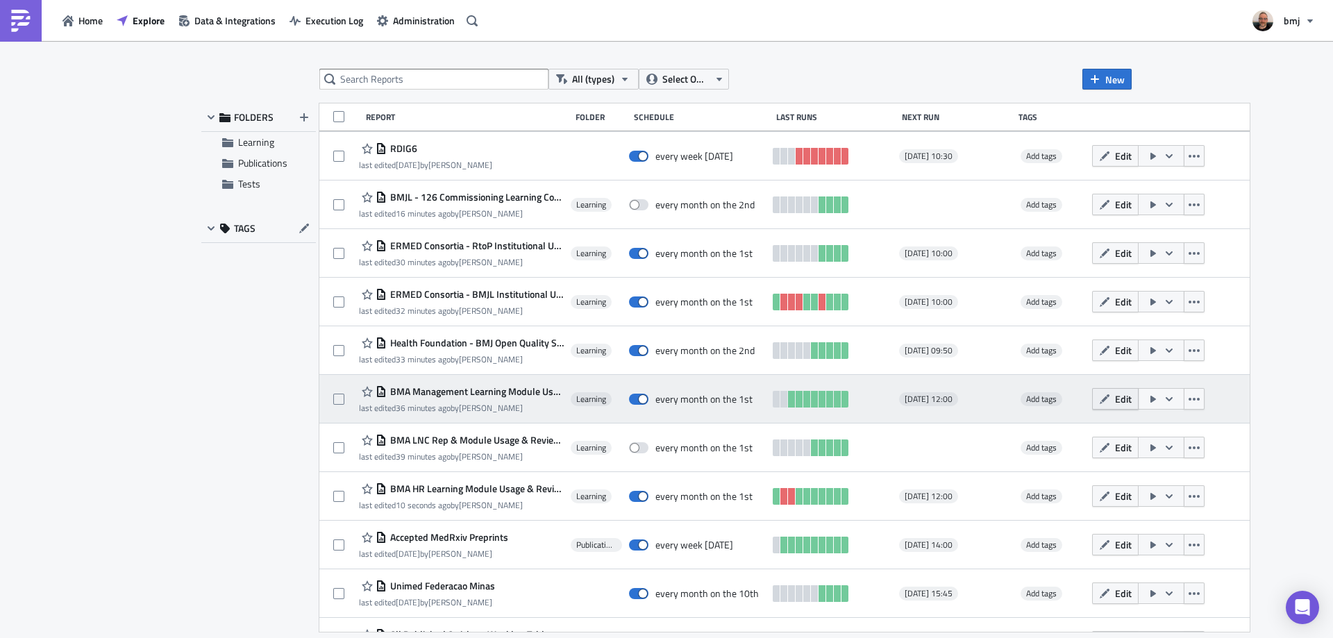
click at [1100, 399] on icon "button" at bounding box center [1104, 399] width 11 height 11
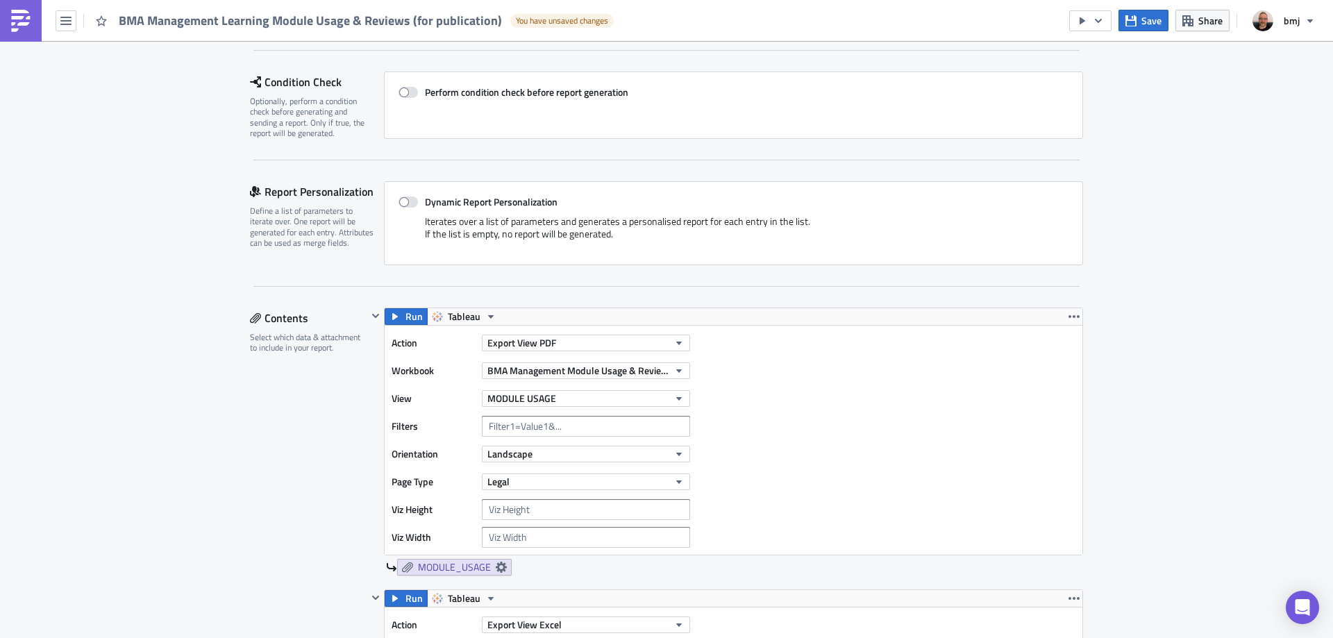
scroll to position [233, 0]
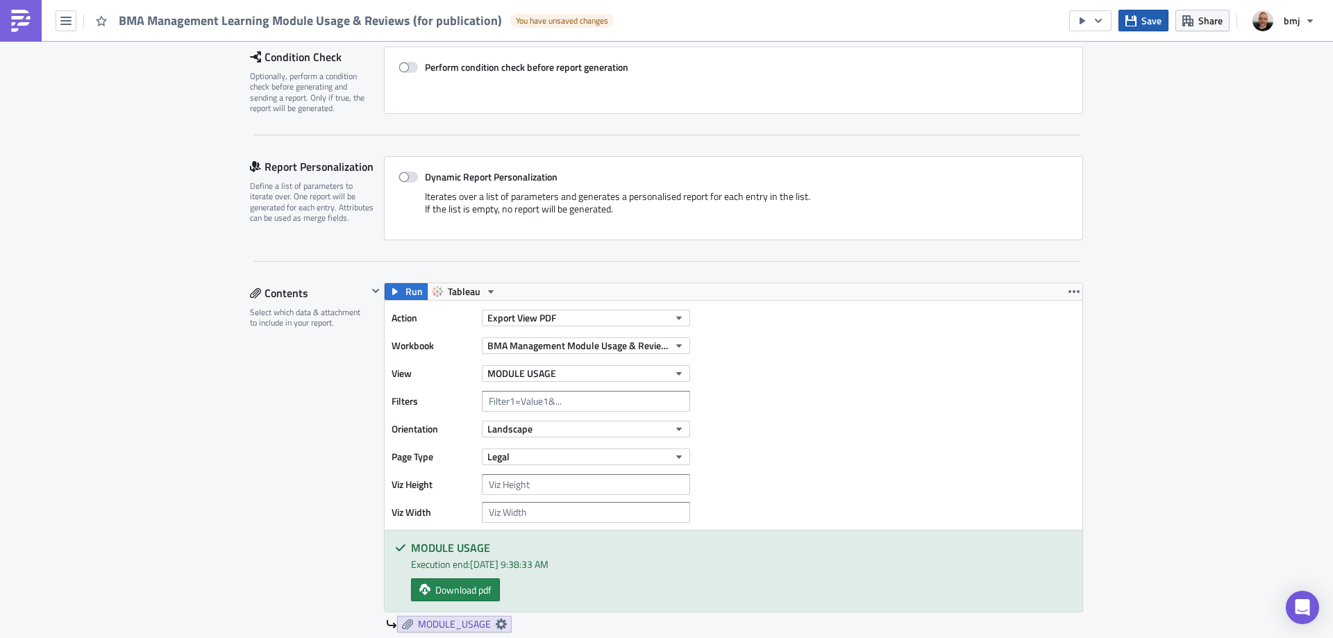
click at [1136, 17] on icon "button" at bounding box center [1130, 20] width 11 height 11
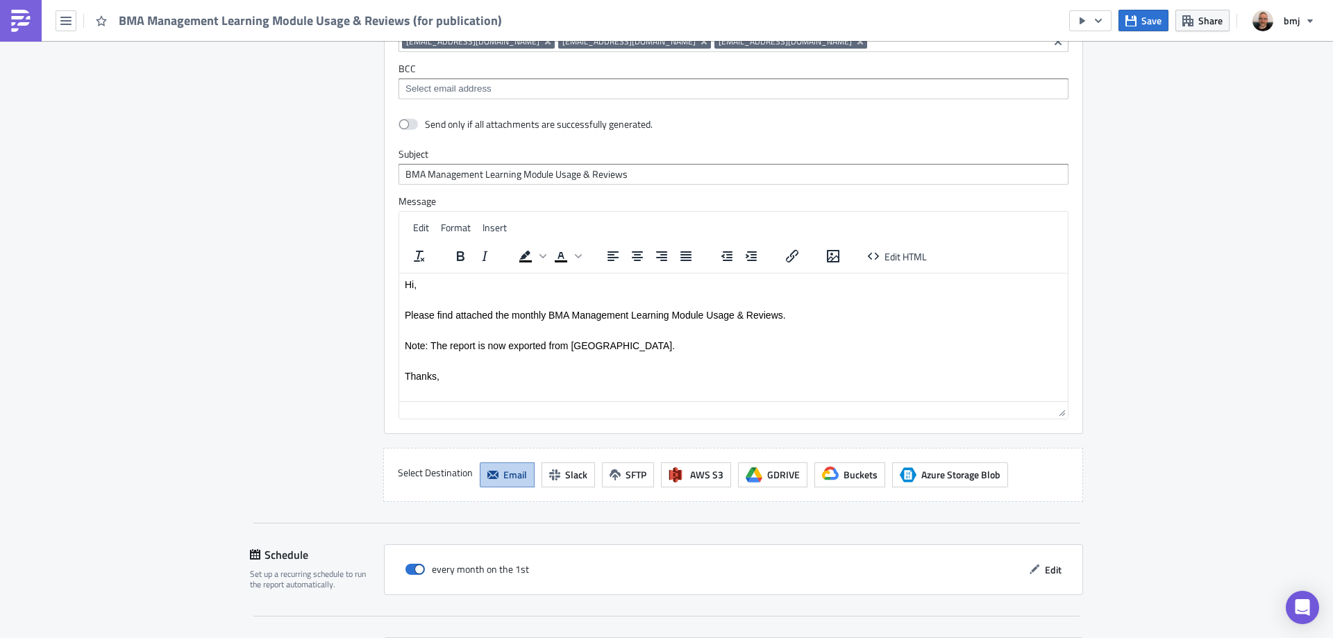
scroll to position [2053, 0]
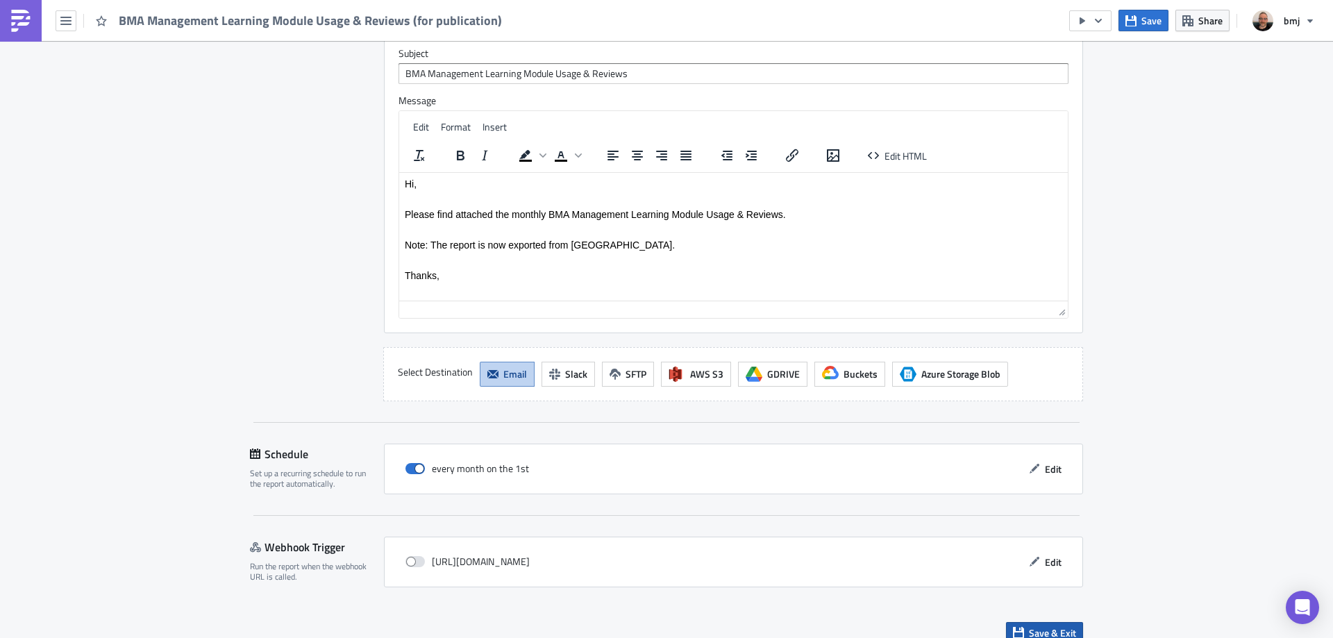
click at [1061, 625] on span "Save & Exit" at bounding box center [1052, 632] width 47 height 15
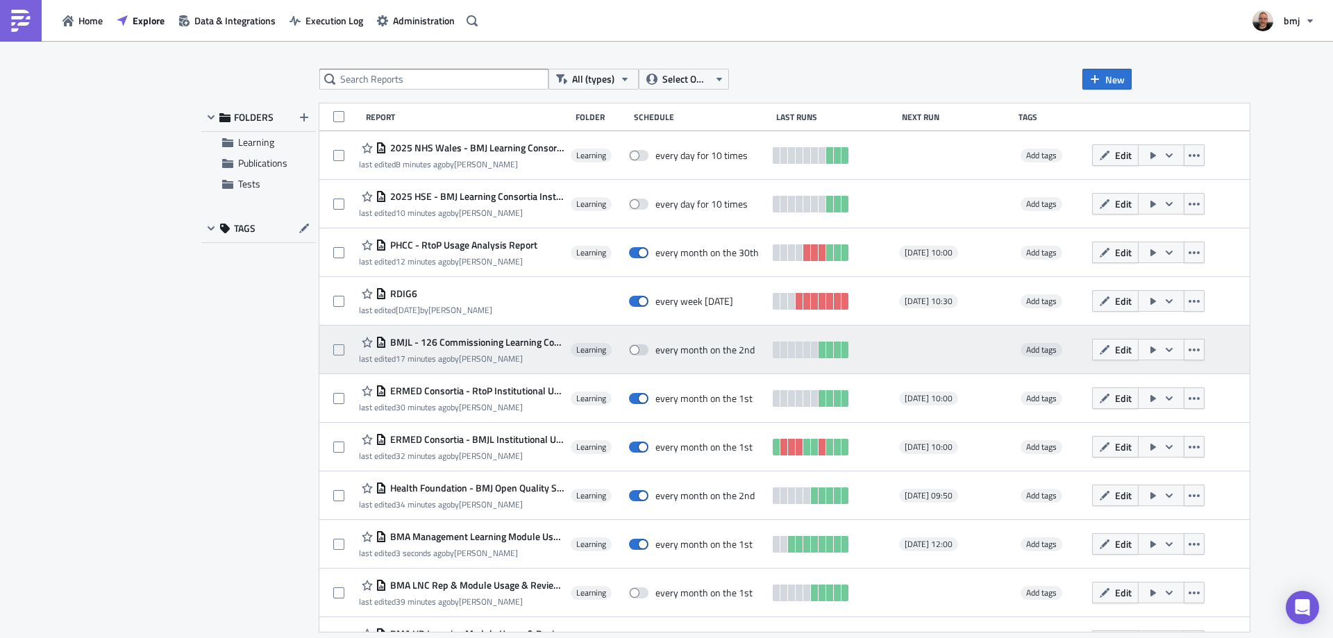
scroll to position [417, 0]
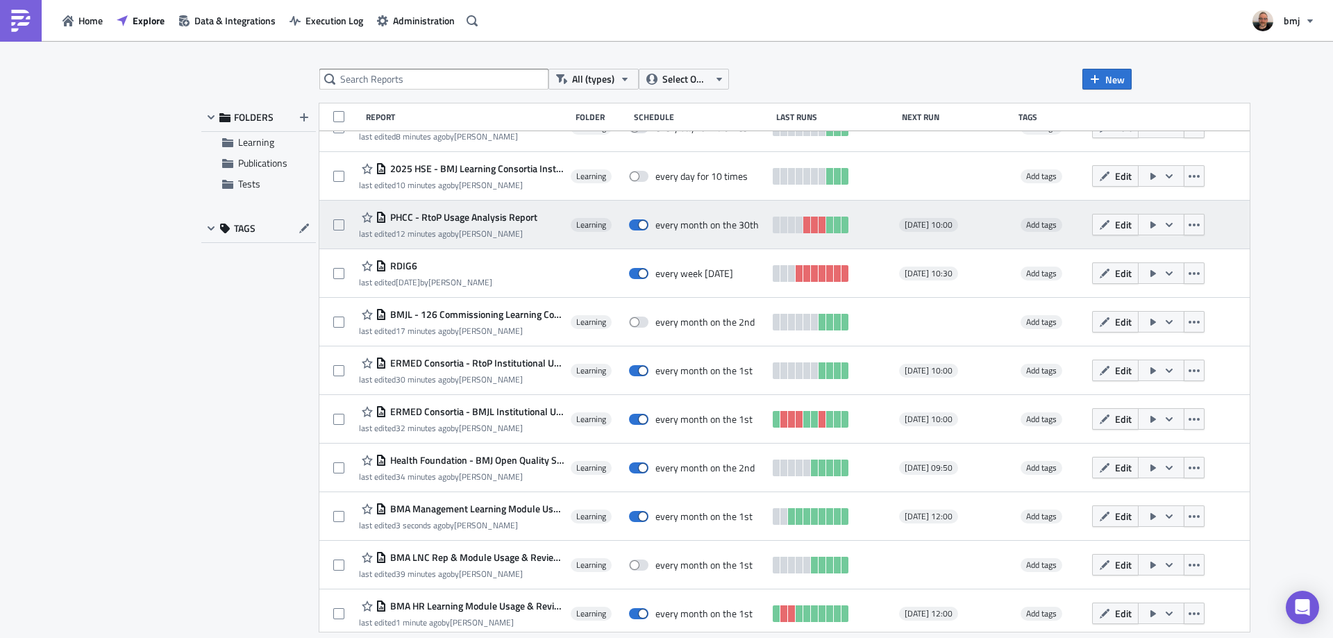
click at [511, 219] on span "PHCC - RtoP Usage Analysis Report" at bounding box center [462, 217] width 151 height 12
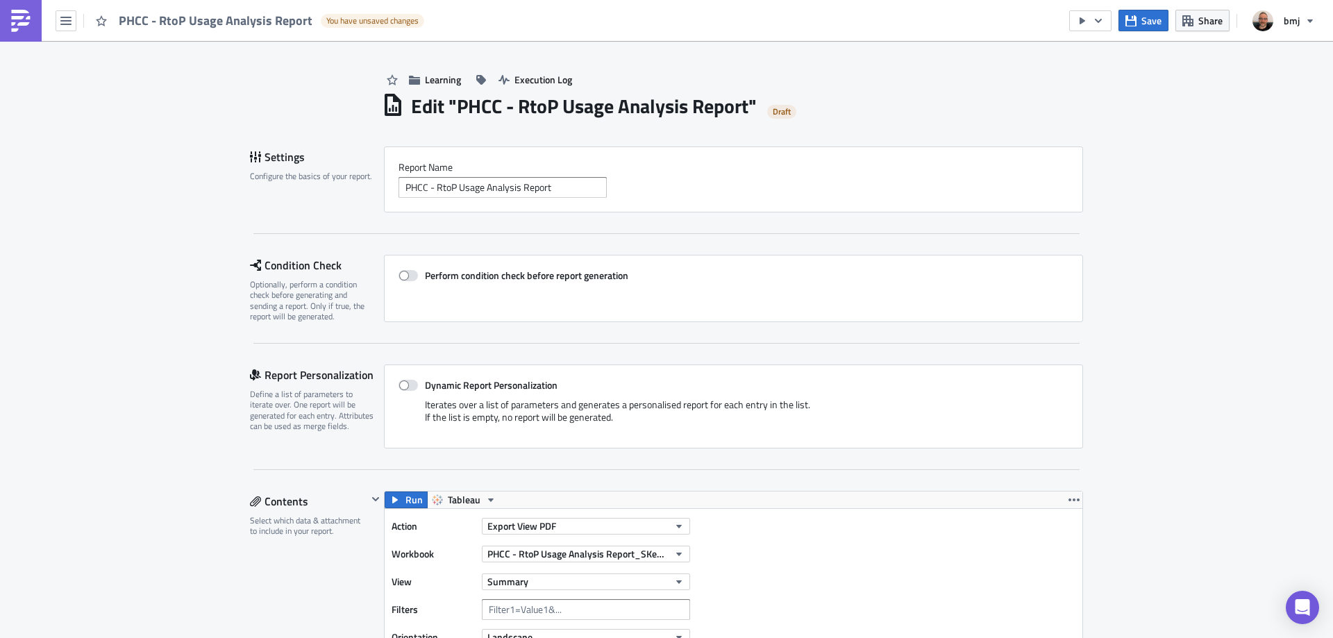
scroll to position [2212, 0]
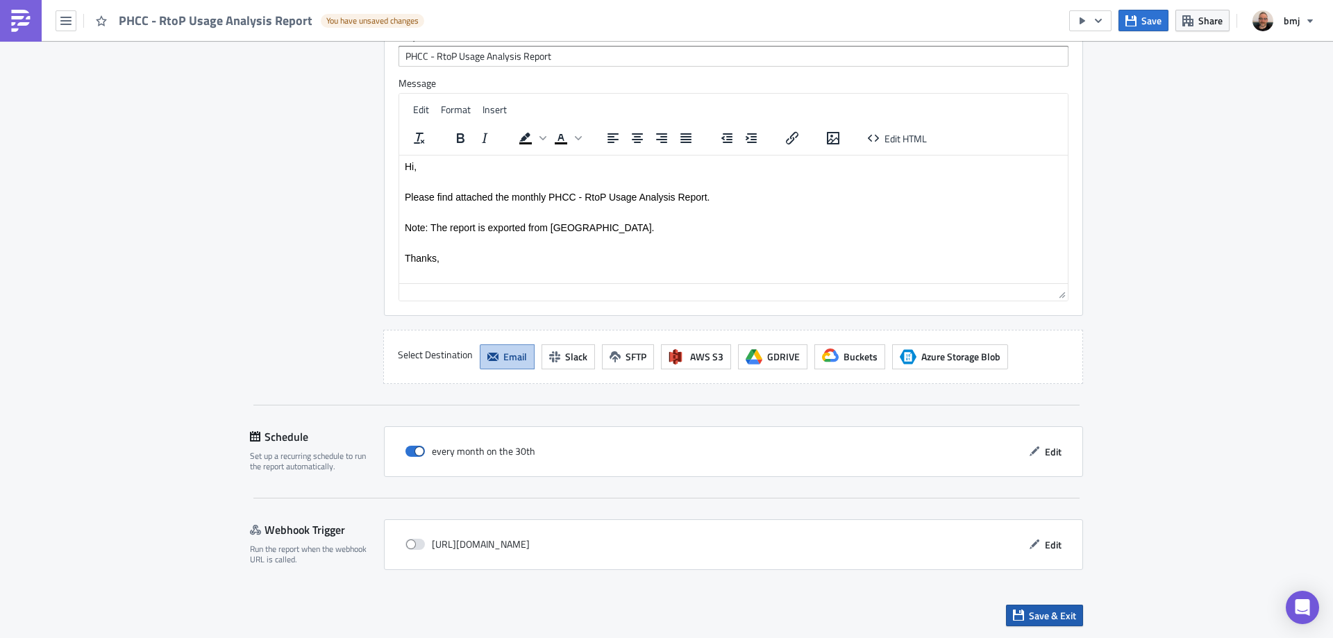
click at [1041, 610] on span "Save & Exit" at bounding box center [1052, 615] width 47 height 15
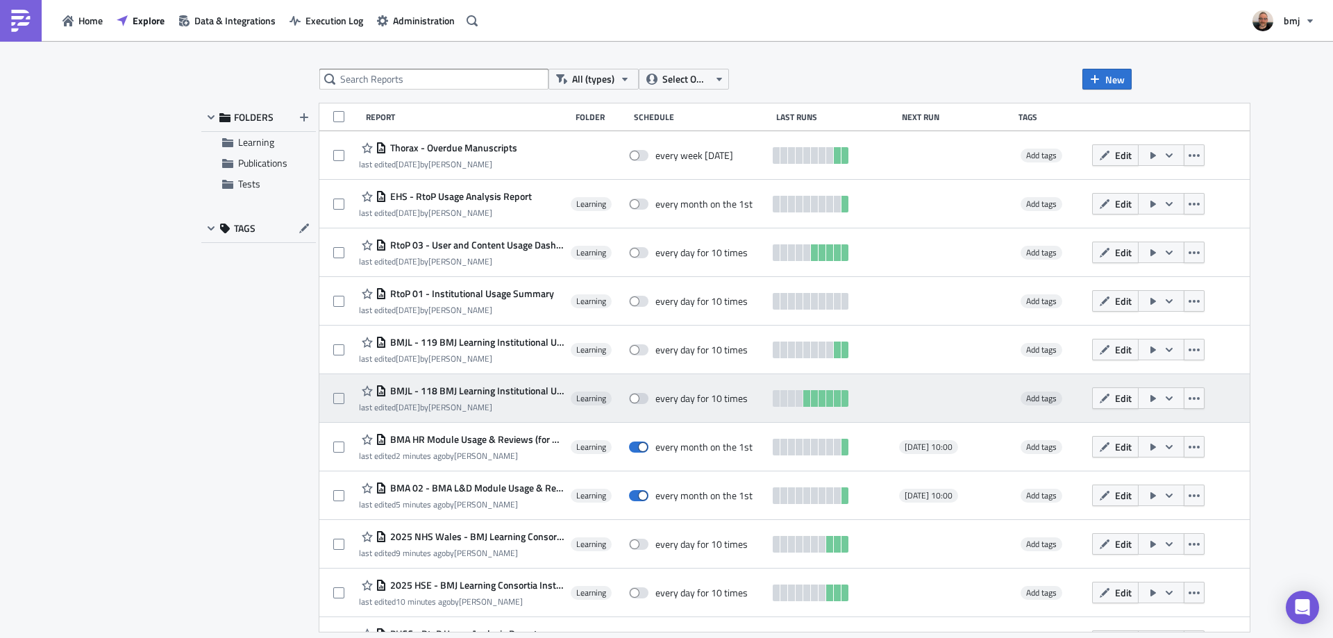
click at [496, 393] on span "BMJL - 118 BMJ Learning Institutional Usage" at bounding box center [475, 391] width 177 height 12
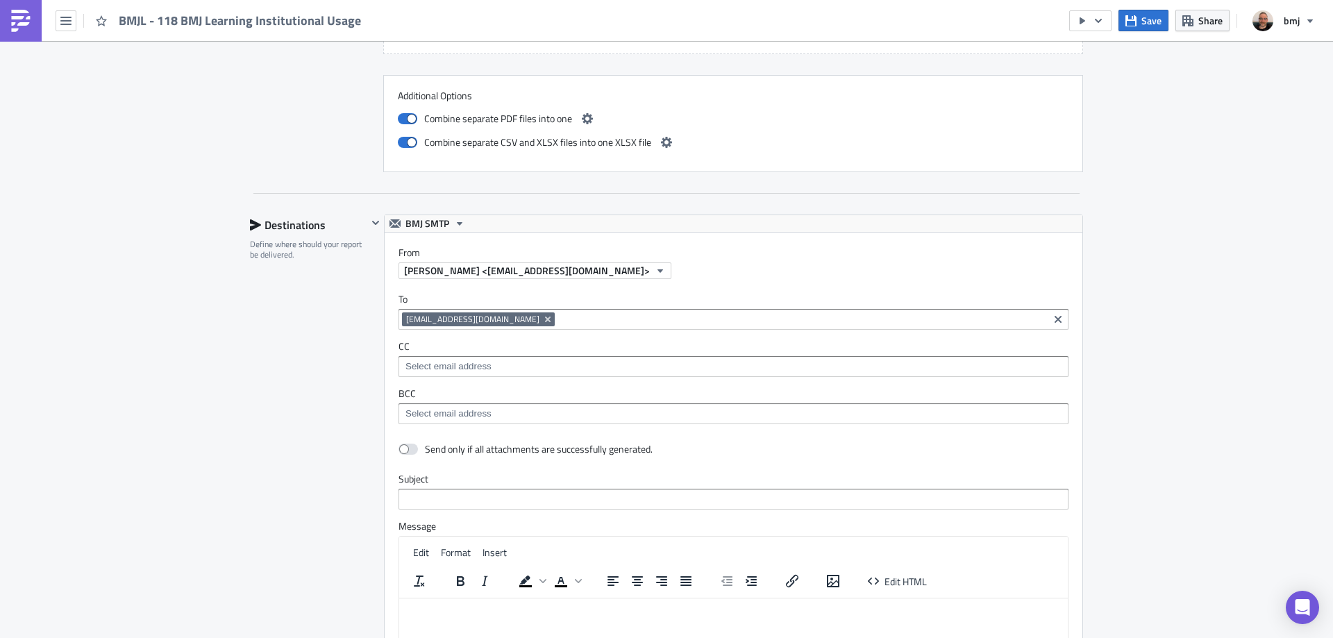
scroll to position [2858, 0]
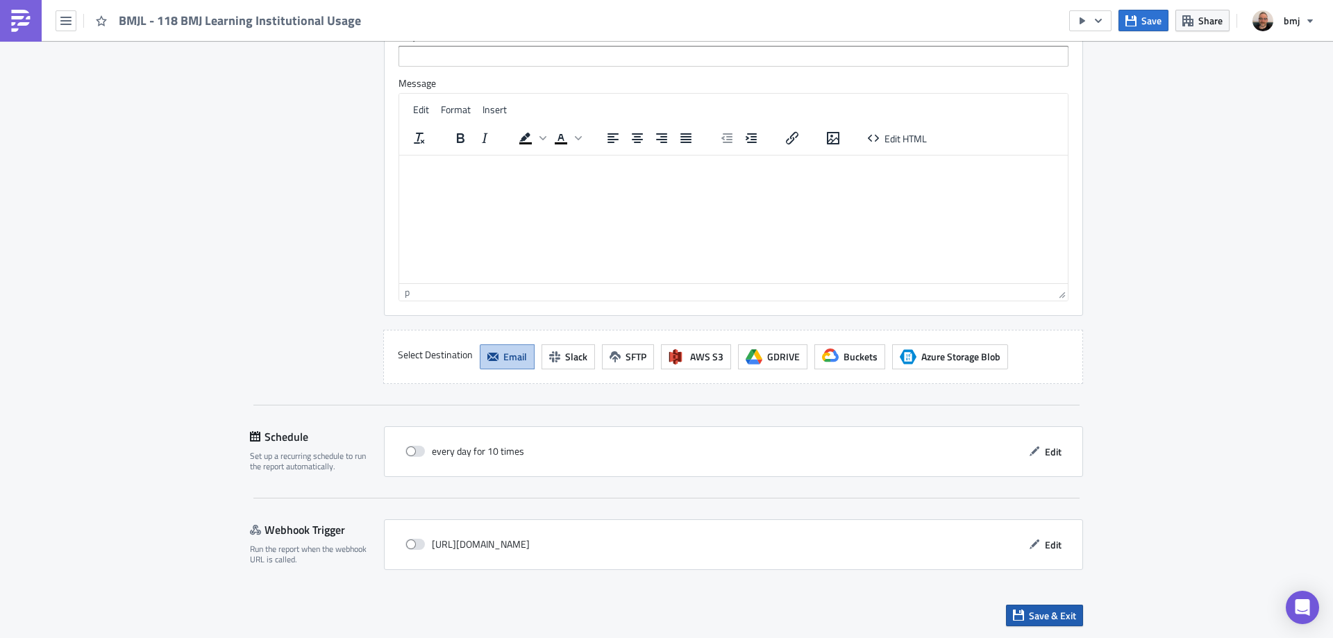
click at [1048, 611] on span "Save & Exit" at bounding box center [1052, 615] width 47 height 15
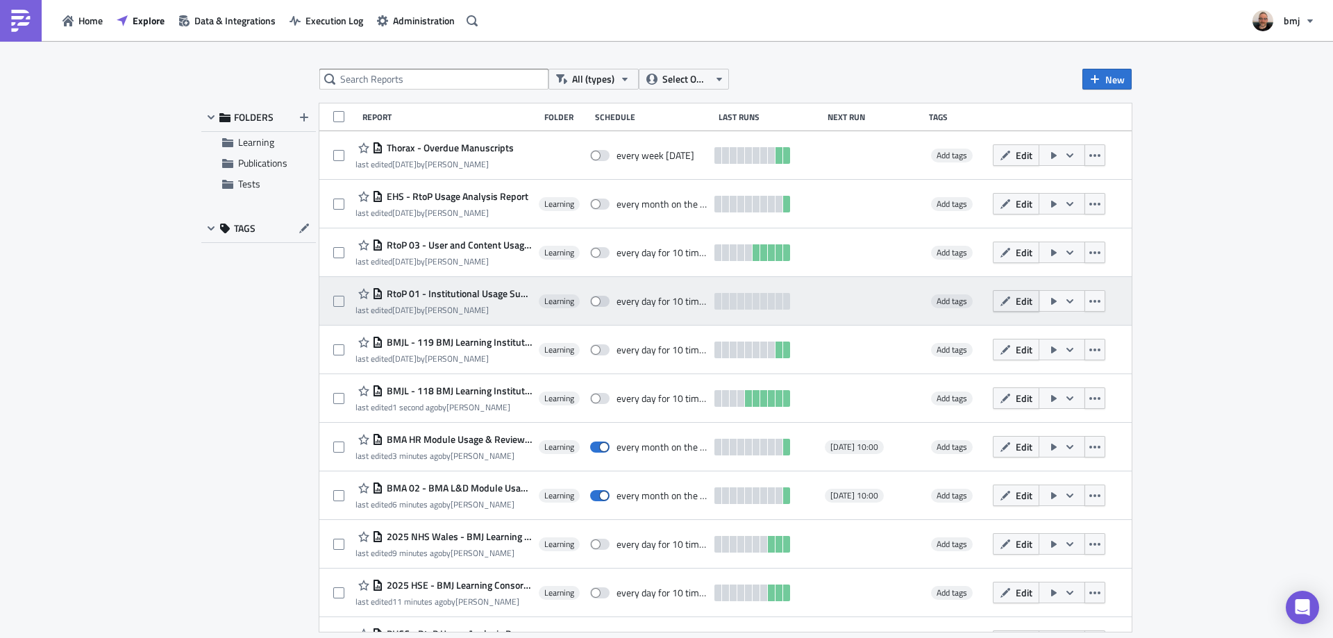
click at [1029, 301] on span "Edit" at bounding box center [1024, 301] width 17 height 15
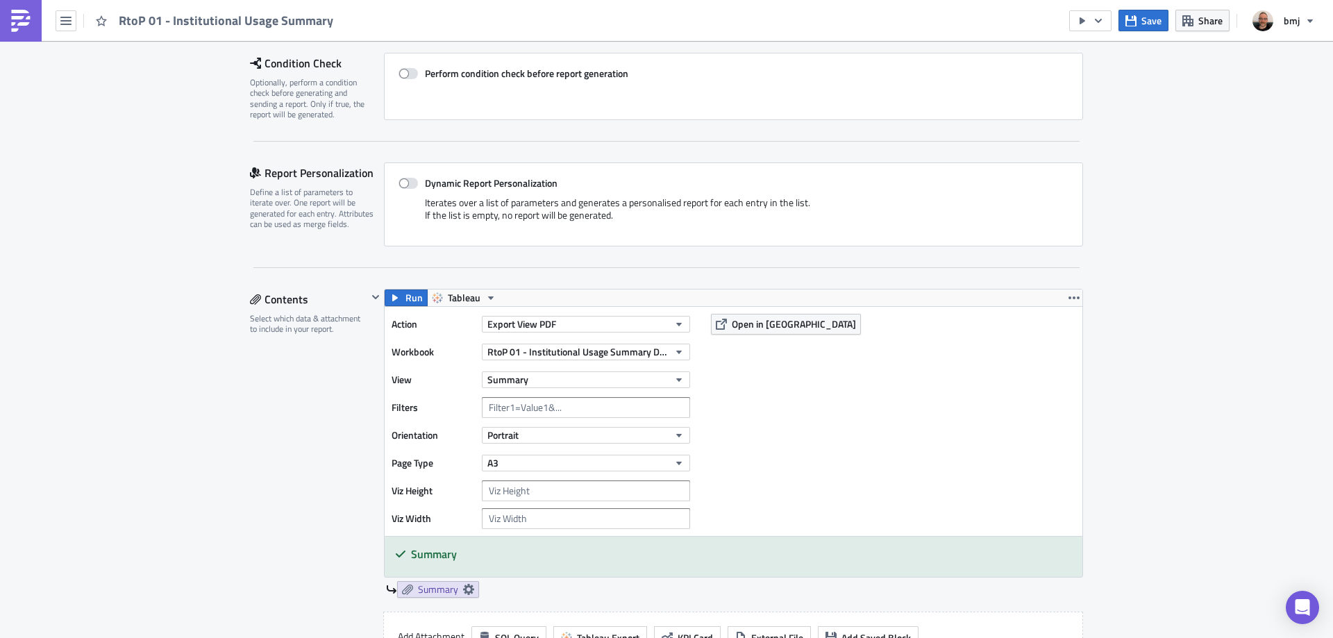
scroll to position [208, 0]
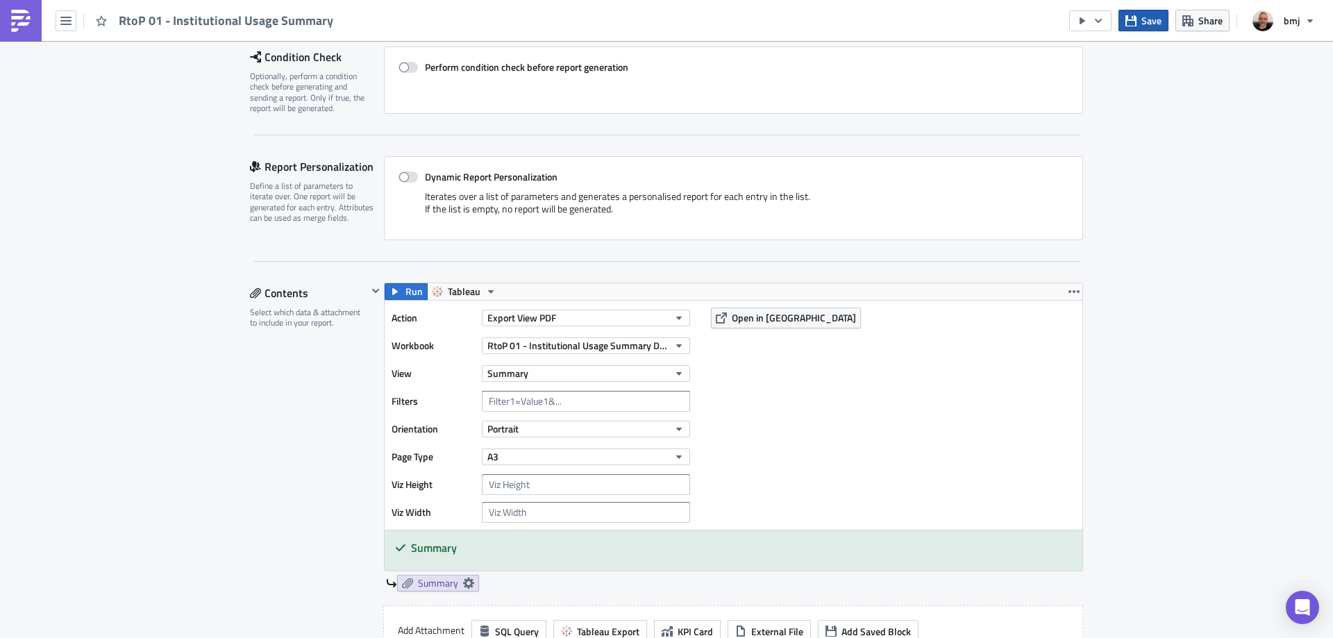
click at [1159, 18] on span "Save" at bounding box center [1151, 20] width 20 height 15
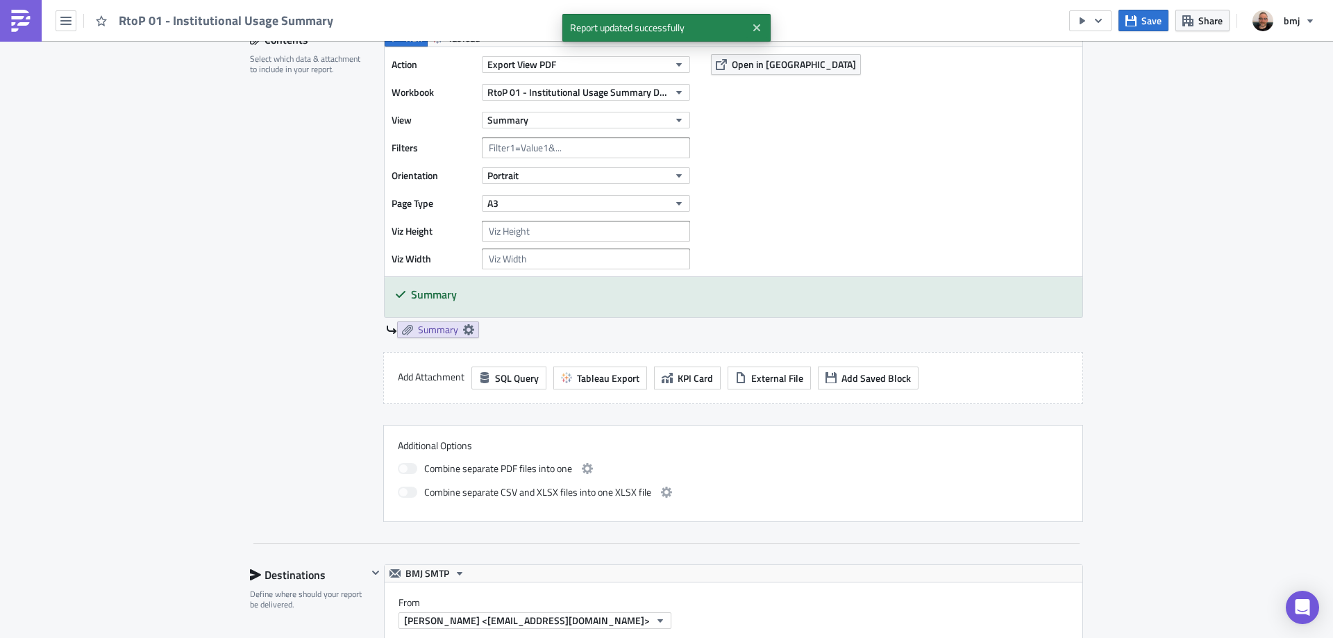
scroll to position [278, 0]
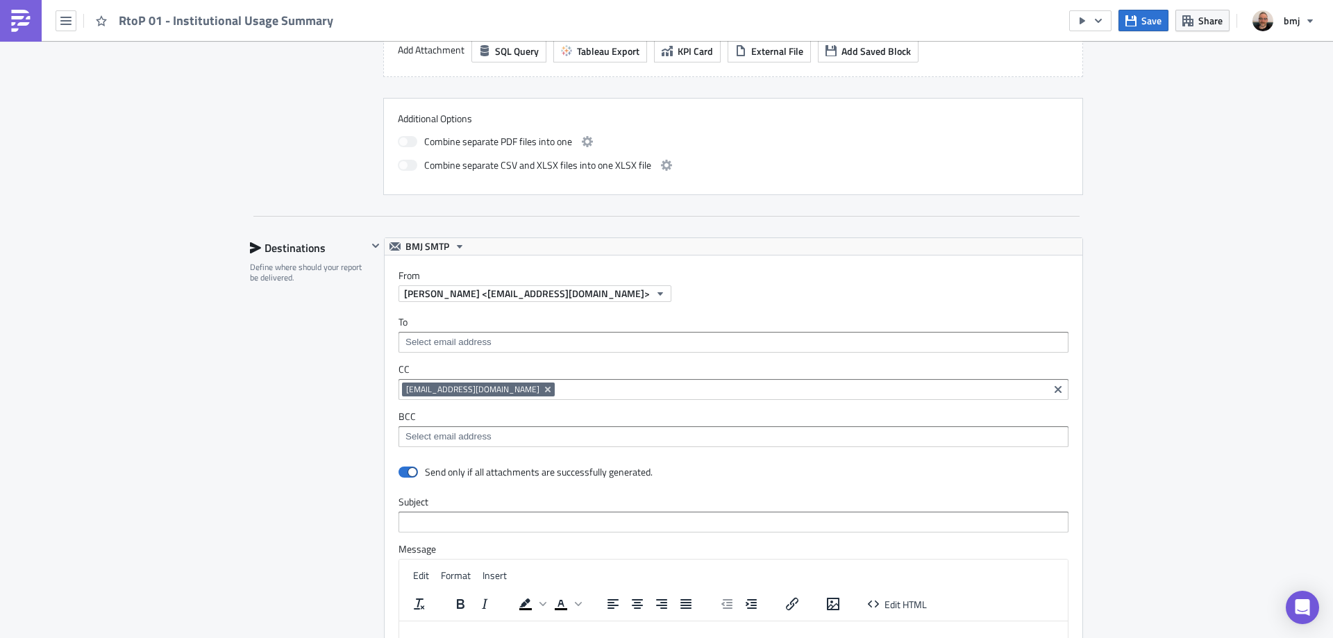
scroll to position [1254, 0]
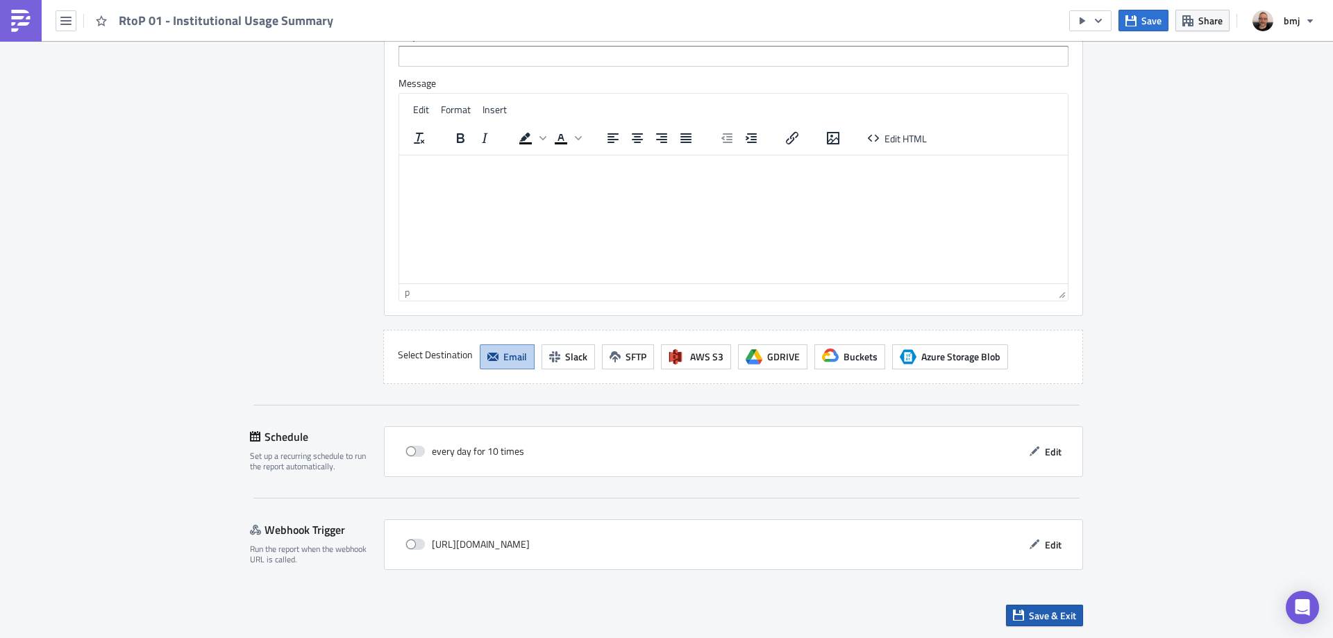
click at [1050, 608] on span "Save & Exit" at bounding box center [1052, 615] width 47 height 15
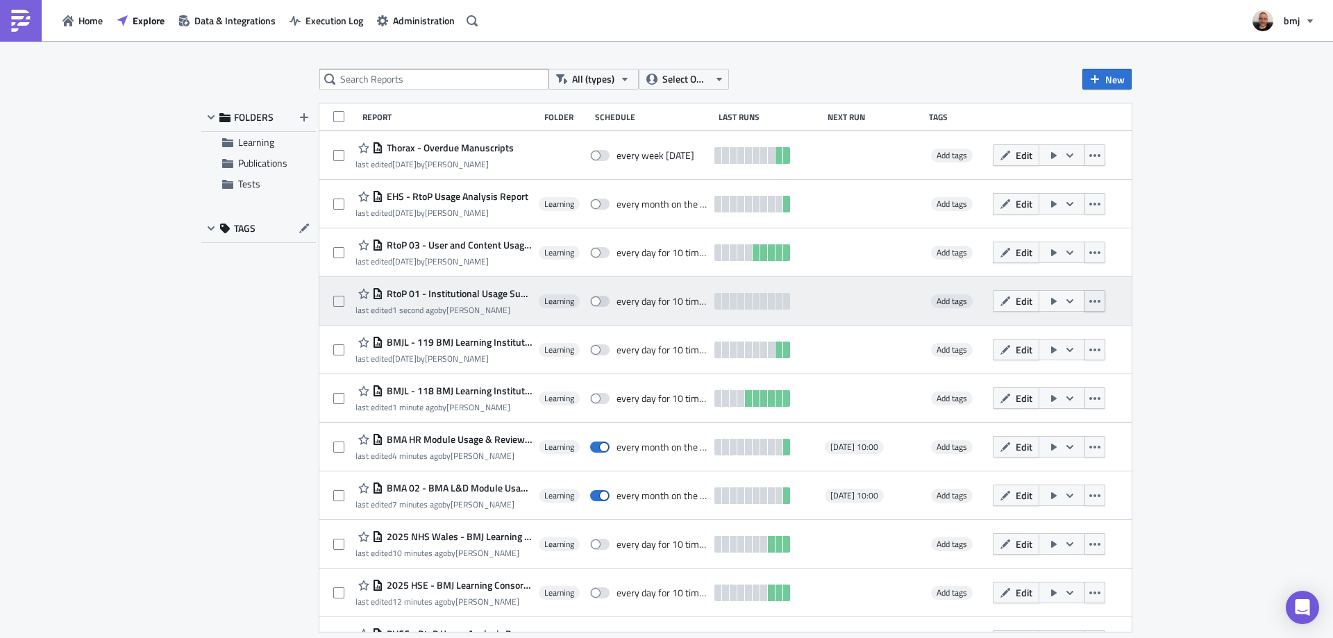
click at [1105, 302] on button "button" at bounding box center [1094, 301] width 21 height 22
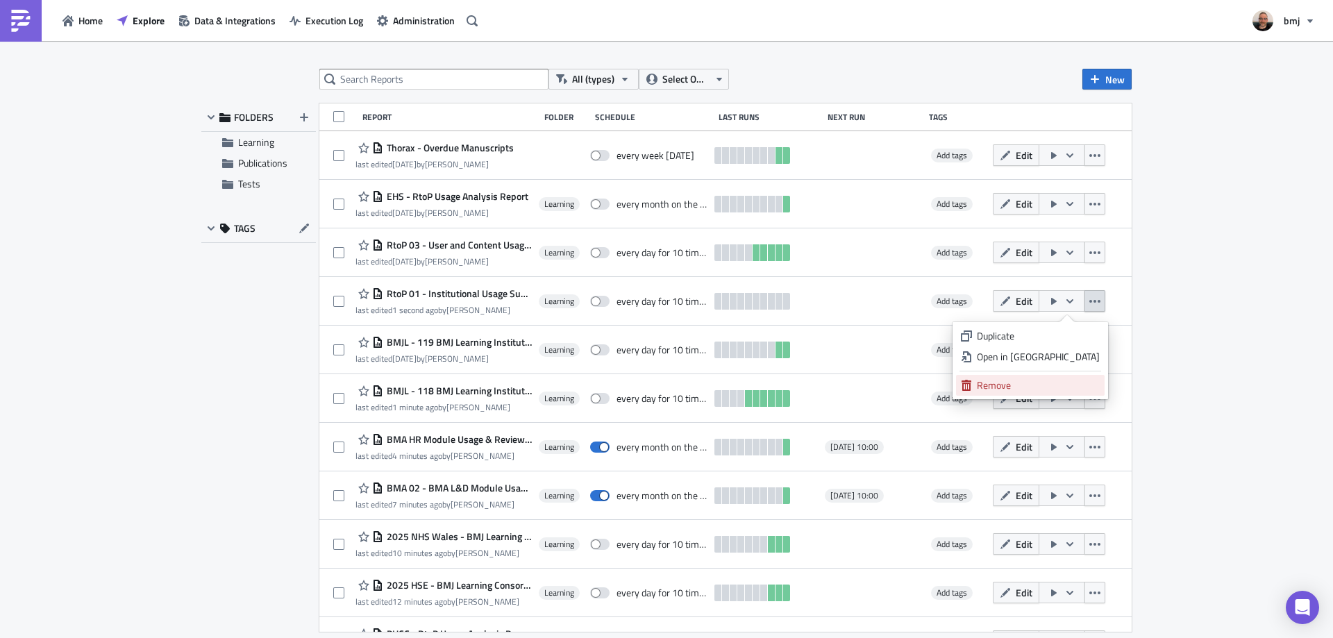
click at [1047, 389] on div "Remove" at bounding box center [1038, 385] width 123 height 14
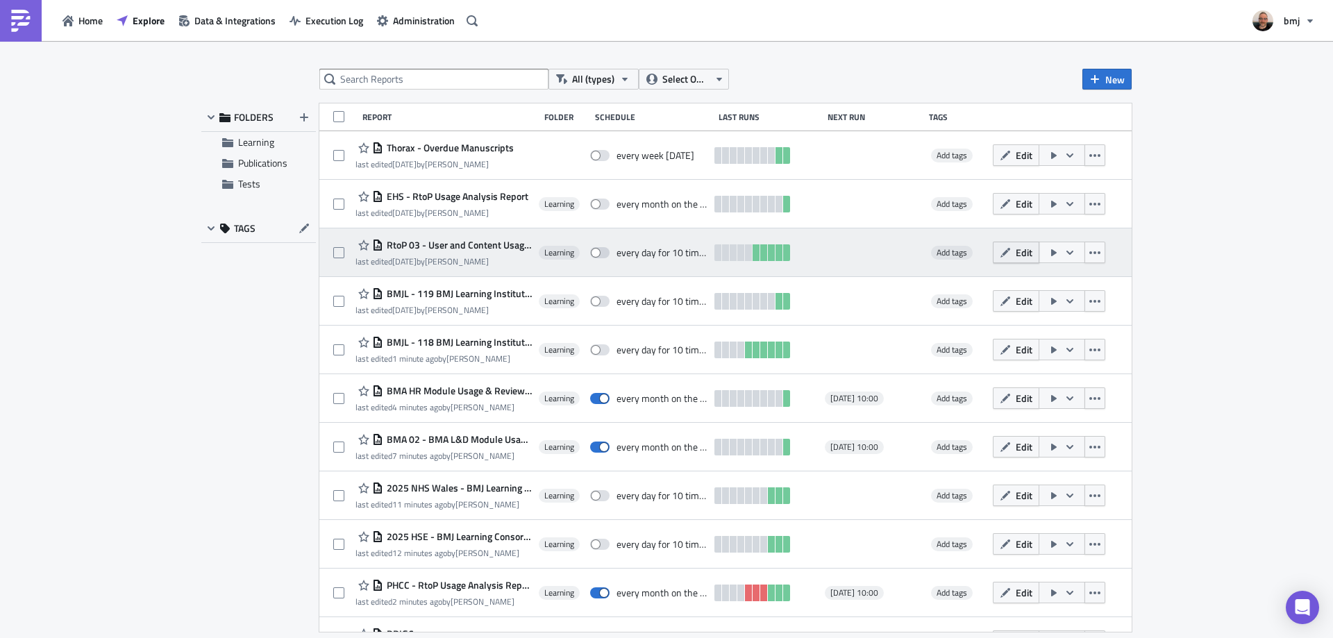
click at [1025, 255] on span "Edit" at bounding box center [1024, 252] width 17 height 15
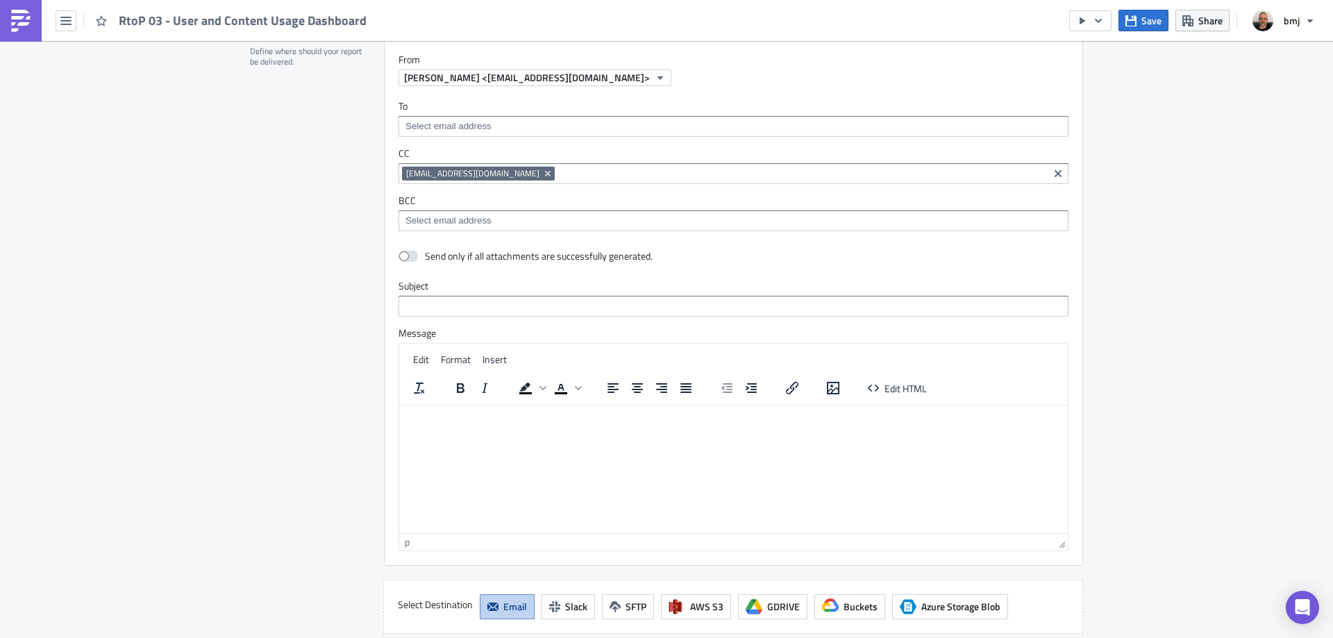
scroll to position [2499, 0]
click at [545, 171] on icon "Remove Tag" at bounding box center [548, 172] width 6 height 6
click at [872, 83] on div "[PERSON_NAME] <[EMAIL_ADDRESS][DOMAIN_NAME]>" at bounding box center [740, 75] width 684 height 17
click at [1140, 21] on button "Save" at bounding box center [1143, 21] width 50 height 22
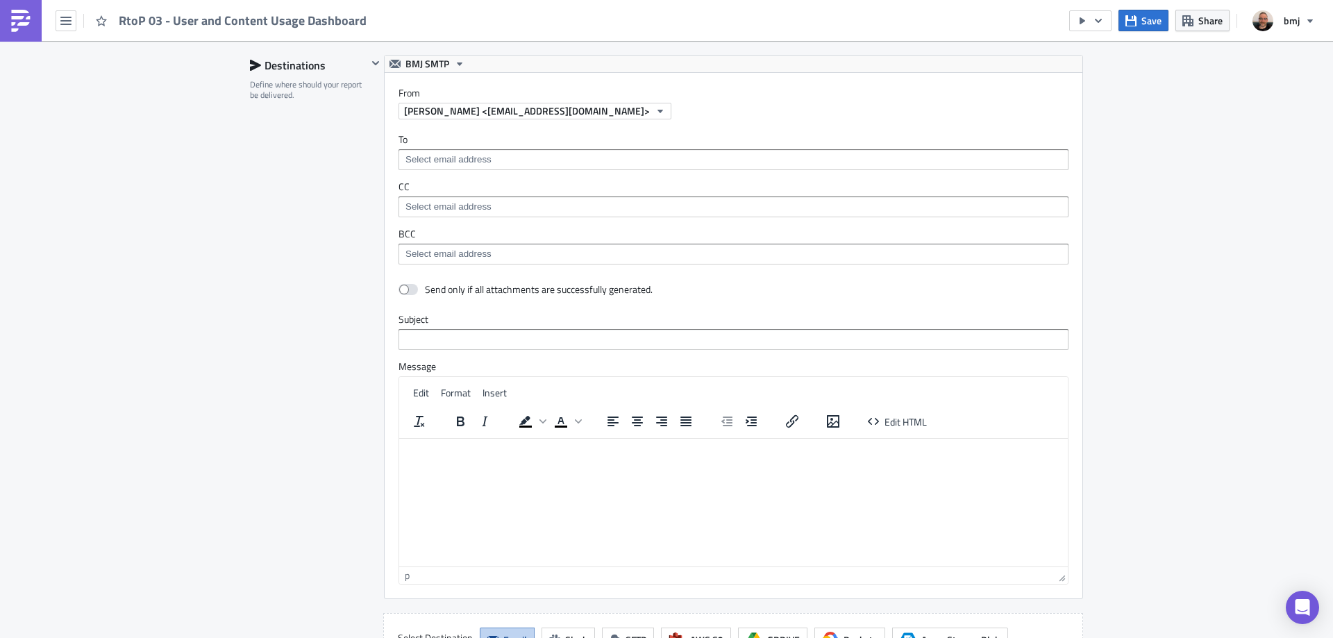
scroll to position [2747, 0]
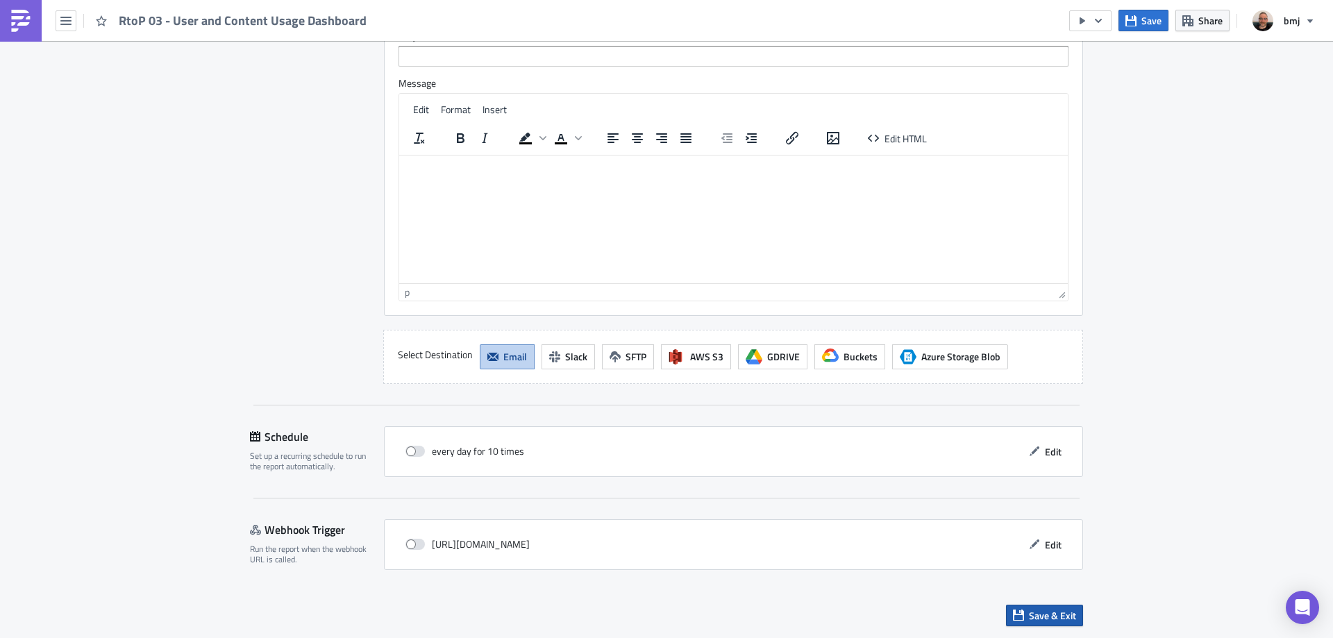
click at [1041, 610] on span "Save & Exit" at bounding box center [1052, 615] width 47 height 15
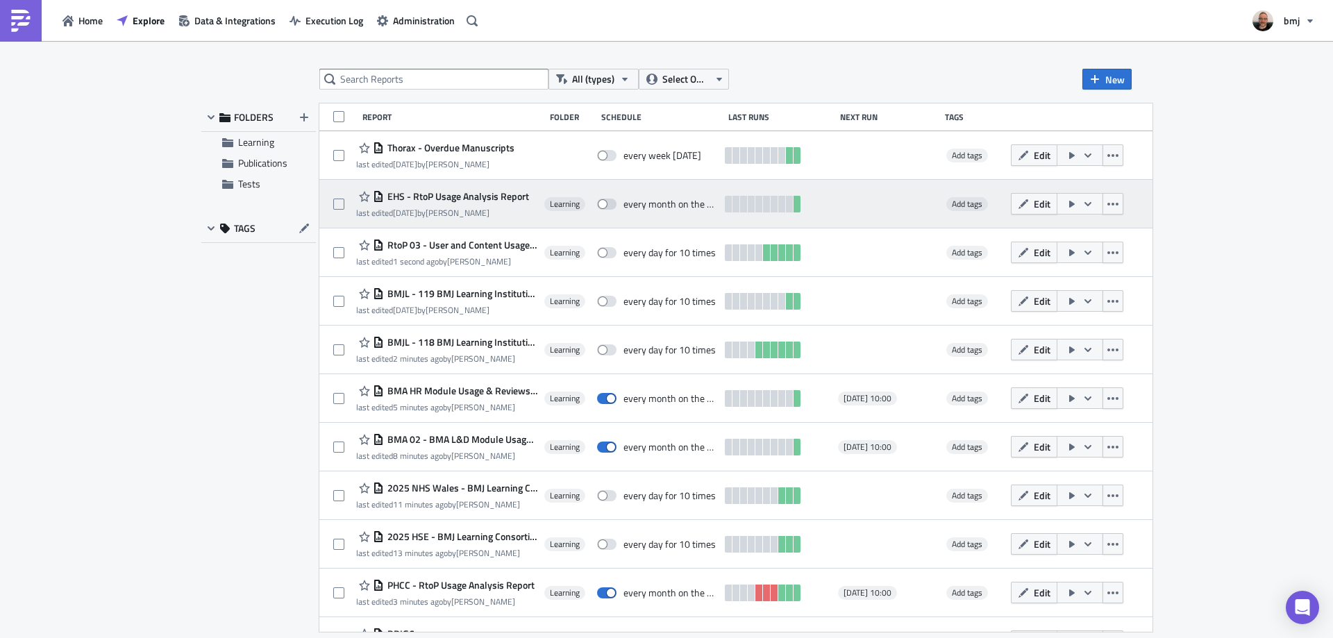
click at [464, 201] on span "EHS - RtoP Usage Analysis Report" at bounding box center [456, 196] width 145 height 12
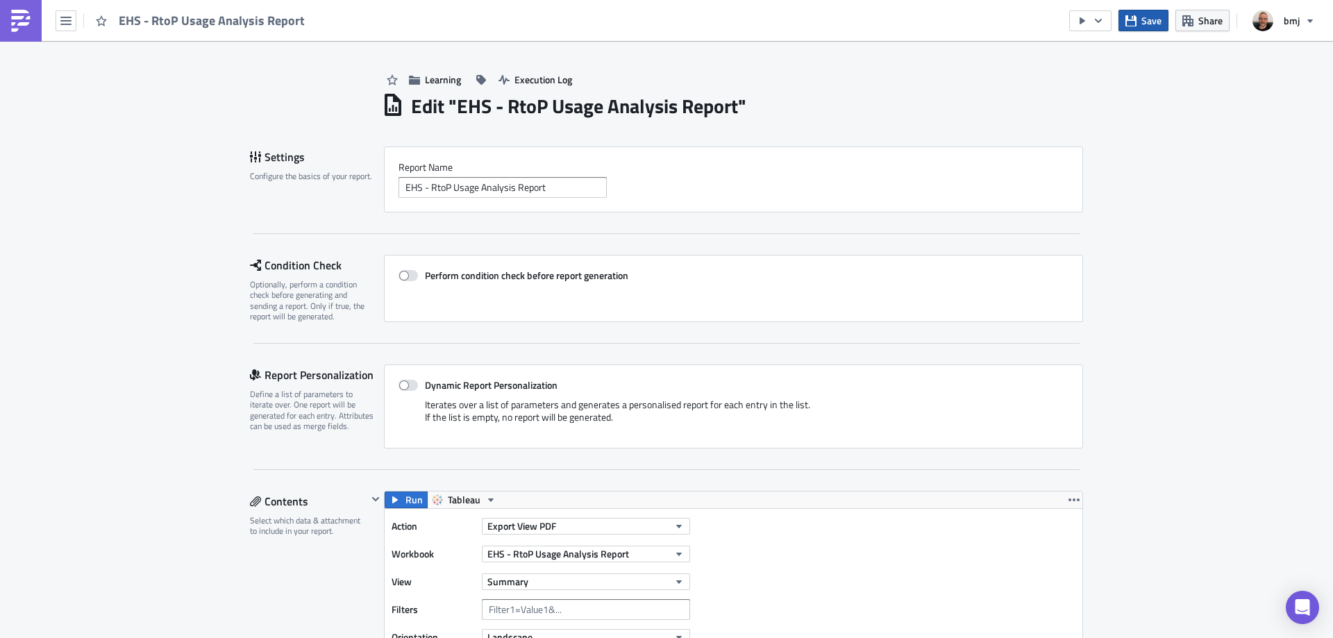
click at [1140, 24] on button "Save" at bounding box center [1143, 21] width 50 height 22
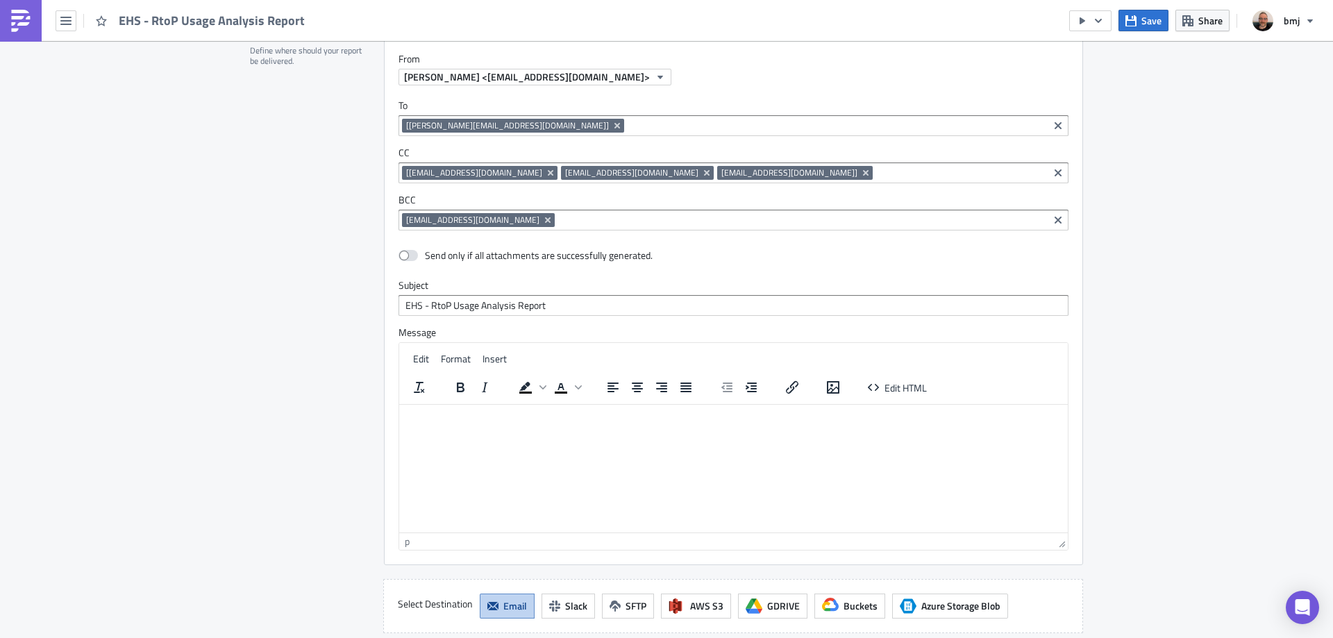
scroll to position [2499, 0]
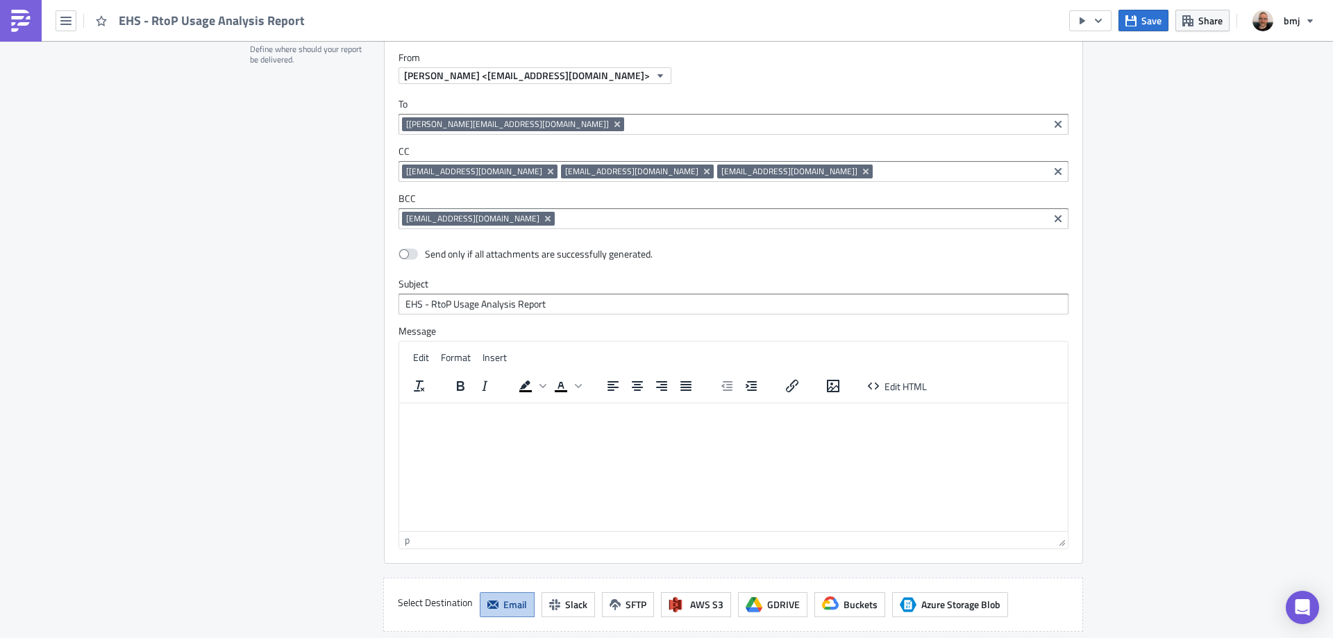
click at [482, 418] on p "Rich Text Area. Press ALT-0 for help." at bounding box center [733, 413] width 657 height 11
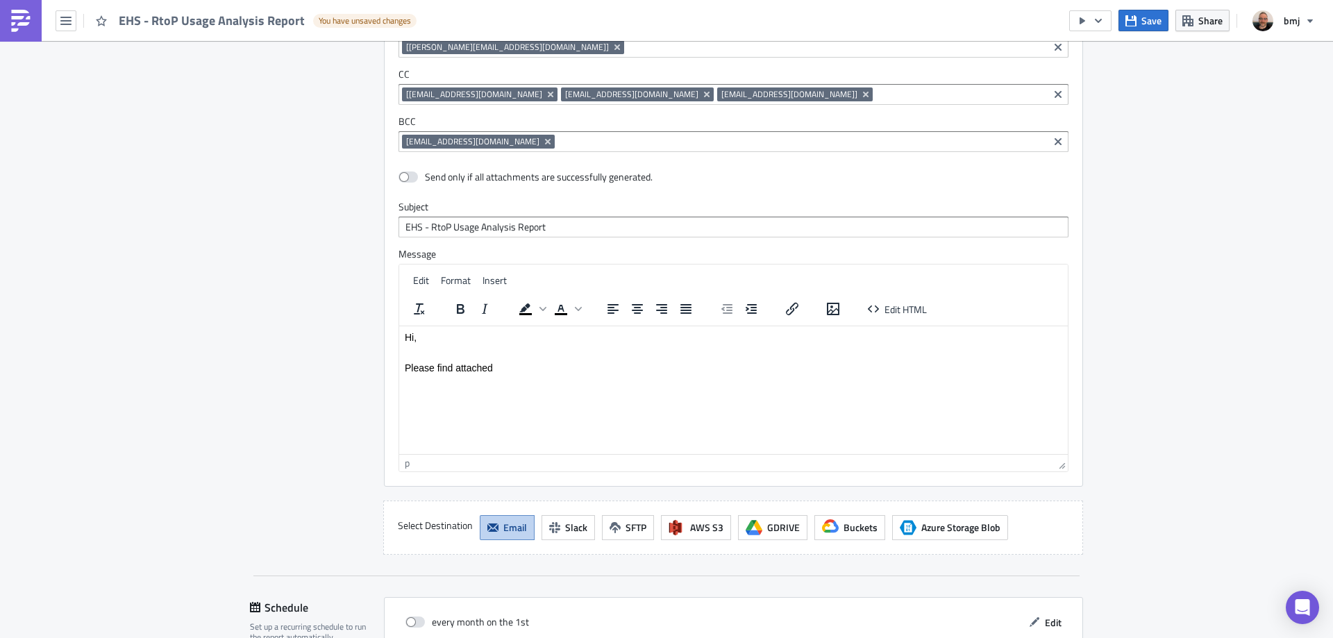
scroll to position [2747, 0]
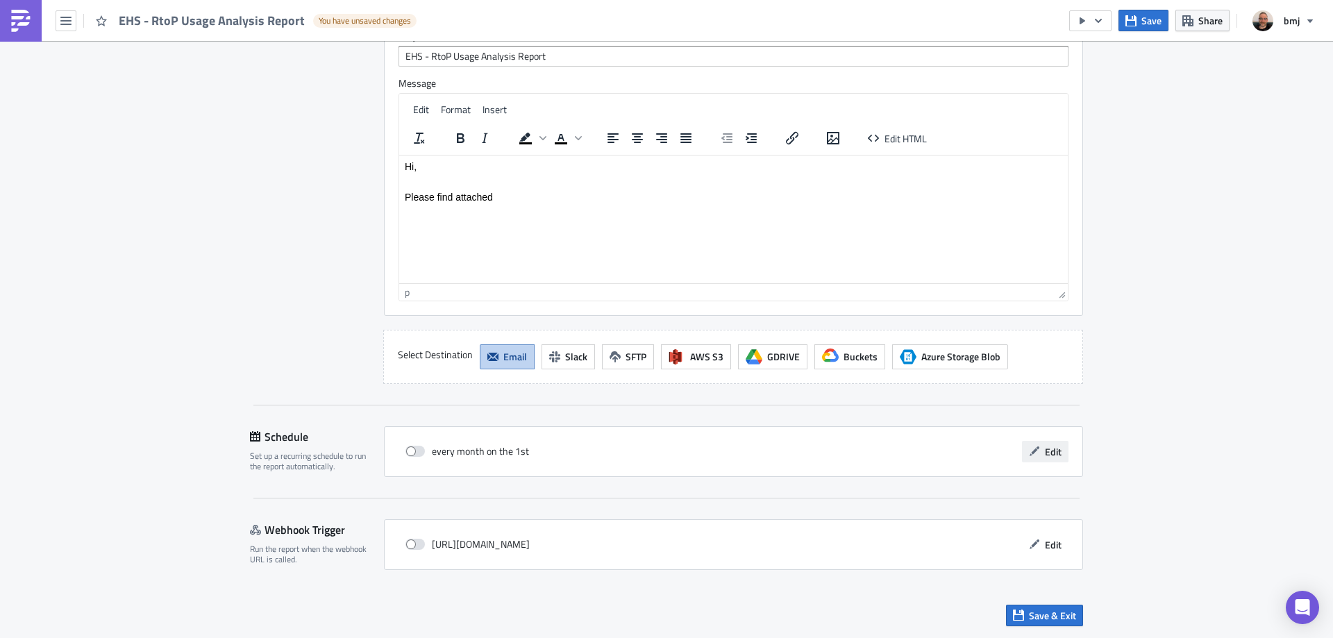
click at [1051, 448] on span "Edit" at bounding box center [1053, 451] width 17 height 15
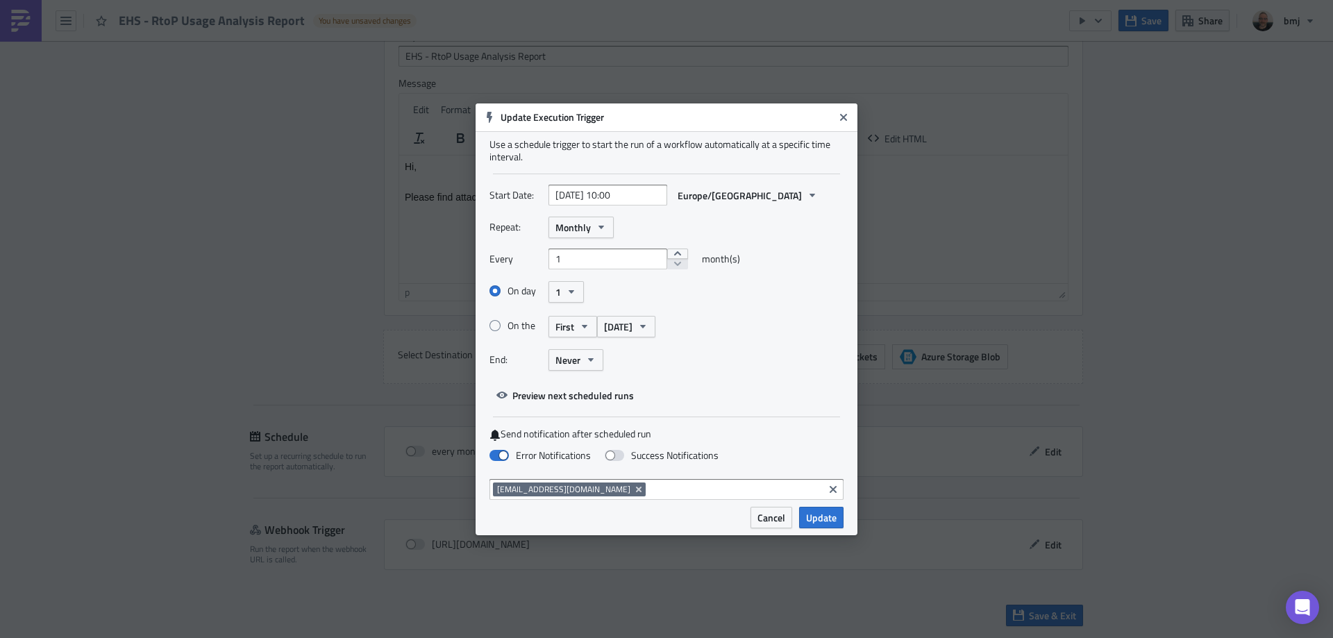
click at [826, 512] on span "Update" at bounding box center [821, 517] width 31 height 15
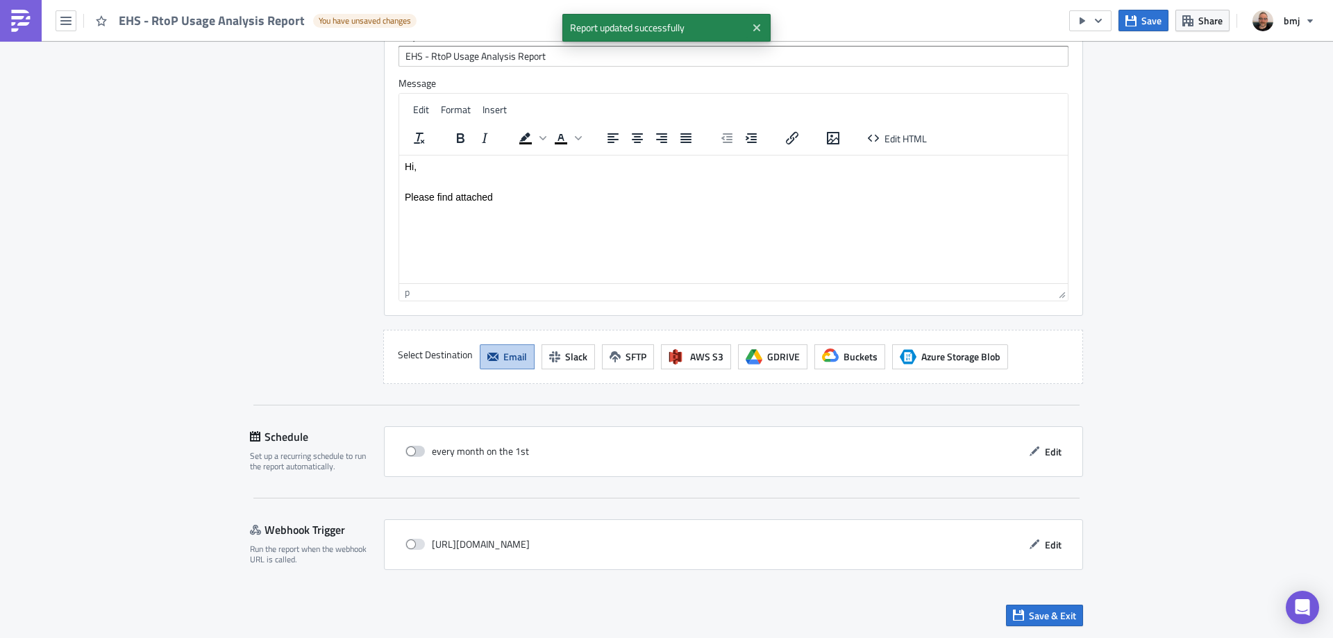
click at [408, 452] on span at bounding box center [414, 451] width 19 height 11
click at [408, 452] on input "checkbox" at bounding box center [412, 451] width 9 height 9
checkbox input "true"
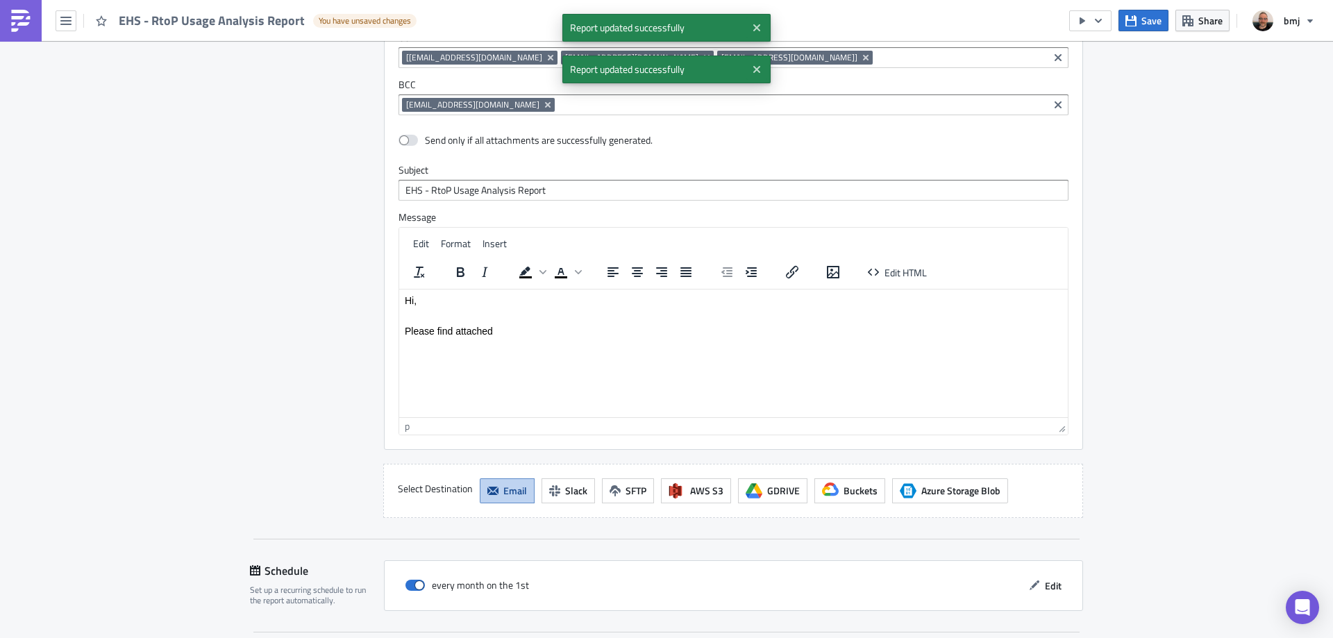
scroll to position [2608, 0]
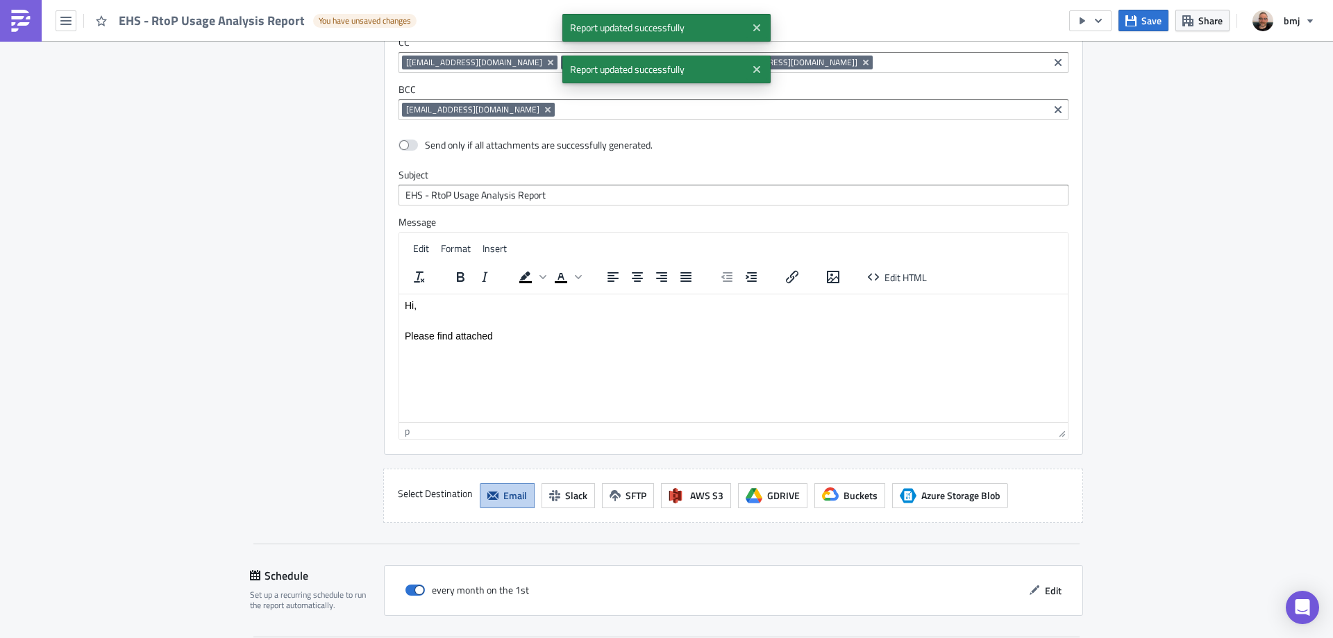
click at [530, 333] on p "Please find attached" at bounding box center [733, 335] width 657 height 11
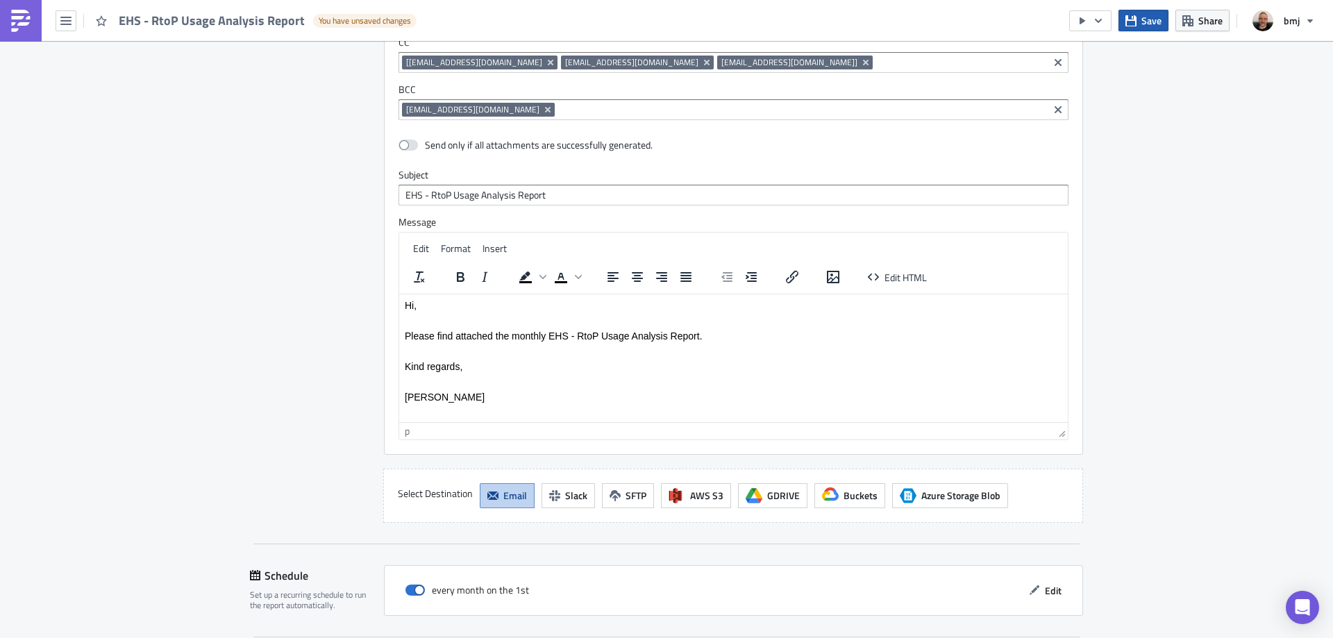
click at [1136, 24] on icon "button" at bounding box center [1130, 20] width 11 height 11
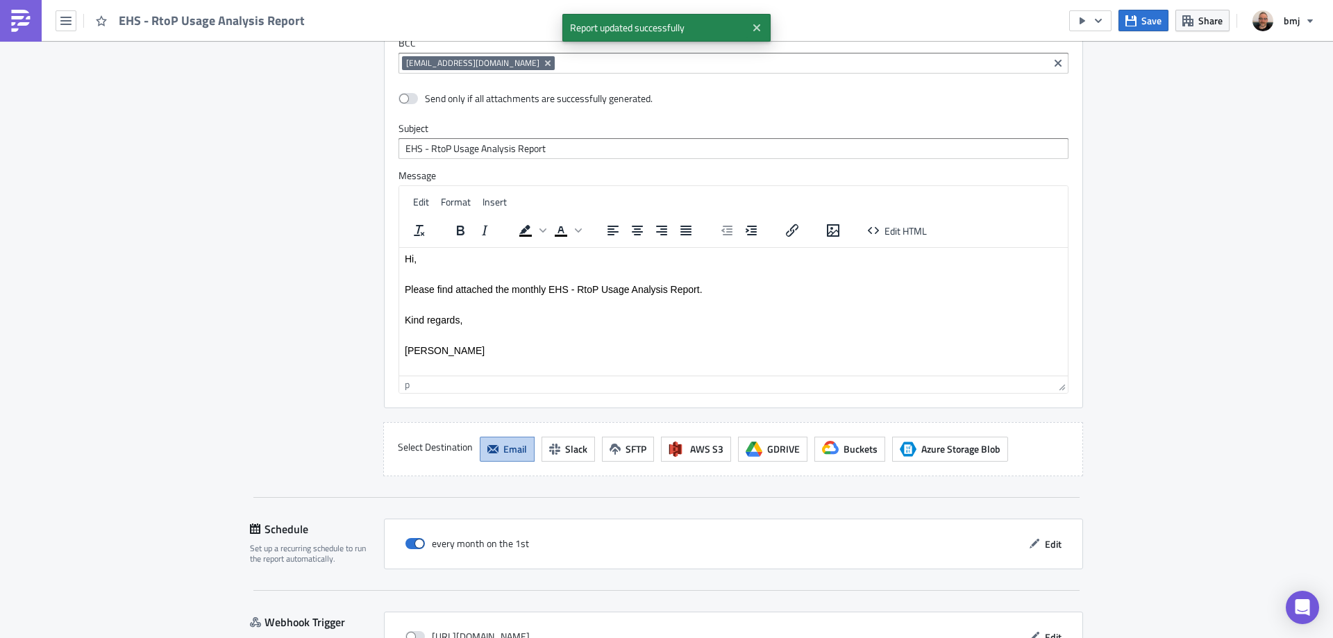
scroll to position [2747, 0]
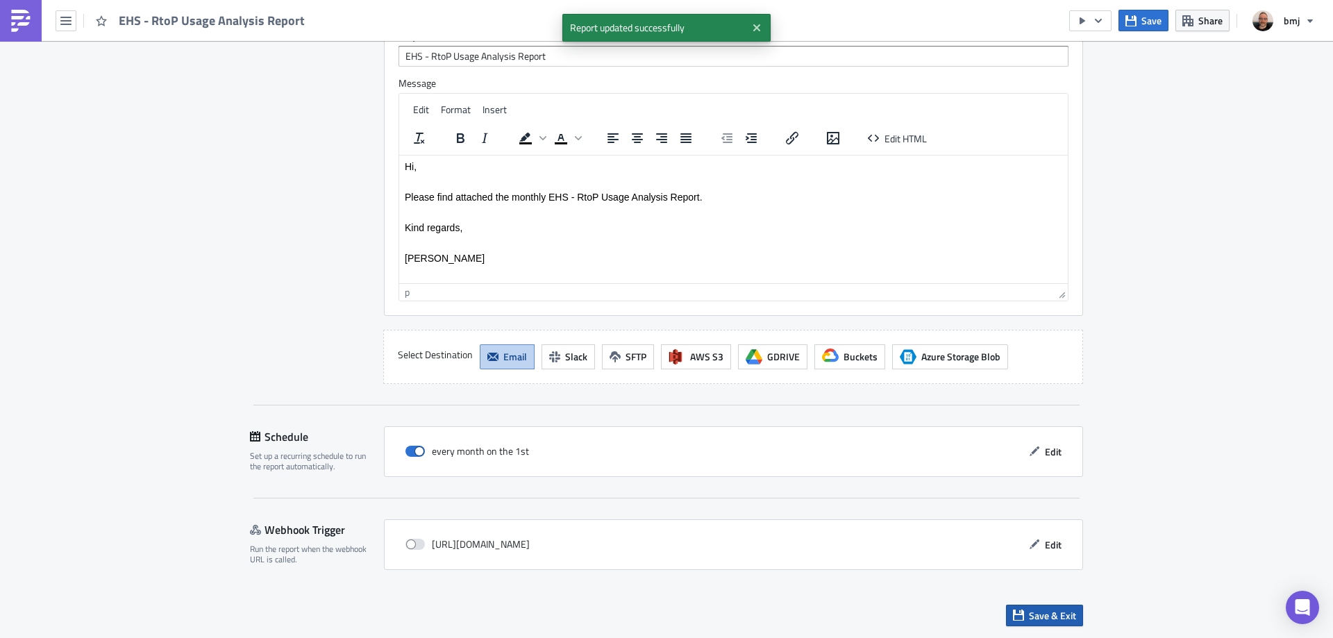
click at [1074, 619] on button "Save & Exit" at bounding box center [1044, 616] width 77 height 22
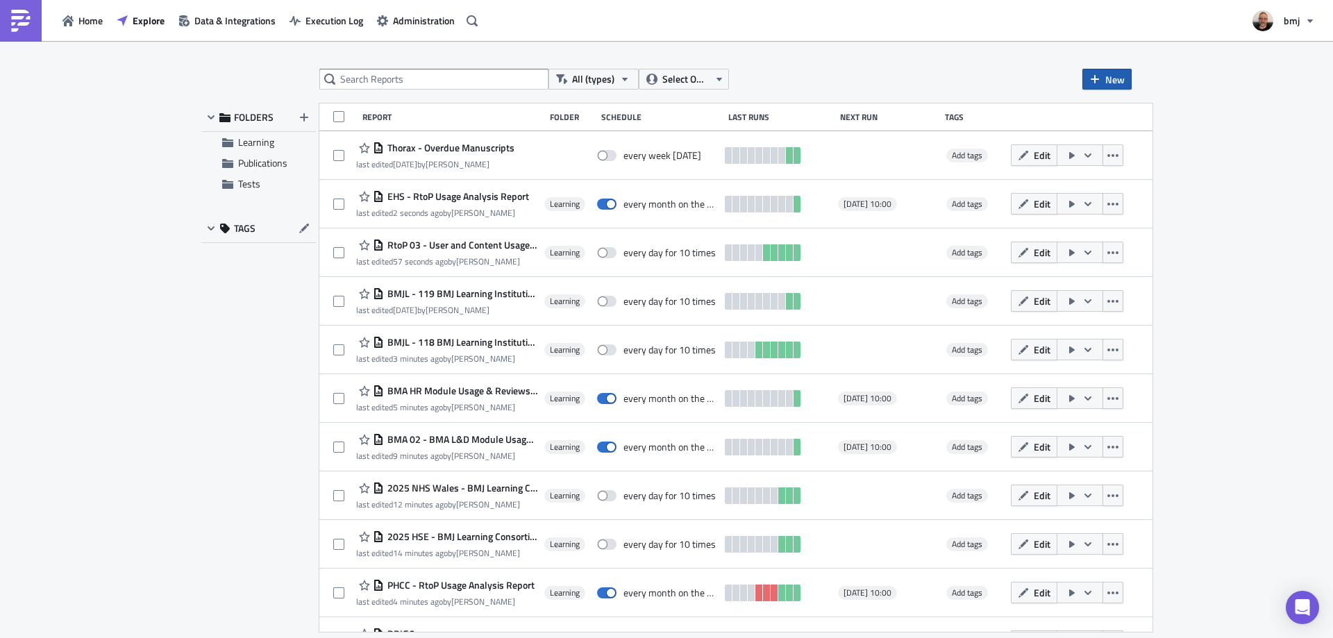
click at [1124, 77] on button "New" at bounding box center [1106, 79] width 49 height 21
click at [1172, 117] on div "Report" at bounding box center [1153, 114] width 92 height 14
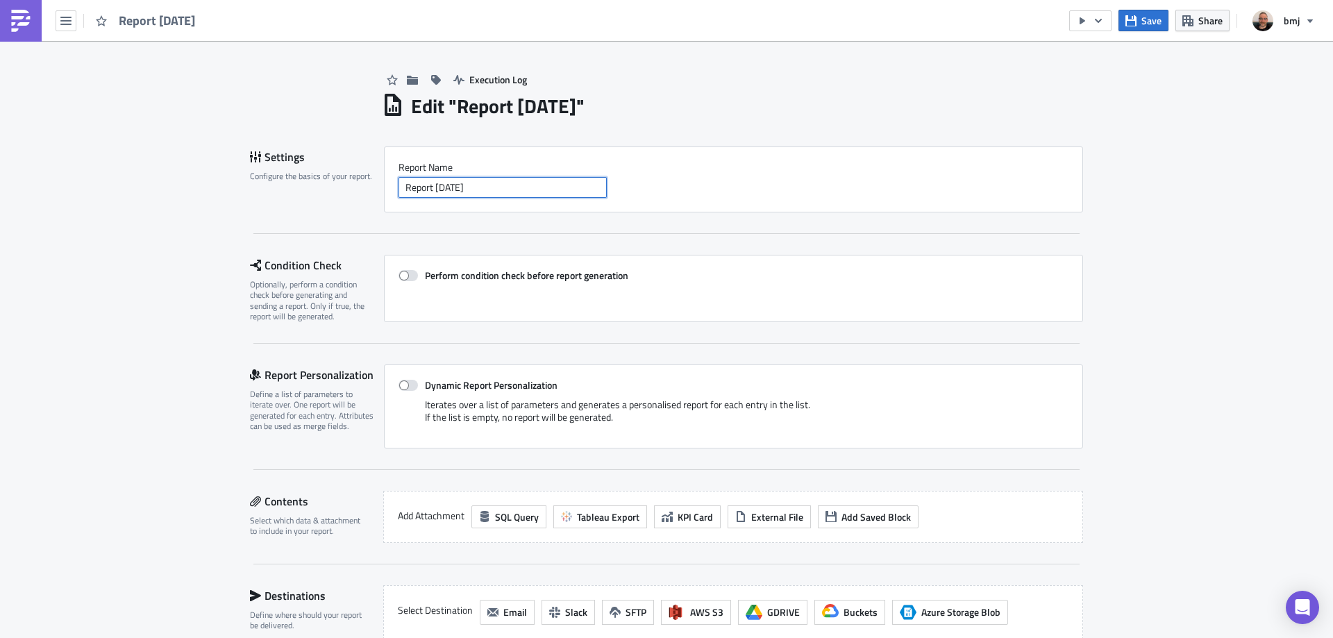
click at [501, 184] on input "Report [DATE]" at bounding box center [502, 187] width 208 height 21
click at [502, 183] on input "Report [DATE]" at bounding box center [502, 187] width 208 height 21
click at [437, 152] on div "Report [DATE] Save Share bmj Execution Log Edit " Report [DATE] " Settings Conf…" at bounding box center [666, 320] width 1333 height 640
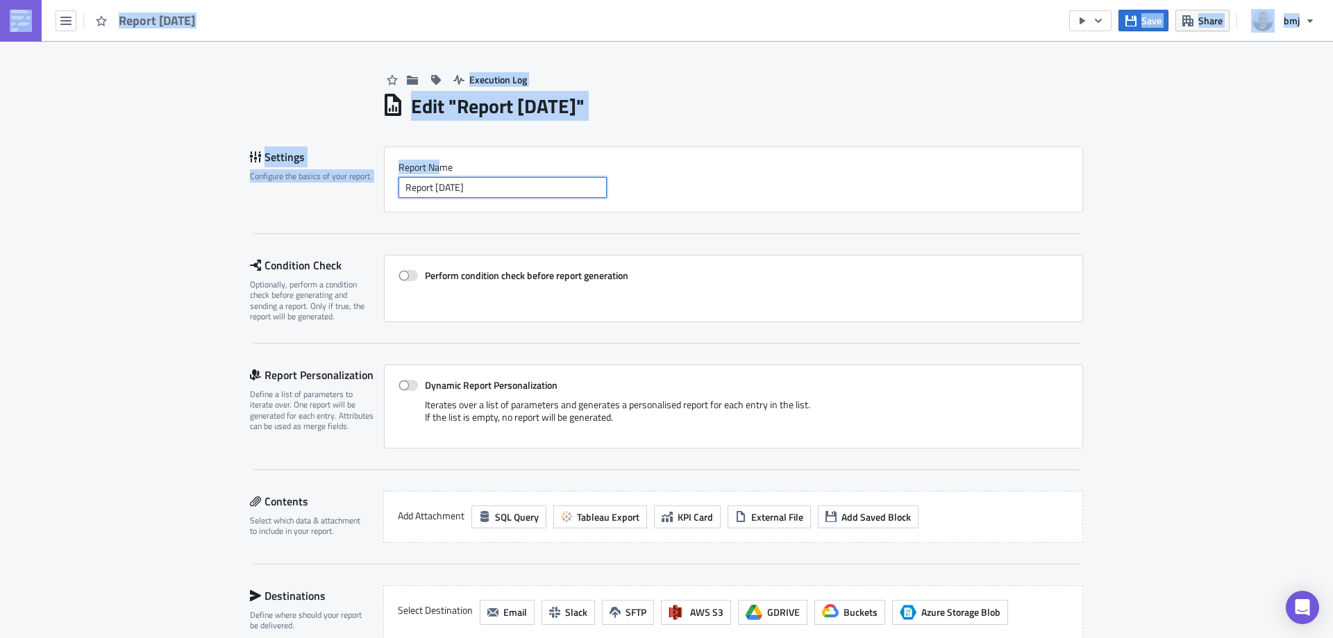
click at [484, 187] on input "Report [DATE]" at bounding box center [502, 187] width 208 height 21
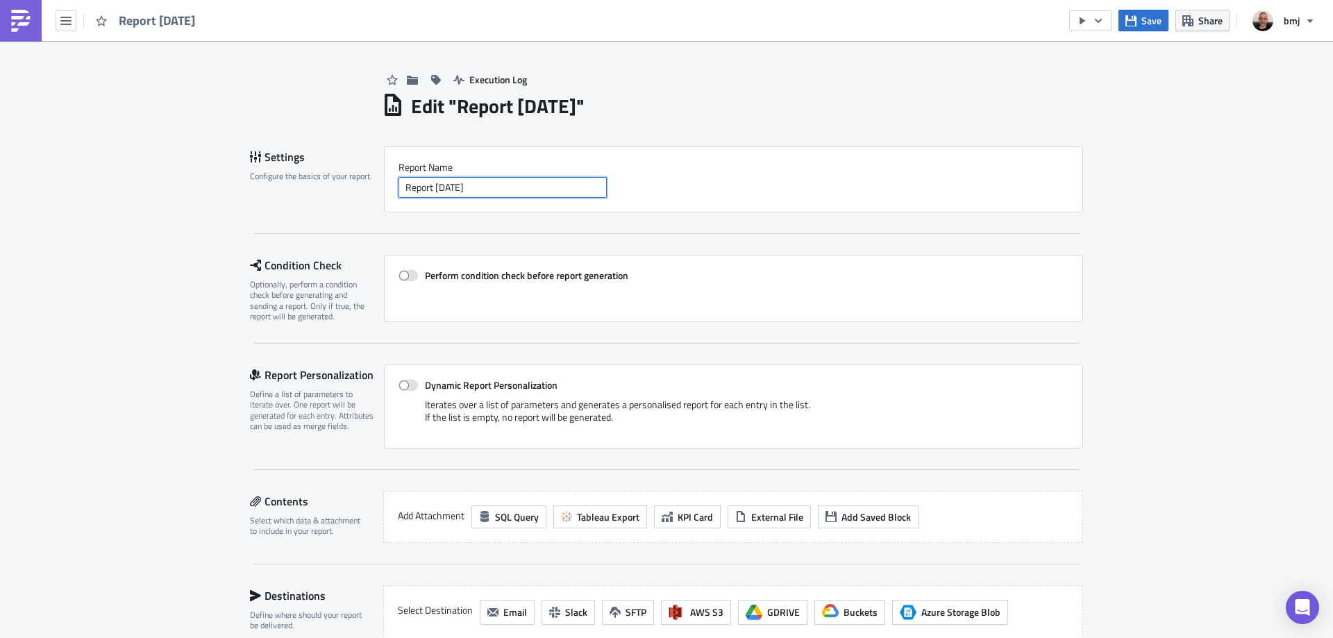
click at [486, 187] on input "Report [DATE]" at bounding box center [502, 187] width 208 height 21
click at [487, 187] on input "Report [DATE]" at bounding box center [502, 187] width 208 height 21
paste input "SO 29 - JNNP Accepted Articles in last 7 days for Podcast Editor"
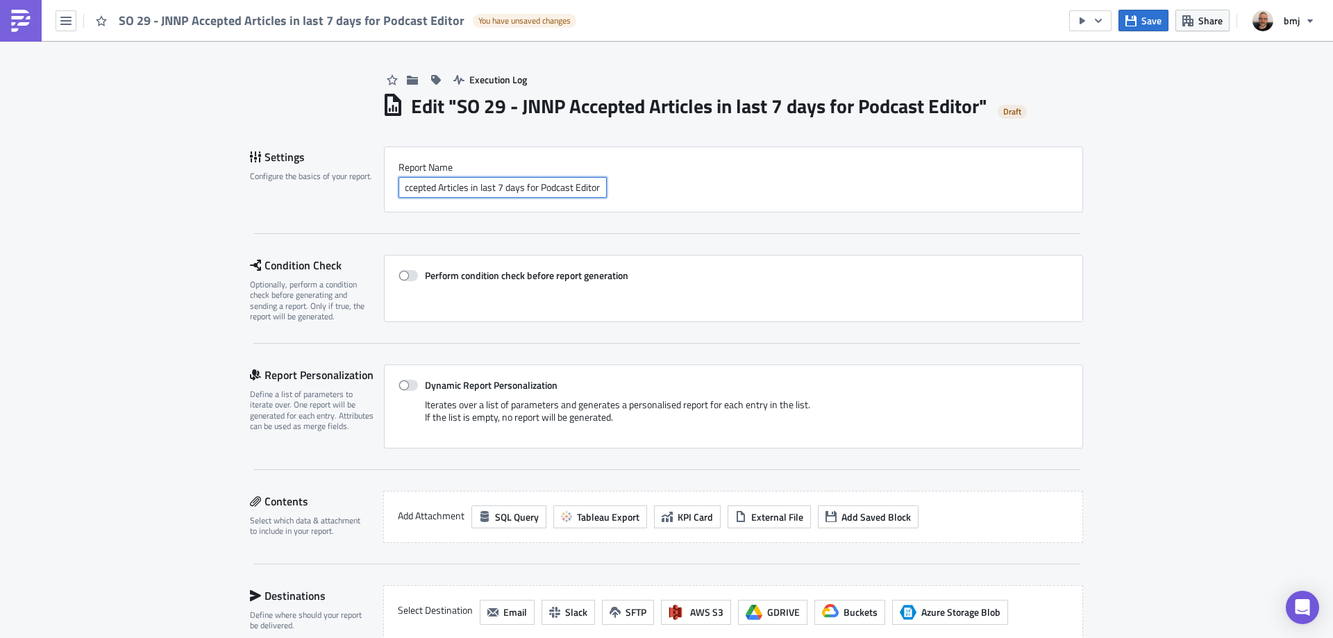
type input "SO 29 - JNNP Accepted Articles in last 7 days for Podcast Editor"
click at [1101, 182] on div "Execution Log Edit " SO 29 - JNNP Accepted Articles in last 7 days for Podcast …" at bounding box center [666, 468] width 1333 height 855
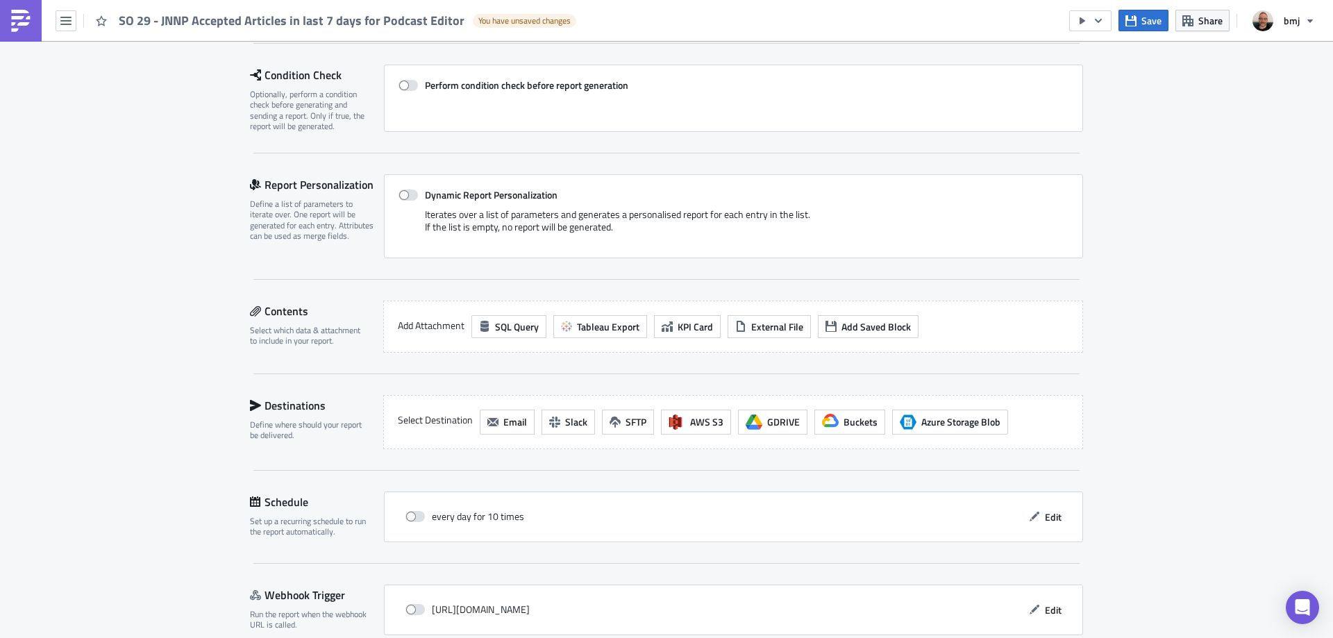
scroll to position [208, 0]
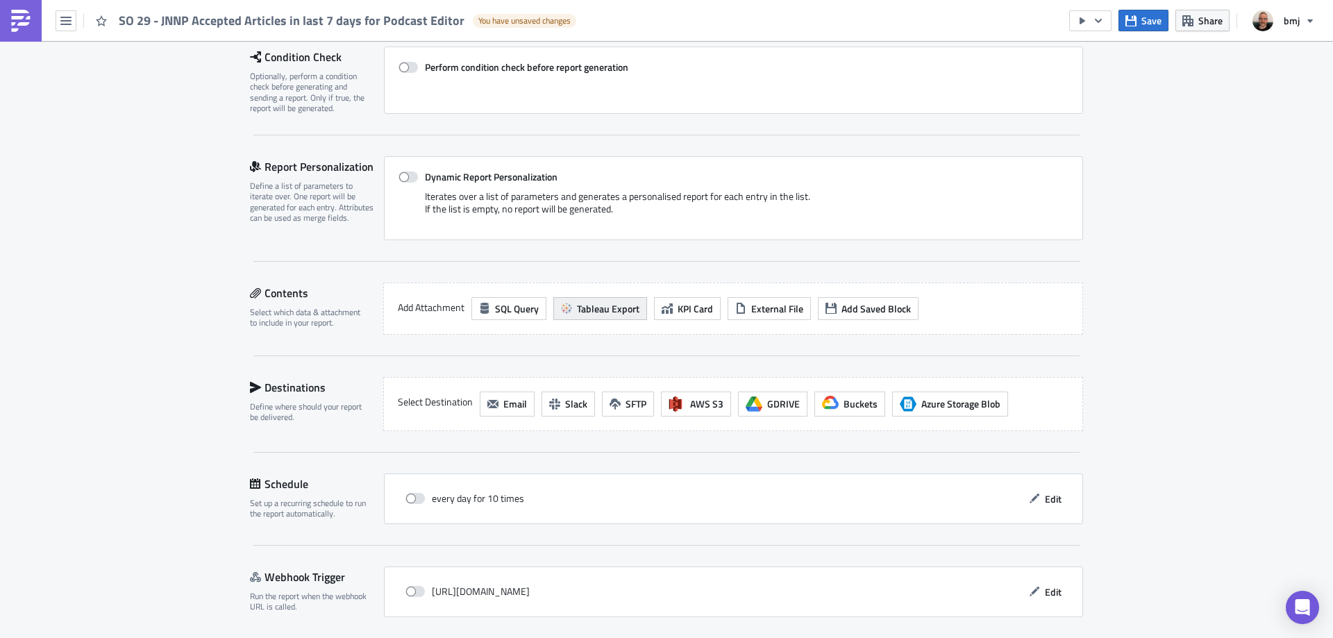
click at [603, 306] on span "Tableau Export" at bounding box center [608, 308] width 62 height 15
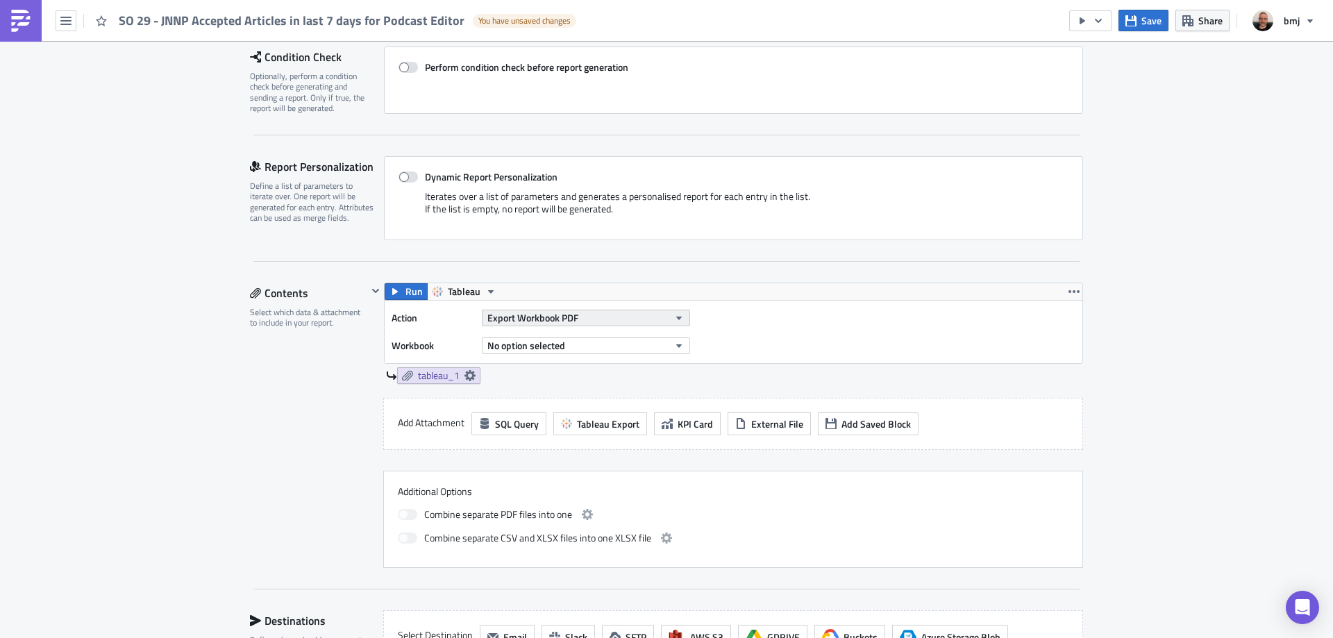
click at [569, 319] on span "Export Workbook PDF" at bounding box center [532, 317] width 91 height 15
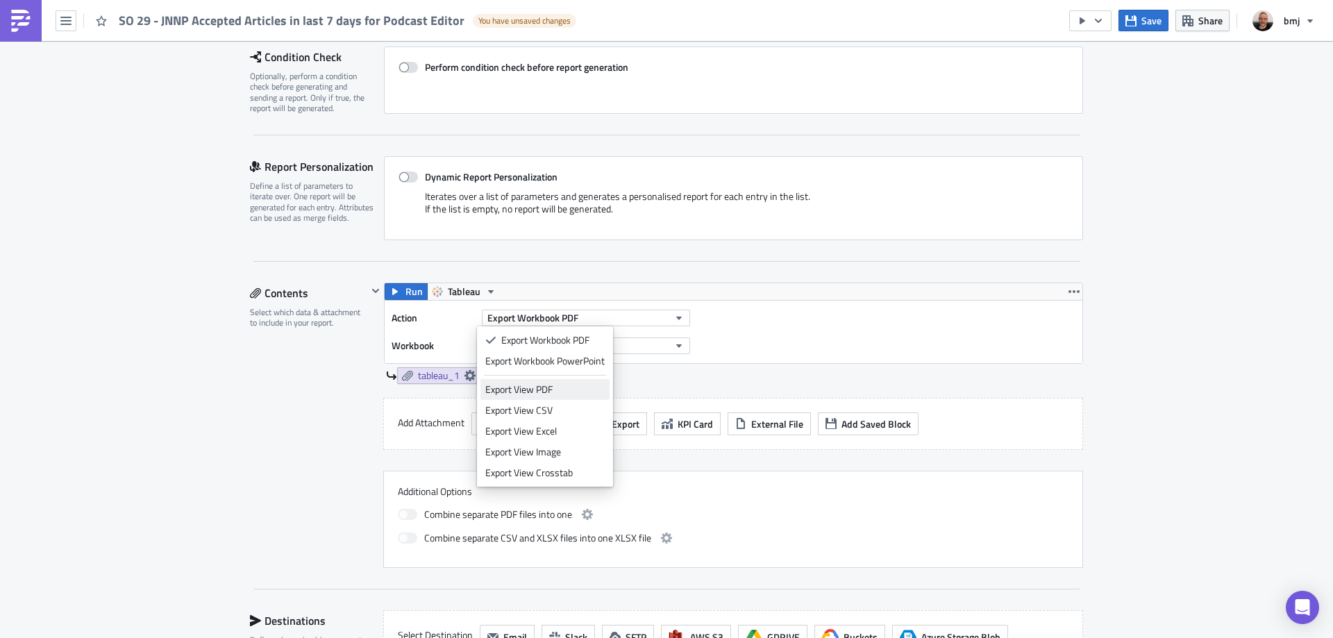
click at [578, 390] on div "Export View PDF" at bounding box center [544, 390] width 119 height 14
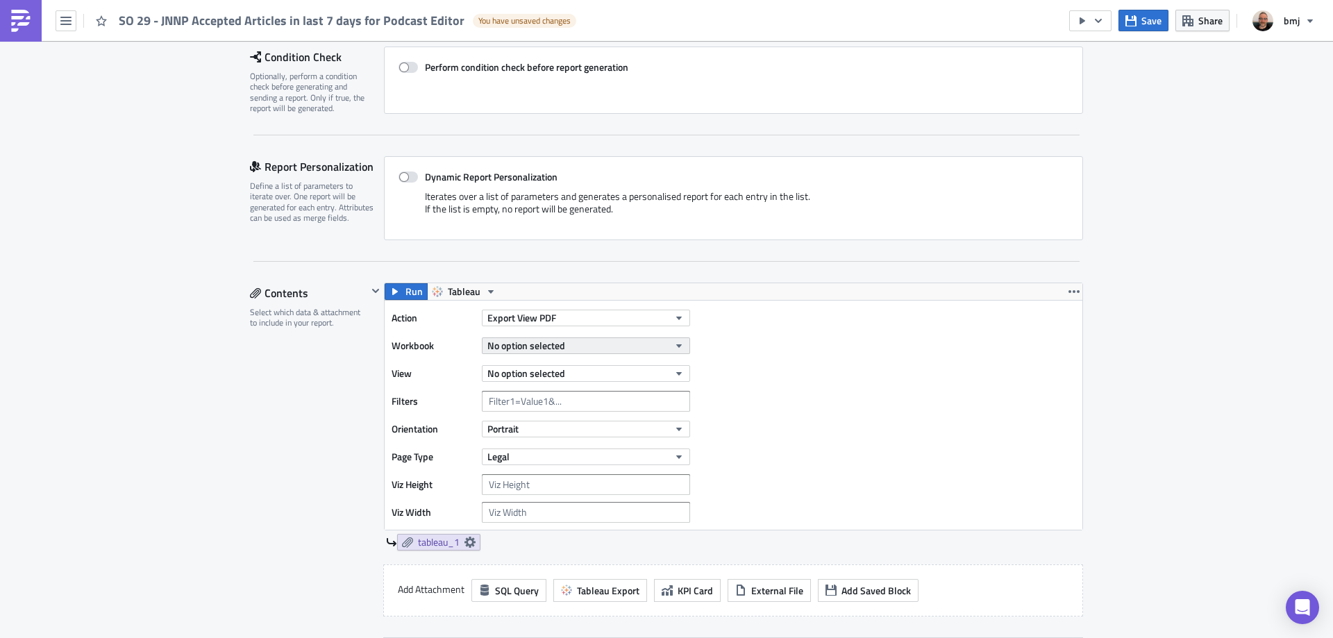
click at [585, 341] on button "No option selected" at bounding box center [586, 345] width 208 height 17
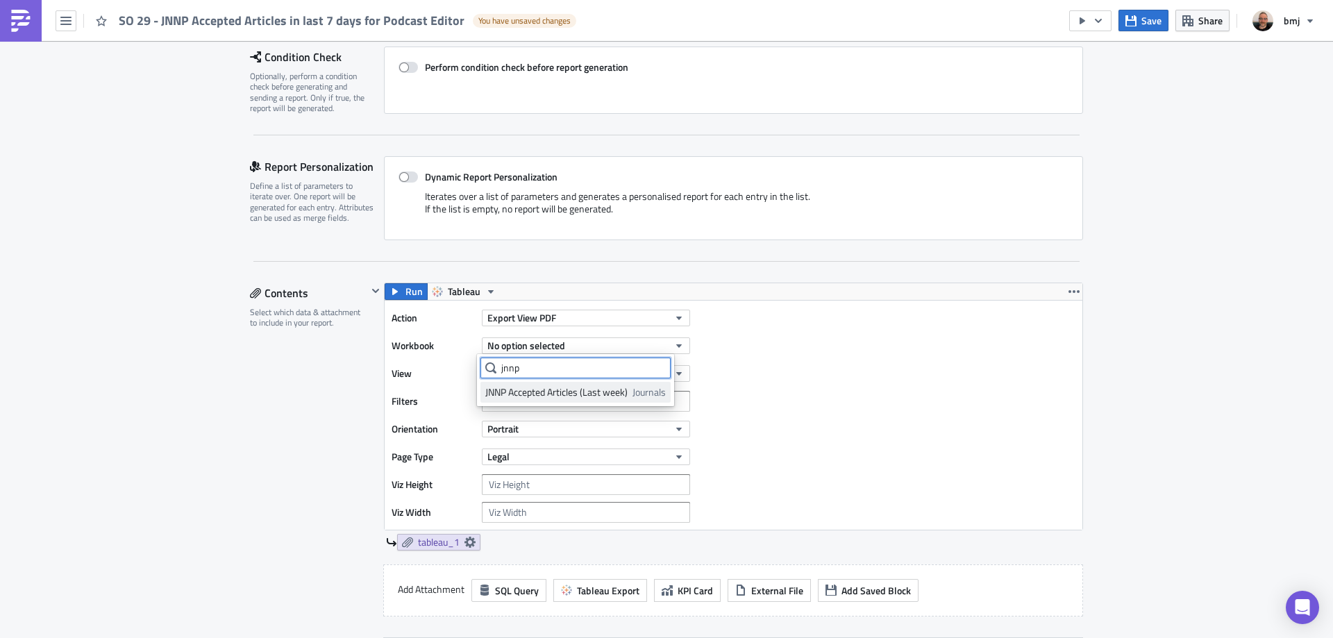
type input "jnnp"
click at [571, 390] on div "JNNP Accepted Articles (Last week)" at bounding box center [556, 392] width 142 height 14
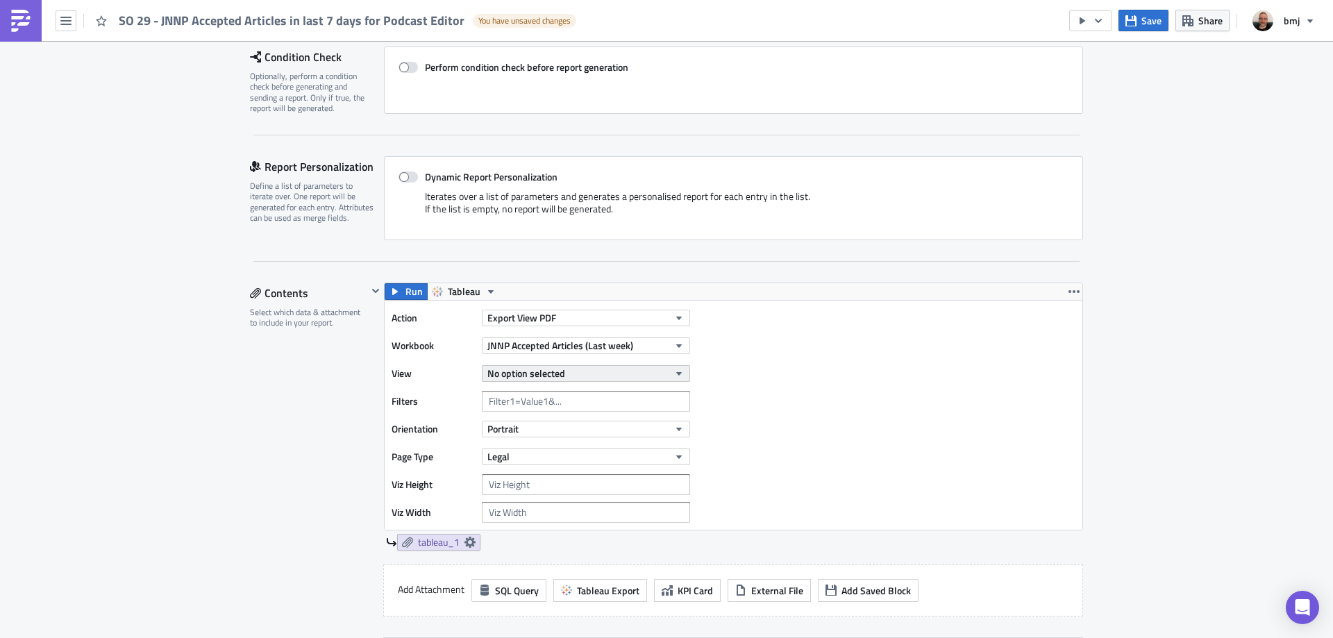
click at [650, 377] on button "No option selected" at bounding box center [586, 373] width 208 height 17
click at [535, 426] on div "Sheet 1" at bounding box center [546, 420] width 123 height 14
click at [782, 369] on img at bounding box center [773, 377] width 139 height 139
click at [884, 326] on button "Open in [GEOGRAPHIC_DATA]" at bounding box center [932, 318] width 150 height 21
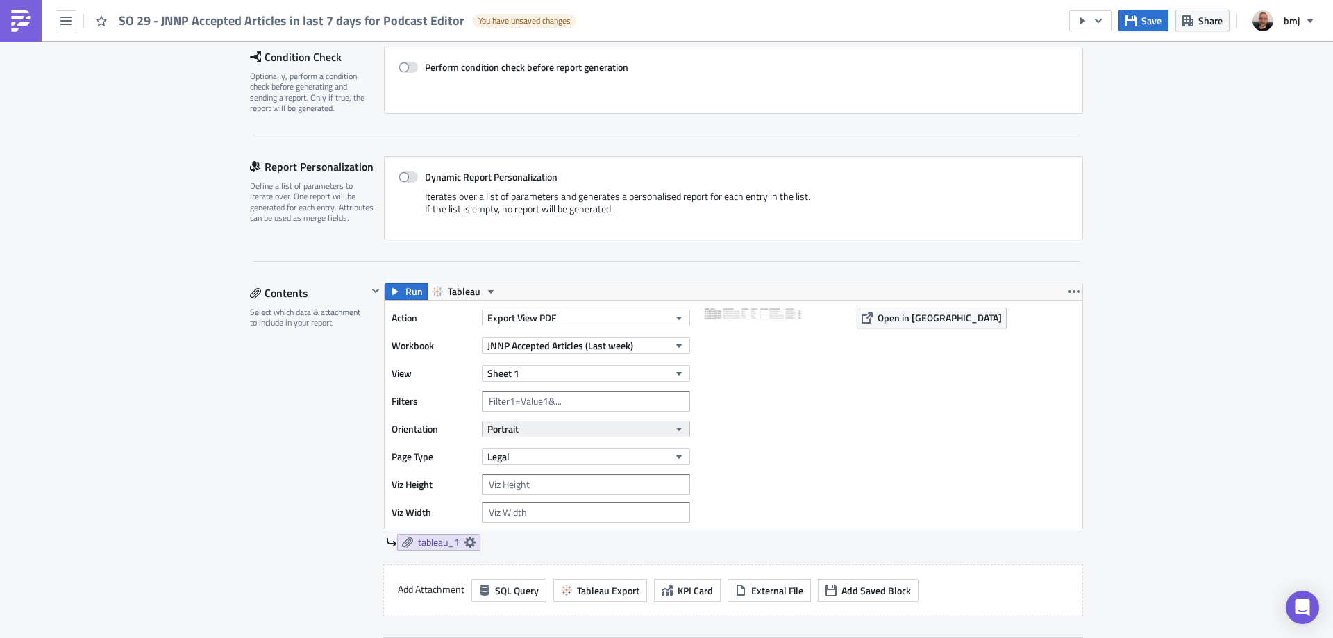
click at [592, 426] on button "Portrait" at bounding box center [586, 429] width 208 height 17
click at [582, 426] on button "Portrait" at bounding box center [586, 429] width 208 height 17
click at [600, 449] on button "Legal" at bounding box center [586, 456] width 208 height 17
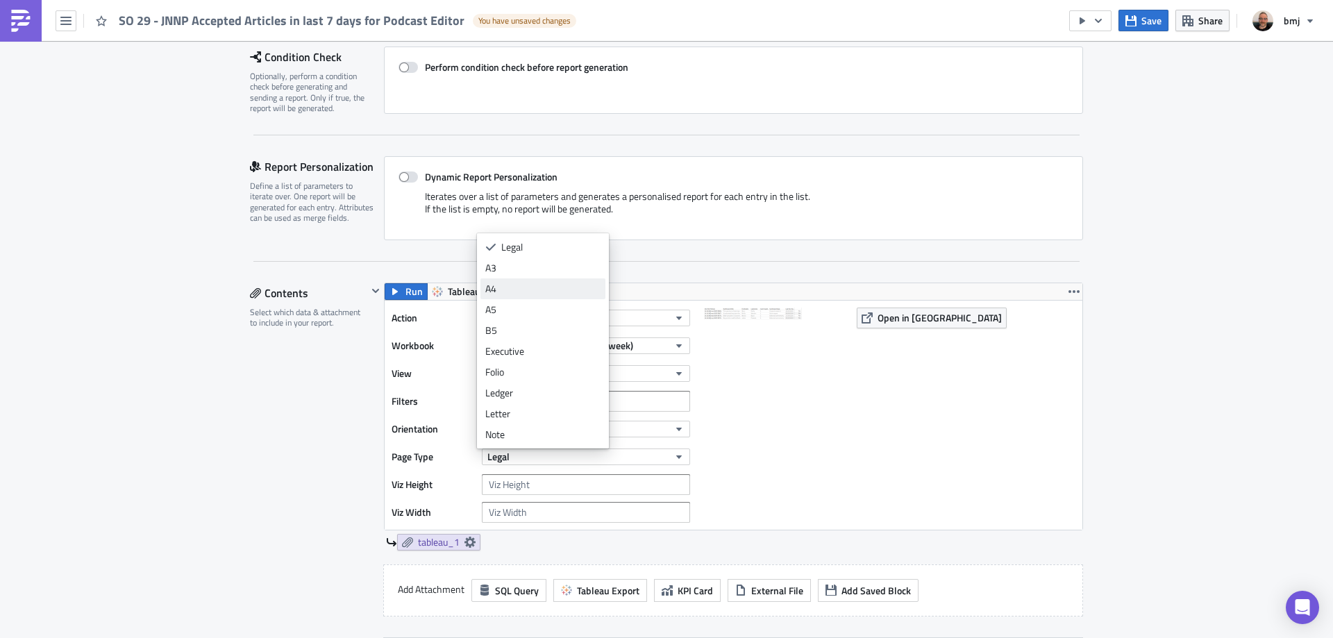
click at [565, 288] on div "A4" at bounding box center [542, 289] width 115 height 14
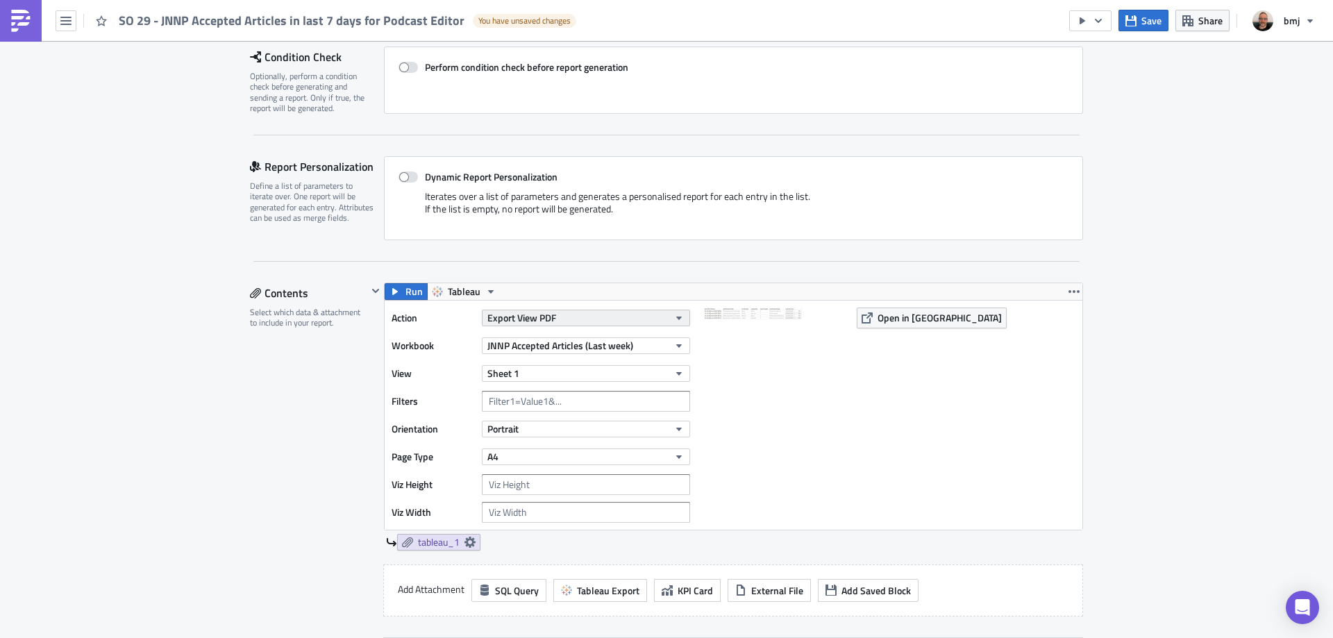
click at [586, 321] on button "Export View PDF" at bounding box center [586, 318] width 208 height 17
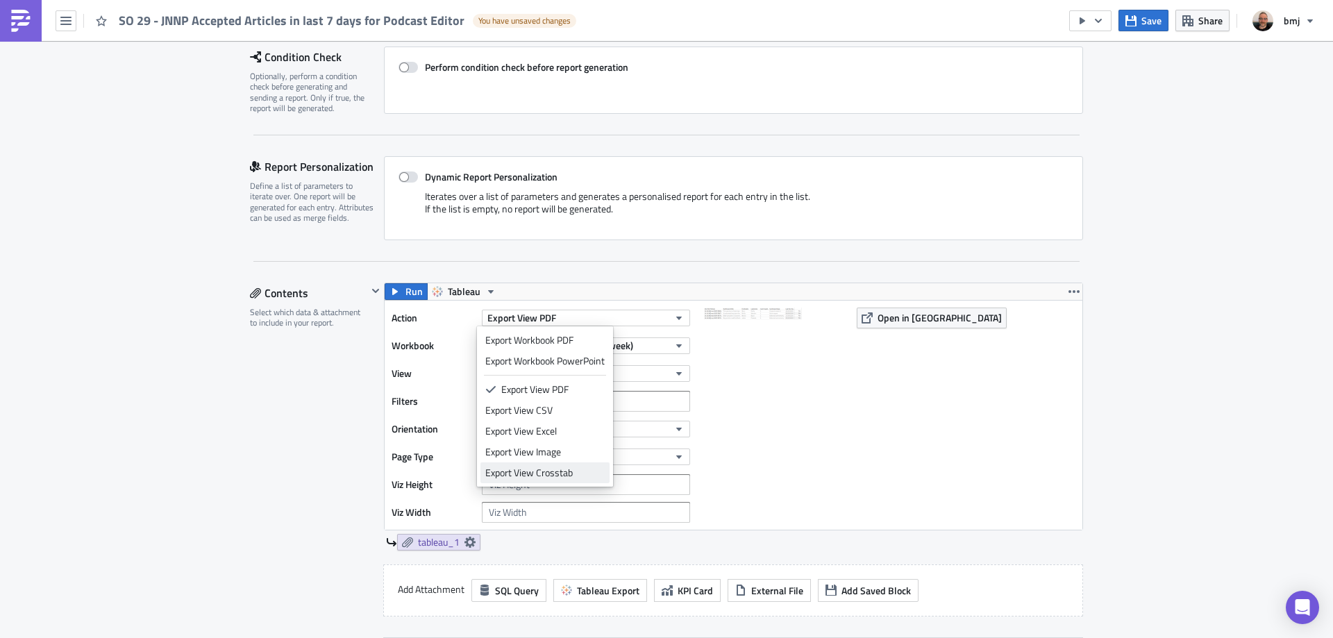
click at [577, 475] on div "Export View Crosstab" at bounding box center [544, 473] width 119 height 14
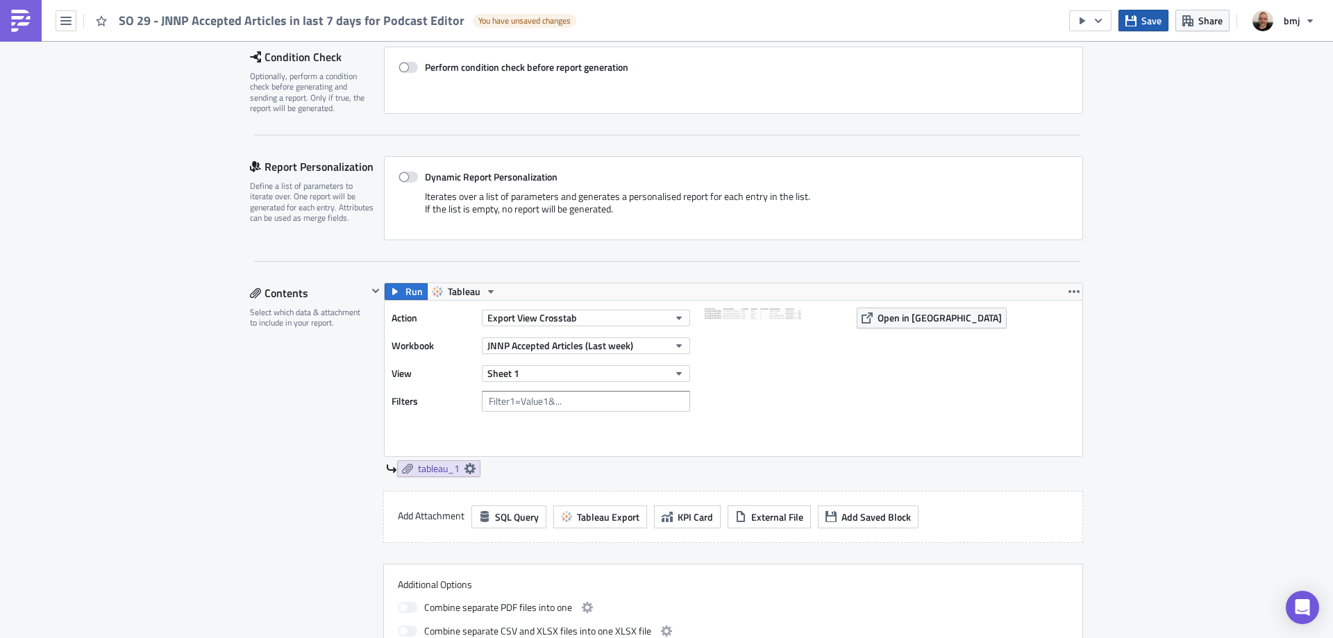
click at [1152, 18] on span "Save" at bounding box center [1151, 20] width 20 height 15
click at [464, 467] on icon at bounding box center [469, 468] width 11 height 11
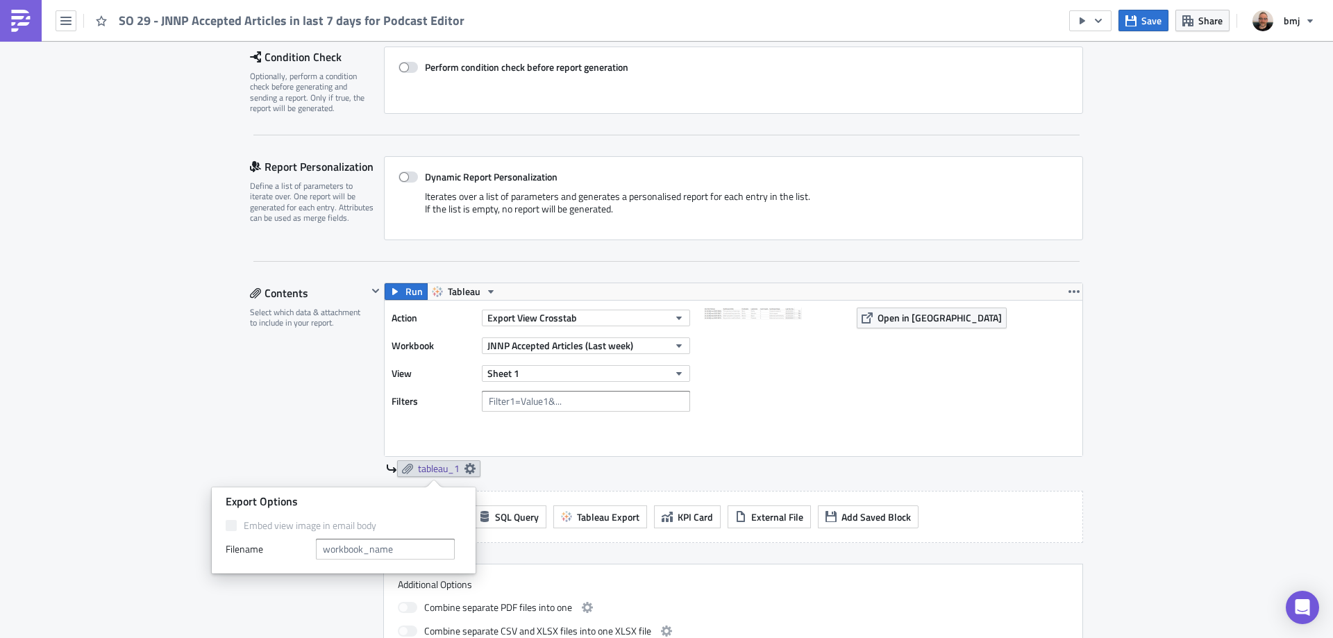
click at [354, 437] on div "Contents Select which data & attachment to include in your report. Run Tableau …" at bounding box center [666, 472] width 833 height 378
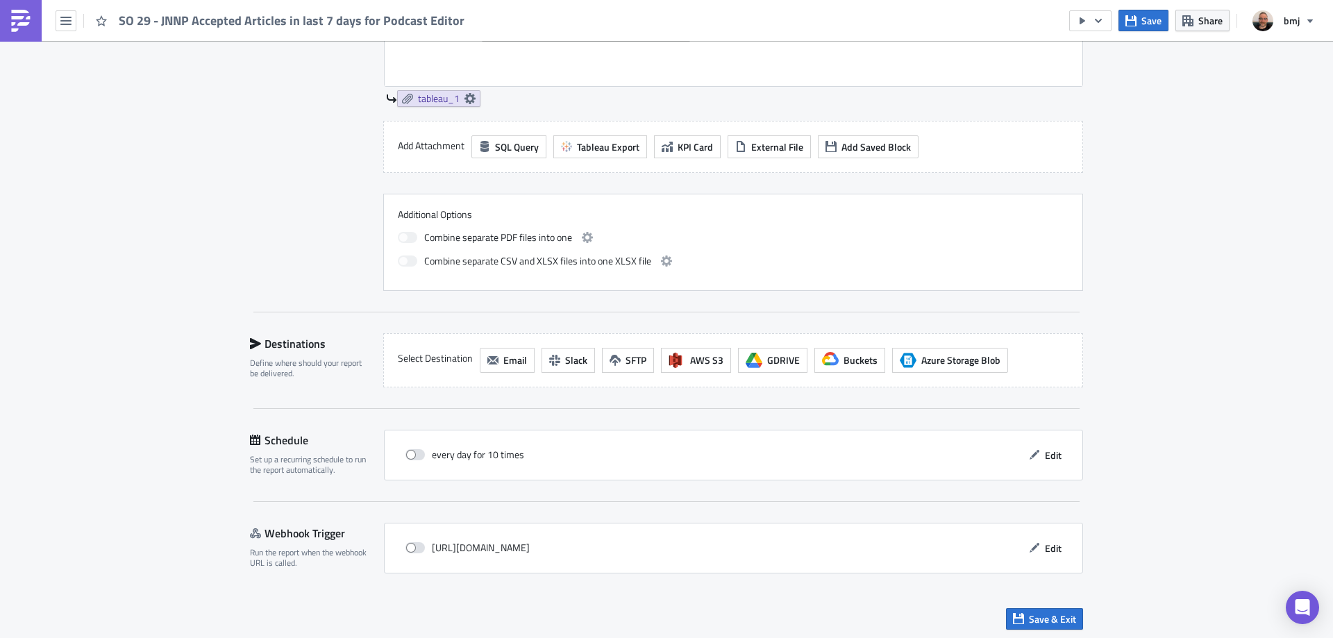
scroll to position [582, 0]
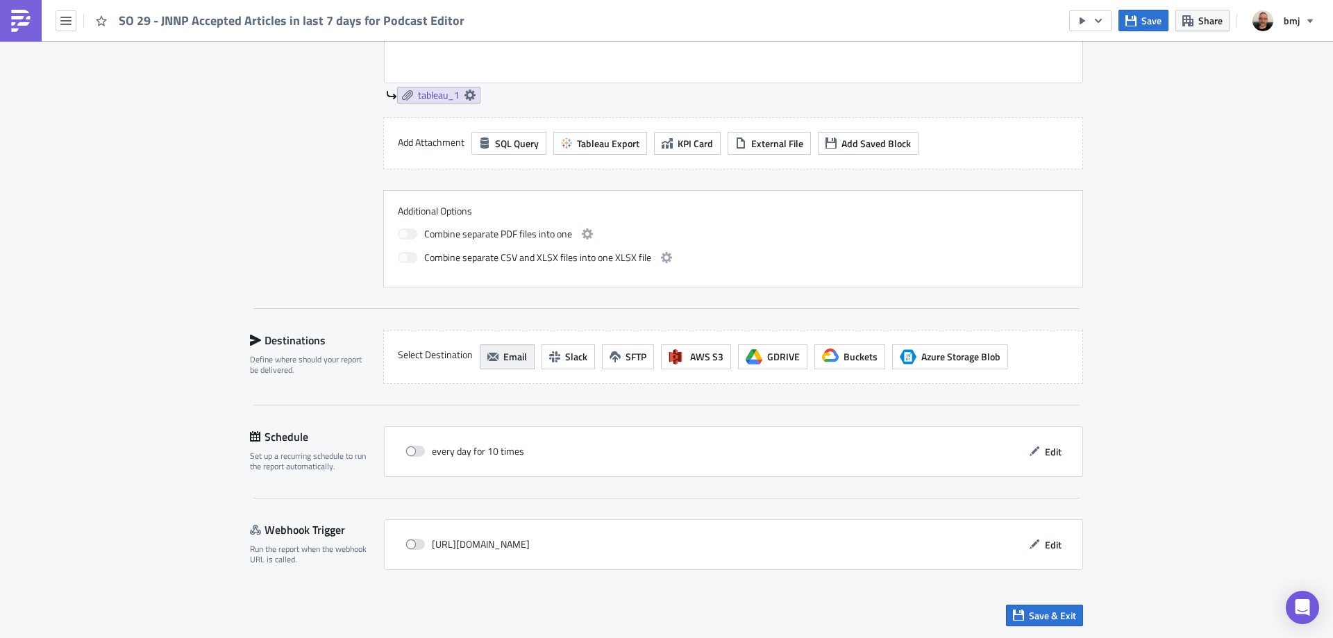
click at [492, 354] on icon "button" at bounding box center [492, 356] width 11 height 11
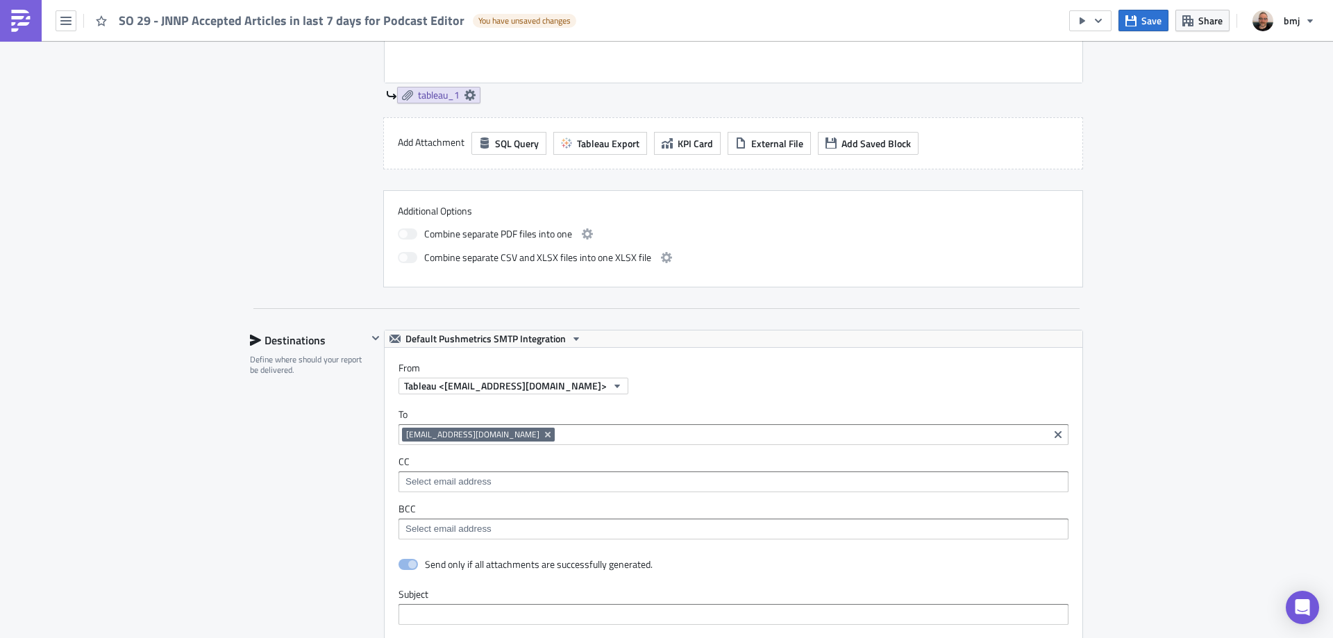
scroll to position [0, 0]
click at [566, 344] on button "Default Pushmetrics SMTP Integration" at bounding box center [486, 338] width 202 height 17
click at [478, 383] on div "BMJ SMTP" at bounding box center [483, 382] width 158 height 14
click at [506, 385] on span "[PERSON_NAME] <[EMAIL_ADDRESS][DOMAIN_NAME]>" at bounding box center [527, 385] width 246 height 15
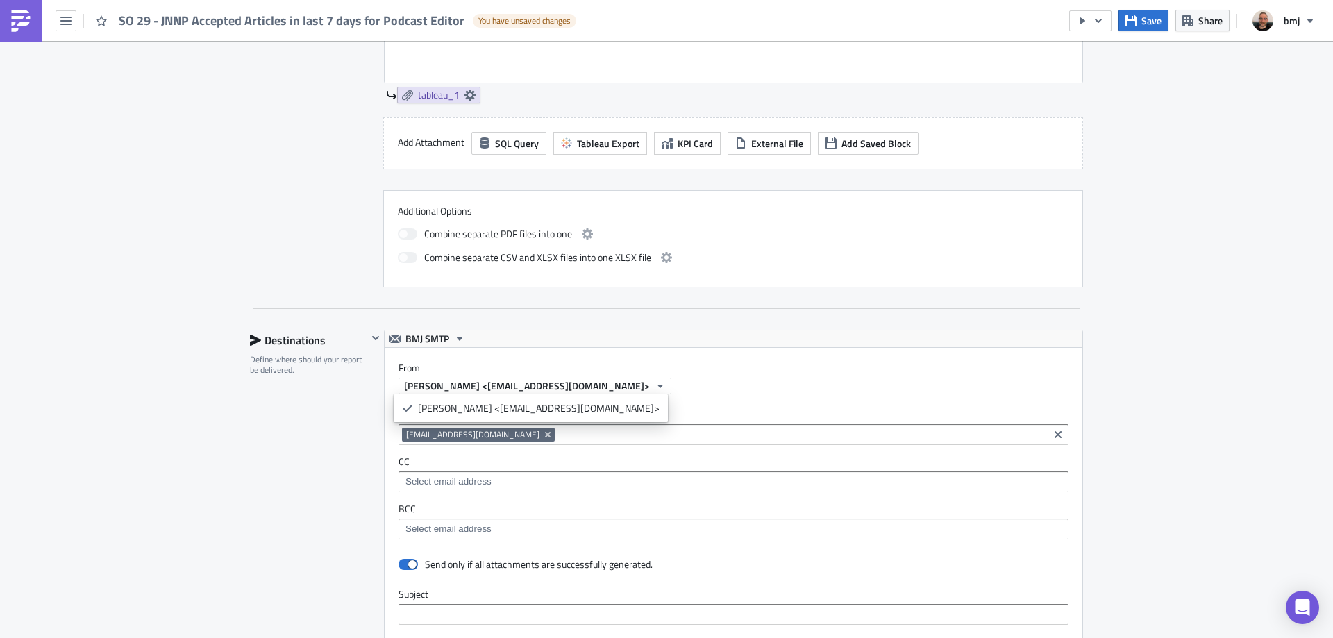
click at [589, 384] on div "[PERSON_NAME] <[EMAIL_ADDRESS][DOMAIN_NAME]>" at bounding box center [740, 386] width 684 height 17
click at [545, 433] on icon "Remove Tag" at bounding box center [548, 435] width 6 height 6
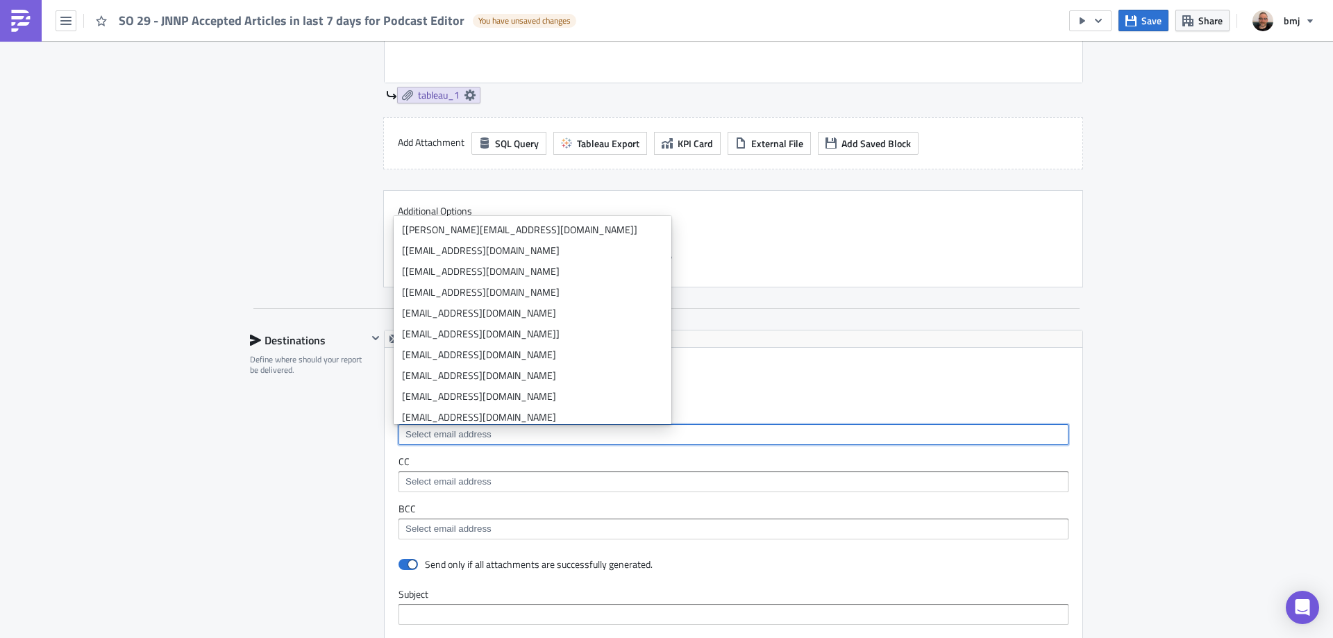
click at [503, 435] on input at bounding box center [733, 435] width 662 height 14
click at [515, 440] on input at bounding box center [733, 435] width 662 height 14
paste input "[[EMAIL_ADDRESS][DOMAIN_NAME]]"
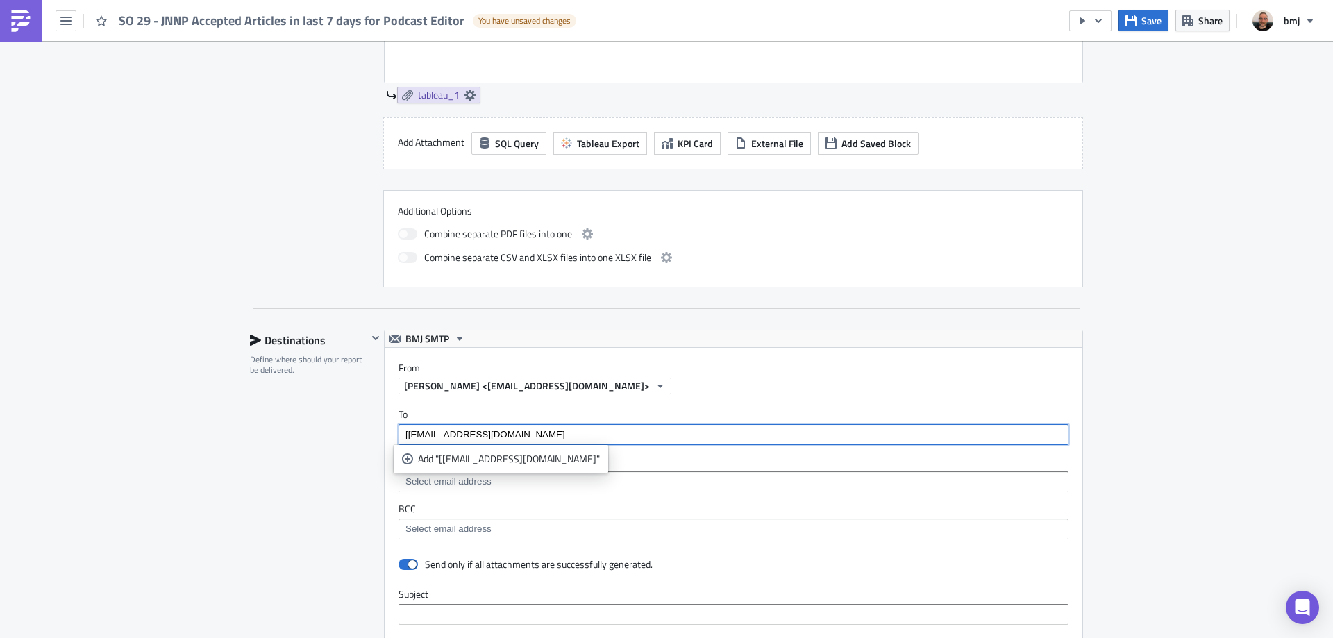
click at [403, 436] on input "[[EMAIL_ADDRESS][DOMAIN_NAME]" at bounding box center [733, 435] width 662 height 14
click at [560, 437] on input "[EMAIL_ADDRESS][DOMAIN_NAME]" at bounding box center [733, 435] width 662 height 14
type input "[EMAIL_ADDRESS][DOMAIN_NAME]"
click at [530, 464] on div "Add "[EMAIL_ADDRESS][DOMAIN_NAME]"" at bounding box center [507, 459] width 178 height 14
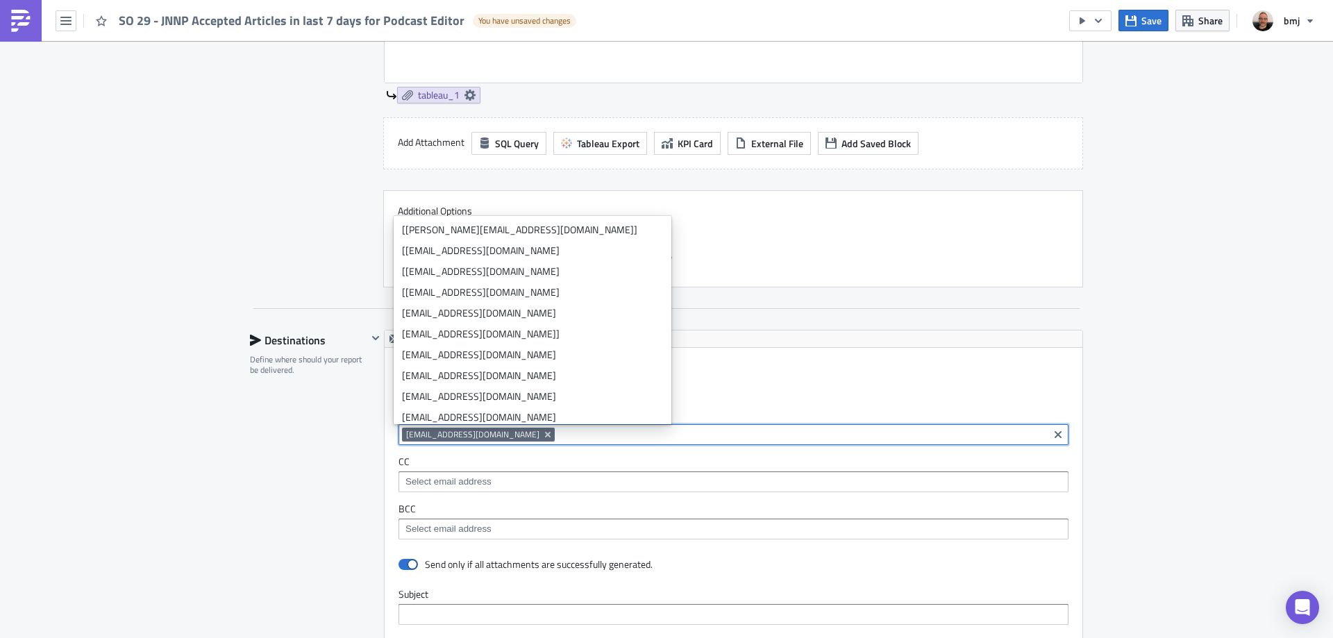
click at [544, 478] on input at bounding box center [733, 482] width 662 height 14
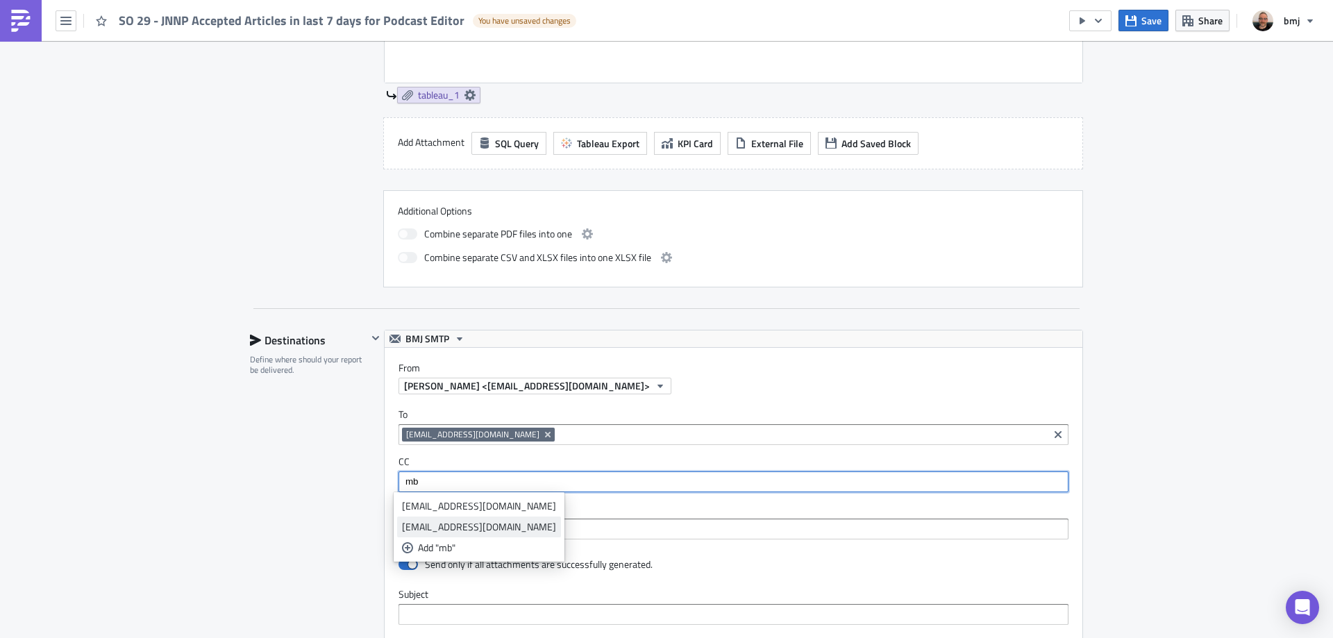
type input "mb"
click at [485, 532] on div "[EMAIL_ADDRESS][DOMAIN_NAME]" at bounding box center [479, 527] width 154 height 14
type input "sk"
click at [464, 523] on div "[EMAIL_ADDRESS][DOMAIN_NAME]" at bounding box center [479, 527] width 154 height 14
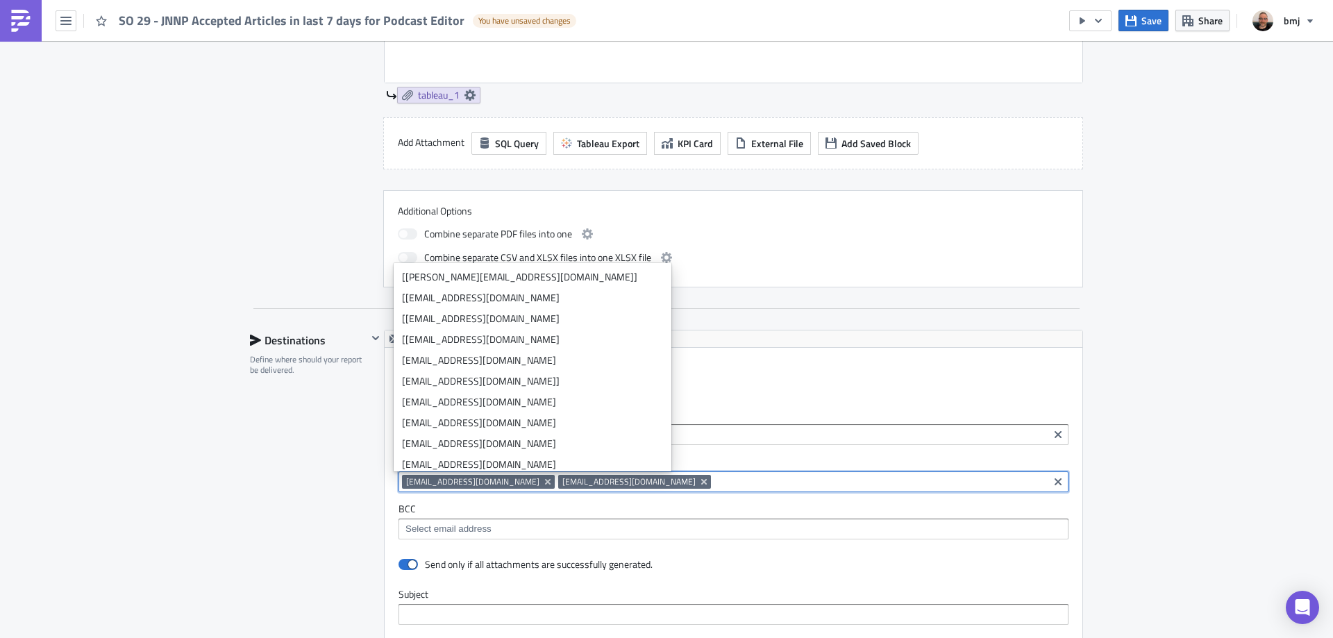
click at [330, 473] on div "Destinations Define where should your report be delivered." at bounding box center [308, 636] width 117 height 612
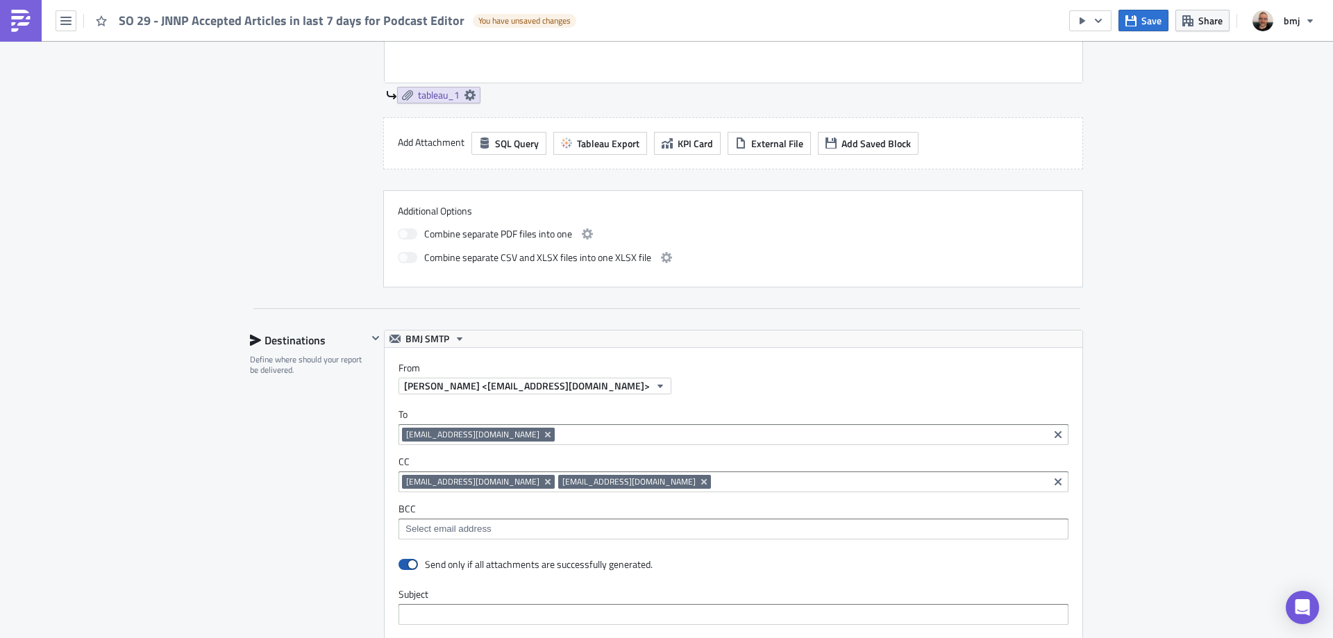
click at [407, 565] on span at bounding box center [407, 564] width 19 height 11
click at [407, 565] on input "checkbox" at bounding box center [405, 564] width 9 height 9
checkbox input "false"
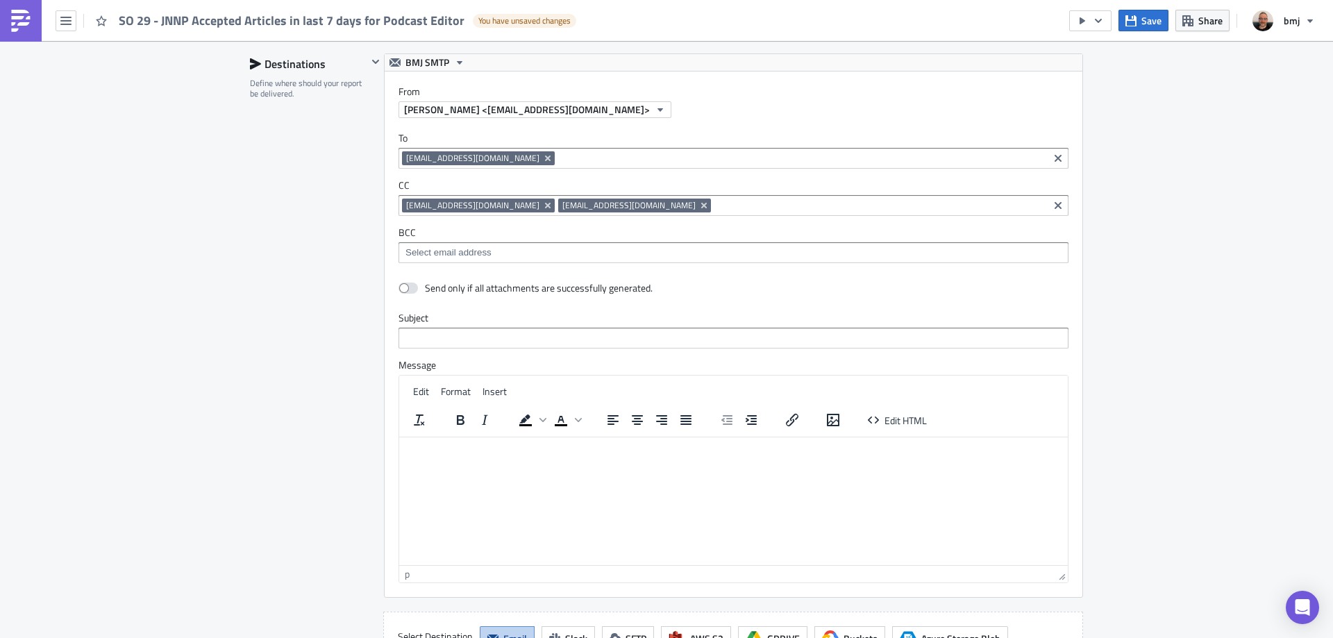
scroll to position [859, 0]
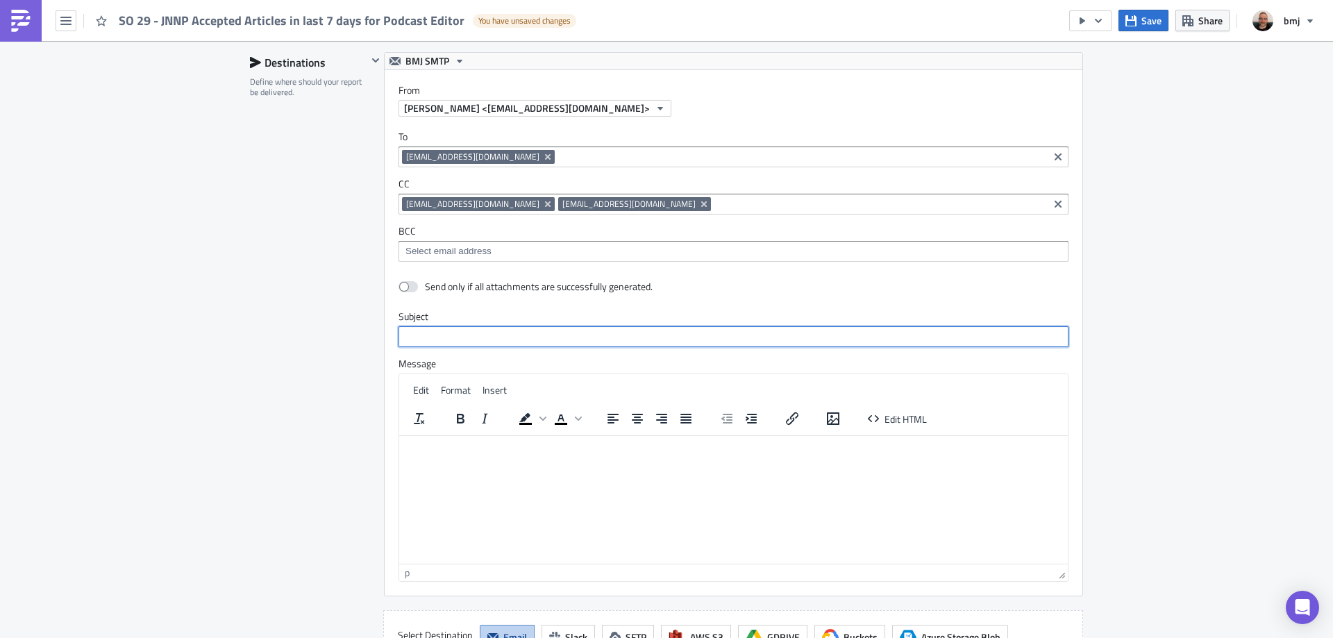
click at [437, 338] on input "text" at bounding box center [733, 336] width 670 height 21
paste input "SO 29 - JNNP Accepted Articles in last 7 days for Podcast Editor"
type input "SO 29 - JNNP Accepted Articles in last 7 days for Podcast Editor"
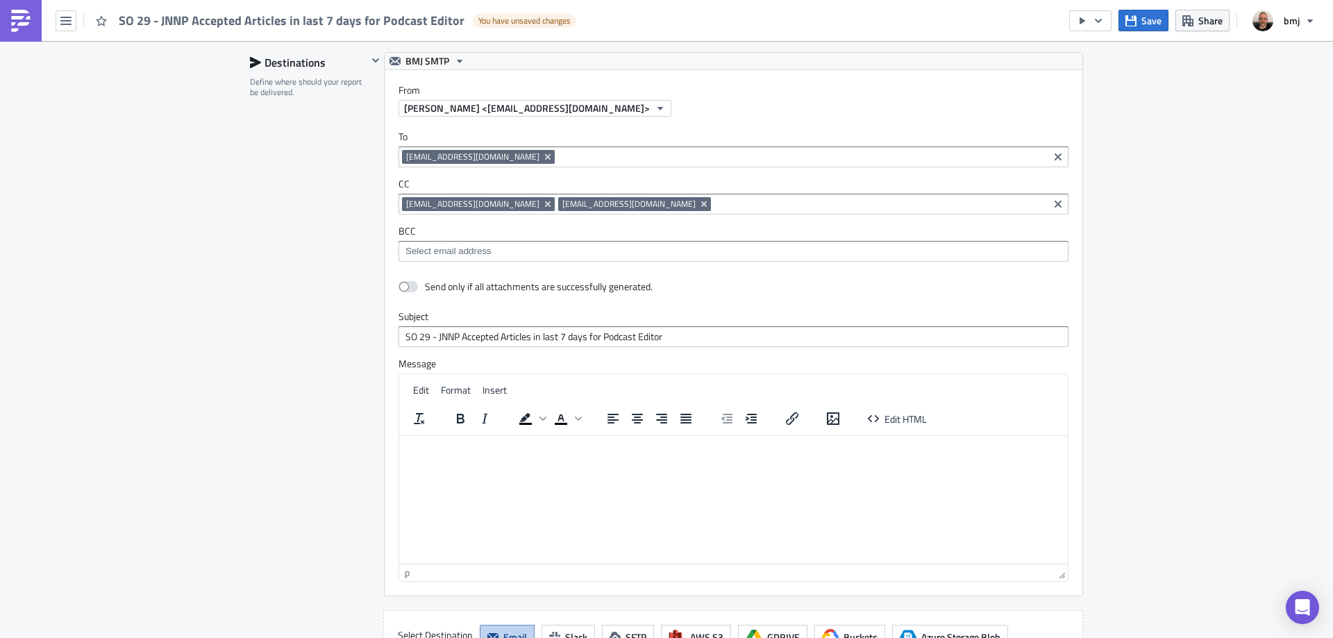
click at [596, 457] on html at bounding box center [733, 446] width 669 height 22
click at [951, 467] on body "Hi, Please find attached the weekly report for SO 29 - JNNP Accepted Articles i…" at bounding box center [733, 462] width 657 height 42
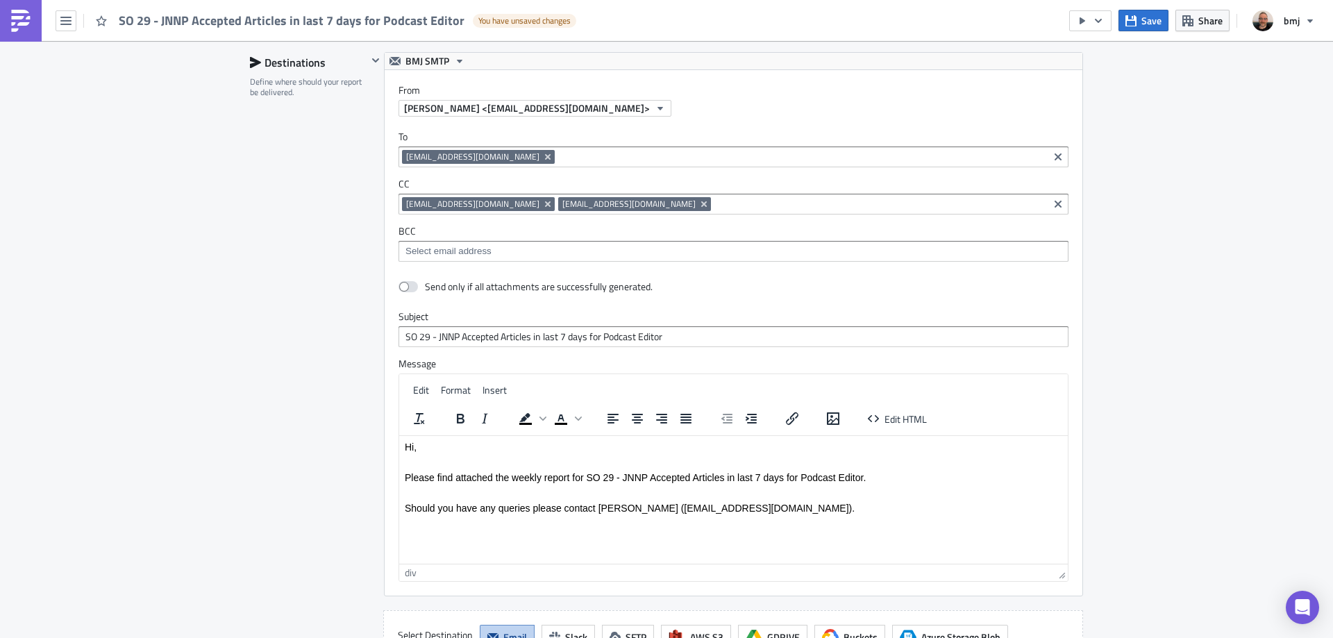
click at [714, 205] on input at bounding box center [879, 204] width 330 height 14
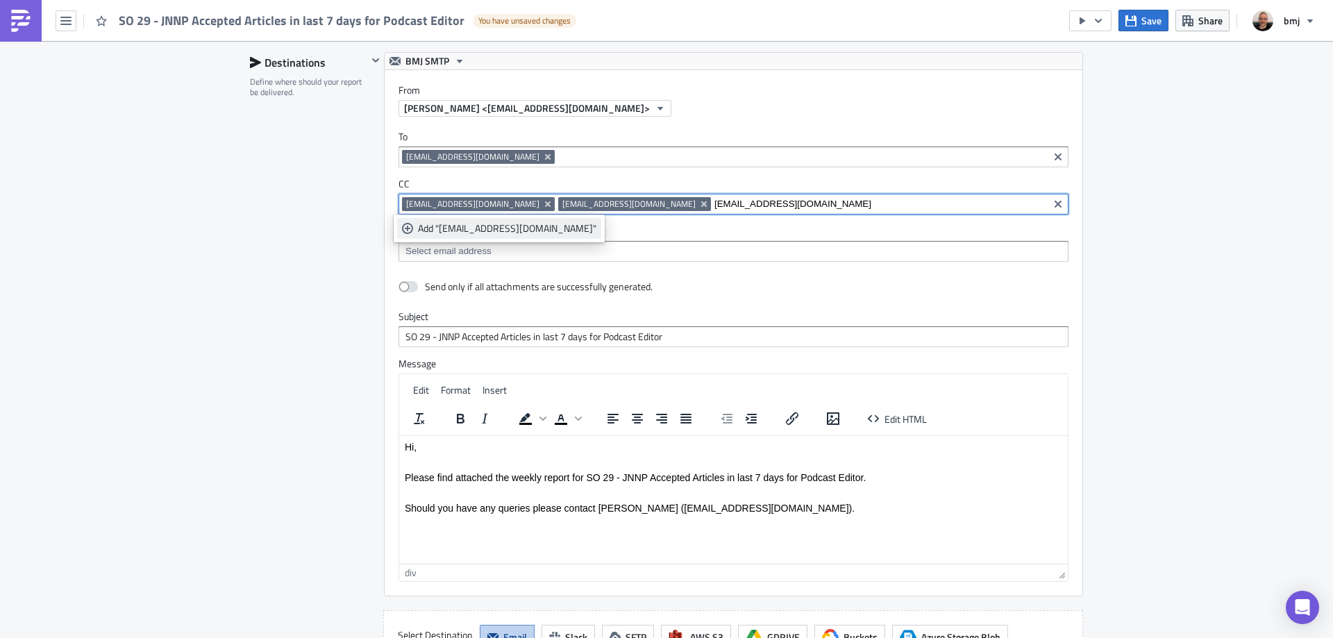
type input "[EMAIL_ADDRESS][DOMAIN_NAME]"
click at [476, 226] on div "Add "[EMAIL_ADDRESS][DOMAIN_NAME]"" at bounding box center [507, 228] width 178 height 14
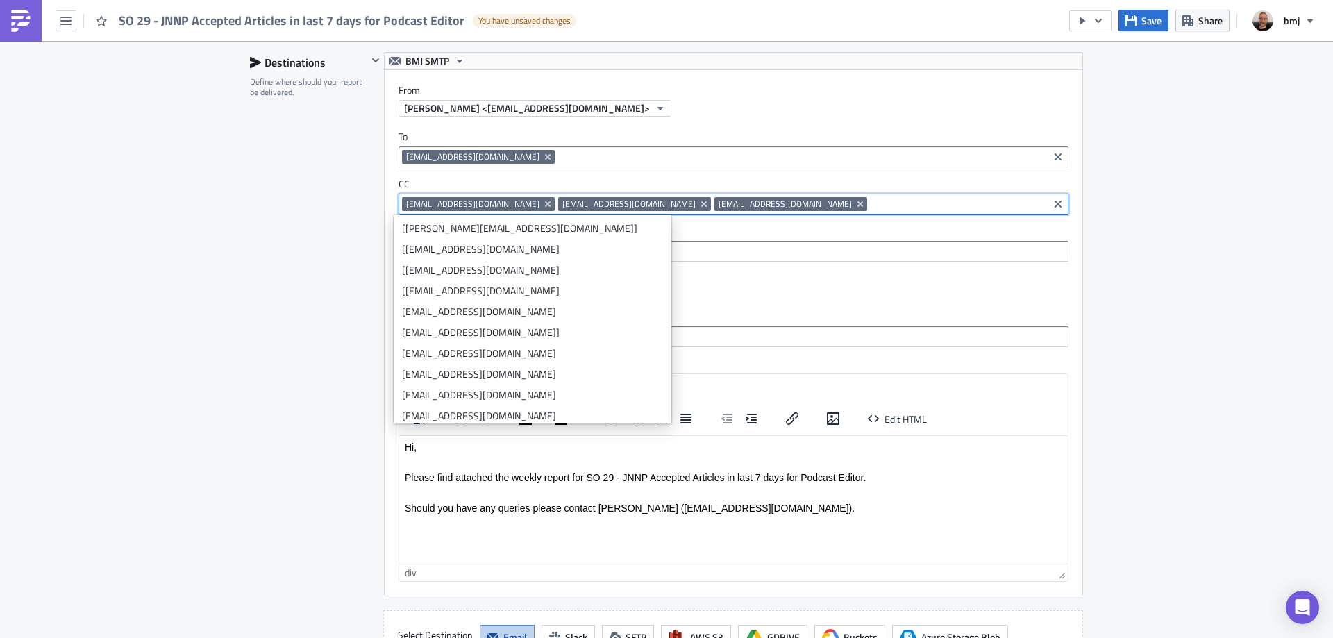
click at [775, 508] on div "Should you have any queries please contact [PERSON_NAME] ([EMAIL_ADDRESS][DOMAI…" at bounding box center [733, 507] width 657 height 11
click at [426, 516] on div "Rich Text Area. Press ALT-0 for help." at bounding box center [733, 518] width 657 height 11
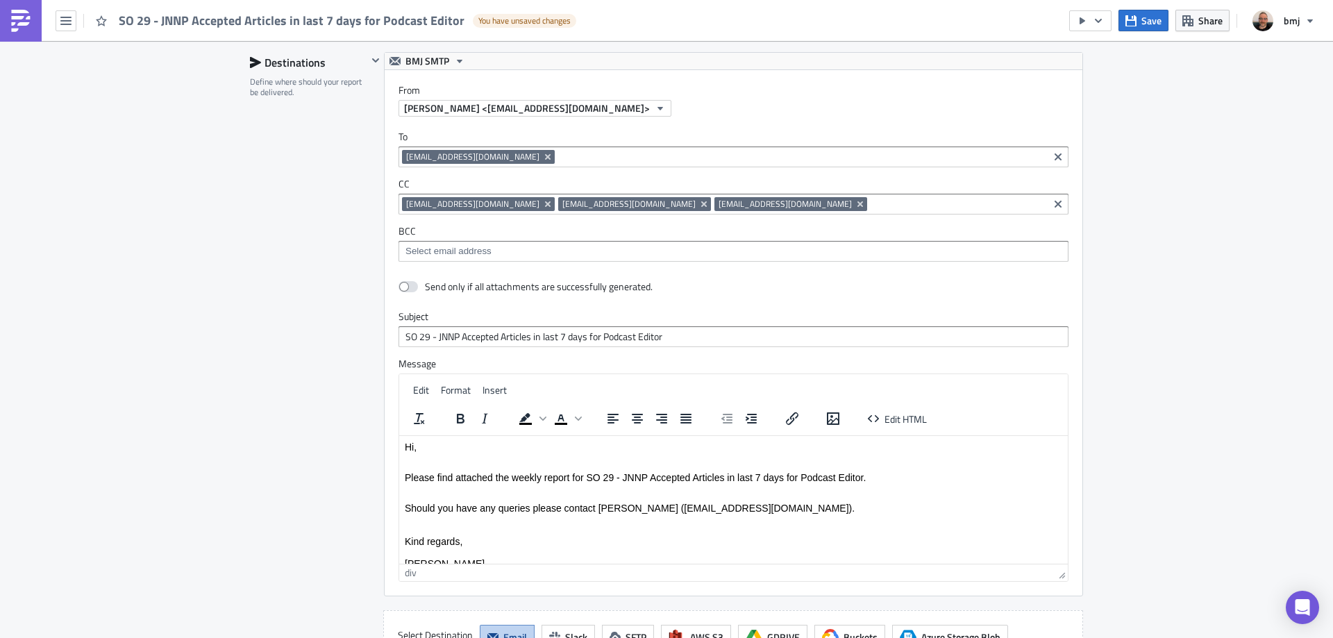
click at [268, 451] on div "Destinations Define where should your report be delivered." at bounding box center [308, 358] width 117 height 612
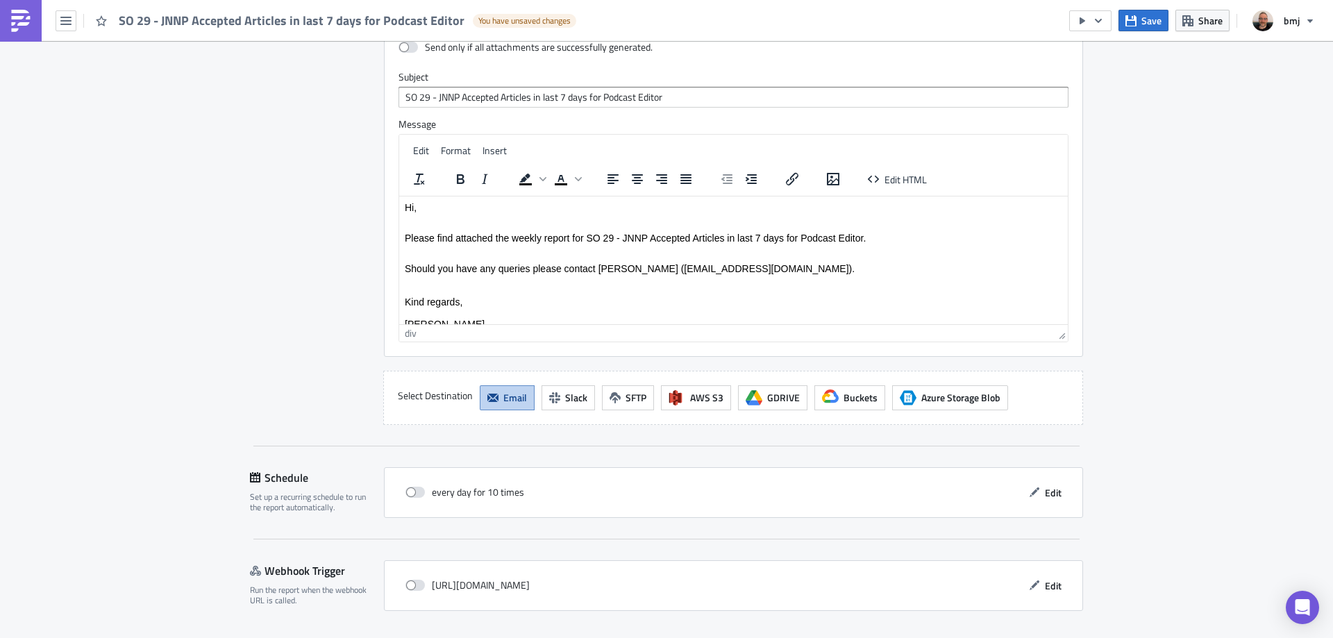
scroll to position [1140, 0]
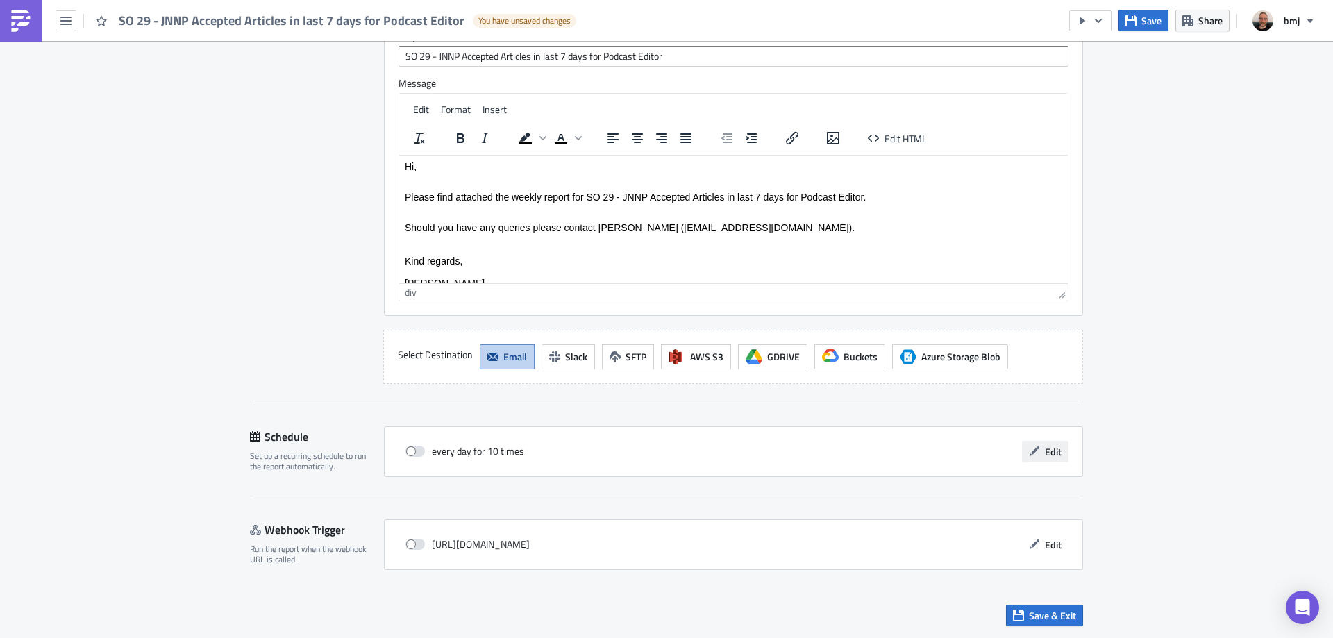
click at [1047, 447] on span "Edit" at bounding box center [1053, 451] width 17 height 15
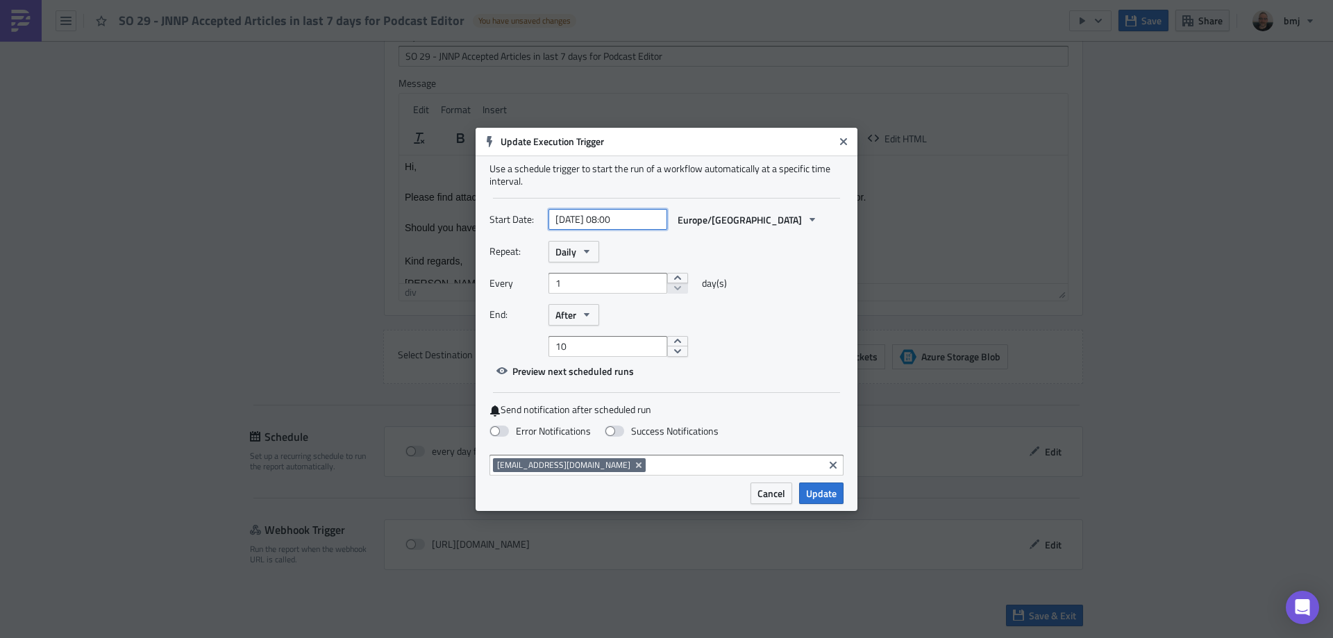
click at [607, 218] on input "[DATE] 08:00" at bounding box center [607, 219] width 119 height 21
select select "8"
select select "2025"
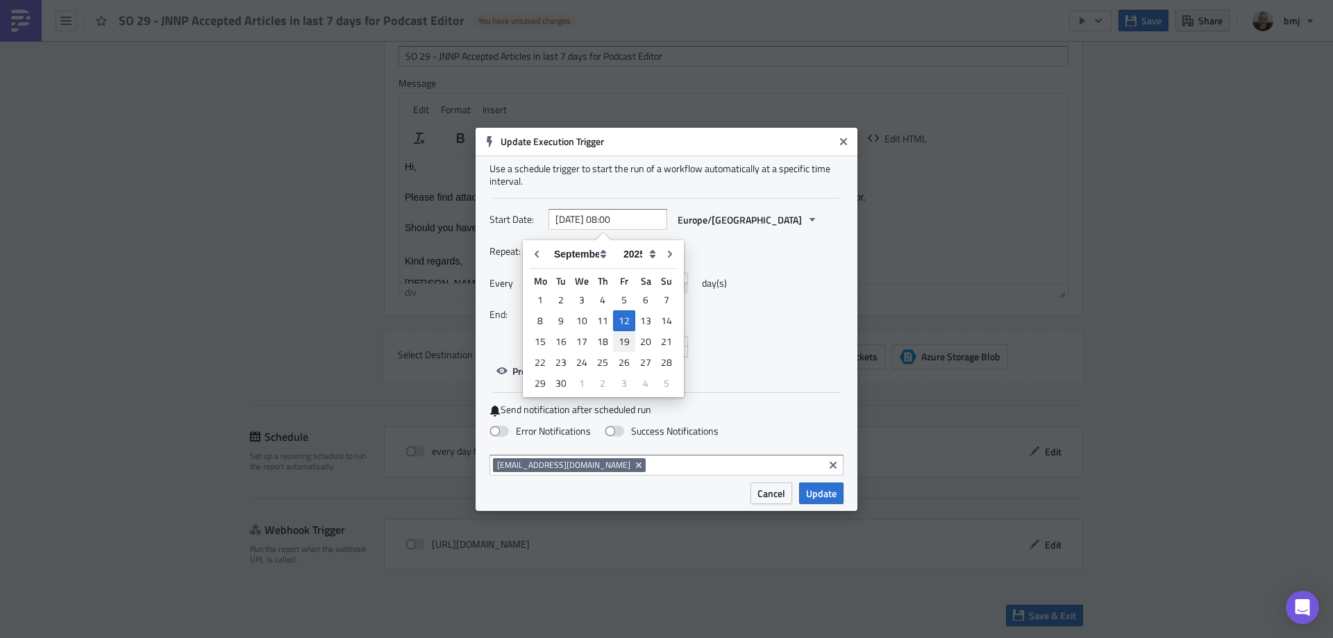
click at [627, 342] on div "19" at bounding box center [624, 341] width 22 height 19
type input "[DATE] 08:00"
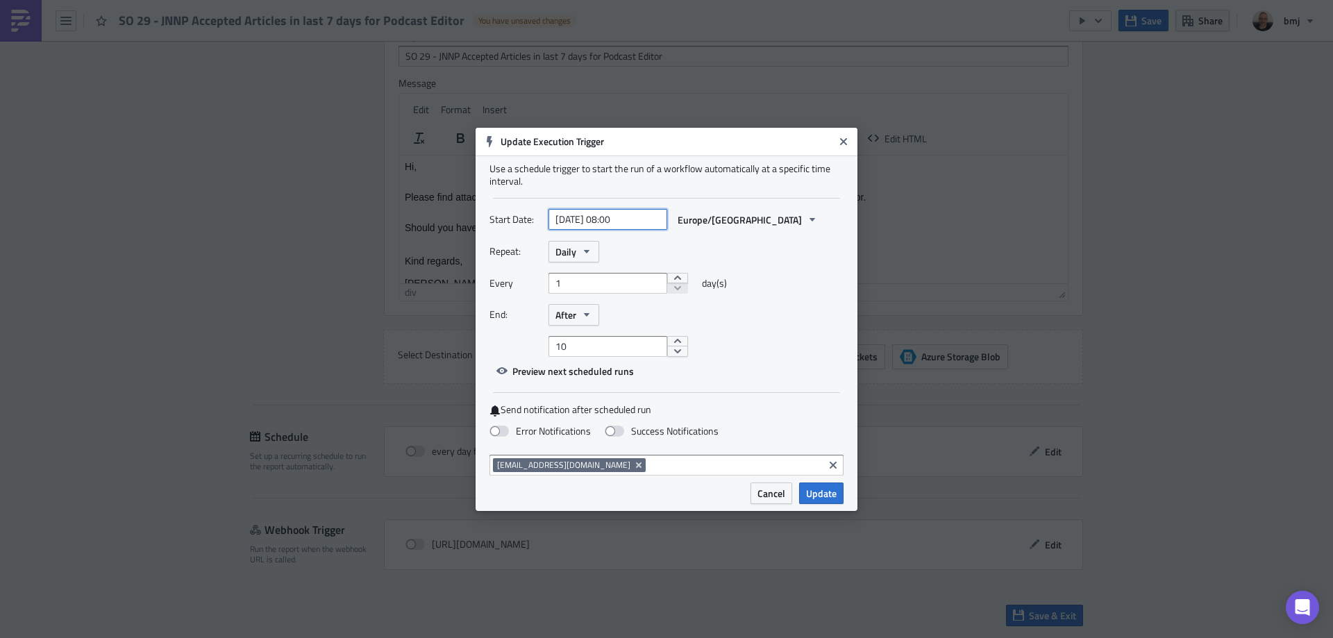
select select "8"
select select "2025"
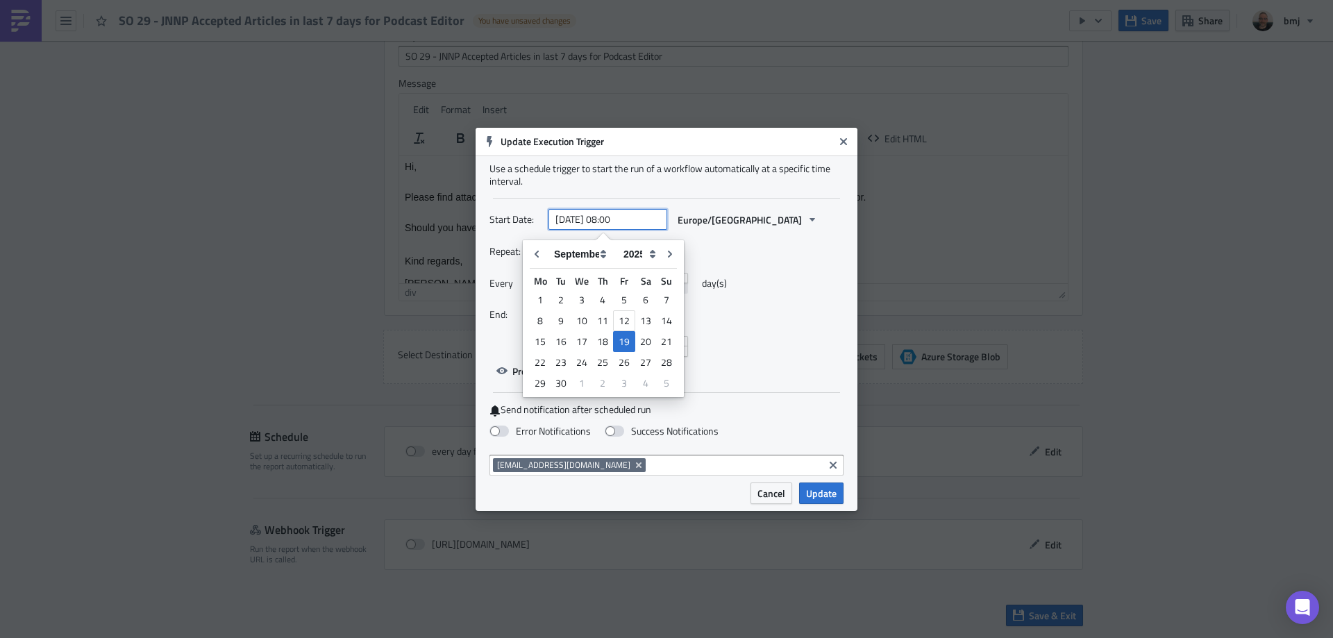
click at [627, 215] on input "[DATE] 08:00" at bounding box center [607, 219] width 119 height 21
click at [630, 253] on select "2005 2006 2007 2008 2009 2010 2011 2012 2013 2014 2015 2016 2017 2018 2019 2020…" at bounding box center [637, 254] width 43 height 21
click at [628, 217] on input "[DATE] 08:00" at bounding box center [607, 219] width 119 height 21
drag, startPoint x: 610, startPoint y: 217, endPoint x: 619, endPoint y: 218, distance: 9.8
click at [619, 218] on input "[DATE] 08:00" at bounding box center [607, 219] width 119 height 21
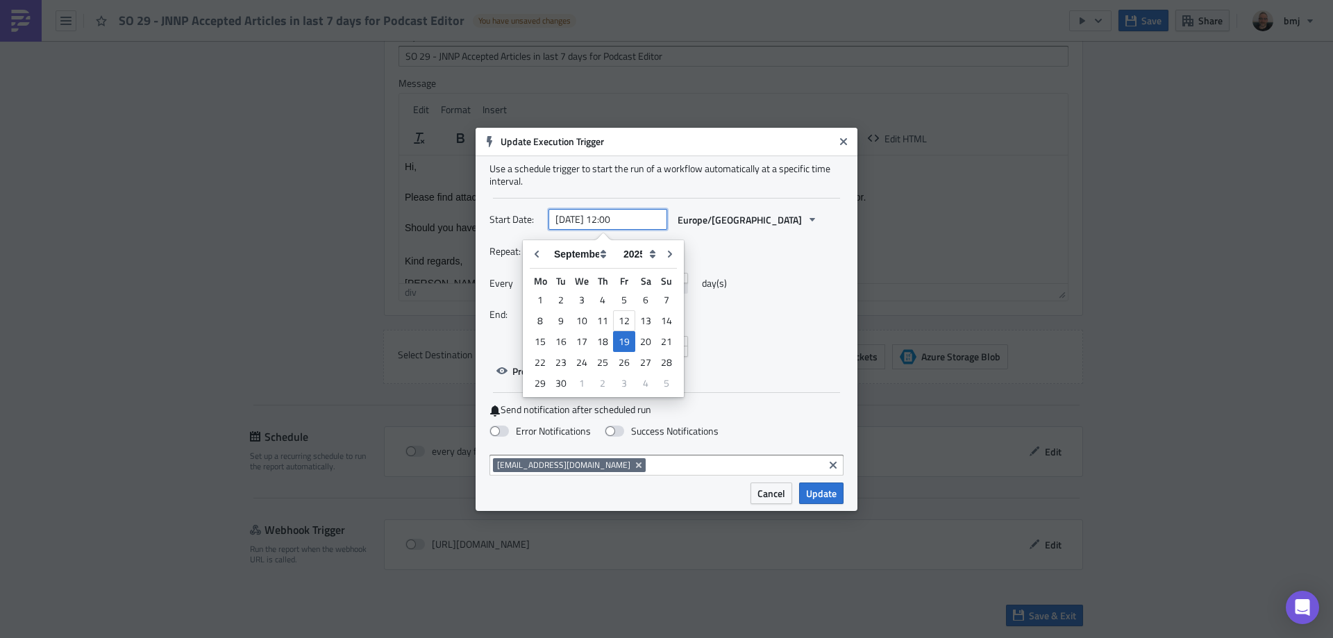
type input "[DATE] 12:00"
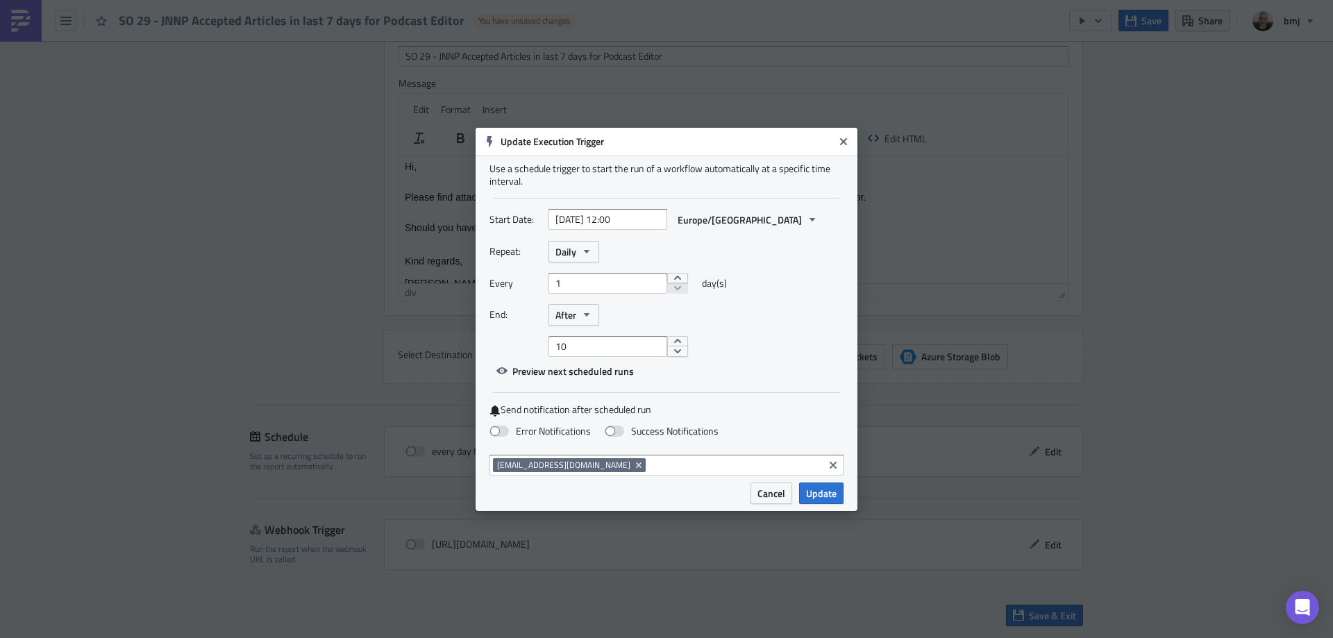
click at [712, 242] on div "Repeat: Daily" at bounding box center [666, 252] width 354 height 22
select select "8"
select select "2025"
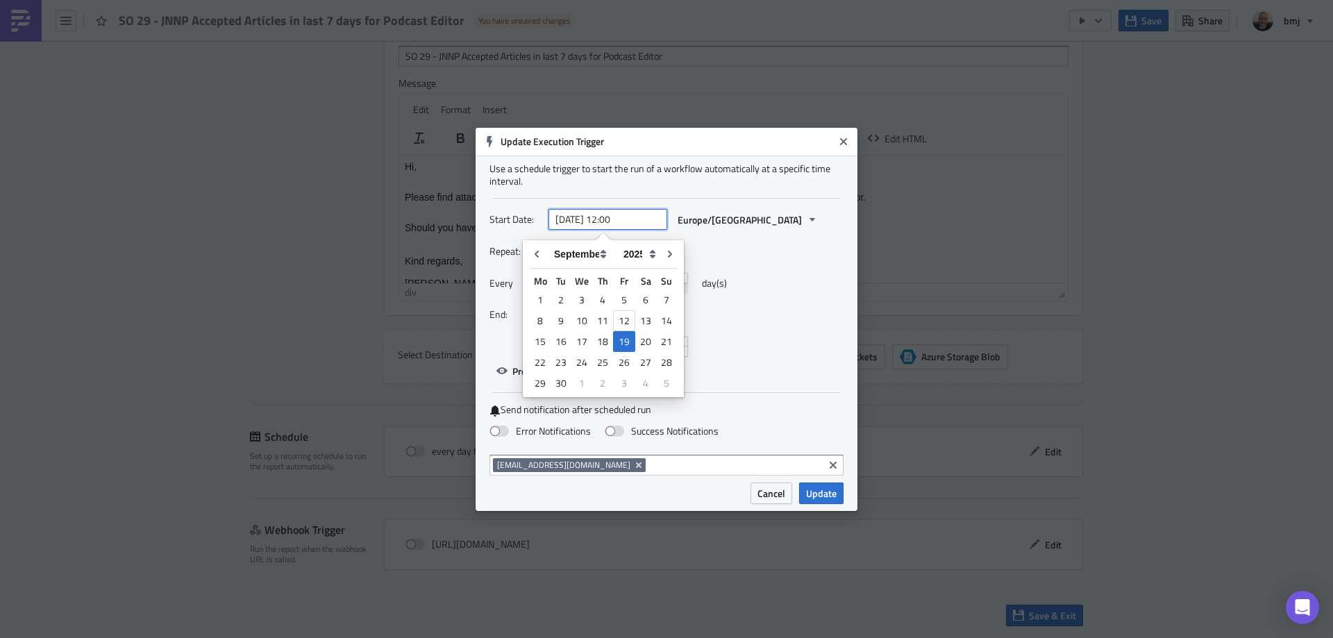
click at [623, 221] on input "[DATE] 12:00" at bounding box center [607, 219] width 119 height 21
click at [624, 317] on div "12" at bounding box center [624, 320] width 22 height 21
type input "[DATE] 12:00"
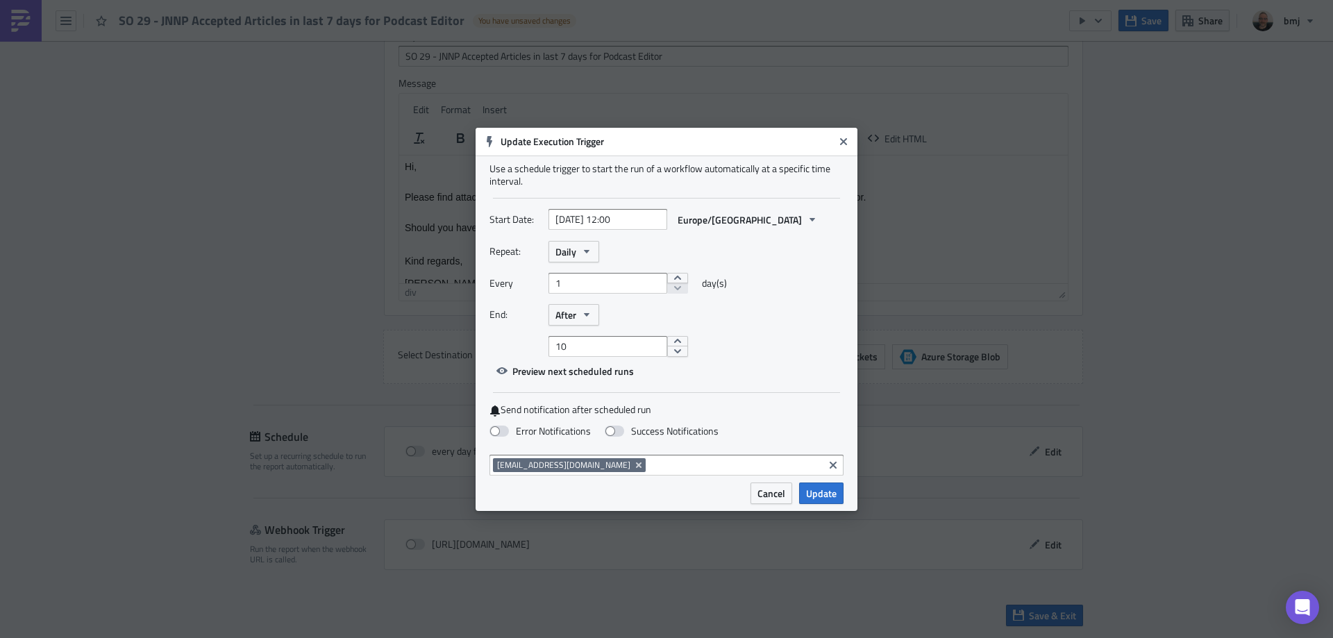
click at [691, 244] on div "Repeat: Daily" at bounding box center [666, 252] width 354 height 22
click at [582, 248] on icon "button" at bounding box center [586, 251] width 11 height 11
click at [607, 321] on div "Weekly" at bounding box center [614, 318] width 115 height 14
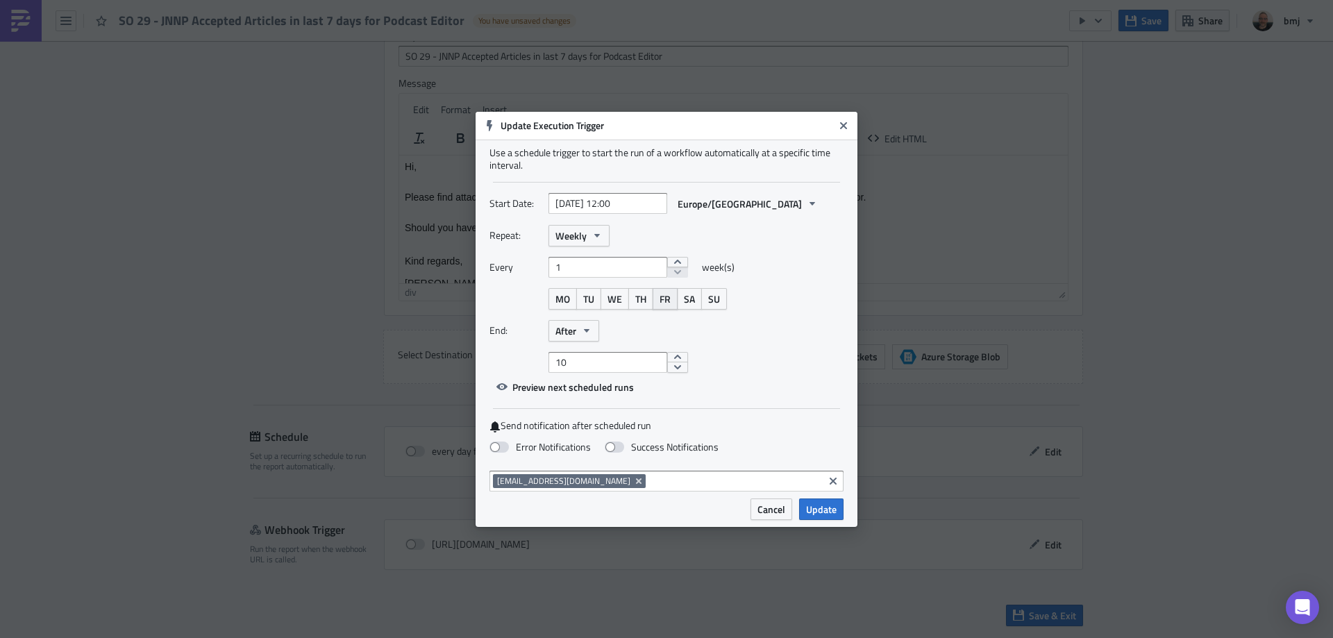
click at [670, 298] on span "FR" at bounding box center [665, 299] width 11 height 15
click at [571, 330] on span "After" at bounding box center [565, 331] width 21 height 15
click at [598, 359] on div "Never" at bounding box center [614, 355] width 115 height 14
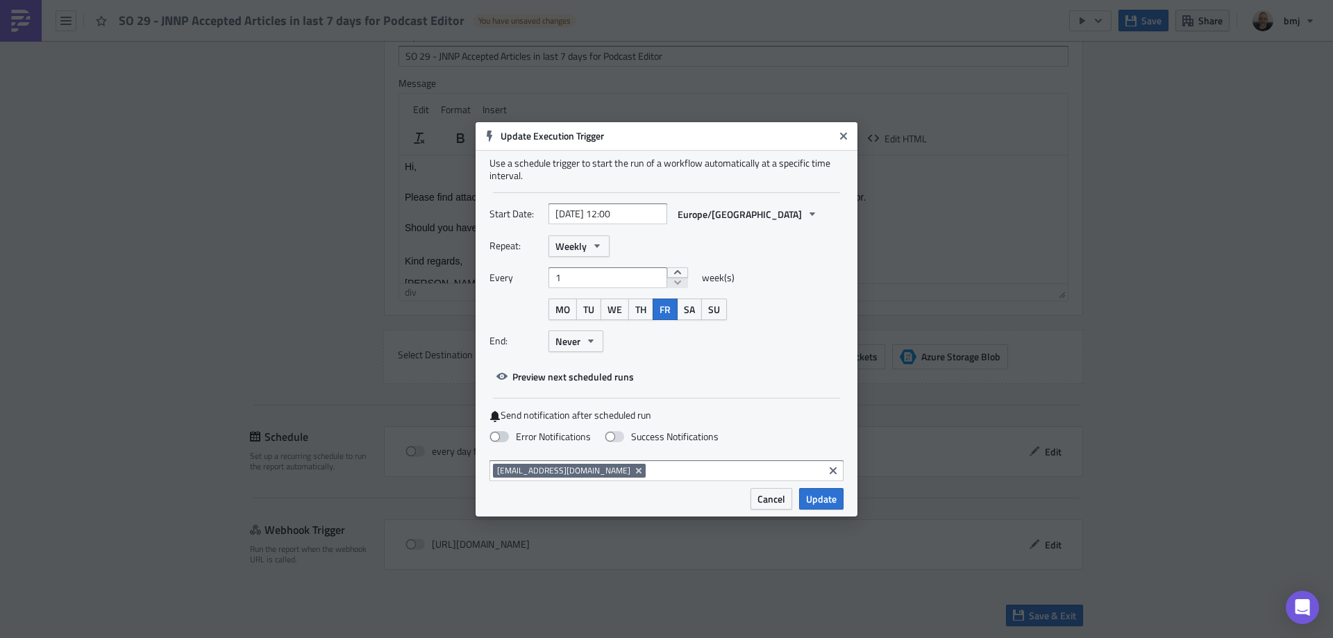
click at [498, 434] on span at bounding box center [498, 436] width 19 height 11
click at [12, 11] on input "Error Notifications" at bounding box center [7, 6] width 9 height 9
checkbox input "true"
click at [692, 374] on div "Start Date: [DATE] 12:00 Europe/[GEOGRAPHIC_DATA] Repeat: Weekly Every 1 week(s…" at bounding box center [666, 295] width 354 height 184
click at [820, 499] on span "Update" at bounding box center [821, 499] width 31 height 15
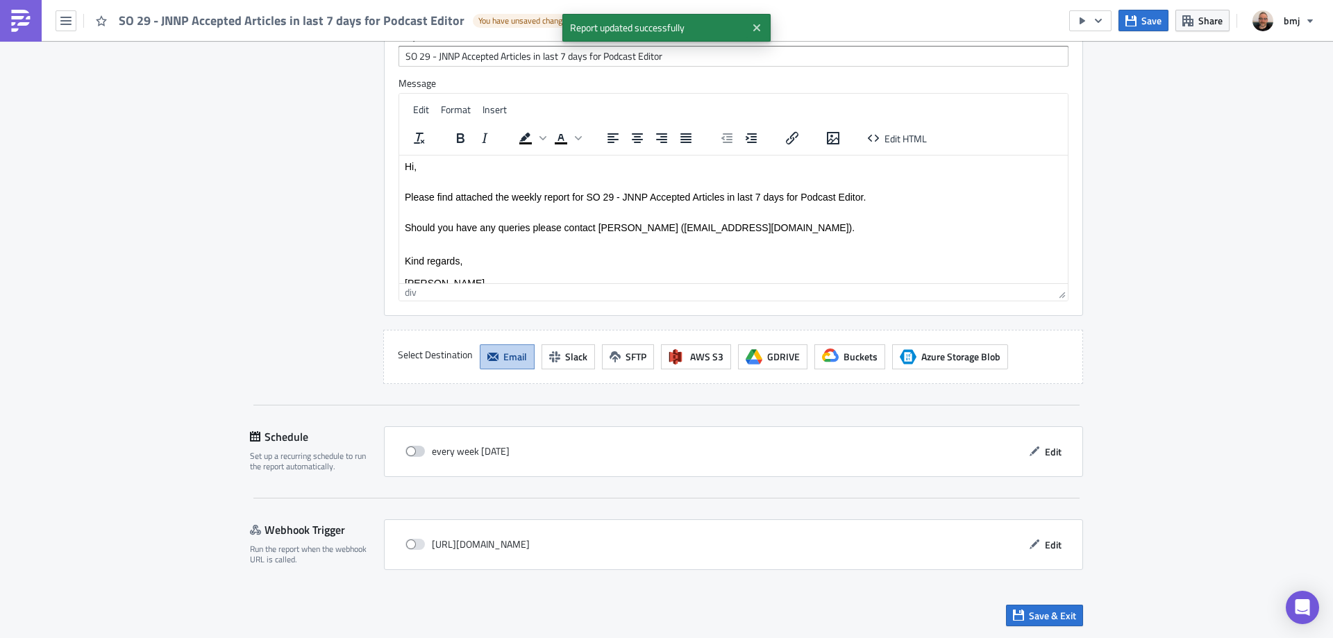
click at [416, 456] on span at bounding box center [414, 451] width 19 height 11
click at [416, 456] on input "checkbox" at bounding box center [412, 451] width 9 height 9
checkbox input "true"
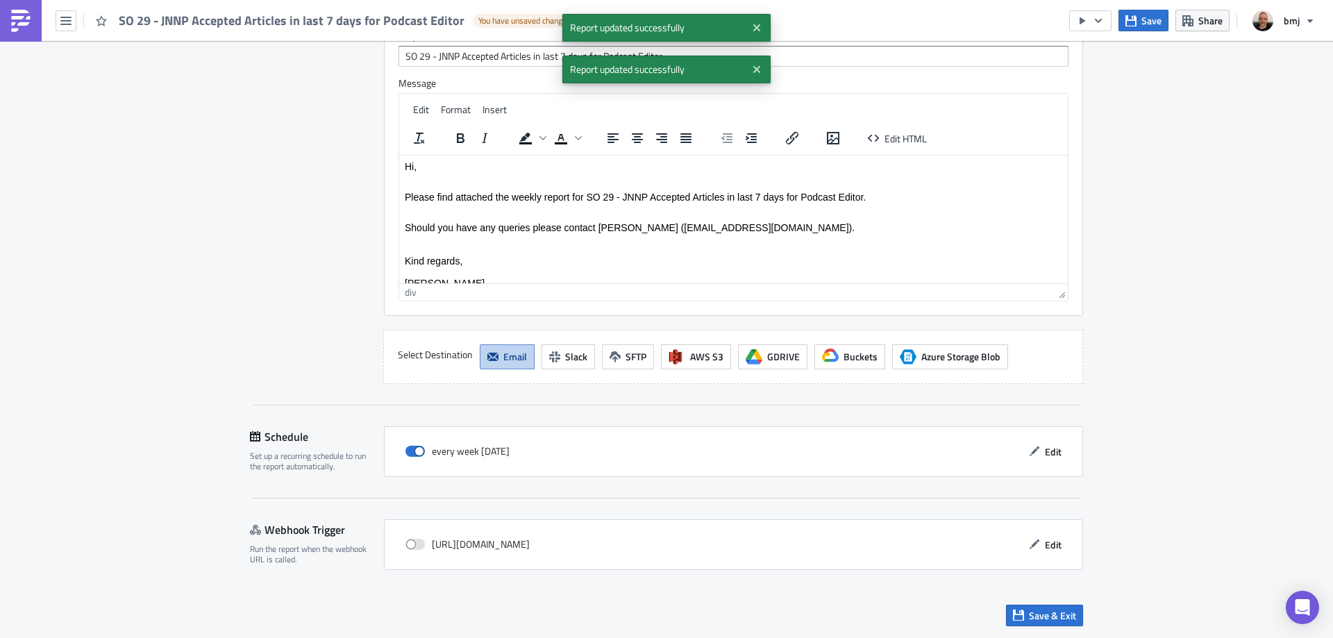
click at [1152, 28] on button "Save" at bounding box center [1143, 21] width 50 height 22
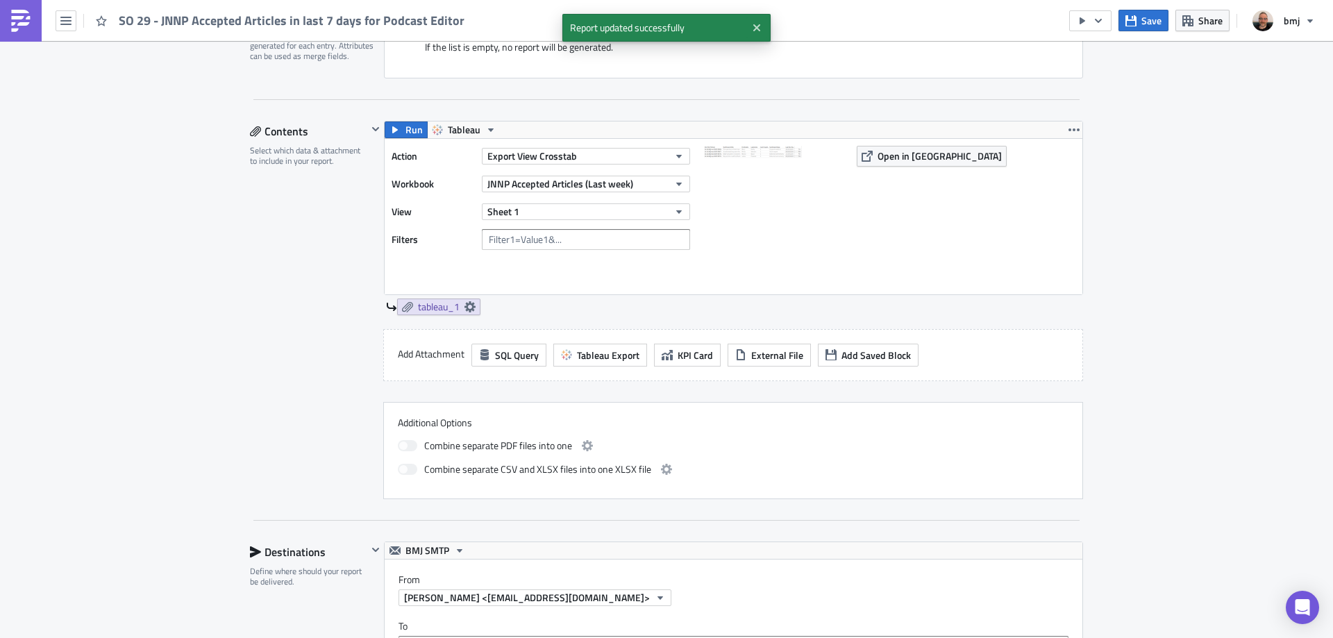
scroll to position [345, 0]
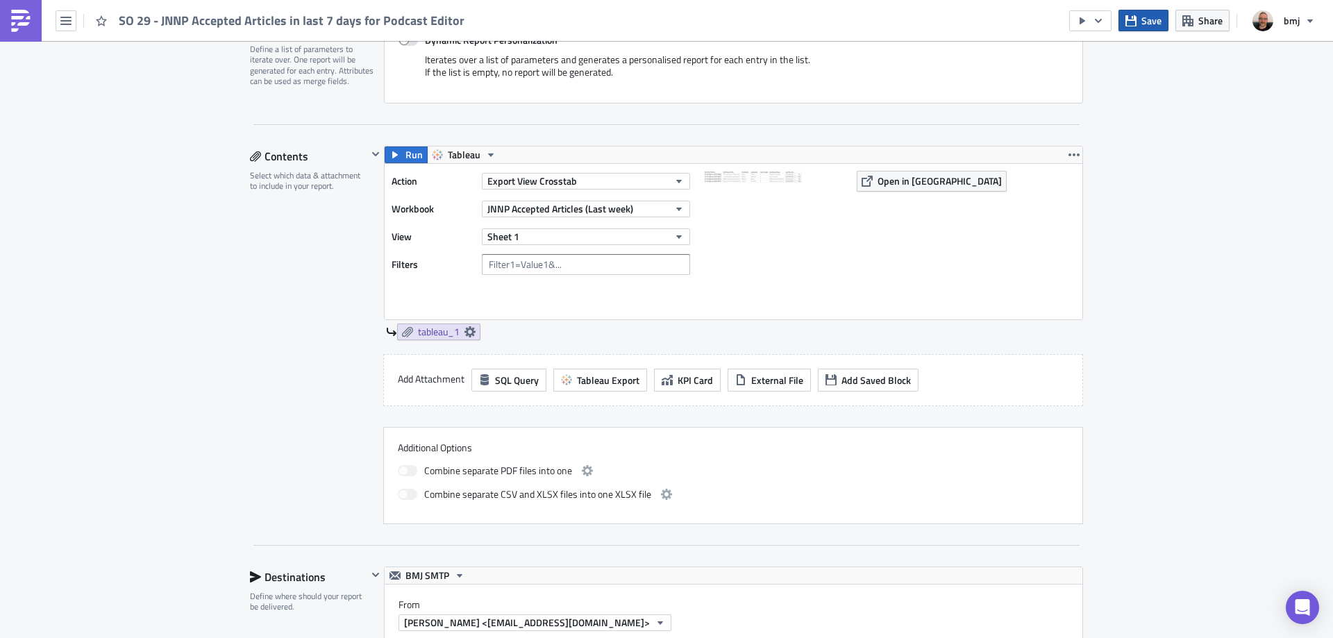
click at [1153, 12] on button "Save" at bounding box center [1143, 21] width 50 height 22
click at [405, 154] on span "Run" at bounding box center [413, 154] width 17 height 17
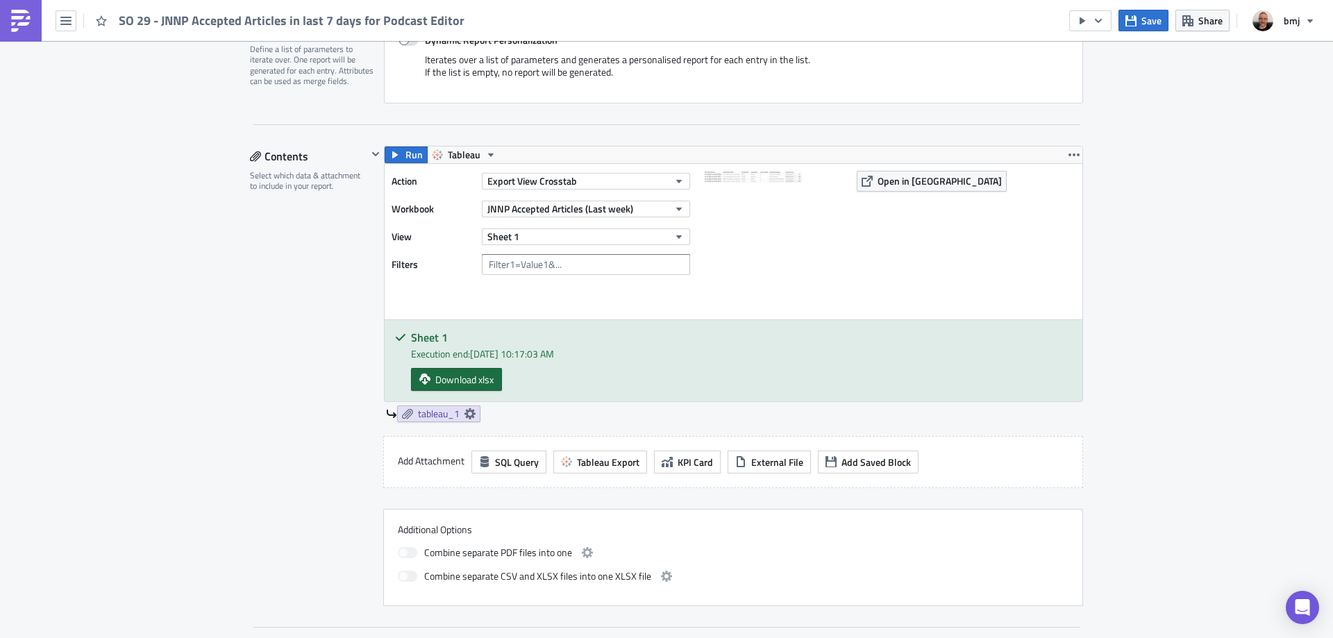
click at [476, 377] on span "Download xlsx" at bounding box center [464, 379] width 58 height 15
click at [595, 182] on button "Export View Crosstab" at bounding box center [586, 181] width 208 height 17
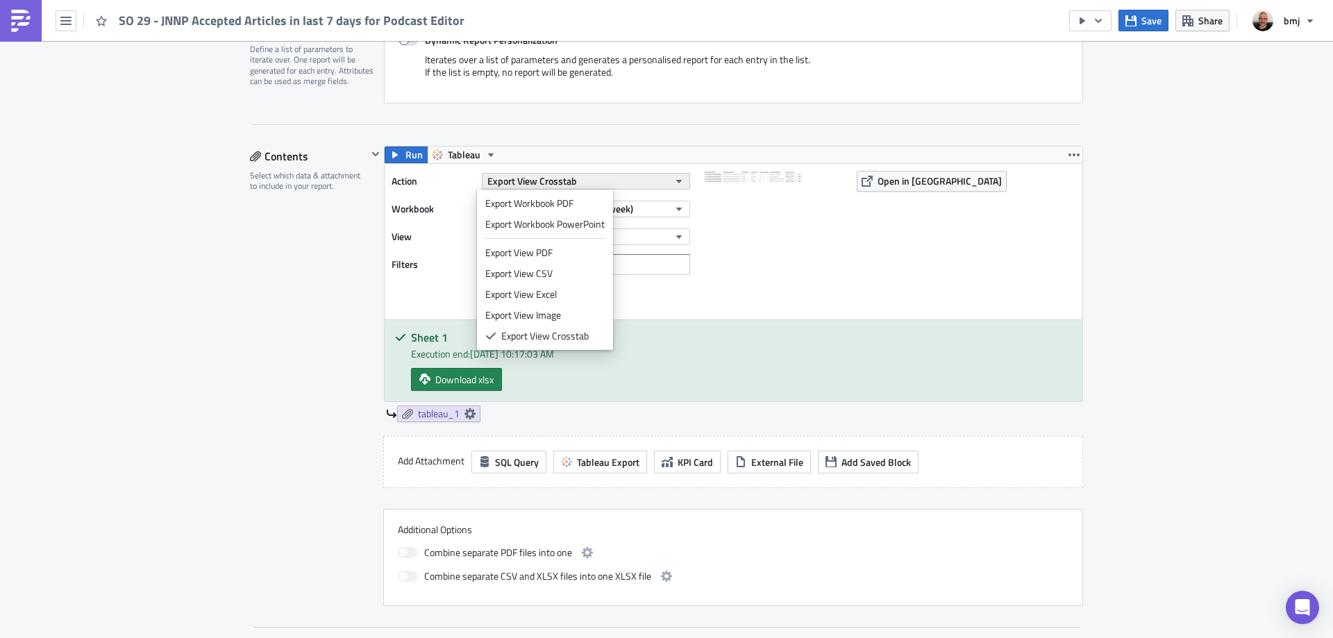
click at [598, 180] on button "Export View Crosstab" at bounding box center [586, 181] width 208 height 17
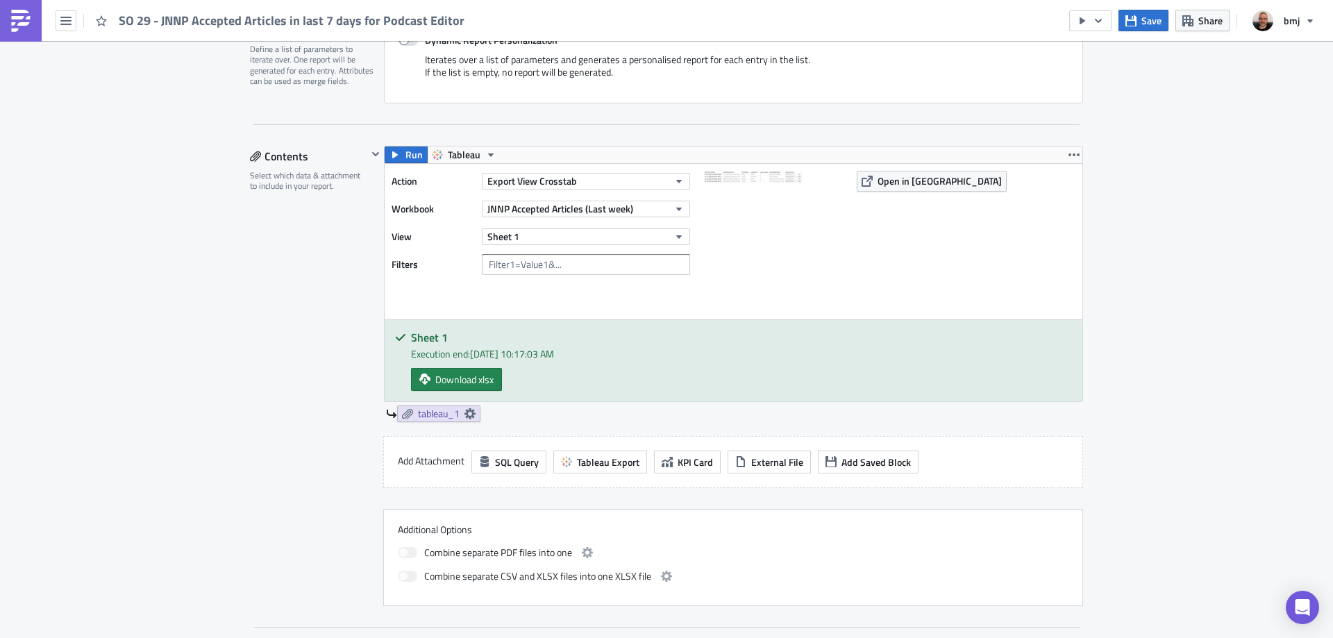
click at [1093, 215] on div "Execution Log Edit " SO 29 - JNNP Accepted Articles in last 7 days for Podcast …" at bounding box center [666, 606] width 1333 height 1821
click at [1150, 23] on span "Save" at bounding box center [1151, 20] width 20 height 15
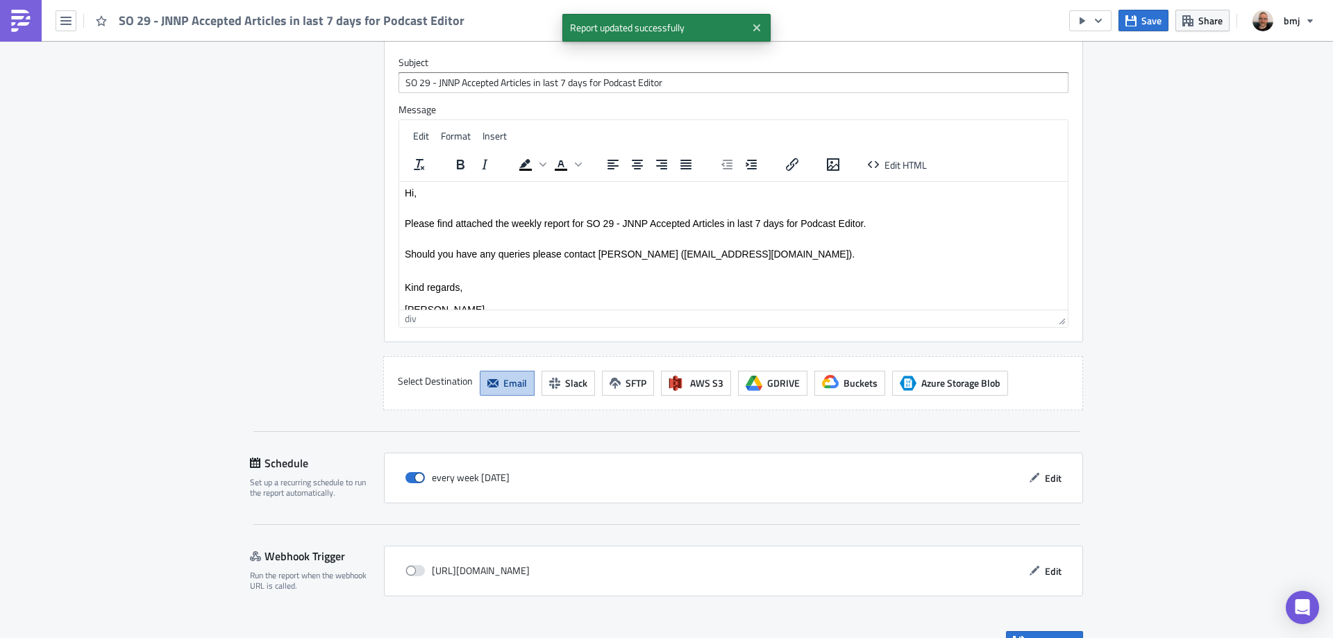
scroll to position [1222, 0]
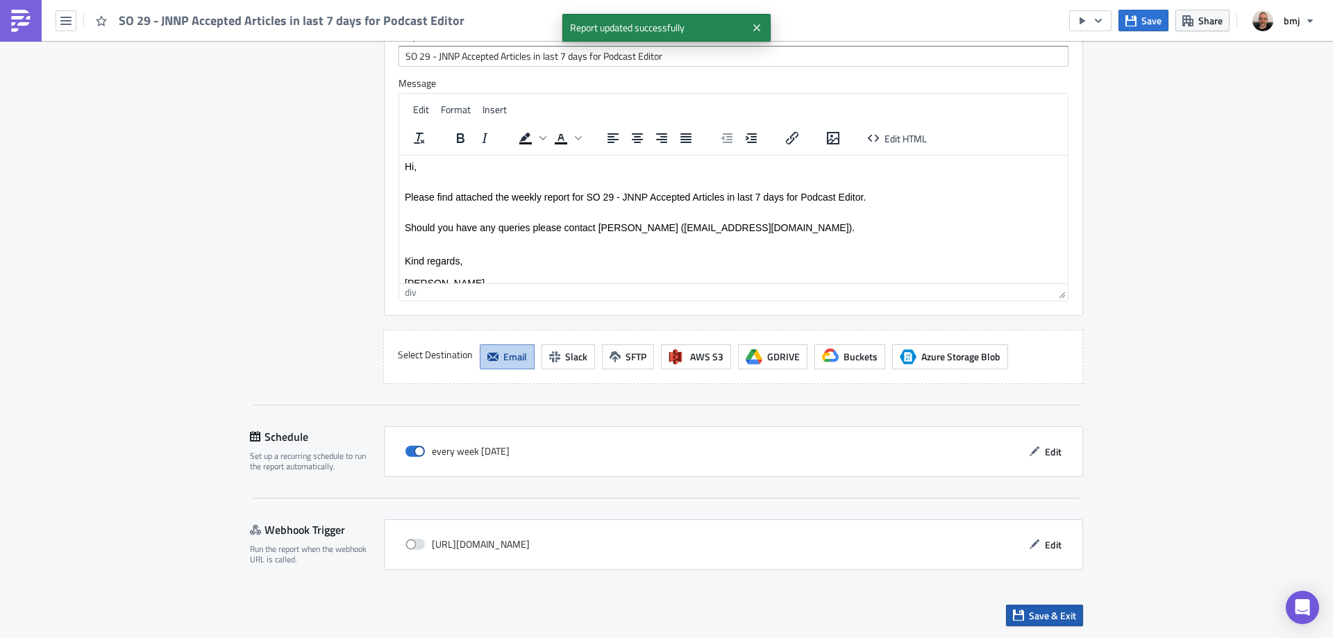
click at [1032, 616] on span "Save & Exit" at bounding box center [1052, 615] width 47 height 15
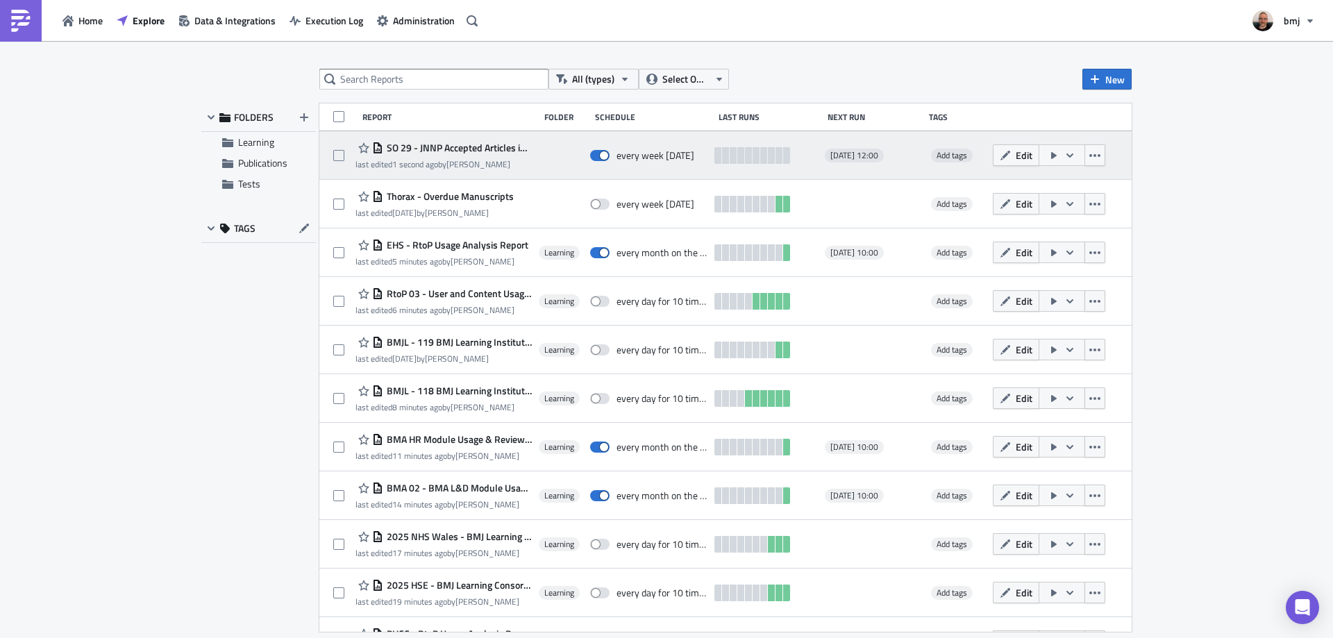
click at [1084, 153] on button "button" at bounding box center [1062, 155] width 47 height 22
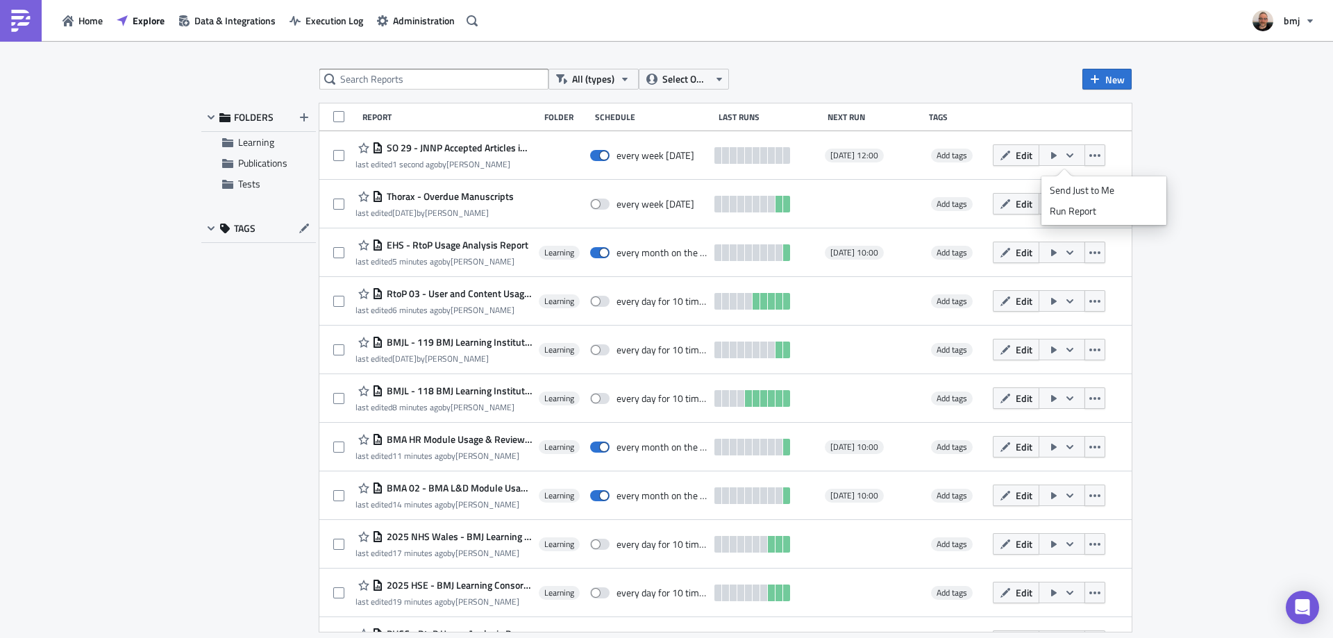
click at [1270, 132] on div "All (types) Select Owner New FOLDERS Learning Publications Tests TAGS Report Fo…" at bounding box center [666, 340] width 1333 height 599
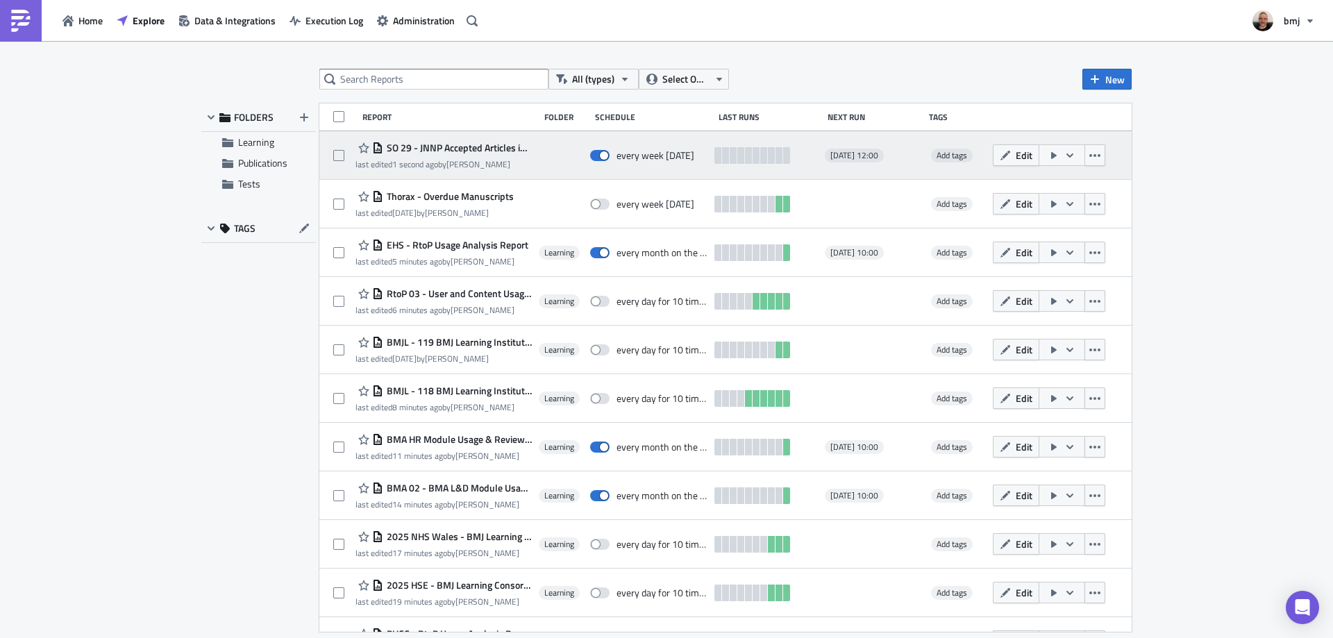
click at [1073, 158] on icon "button" at bounding box center [1069, 155] width 11 height 11
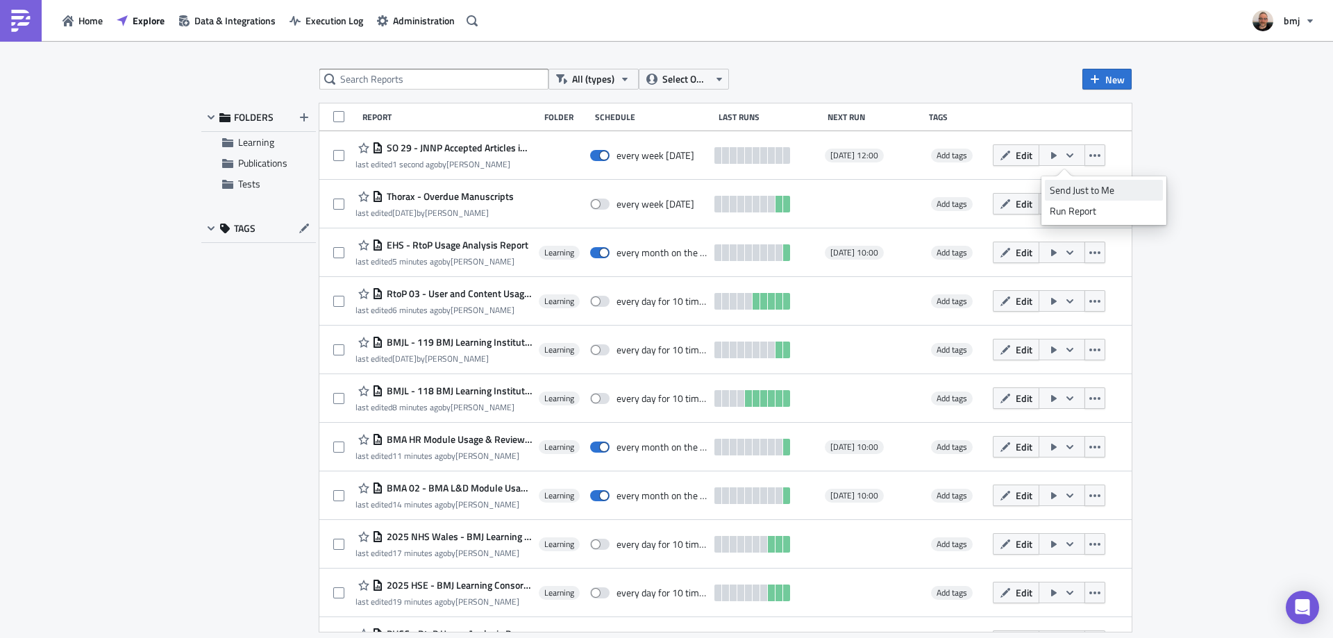
click at [1103, 195] on div "Send Just to Me" at bounding box center [1104, 190] width 108 height 14
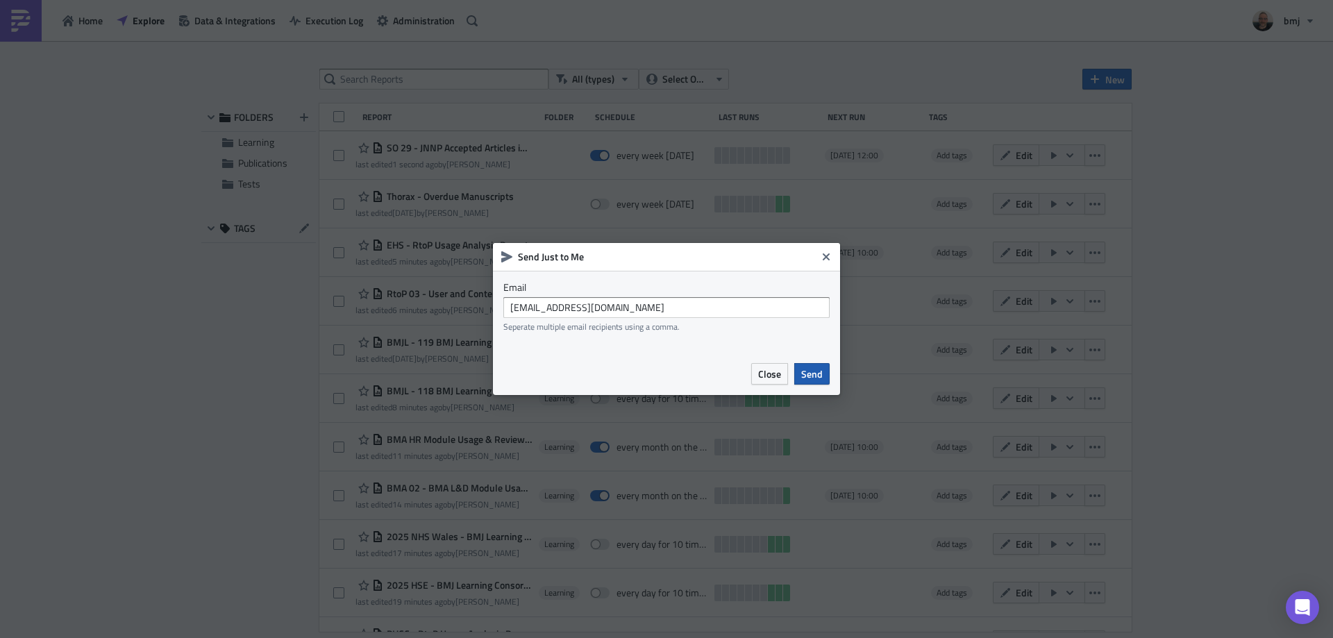
click at [812, 371] on span "Send" at bounding box center [812, 374] width 22 height 15
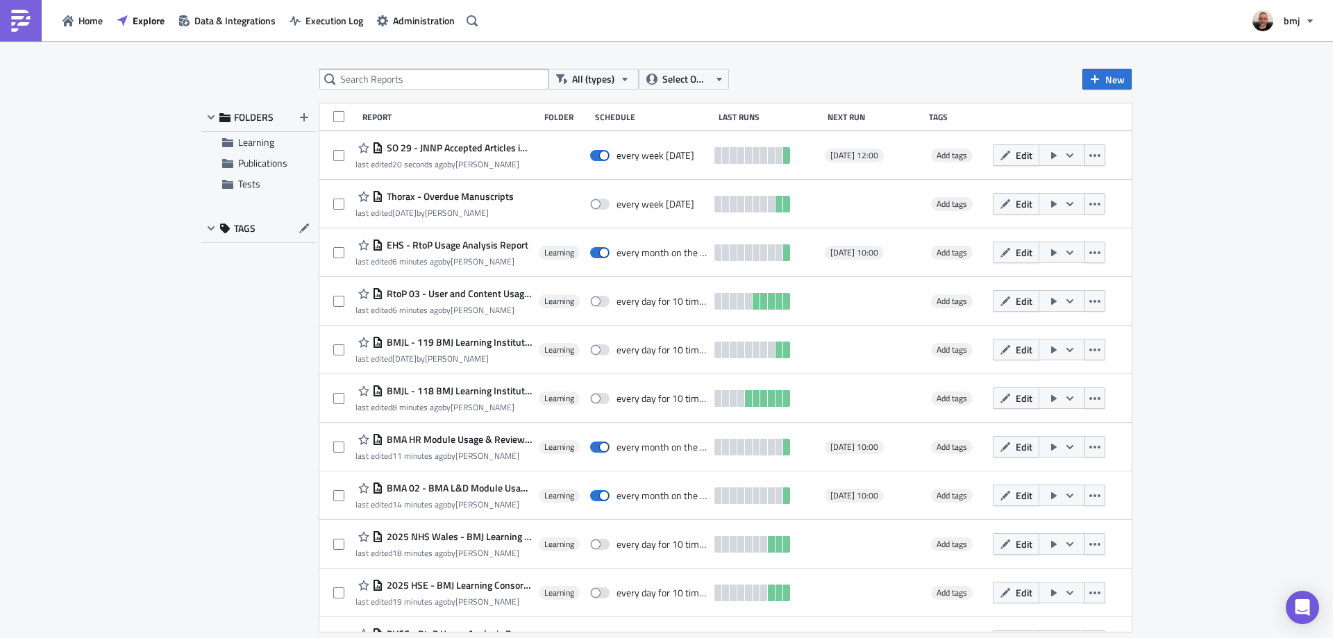
click at [1225, 208] on div "All (types) Select Owner New FOLDERS Learning Publications Tests TAGS Report Fo…" at bounding box center [666, 340] width 1333 height 599
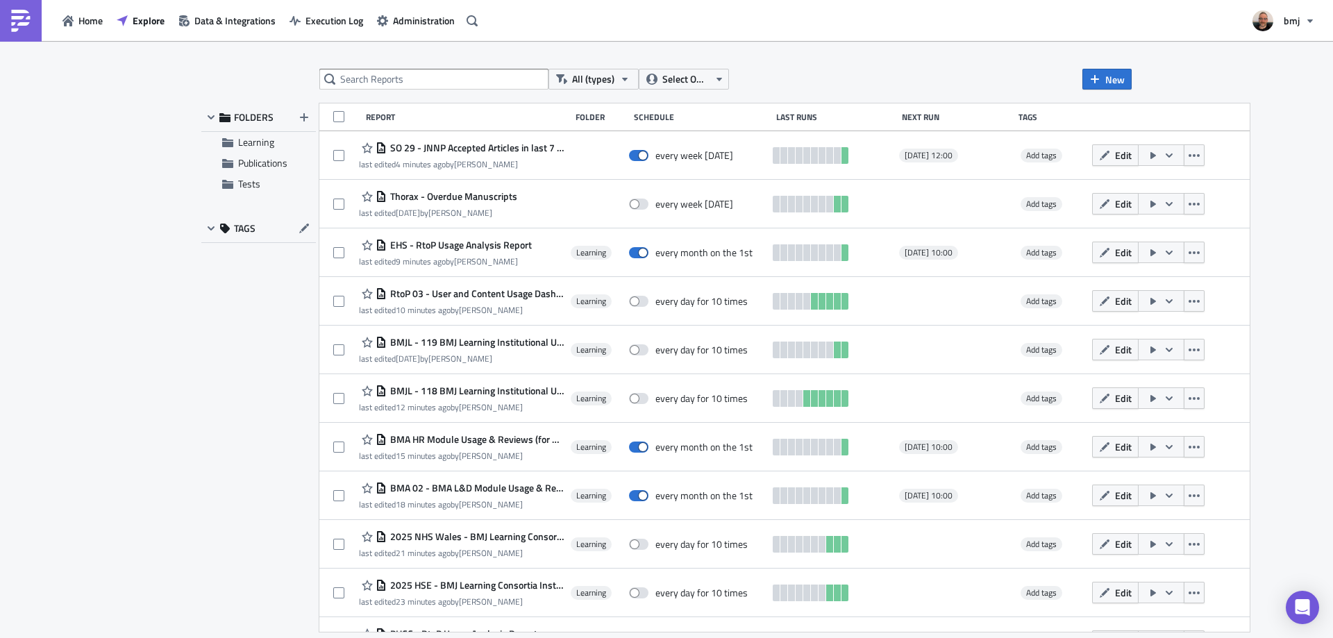
click at [1268, 121] on div "All (types) Select Owner New FOLDERS Learning Publications Tests TAGS Report Fo…" at bounding box center [666, 340] width 1333 height 599
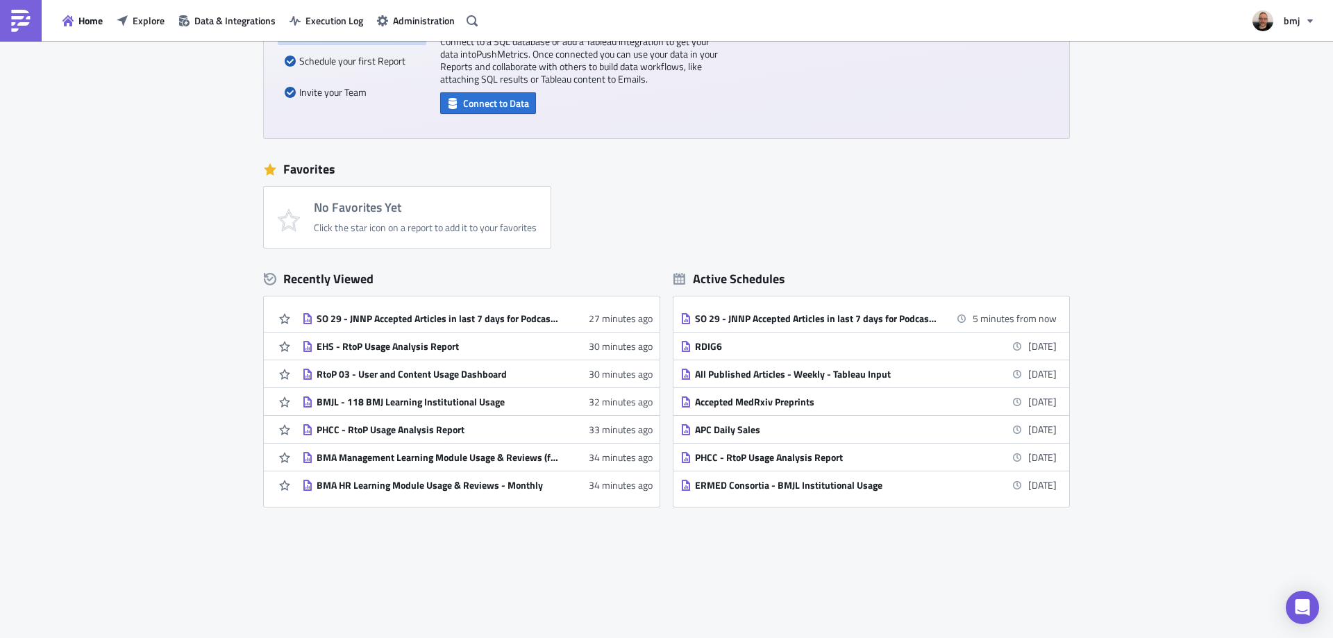
scroll to position [145, 0]
